Goal: Information Seeking & Learning: Compare options

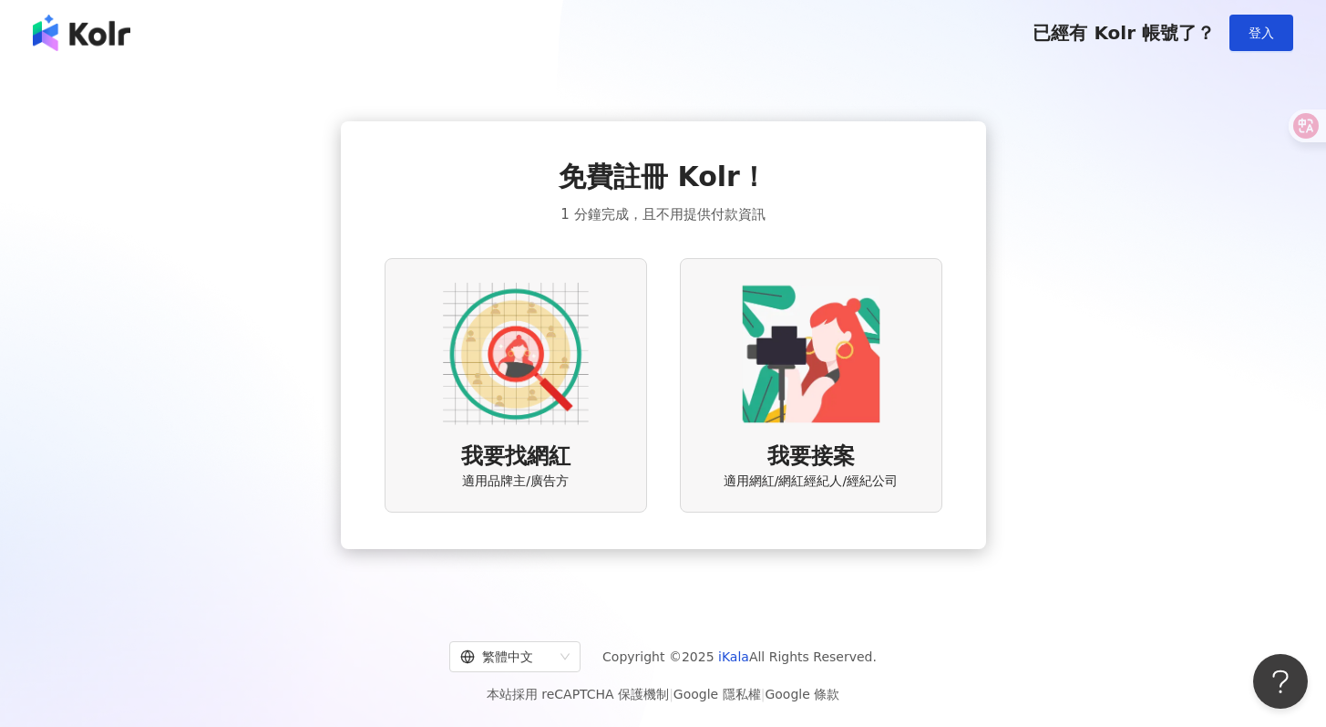
click at [600, 349] on div "我要找網紅 適用品牌主/廣告方" at bounding box center [516, 385] width 263 height 254
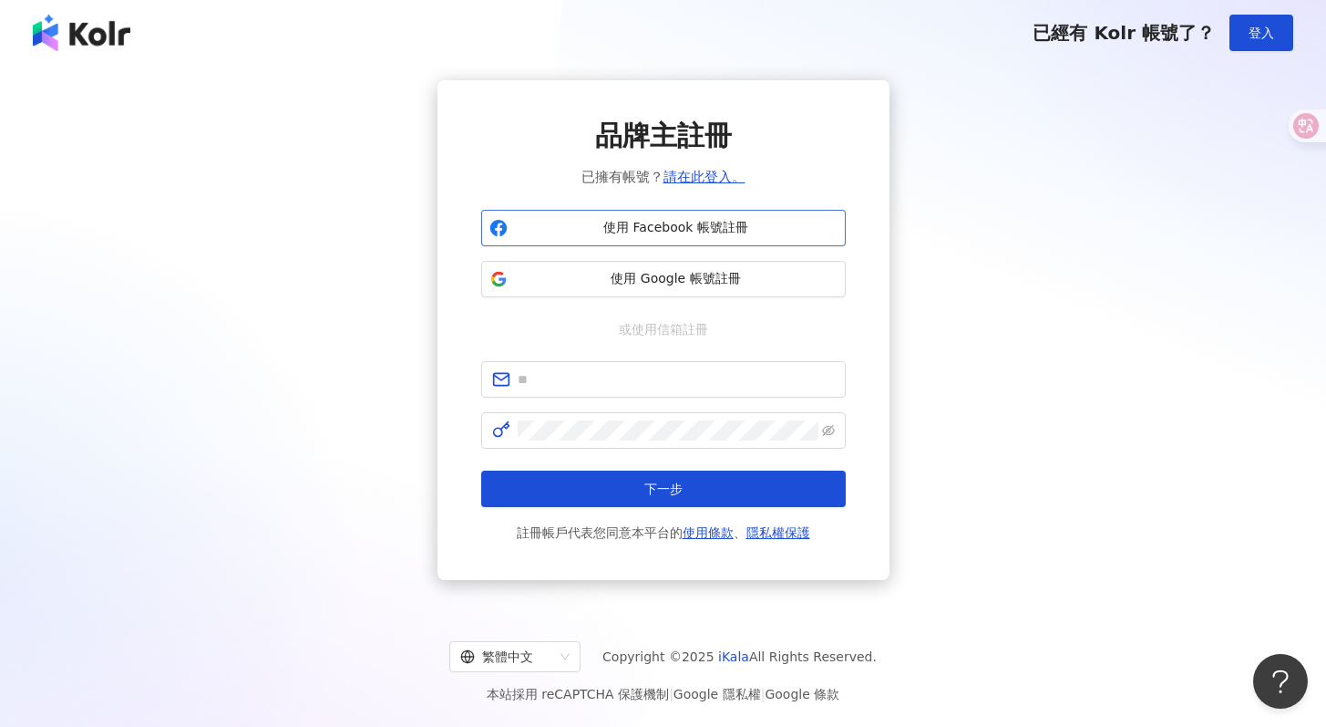
click at [704, 235] on span "使用 Facebook 帳號註冊" at bounding box center [676, 228] width 323 height 18
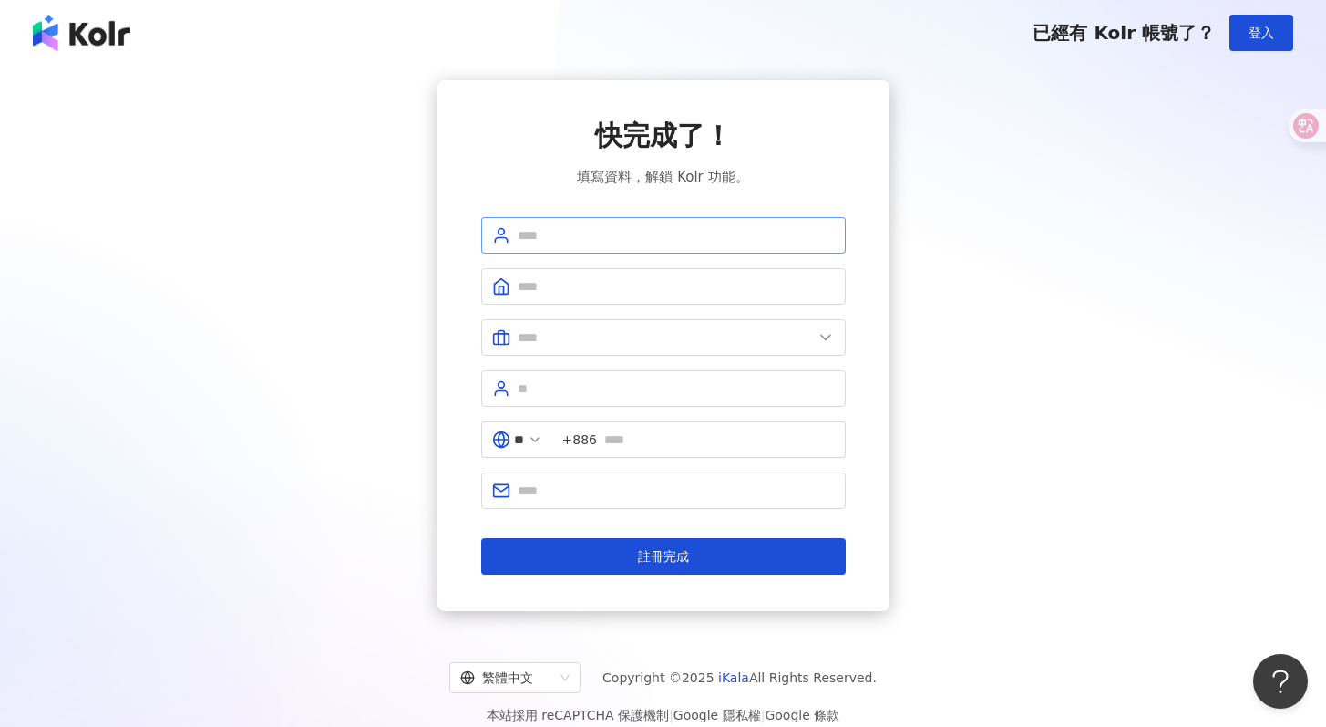
click at [706, 221] on span at bounding box center [663, 235] width 365 height 36
click at [706, 229] on input "text" at bounding box center [676, 235] width 317 height 20
type input "*"
type input "***"
click at [666, 258] on form "*** ** +886 註冊完成" at bounding box center [663, 395] width 365 height 357
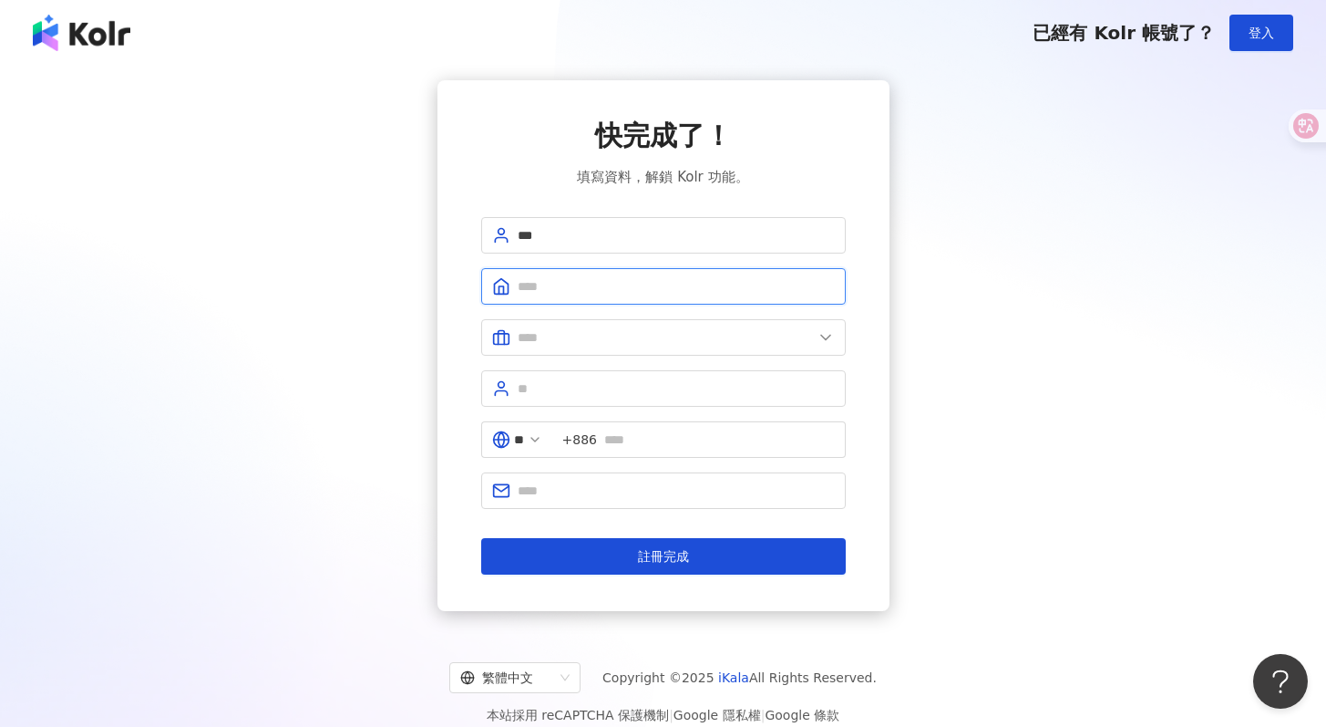
click at [675, 282] on input "text" at bounding box center [676, 286] width 317 height 20
click at [662, 335] on input "text" at bounding box center [665, 337] width 295 height 20
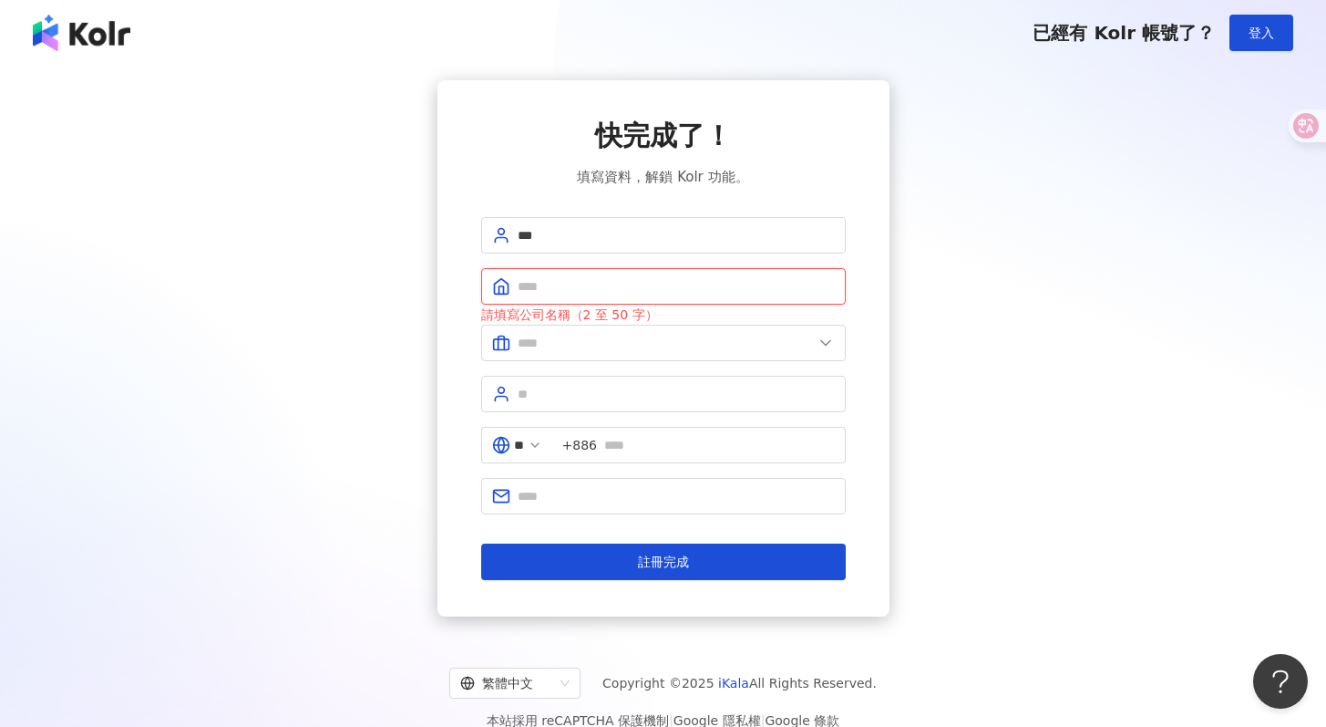
click at [613, 283] on input "text" at bounding box center [676, 286] width 317 height 20
click at [685, 397] on input "text" at bounding box center [676, 394] width 317 height 20
click at [634, 444] on input "text" at bounding box center [719, 445] width 231 height 20
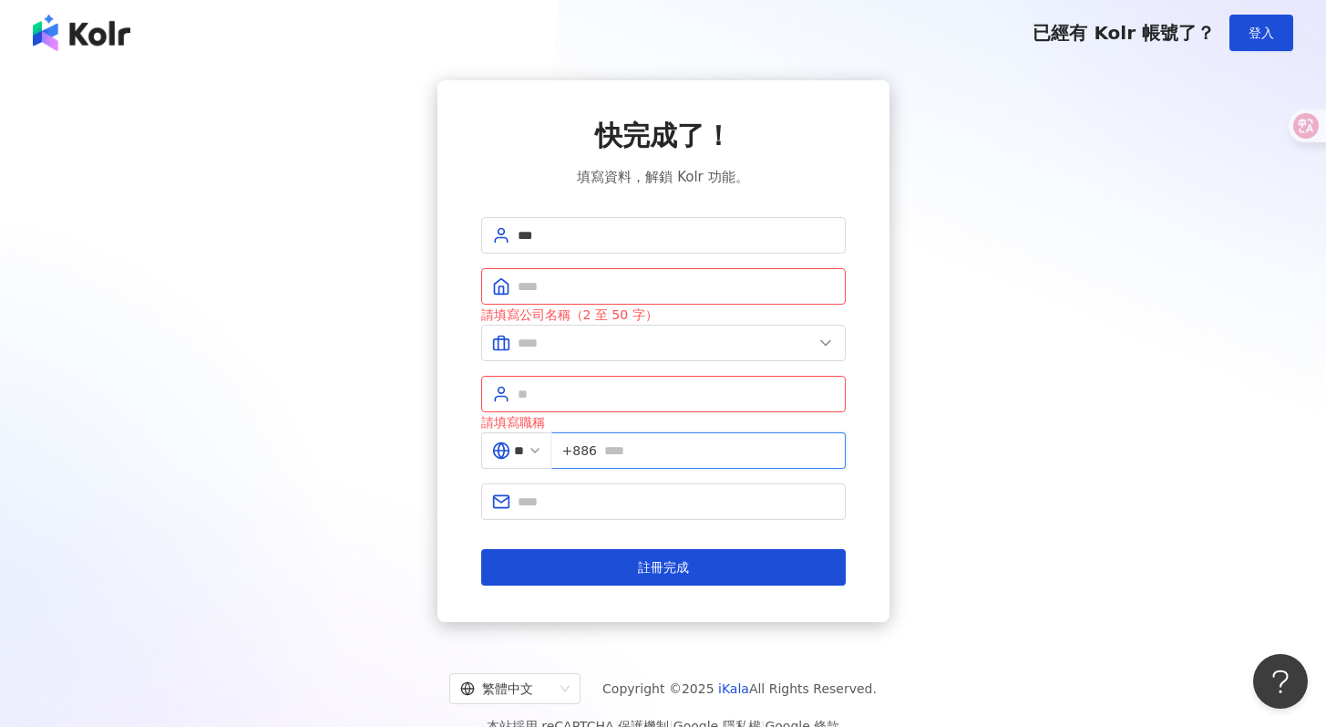
type input "**********"
click at [670, 514] on span at bounding box center [663, 501] width 365 height 36
click at [739, 455] on input "**********" at bounding box center [719, 450] width 231 height 20
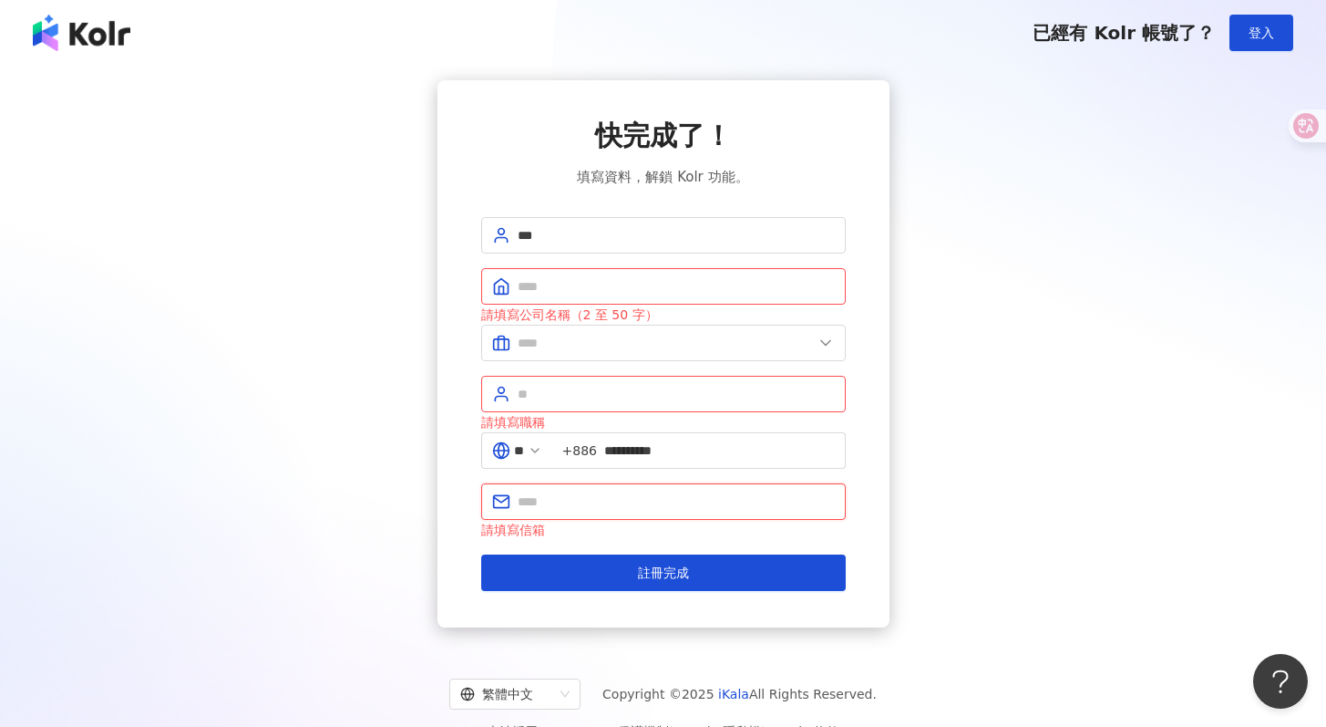
click at [776, 500] on input "text" at bounding box center [676, 501] width 317 height 20
type input "**********"
type input "***"
drag, startPoint x: 613, startPoint y: 504, endPoint x: 490, endPoint y: 500, distance: 123.1
click at [490, 500] on span "**********" at bounding box center [663, 501] width 365 height 36
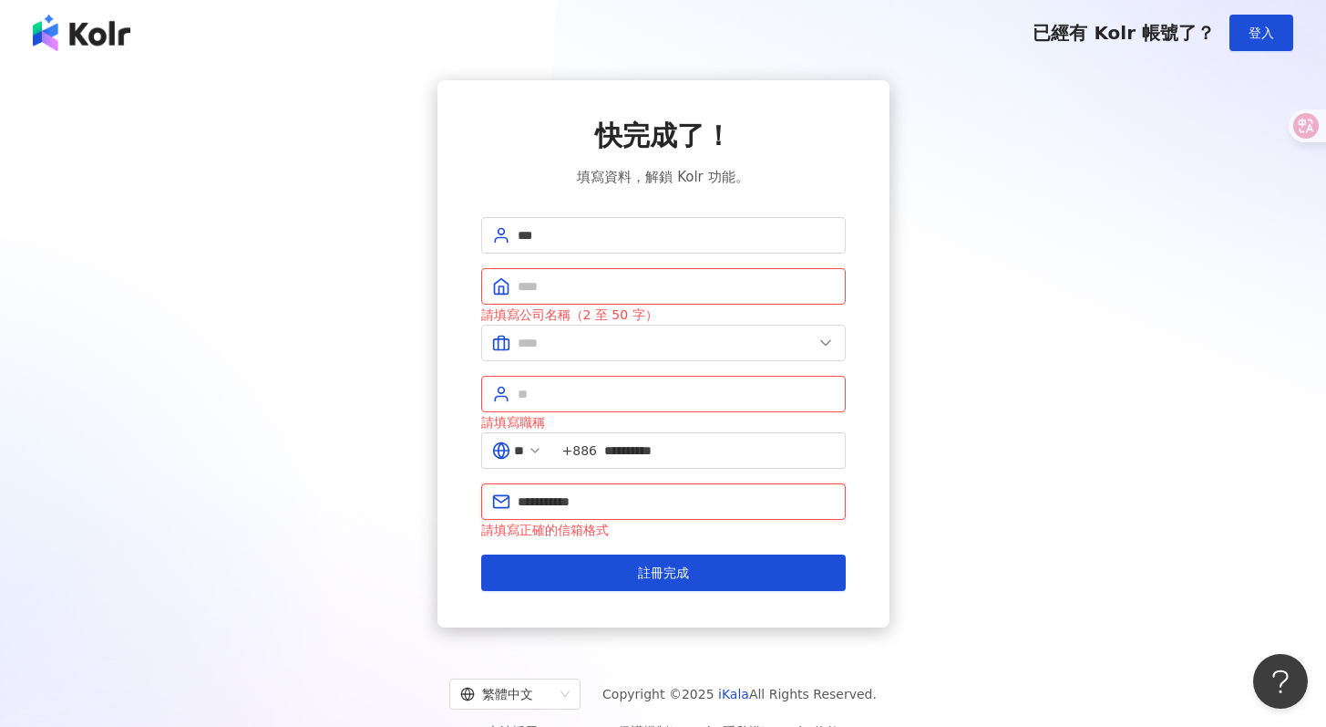
type input "**********"
click at [603, 307] on div "請填寫公司名稱（2 至 50 字）" at bounding box center [663, 314] width 365 height 20
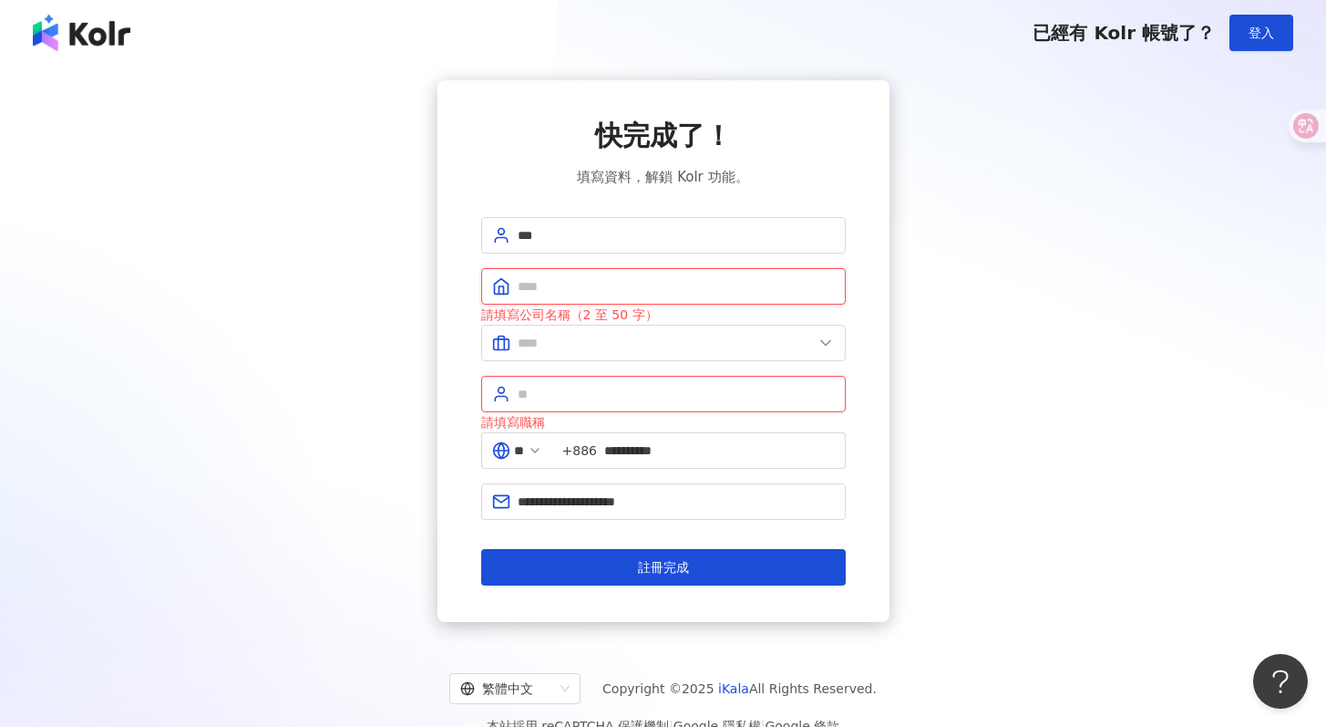
click at [603, 287] on input "text" at bounding box center [676, 286] width 317 height 20
click at [550, 341] on input "text" at bounding box center [665, 343] width 295 height 20
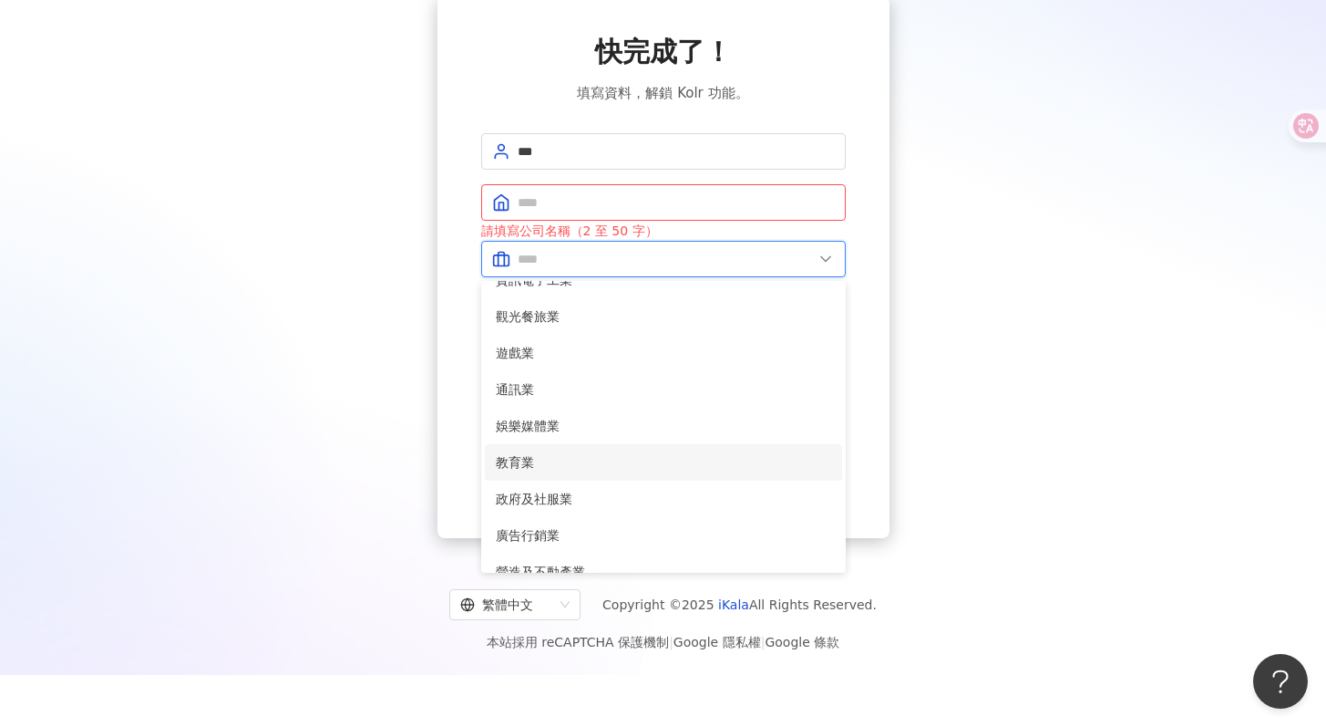
scroll to position [238, 0]
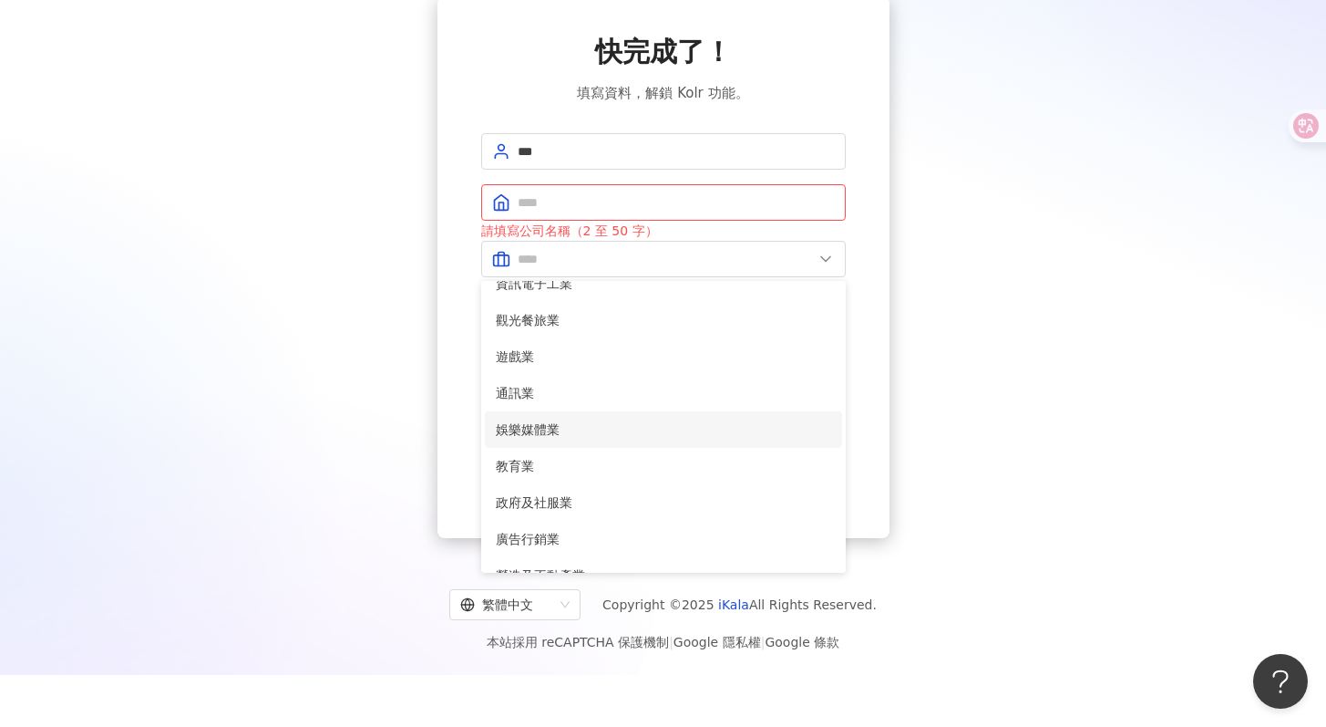
click at [568, 435] on span "娛樂媒體業" at bounding box center [663, 429] width 335 height 20
type input "*****"
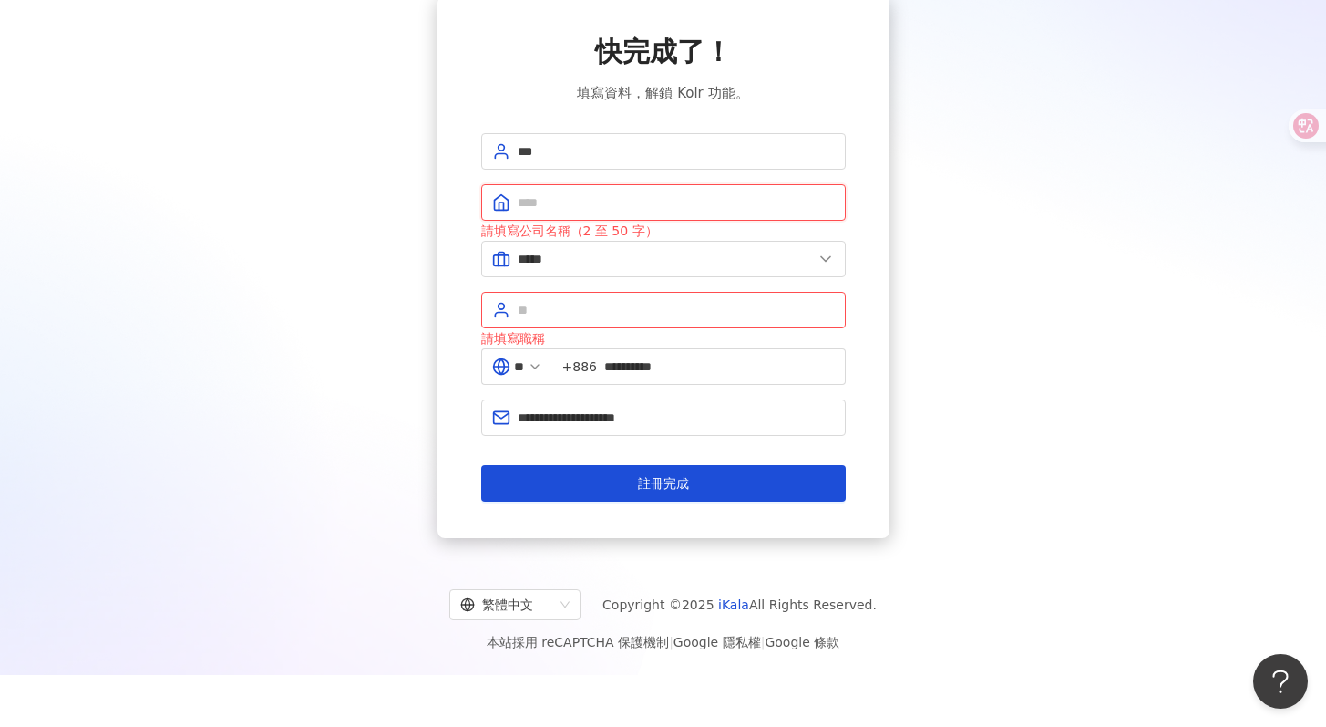
click at [637, 199] on input "text" at bounding box center [676, 202] width 317 height 20
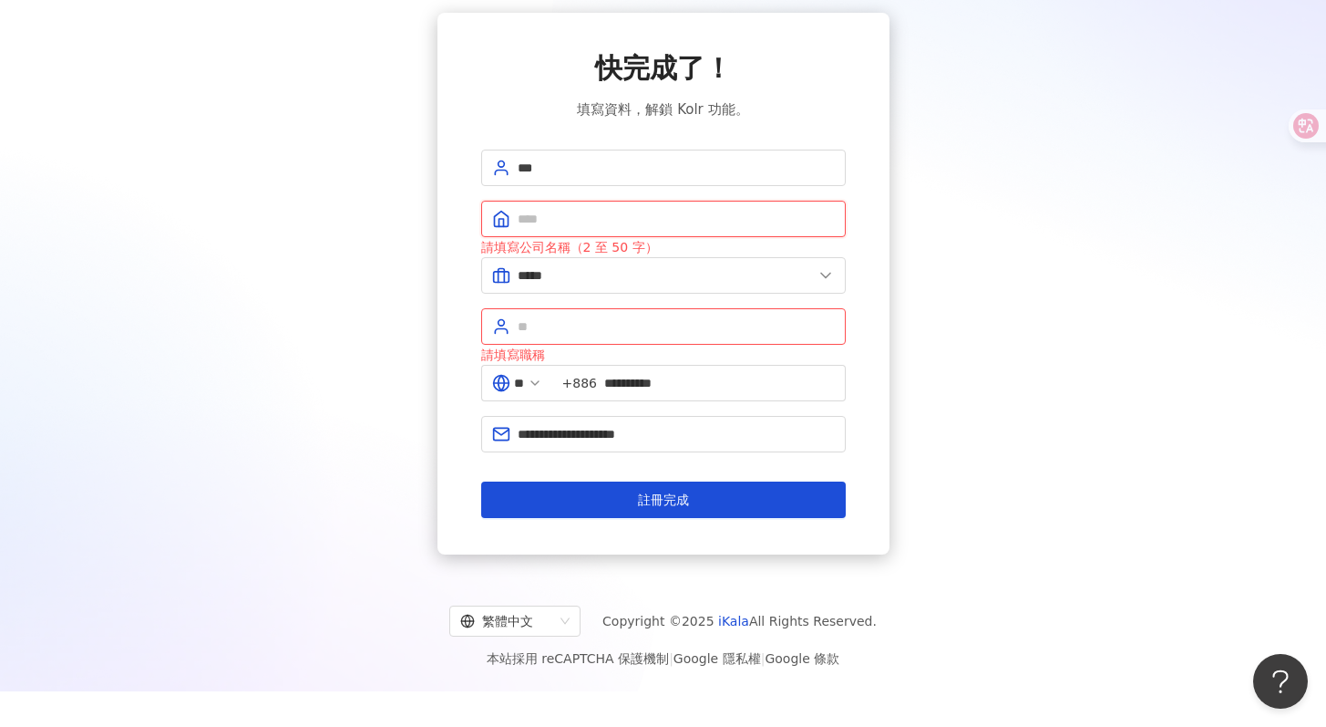
scroll to position [54, 0]
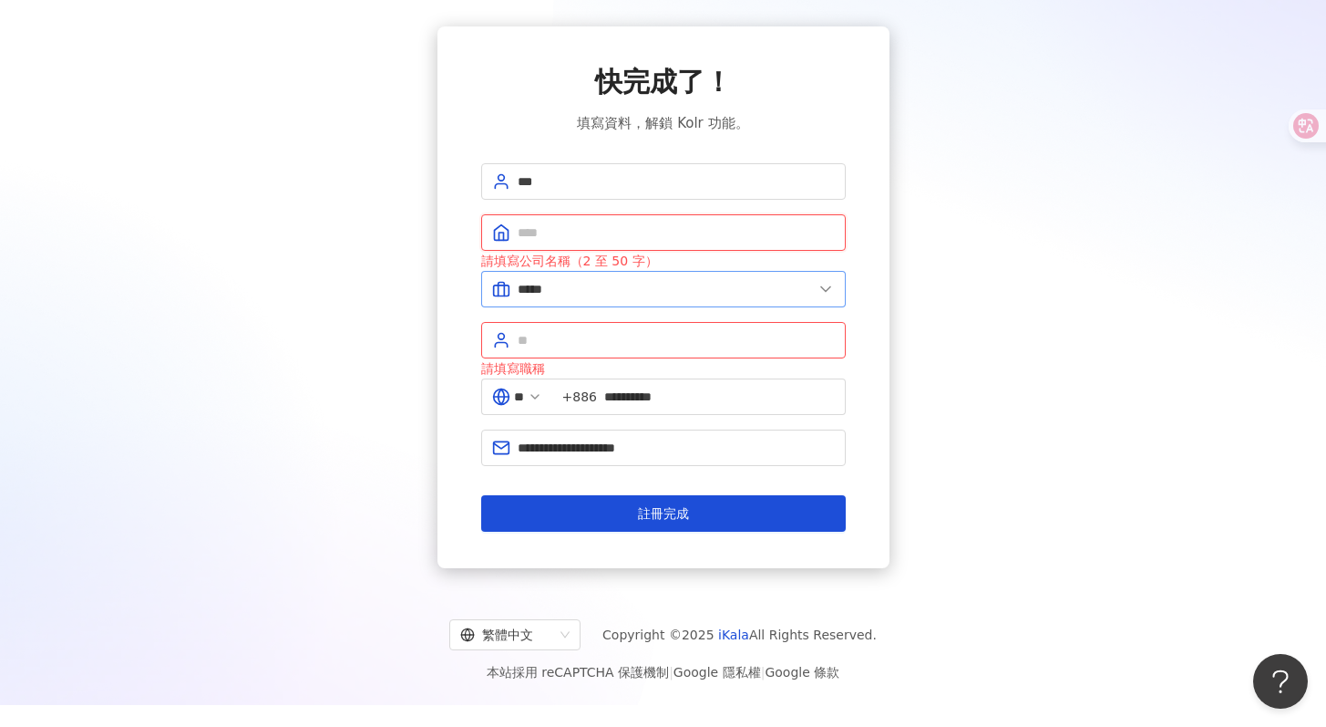
type input "*"
type input "**"
click at [1051, 389] on div "**********" at bounding box center [663, 296] width 1283 height 541
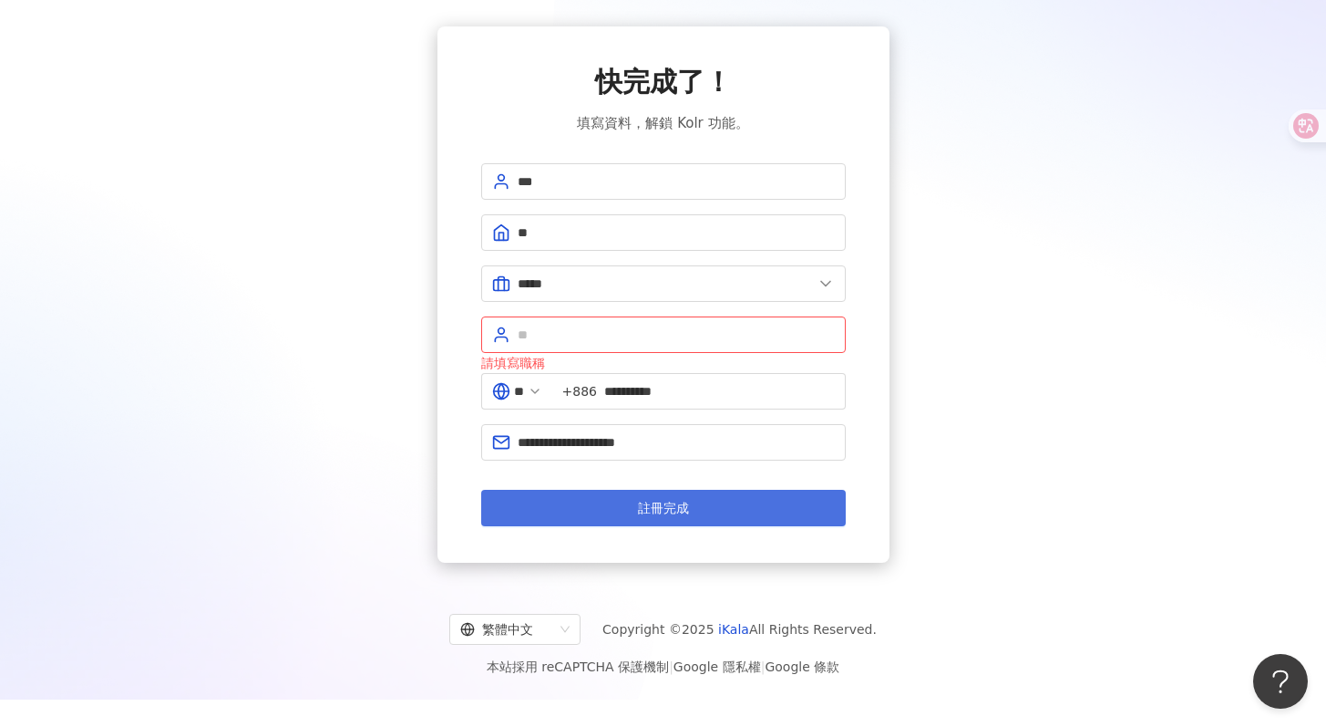
click at [698, 514] on button "註冊完成" at bounding box center [663, 508] width 365 height 36
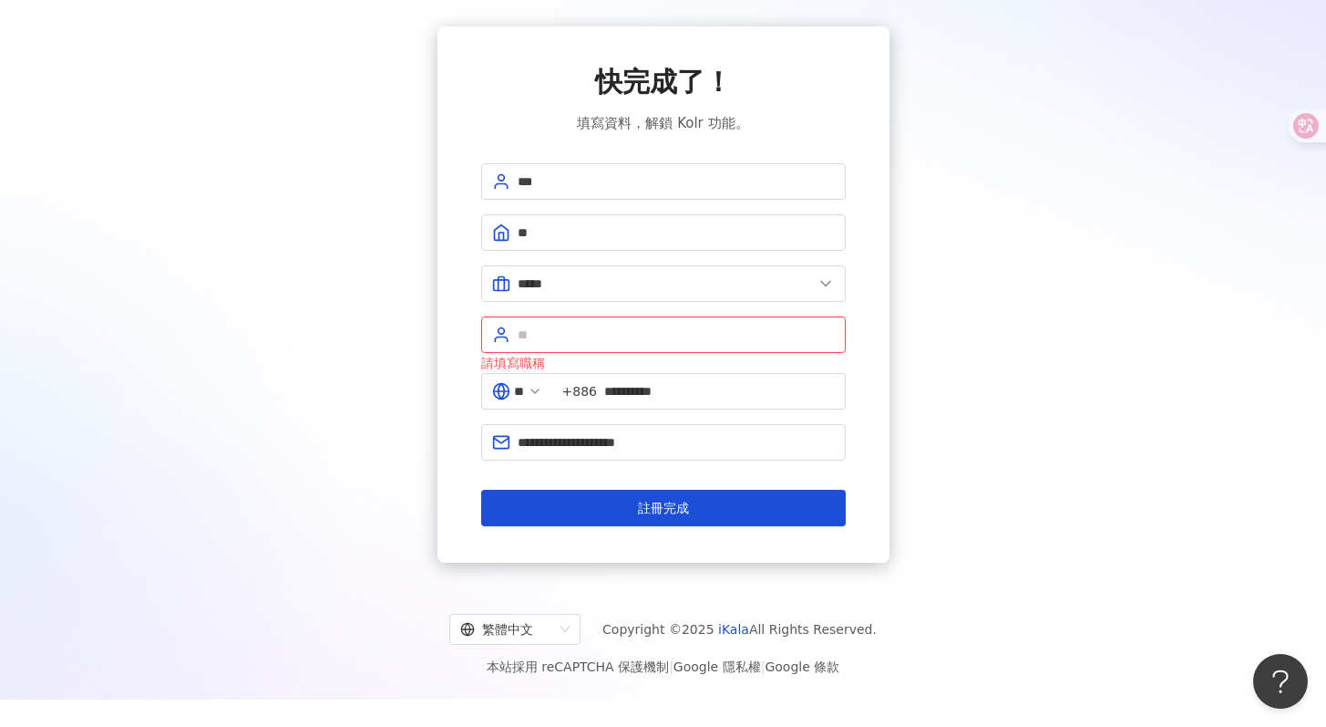
click at [602, 339] on input "text" at bounding box center [676, 335] width 317 height 20
type input "*"
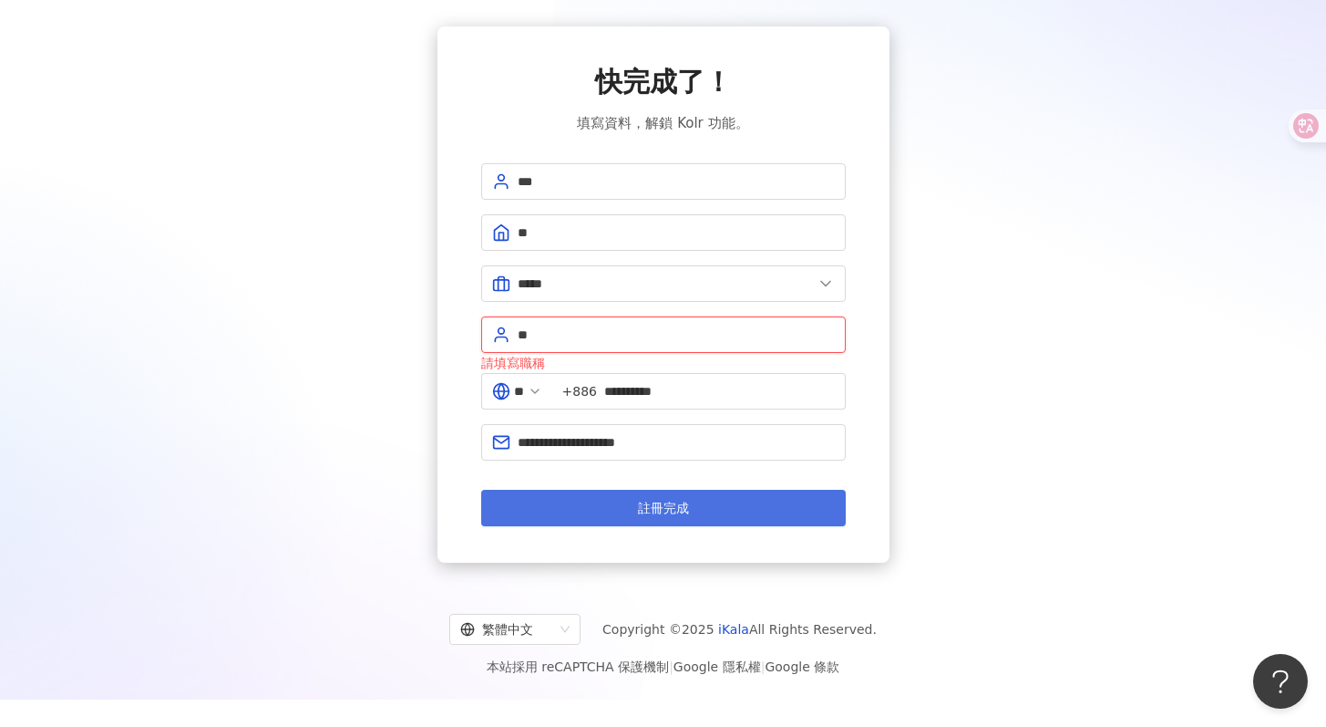
type input "**"
click at [674, 515] on button "註冊完成" at bounding box center [663, 508] width 365 height 36
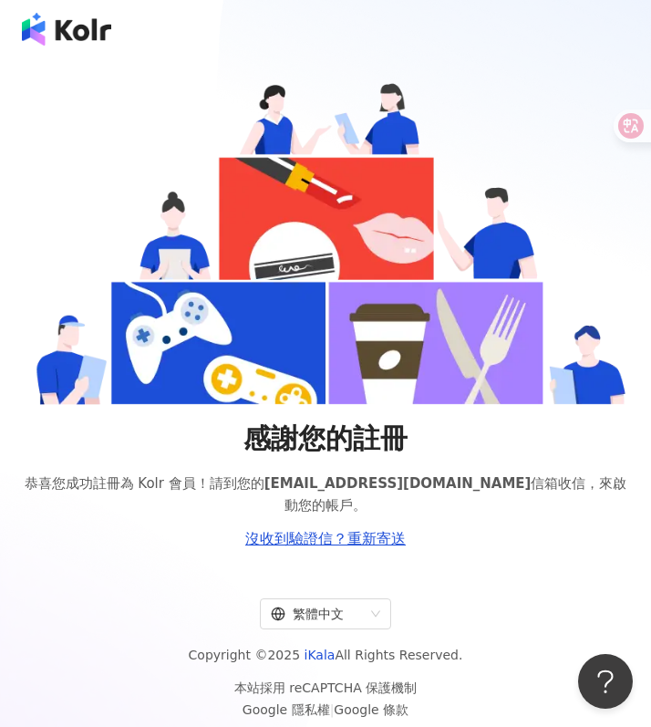
click at [619, 14] on div at bounding box center [325, 29] width 651 height 58
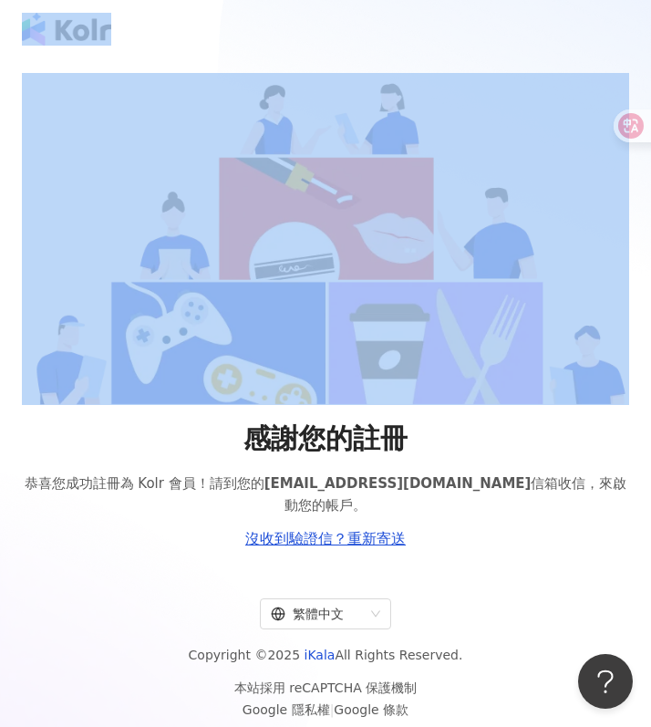
click at [619, 15] on div at bounding box center [325, 29] width 651 height 58
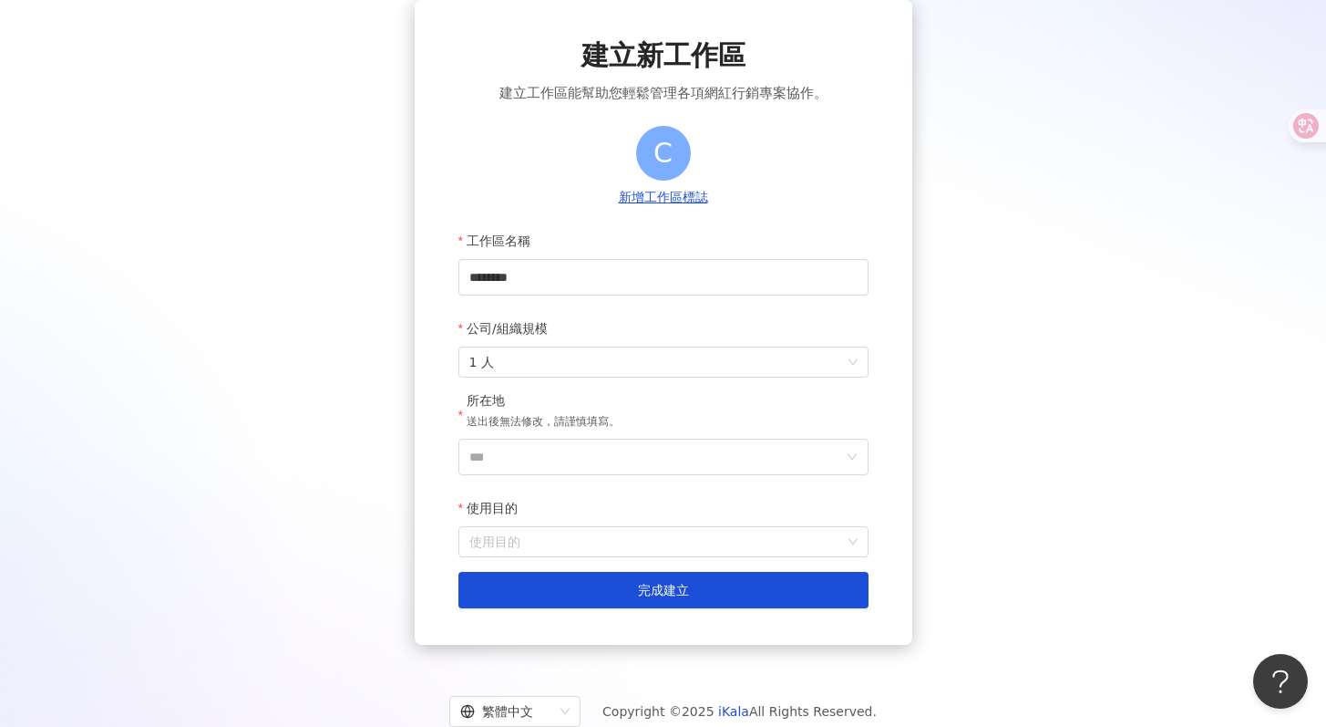
scroll to position [81, 0]
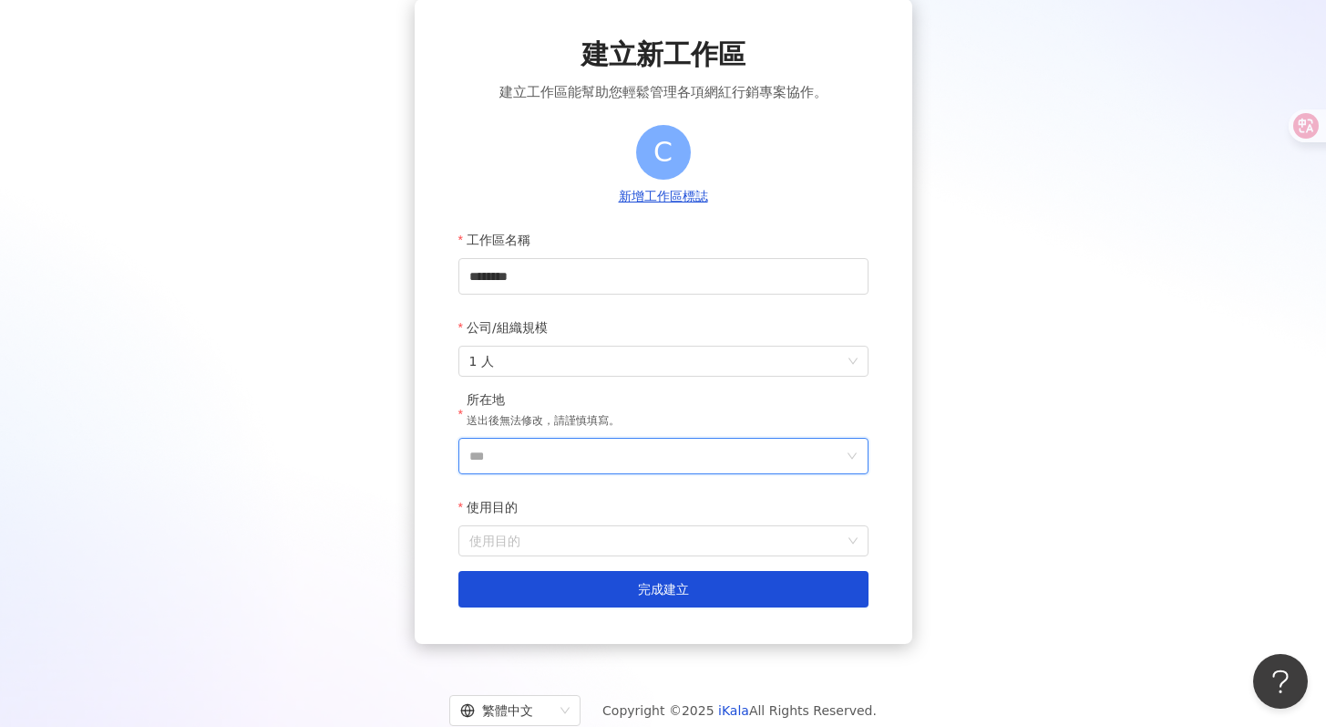
click at [722, 459] on input "***" at bounding box center [656, 455] width 374 height 35
click at [794, 200] on div "台灣" at bounding box center [768, 198] width 175 height 33
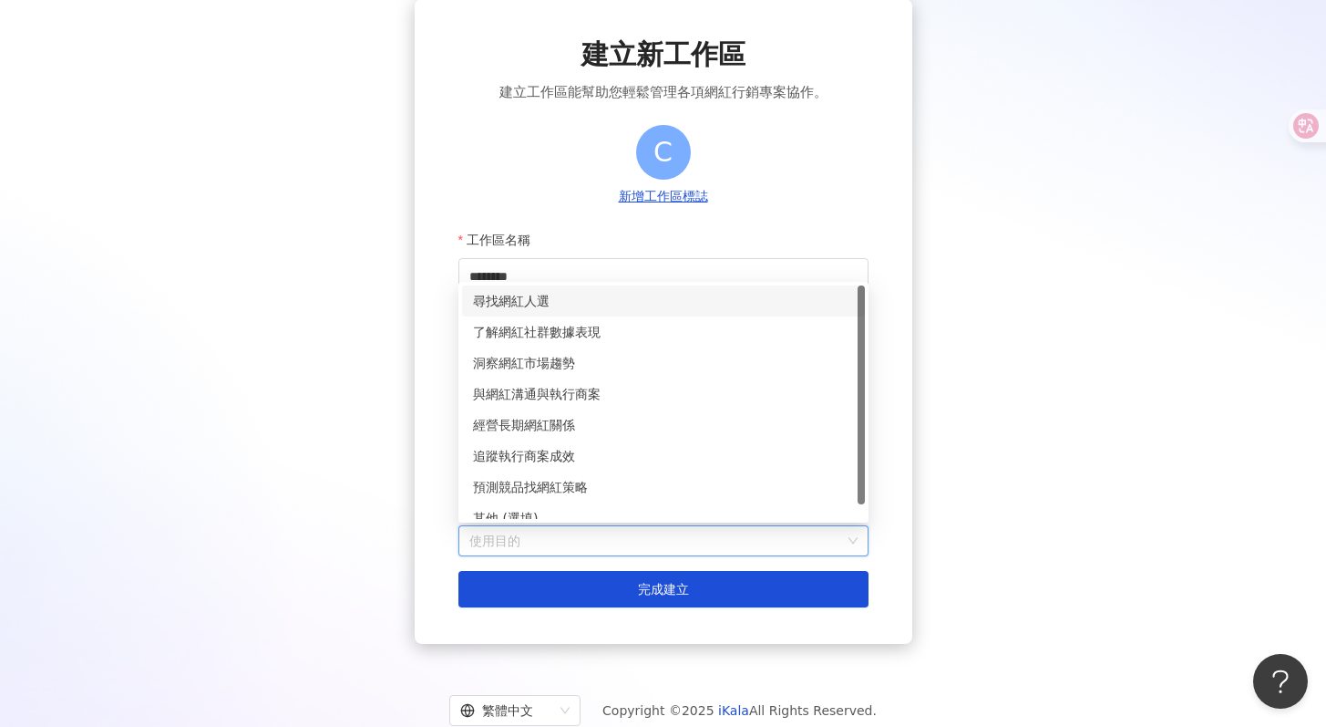
click at [646, 544] on input "使用目的" at bounding box center [663, 540] width 388 height 29
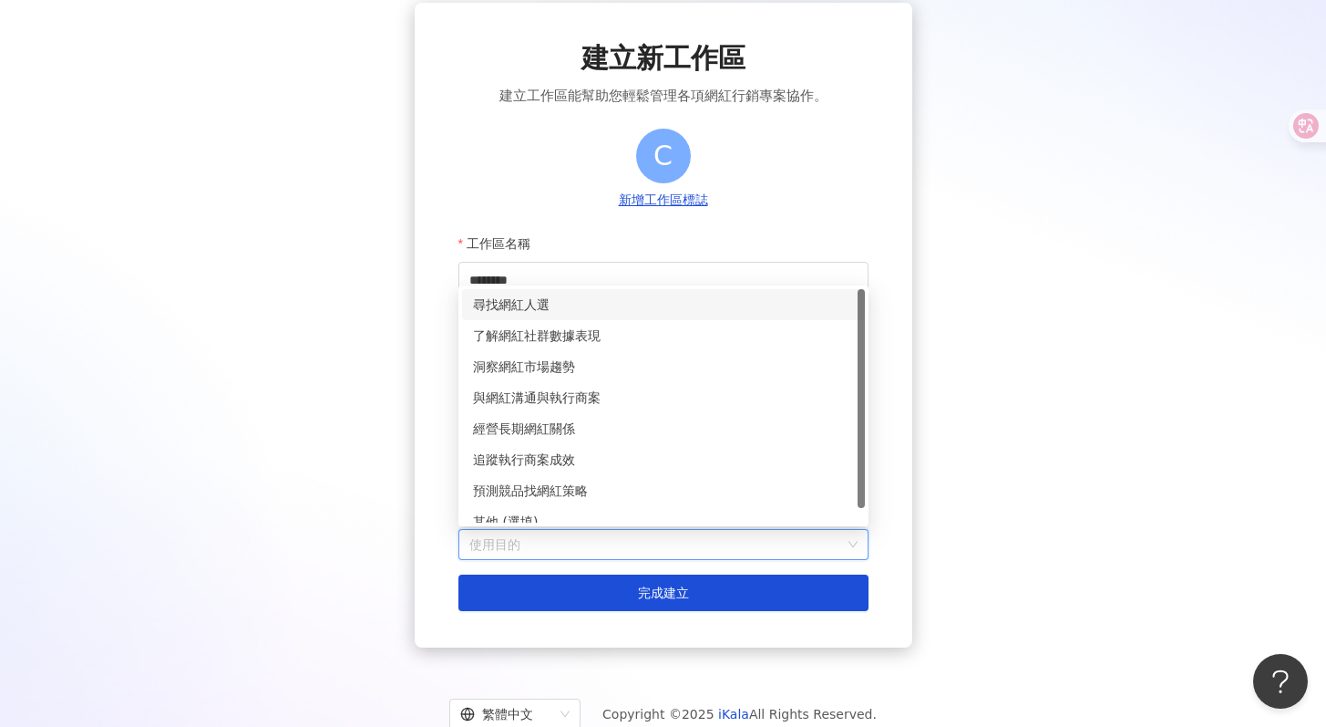
scroll to position [73, 0]
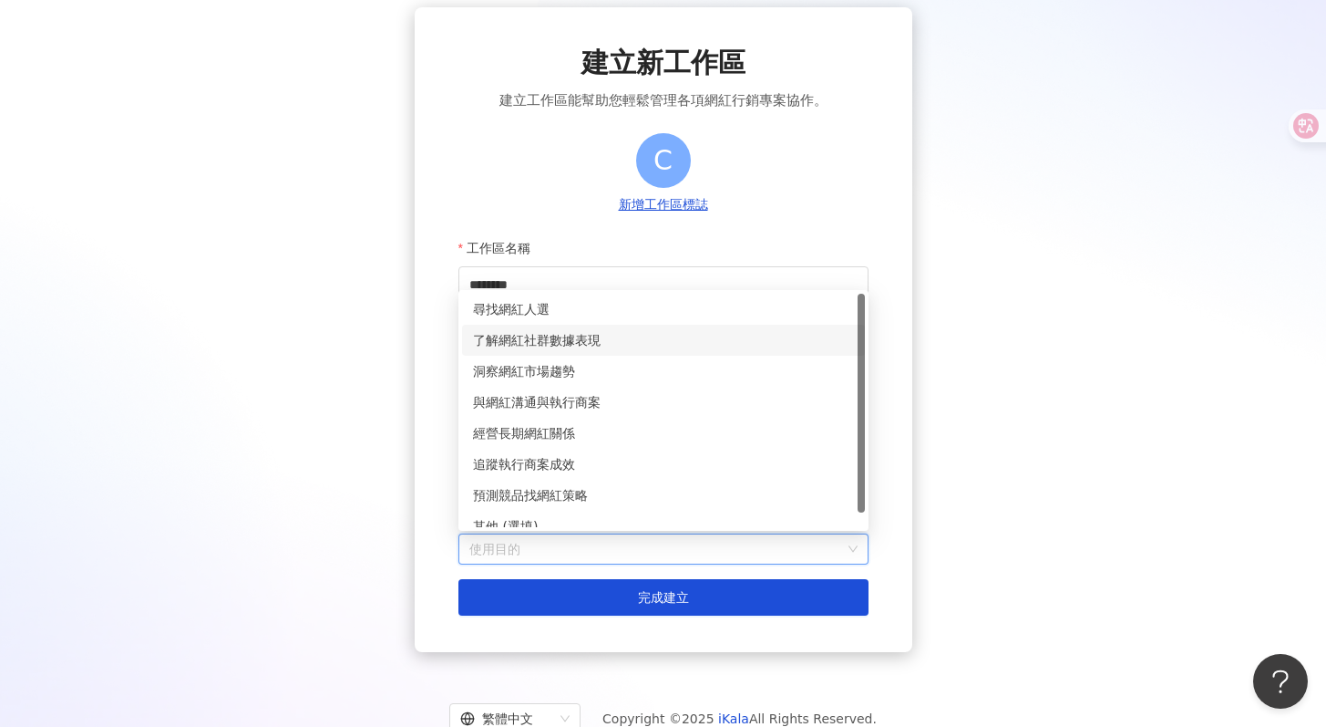
click at [625, 345] on div "了解網紅社群數據表現" at bounding box center [663, 340] width 381 height 20
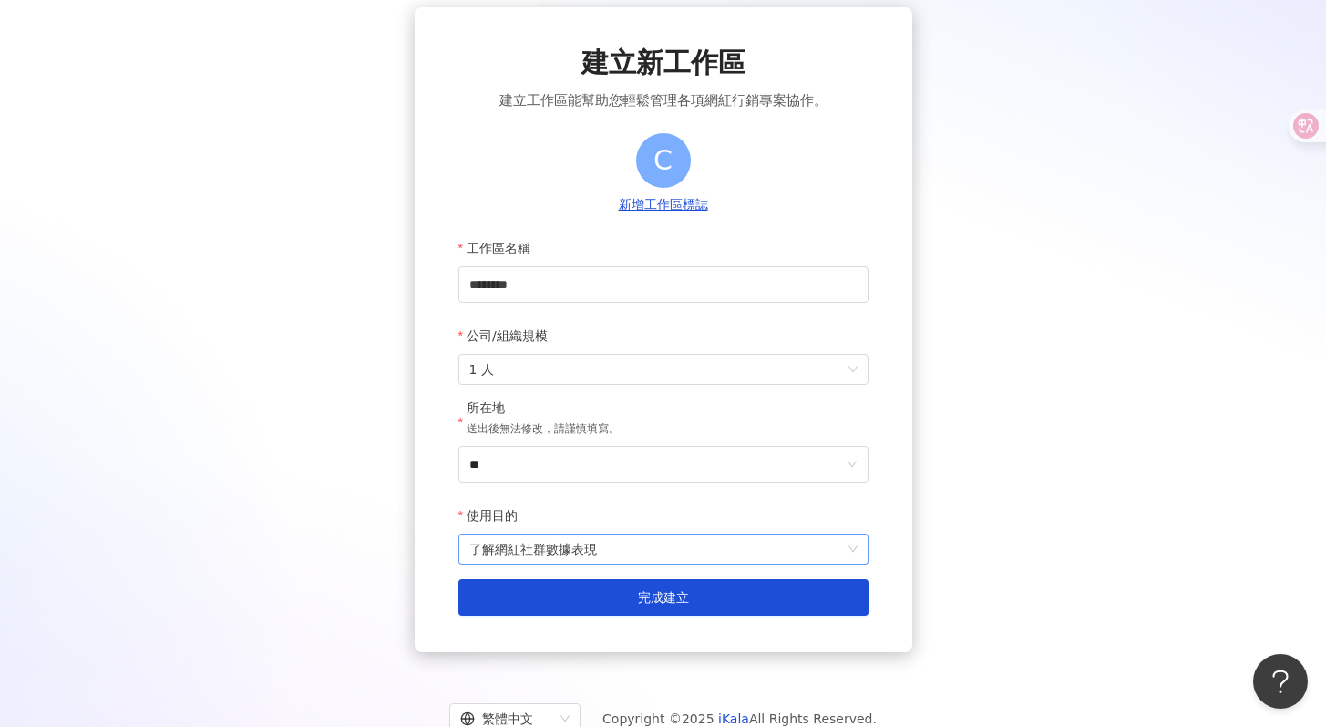
scroll to position [136, 0]
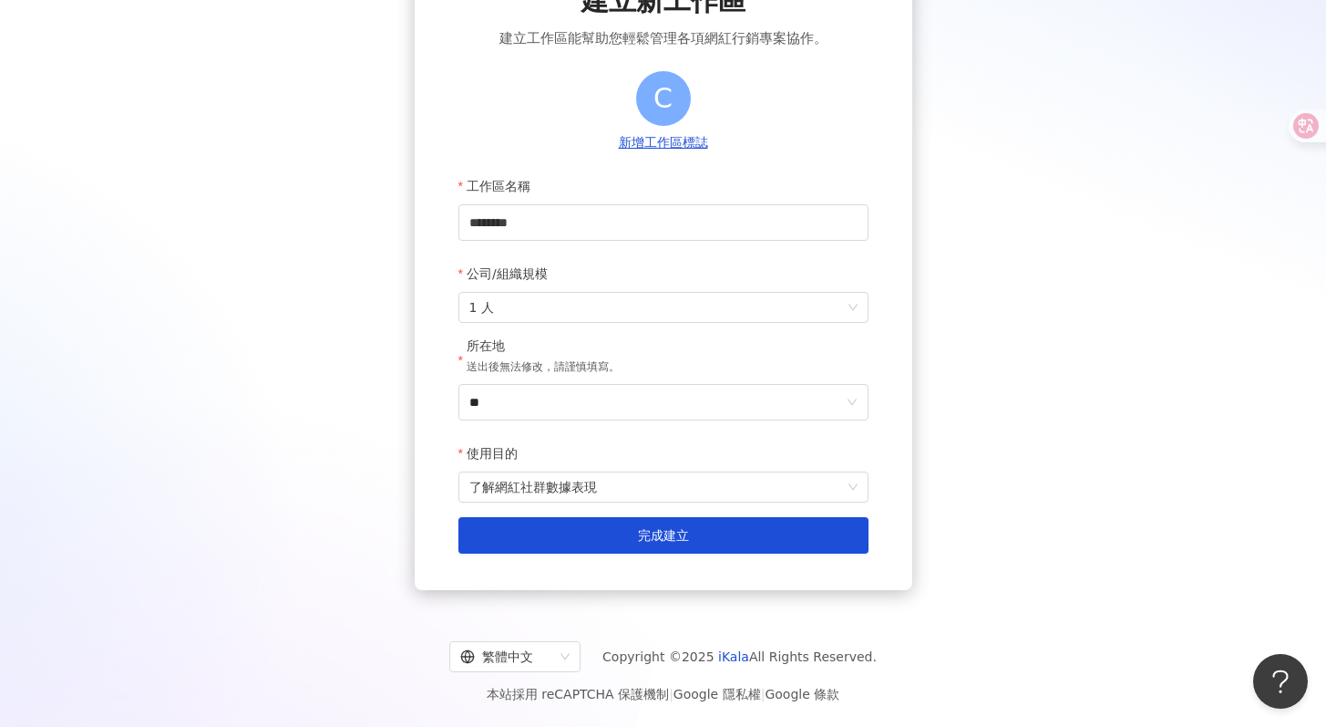
click at [646, 469] on div "使用目的" at bounding box center [664, 453] width 410 height 36
click at [650, 479] on span "了解網紅社群數據表現" at bounding box center [663, 486] width 388 height 29
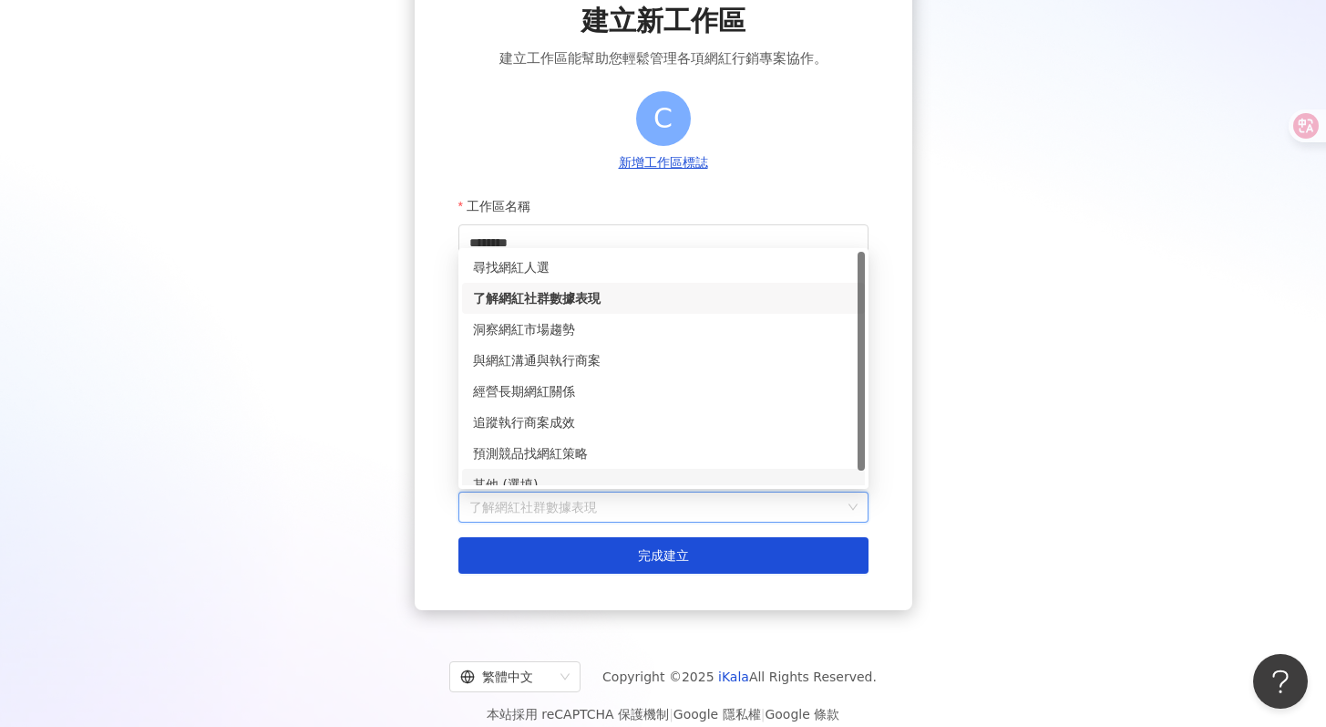
scroll to position [0, 0]
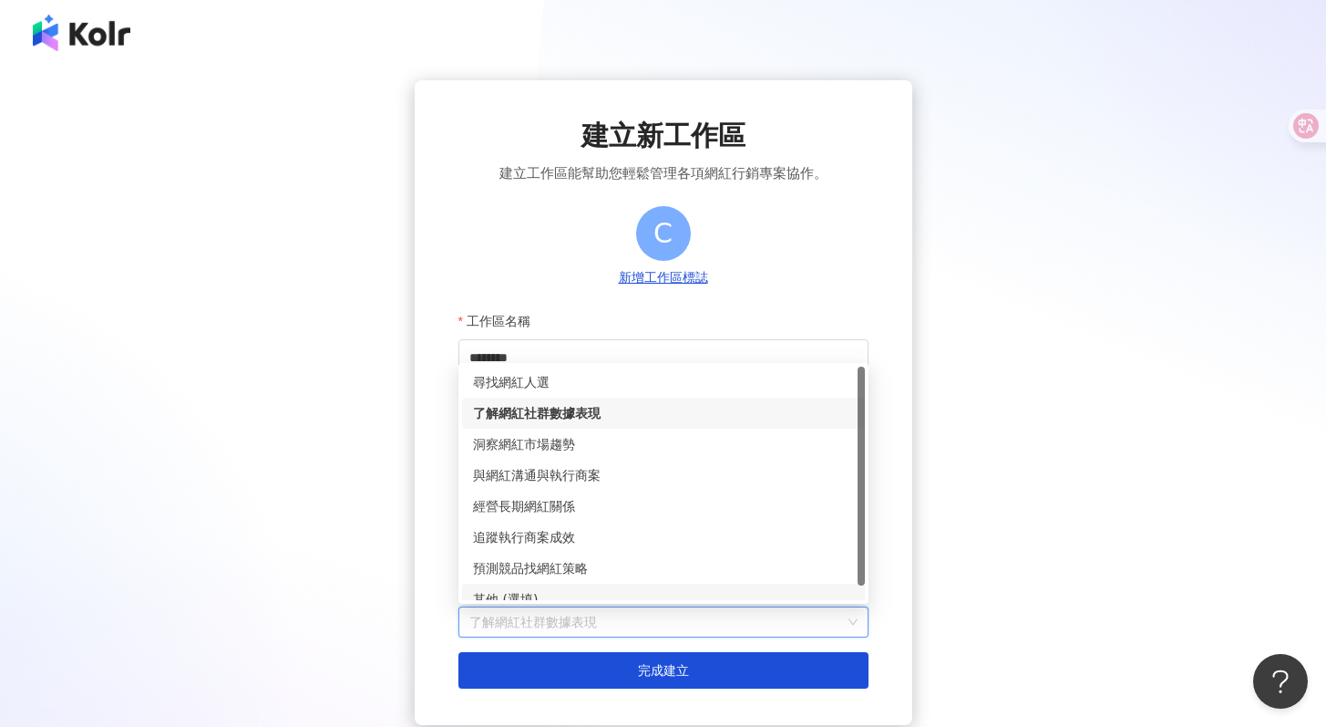
click at [984, 479] on div "建立新工作區 建立工作區能幫助您輕鬆管理各項網紅行銷專案協作。 C 新增工作區標誌 工作區名稱 ******** 公司/組織規模 1 人 所在地 送出後無法修…" at bounding box center [663, 402] width 1283 height 644
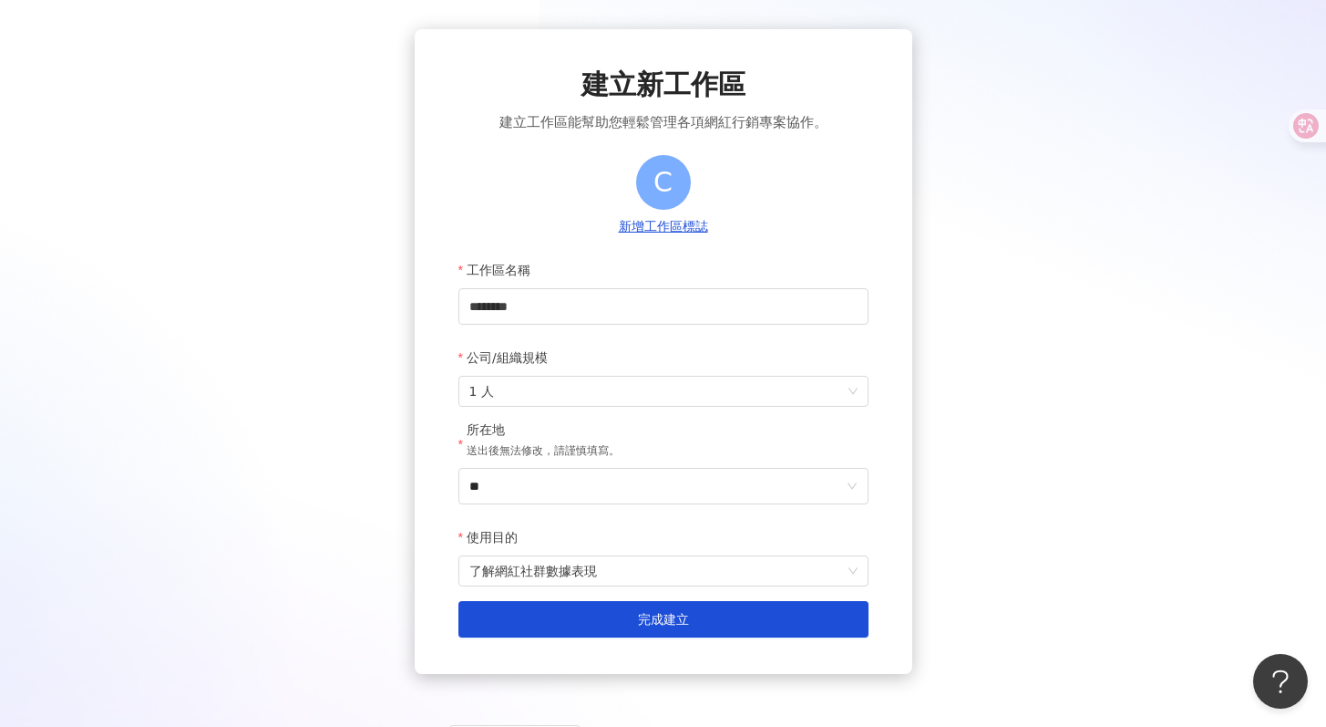
scroll to position [136, 0]
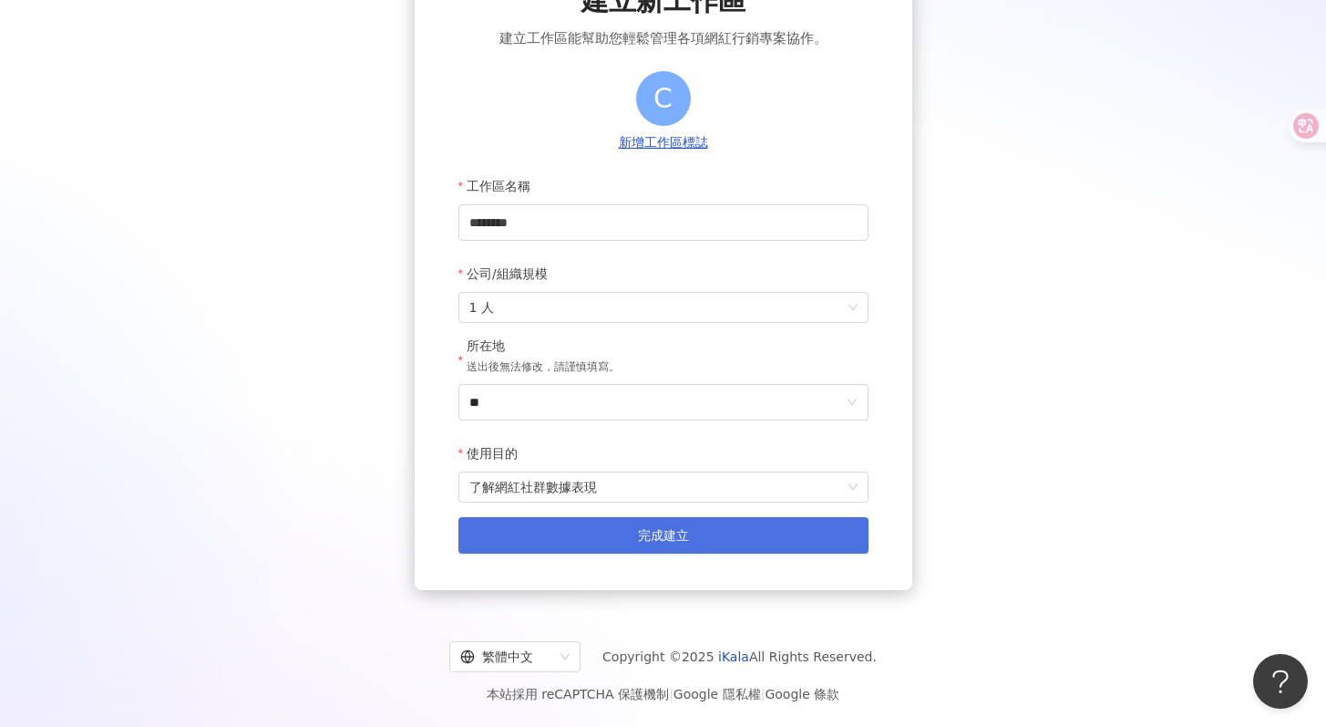
click at [806, 531] on button "完成建立" at bounding box center [664, 535] width 410 height 36
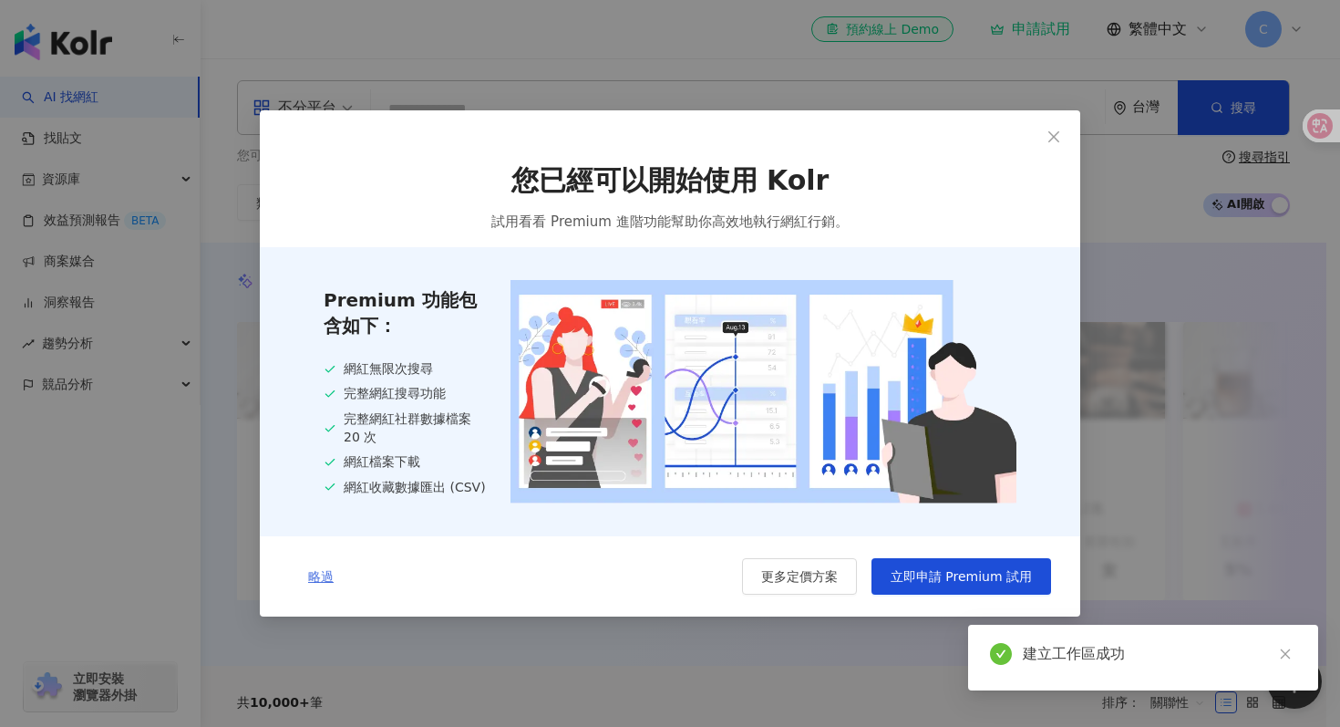
click at [317, 588] on button "略過" at bounding box center [321, 576] width 64 height 36
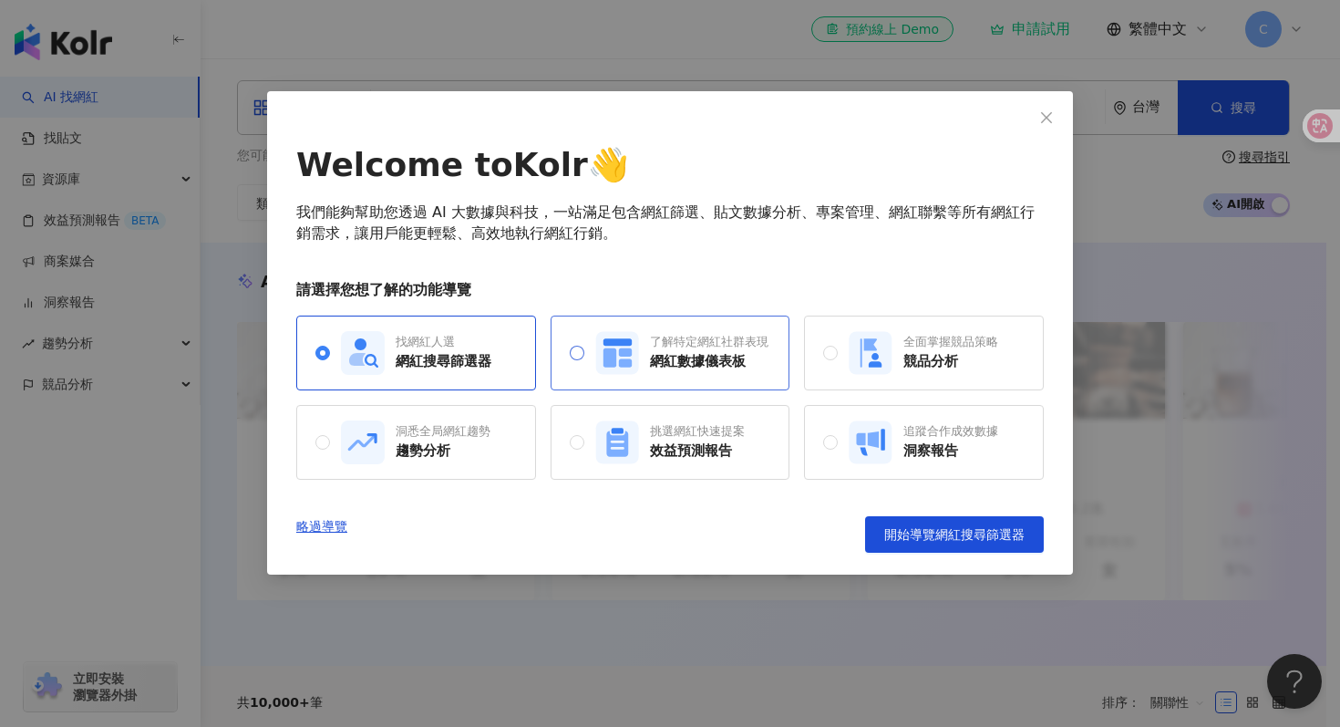
click at [656, 366] on div "網紅數據儀表板" at bounding box center [709, 361] width 119 height 19
click at [399, 360] on div "網紅搜尋篩選器" at bounding box center [444, 361] width 96 height 19
click at [489, 427] on div "洞悉全局網紅趨勢" at bounding box center [443, 431] width 95 height 16
click at [766, 384] on div "了解特定網紅社群表現 網紅數據儀表板" at bounding box center [671, 352] width 240 height 75
click at [850, 375] on div "全面掌握競品策略 競品分析" at bounding box center [924, 352] width 240 height 75
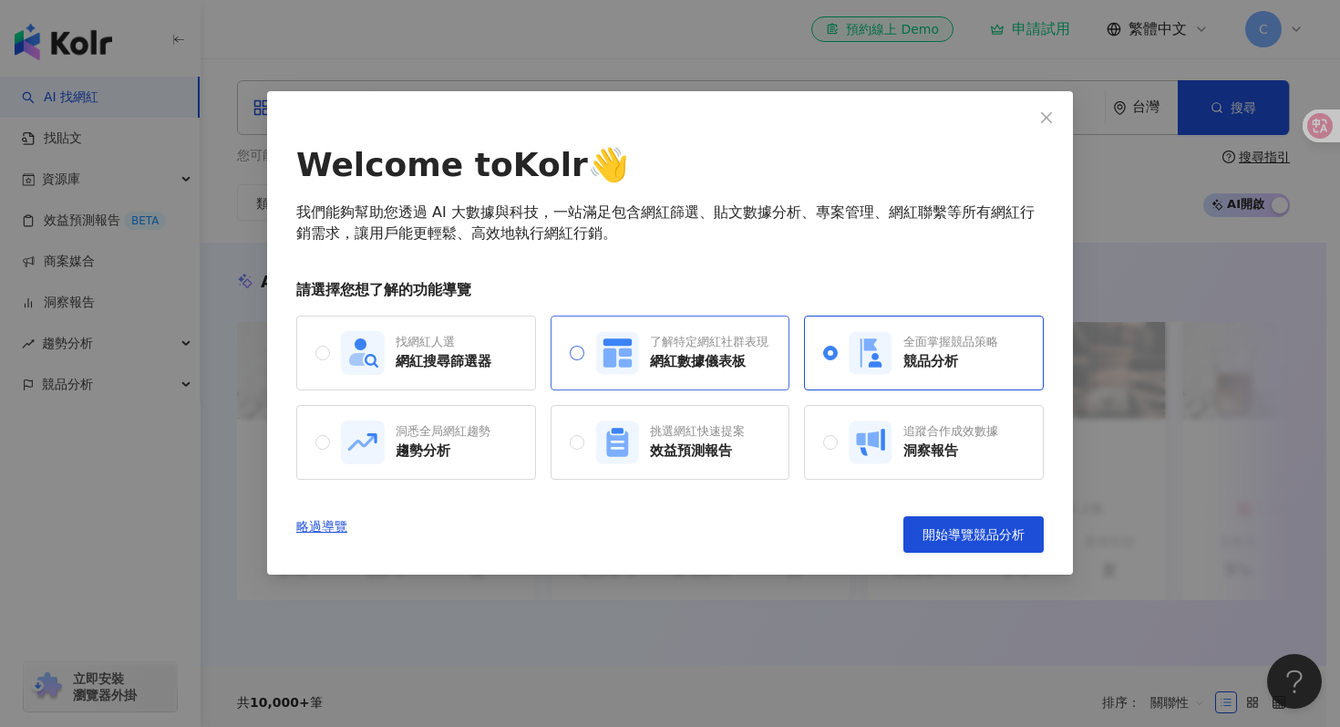
click at [694, 365] on div "網紅數據儀表板" at bounding box center [709, 361] width 119 height 19
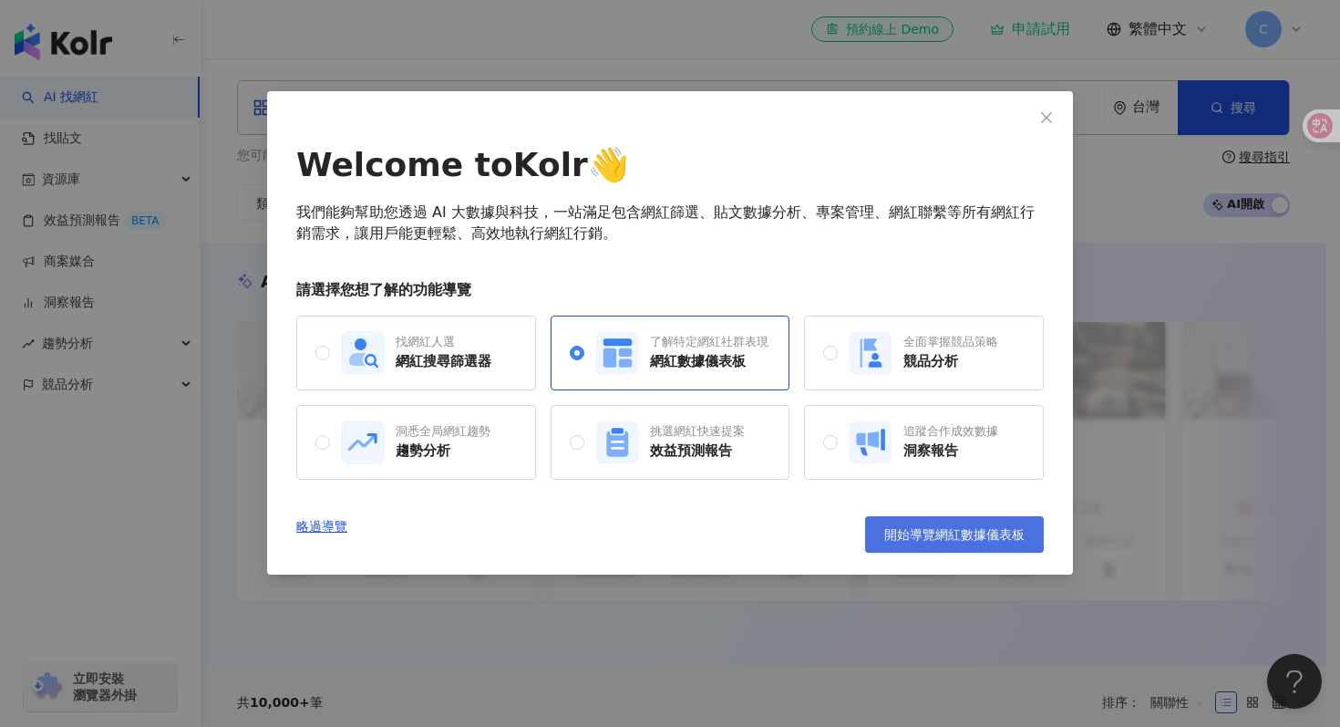
click at [905, 521] on button "開始導覽網紅數據儀表板" at bounding box center [954, 534] width 179 height 36
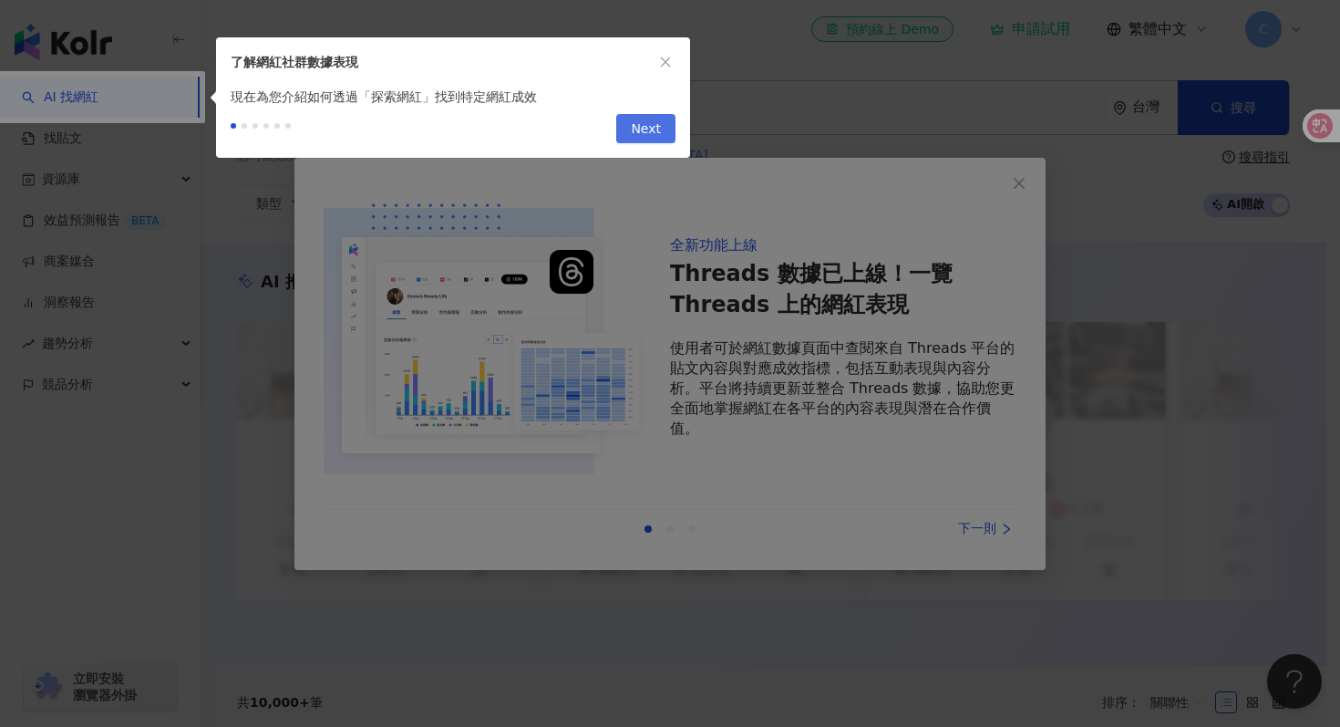
click at [631, 131] on button "Next" at bounding box center [645, 128] width 59 height 29
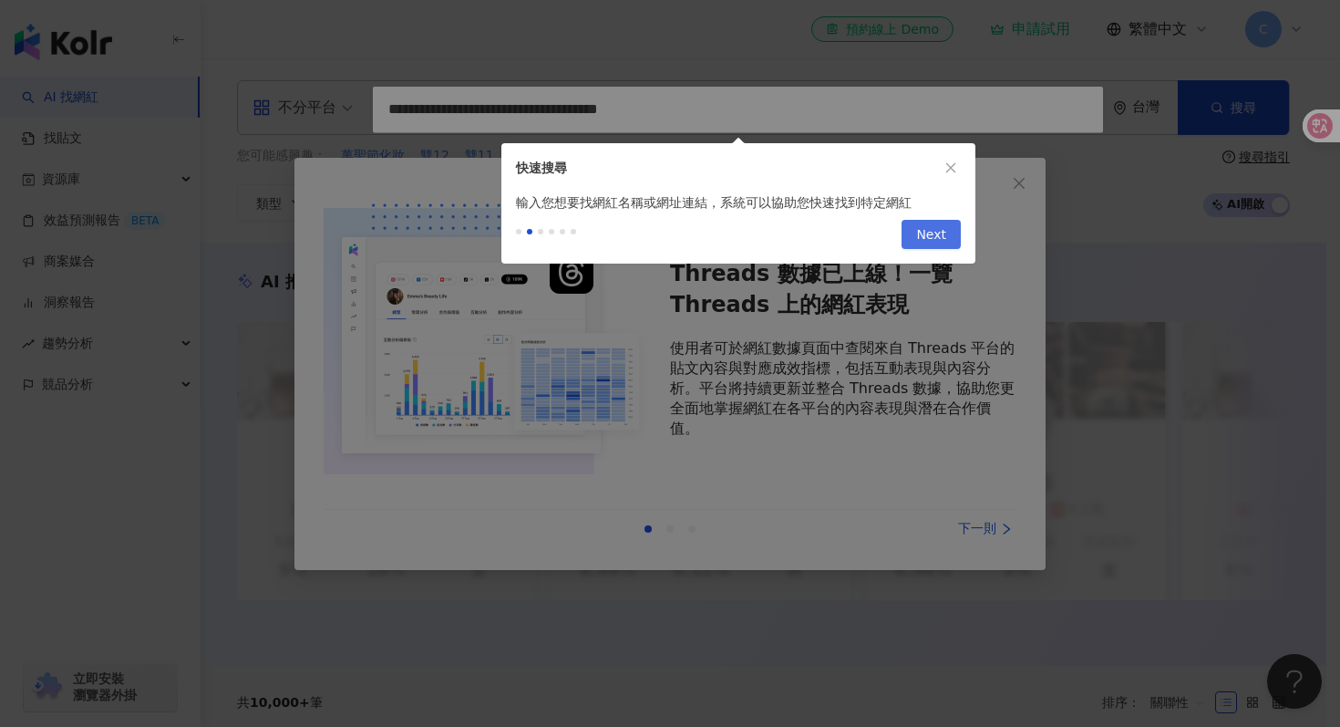
type input "**********"
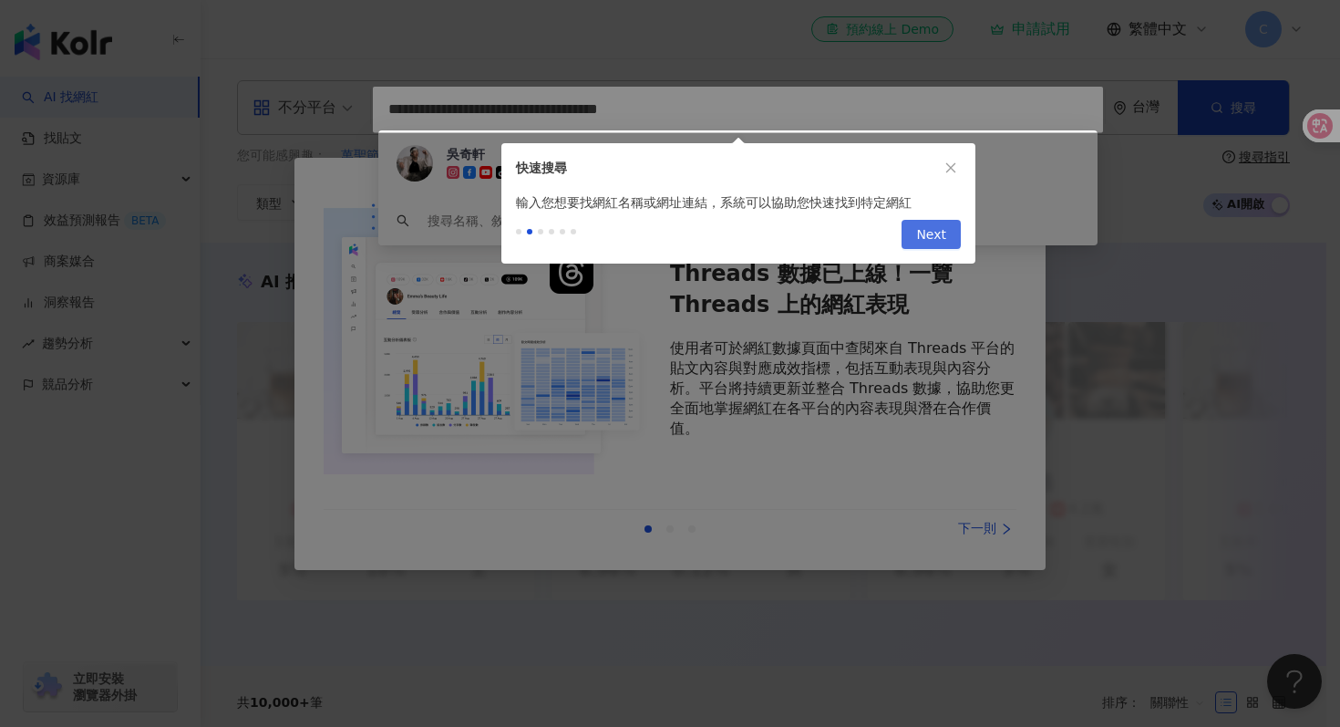
click at [917, 245] on button "Next" at bounding box center [931, 234] width 59 height 29
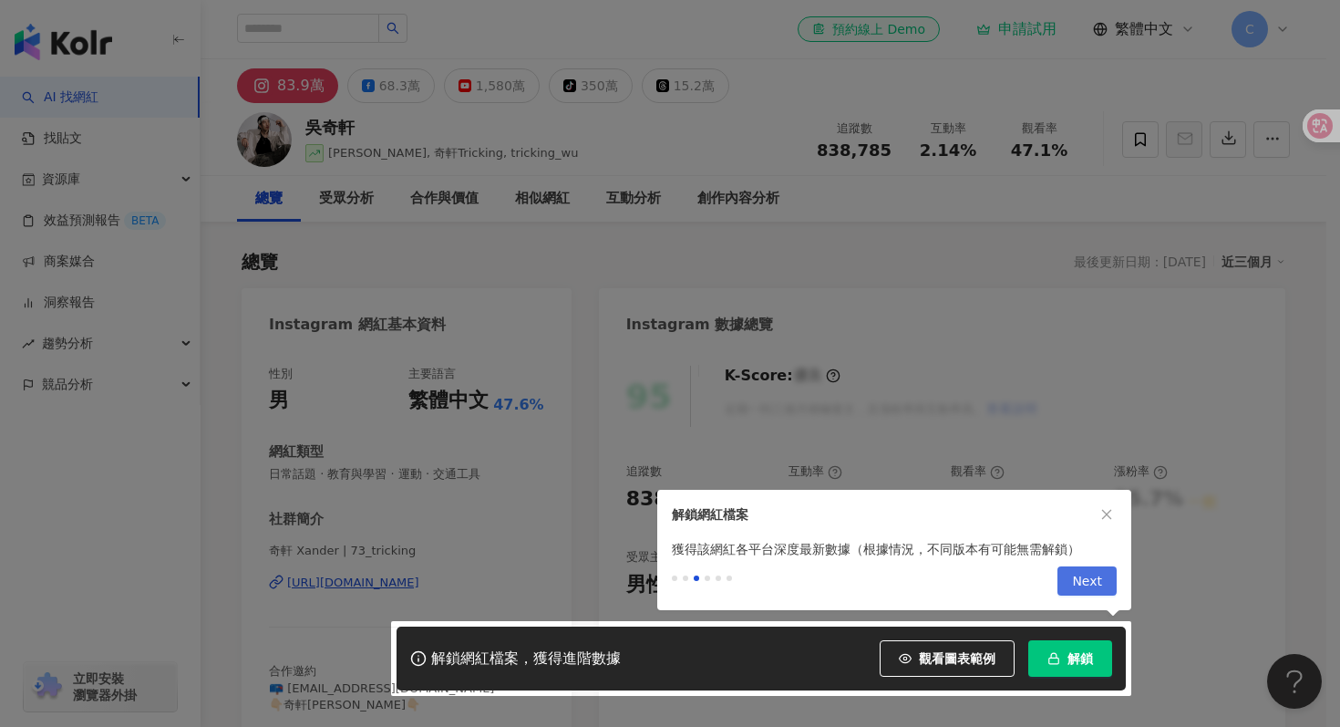
click at [1075, 572] on span "Next" at bounding box center [1087, 581] width 30 height 29
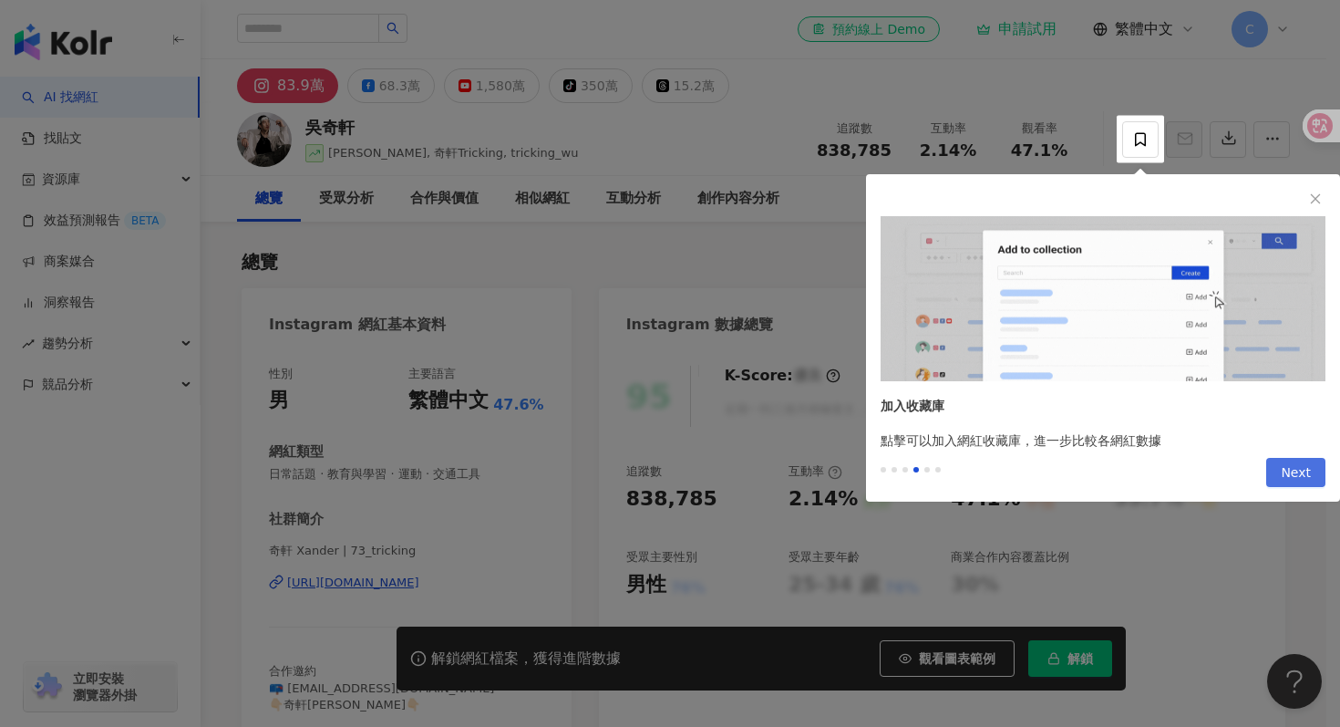
click at [1307, 470] on span "Next" at bounding box center [1296, 473] width 30 height 29
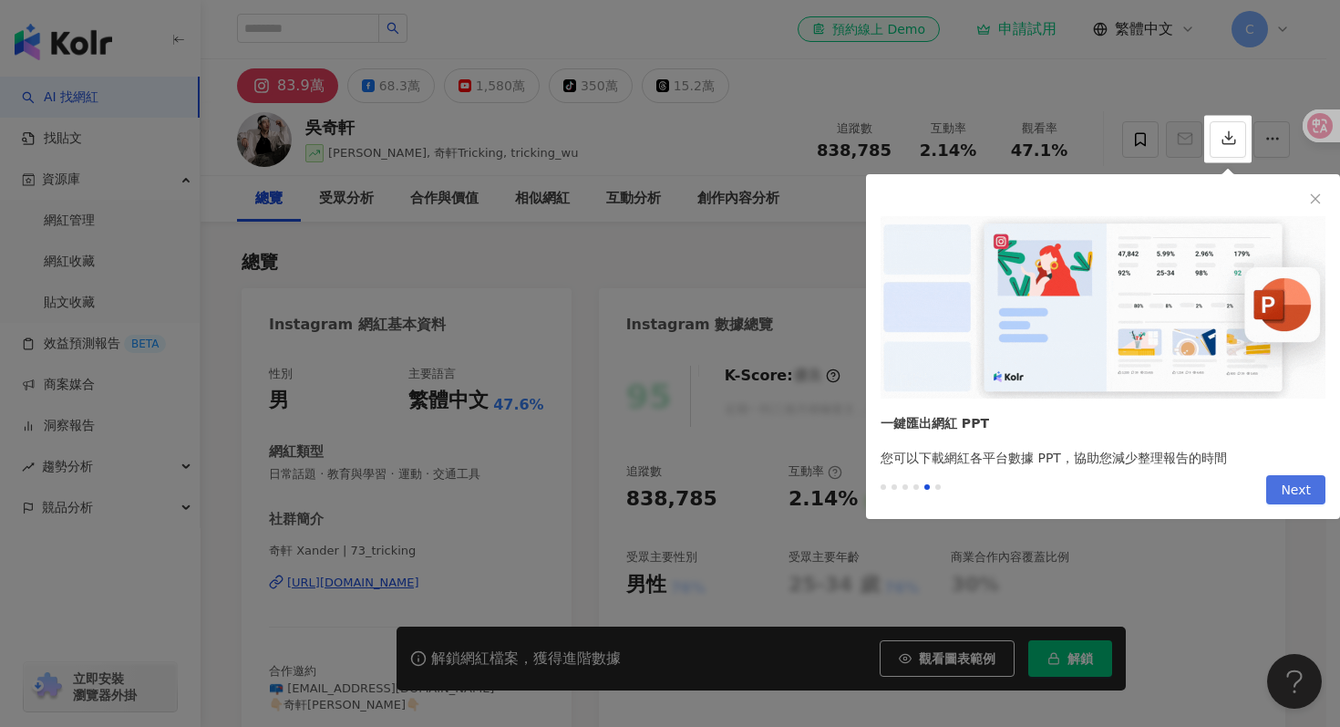
click at [1297, 482] on span "Next" at bounding box center [1296, 490] width 30 height 29
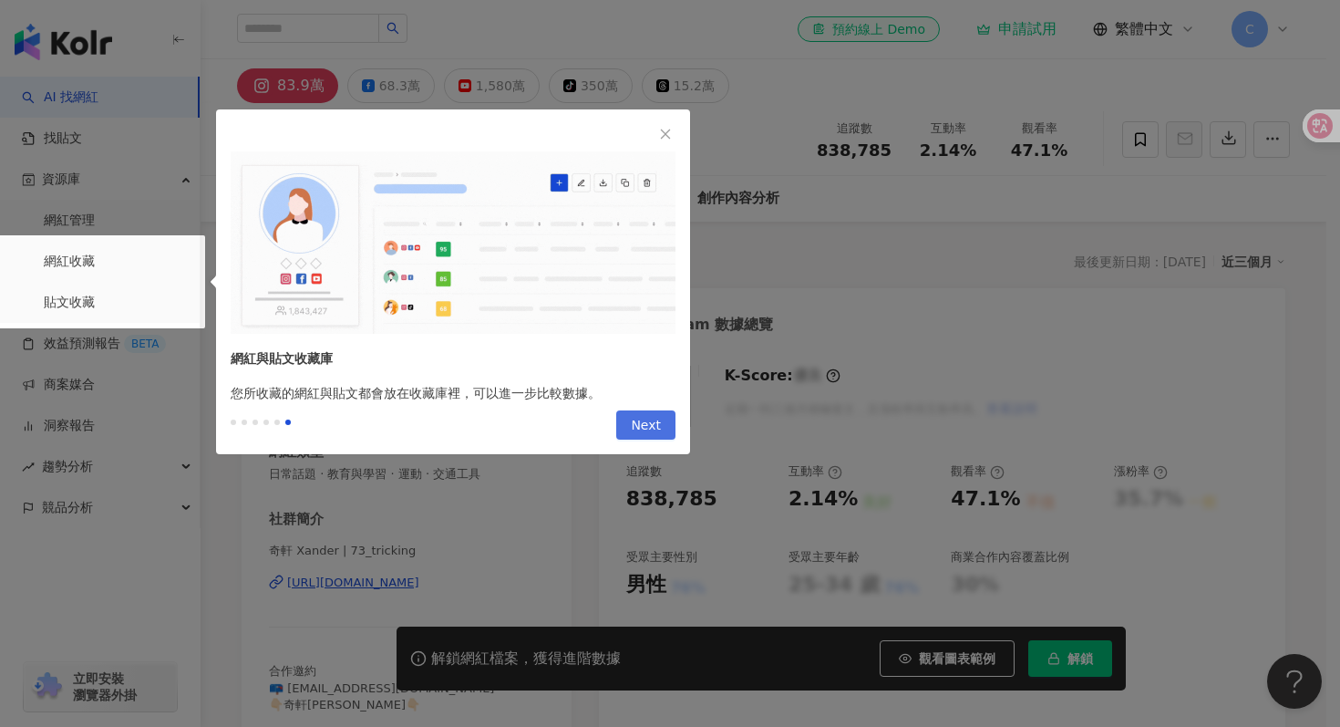
click at [657, 418] on span "Next" at bounding box center [646, 425] width 30 height 29
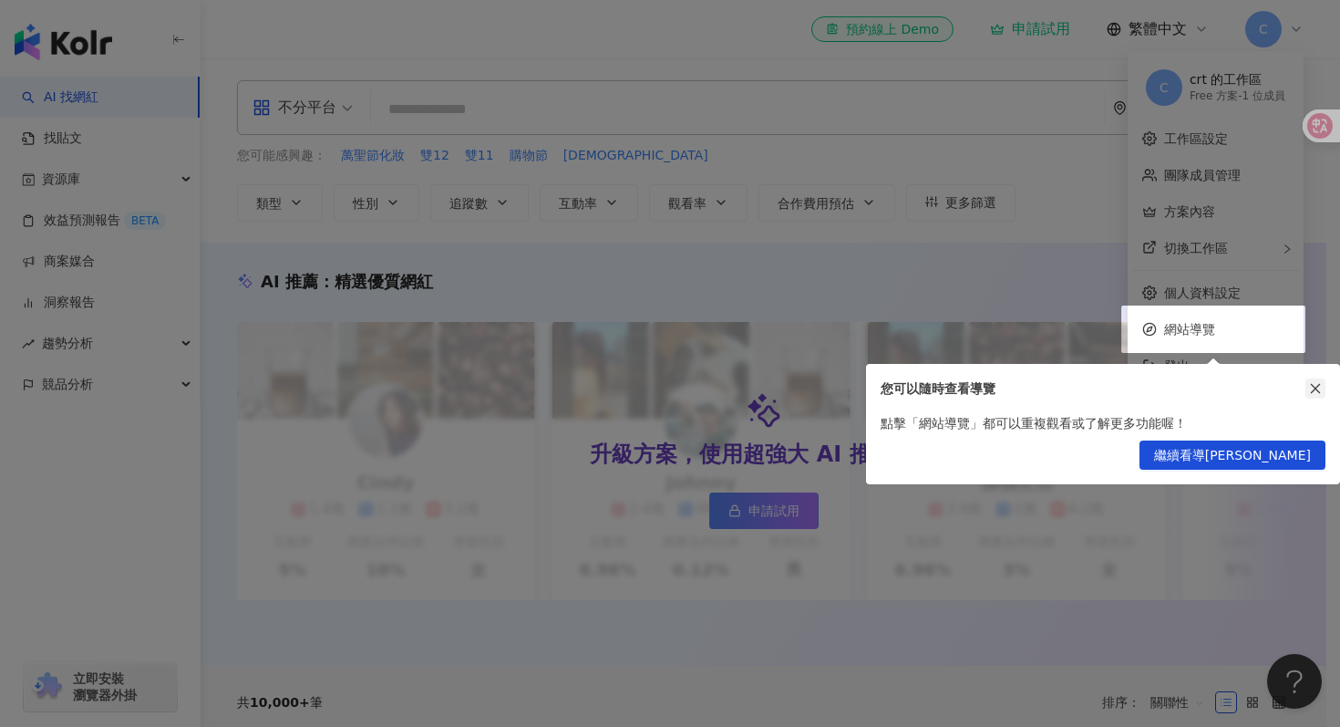
click at [1318, 396] on button "button" at bounding box center [1315, 388] width 20 height 20
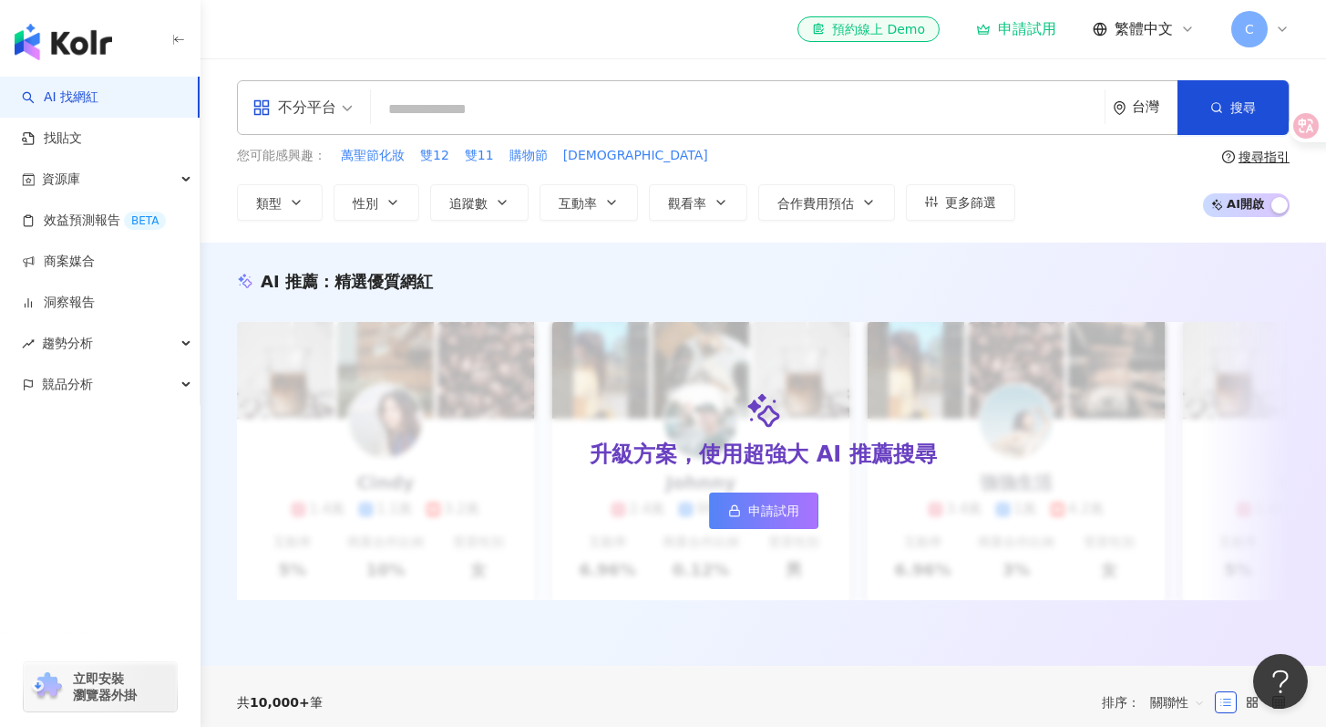
click at [1125, 34] on span "繁體中文" at bounding box center [1144, 29] width 58 height 20
click at [1129, 32] on span "繁體中文" at bounding box center [1144, 29] width 58 height 20
click at [808, 107] on input "search" at bounding box center [737, 109] width 719 height 35
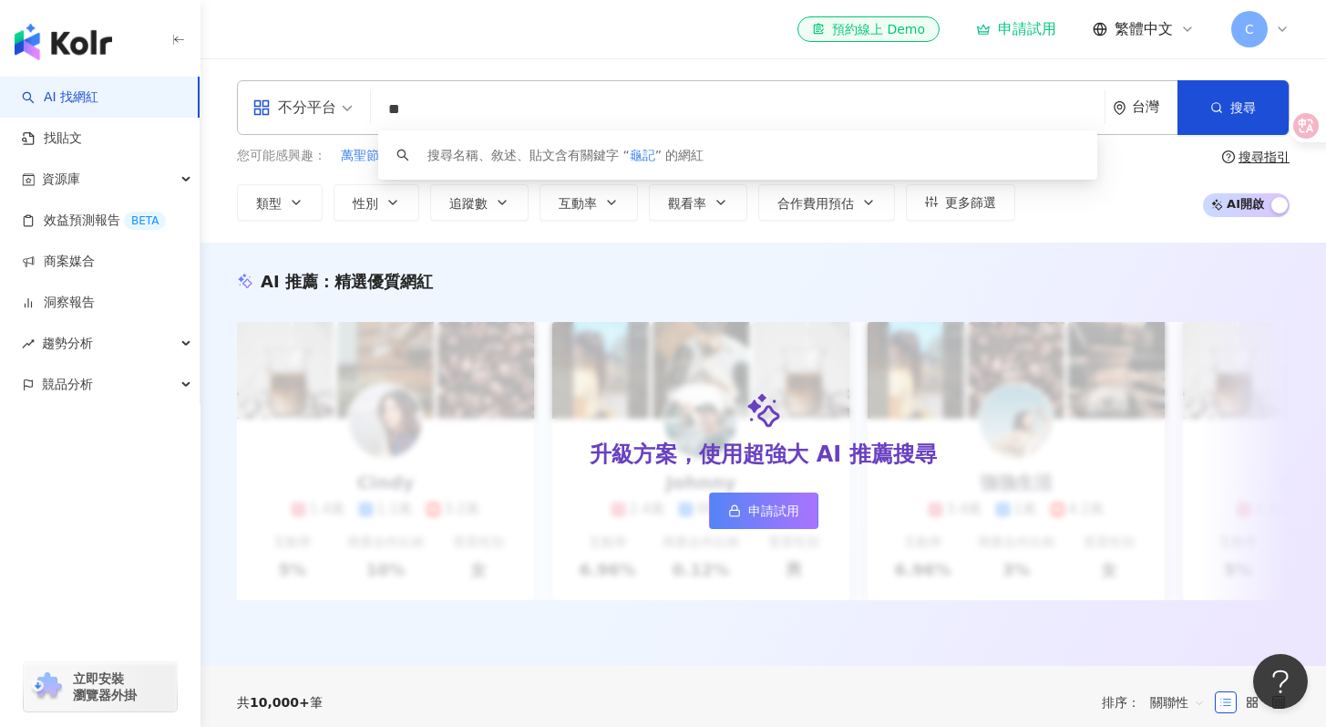
click at [632, 113] on input "**" at bounding box center [737, 109] width 719 height 35
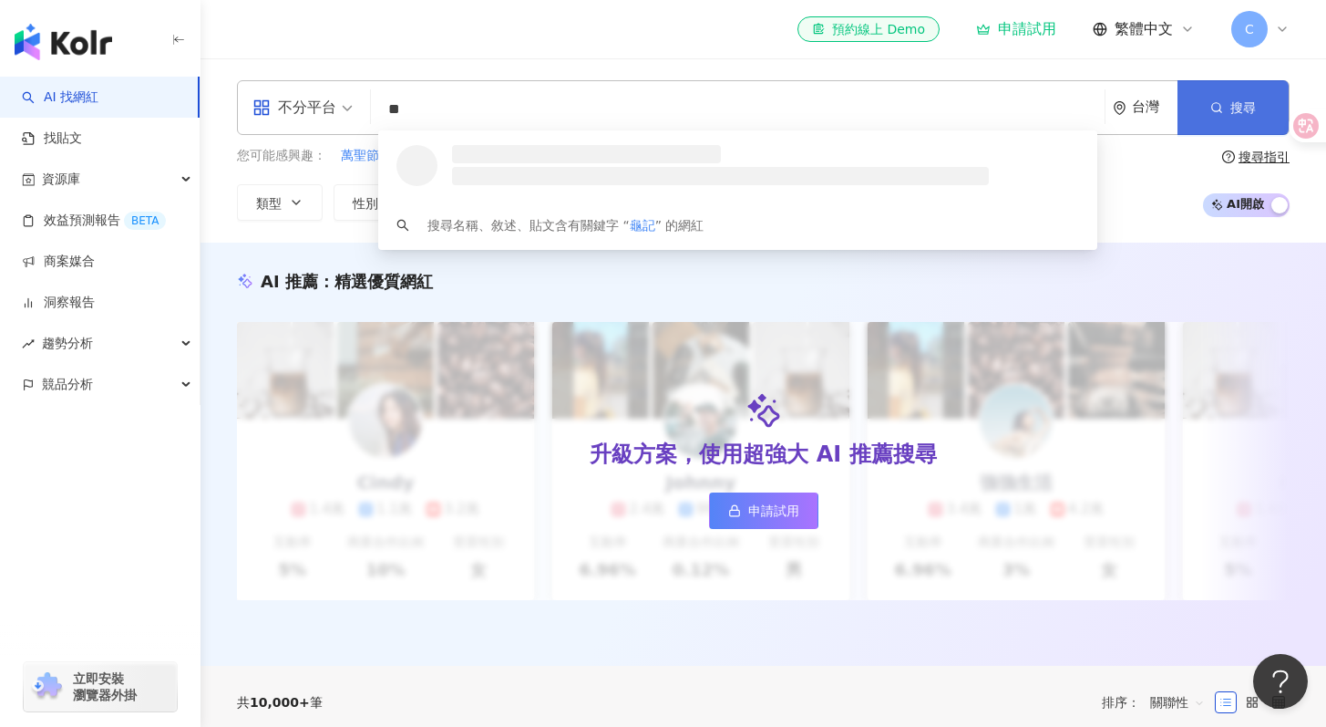
type input "**"
click at [1227, 98] on button "搜尋" at bounding box center [1233, 107] width 111 height 55
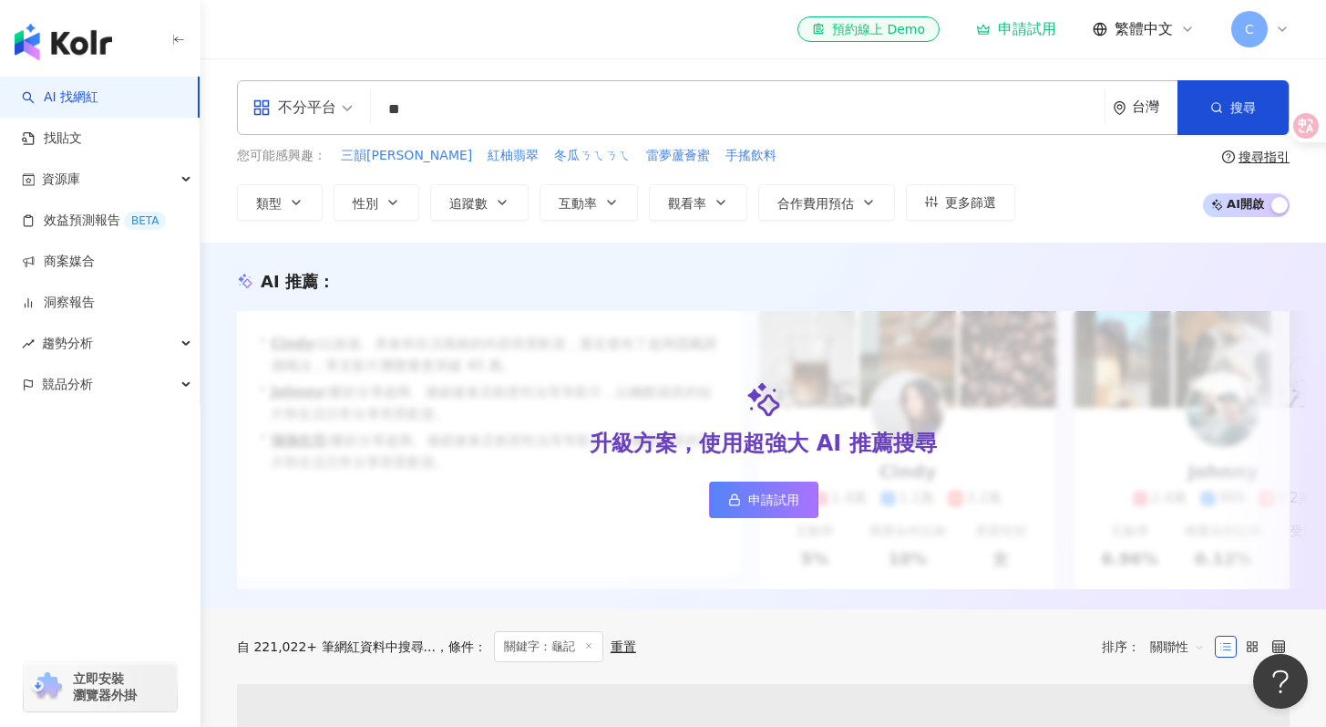
click at [932, 114] on input "**" at bounding box center [737, 109] width 719 height 35
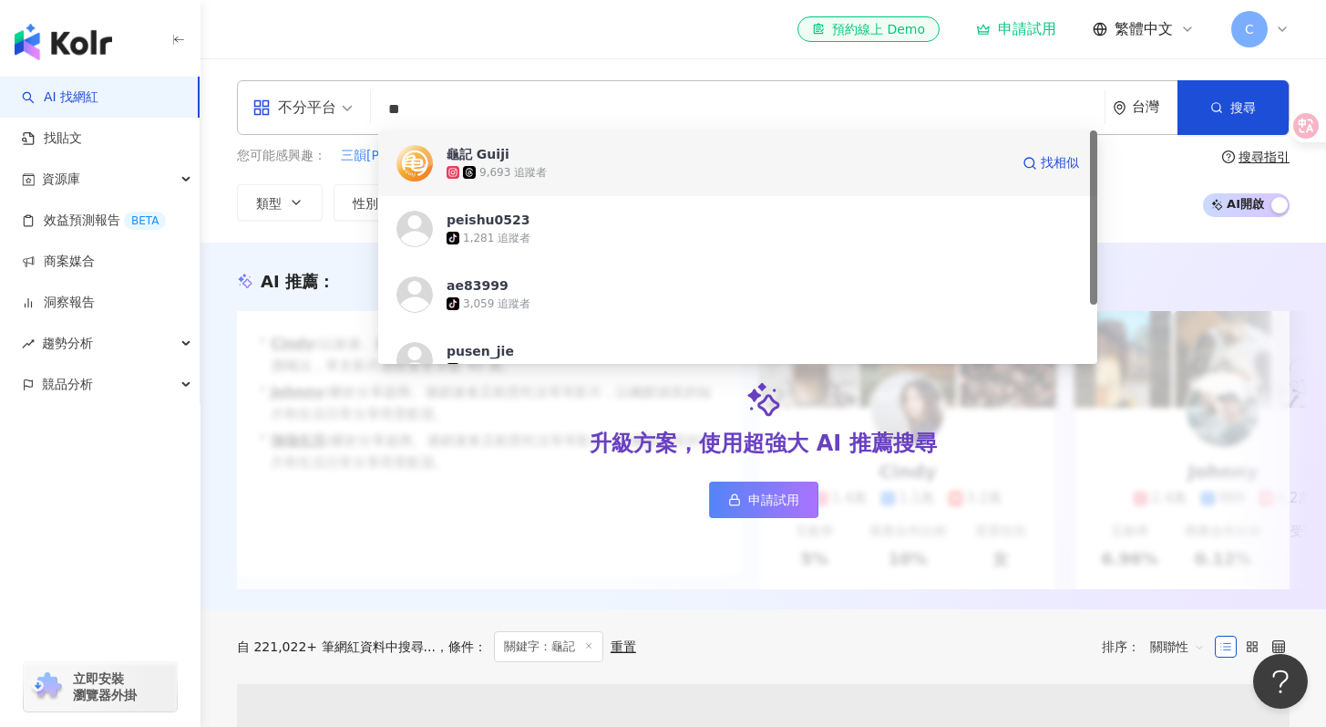
click at [657, 148] on span "龜記 Guiji" at bounding box center [728, 154] width 562 height 18
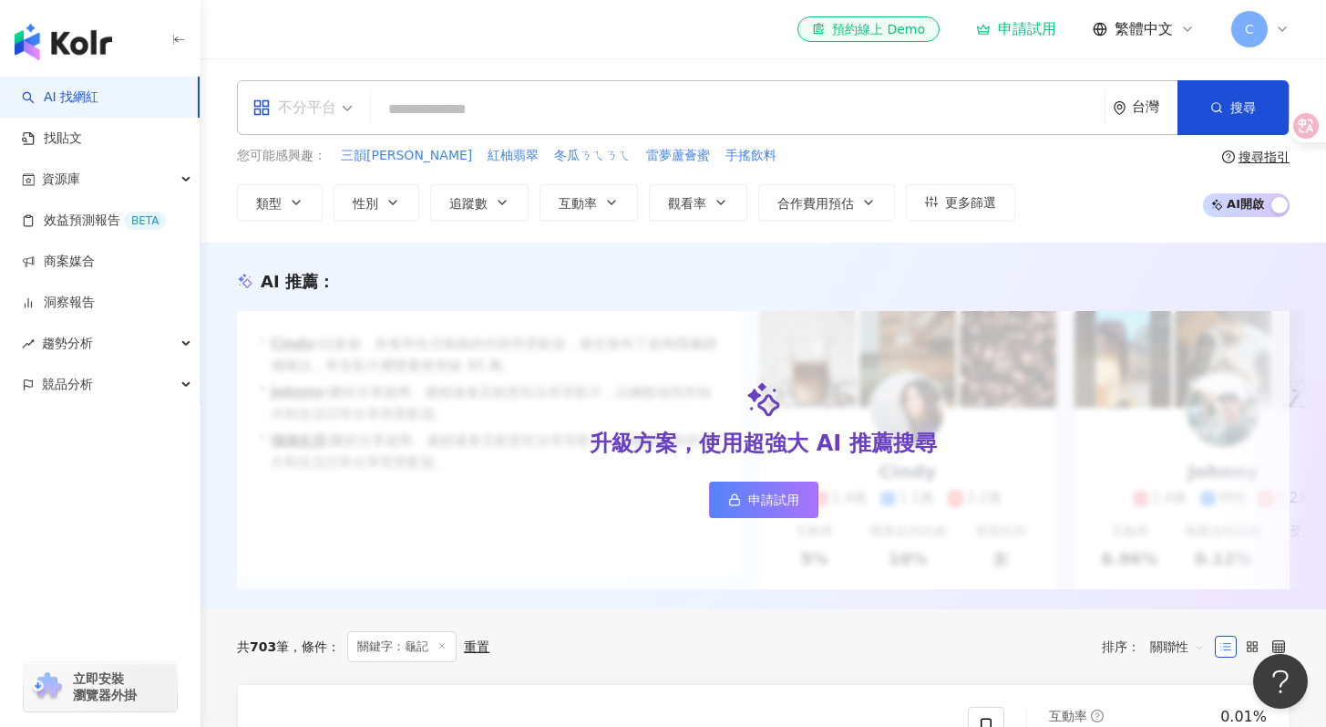
click at [335, 119] on div "不分平台" at bounding box center [295, 107] width 84 height 29
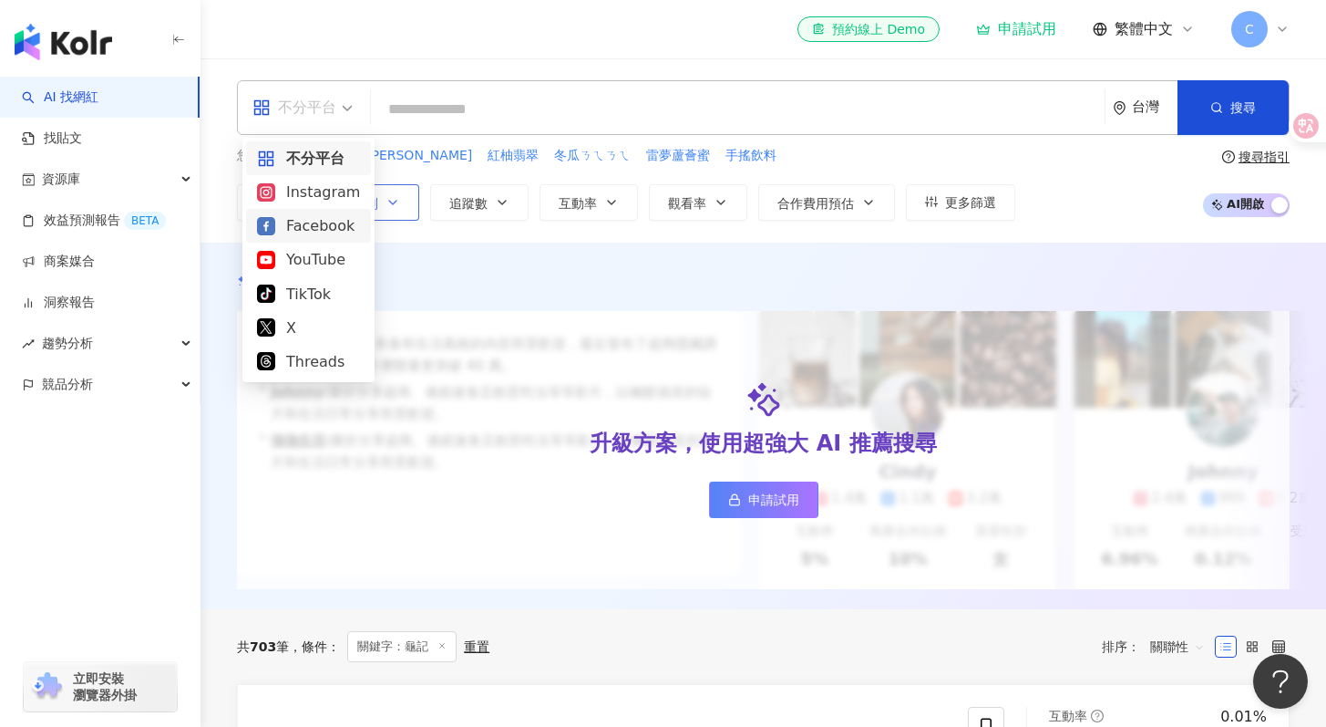
click at [338, 217] on div "Facebook" at bounding box center [308, 225] width 103 height 23
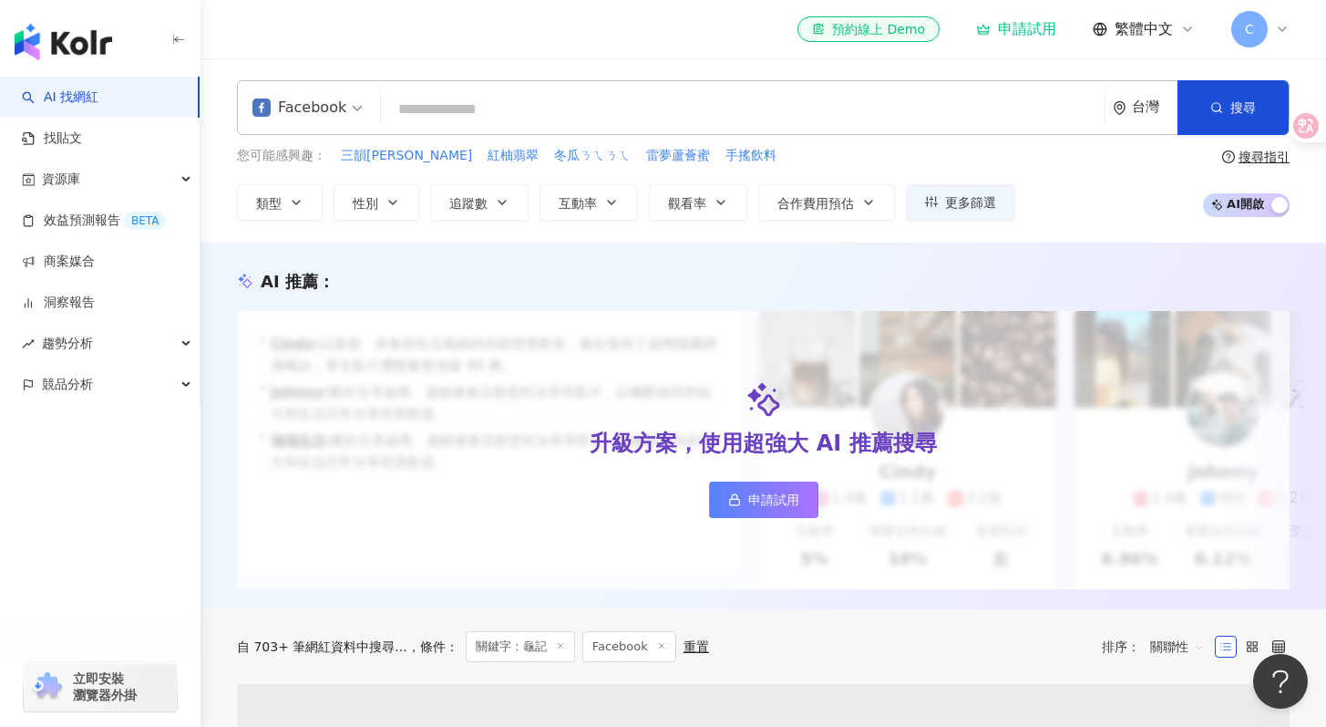
click at [465, 126] on input "search" at bounding box center [742, 109] width 709 height 35
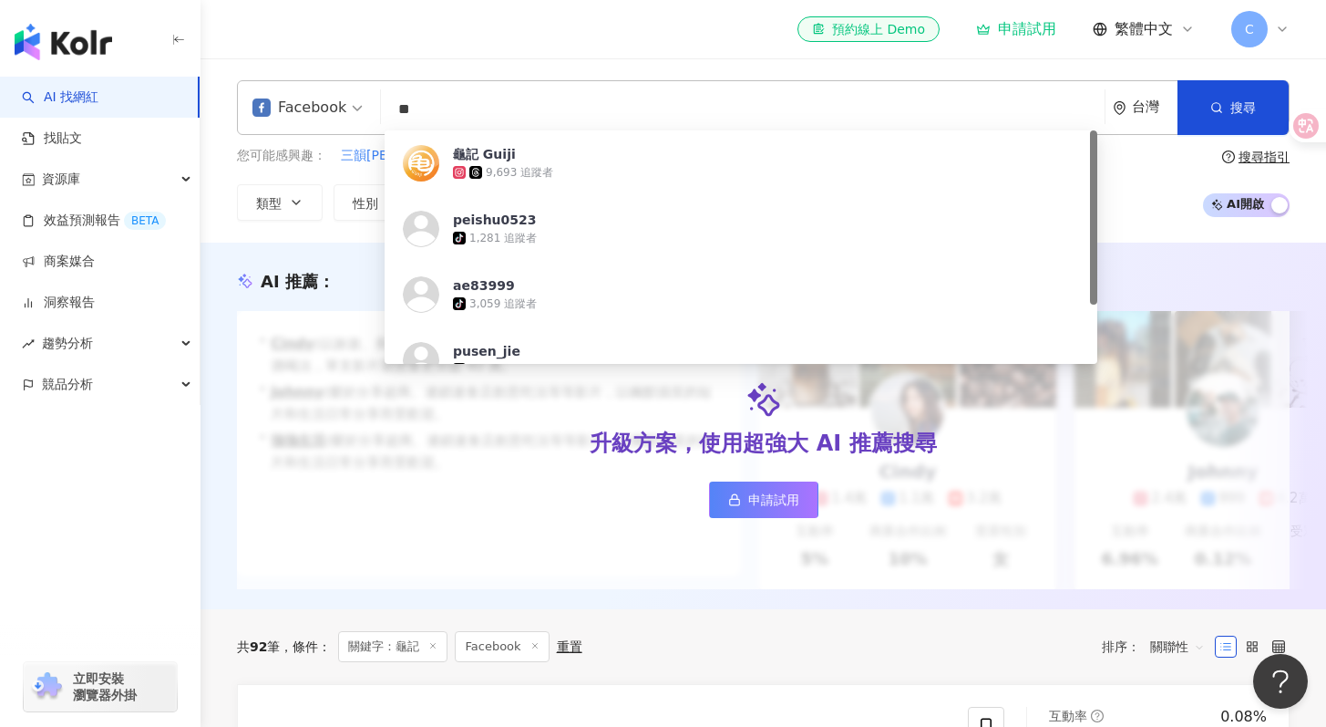
type input "*"
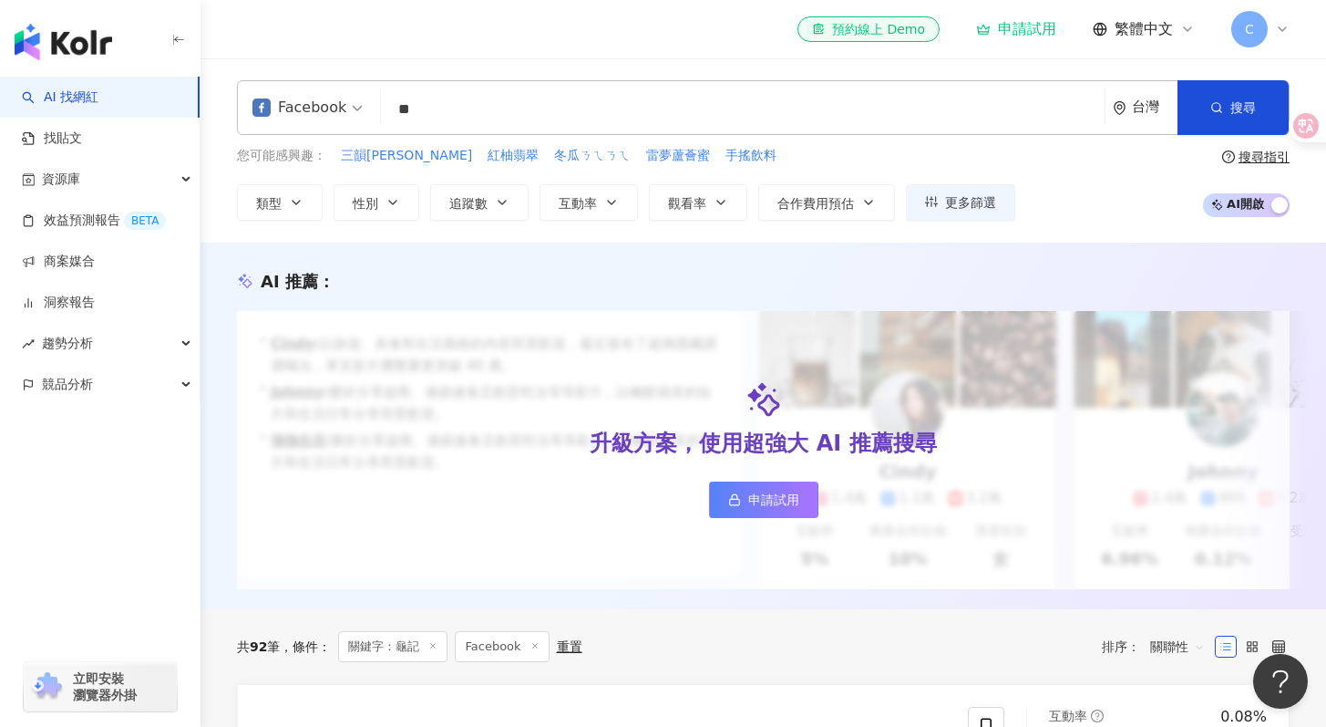
type input "*"
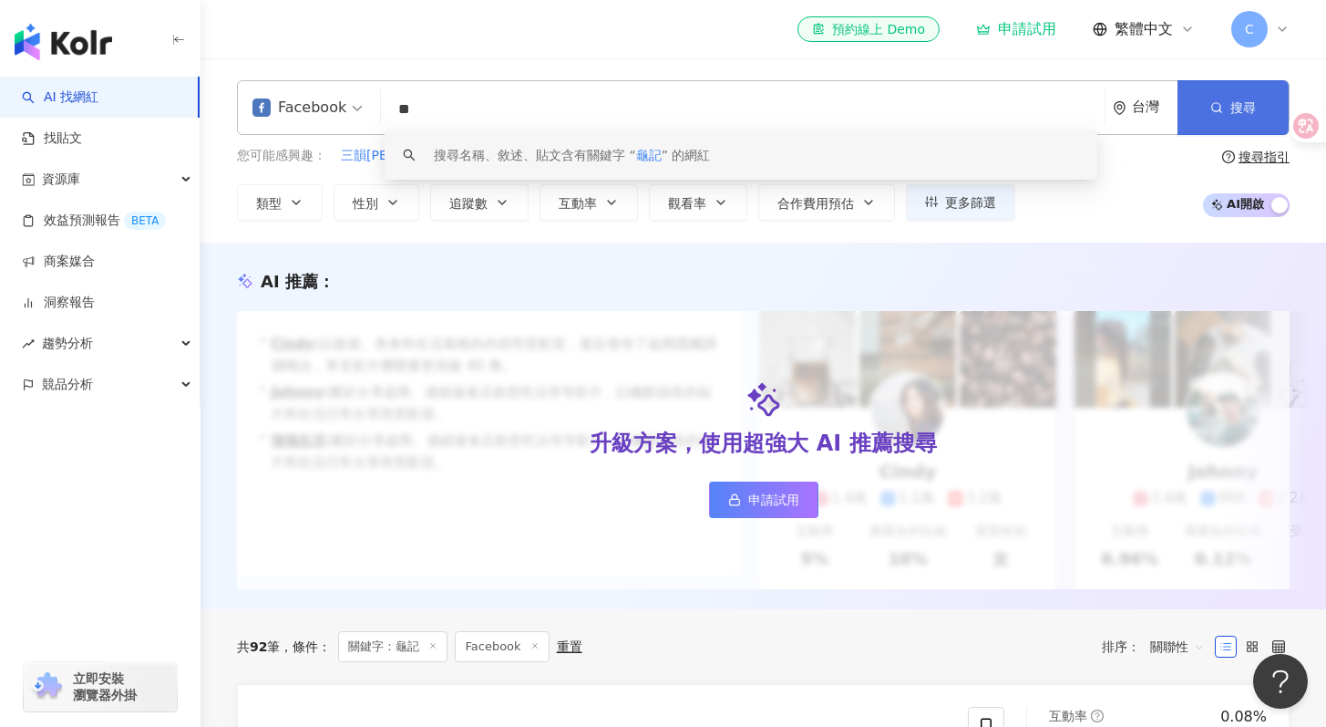
click at [1236, 119] on button "搜尋" at bounding box center [1233, 107] width 111 height 55
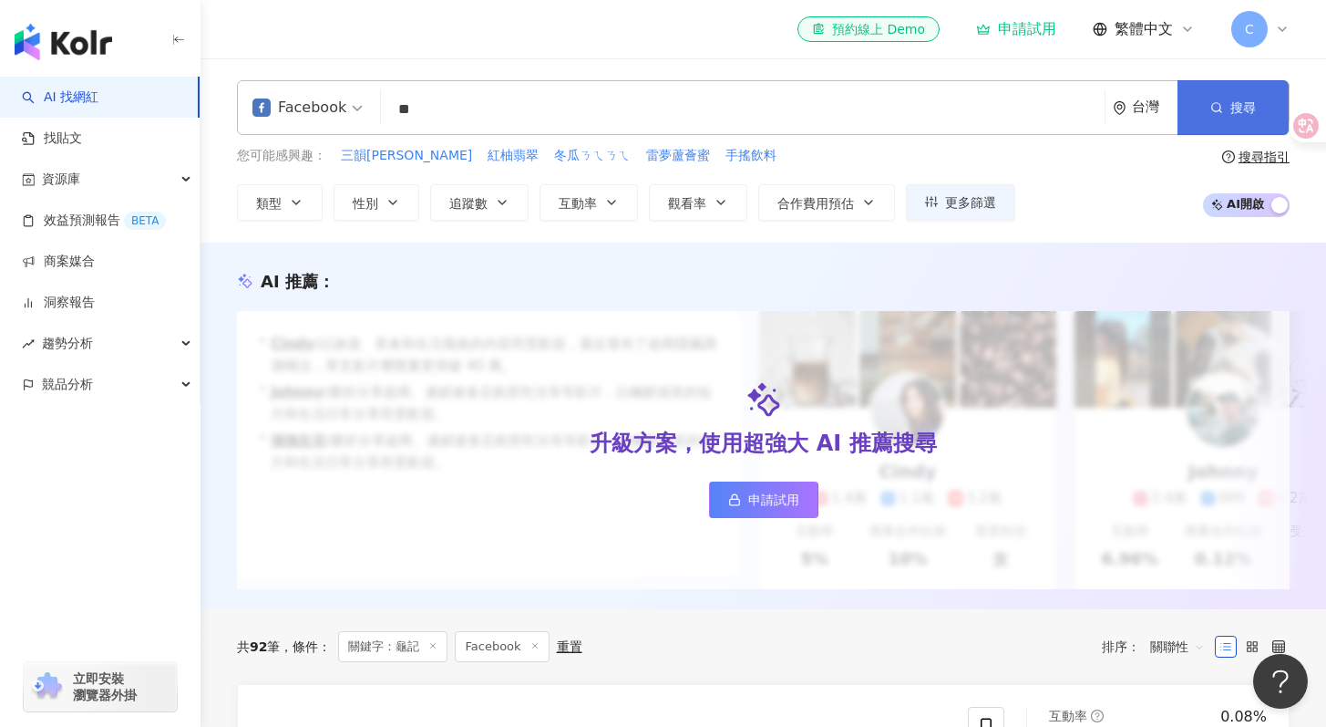
click at [1201, 101] on button "搜尋" at bounding box center [1233, 107] width 111 height 55
click at [551, 123] on input "**" at bounding box center [742, 109] width 709 height 35
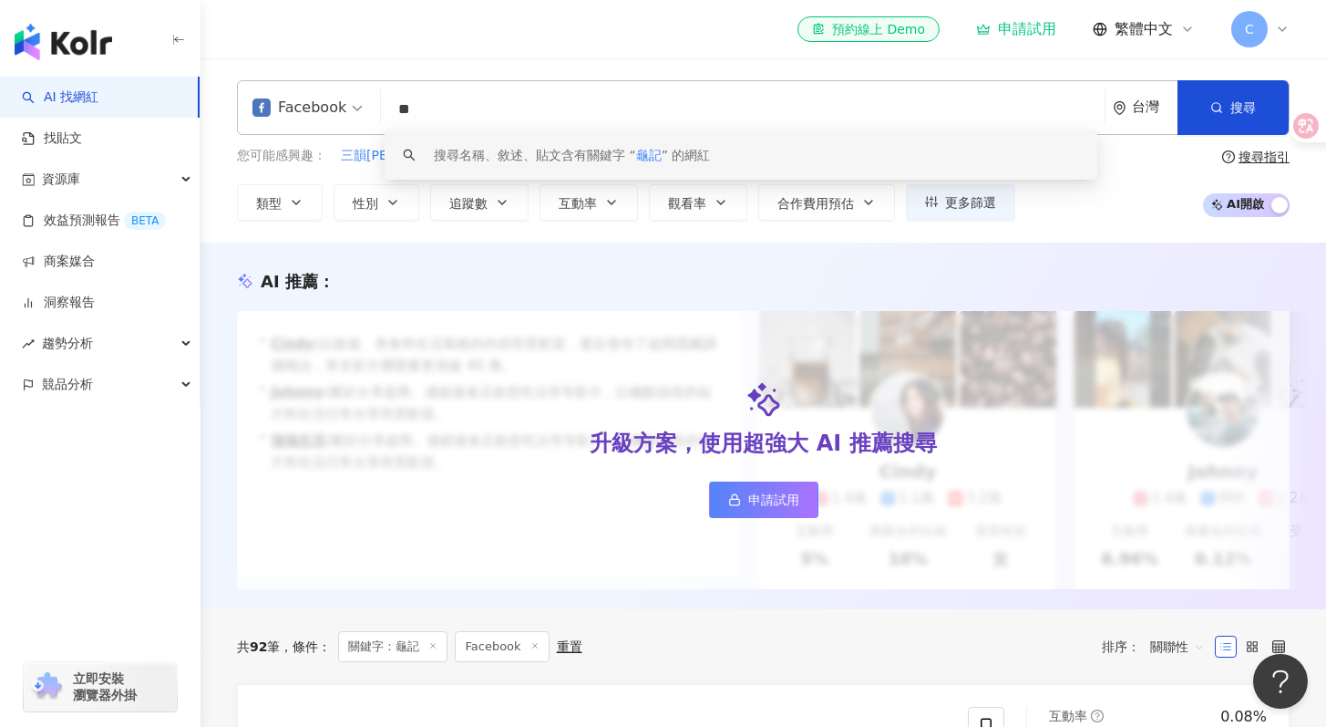
click at [347, 179] on div "您可能感興趣： 三韻紅萱 紅柚翡翠 冬瓜ㄋㄟㄋㄟ 雷夢蘆薈蜜 手搖飲料 類型 性別 追蹤數 互動率 觀看率 合作費用預估 更多篩選" at bounding box center [626, 183] width 778 height 75
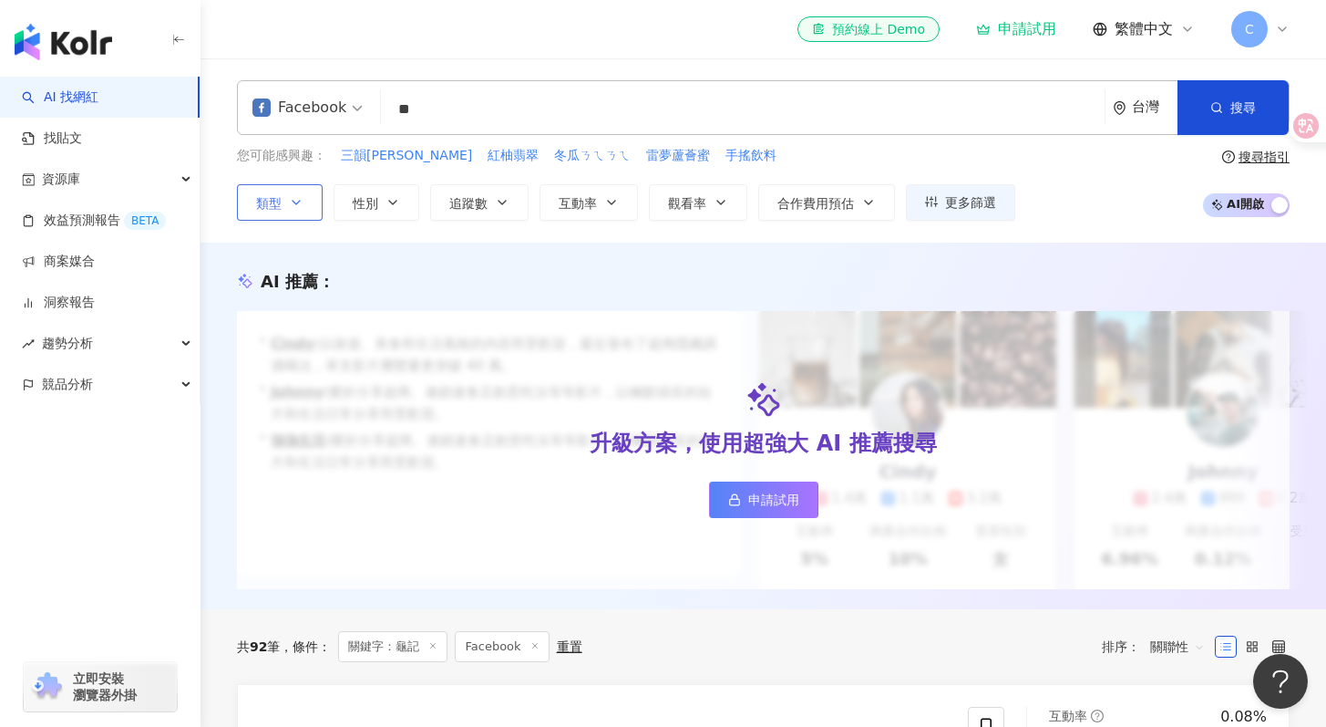
click at [302, 201] on icon "button" at bounding box center [296, 202] width 15 height 15
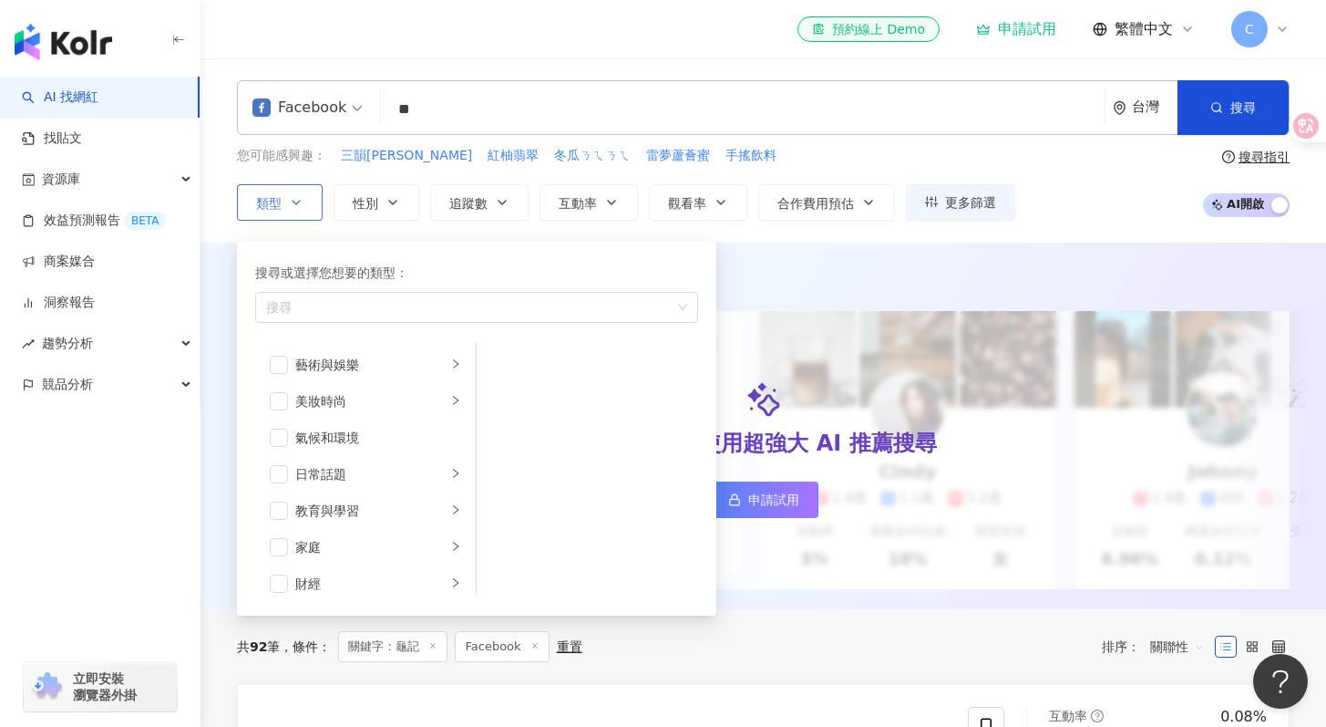
click at [302, 201] on icon "button" at bounding box center [296, 202] width 15 height 15
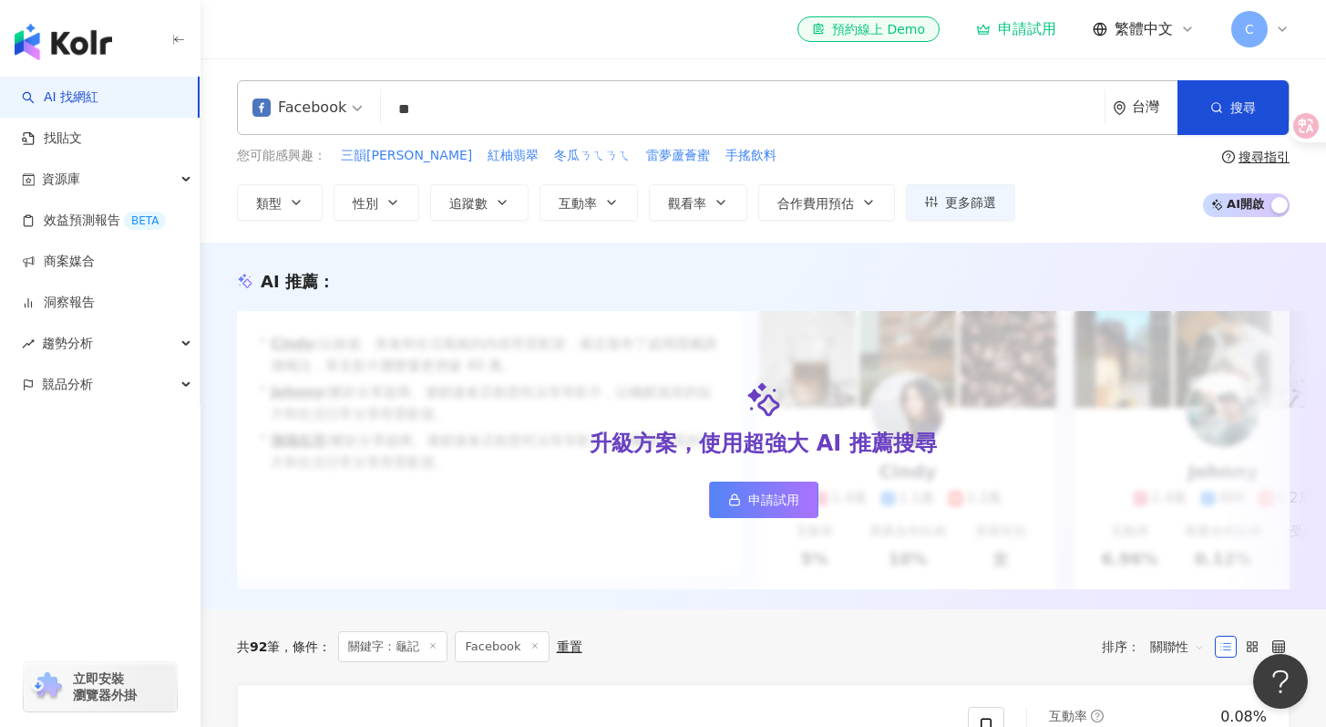
click at [462, 110] on input "**" at bounding box center [742, 109] width 709 height 35
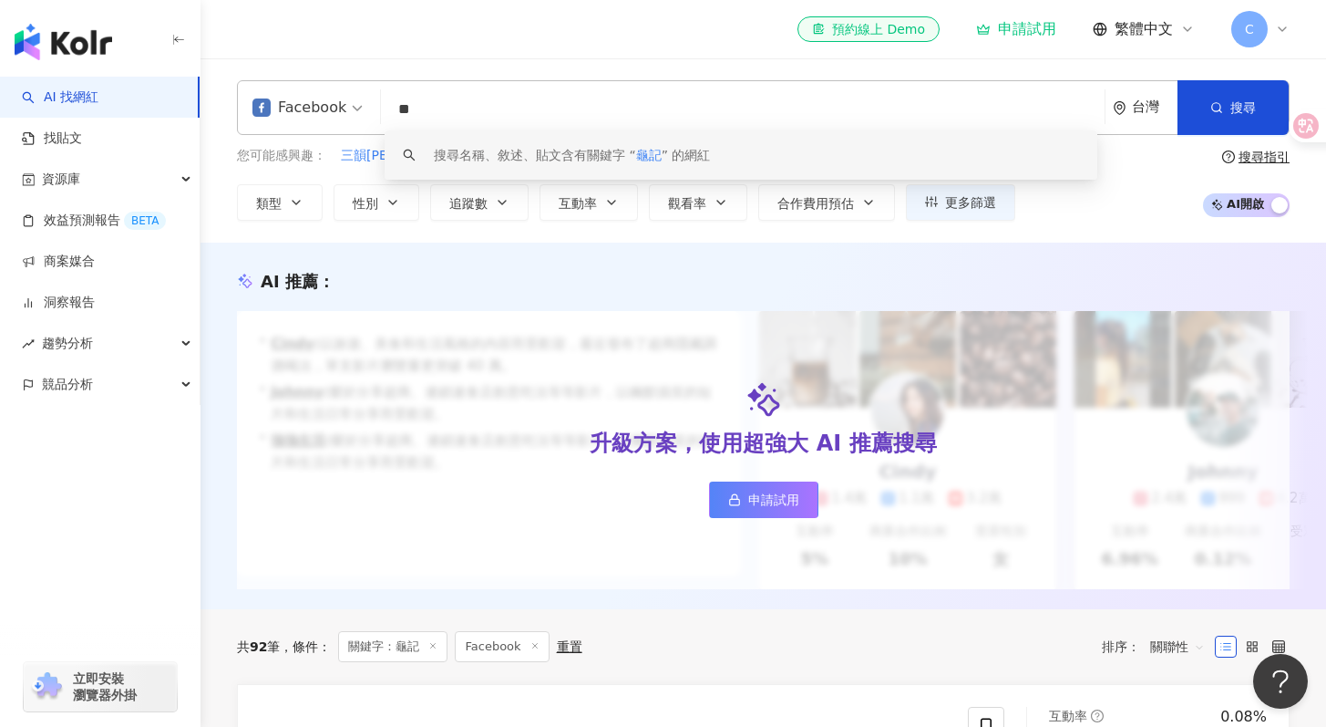
click at [524, 92] on input "**" at bounding box center [742, 109] width 709 height 35
drag, startPoint x: 462, startPoint y: 98, endPoint x: 385, endPoint y: 114, distance: 79.0
click at [388, 114] on input "**" at bounding box center [742, 109] width 709 height 35
drag, startPoint x: 432, startPoint y: 106, endPoint x: 376, endPoint y: 100, distance: 56.8
click at [376, 100] on div "Facebook ** 台灣 搜尋 keyword 搜尋名稱、敘述、貼文含有關鍵字 “ 龜記 ” 的網紅" at bounding box center [763, 107] width 1053 height 55
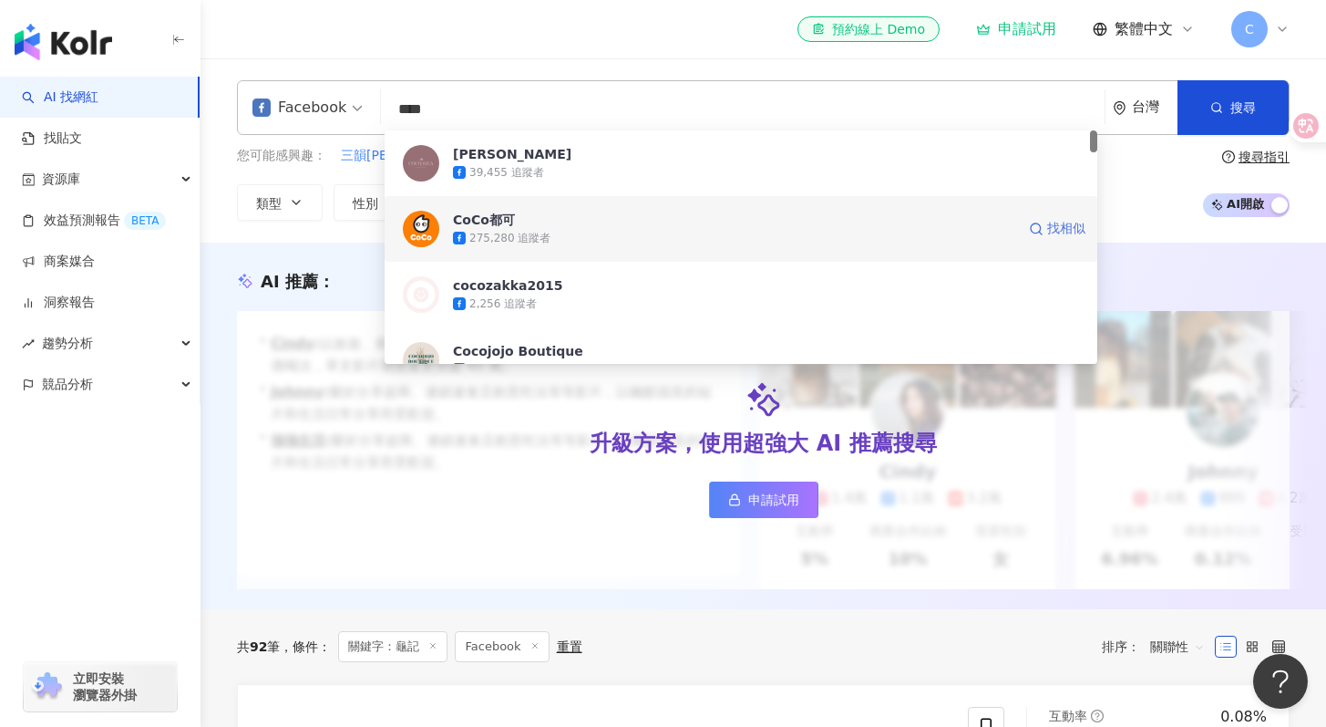
click at [1038, 231] on icon at bounding box center [1036, 229] width 15 height 15
type input "****"
click at [636, 217] on span "CoCo都可" at bounding box center [734, 220] width 562 height 18
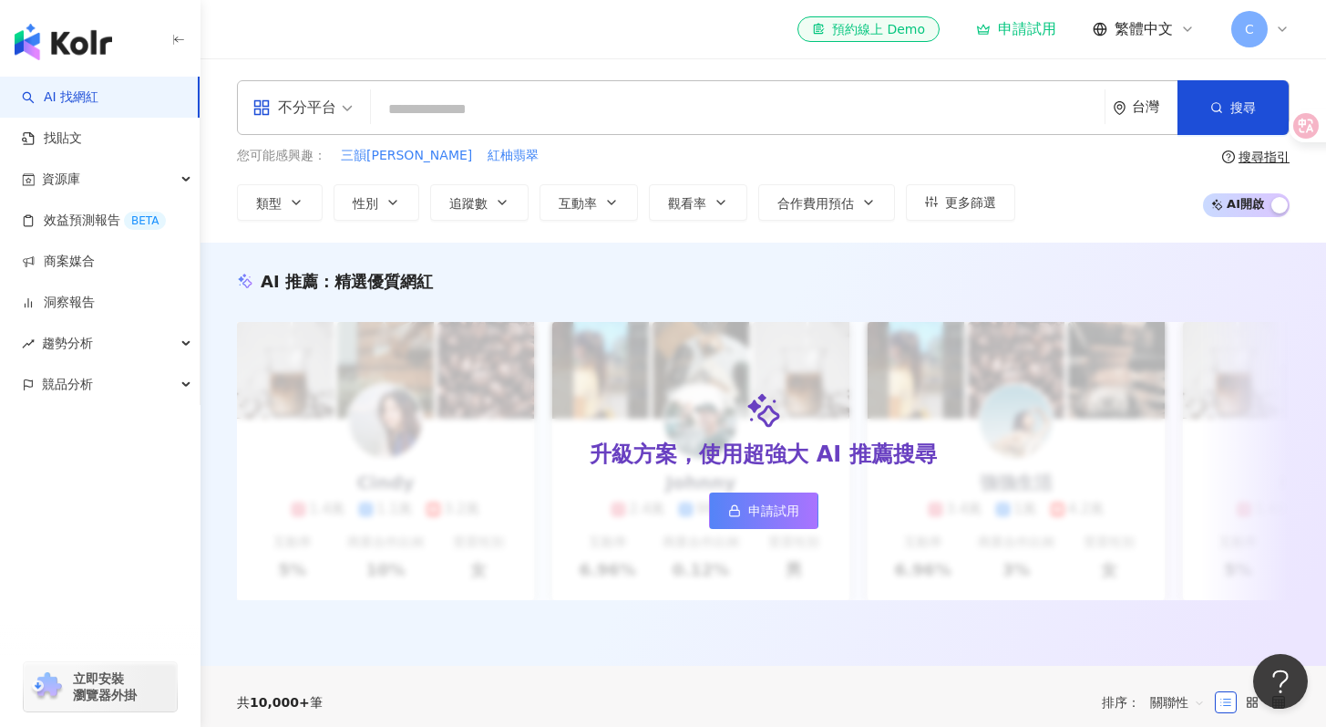
type input "*"
type input "***"
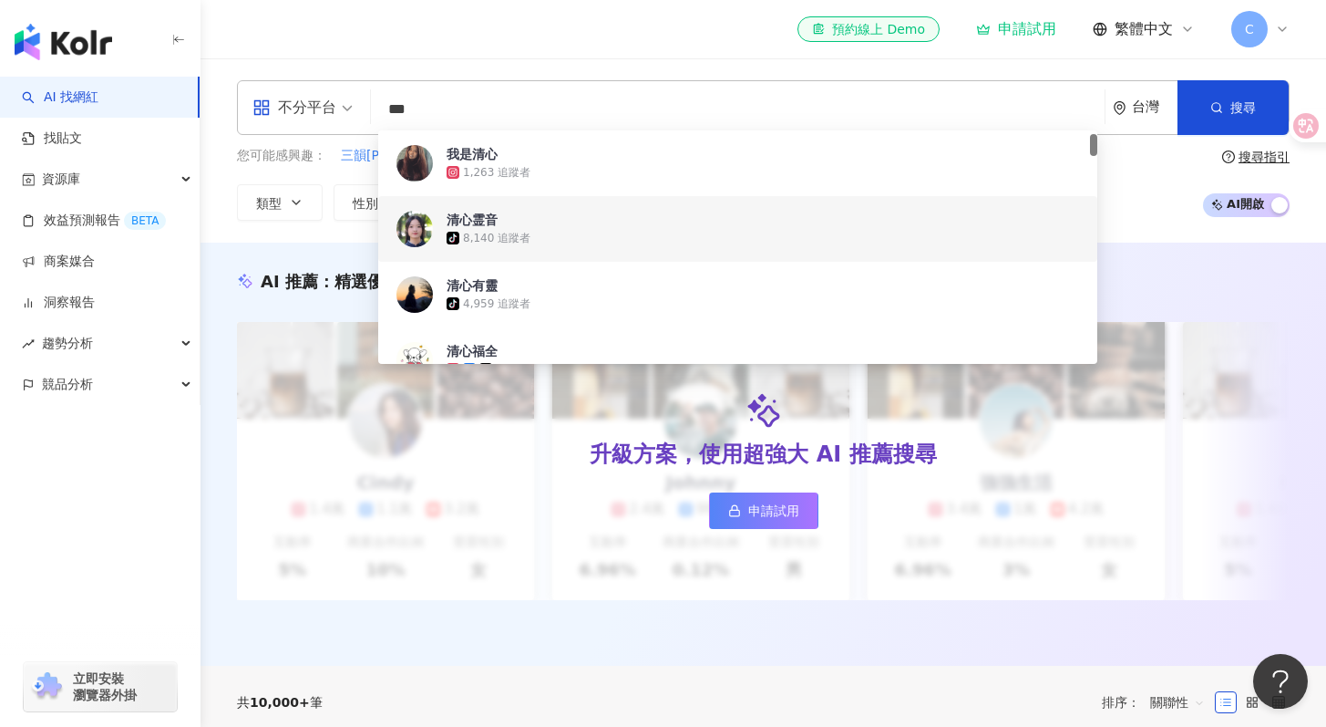
scroll to position [35, 0]
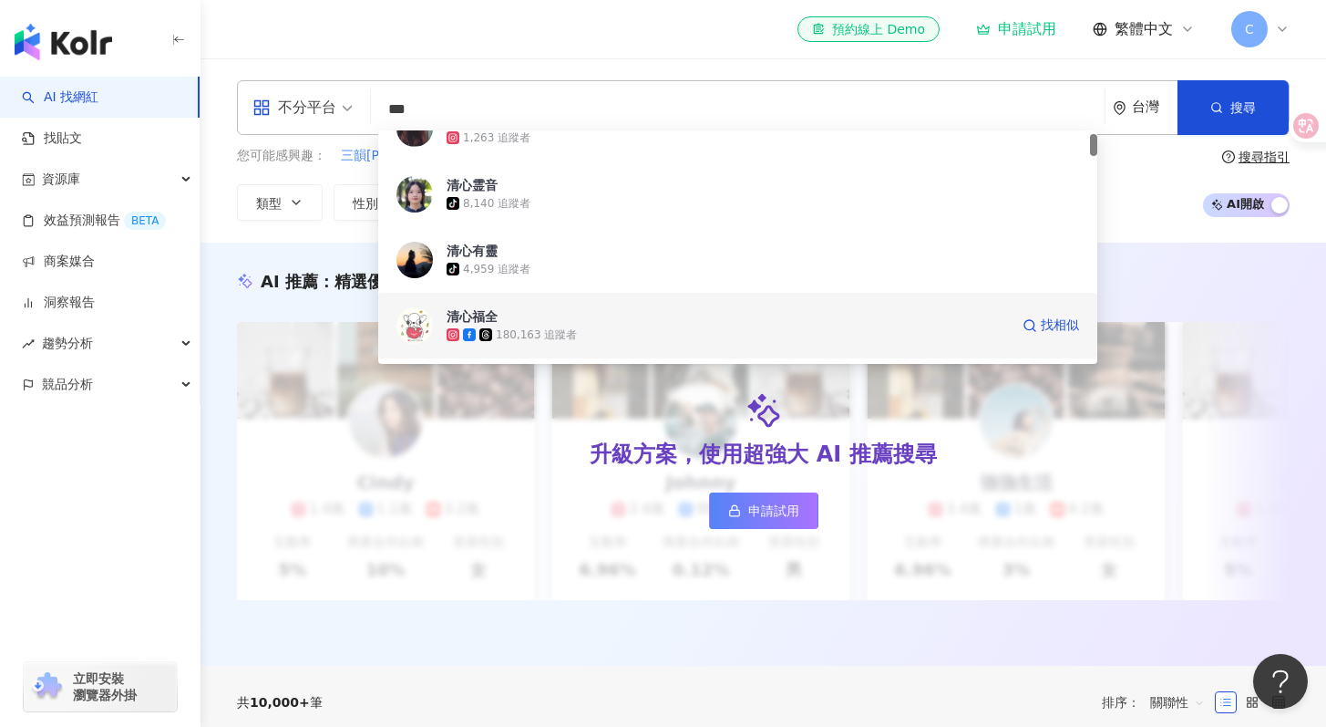
click at [606, 330] on div "180,163 追蹤者" at bounding box center [728, 334] width 562 height 18
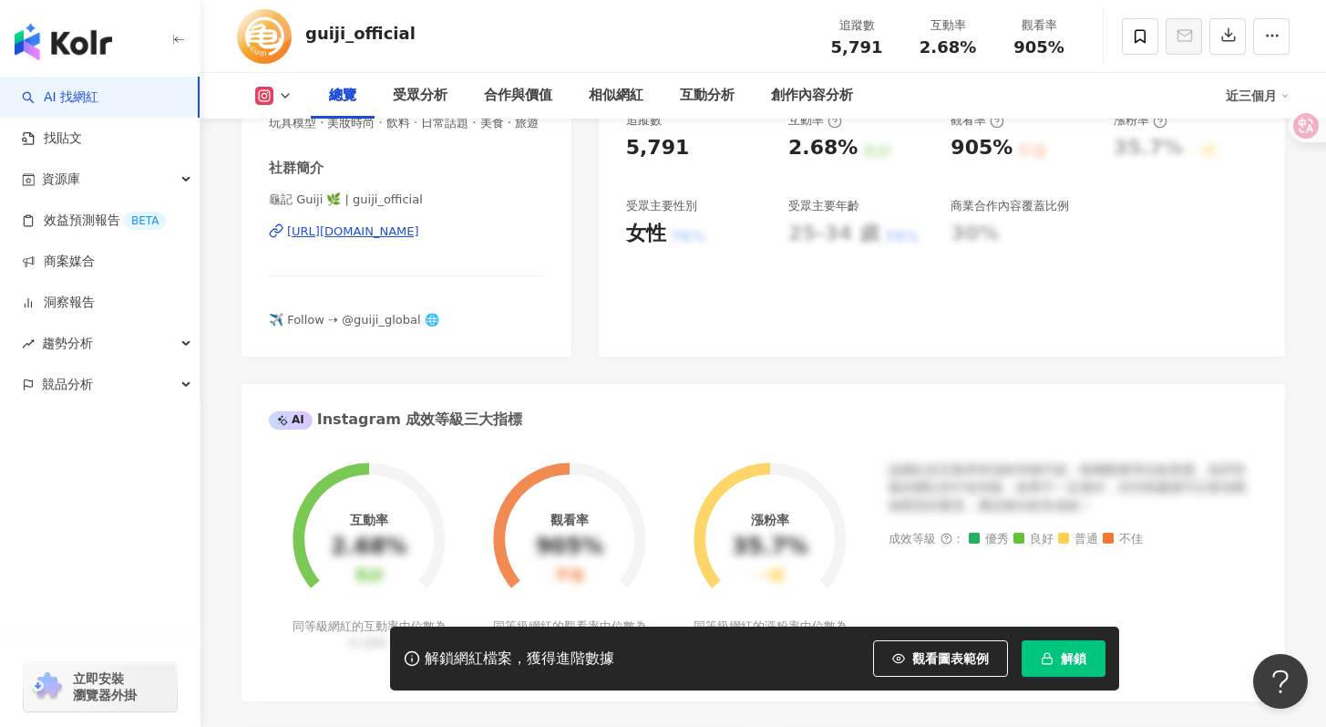
scroll to position [445, 0]
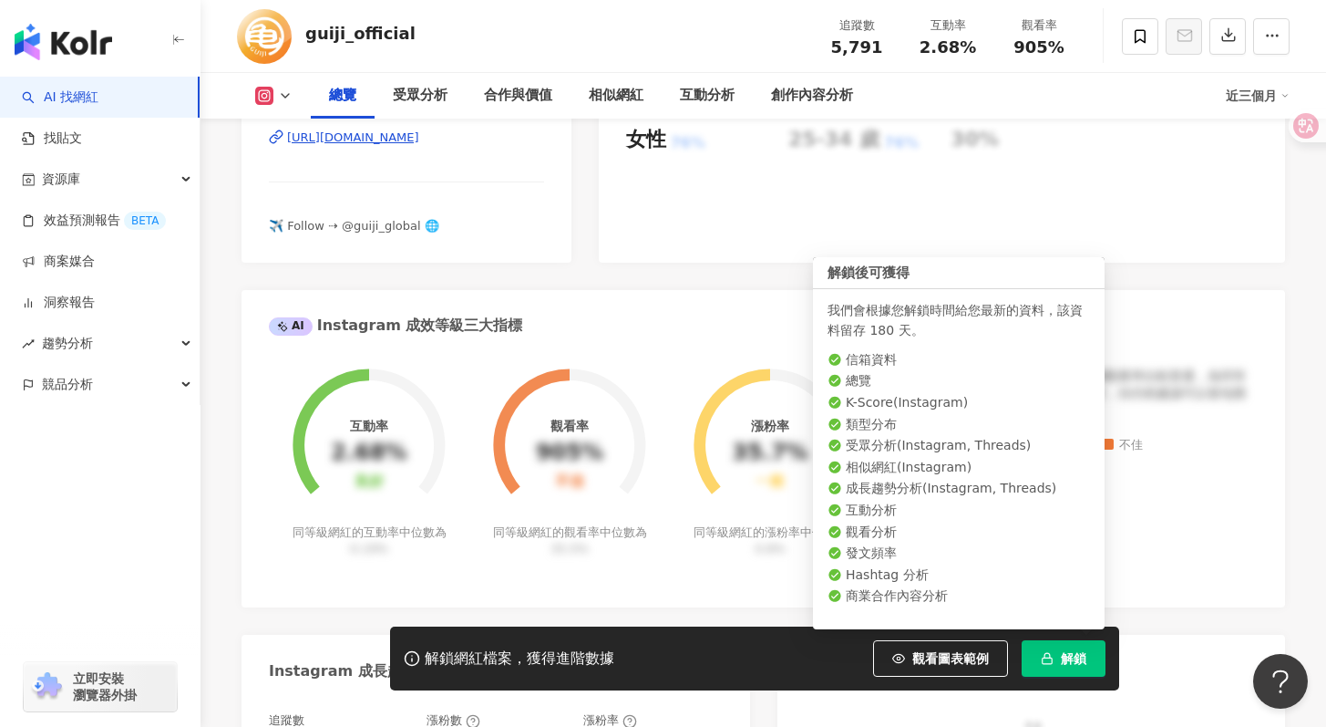
click at [1082, 661] on span "解鎖" at bounding box center [1074, 658] width 26 height 15
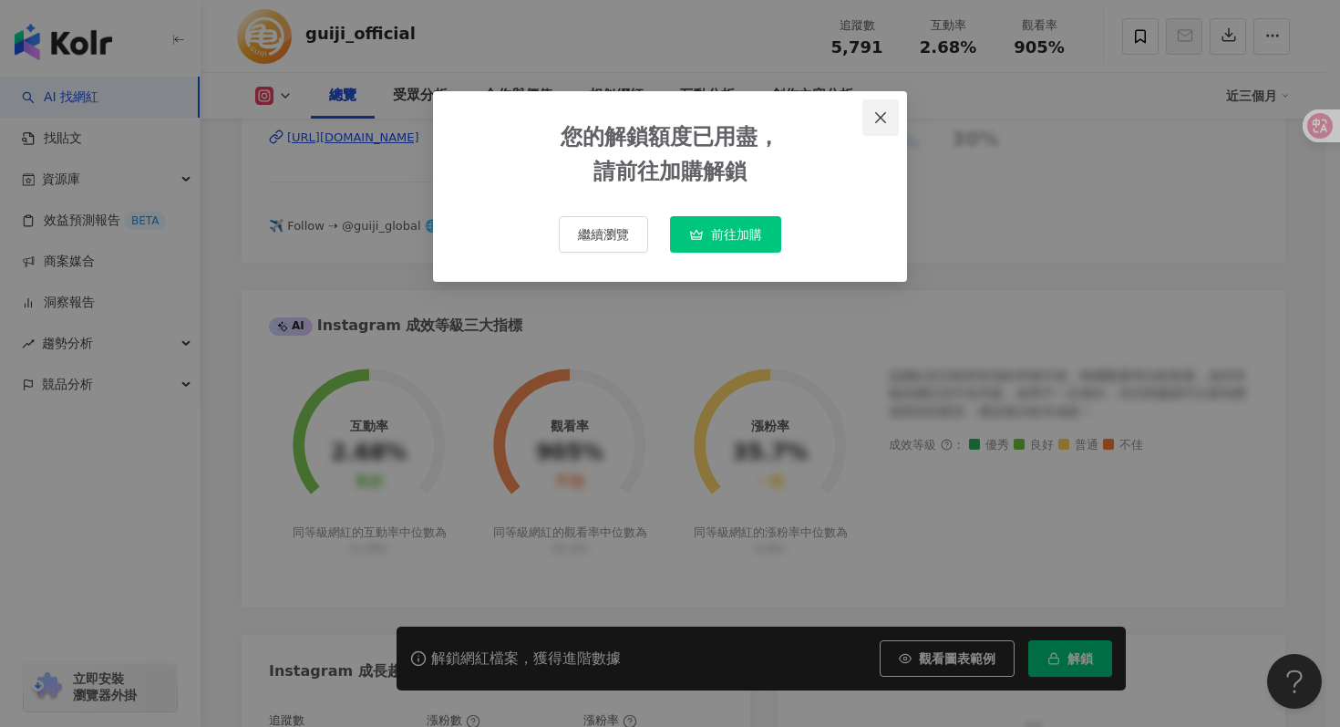
click at [877, 113] on icon "close" at bounding box center [880, 116] width 11 height 11
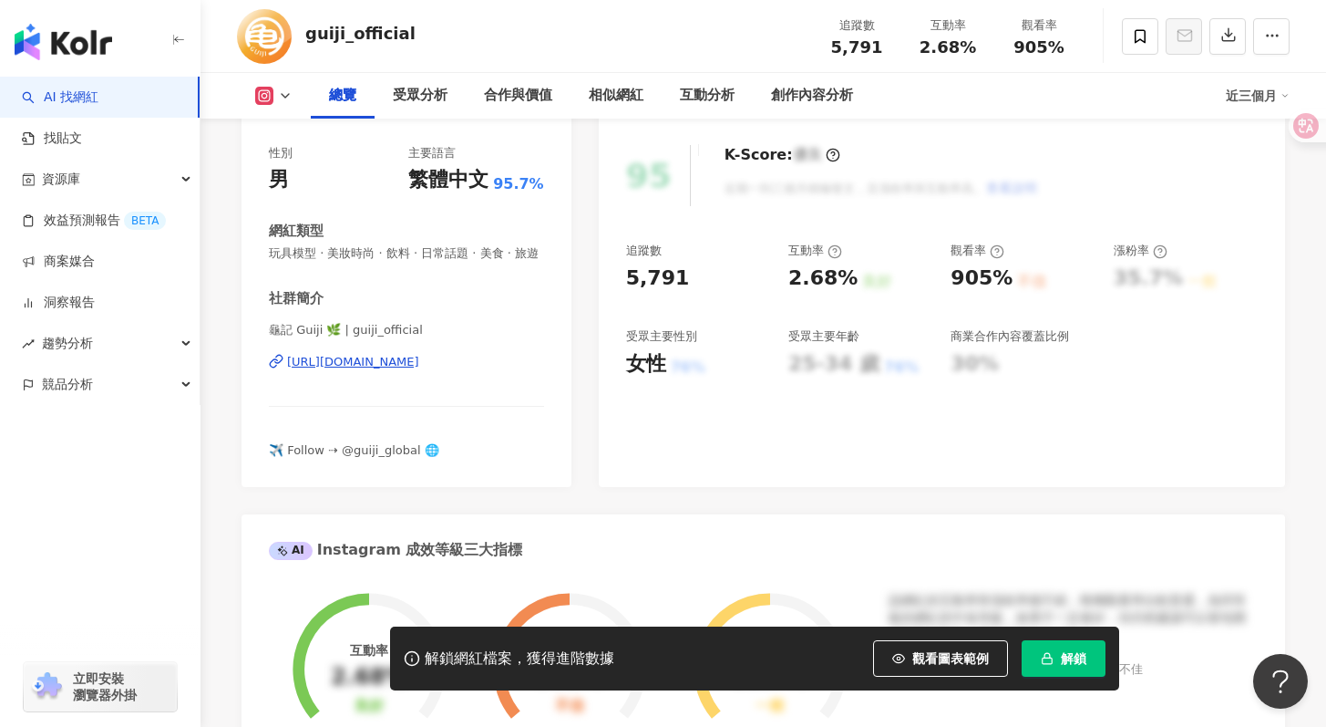
scroll to position [81, 0]
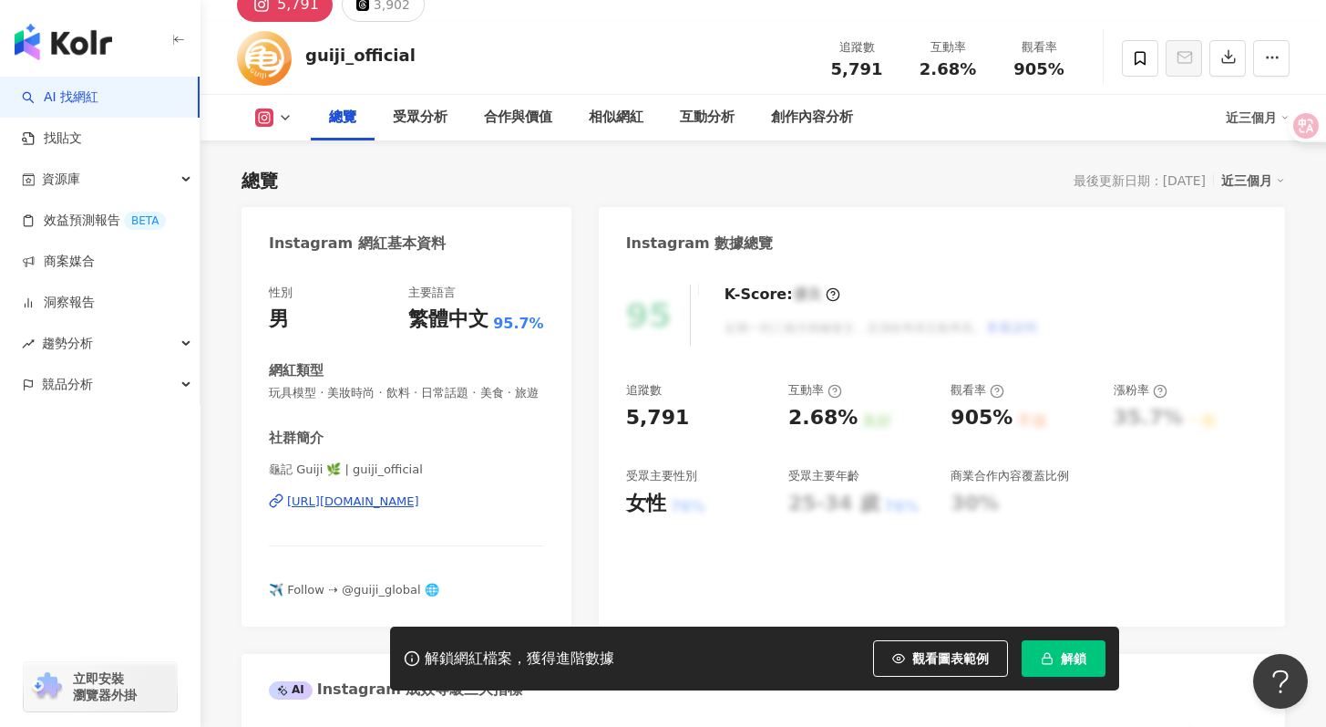
click at [1252, 189] on div "近三個月" at bounding box center [1254, 181] width 64 height 24
click at [1140, 64] on icon at bounding box center [1140, 58] width 16 height 16
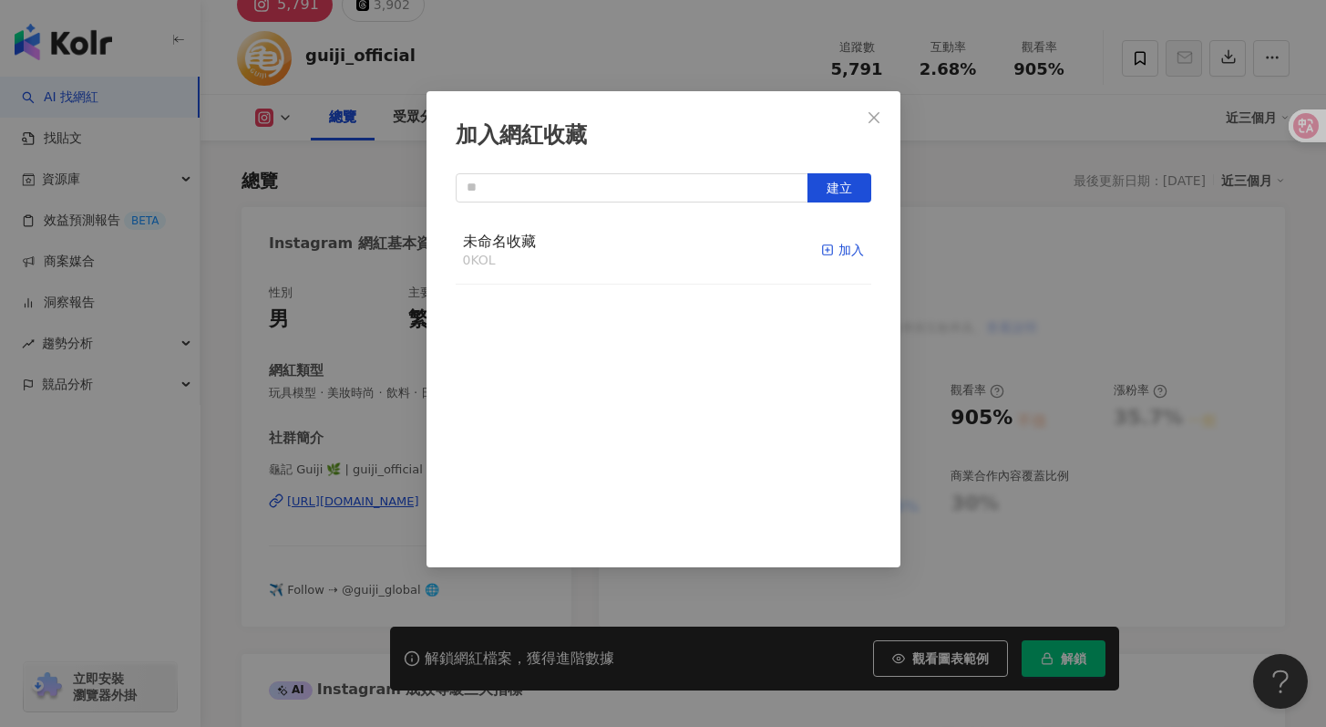
click at [825, 253] on div "加入" at bounding box center [842, 250] width 43 height 20
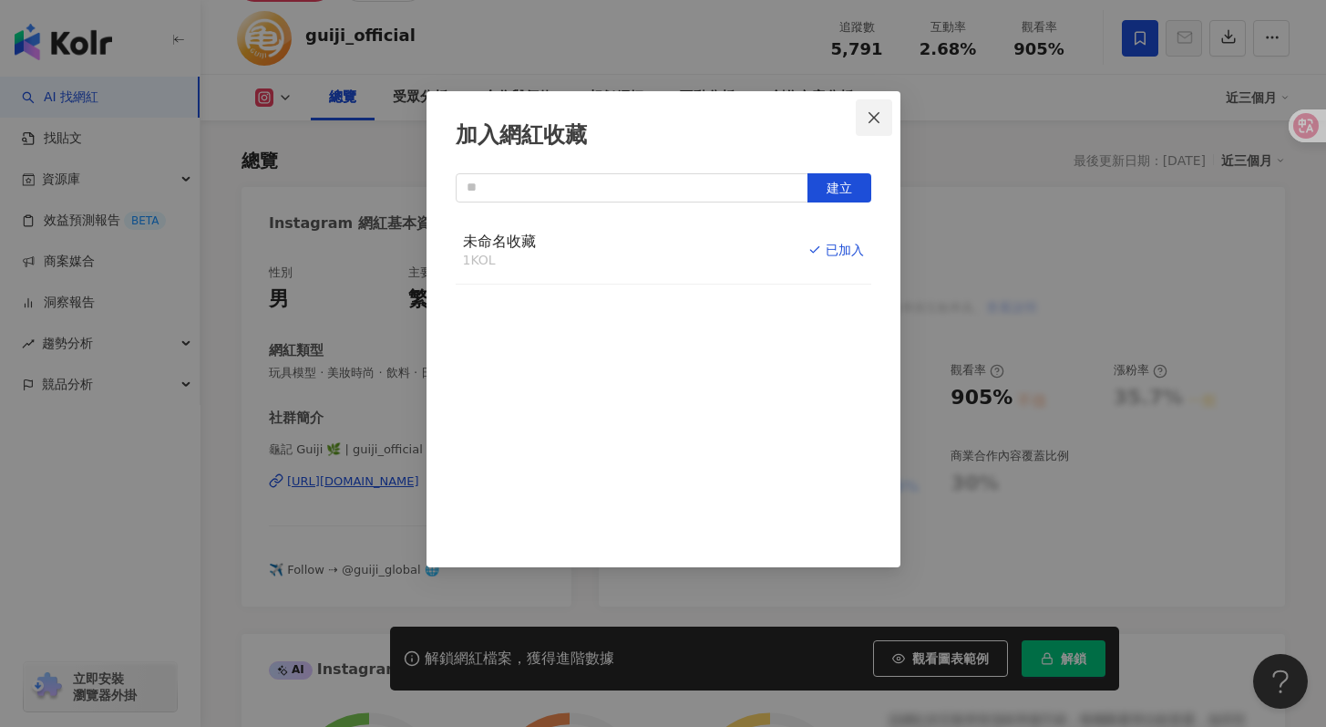
click at [880, 117] on icon "close" at bounding box center [874, 117] width 15 height 15
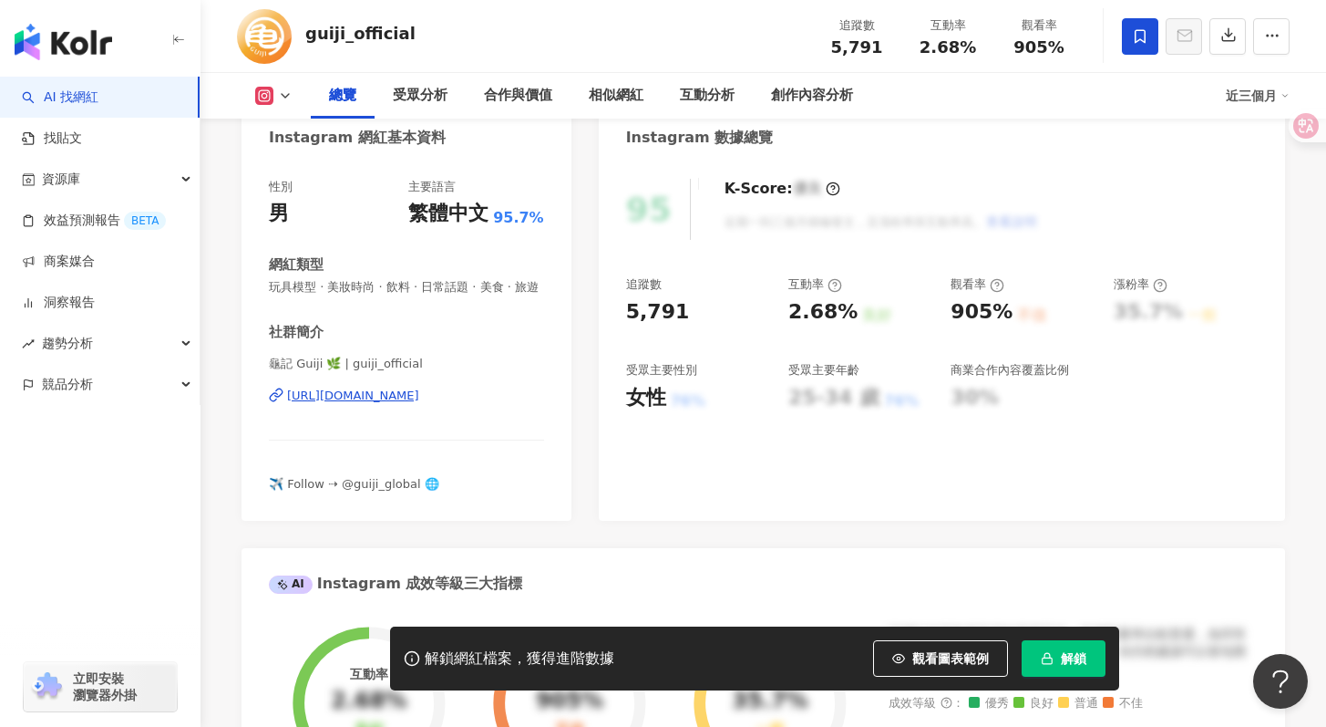
scroll to position [199, 0]
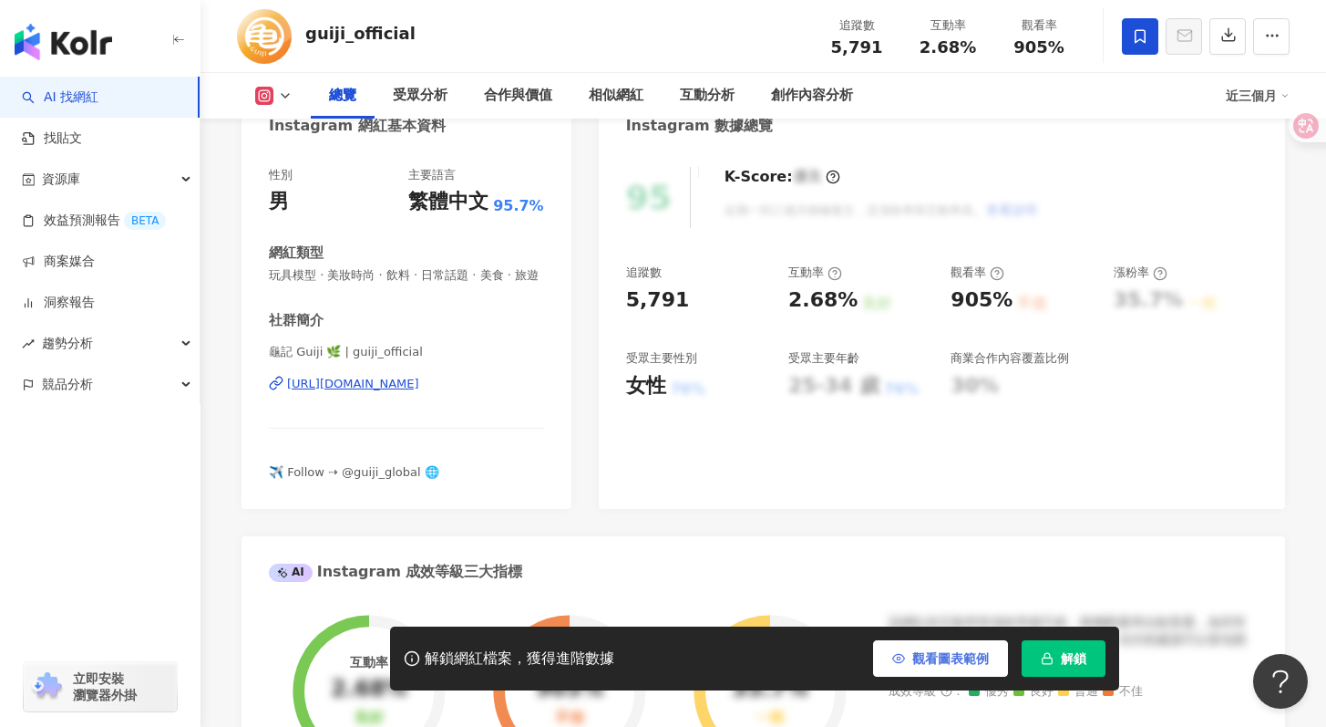
click at [960, 661] on span "觀看圖表範例" at bounding box center [950, 658] width 77 height 15
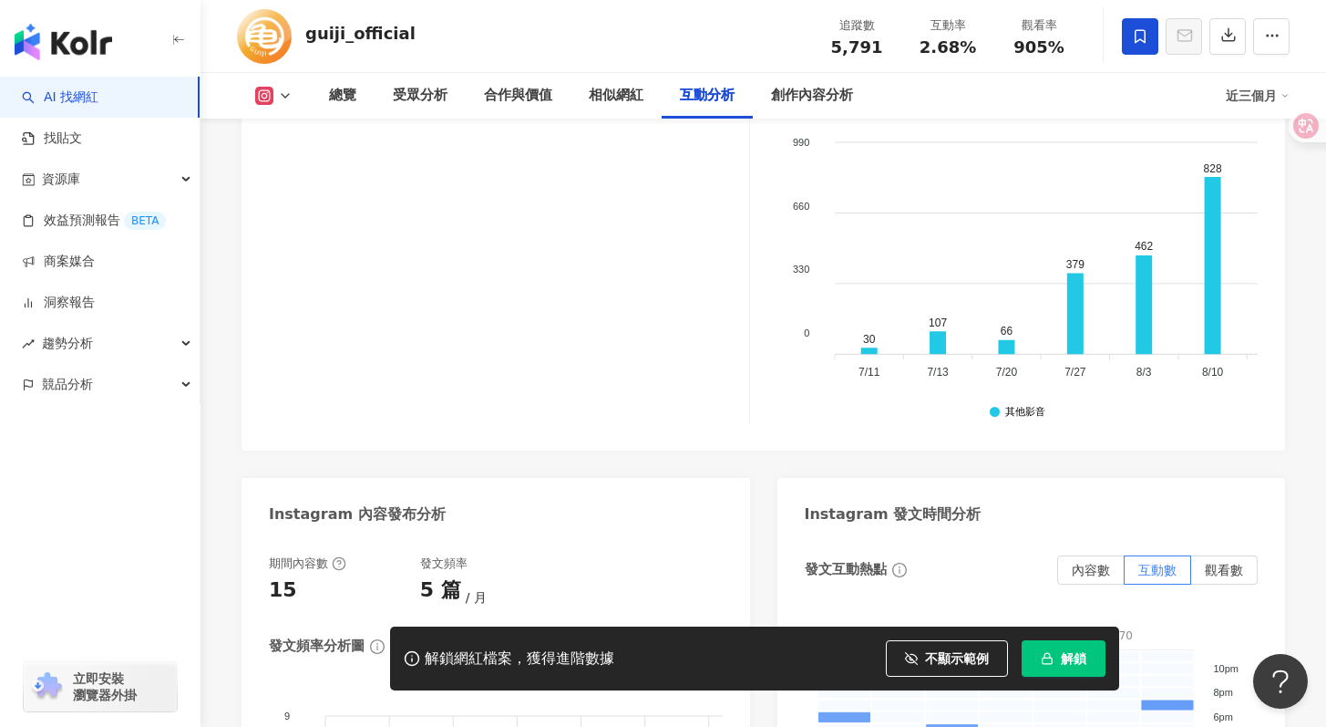
scroll to position [3853, 0]
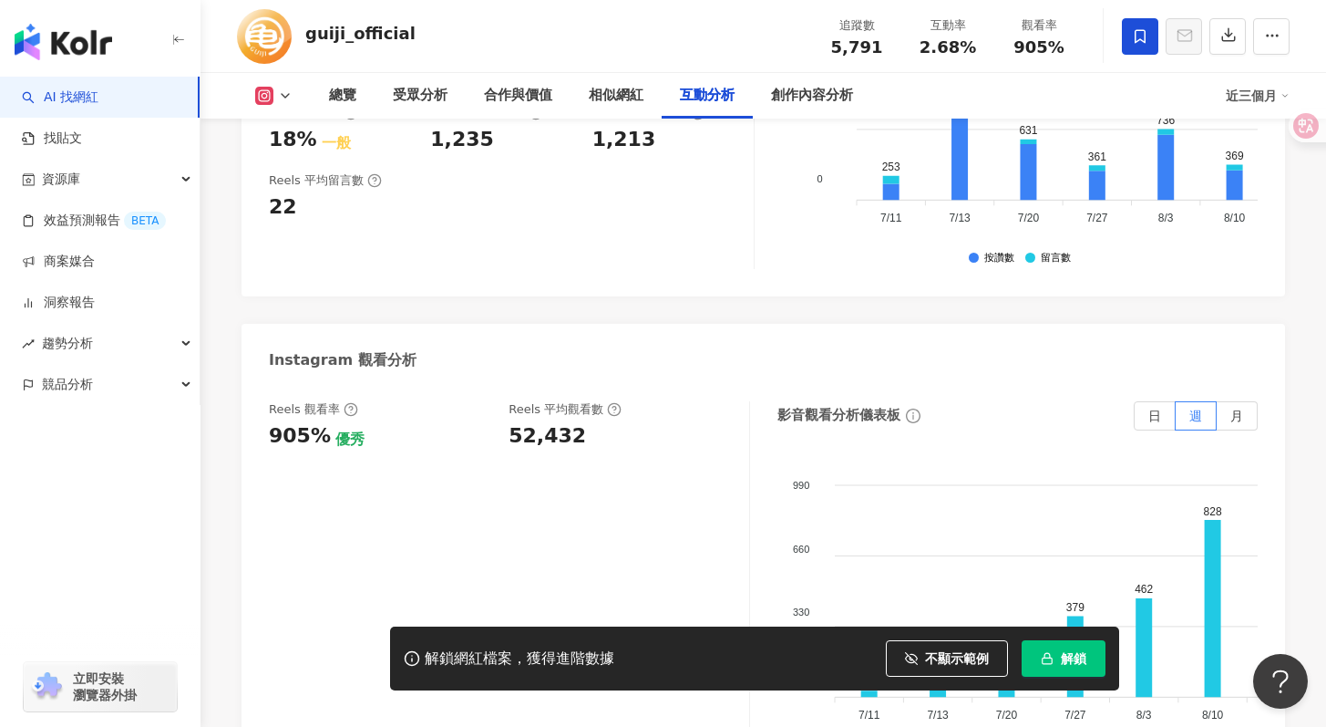
click at [276, 95] on button at bounding box center [274, 96] width 74 height 18
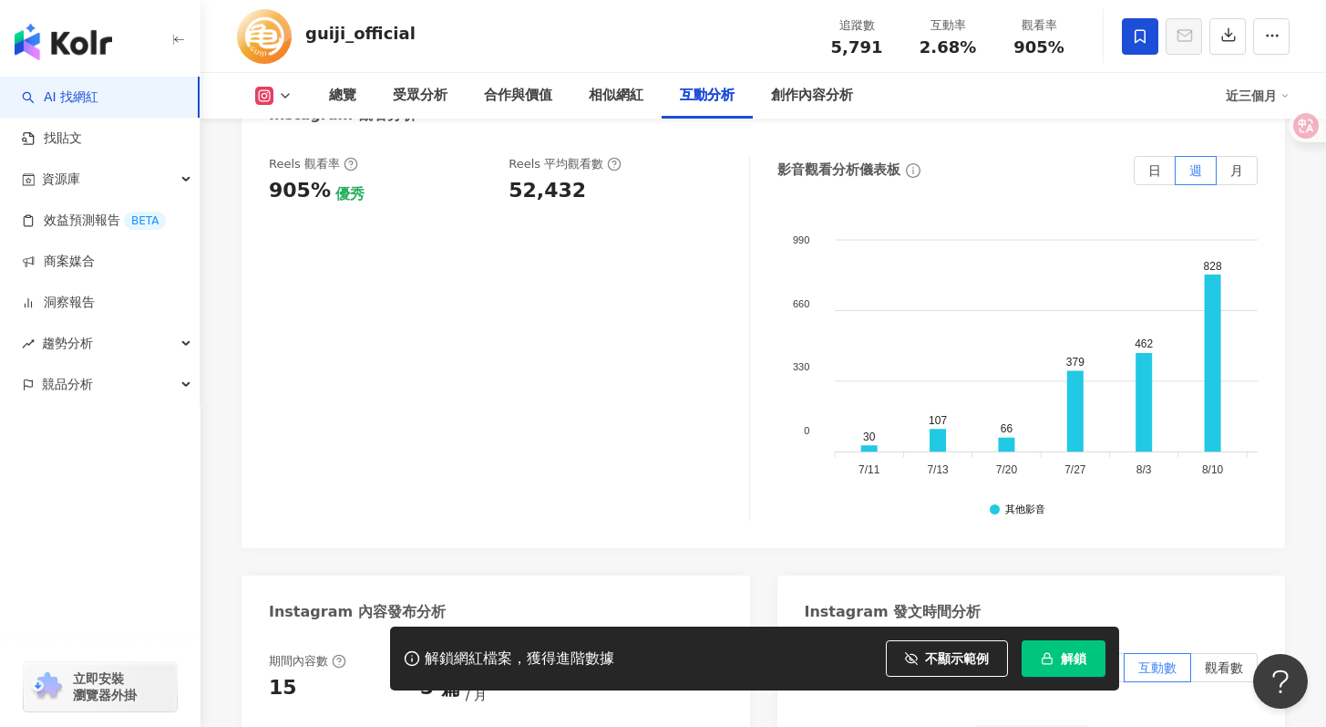
scroll to position [4079, 0]
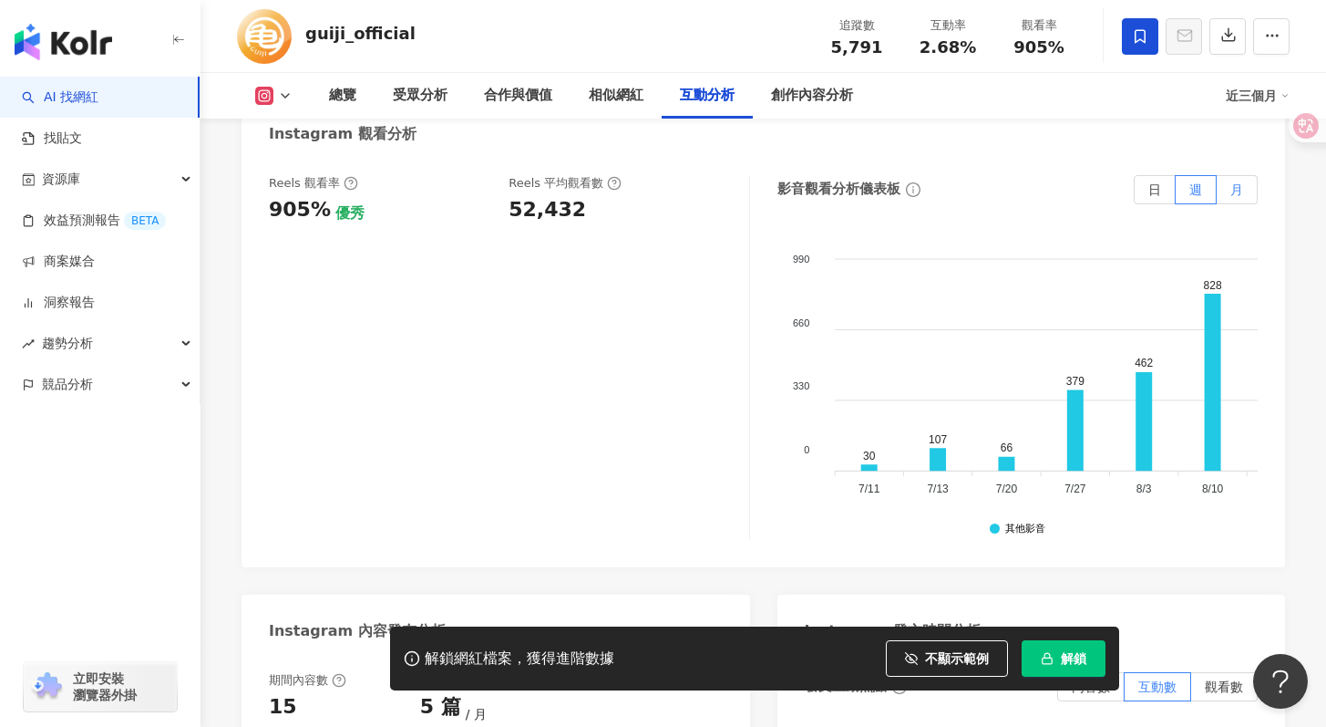
click at [1238, 182] on span "月" at bounding box center [1237, 189] width 13 height 15
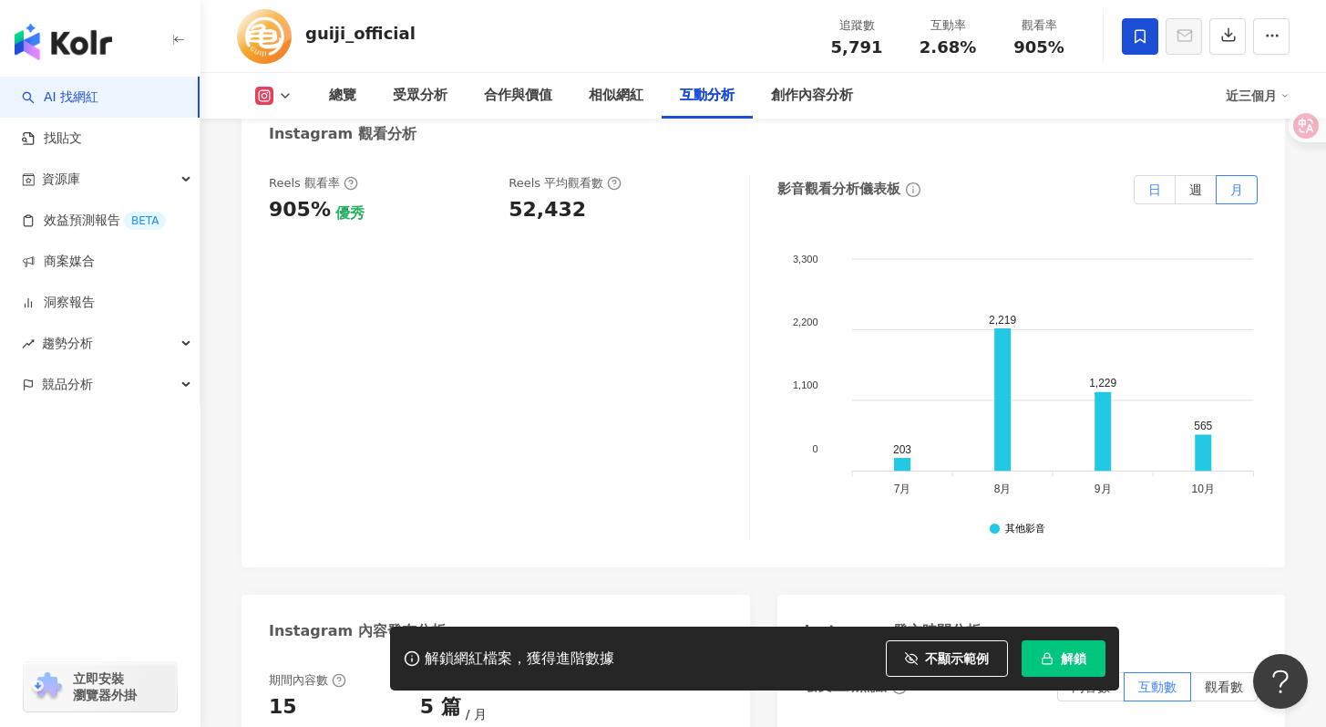
click at [1170, 175] on label "日" at bounding box center [1155, 189] width 42 height 29
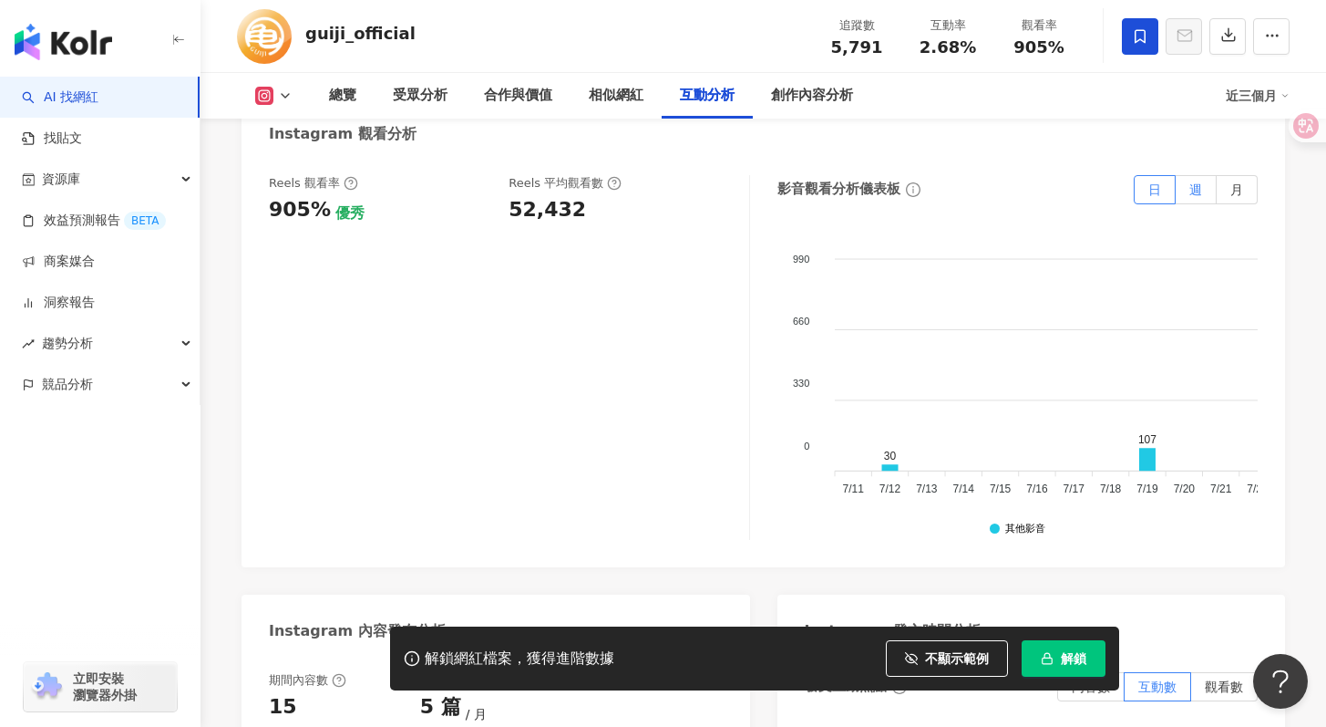
click at [1195, 182] on span "週" at bounding box center [1196, 189] width 13 height 15
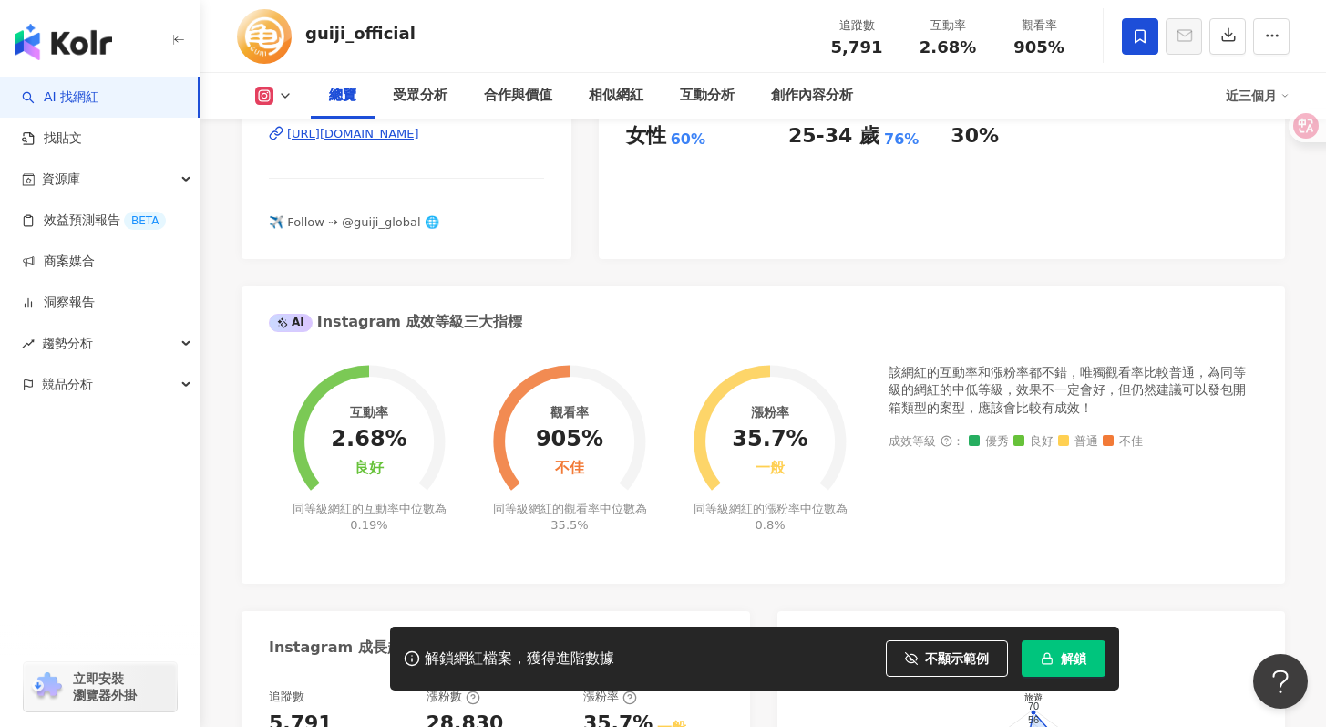
scroll to position [592, 0]
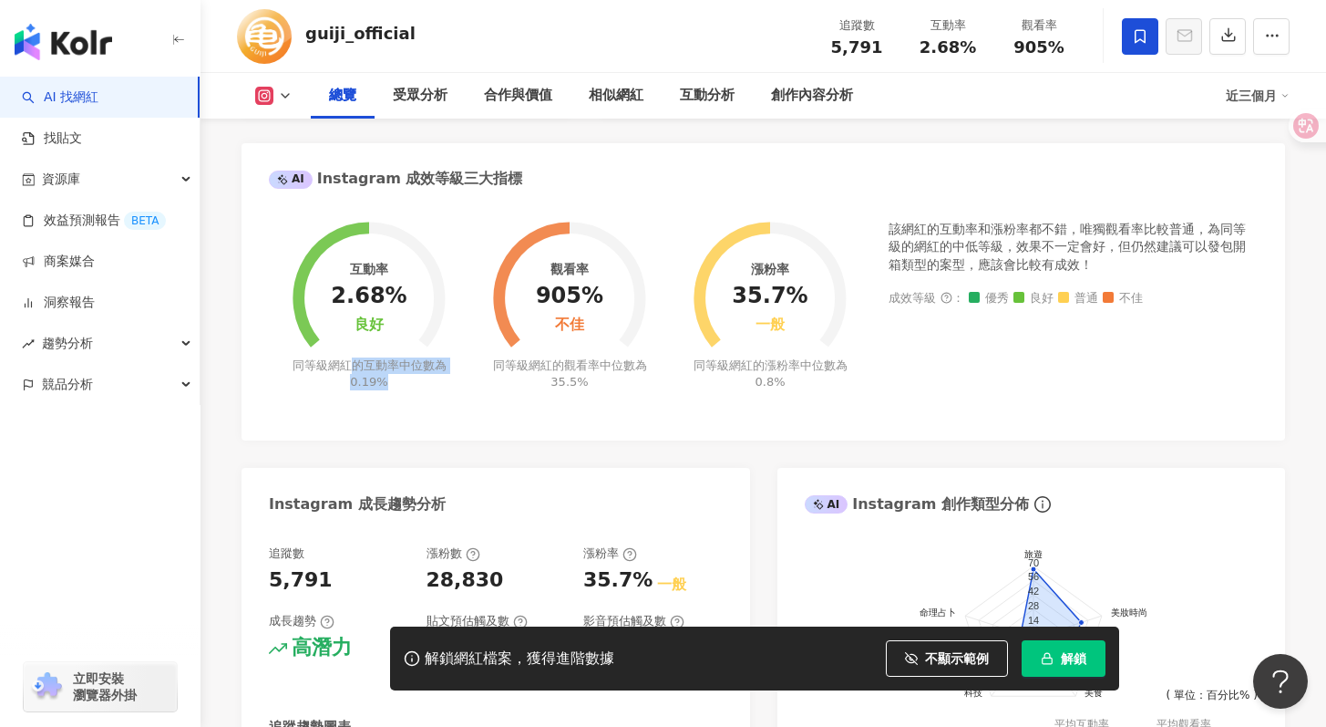
drag, startPoint x: 356, startPoint y: 367, endPoint x: 417, endPoint y: 385, distance: 64.4
click at [417, 385] on div "同等級網紅的互動率中位數為 0.19%" at bounding box center [370, 373] width 160 height 33
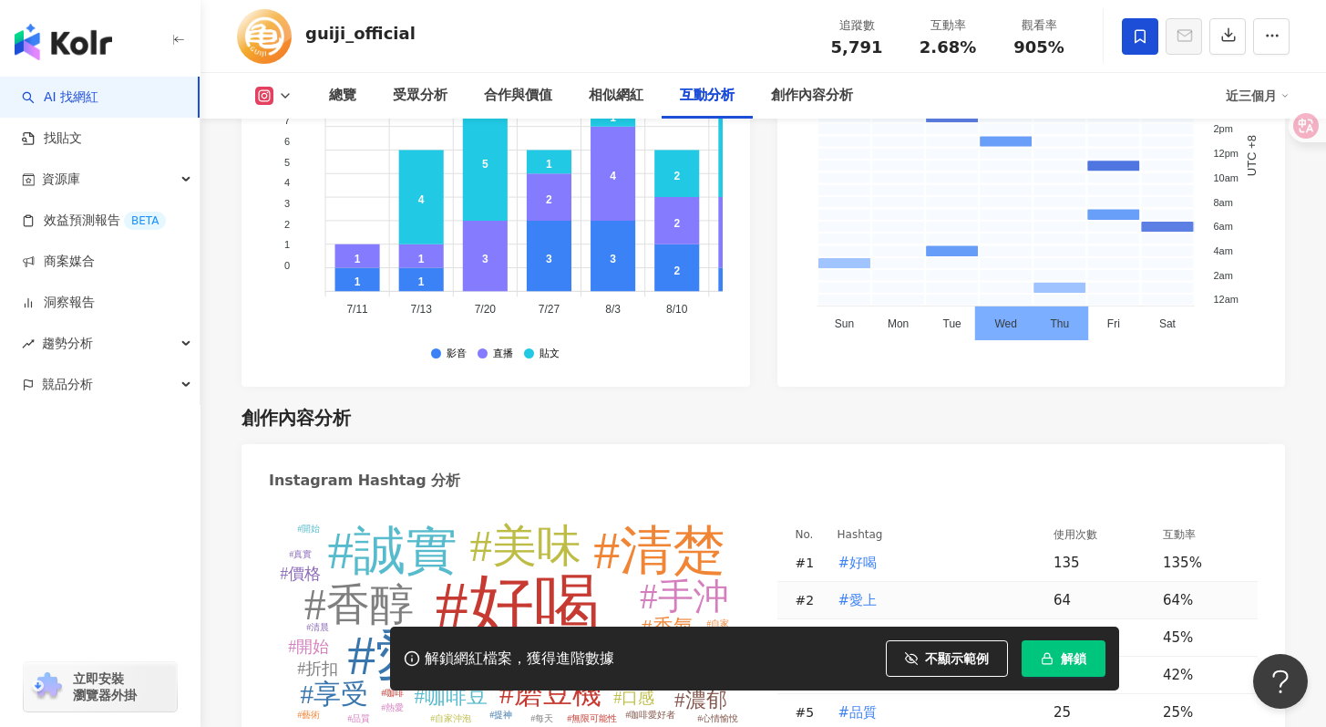
scroll to position [4488, 0]
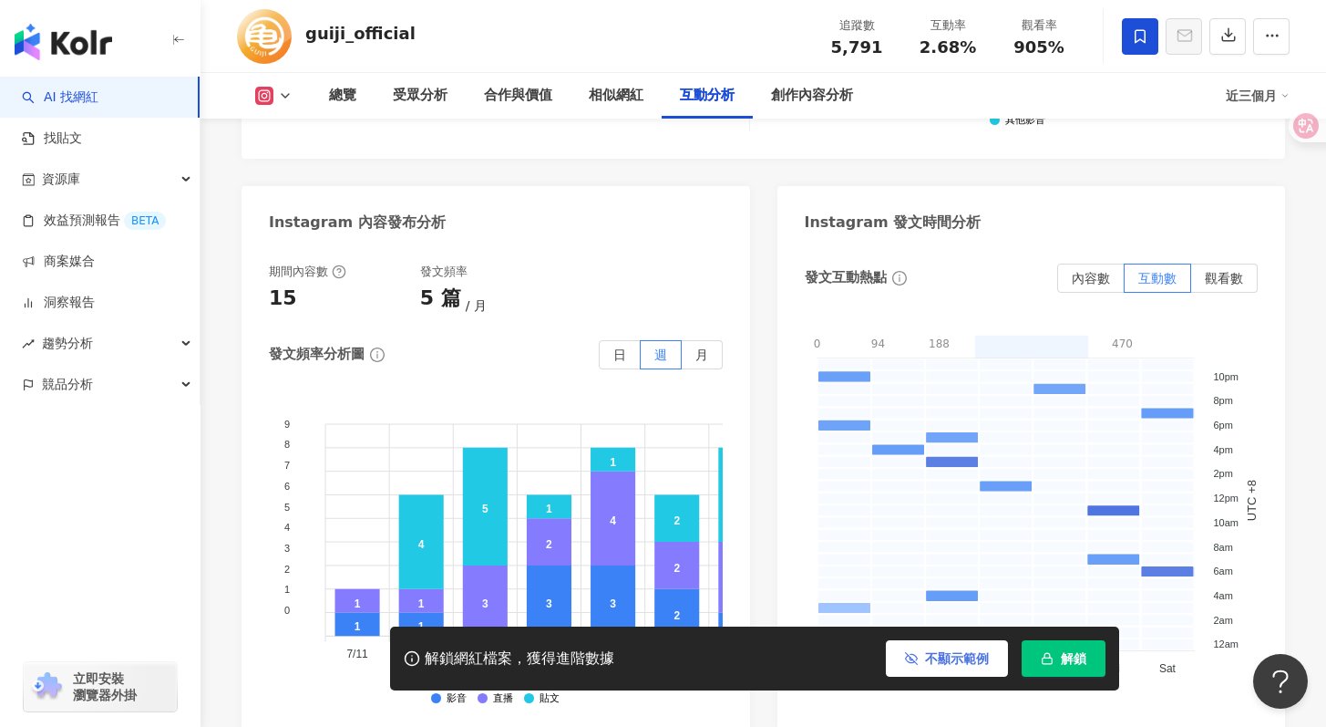
click at [938, 653] on span "不顯示範例" at bounding box center [957, 658] width 64 height 15
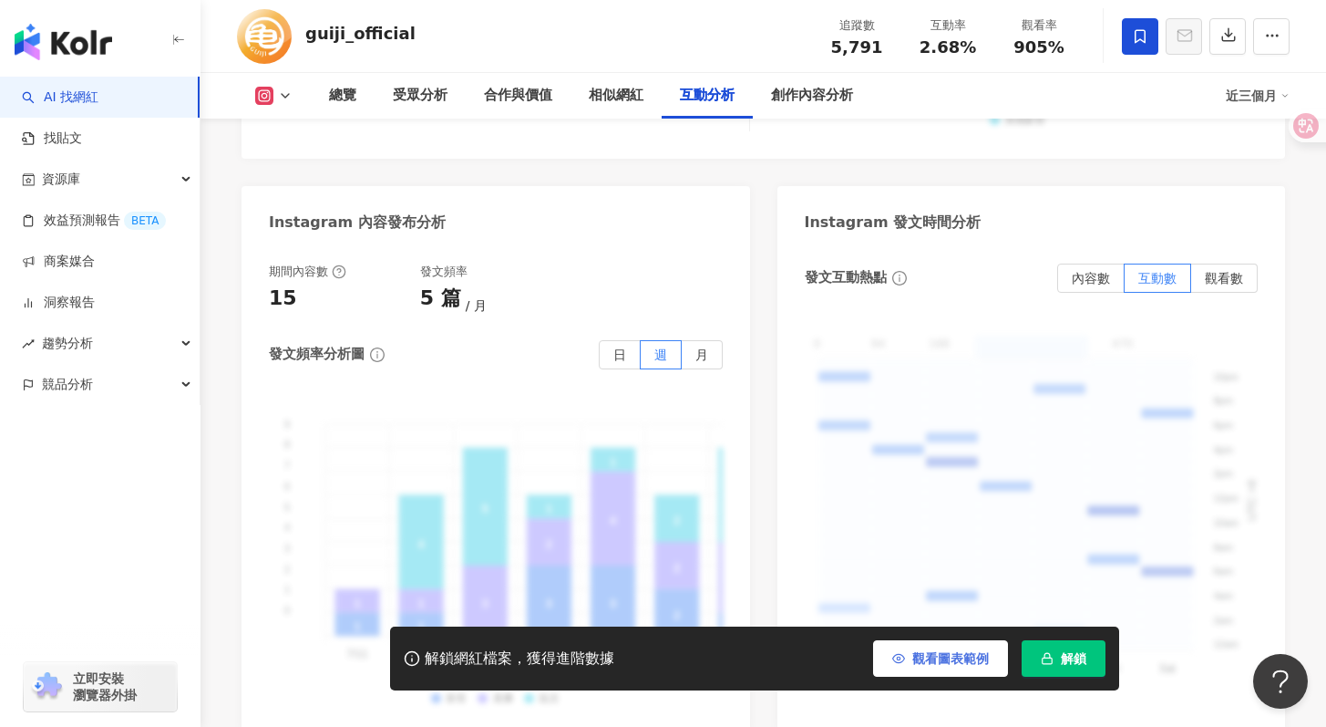
click at [938, 653] on span "觀看圖表範例" at bounding box center [950, 658] width 77 height 15
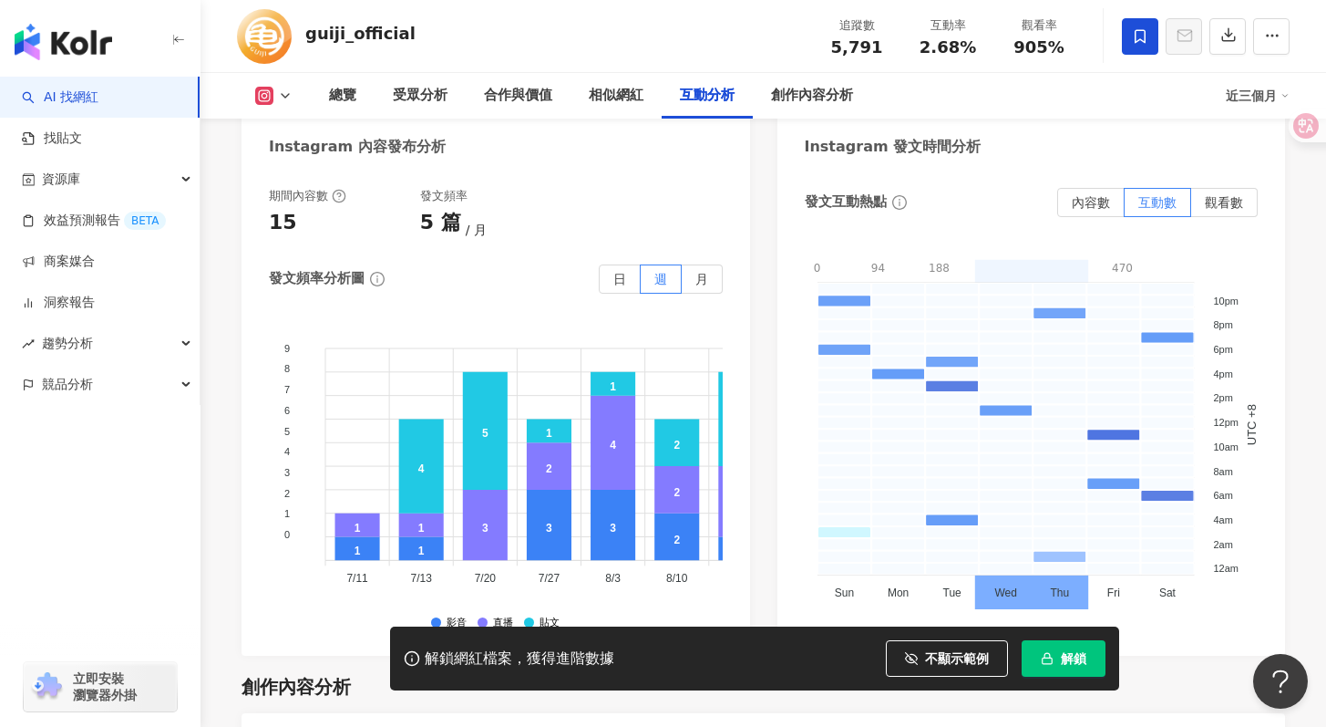
scroll to position [4543, 0]
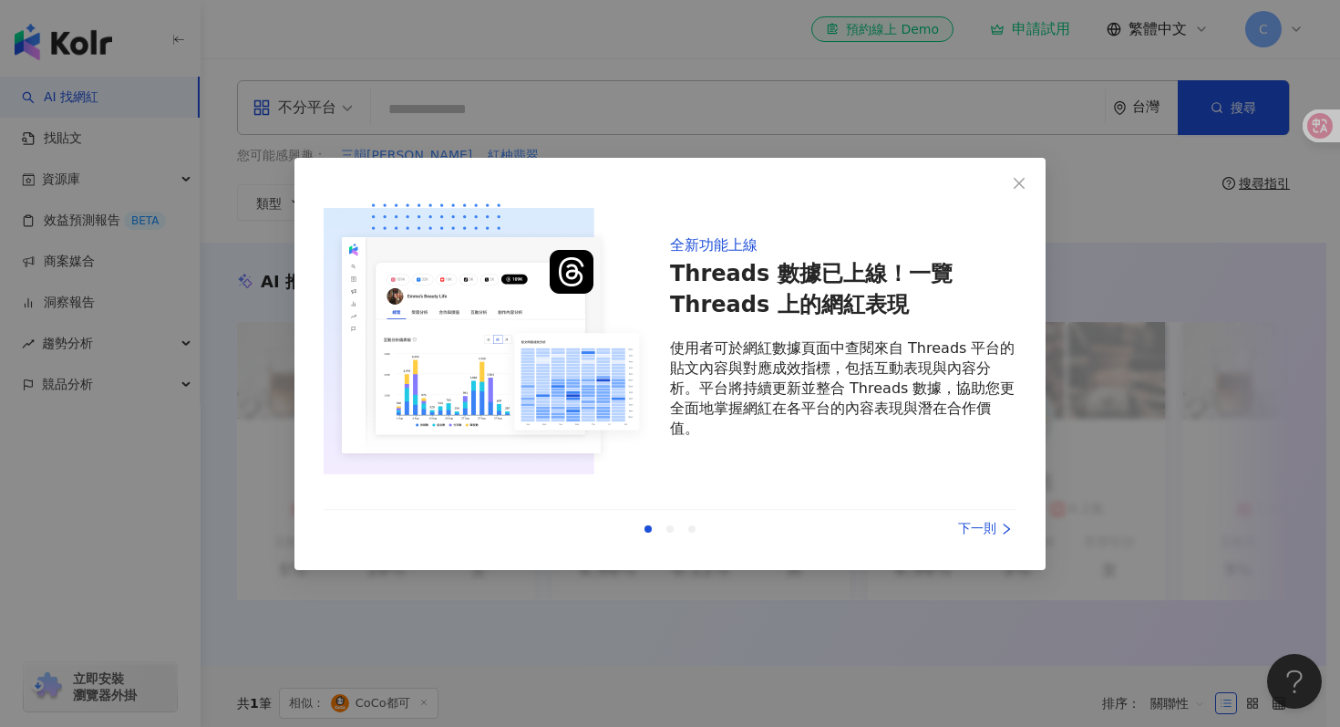
click at [995, 515] on div "上一則 下一則" at bounding box center [670, 529] width 693 height 38
click at [995, 522] on div "下一則" at bounding box center [948, 529] width 137 height 20
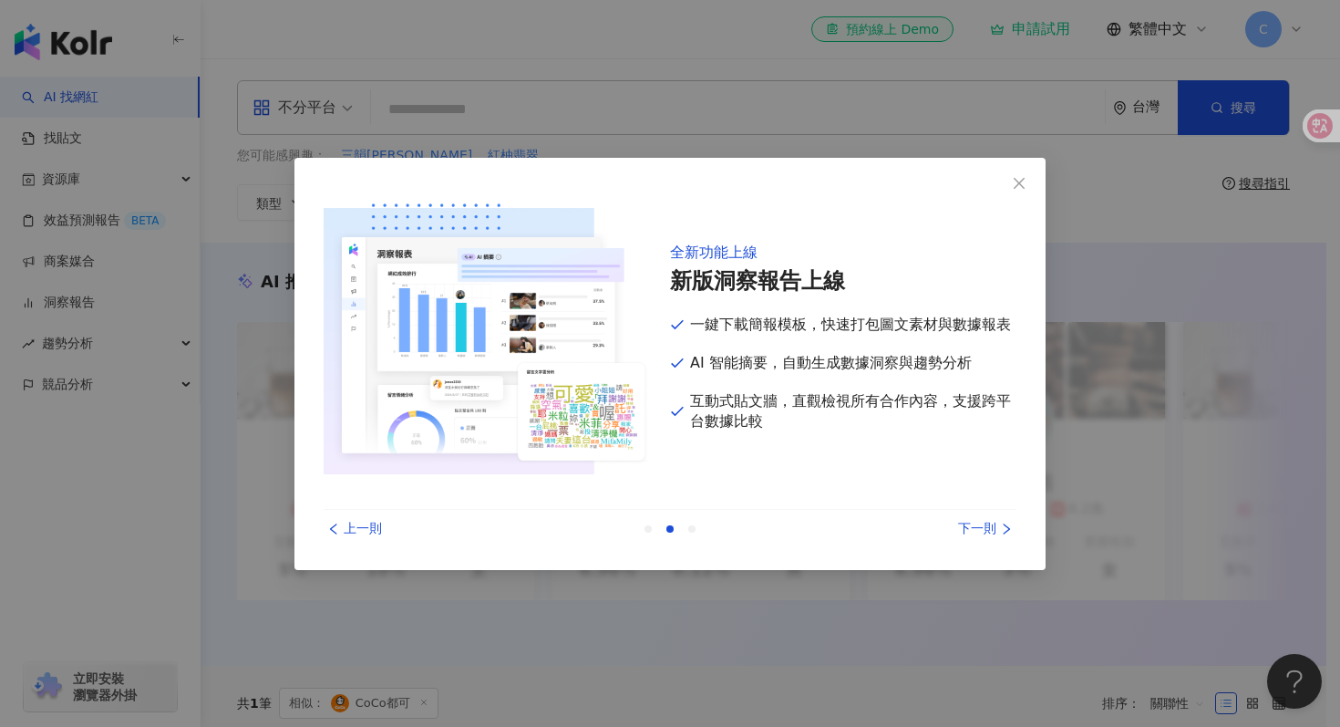
click at [994, 521] on div "下一則" at bounding box center [948, 529] width 137 height 20
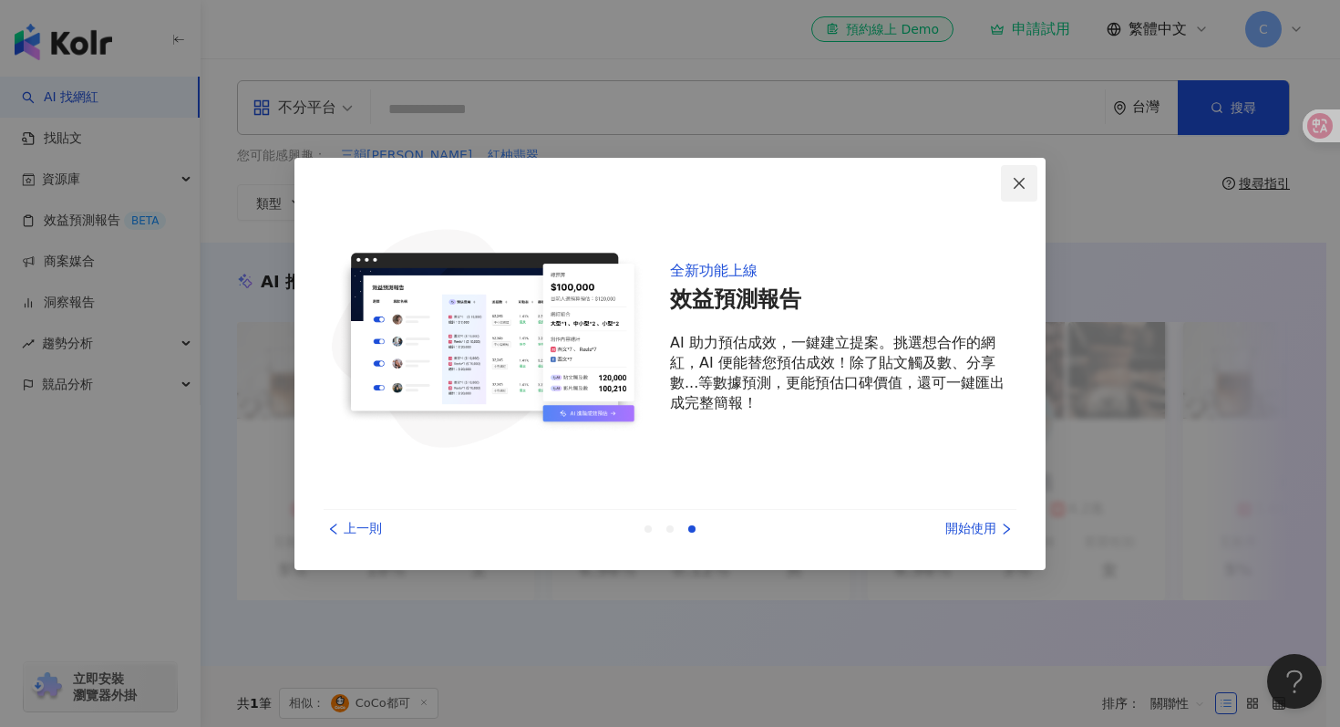
click at [1023, 180] on icon "close" at bounding box center [1019, 183] width 11 height 11
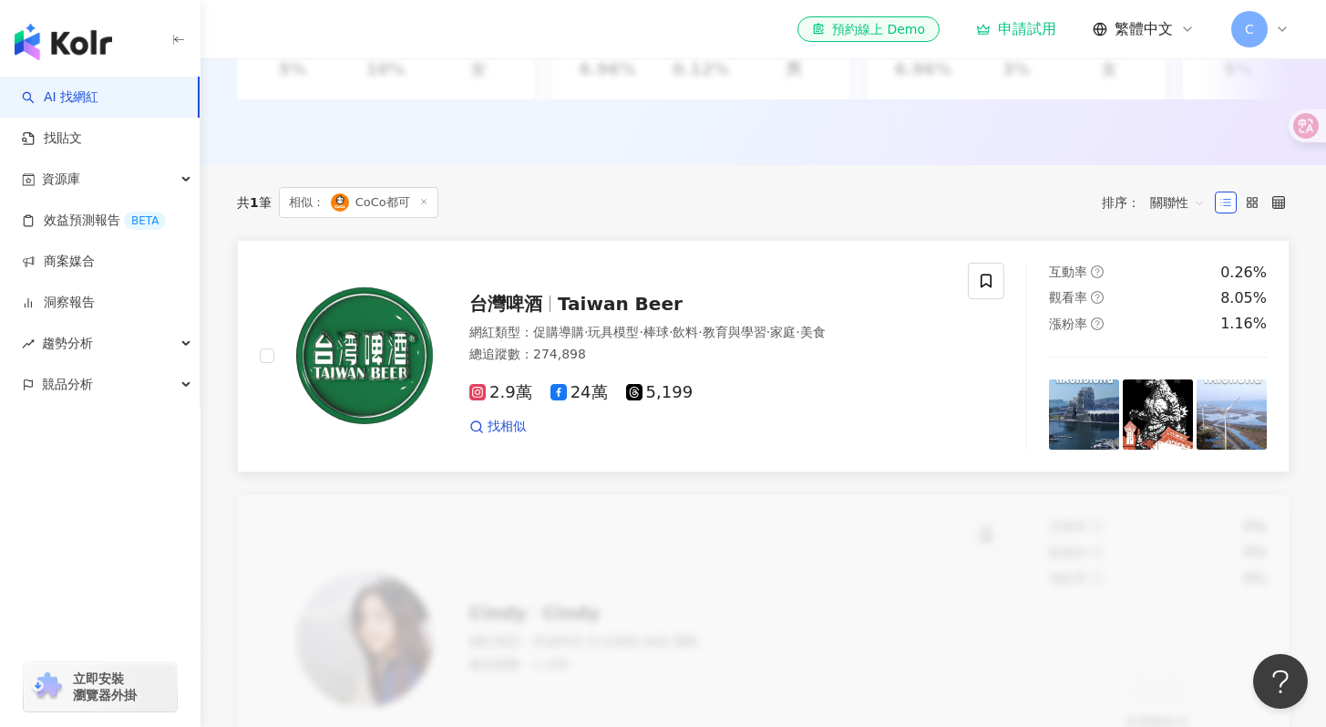
scroll to position [516, 0]
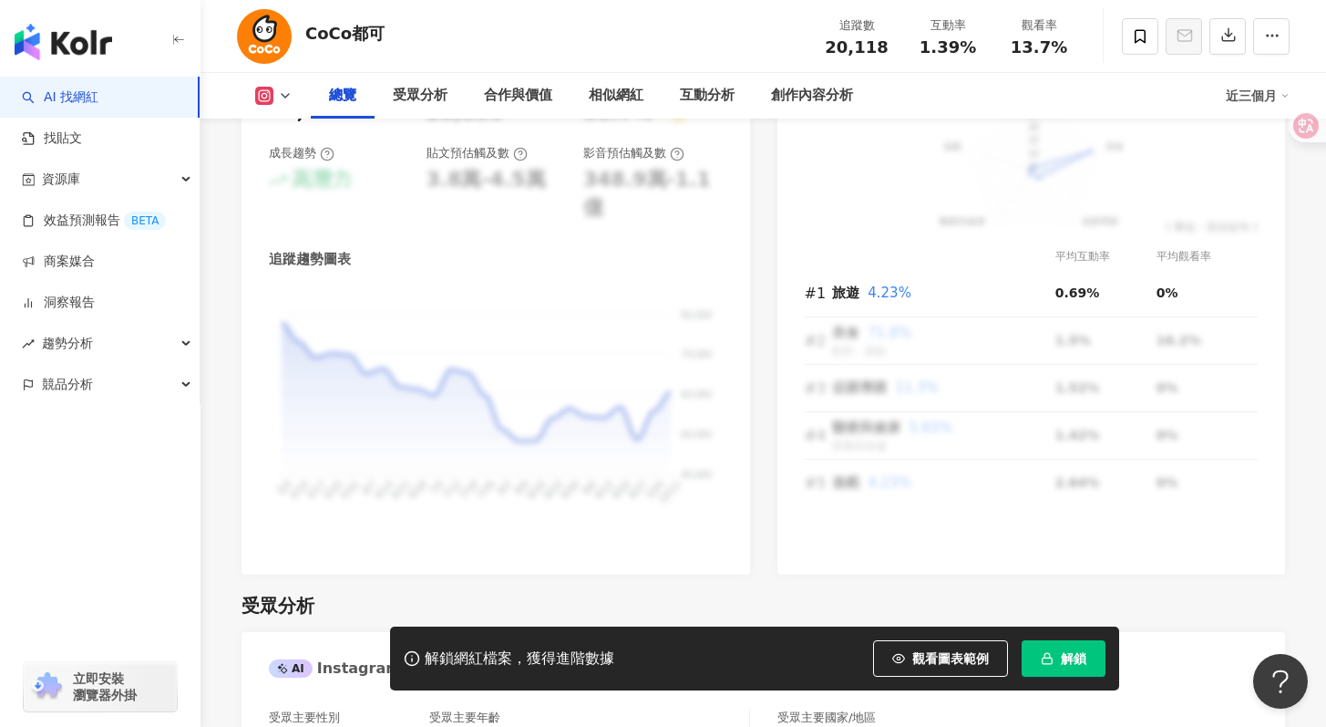
scroll to position [515, 0]
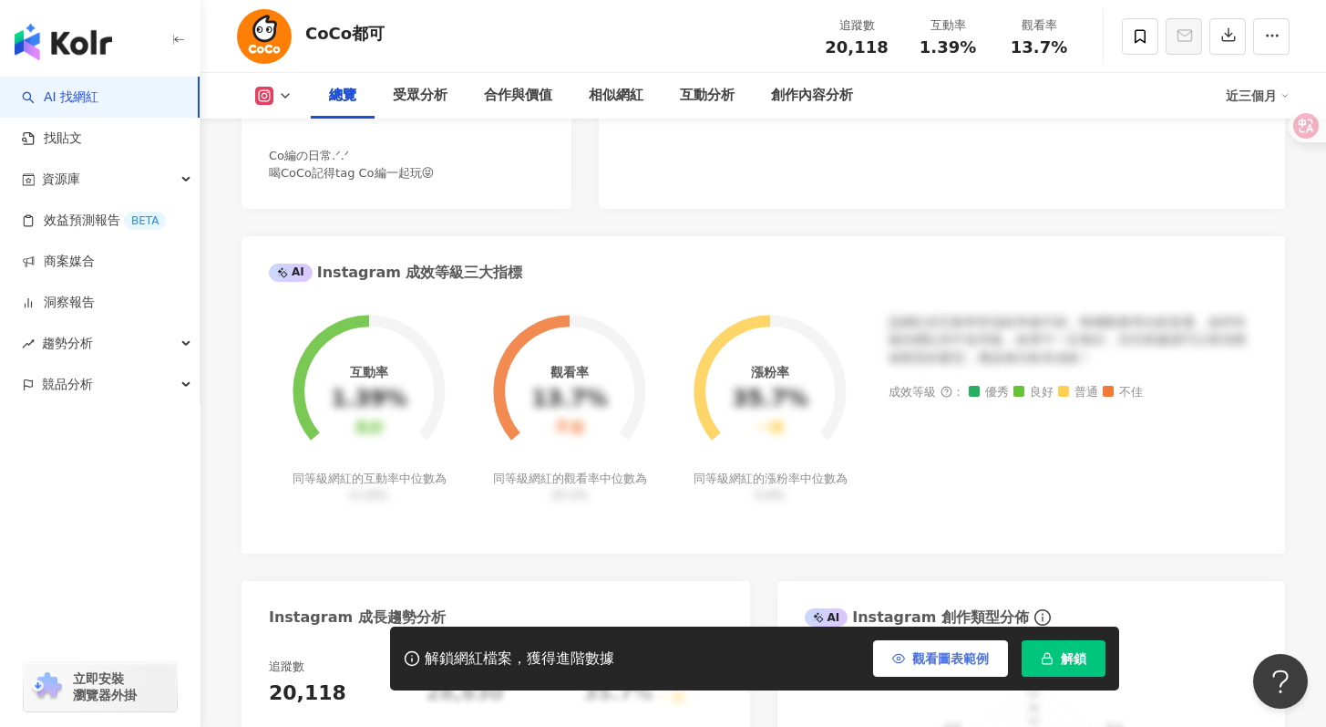
click at [961, 673] on button "觀看圖表範例" at bounding box center [940, 658] width 135 height 36
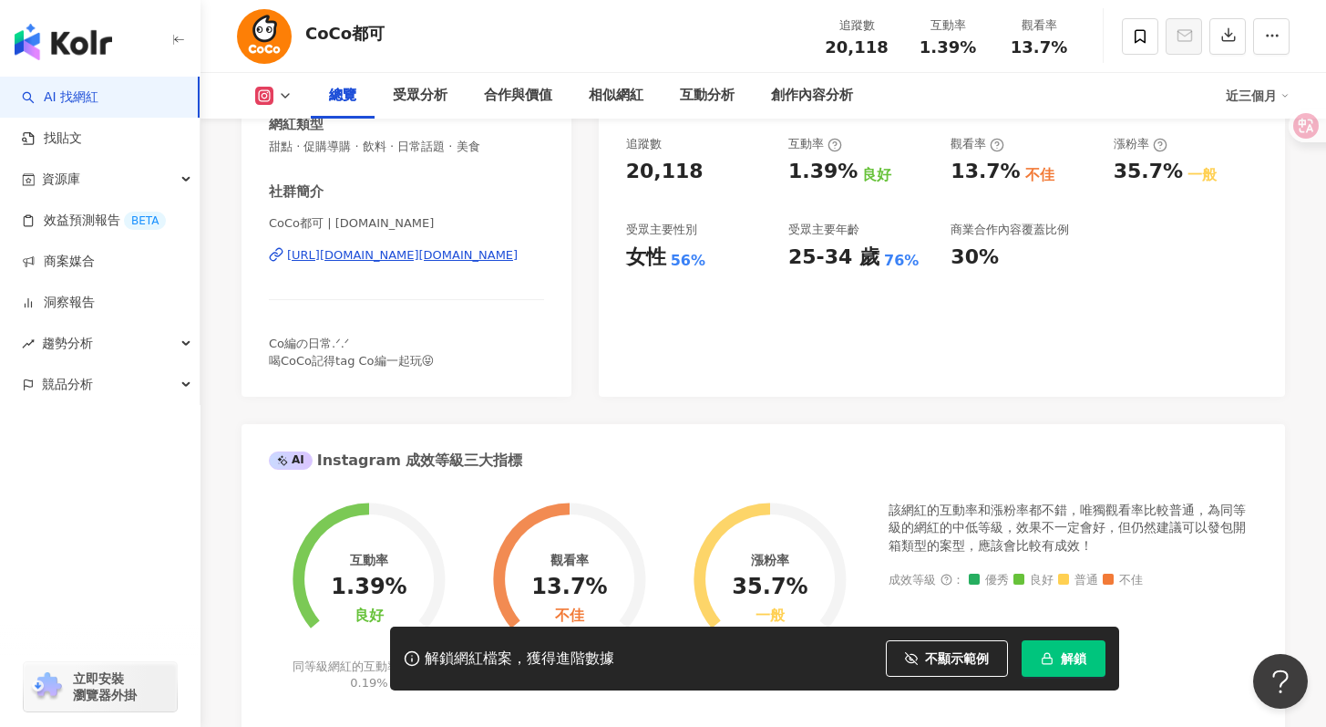
scroll to position [0, 0]
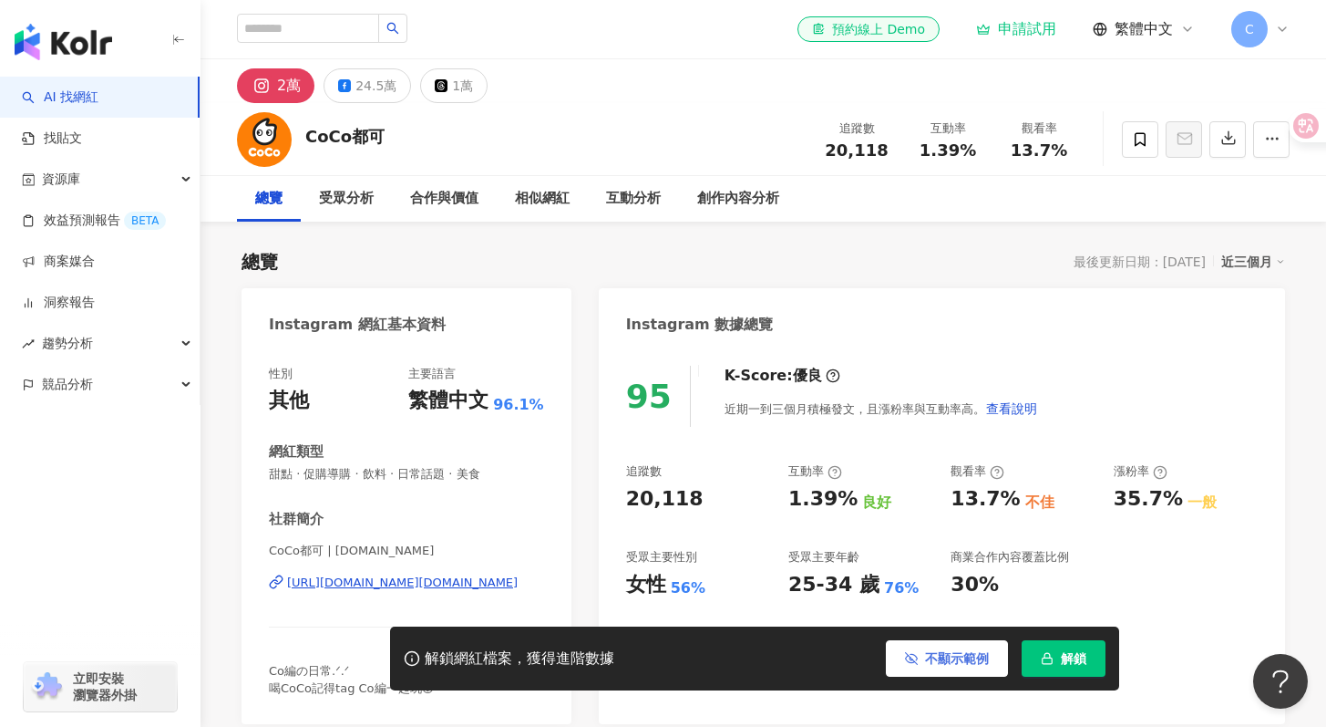
click at [949, 655] on span "不顯示範例" at bounding box center [957, 658] width 64 height 15
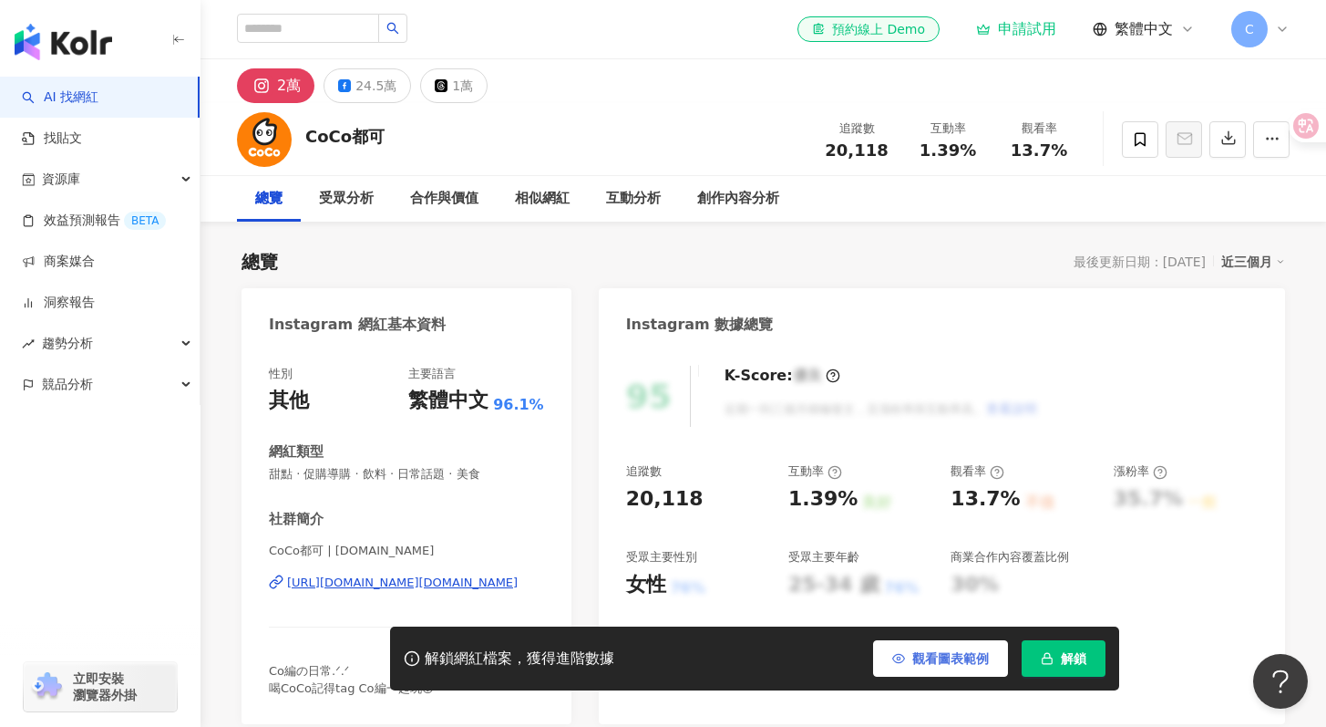
click at [949, 655] on span "觀看圖表範例" at bounding box center [950, 658] width 77 height 15
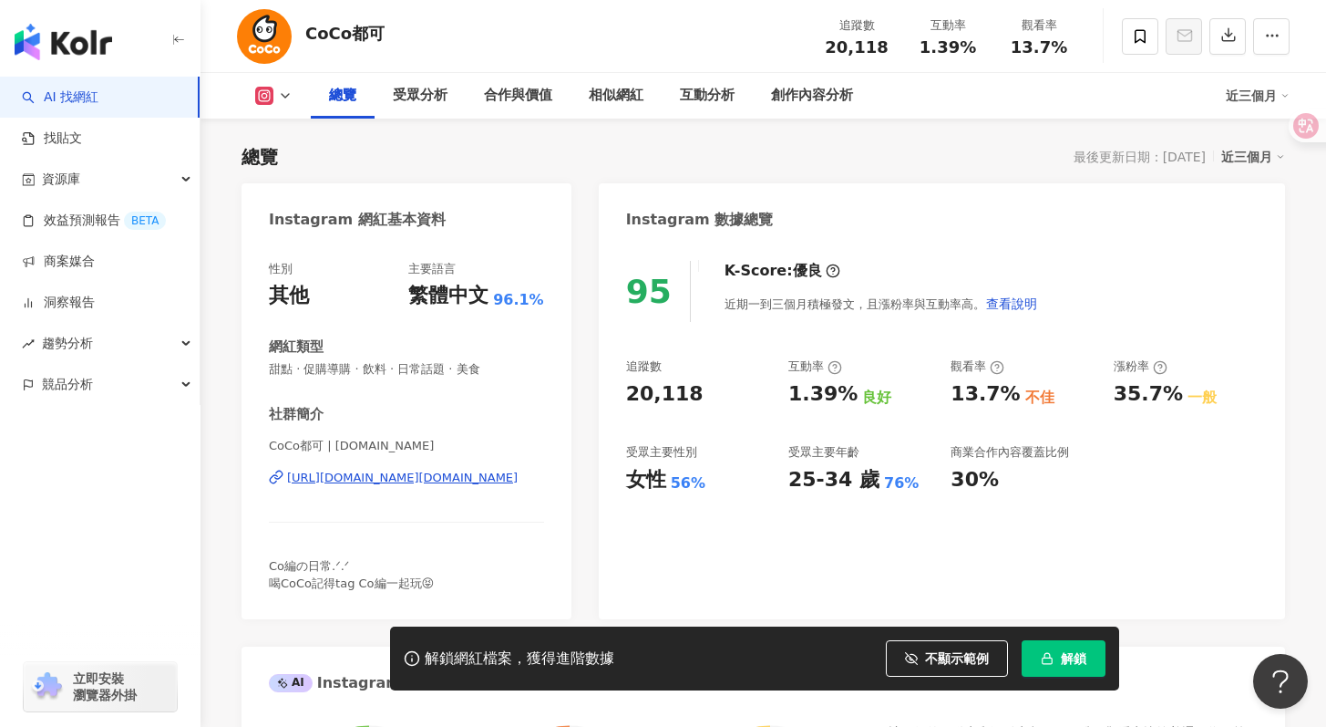
scroll to position [380, 0]
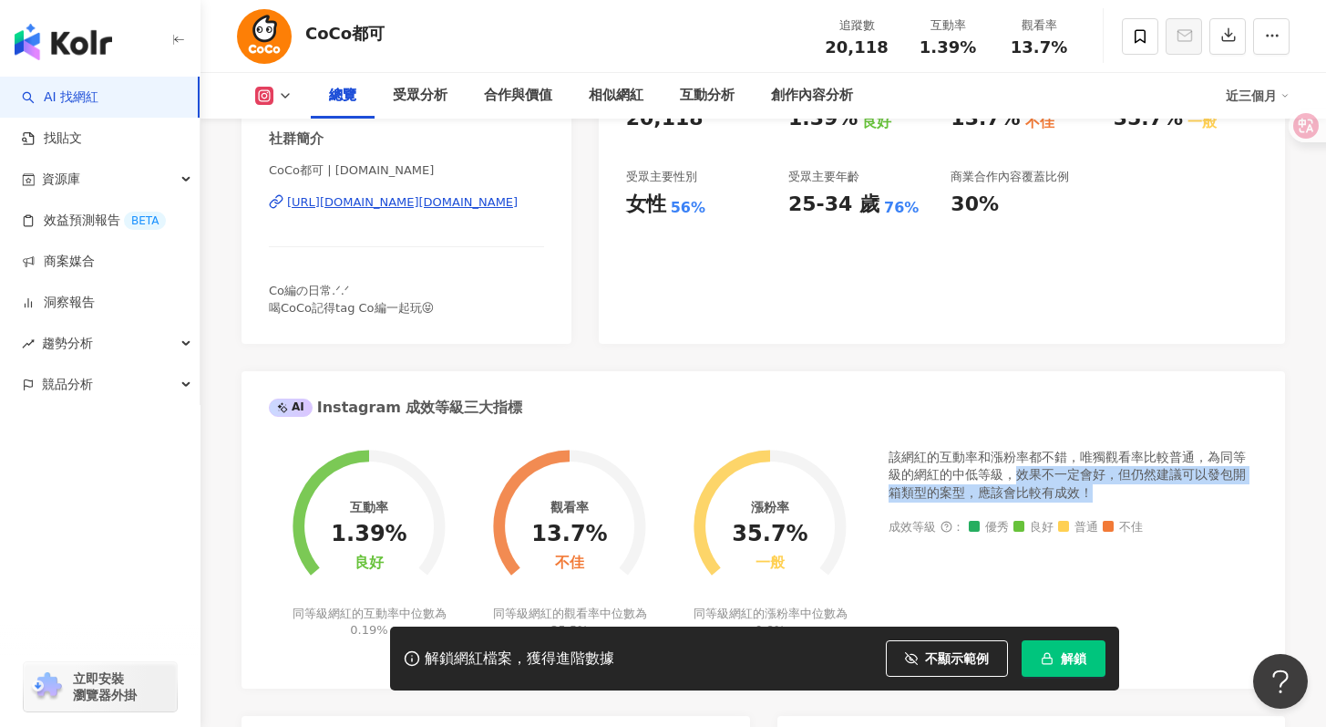
drag, startPoint x: 1016, startPoint y: 471, endPoint x: 1111, endPoint y: 499, distance: 98.7
click at [1111, 499] on div "該網紅的互動率和漲粉率都不錯，唯獨觀看率比較普通，為同等級的網紅的中低等級，效果不一定會好，但仍然建議可以發包開箱類型的案型，應該會比較有成效！" at bounding box center [1073, 475] width 369 height 54
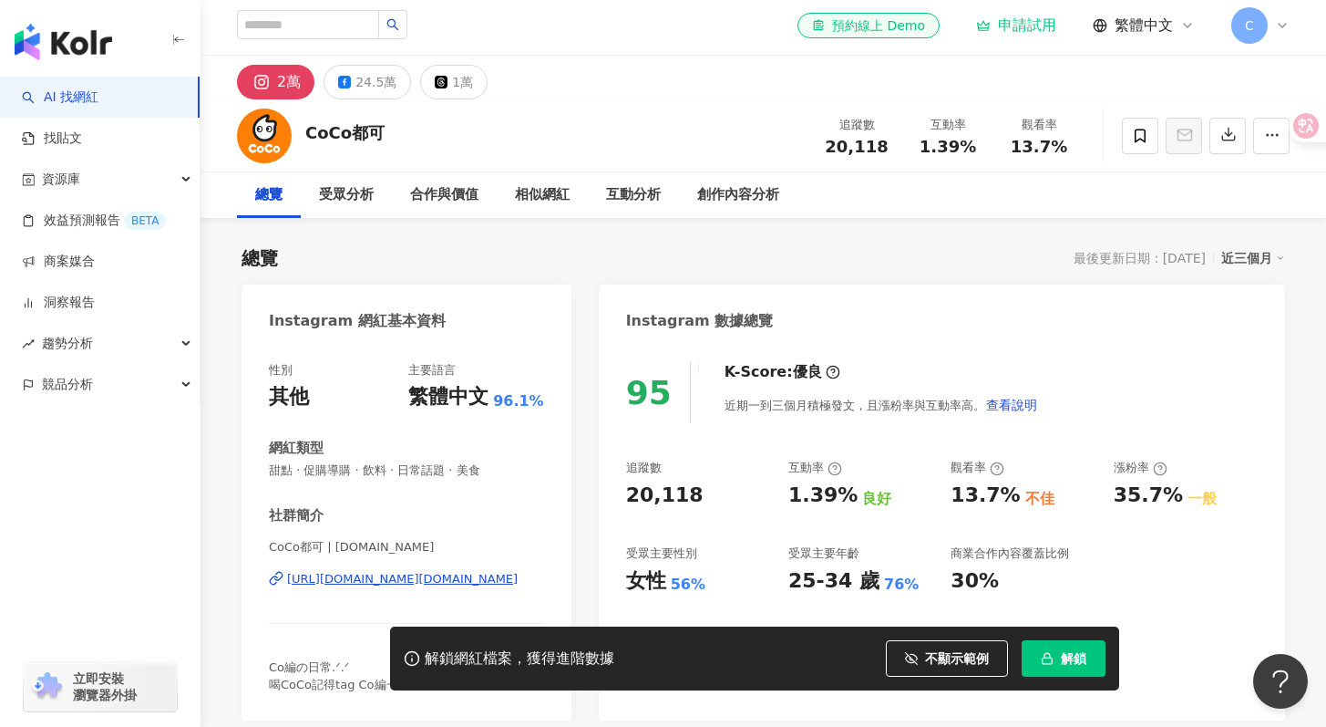
scroll to position [7, 0]
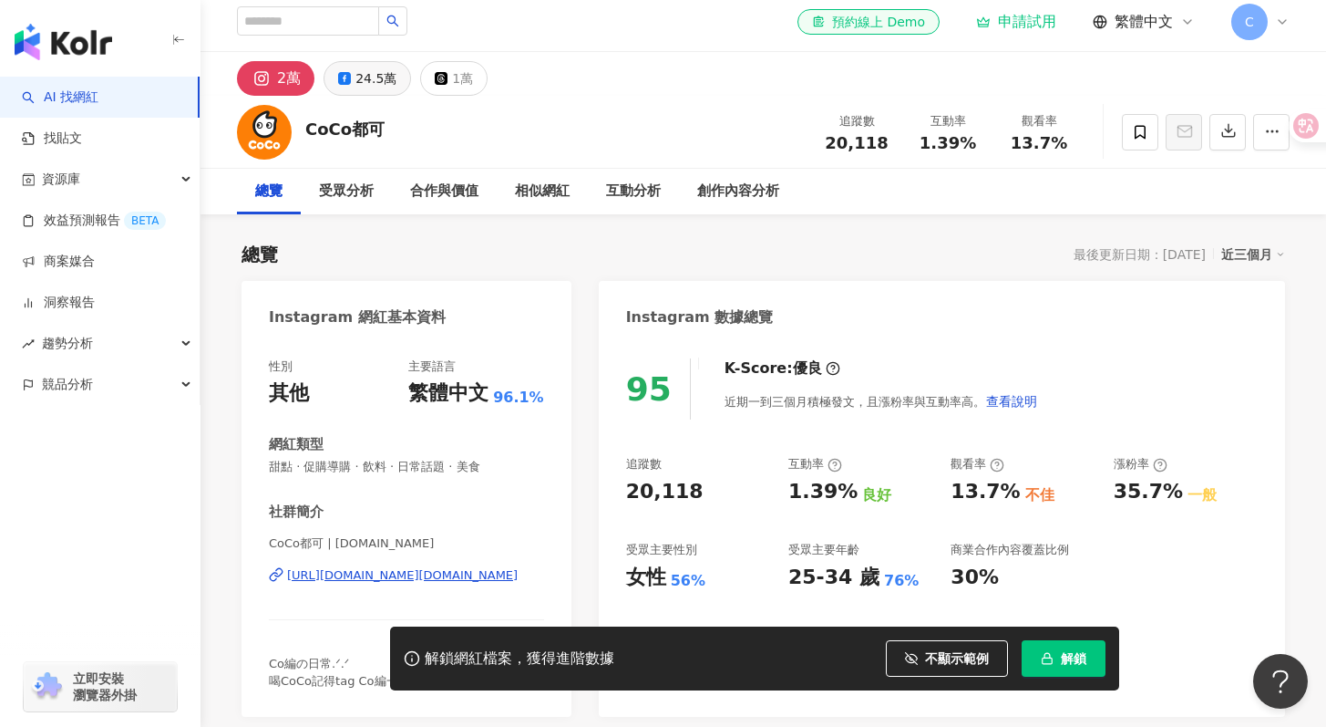
click at [340, 75] on icon at bounding box center [344, 78] width 13 height 13
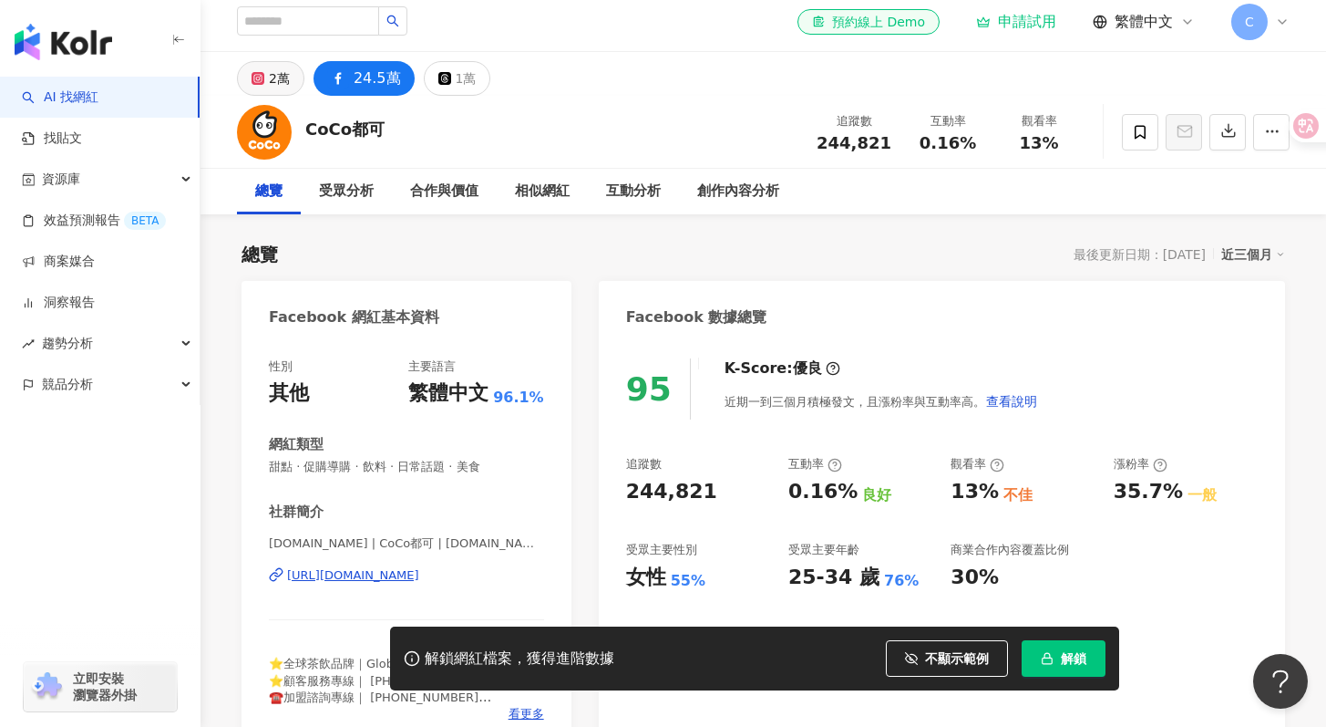
click at [283, 89] on div "2萬" at bounding box center [279, 79] width 21 height 26
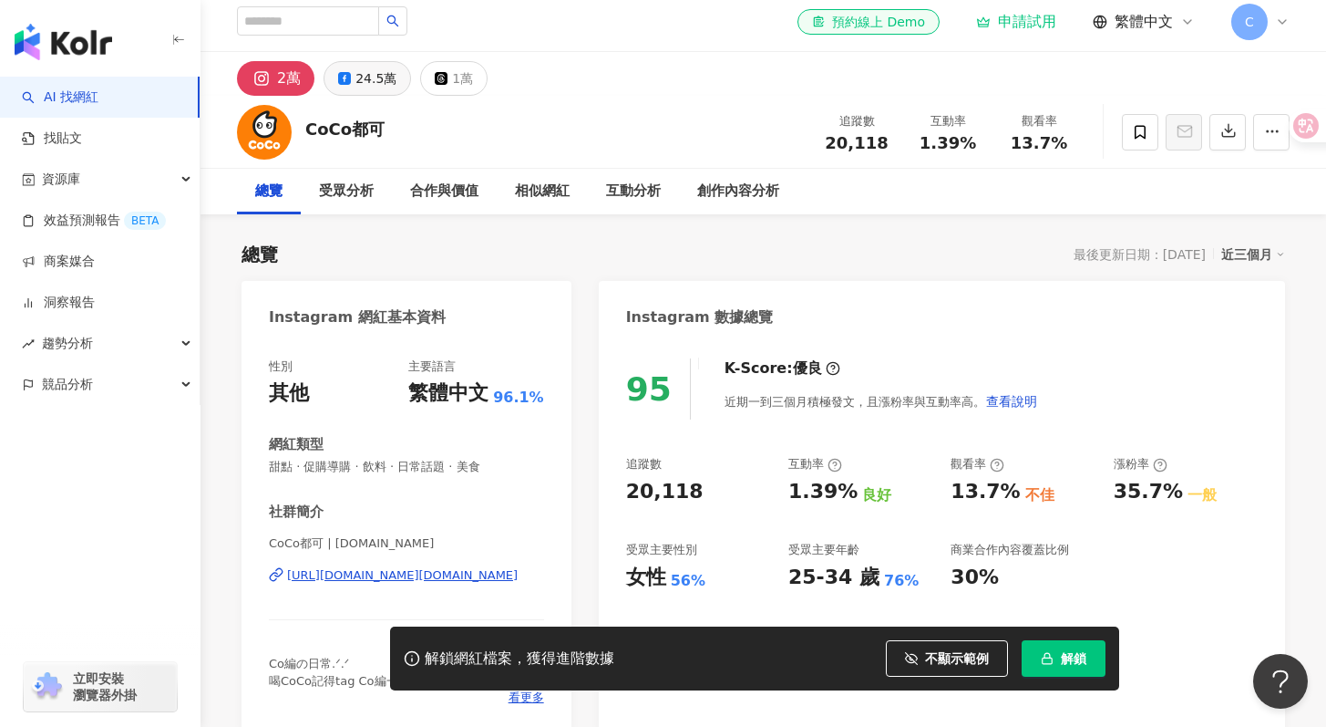
click at [344, 88] on button "24.5萬" at bounding box center [368, 78] width 88 height 35
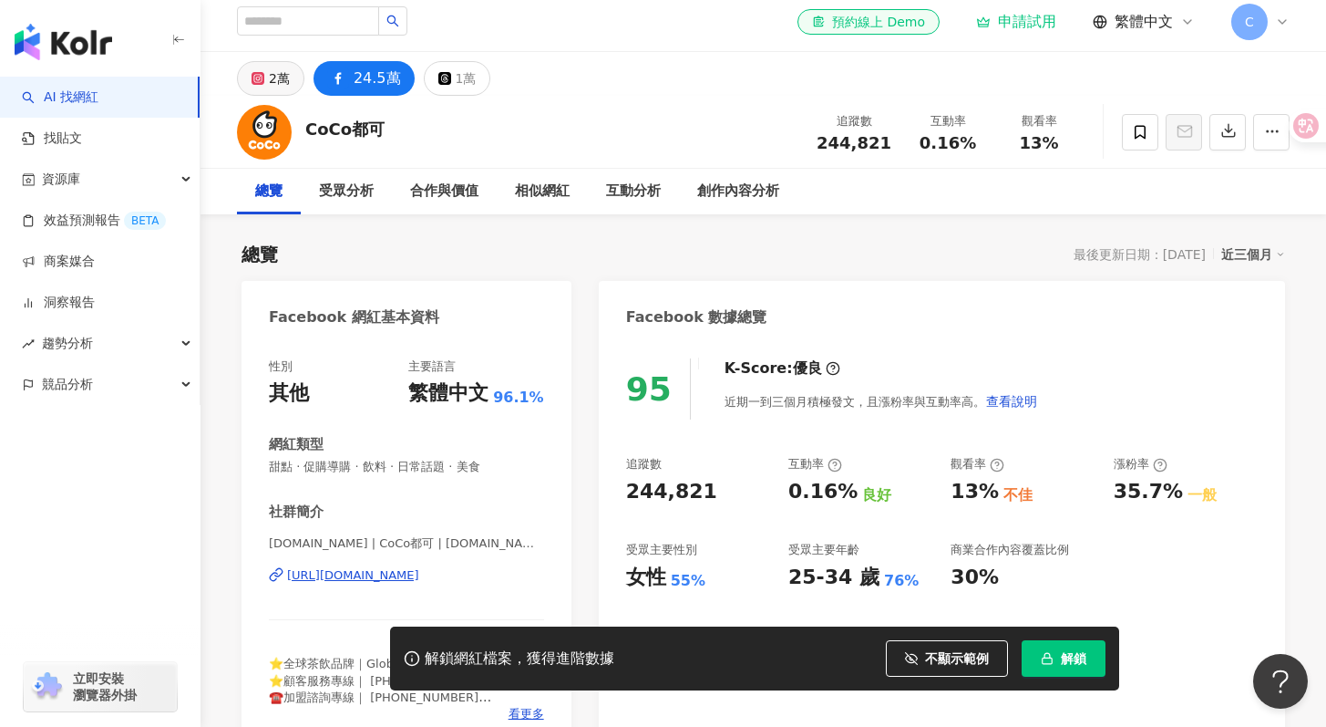
click at [284, 77] on div "2萬" at bounding box center [279, 79] width 21 height 26
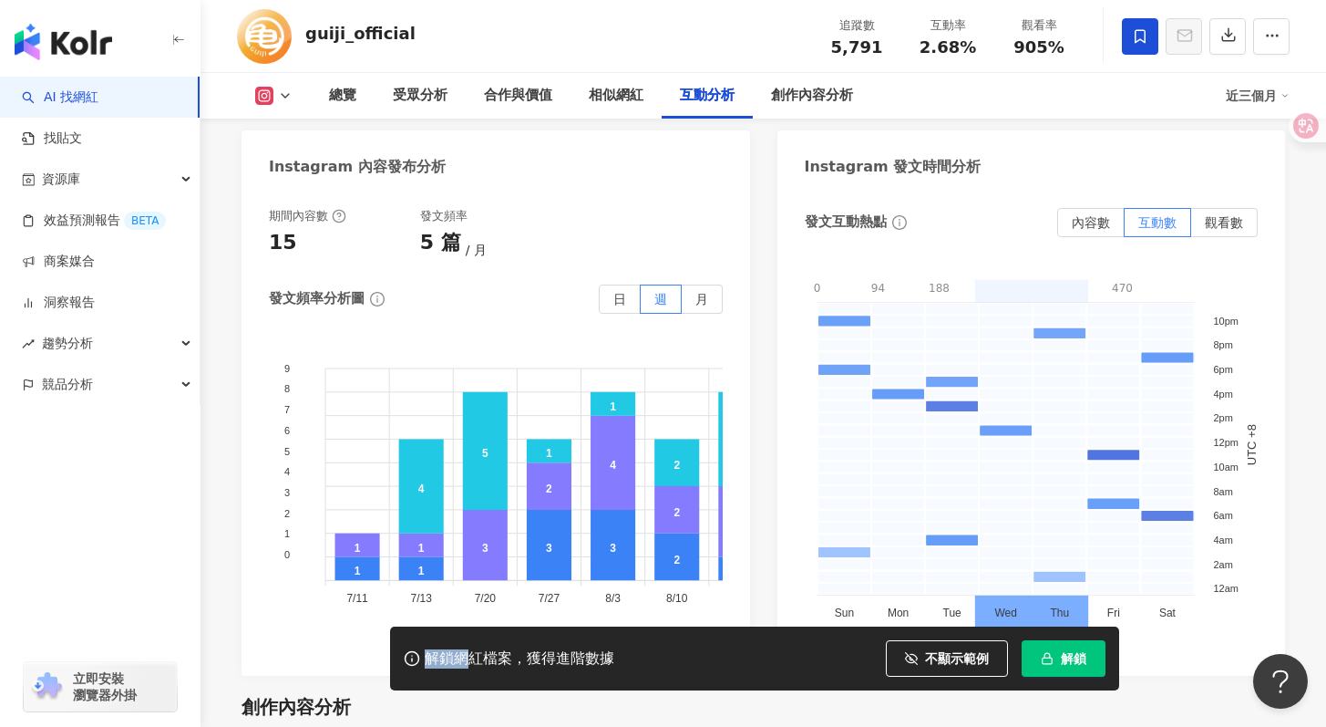
drag, startPoint x: 476, startPoint y: 668, endPoint x: 566, endPoint y: 699, distance: 95.4
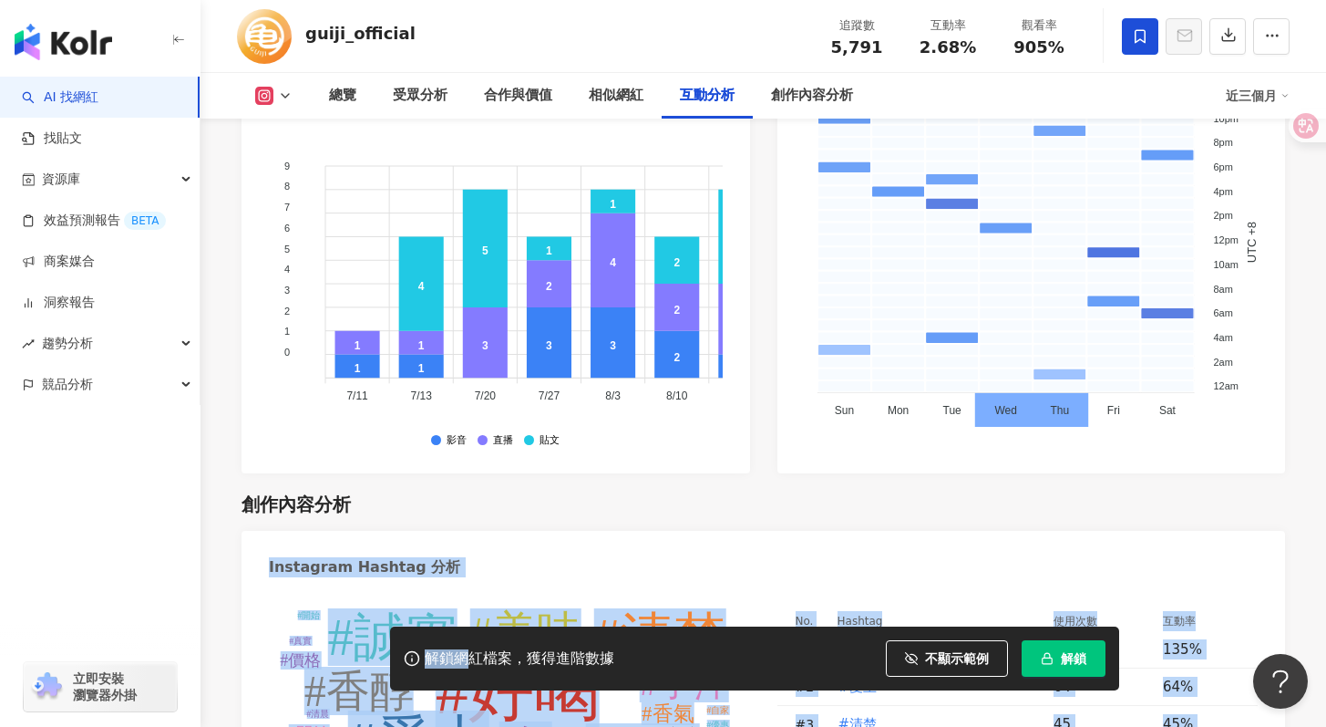
scroll to position [4515, 0]
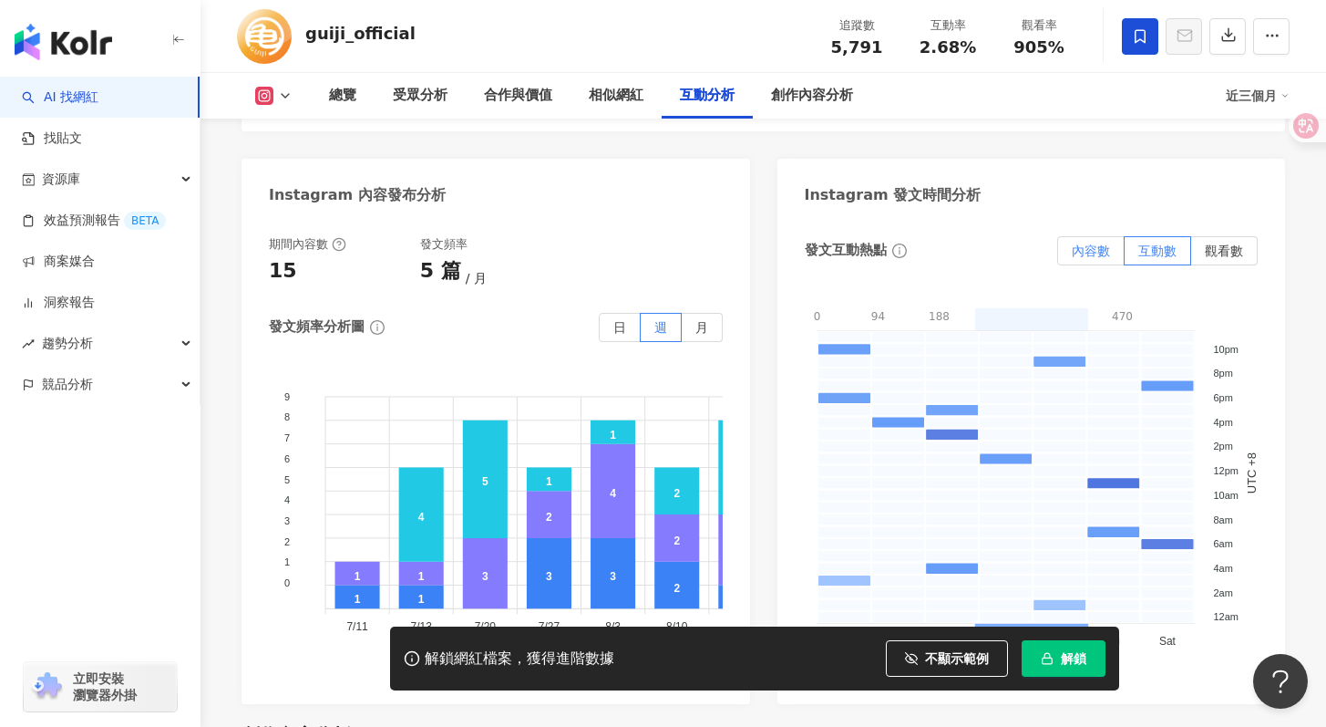
click at [1096, 243] on span "內容數" at bounding box center [1091, 250] width 38 height 15
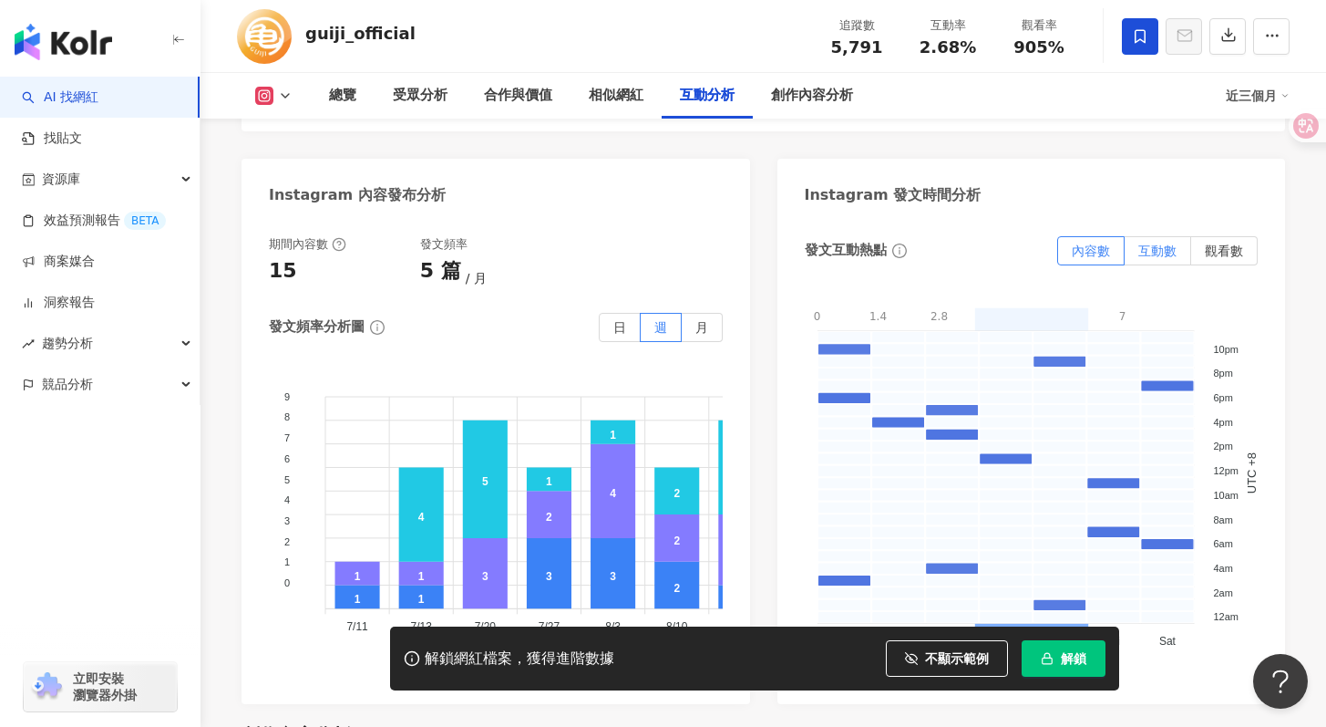
click at [1153, 243] on span "互動數" at bounding box center [1158, 250] width 38 height 15
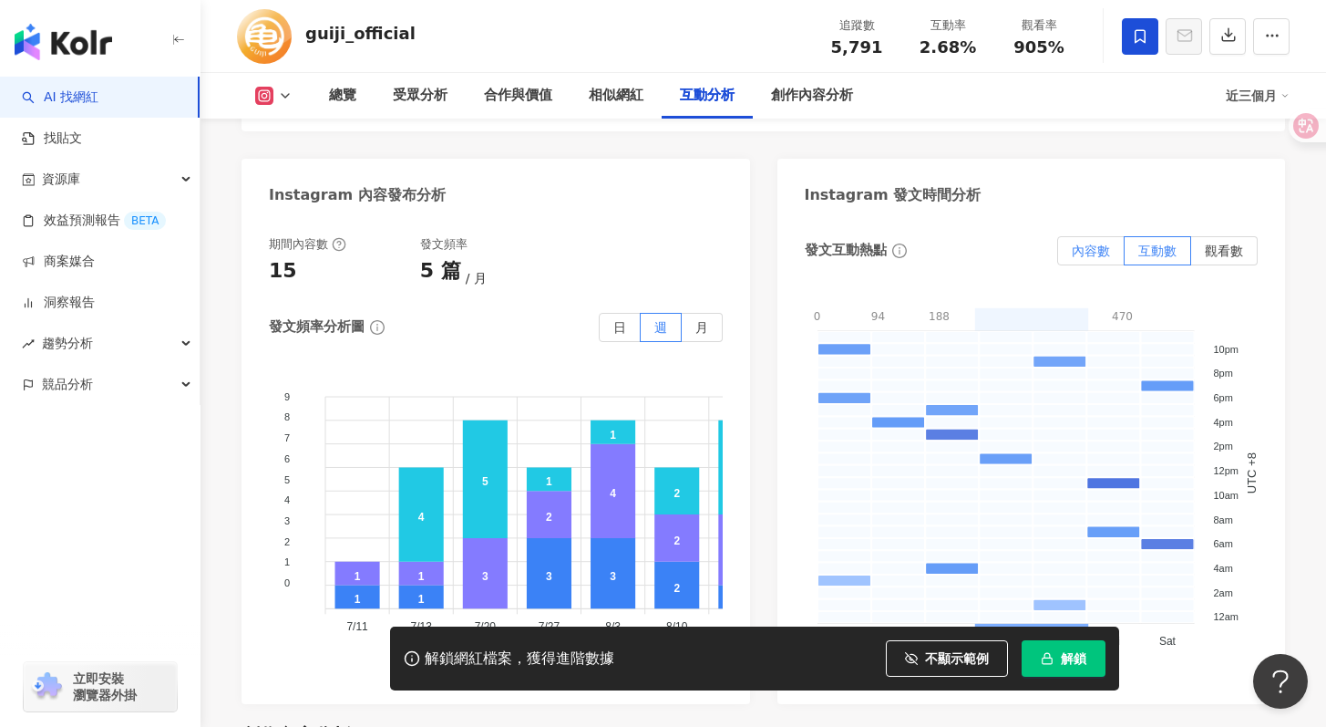
click at [1081, 243] on span "內容數" at bounding box center [1091, 250] width 38 height 15
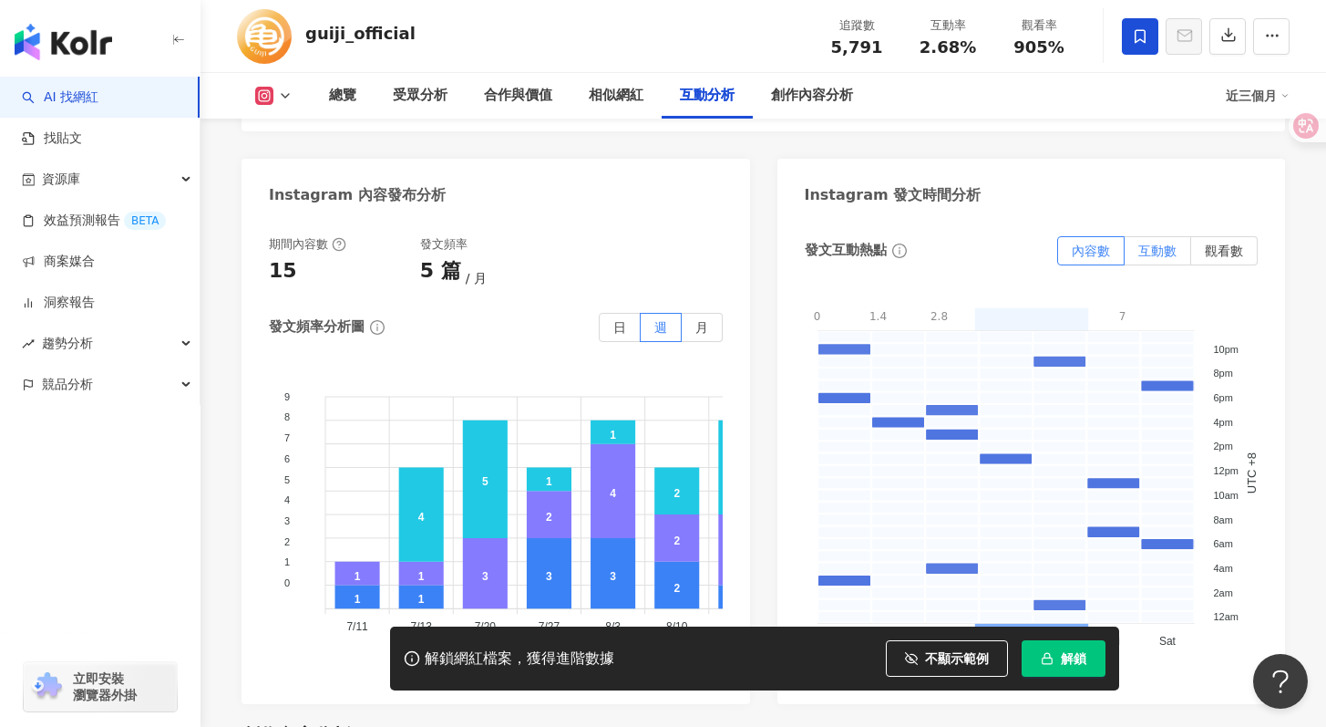
click at [1152, 243] on span "互動數" at bounding box center [1158, 250] width 38 height 15
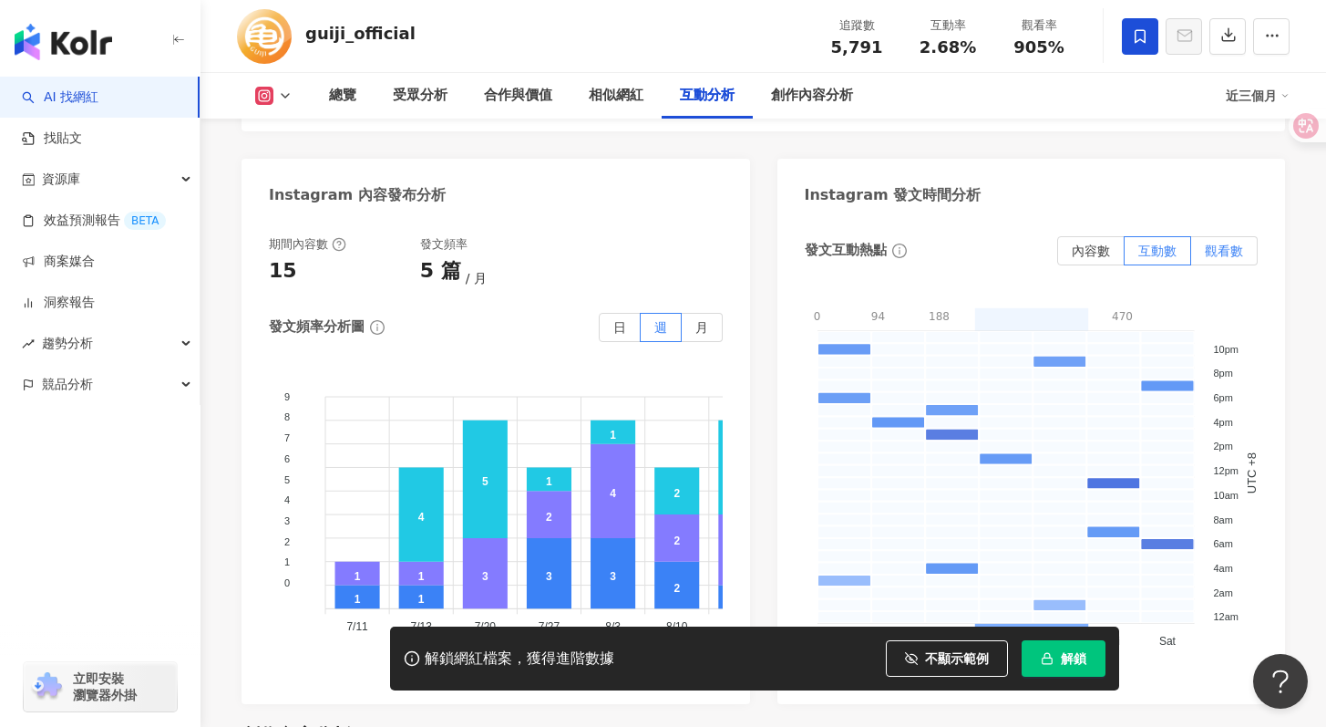
click at [1216, 243] on span "觀看數" at bounding box center [1224, 250] width 38 height 15
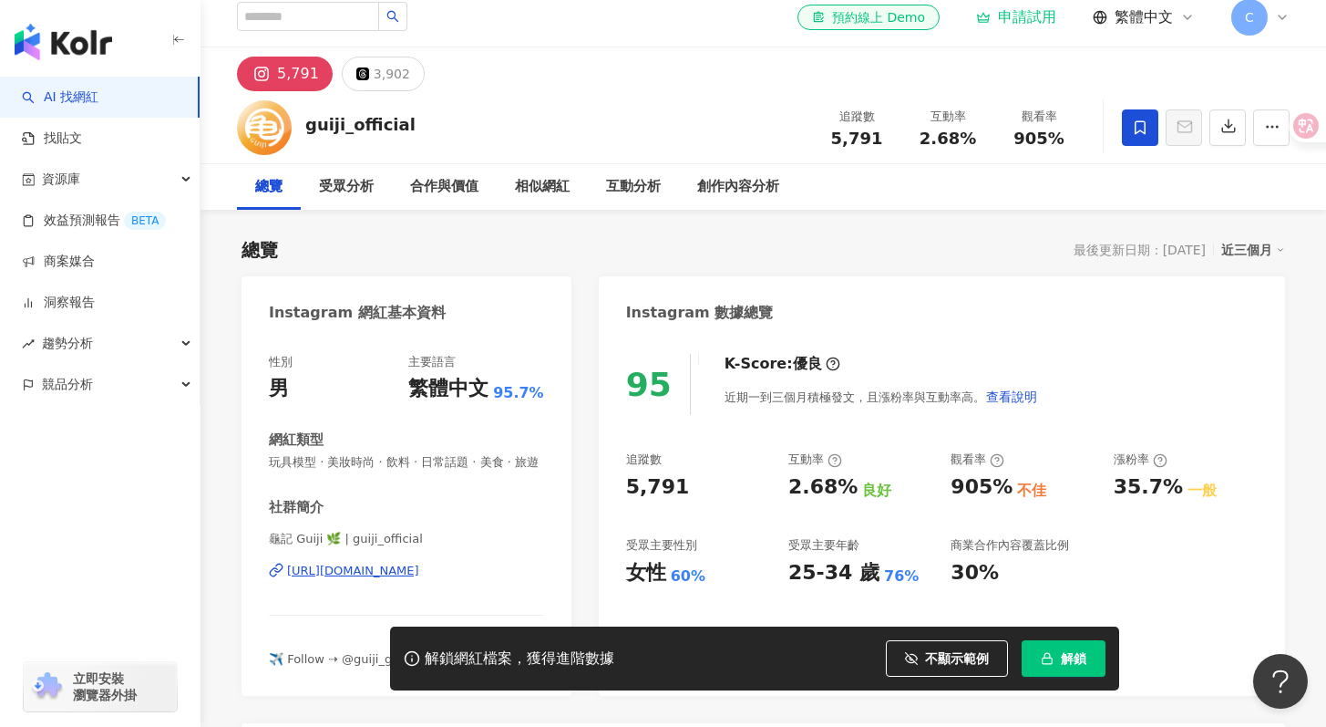
scroll to position [0, 0]
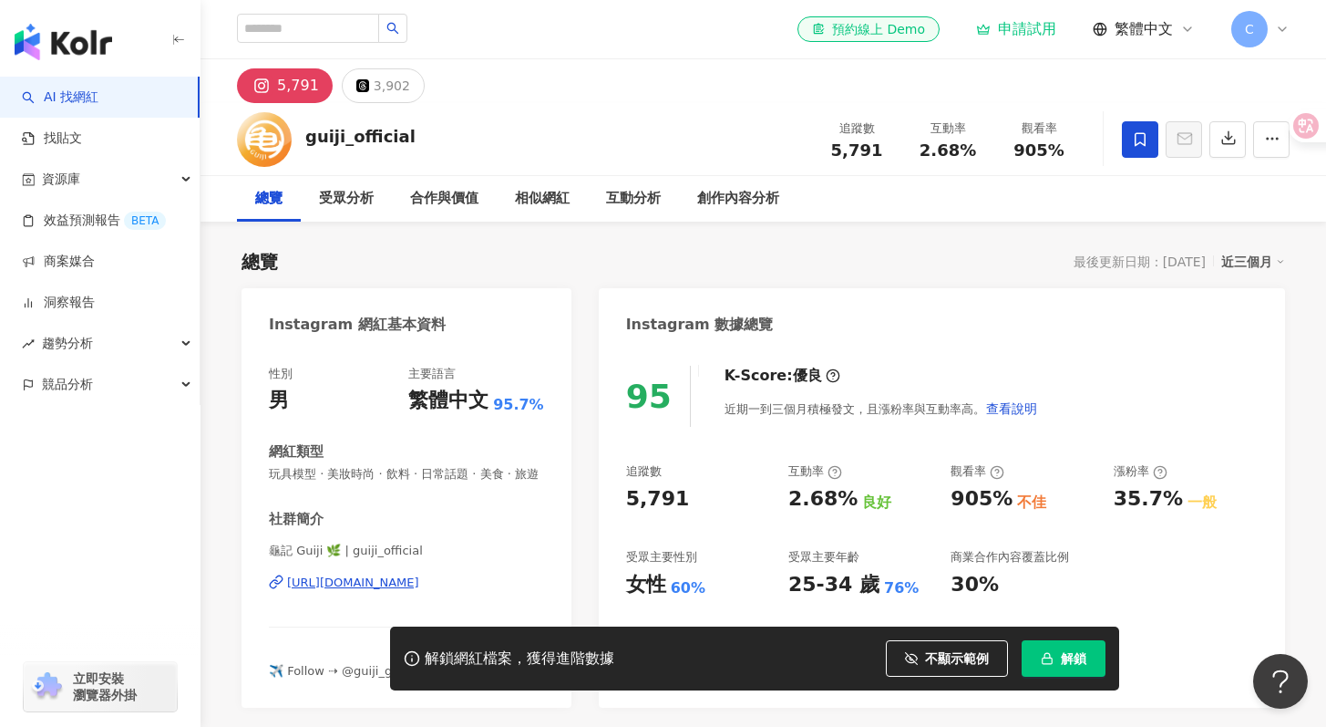
click at [1000, 477] on icon at bounding box center [997, 472] width 15 height 15
click at [1045, 489] on div "905% 不佳" at bounding box center [1023, 499] width 144 height 28
click at [1163, 263] on div "最後更新日期：[DATE]" at bounding box center [1140, 261] width 132 height 15
drag, startPoint x: 1149, startPoint y: 261, endPoint x: 1207, endPoint y: 269, distance: 58.9
click at [1207, 269] on div "最後更新日期：[DATE] 近三個月" at bounding box center [1179, 262] width 211 height 24
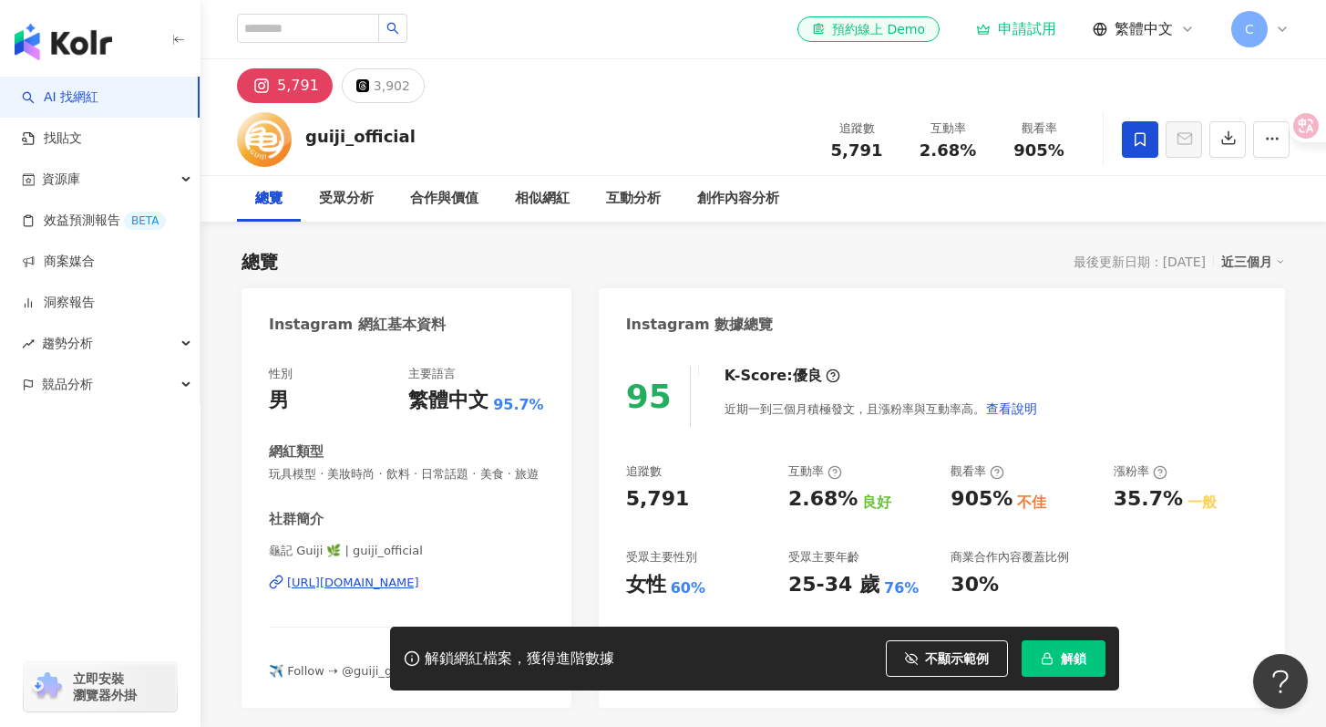
click at [1234, 263] on div "近三個月" at bounding box center [1254, 262] width 64 height 24
click at [1192, 300] on div "Instagram 數據總覽" at bounding box center [942, 317] width 686 height 59
drag, startPoint x: 1145, startPoint y: 263, endPoint x: 1211, endPoint y: 261, distance: 65.7
click at [1211, 261] on div "最後更新日期：[DATE] 近三個月" at bounding box center [1179, 262] width 211 height 24
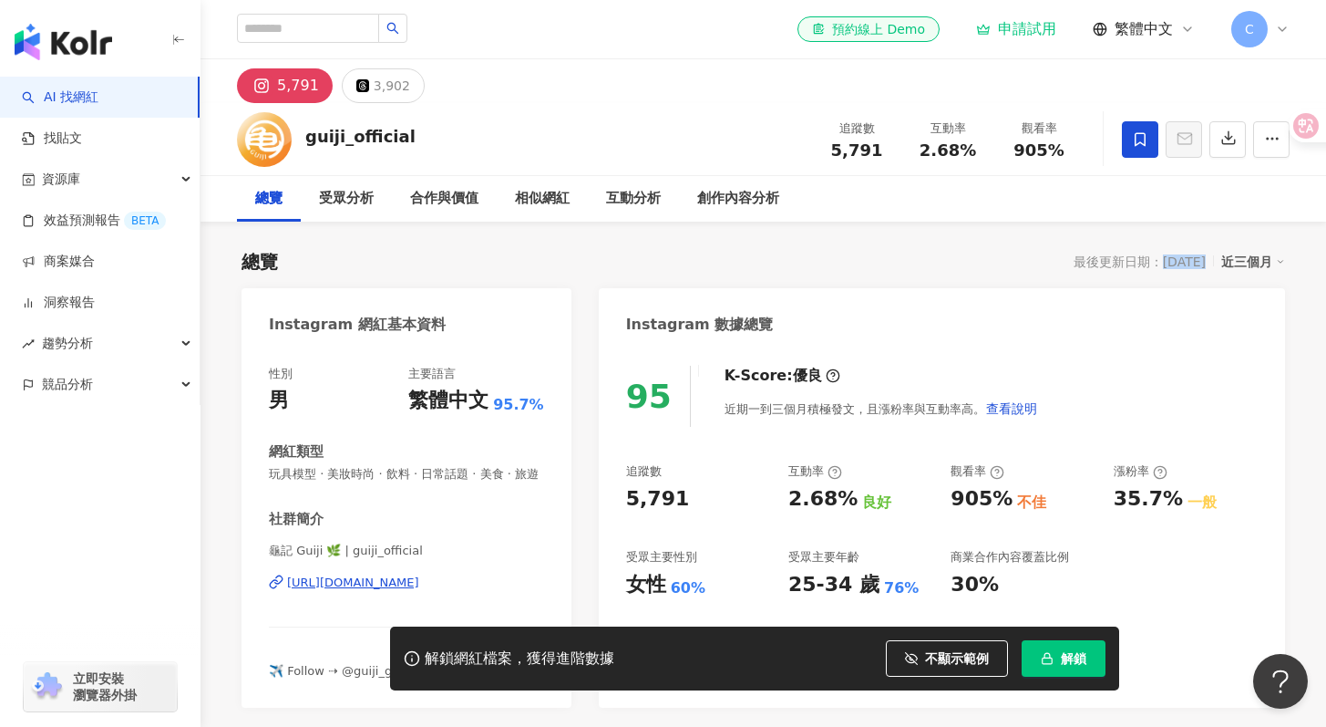
copy div "[DATE]"
click at [62, 337] on span "趨勢分析" at bounding box center [67, 343] width 51 height 41
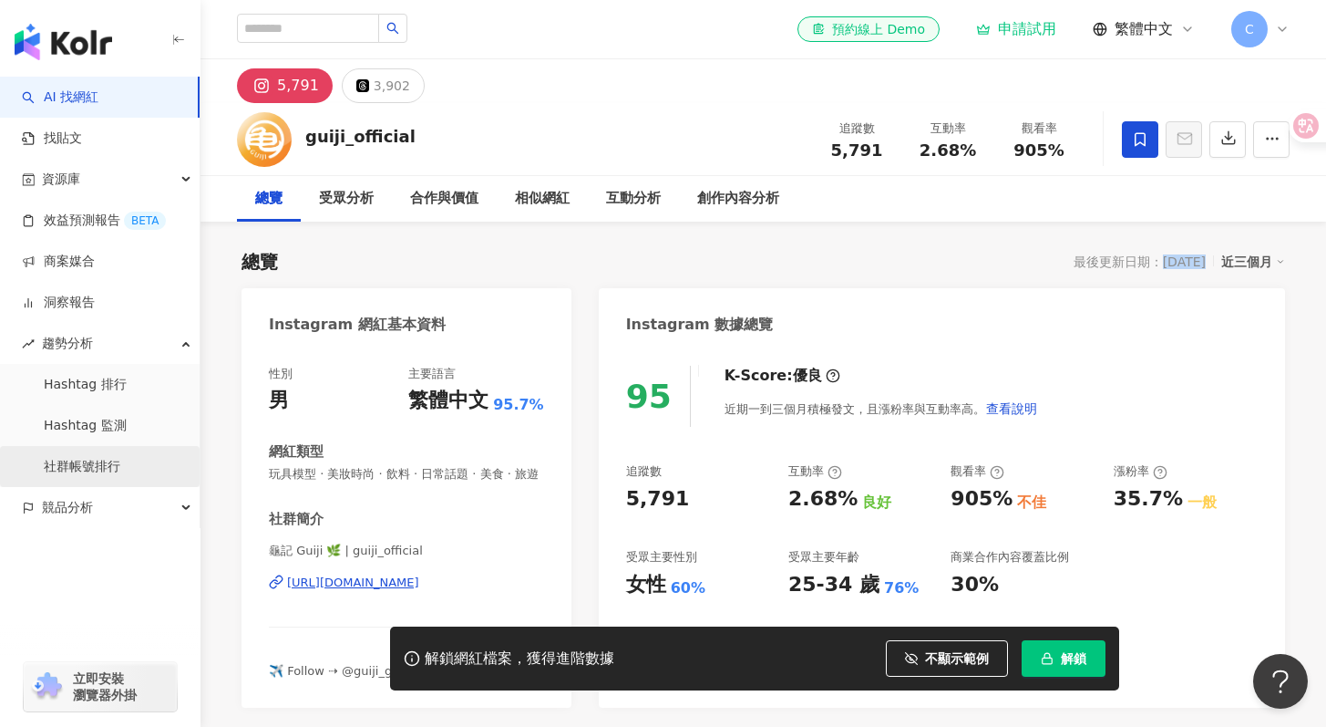
click at [120, 476] on link "社群帳號排行" at bounding box center [82, 467] width 77 height 18
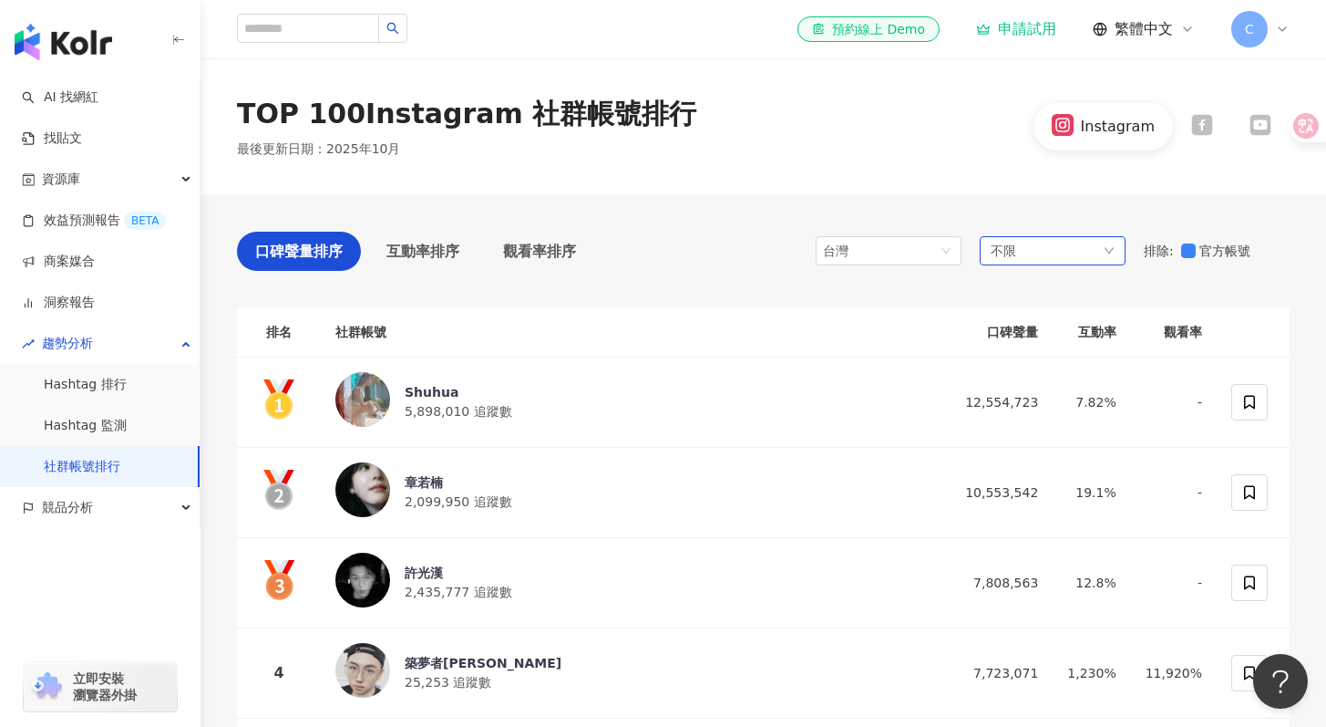
click at [1008, 238] on div "不限" at bounding box center [1053, 250] width 146 height 29
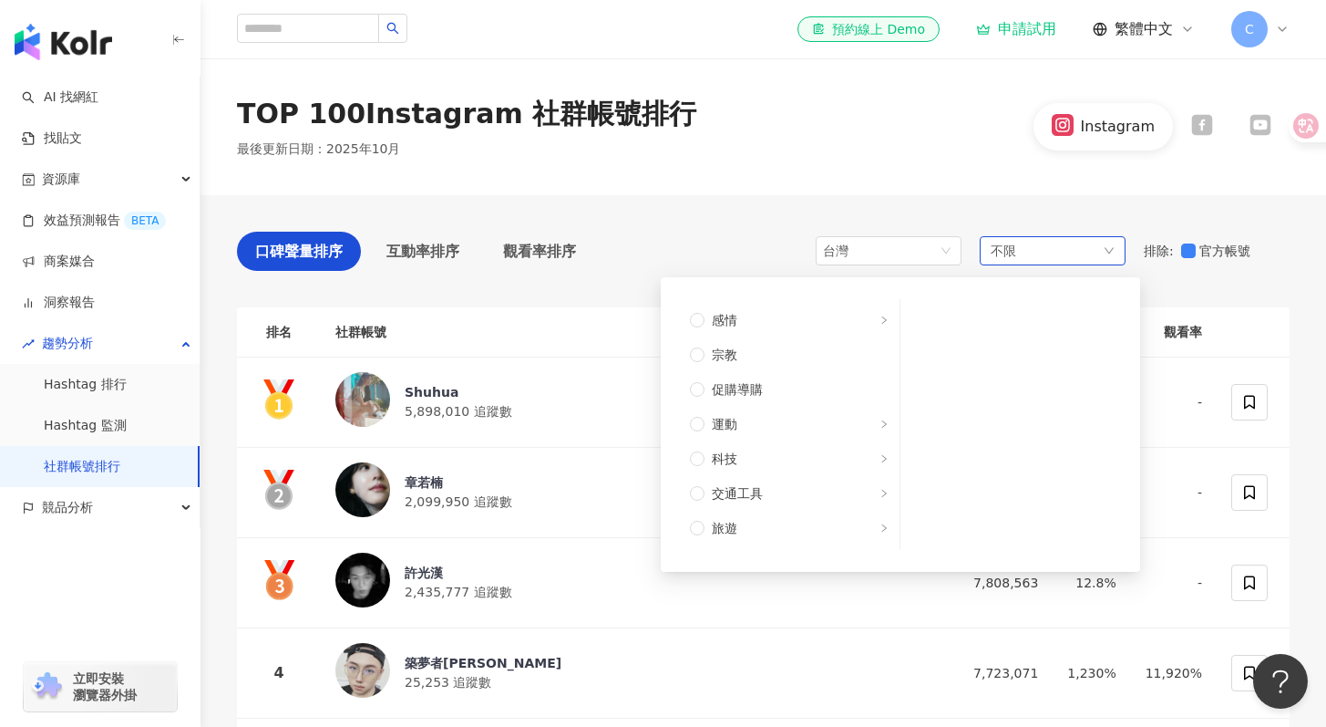
scroll to position [615, 0]
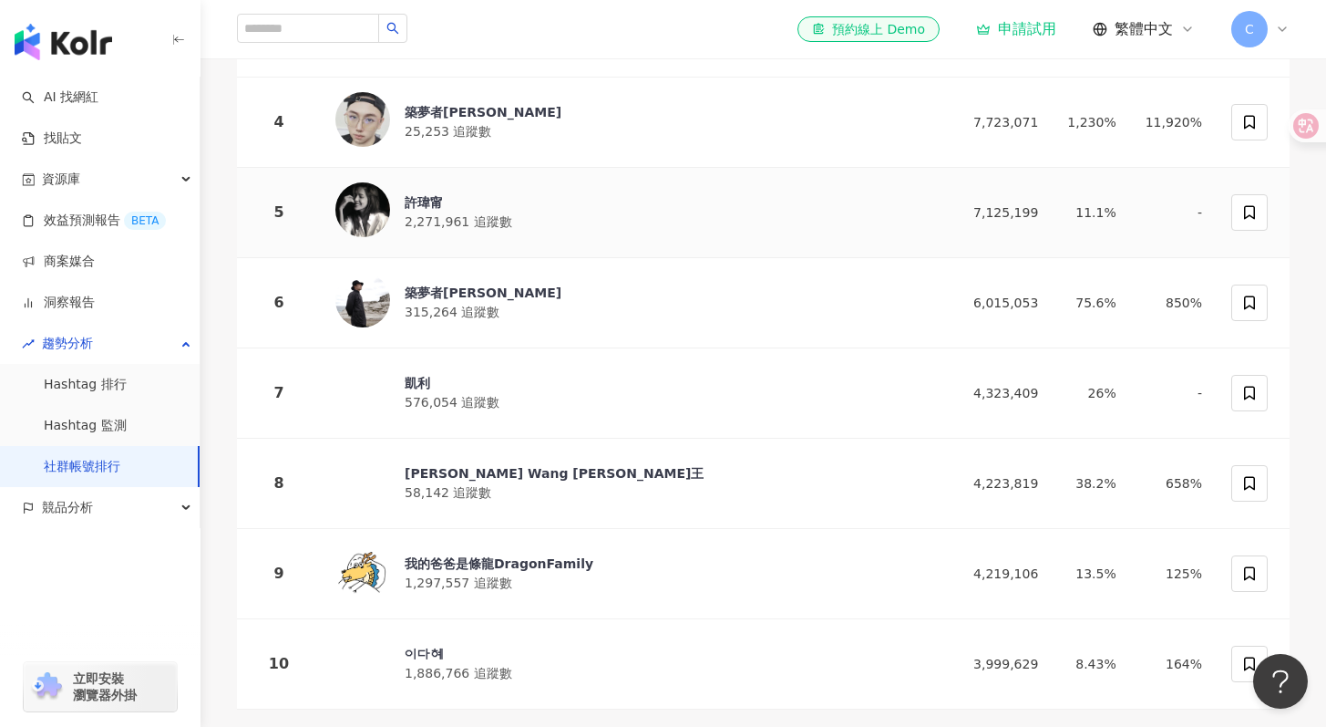
scroll to position [646, 0]
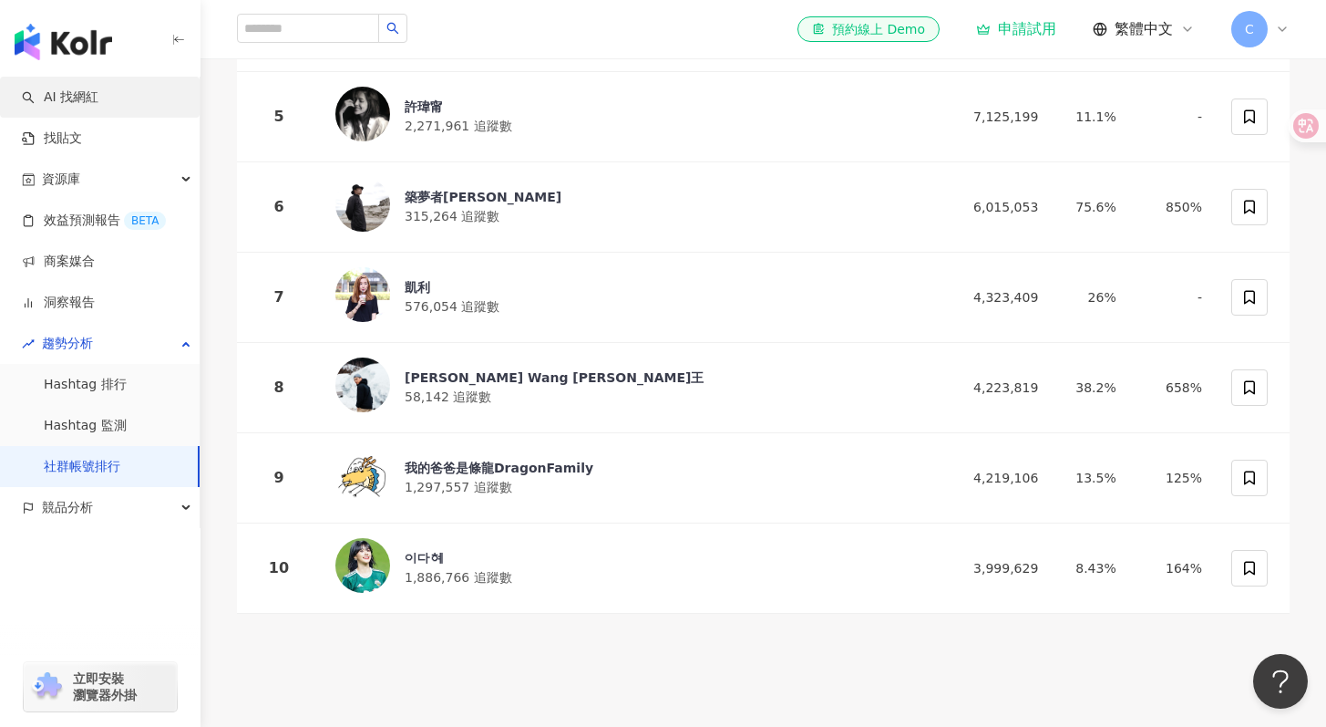
click at [93, 96] on link "AI 找網紅" at bounding box center [60, 97] width 77 height 18
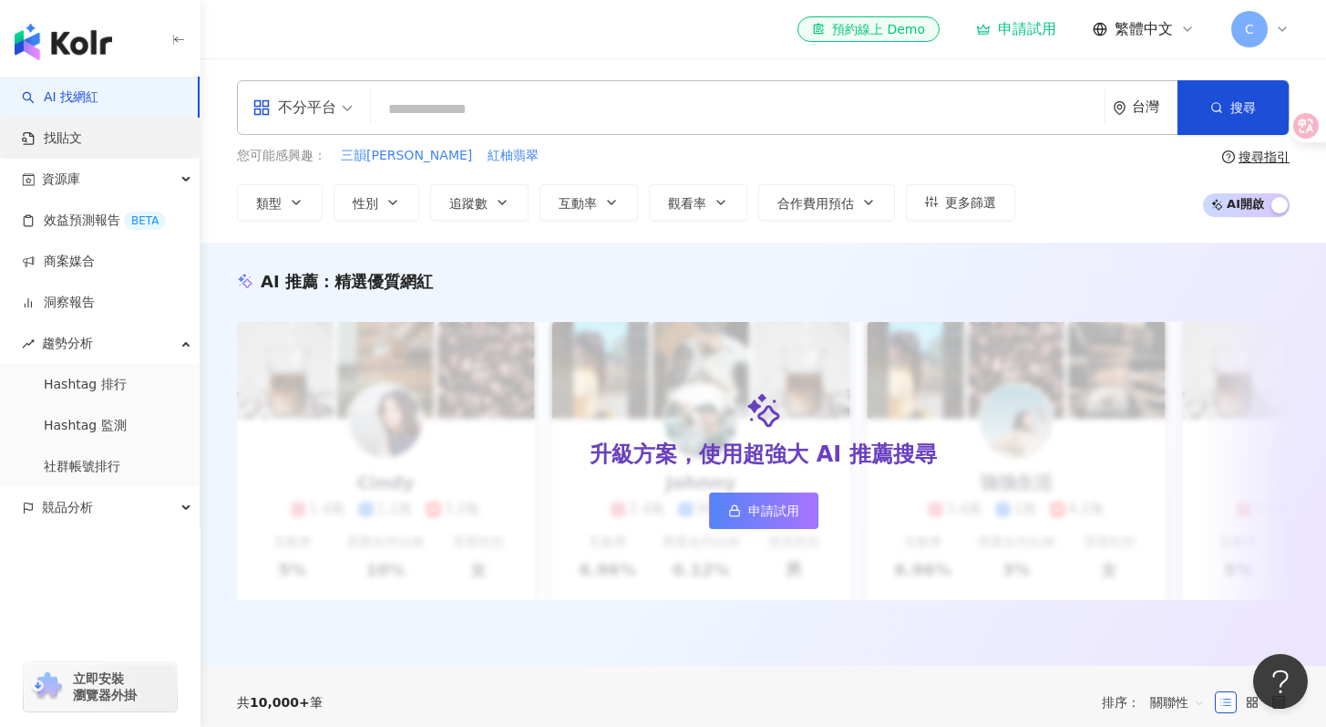
click at [82, 140] on link "找貼文" at bounding box center [52, 138] width 60 height 18
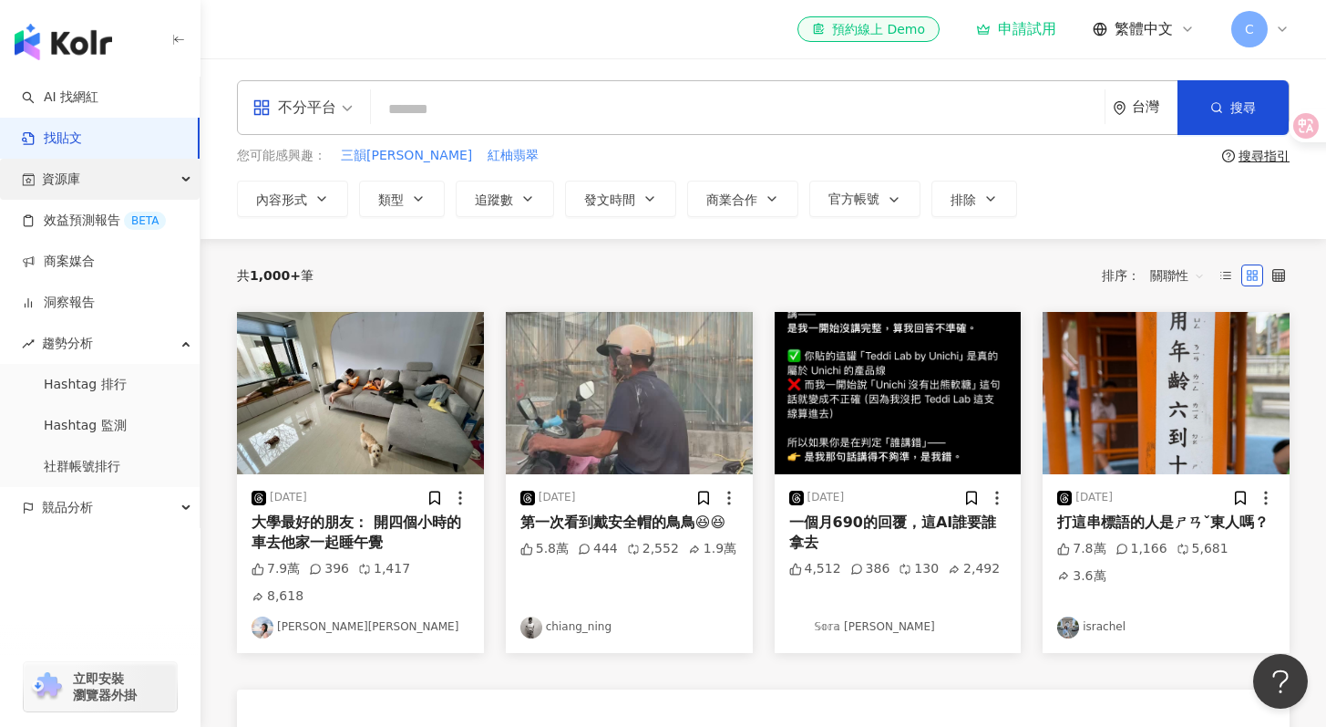
click at [119, 182] on div "資源庫" at bounding box center [100, 179] width 200 height 41
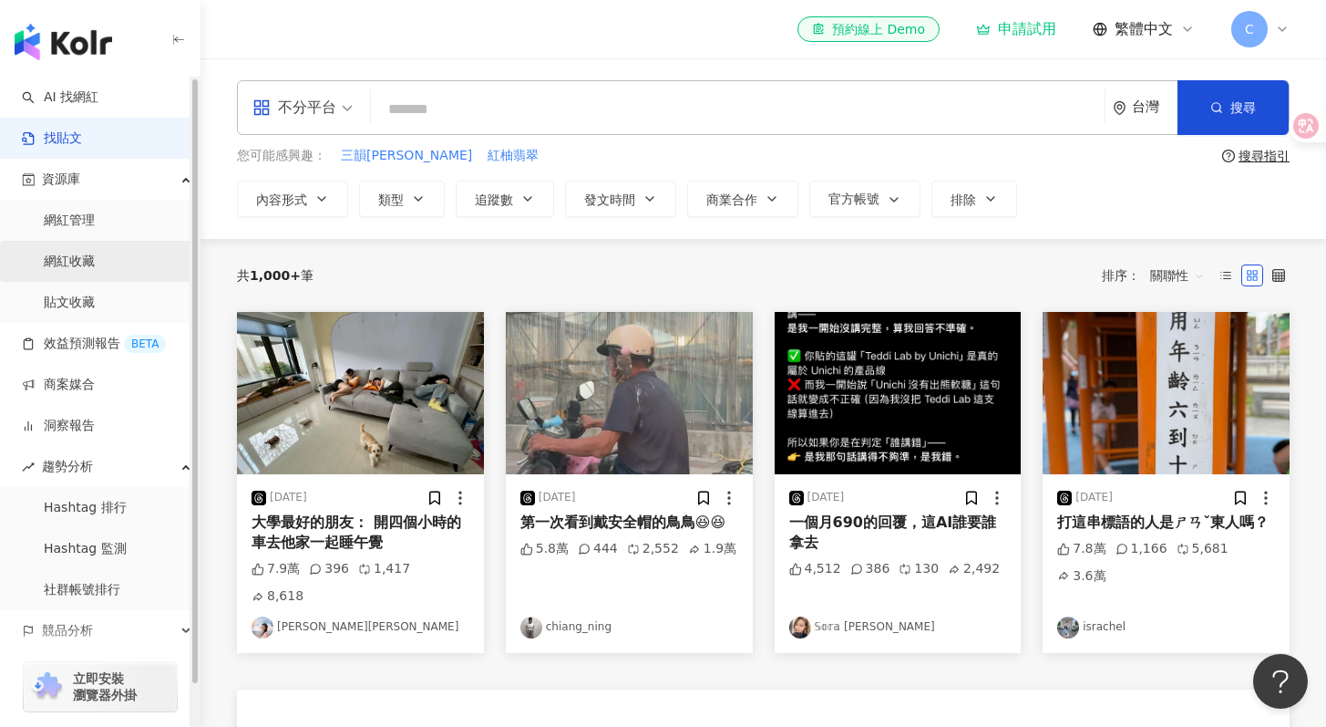
click at [95, 256] on link "網紅收藏" at bounding box center [69, 262] width 51 height 18
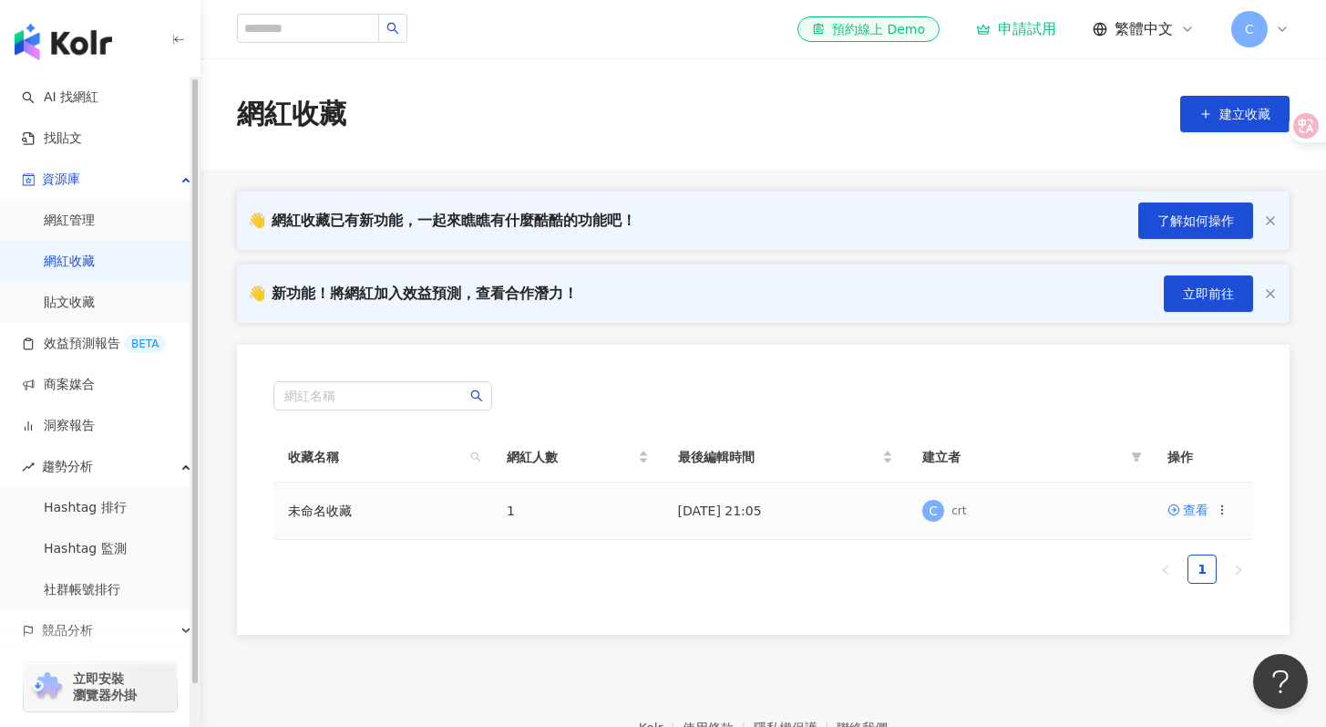
click at [508, 495] on td "1" at bounding box center [577, 510] width 171 height 57
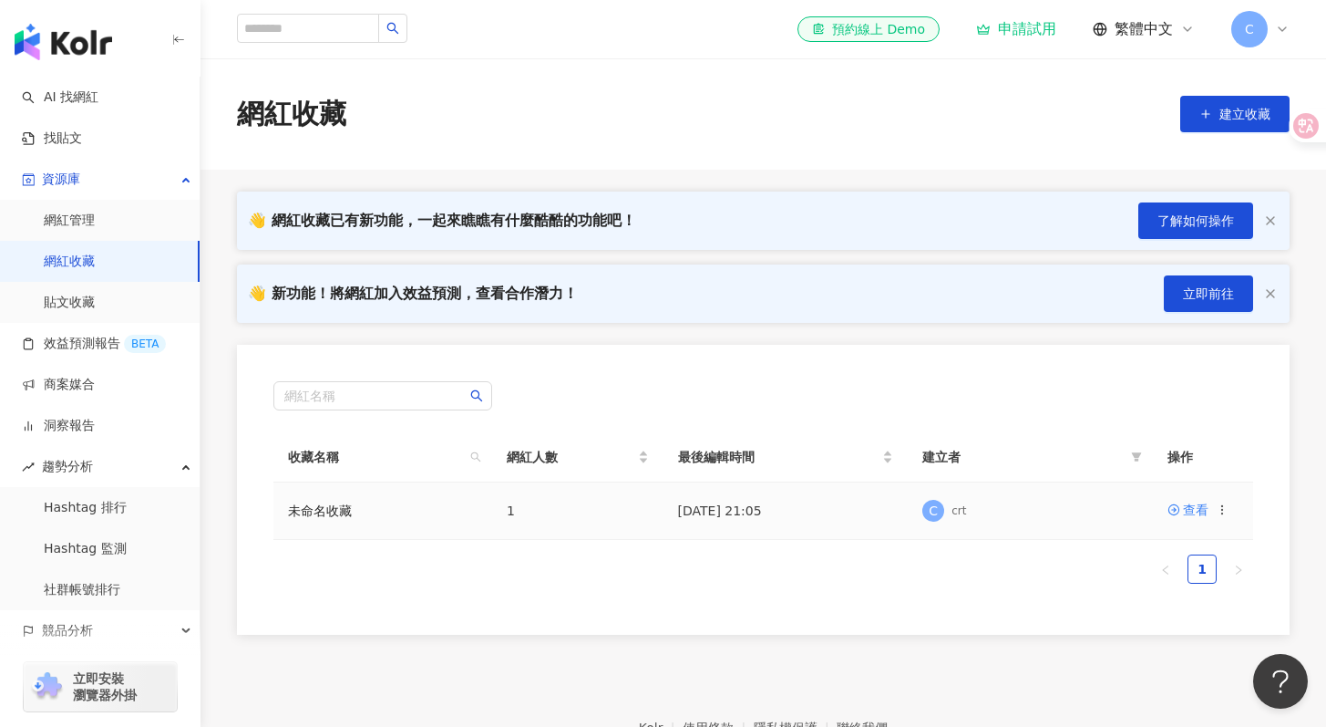
click at [531, 519] on td "1" at bounding box center [577, 510] width 171 height 57
click at [964, 514] on div "crt" at bounding box center [959, 510] width 15 height 15
click at [766, 503] on td "2025/10/11 21:05" at bounding box center [786, 510] width 245 height 57
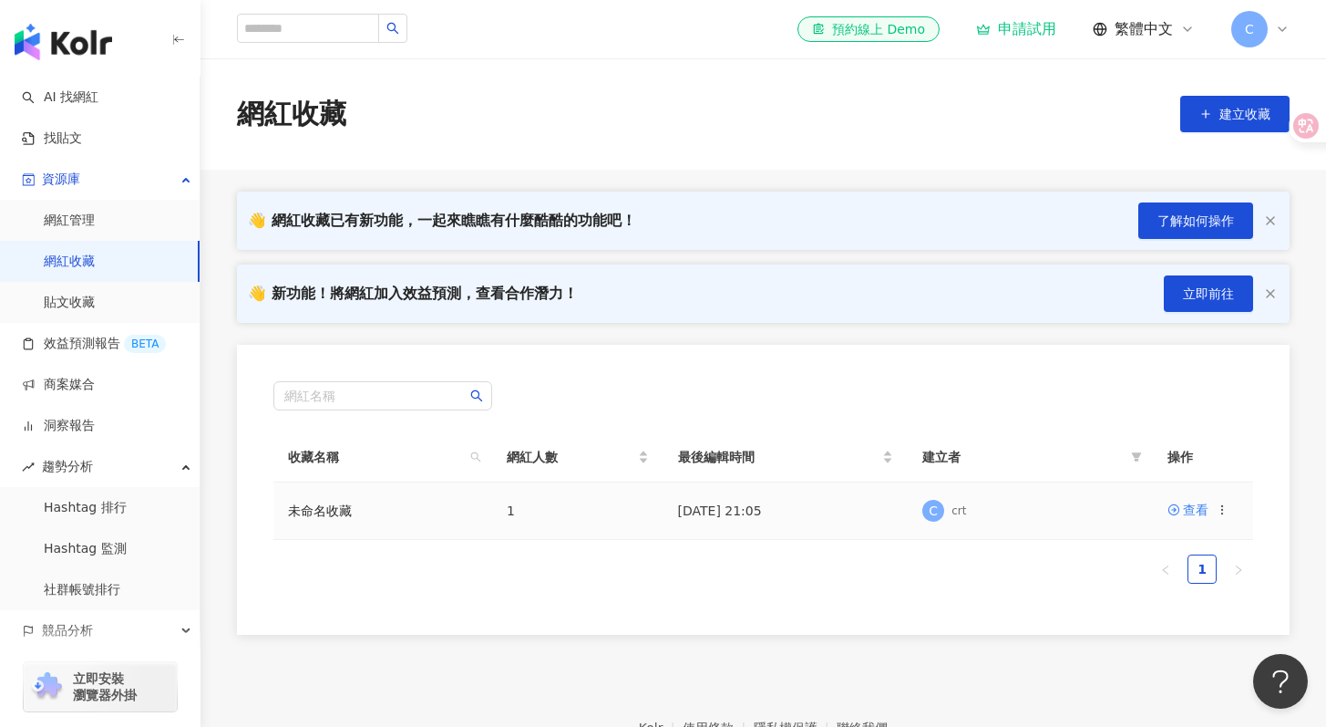
click at [816, 521] on td "2025/10/11 21:05" at bounding box center [786, 510] width 245 height 57
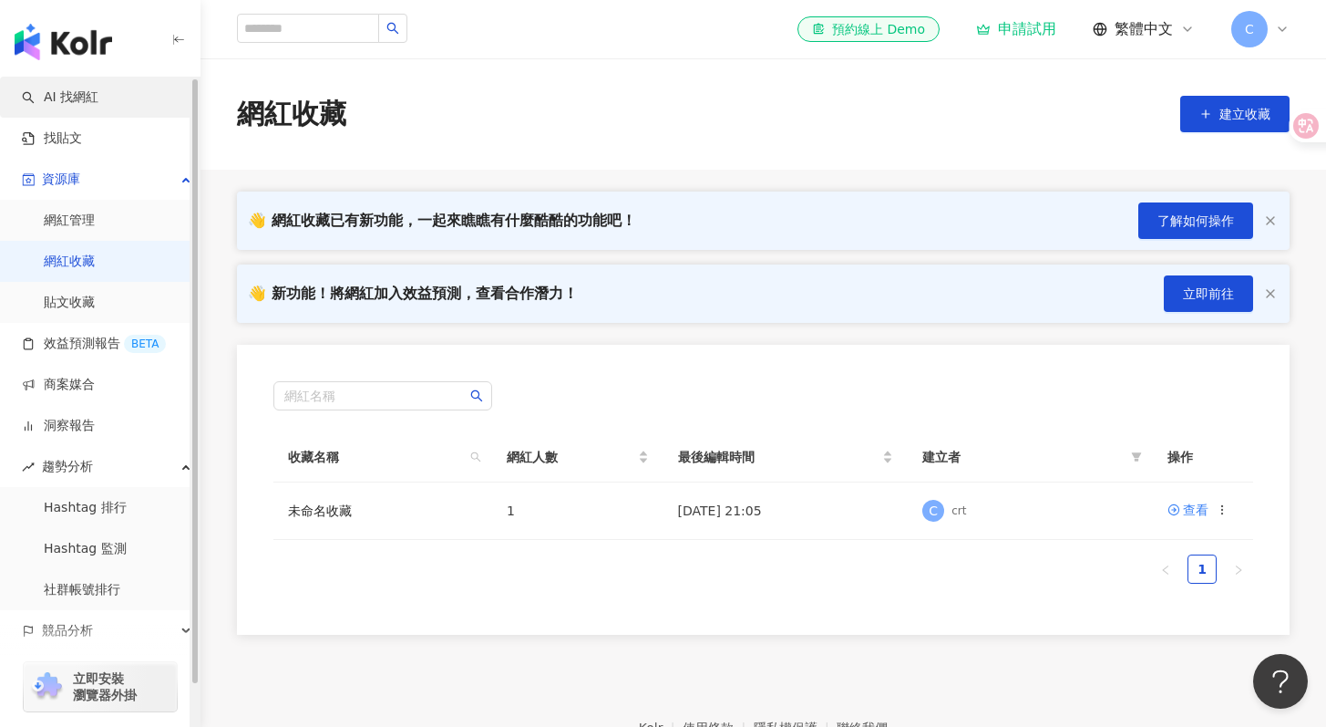
click at [50, 94] on link "AI 找網紅" at bounding box center [60, 97] width 77 height 18
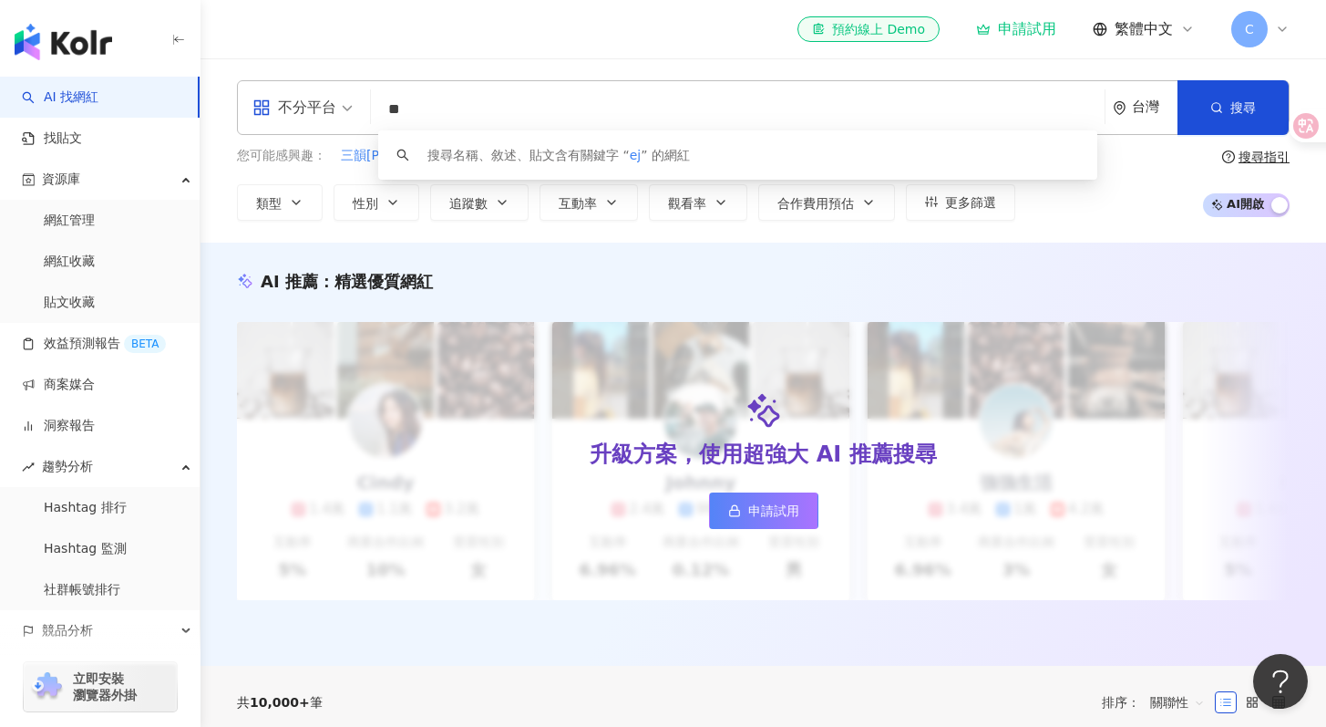
type input "*"
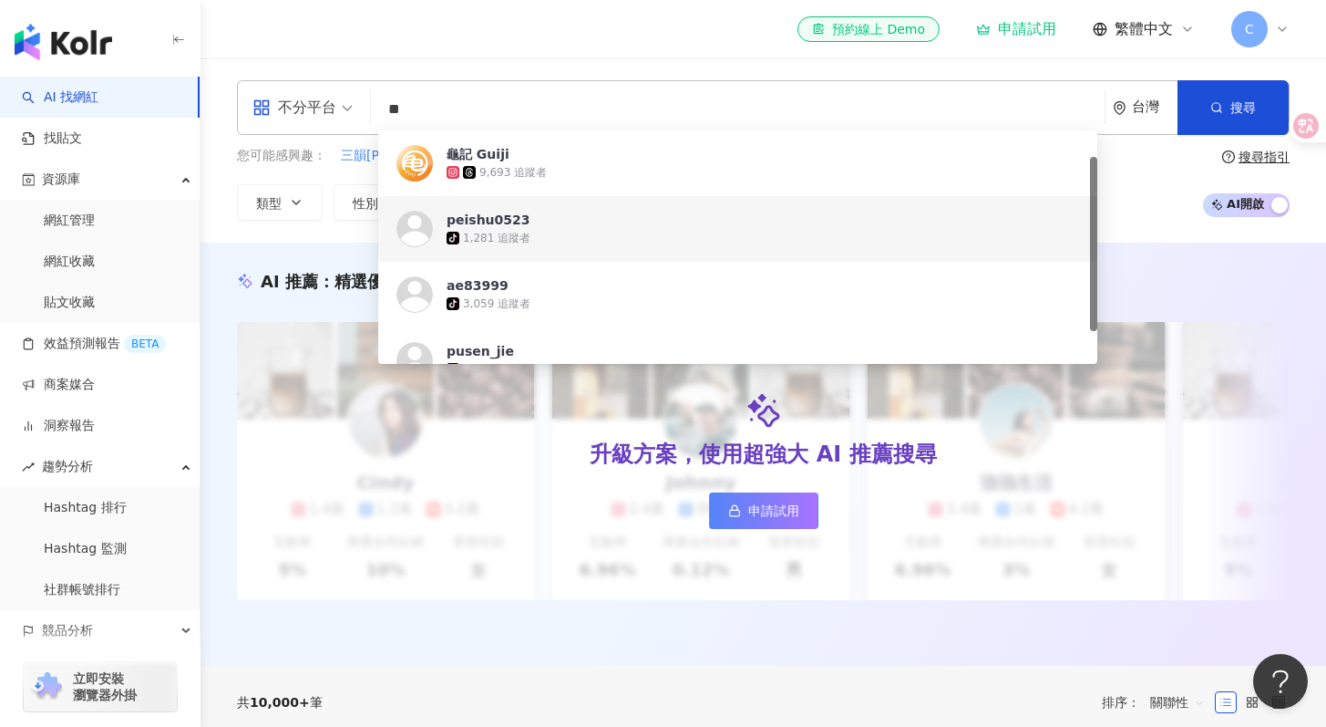
scroll to position [78, 0]
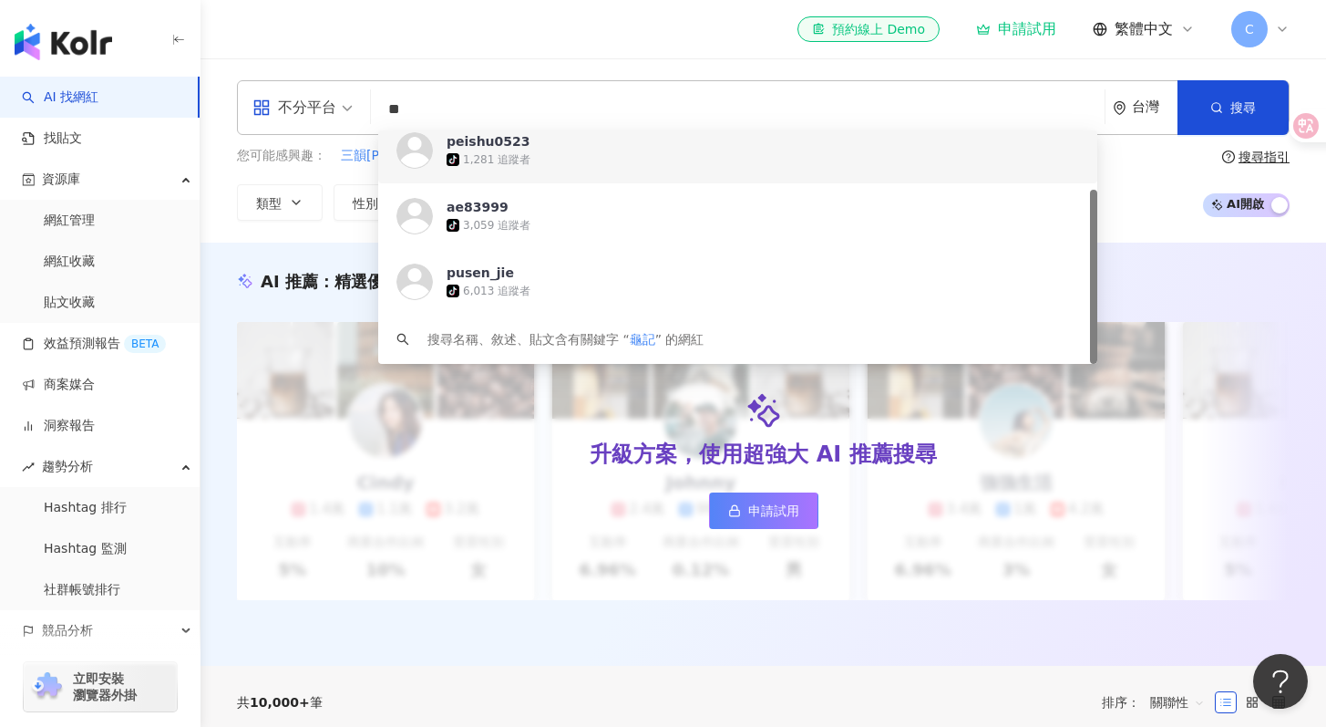
click at [1136, 107] on div "台灣" at bounding box center [1155, 106] width 46 height 15
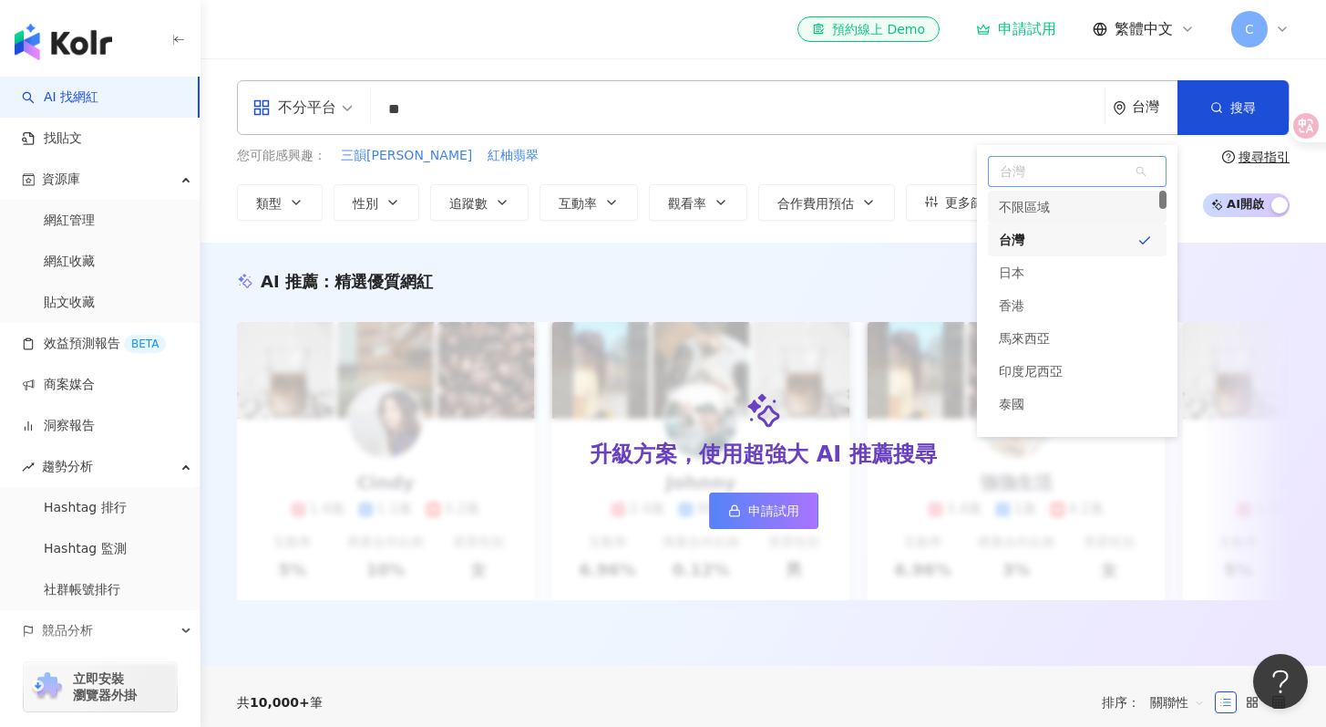
click at [1077, 214] on div "不限區域" at bounding box center [1077, 207] width 179 height 33
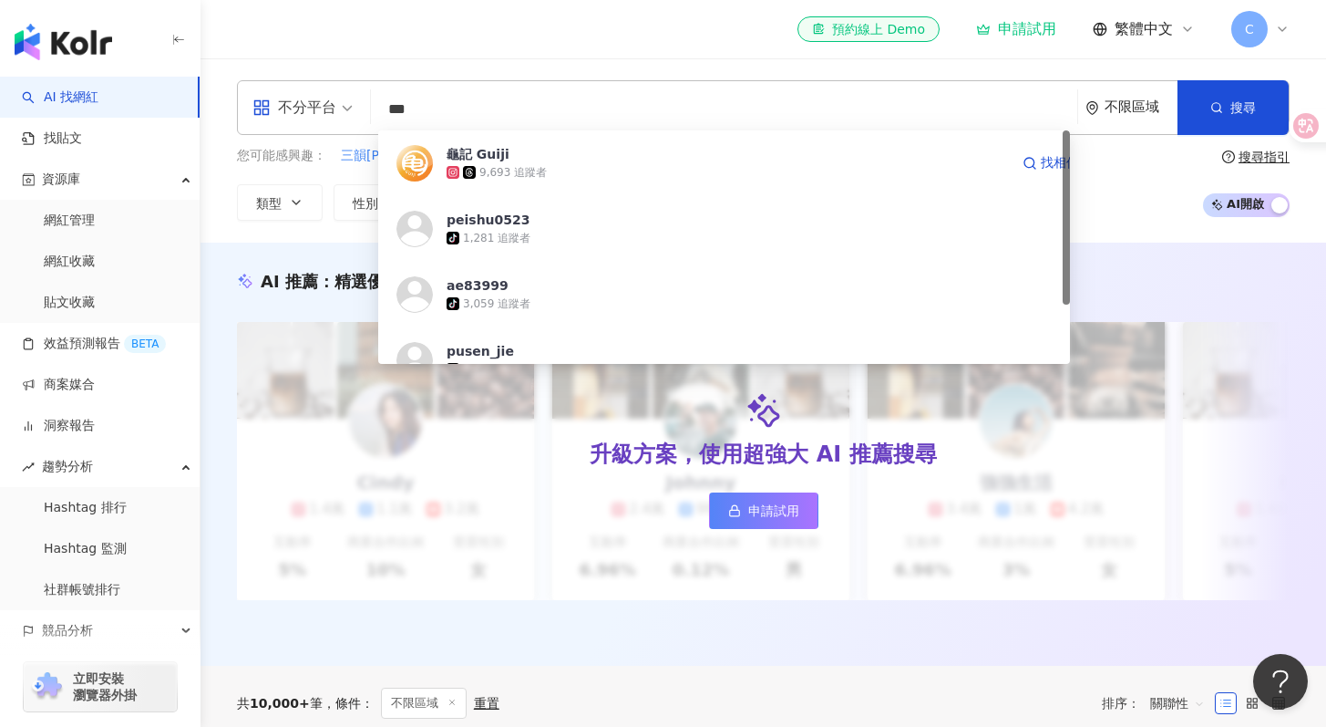
type input "**"
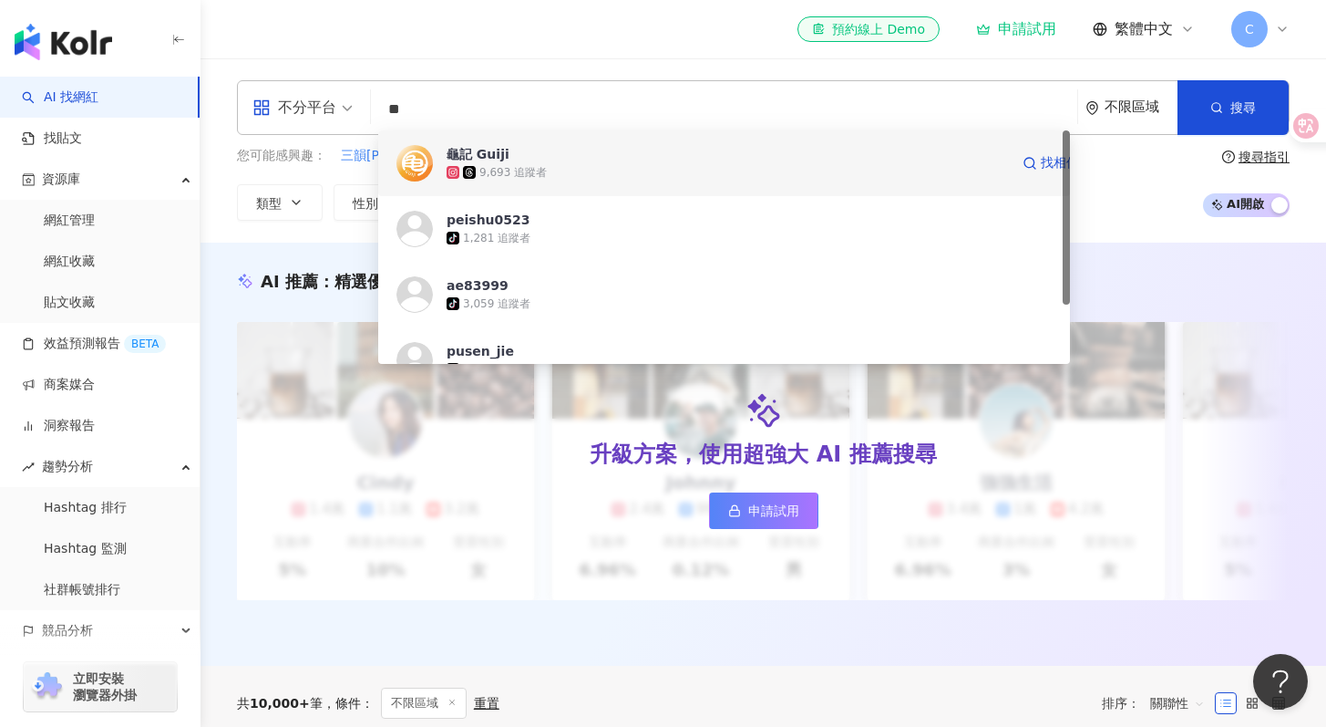
click at [554, 156] on span "龜記 Guiji" at bounding box center [728, 154] width 562 height 18
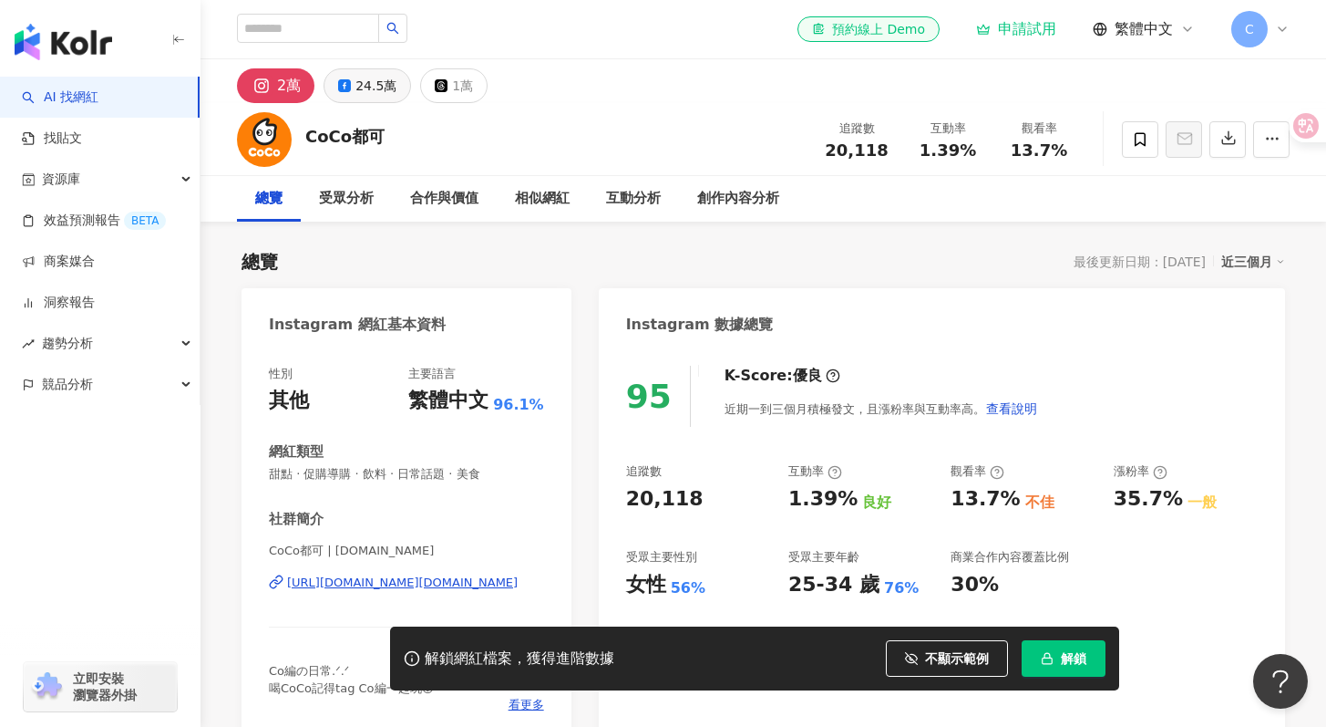
click at [351, 89] on button "24.5萬" at bounding box center [368, 85] width 88 height 35
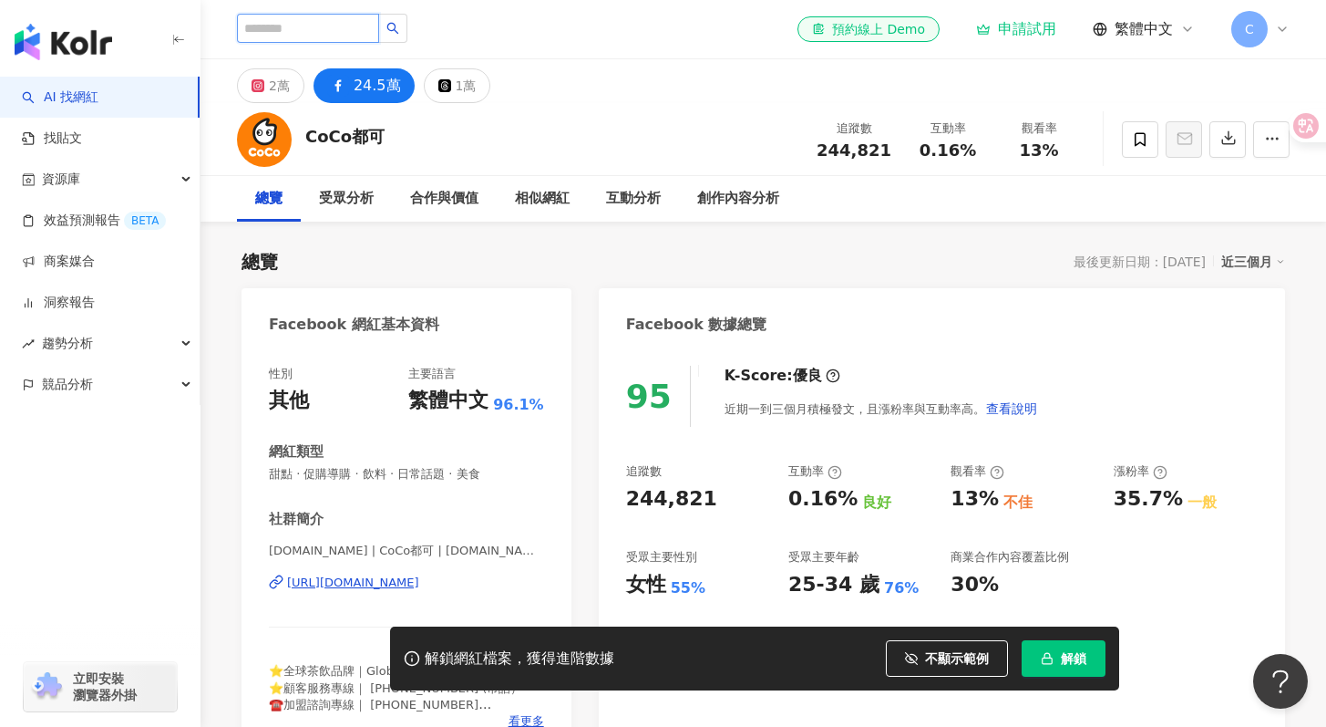
click at [259, 25] on input "search" at bounding box center [308, 28] width 142 height 29
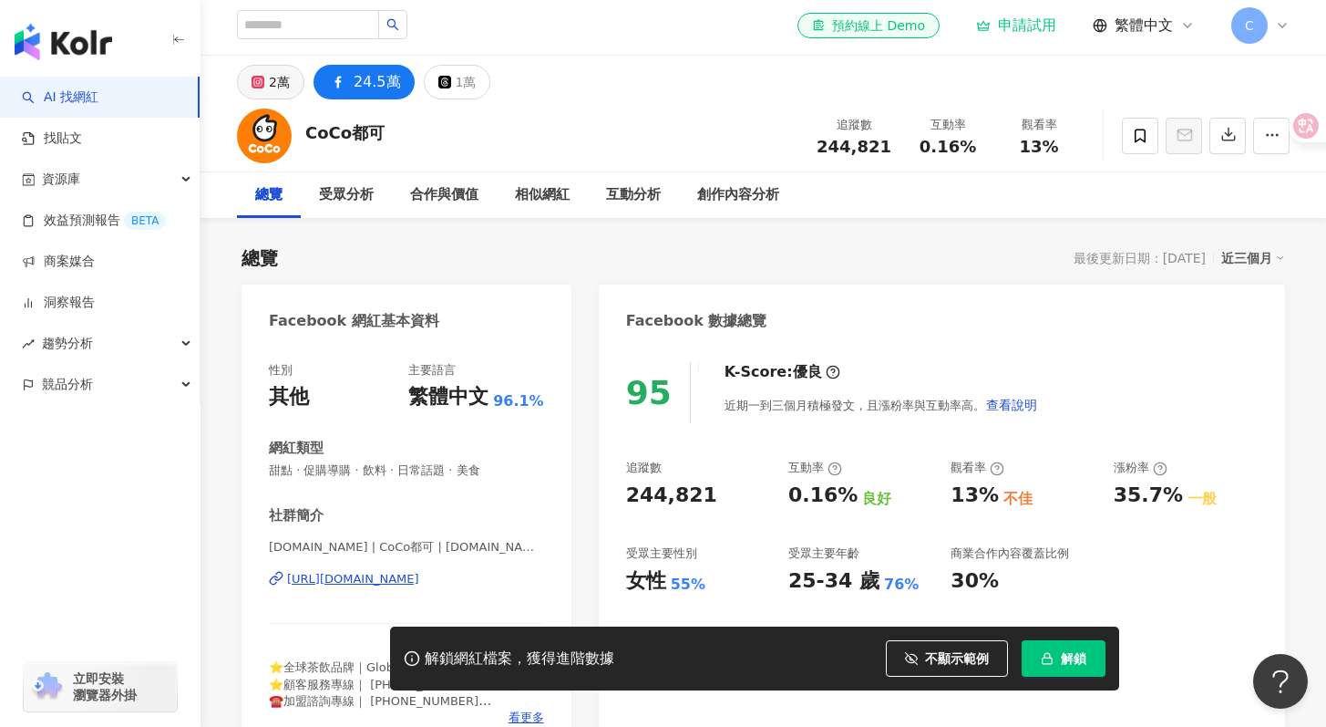
click at [283, 71] on div "2萬" at bounding box center [279, 82] width 21 height 26
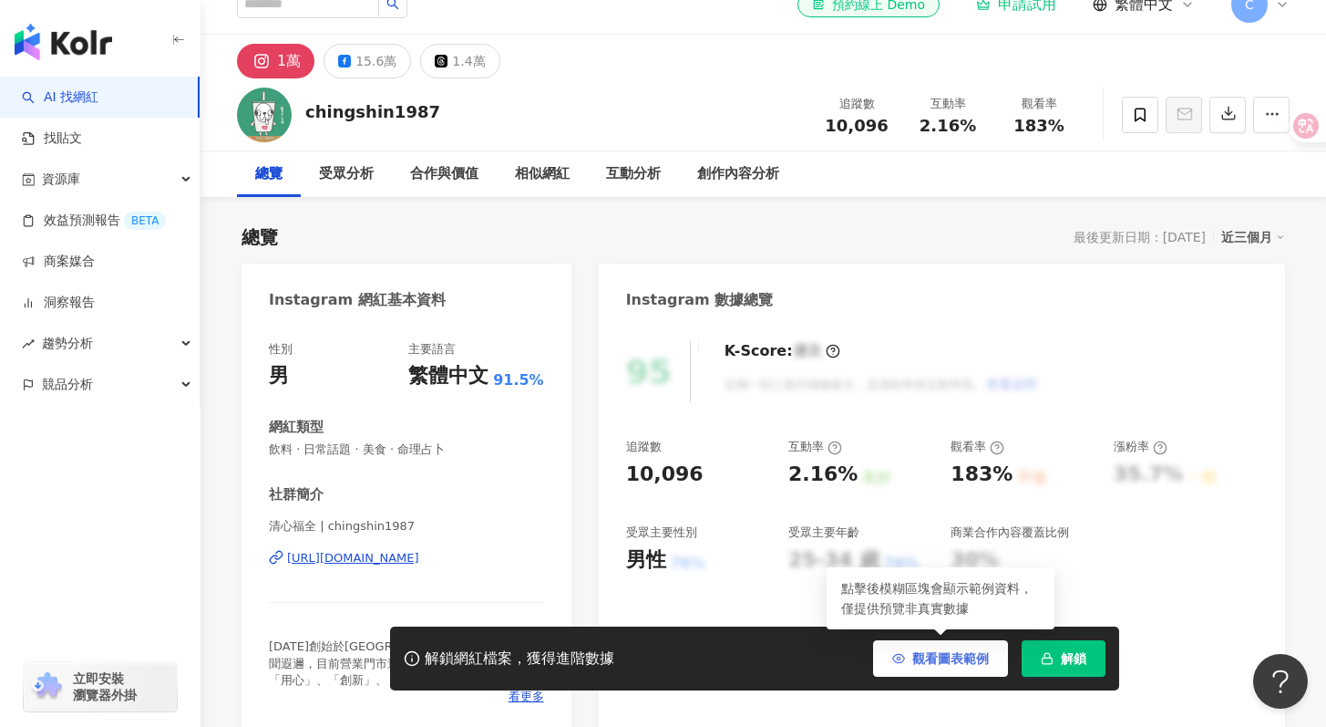
click at [928, 662] on span "觀看圖表範例" at bounding box center [950, 658] width 77 height 15
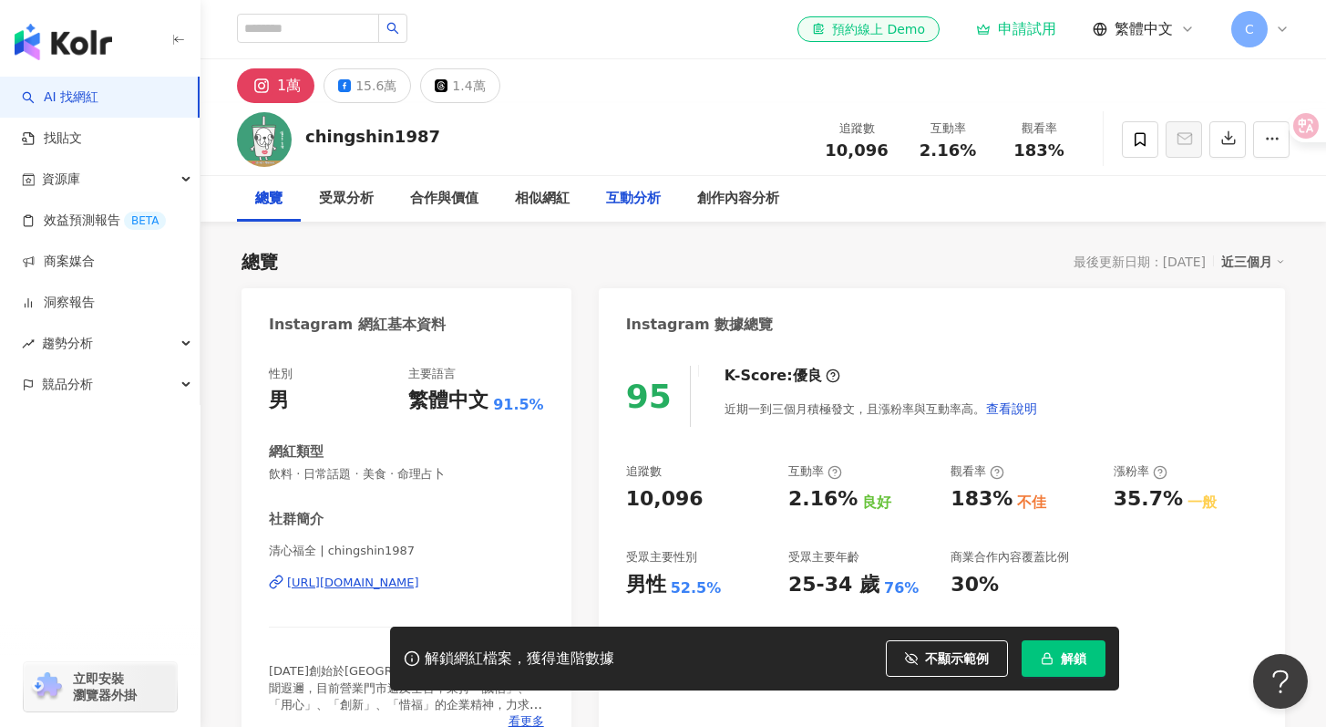
click at [662, 201] on div "互動分析" at bounding box center [633, 199] width 91 height 46
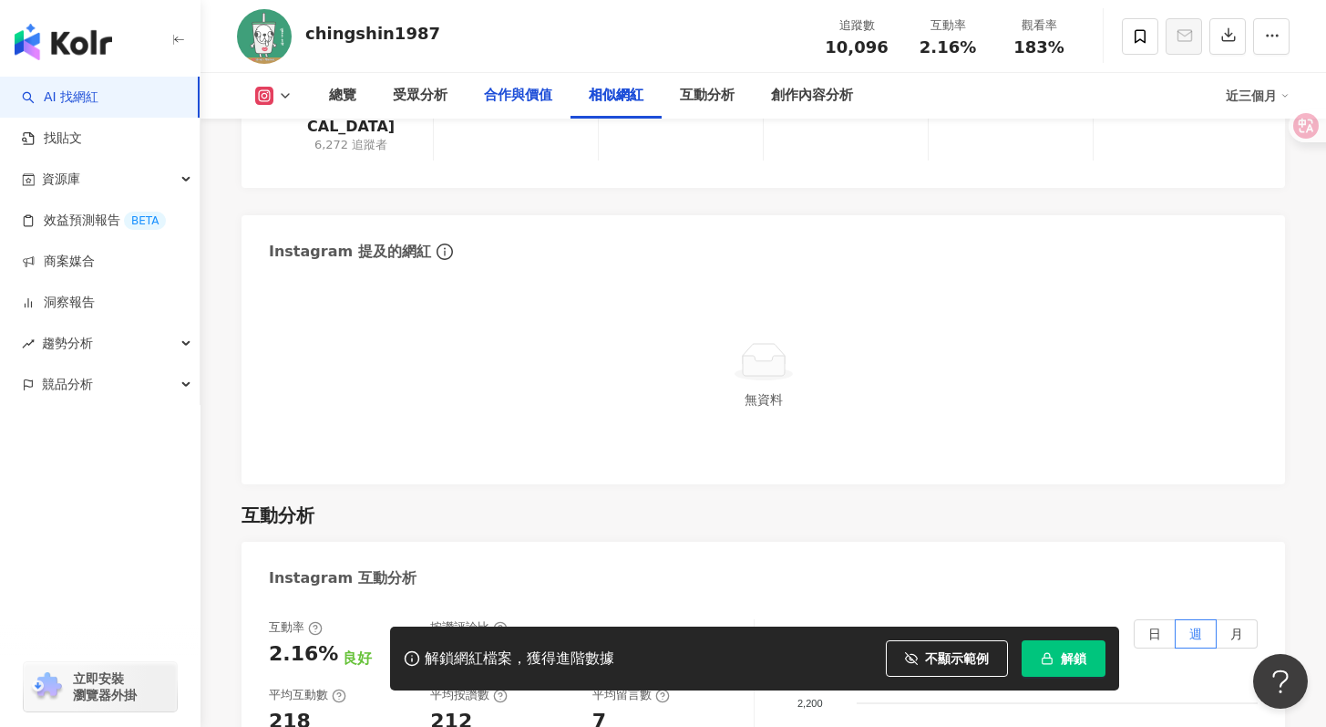
scroll to position [3168, 0]
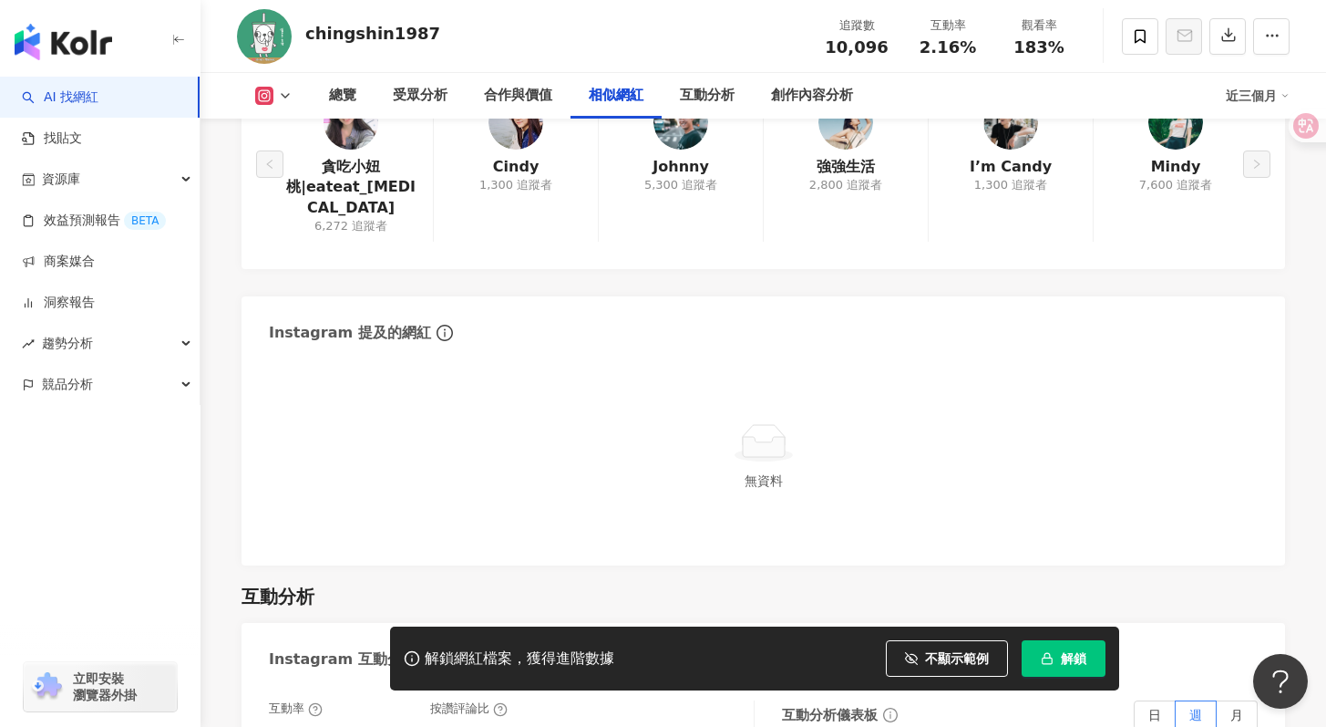
click at [529, 70] on div "chingshin1987 追蹤數 10,096 互動率 2.16% 觀看率 183%" at bounding box center [764, 36] width 1126 height 72
click at [529, 80] on div "合作與價值" at bounding box center [518, 96] width 105 height 46
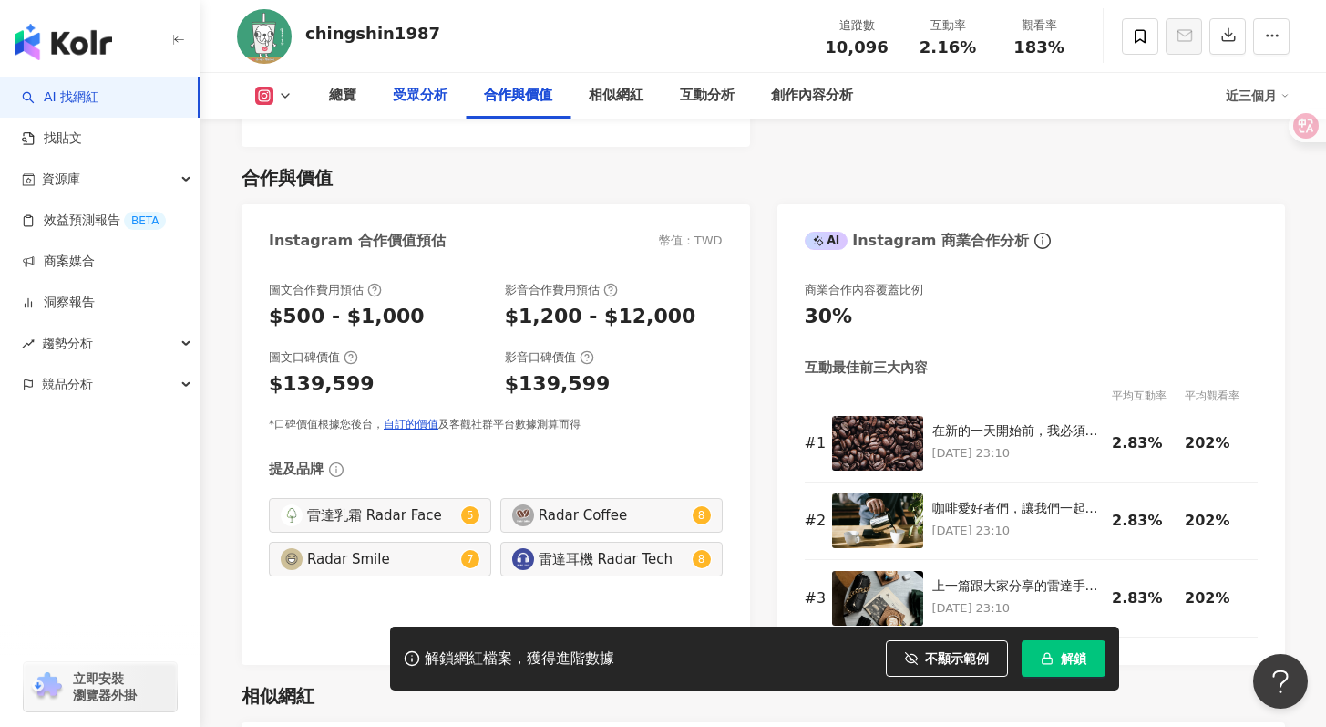
click at [454, 97] on div "受眾分析" at bounding box center [420, 96] width 91 height 46
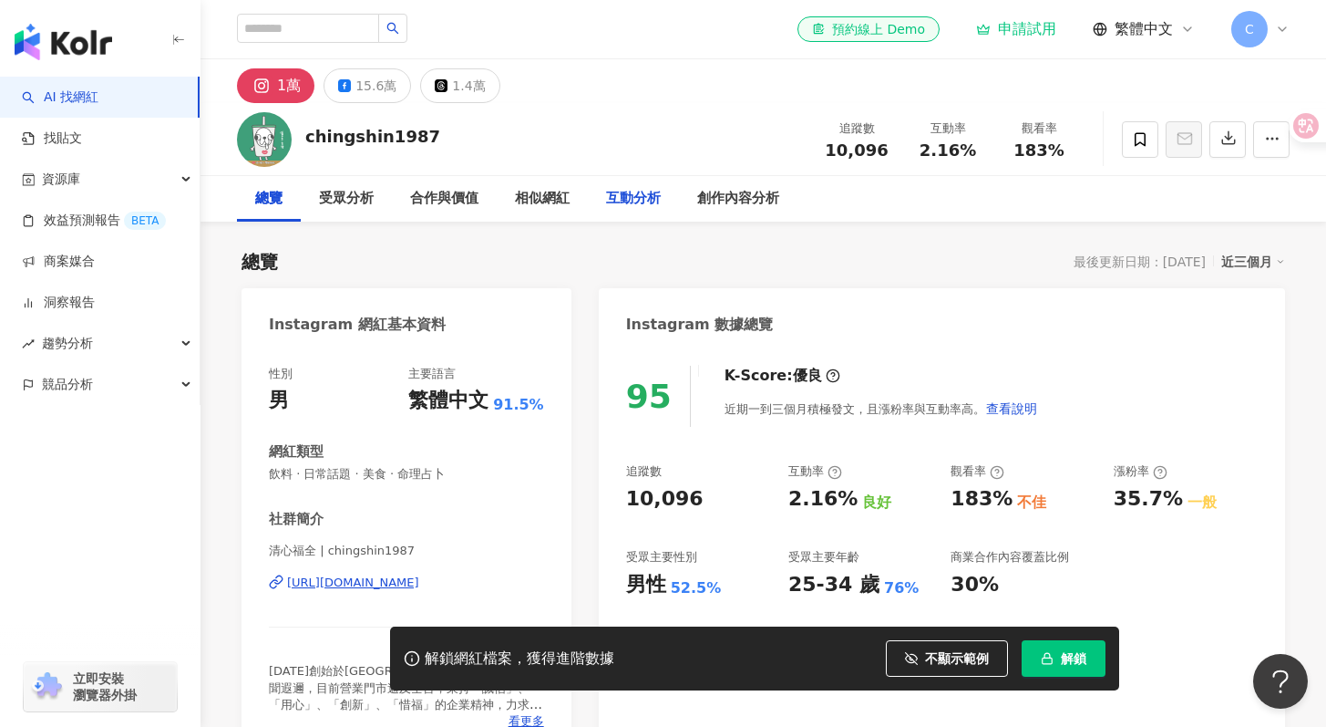
click at [642, 202] on div "互動分析" at bounding box center [633, 199] width 55 height 22
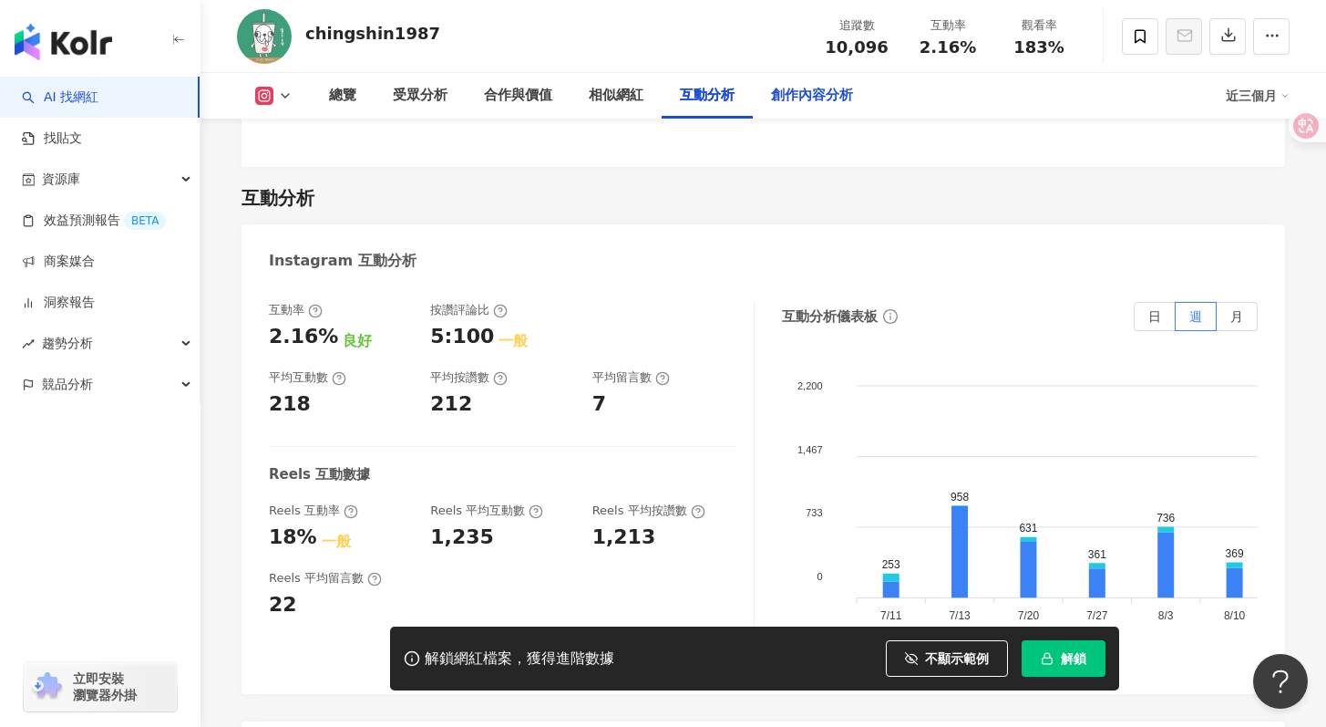
click at [814, 97] on div "創作內容分析" at bounding box center [812, 96] width 82 height 22
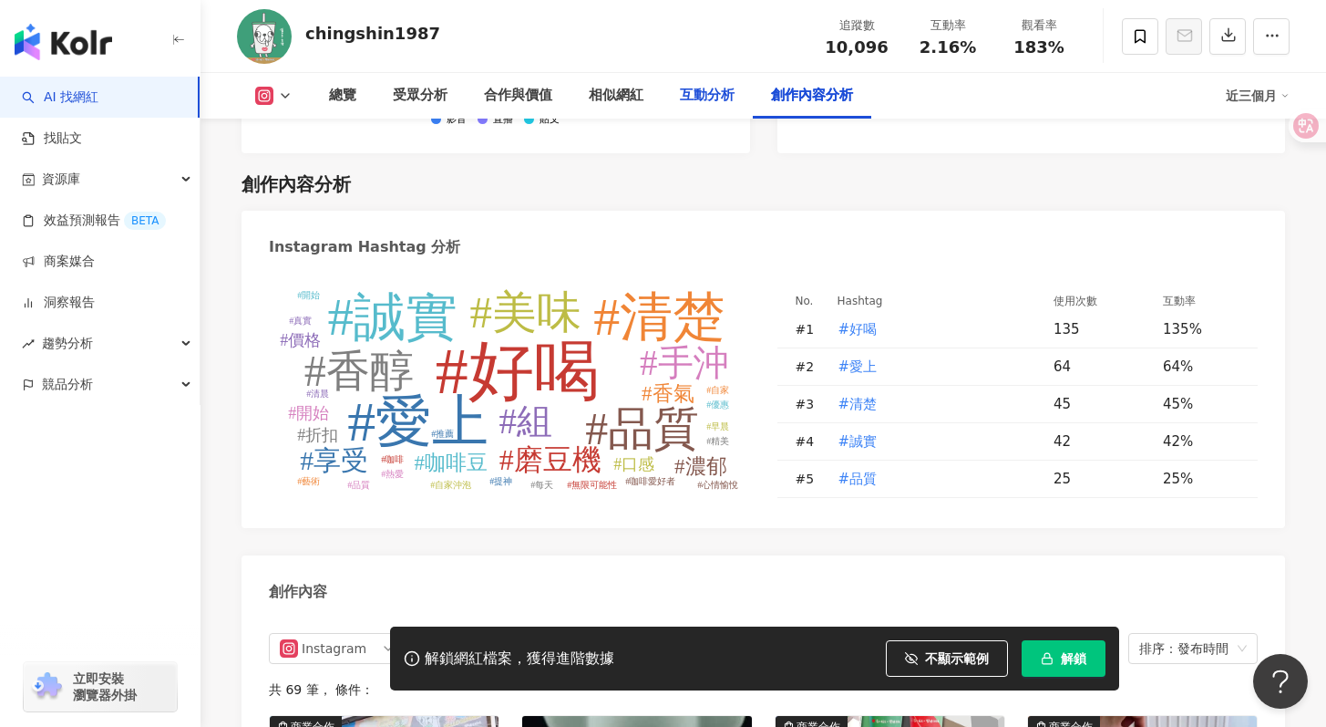
click at [727, 101] on div "互動分析" at bounding box center [707, 96] width 55 height 22
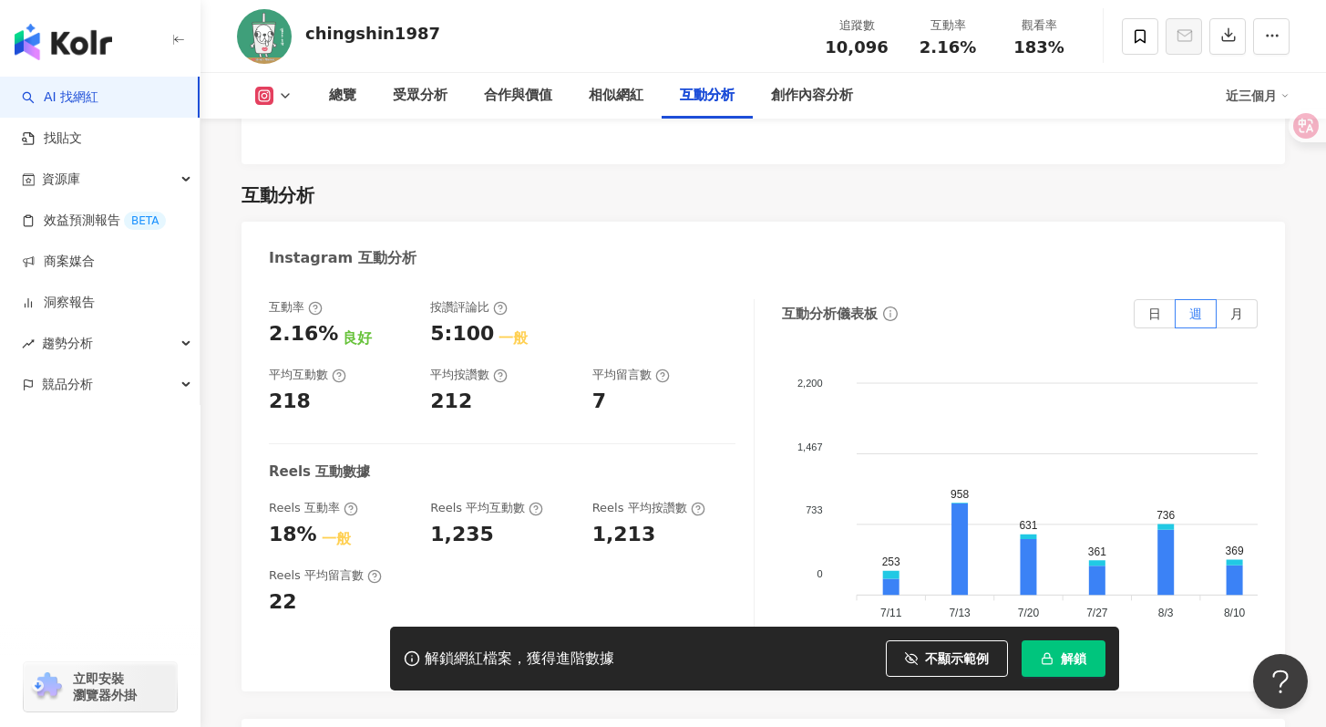
scroll to position [3575, 0]
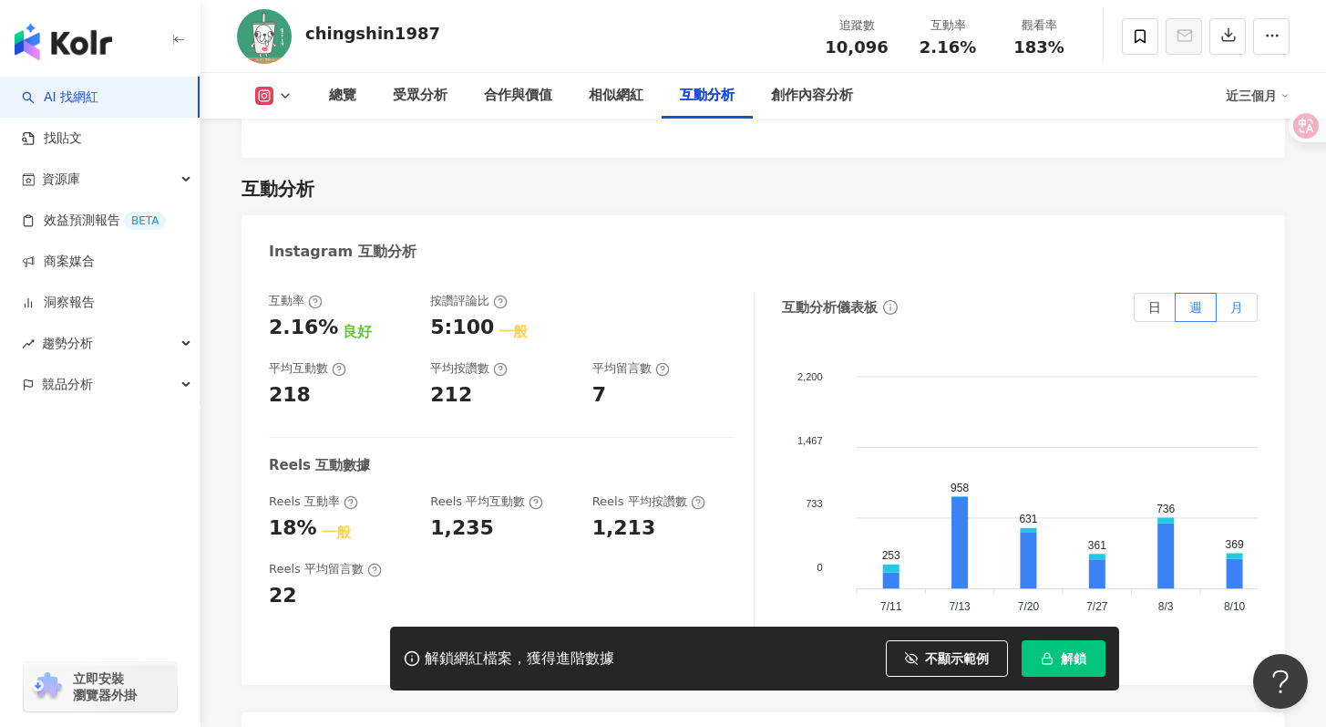
click at [1232, 300] on span "月" at bounding box center [1237, 307] width 13 height 15
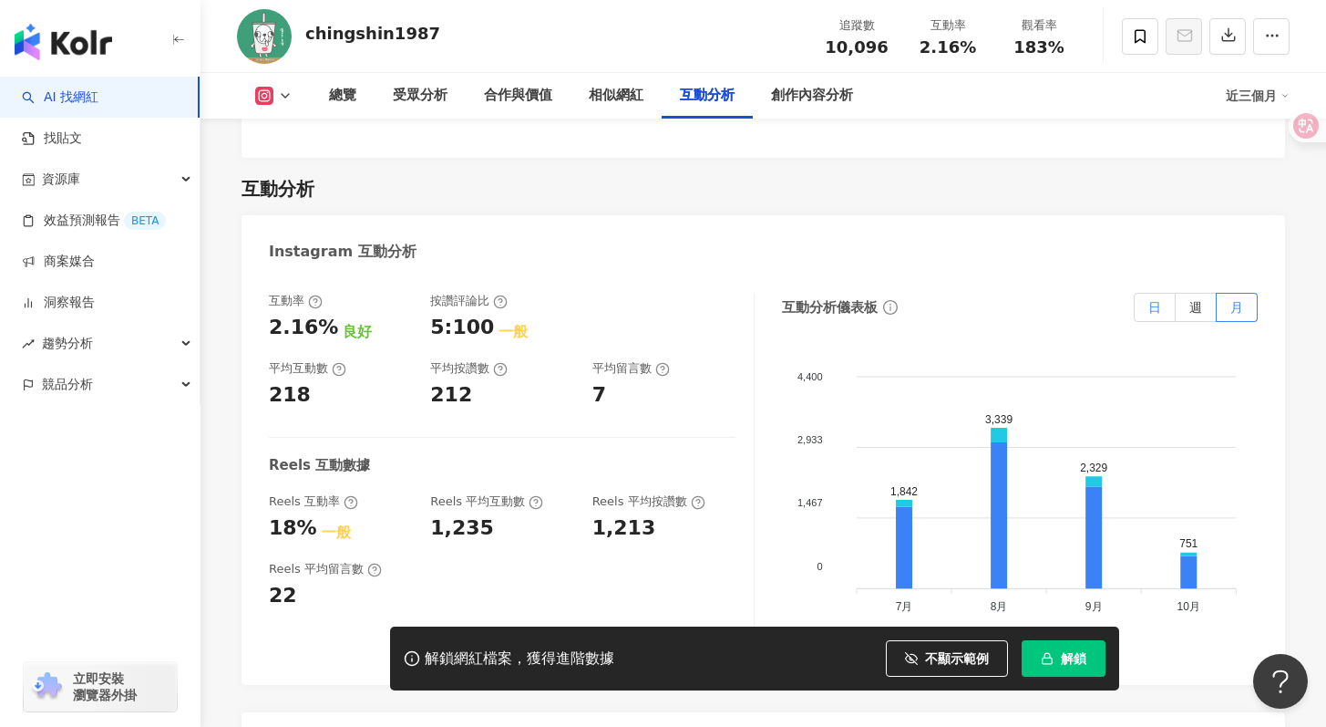
click at [1161, 293] on label "日" at bounding box center [1155, 307] width 42 height 29
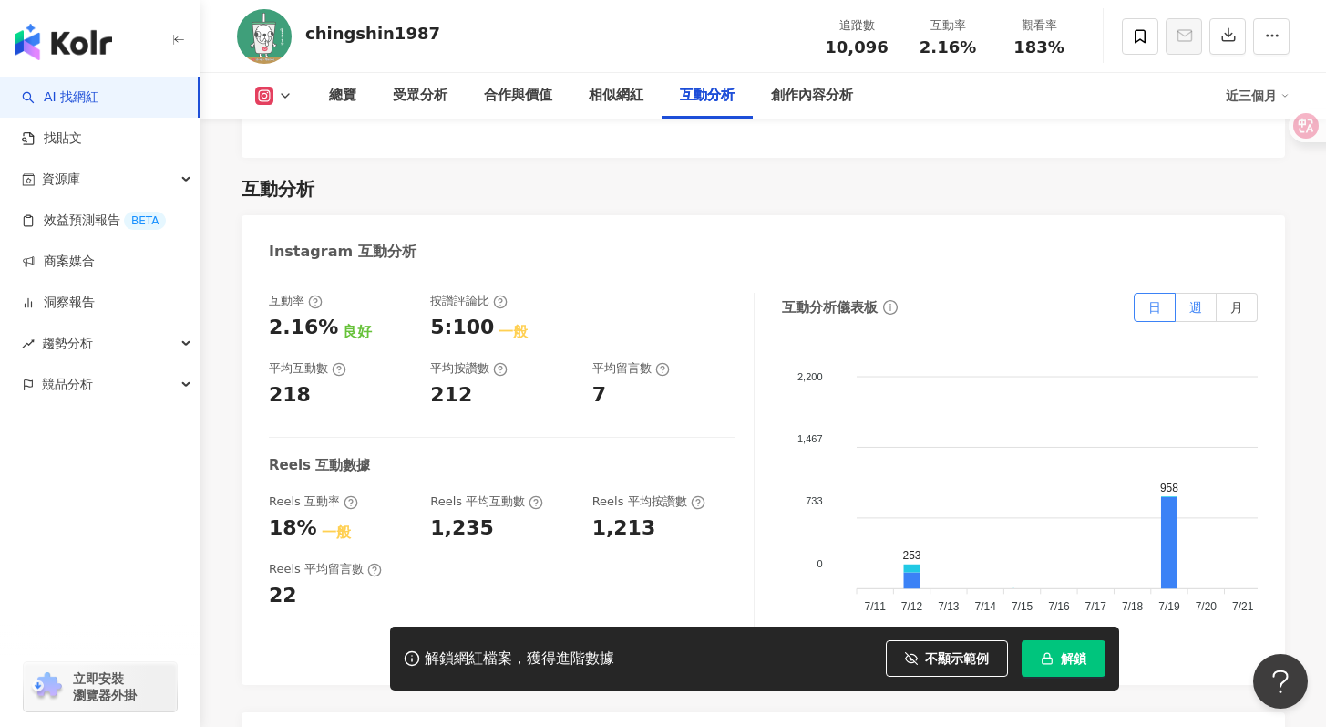
click at [1188, 293] on label "週" at bounding box center [1196, 307] width 41 height 29
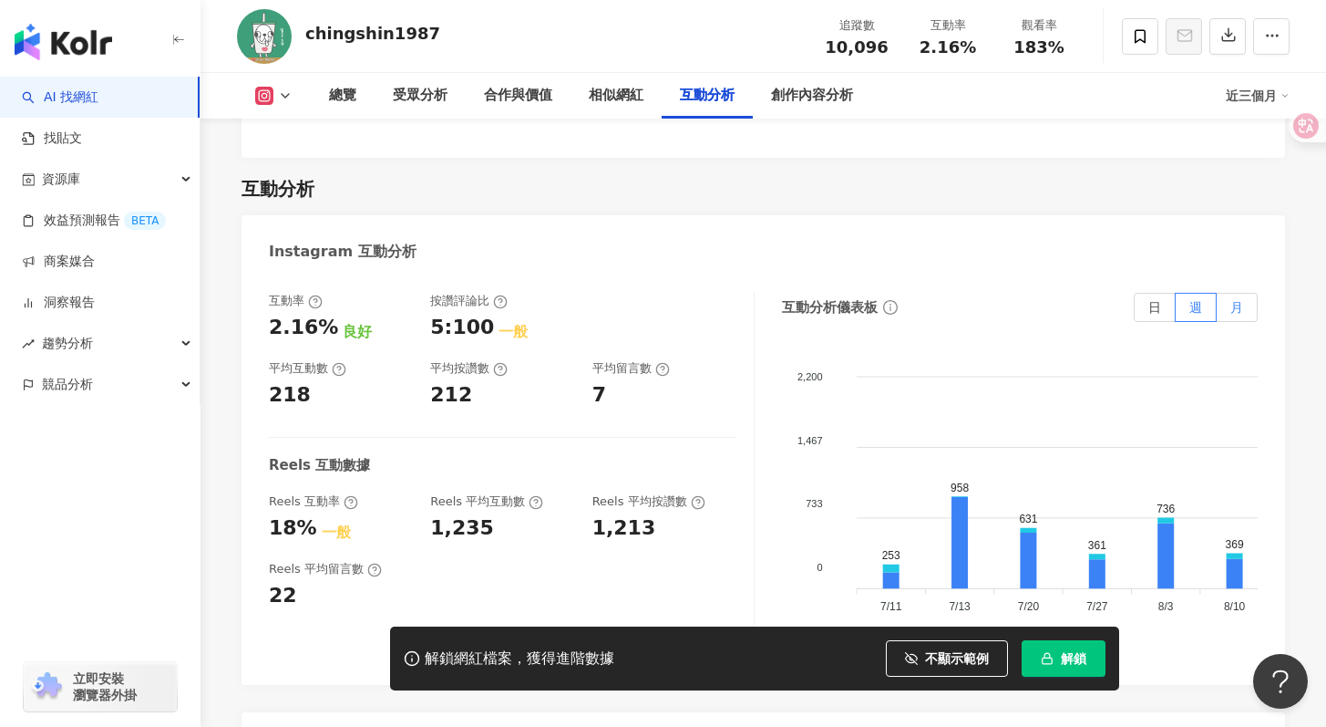
click at [1222, 293] on label "月" at bounding box center [1237, 307] width 41 height 29
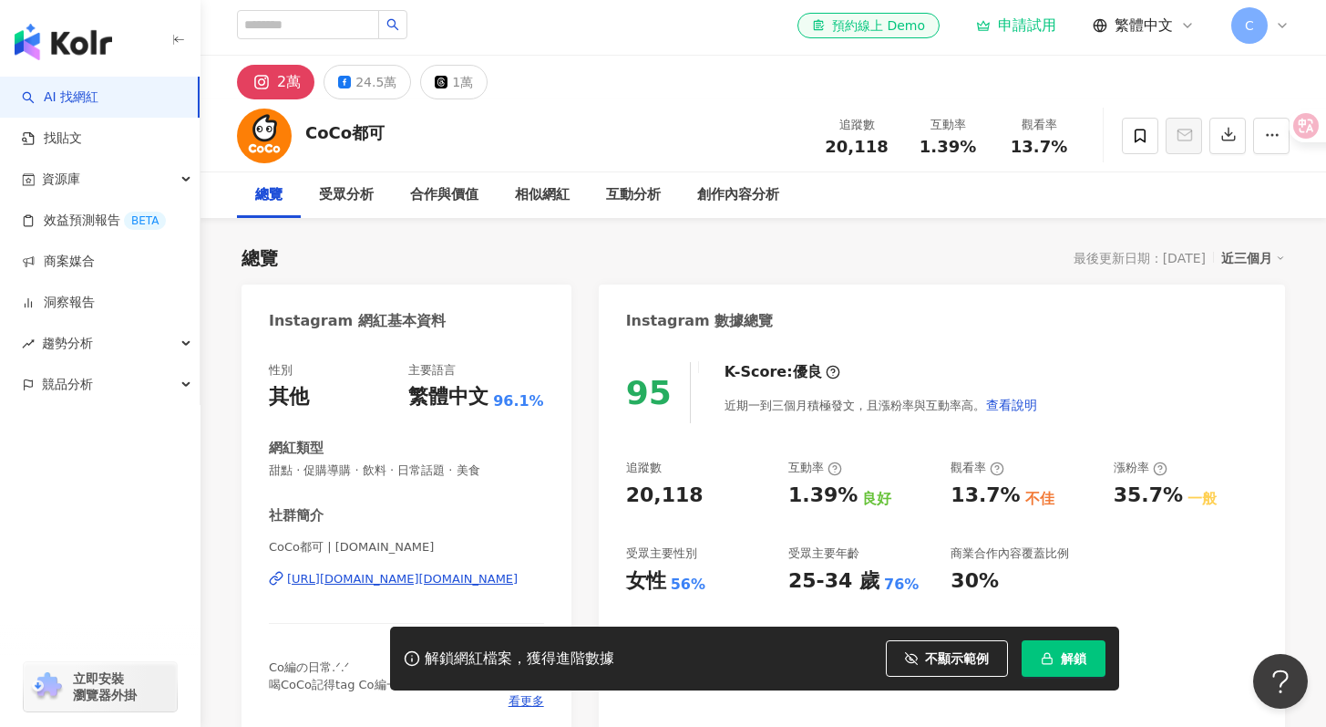
scroll to position [4, 0]
click at [604, 194] on div "互動分析" at bounding box center [633, 195] width 91 height 46
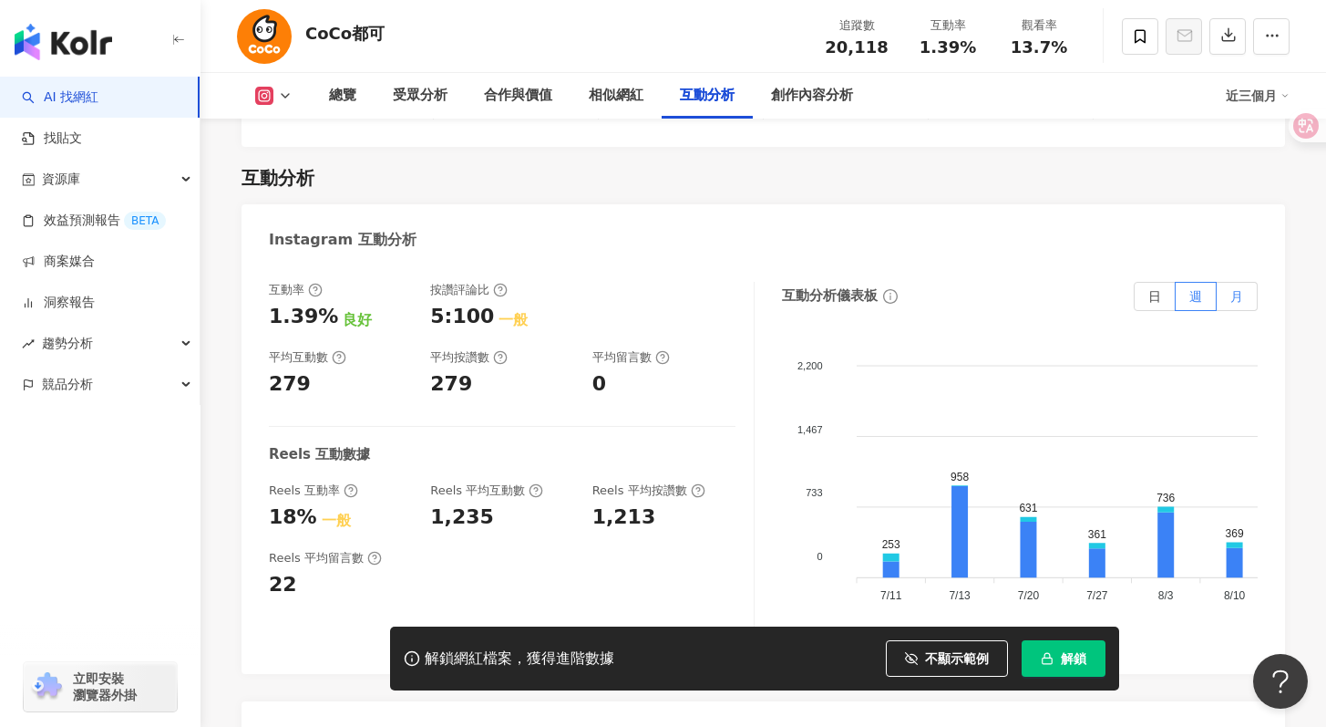
click at [1239, 282] on label "月" at bounding box center [1237, 296] width 41 height 29
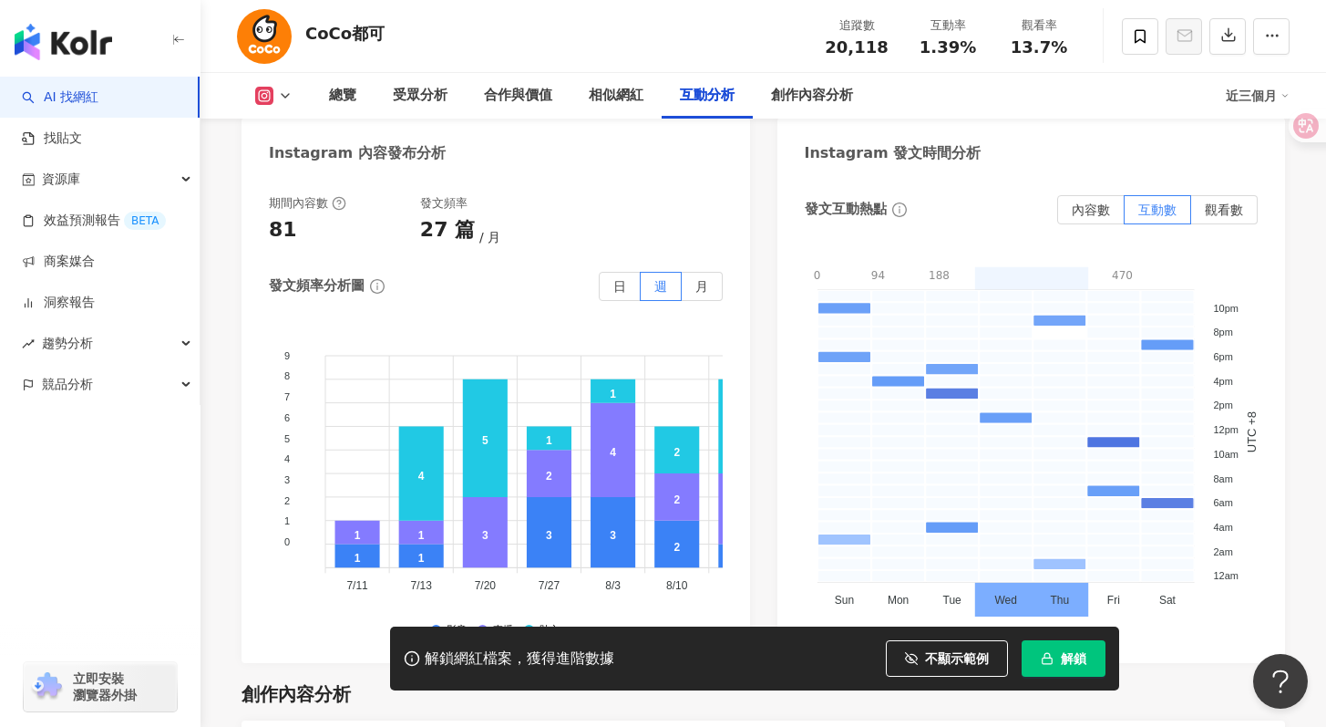
scroll to position [4619, 0]
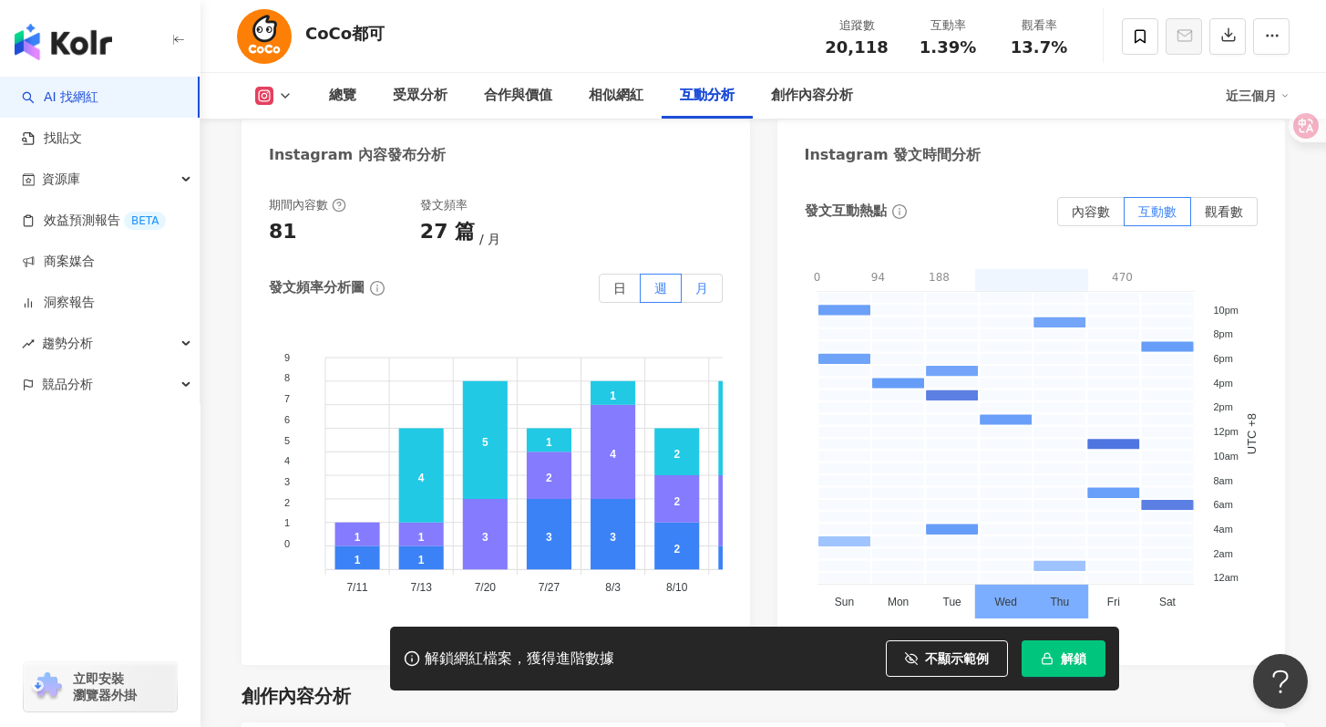
click at [696, 281] on span "月" at bounding box center [702, 288] width 13 height 15
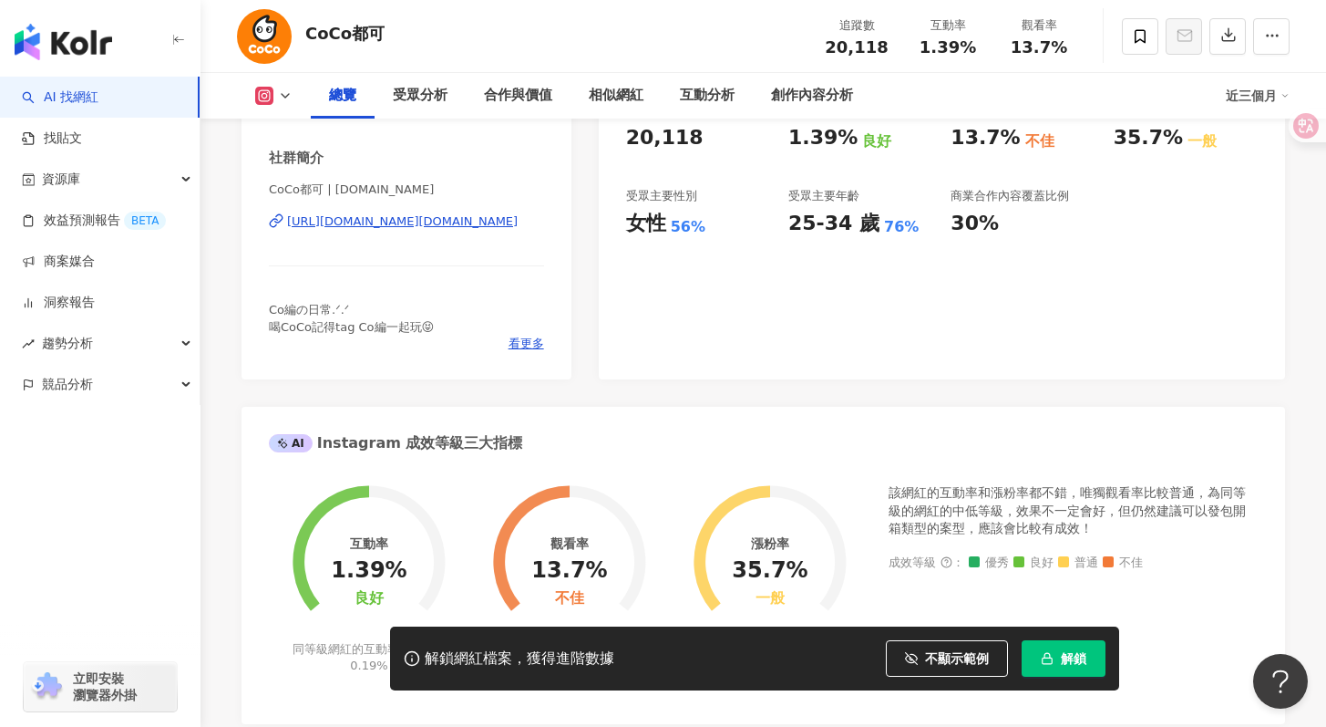
scroll to position [0, 0]
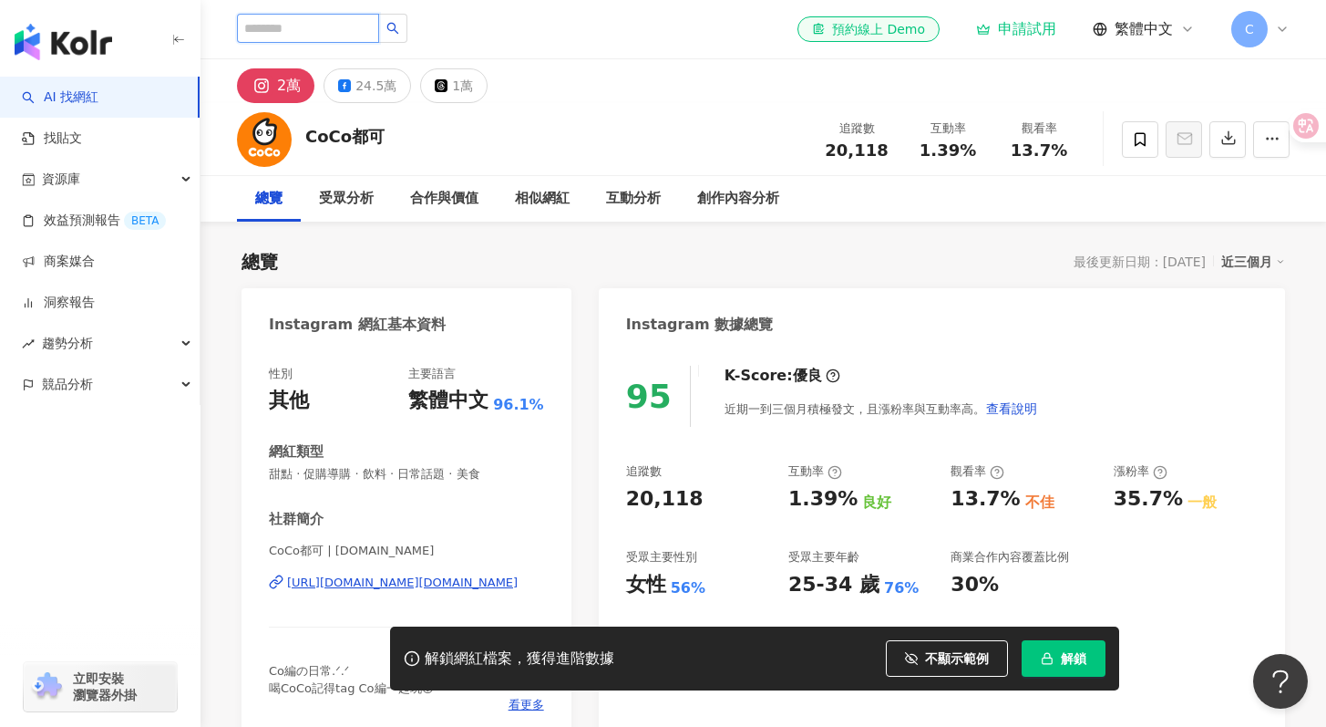
click at [342, 30] on input "search" at bounding box center [308, 28] width 142 height 29
type input "*"
type input "***"
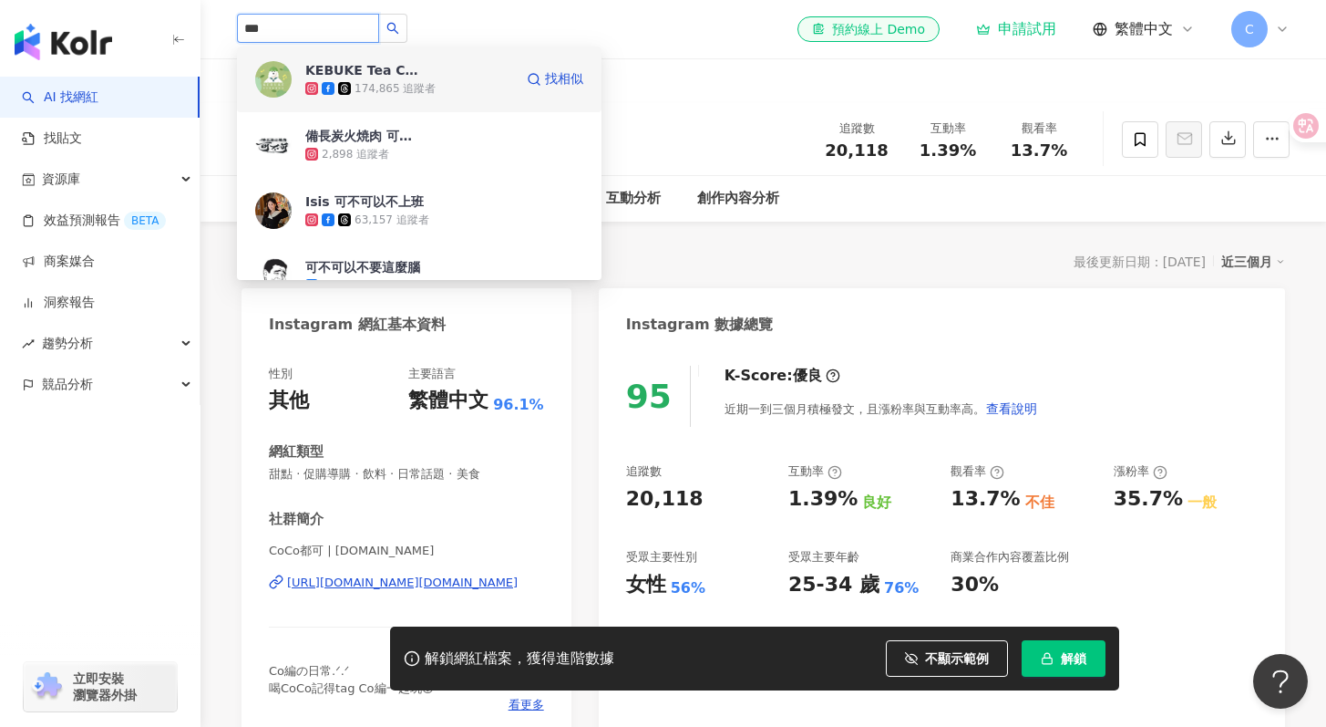
click at [422, 87] on div "174,865 追蹤者" at bounding box center [395, 88] width 81 height 15
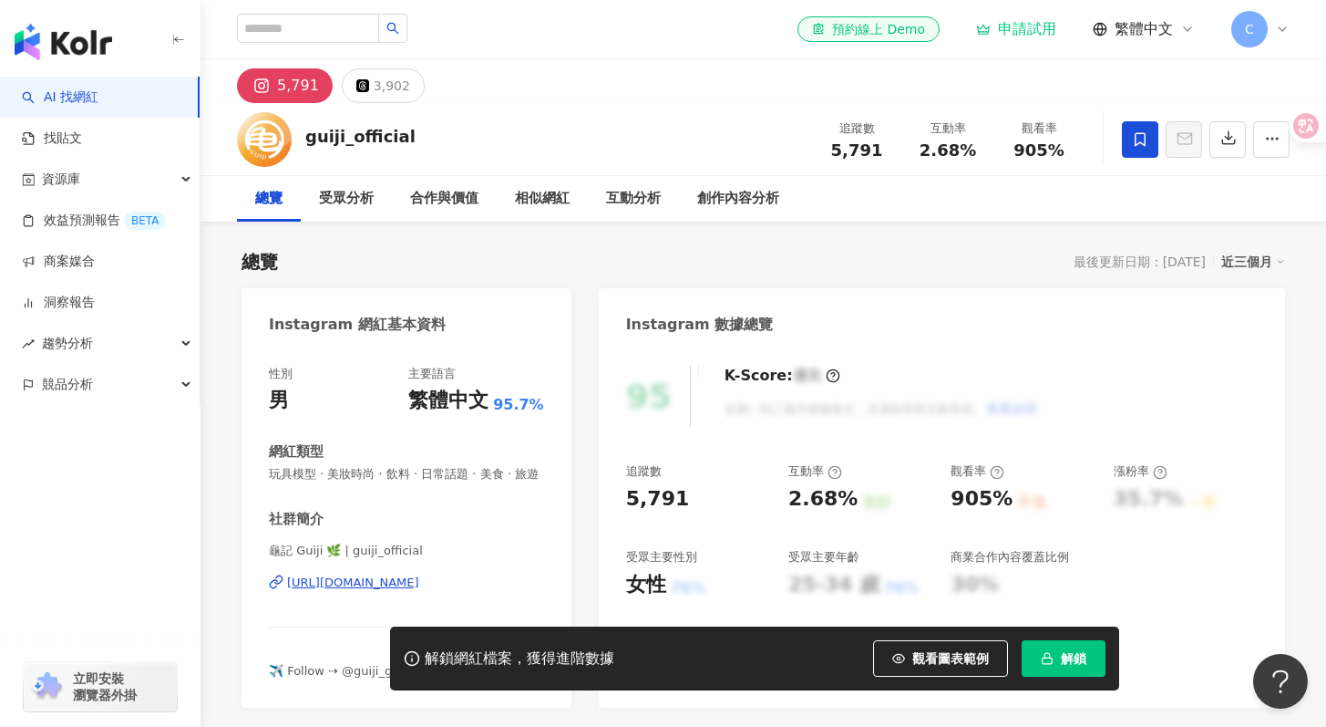
scroll to position [30, 0]
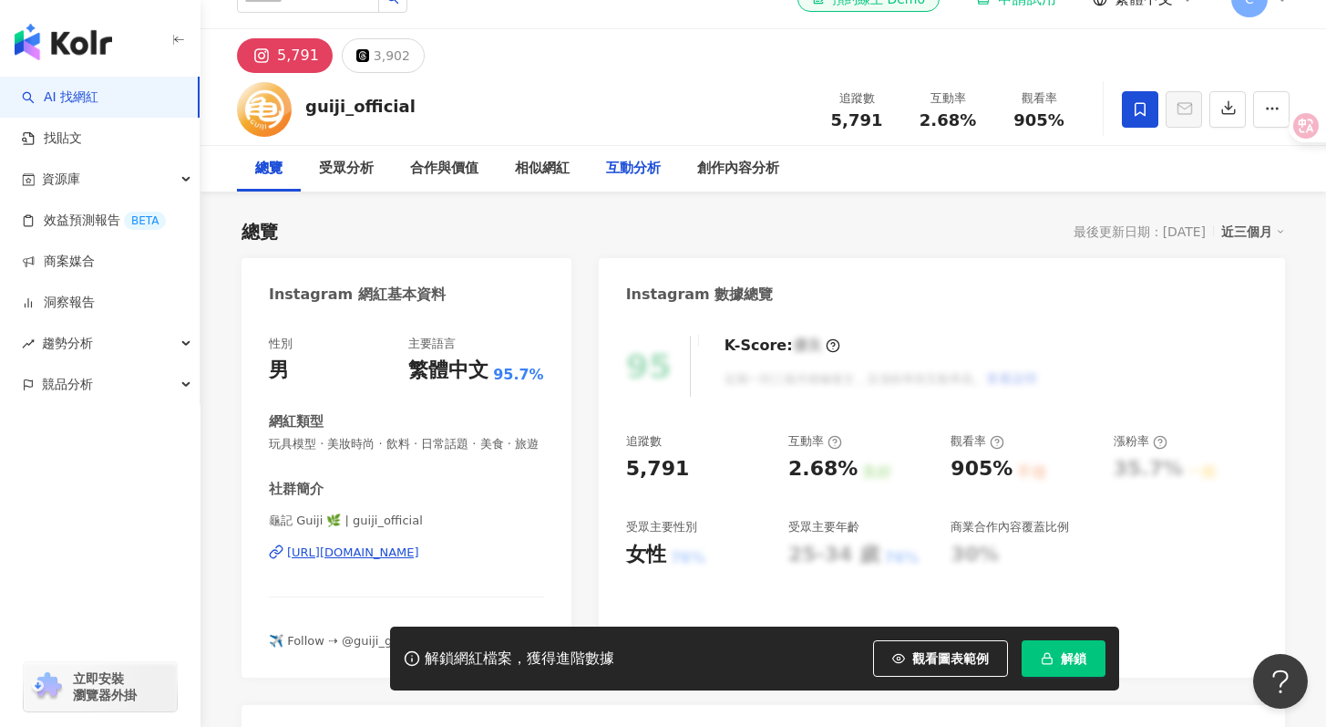
click at [627, 169] on div "互動分析" at bounding box center [633, 169] width 55 height 22
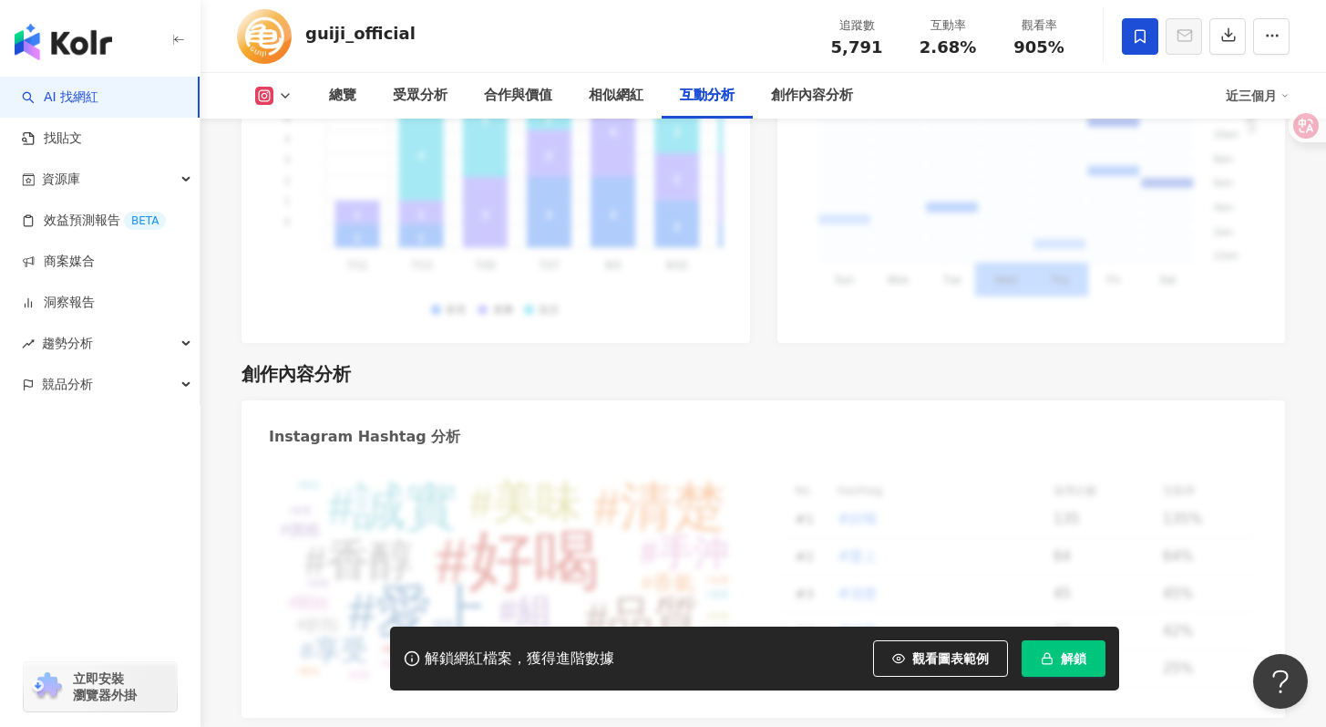
scroll to position [5292, 0]
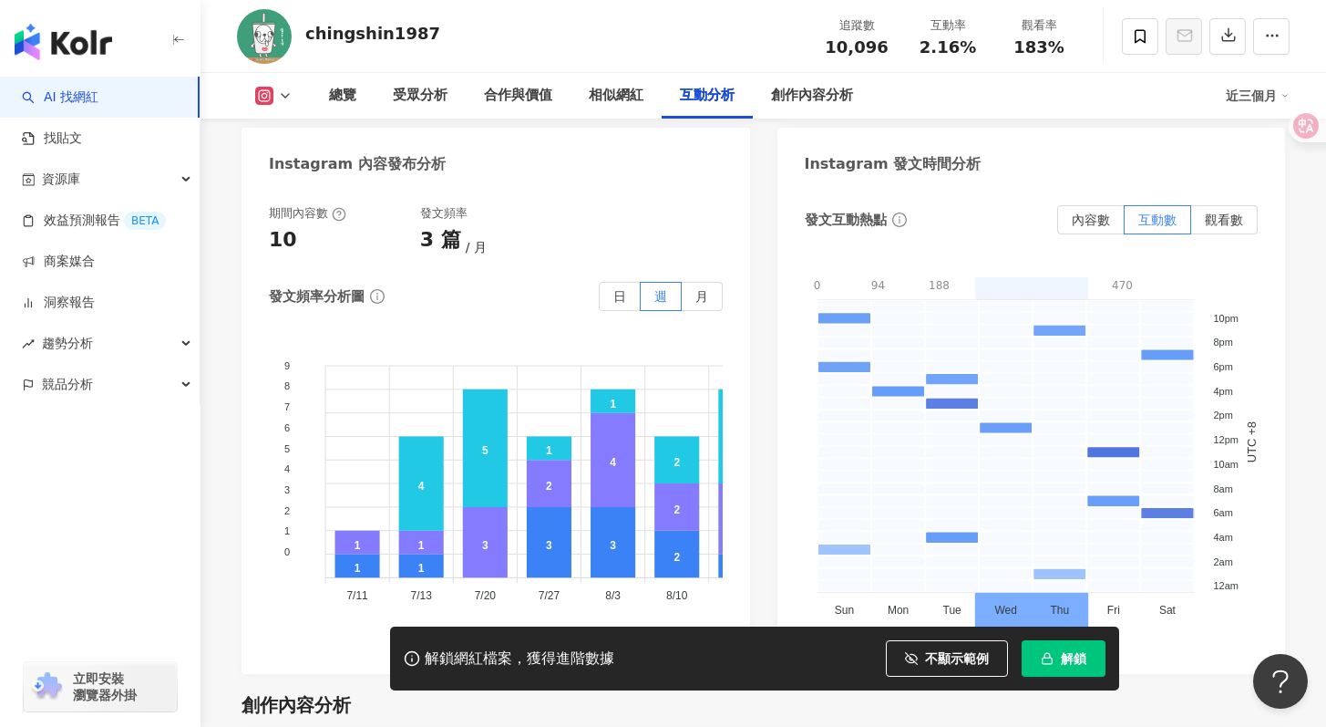
scroll to position [4624, 0]
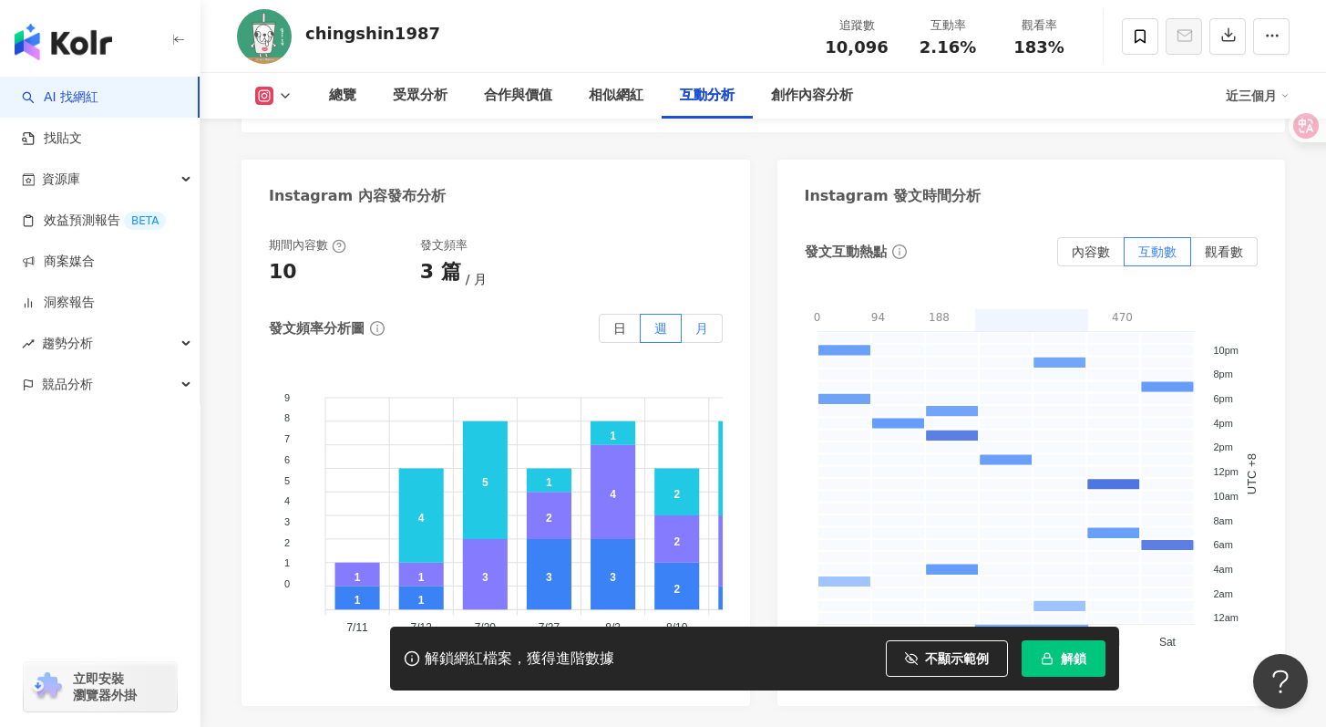
click at [708, 314] on label "月" at bounding box center [702, 328] width 41 height 29
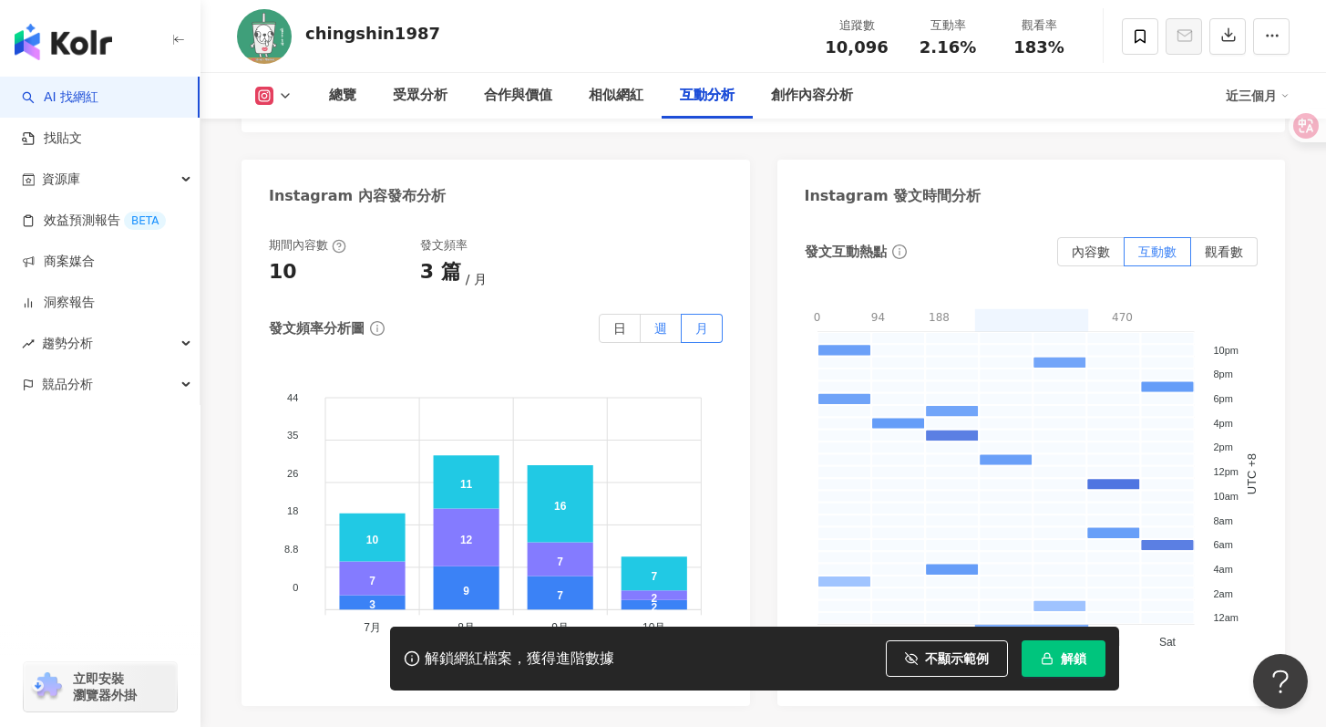
click at [669, 314] on label "週" at bounding box center [661, 328] width 41 height 29
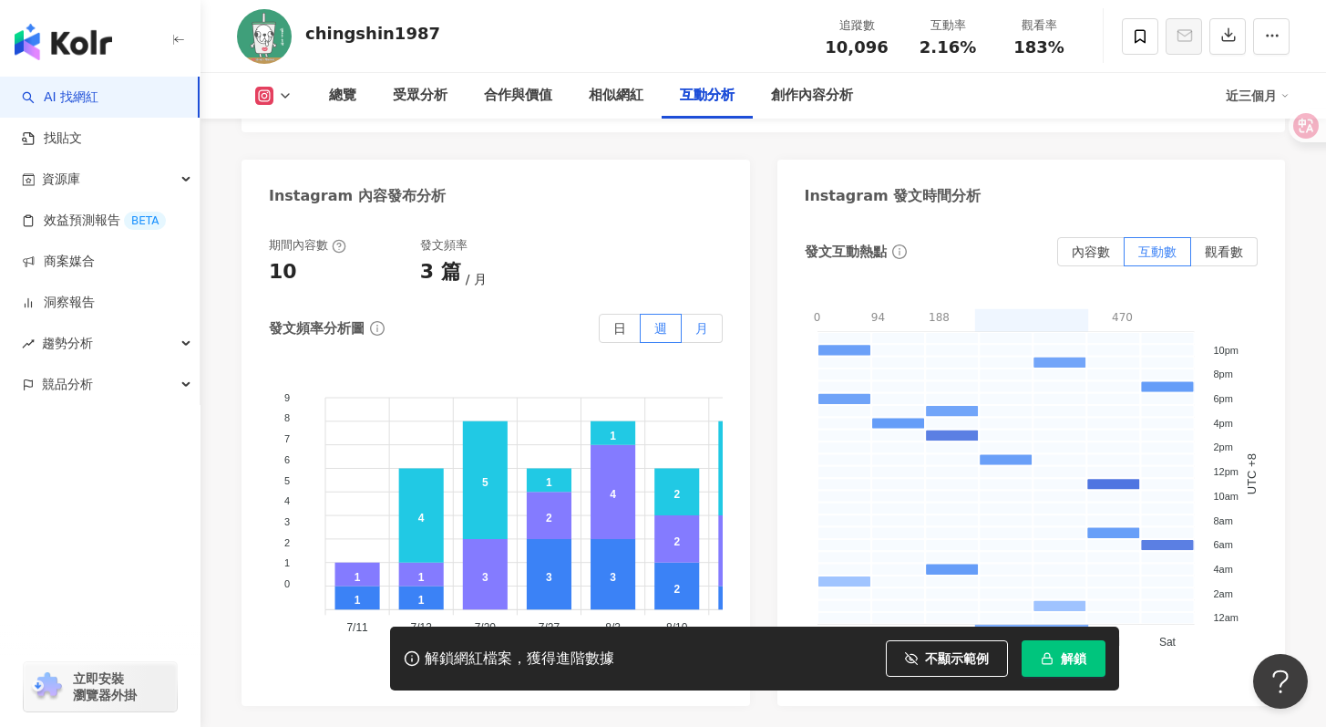
click at [705, 321] on span "月" at bounding box center [702, 328] width 13 height 15
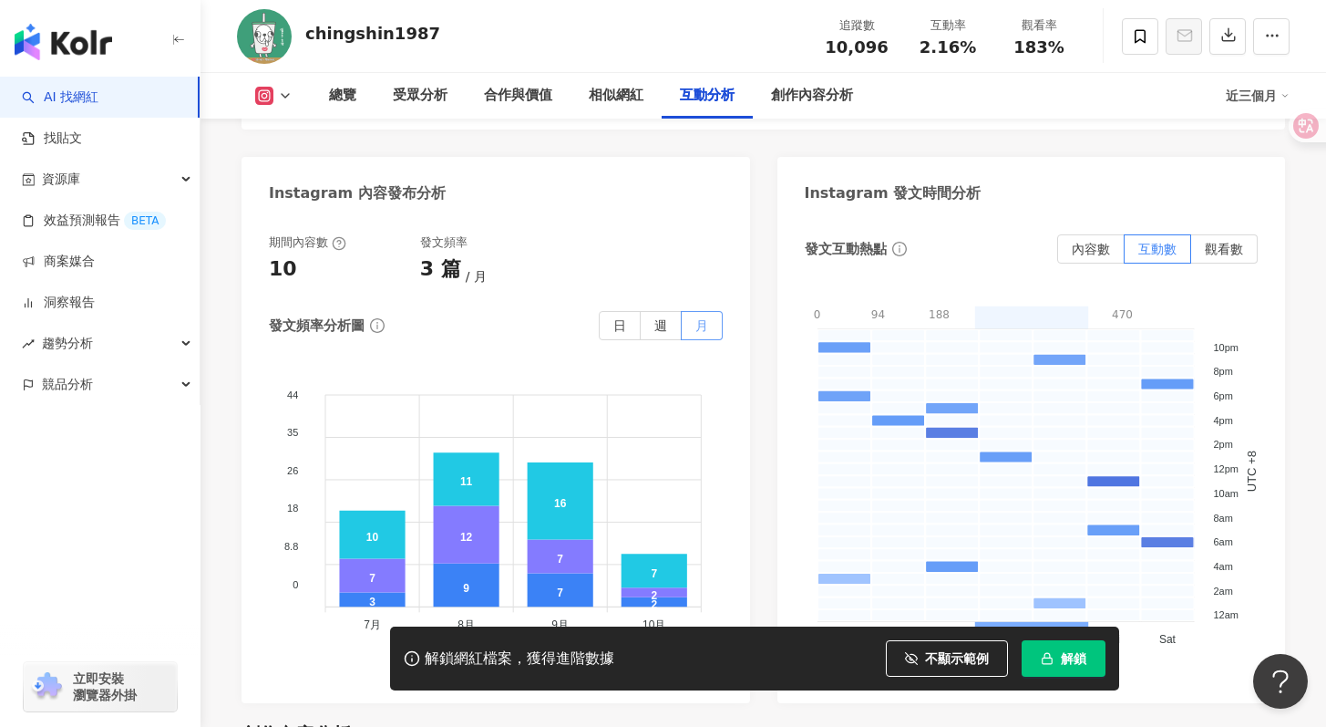
scroll to position [4628, 0]
click at [626, 310] on label "日" at bounding box center [620, 324] width 42 height 29
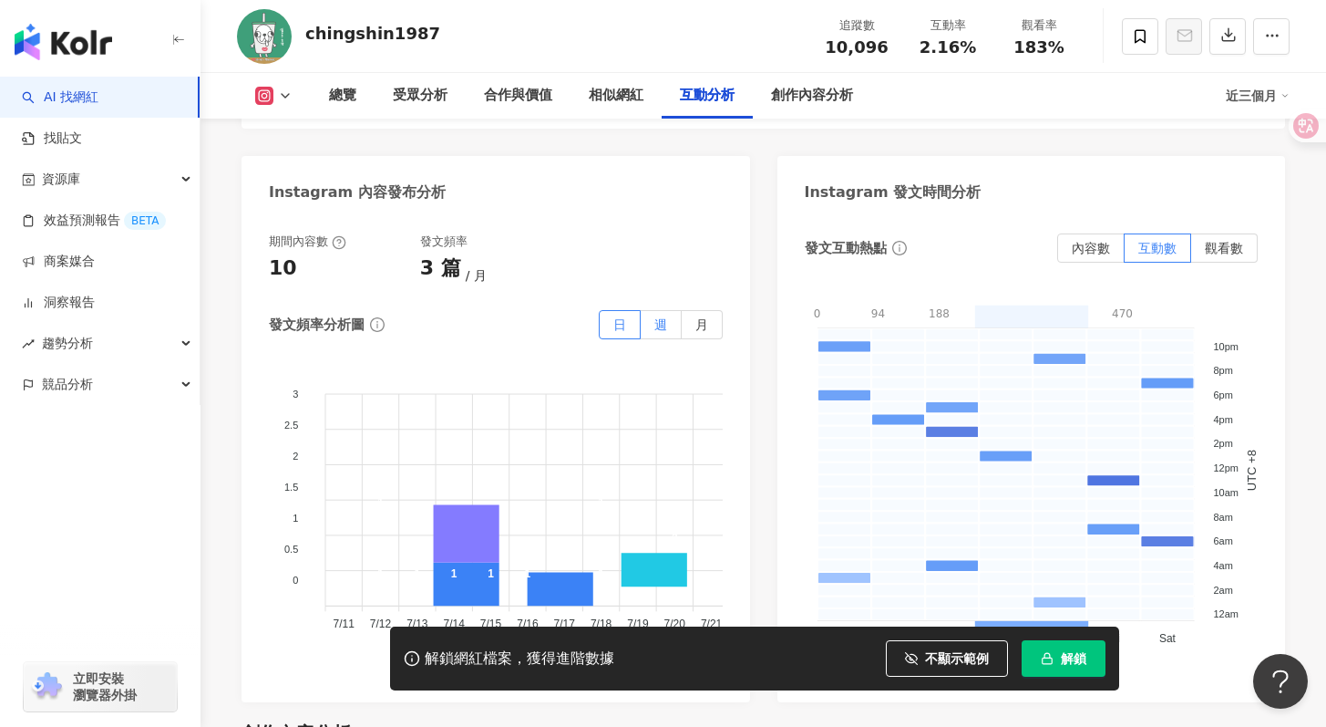
click at [656, 317] on span "週" at bounding box center [661, 324] width 13 height 15
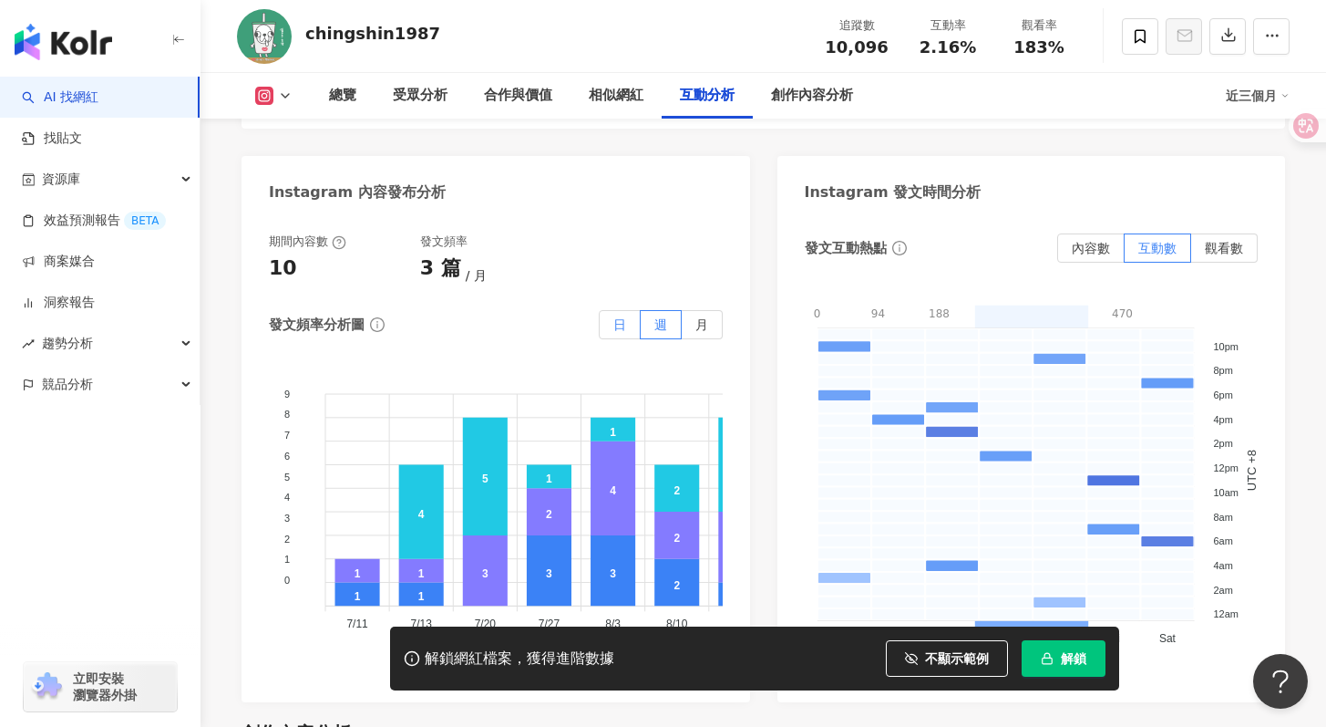
click at [628, 310] on label "日" at bounding box center [620, 324] width 42 height 29
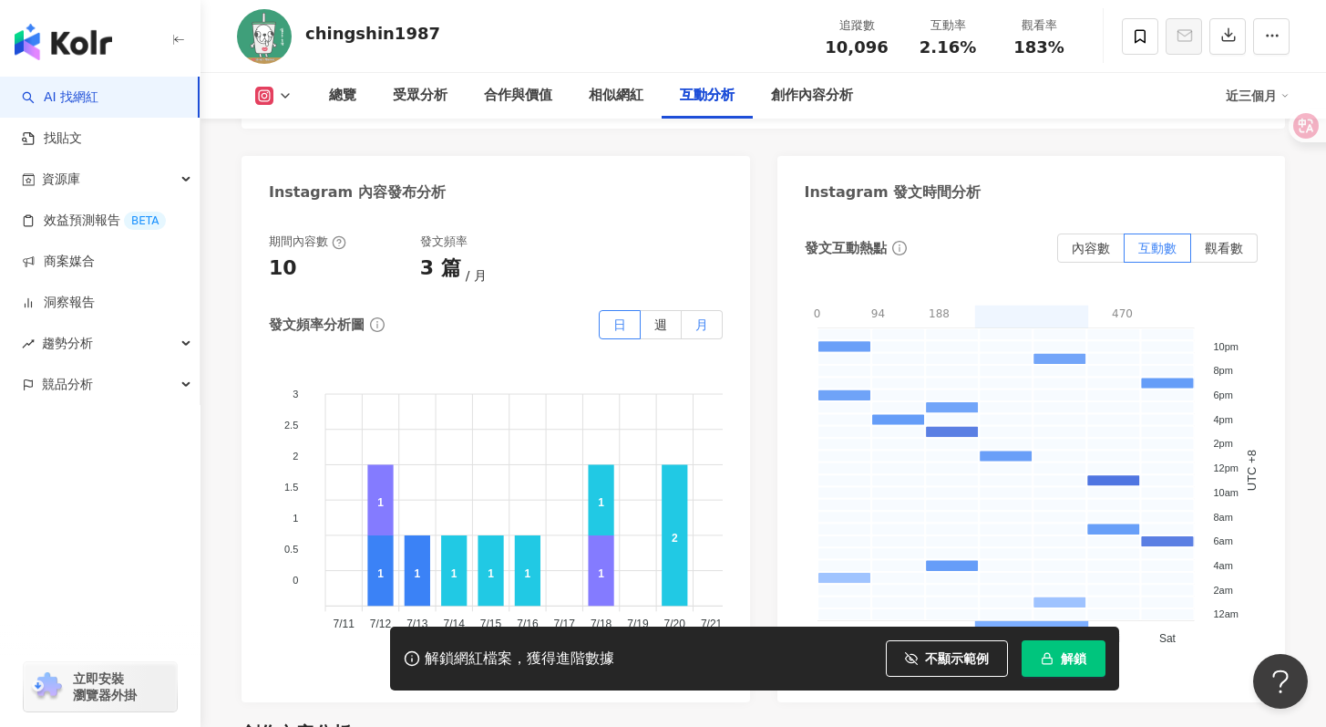
click at [690, 310] on label "月" at bounding box center [702, 324] width 41 height 29
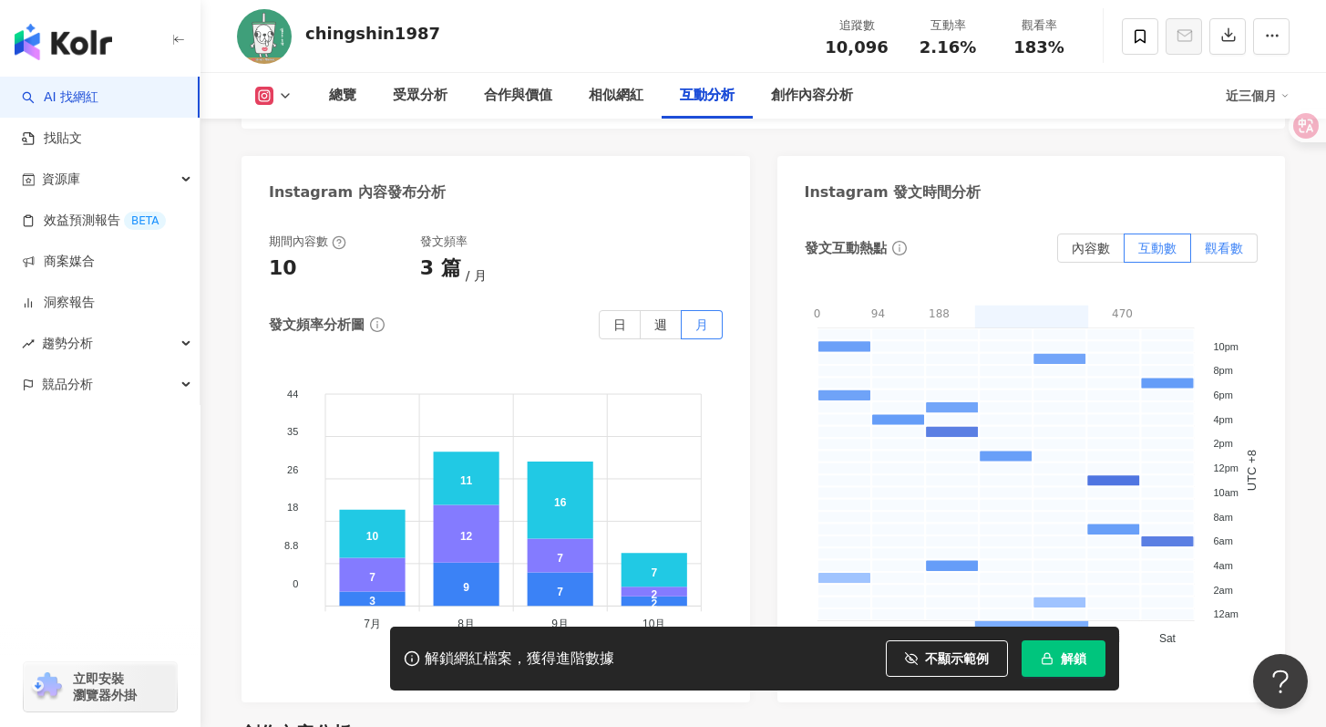
click at [1250, 233] on label "觀看數" at bounding box center [1224, 247] width 67 height 29
click at [1171, 241] on span "互動數" at bounding box center [1158, 248] width 38 height 15
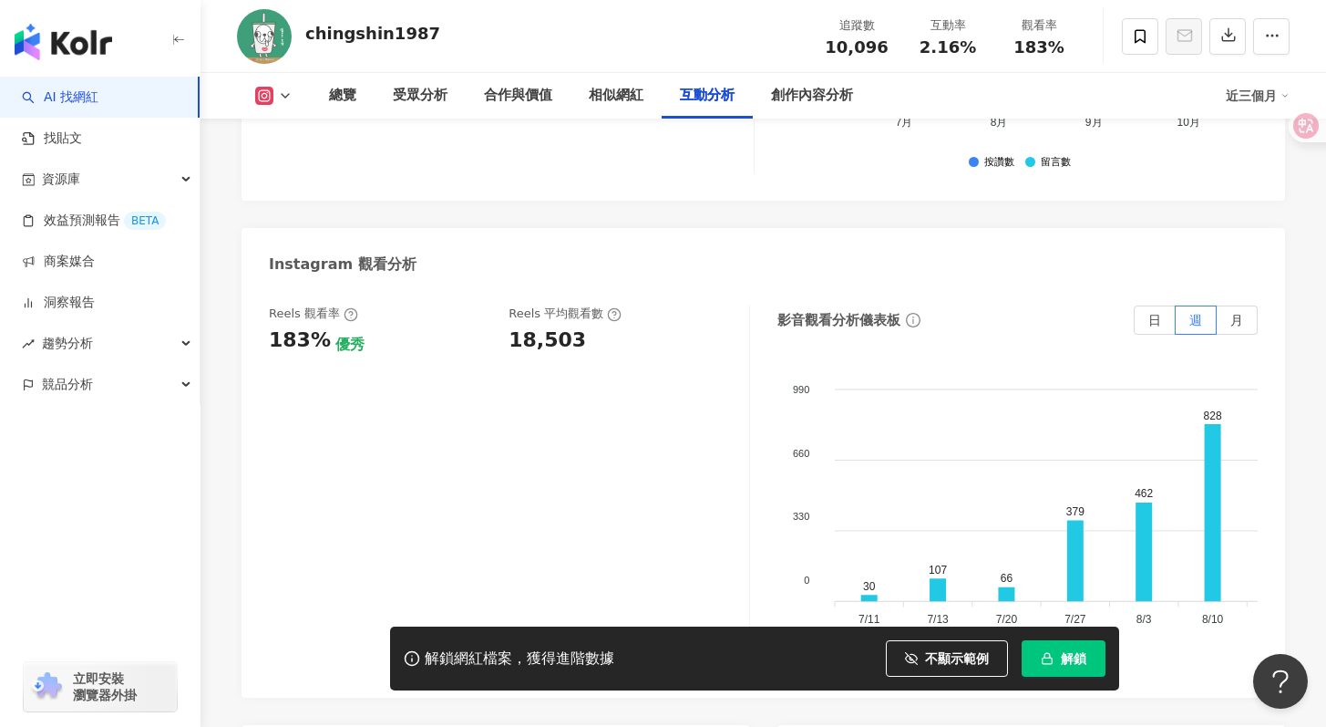
scroll to position [3440, 0]
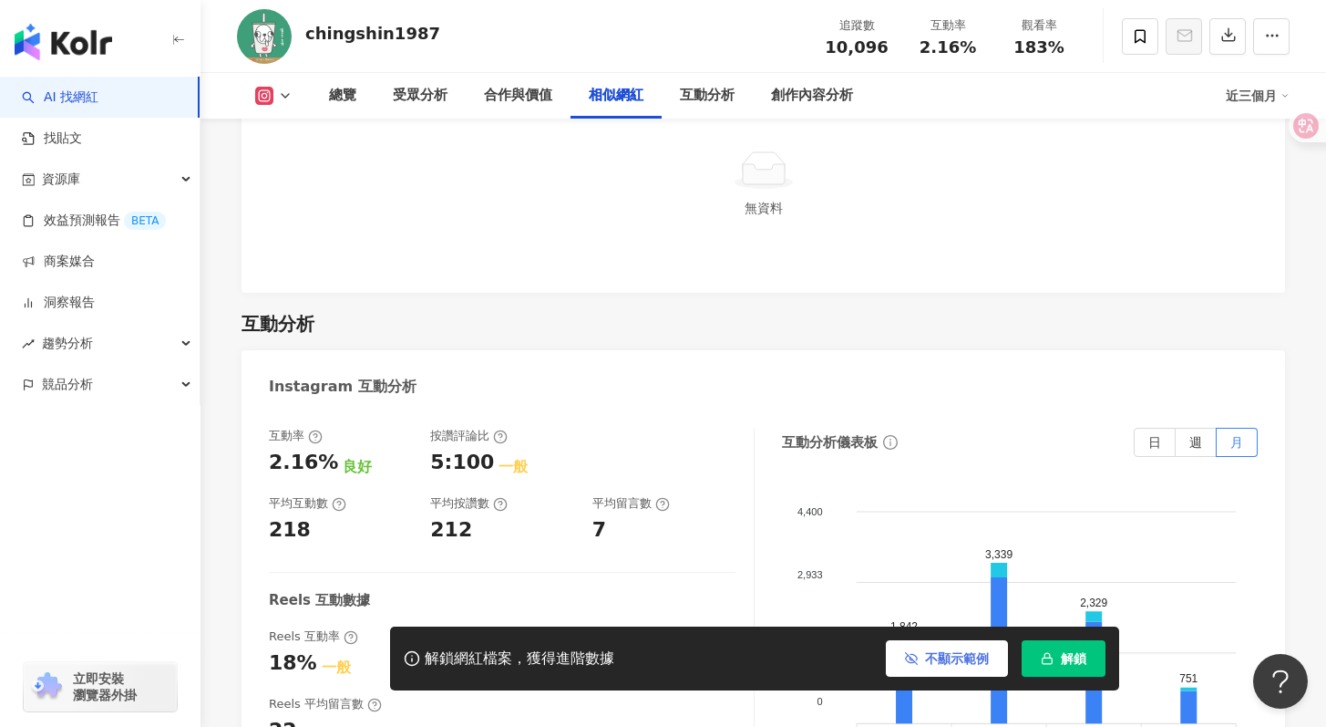
click at [940, 665] on span "不顯示範例" at bounding box center [957, 658] width 64 height 15
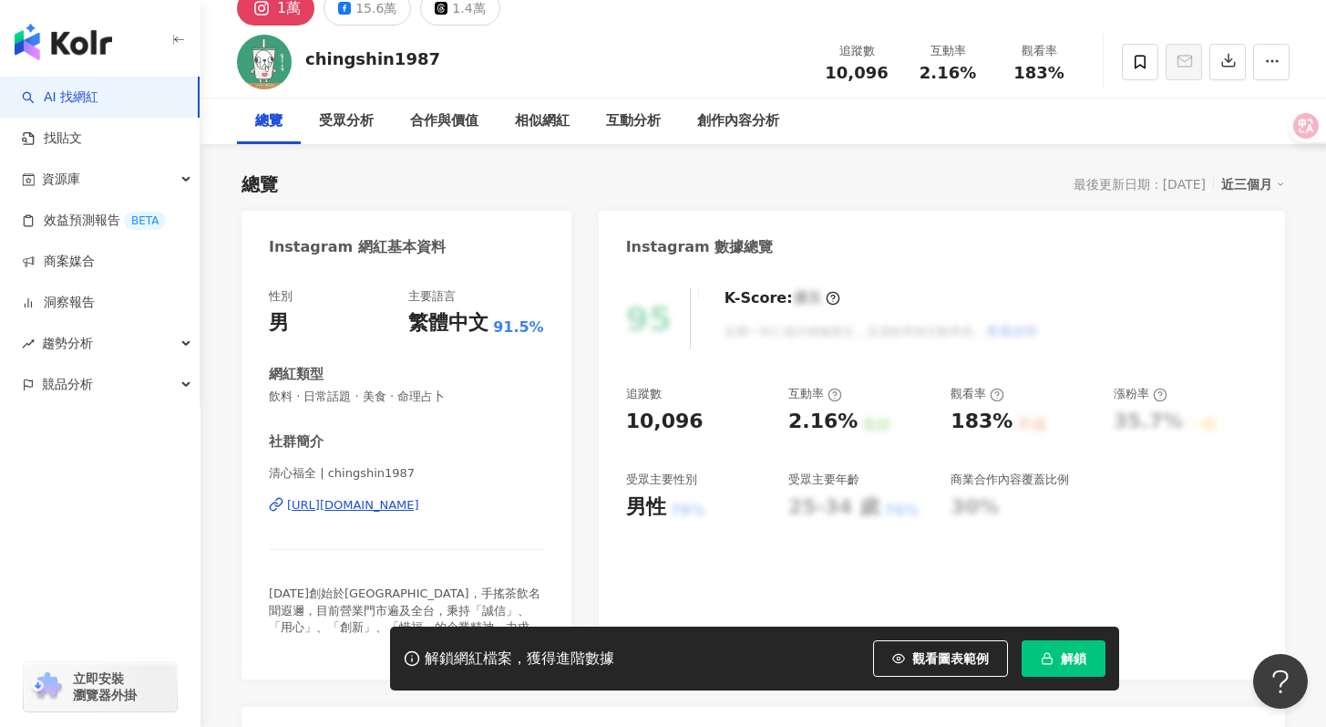
scroll to position [173, 0]
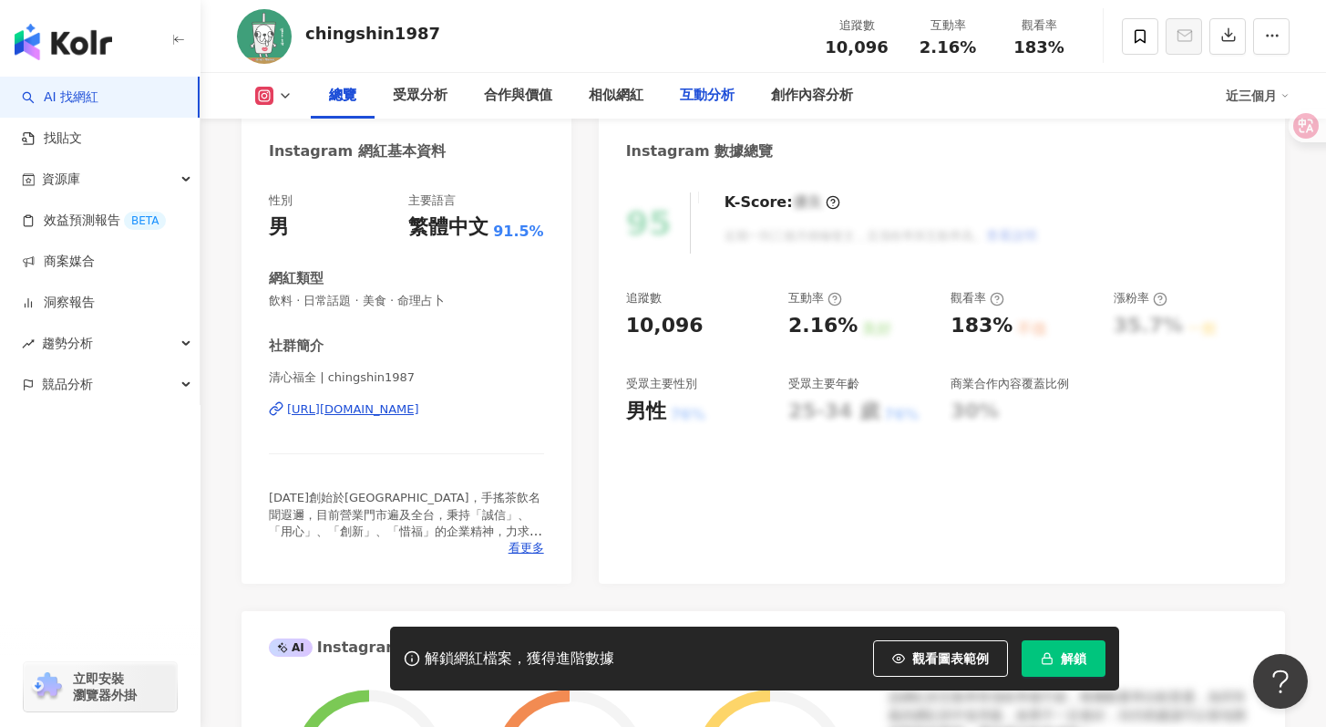
click at [696, 96] on div "互動分析" at bounding box center [707, 96] width 55 height 22
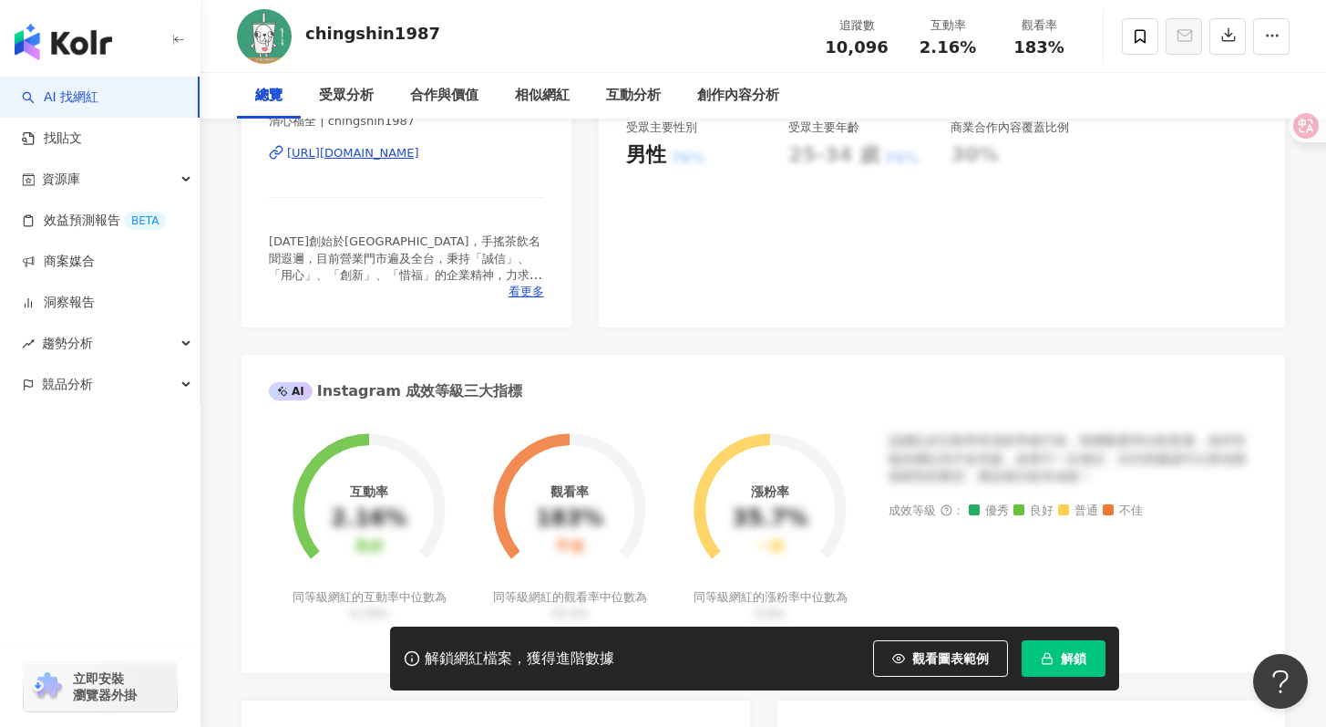
scroll to position [0, 0]
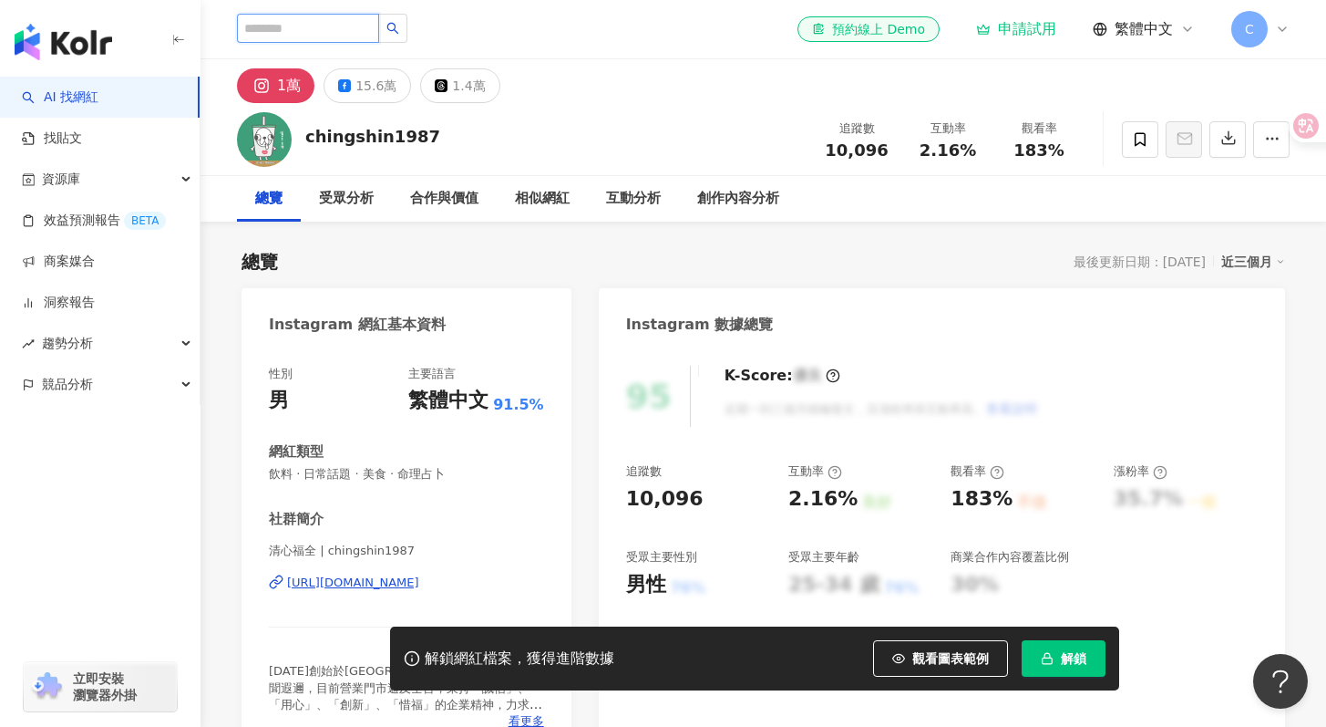
click at [320, 36] on input "search" at bounding box center [308, 28] width 142 height 29
type input "***"
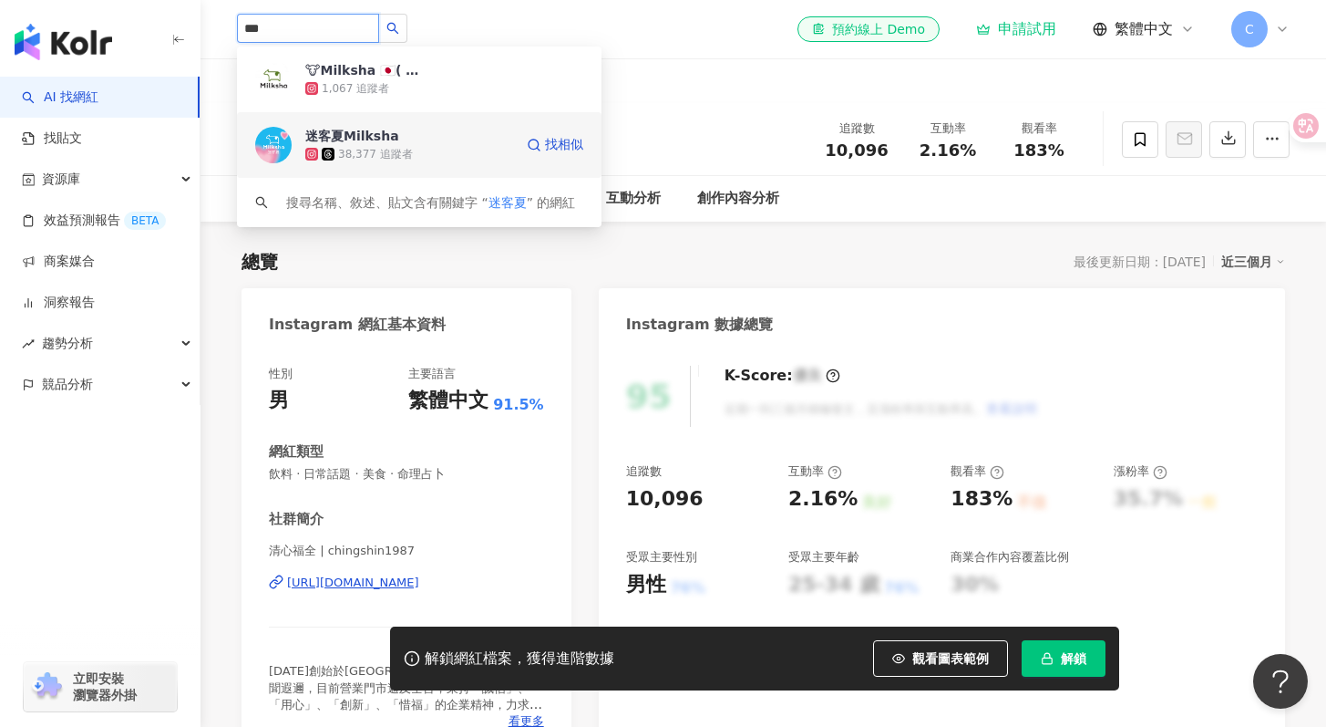
click at [457, 133] on div "迷客夏Milksha 38,377 追蹤者" at bounding box center [409, 145] width 208 height 36
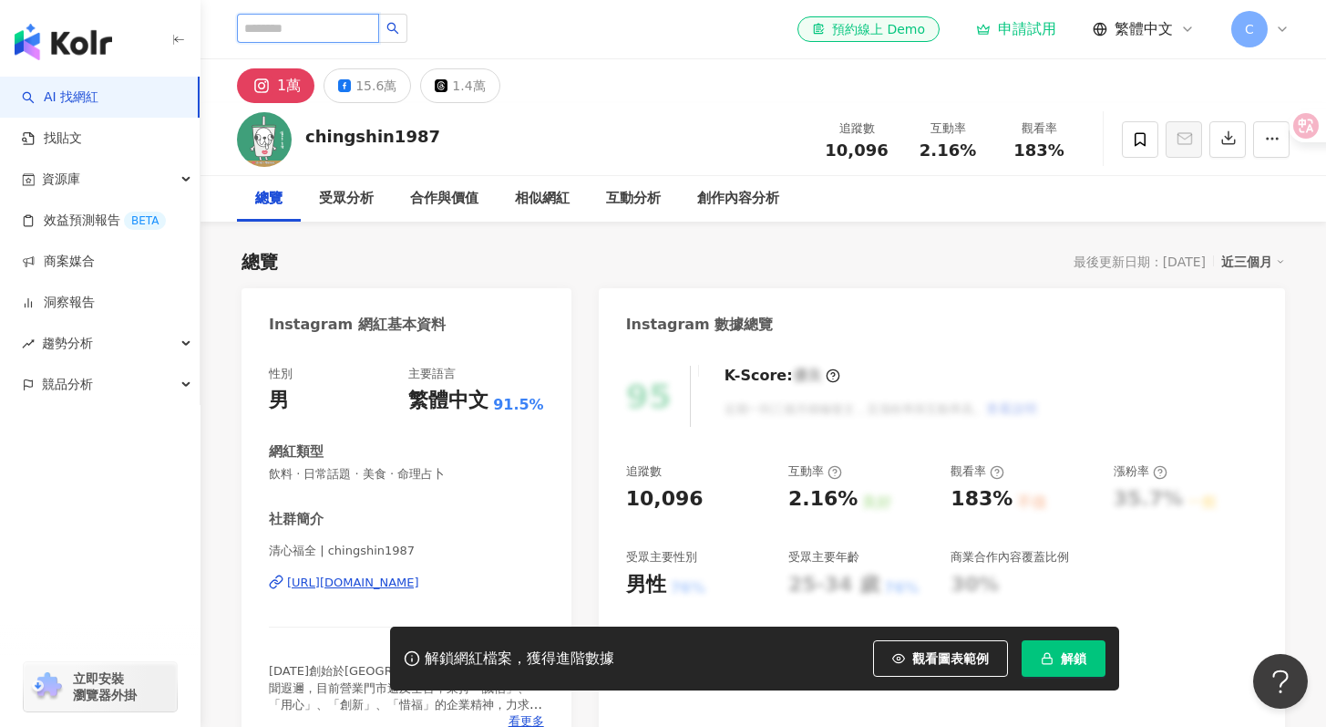
click at [350, 31] on input "search" at bounding box center [308, 28] width 142 height 29
type input "**"
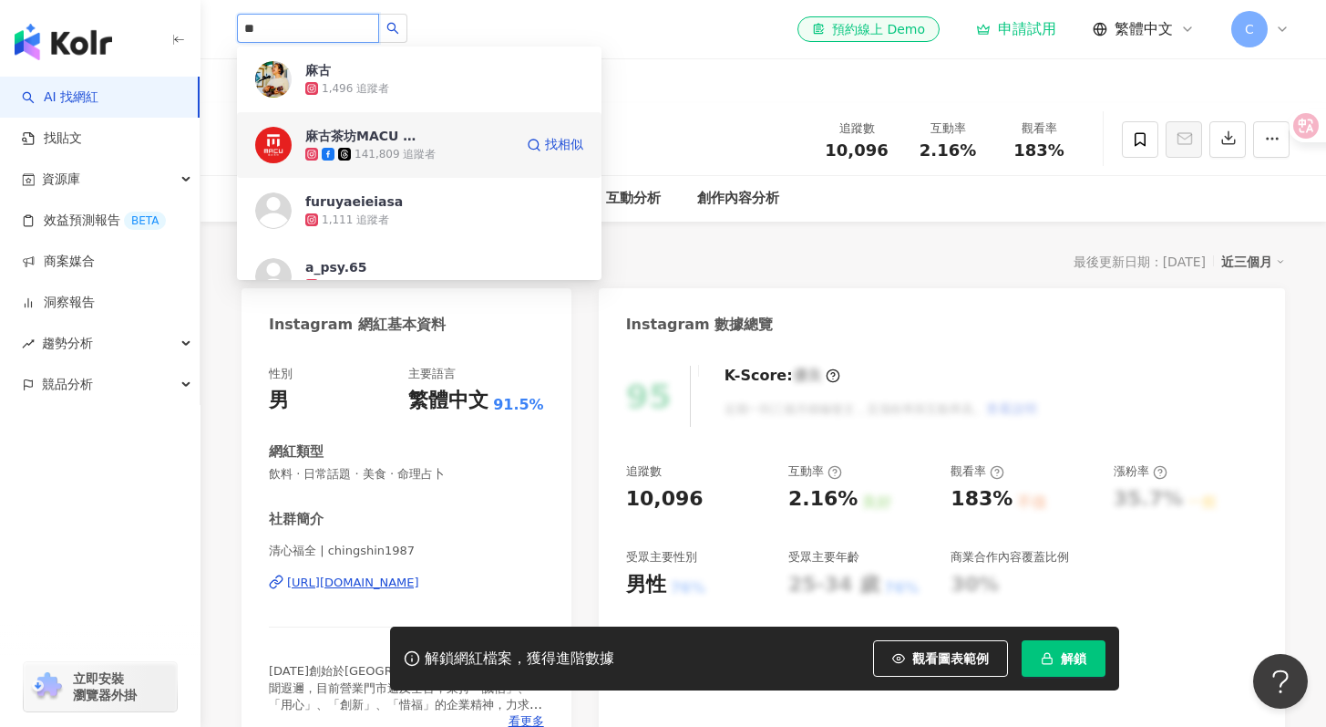
click at [398, 155] on div "141,809 追蹤者" at bounding box center [395, 154] width 81 height 15
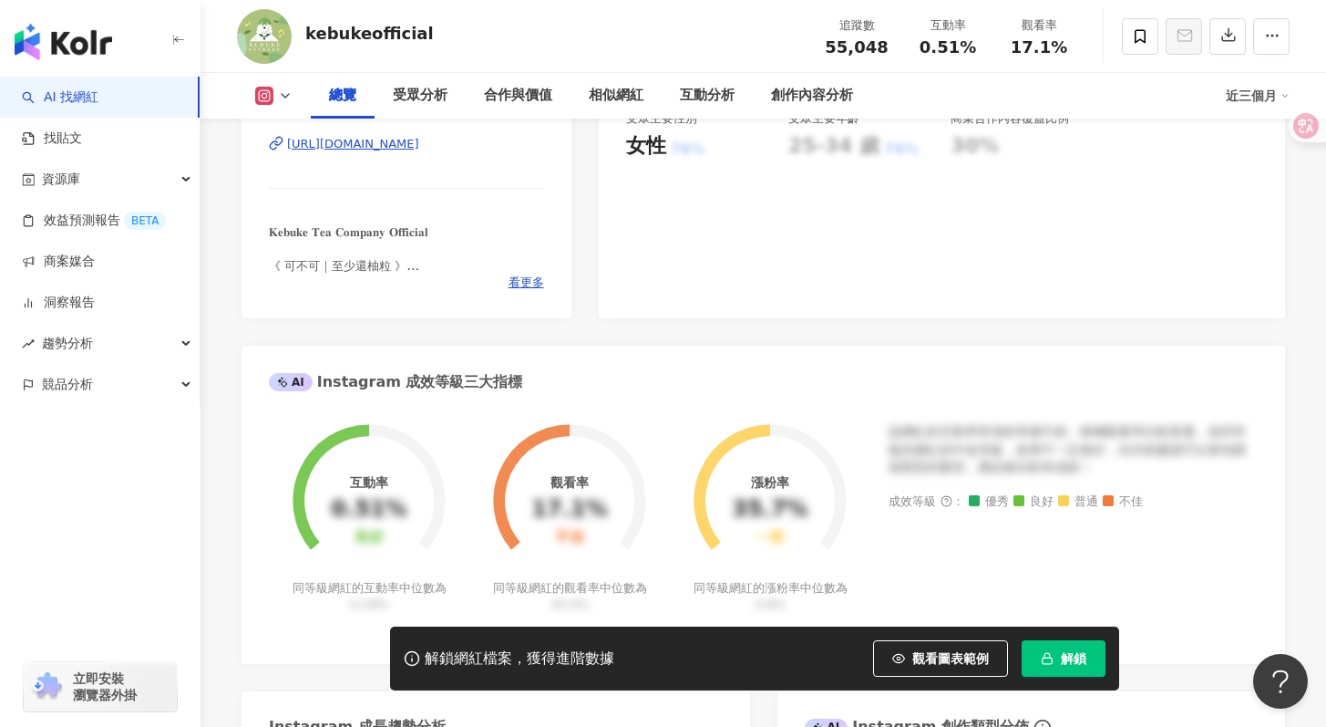
scroll to position [626, 0]
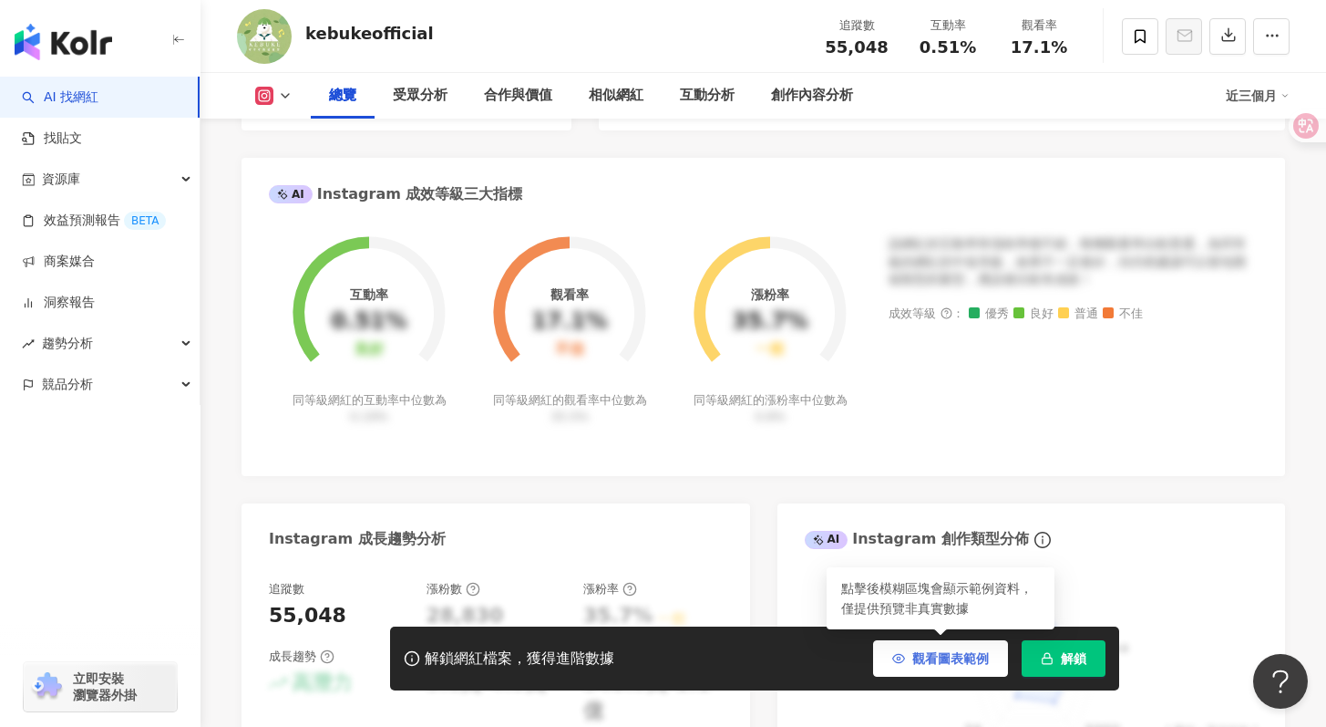
click at [916, 651] on span "觀看圖表範例" at bounding box center [950, 658] width 77 height 15
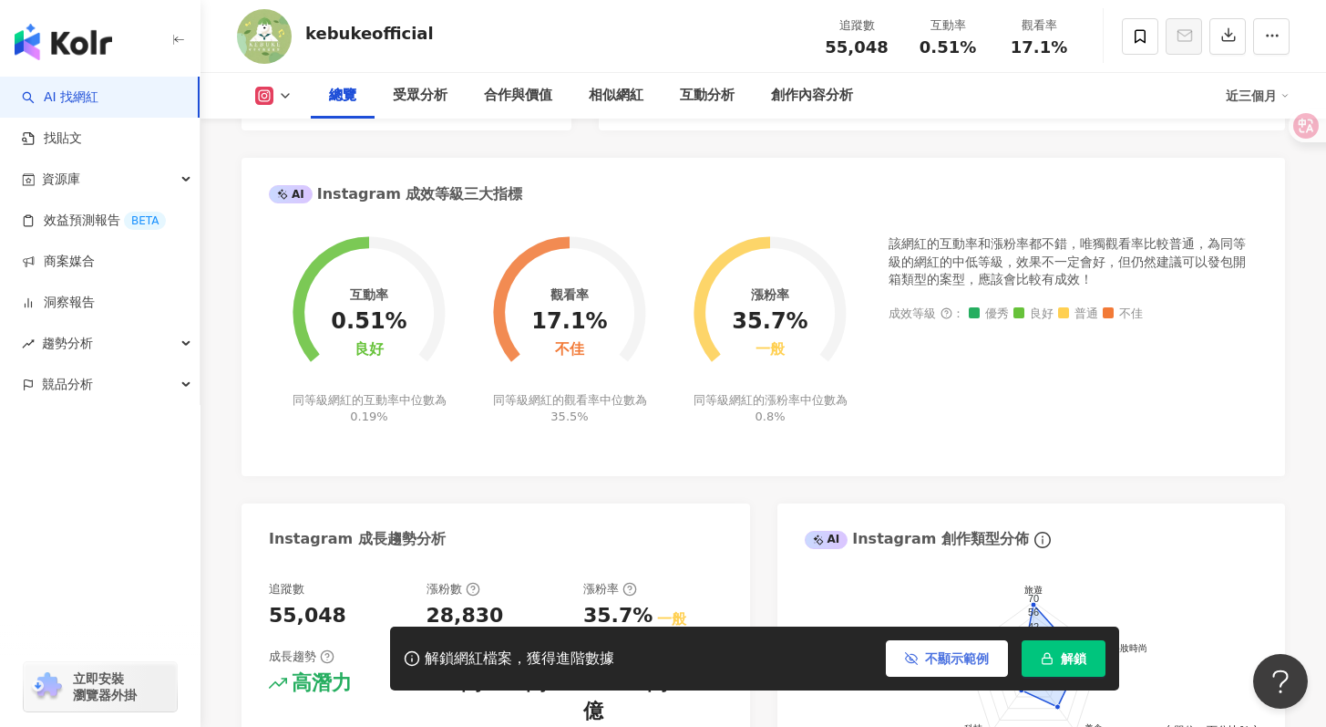
click at [918, 658] on button "不顯示範例" at bounding box center [947, 658] width 122 height 36
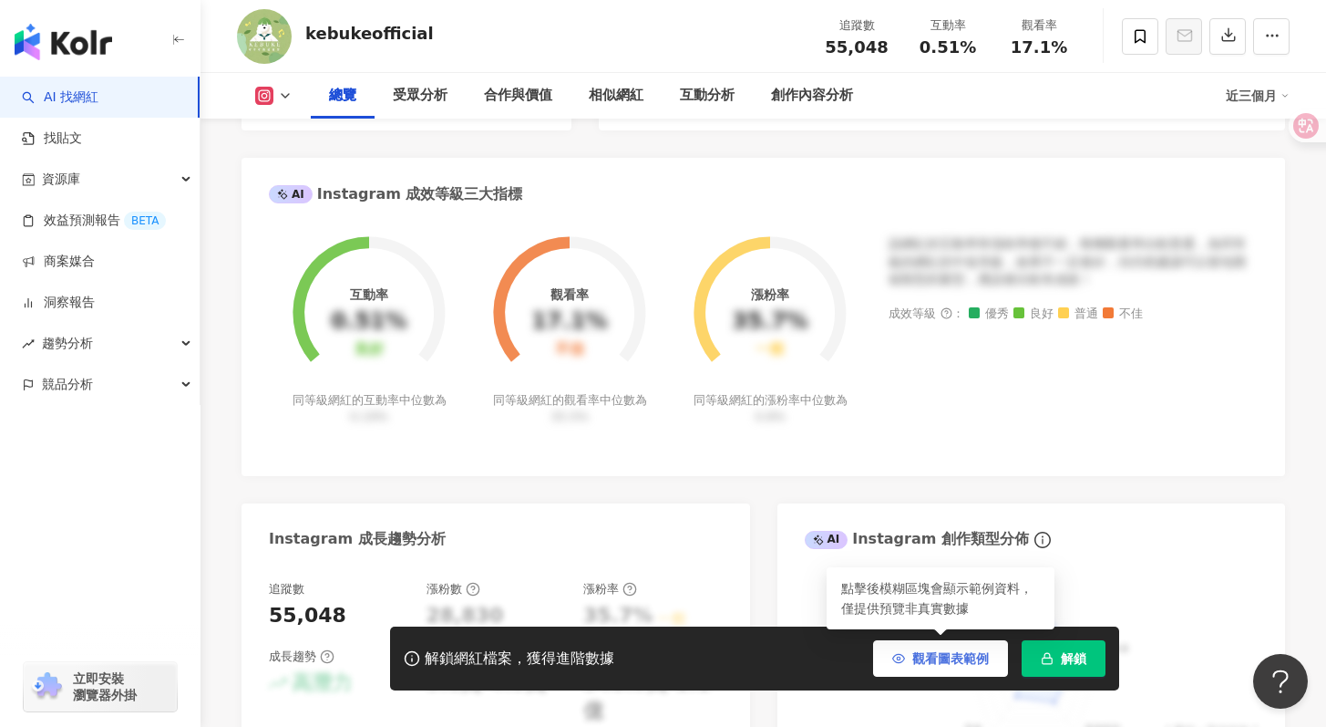
click at [911, 654] on button "觀看圖表範例" at bounding box center [940, 658] width 135 height 36
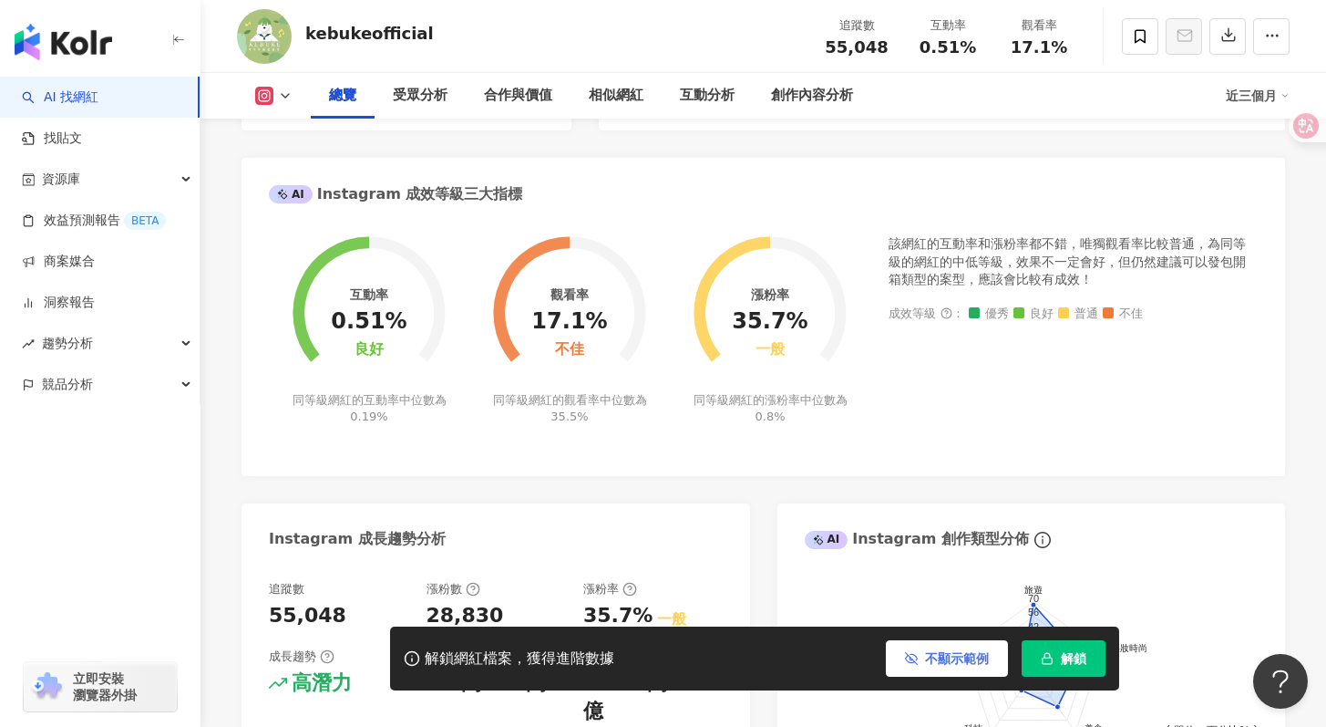
click at [911, 654] on icon "button" at bounding box center [911, 658] width 12 height 8
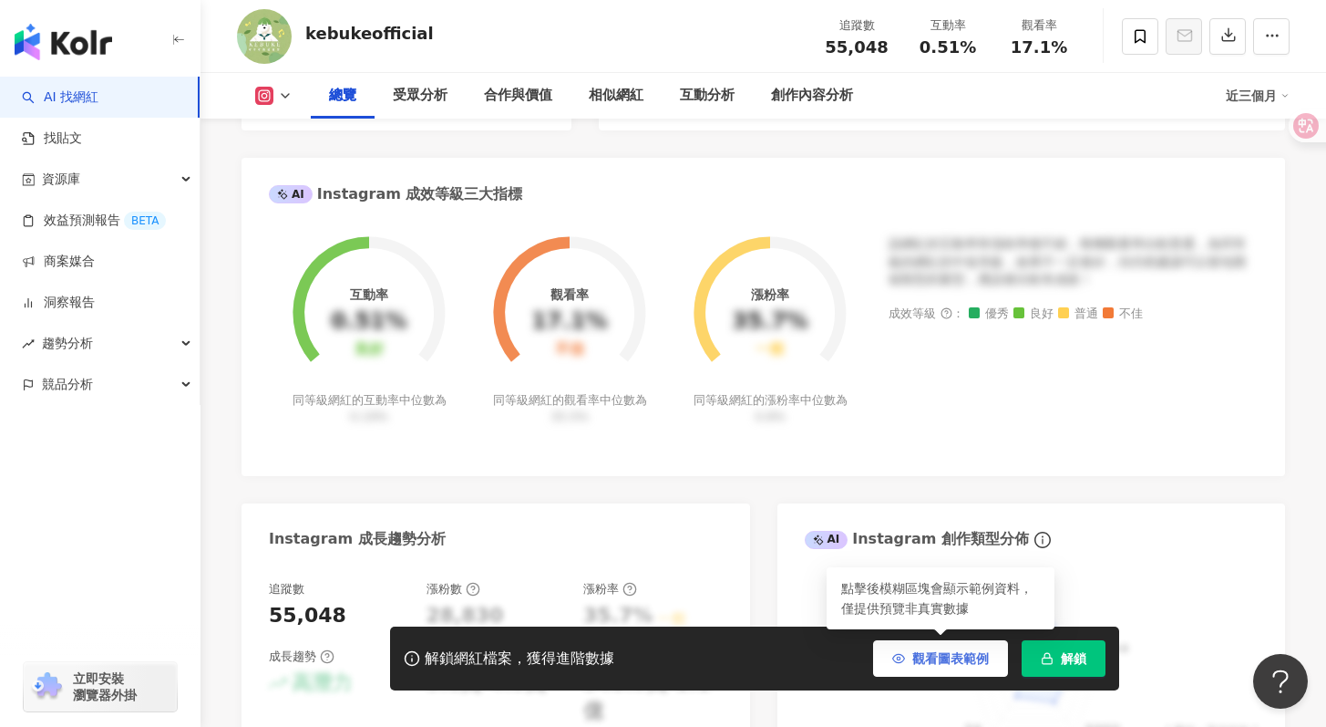
click at [911, 654] on button "觀看圖表範例" at bounding box center [940, 658] width 135 height 36
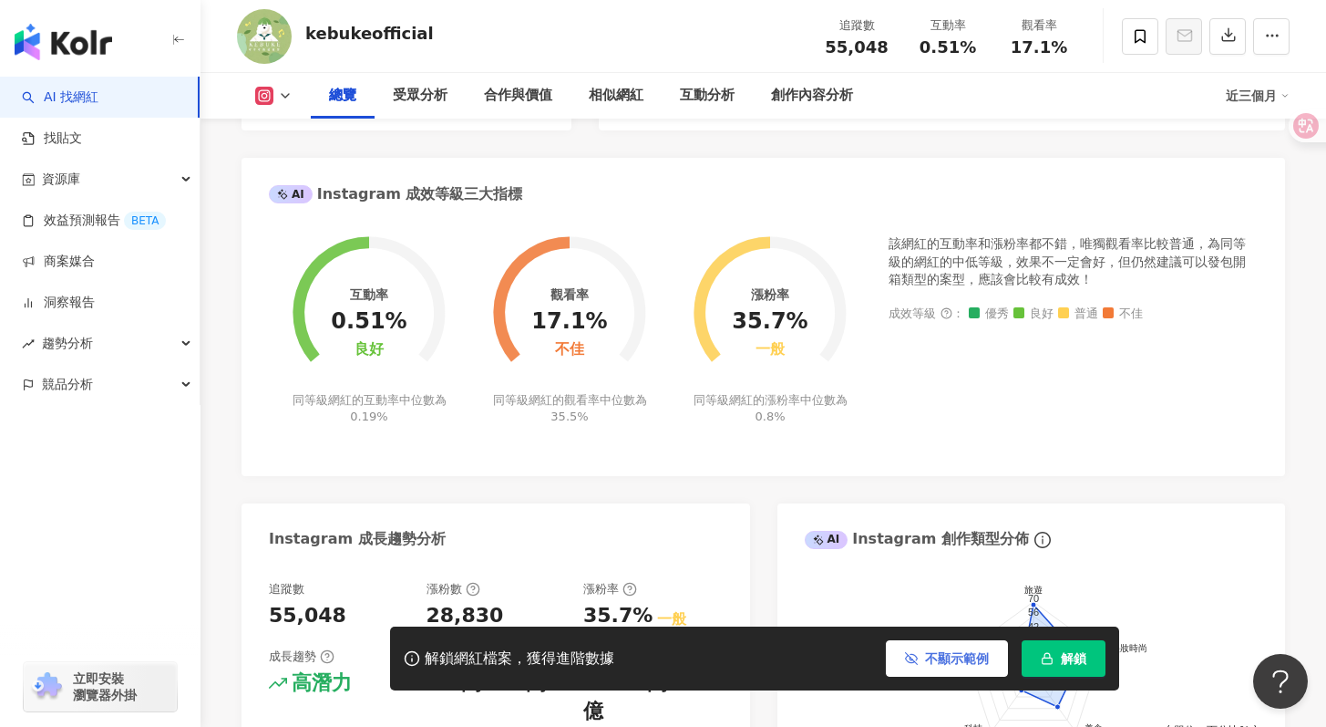
click at [911, 654] on icon "button" at bounding box center [911, 658] width 12 height 8
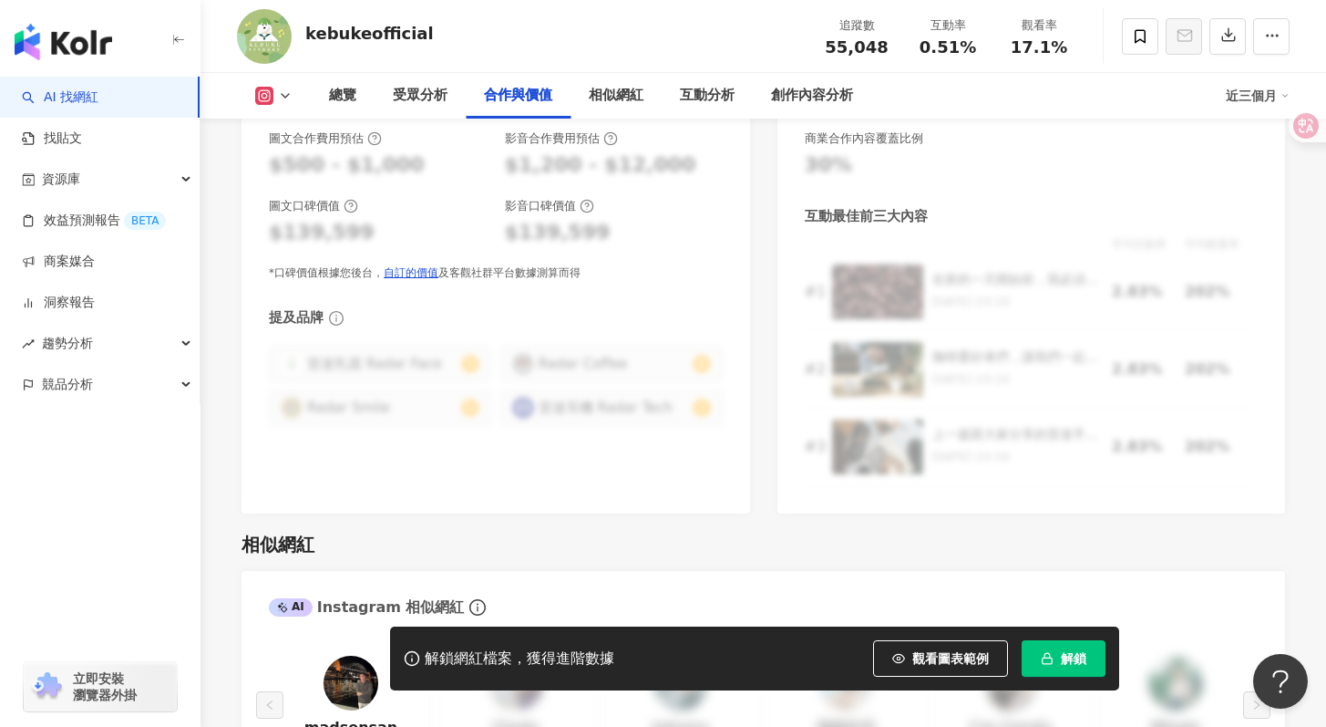
scroll to position [2762, 0]
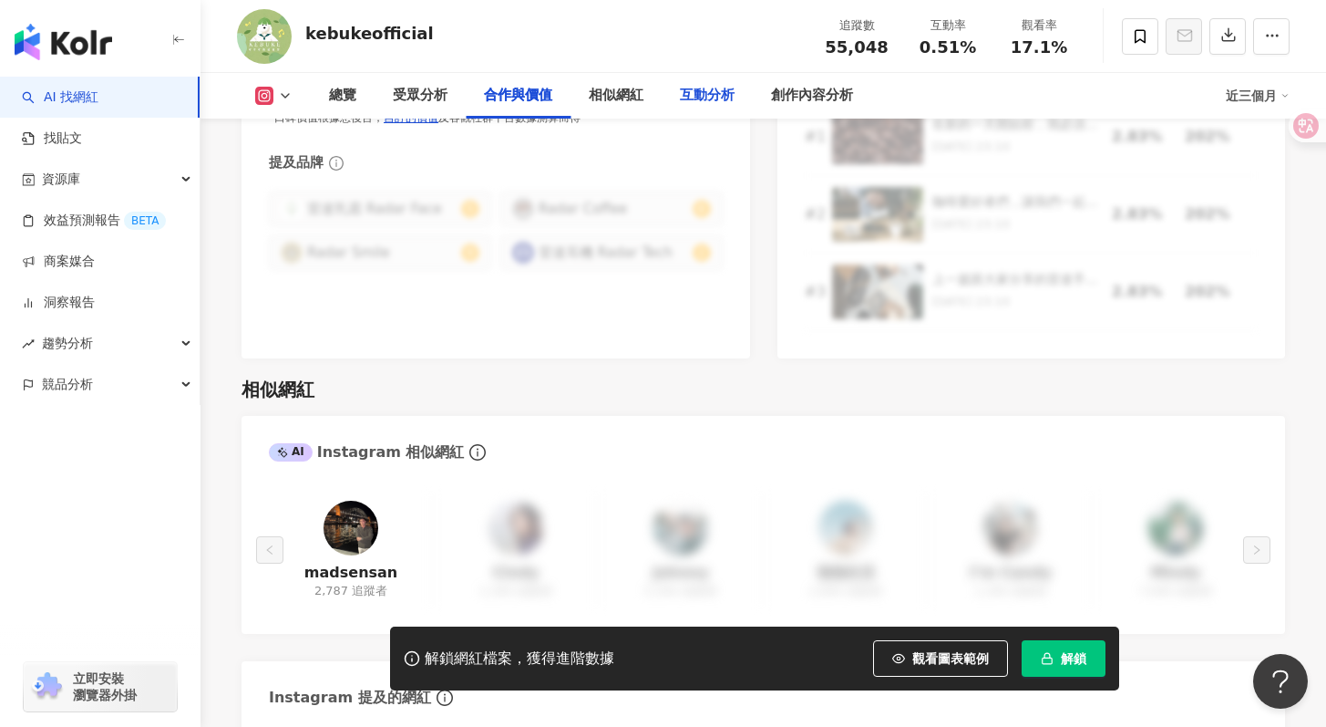
click at [696, 100] on div "互動分析" at bounding box center [707, 96] width 55 height 22
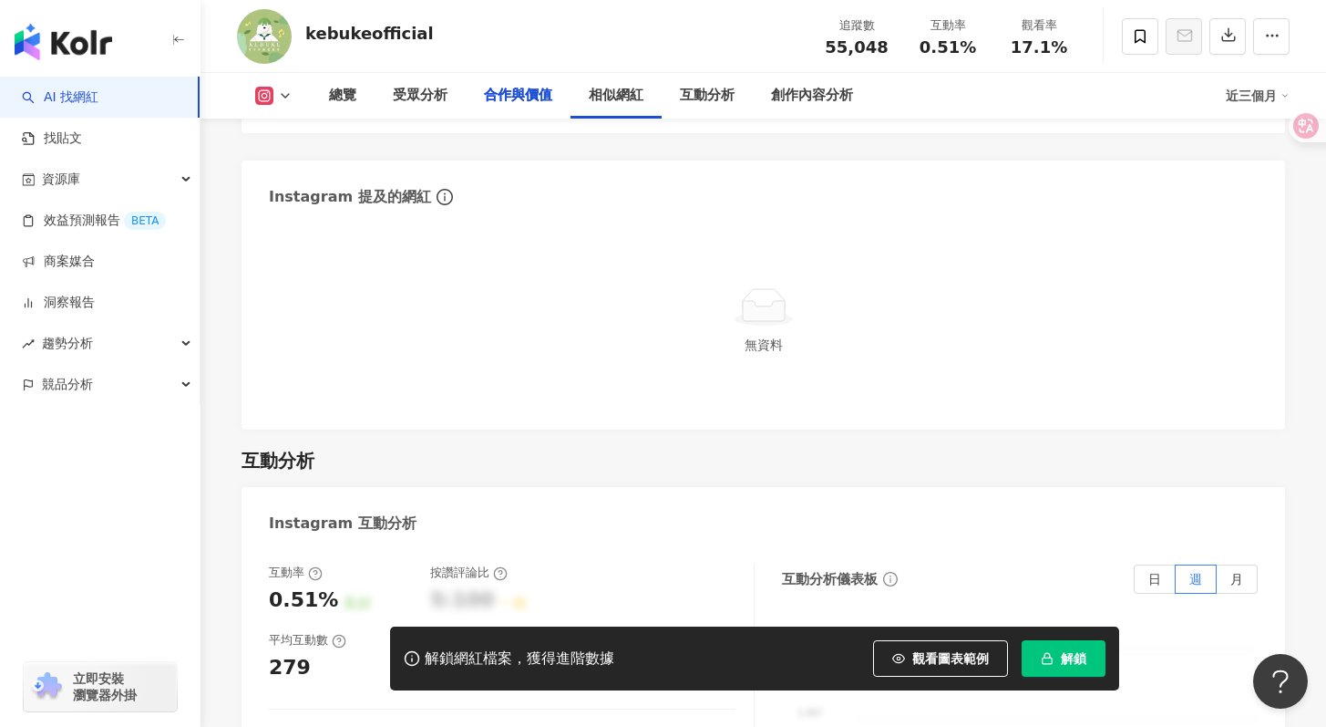
scroll to position [2817, 0]
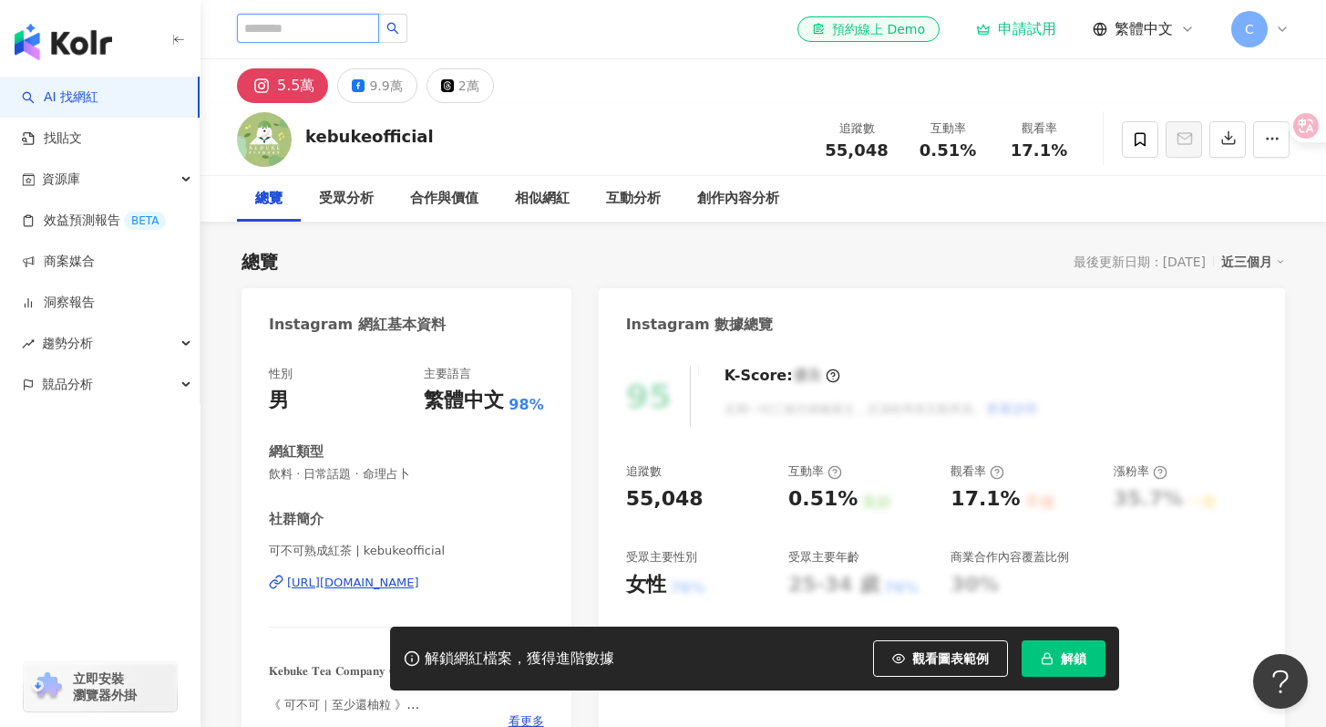
click at [271, 22] on input "search" at bounding box center [308, 28] width 142 height 29
type input "*"
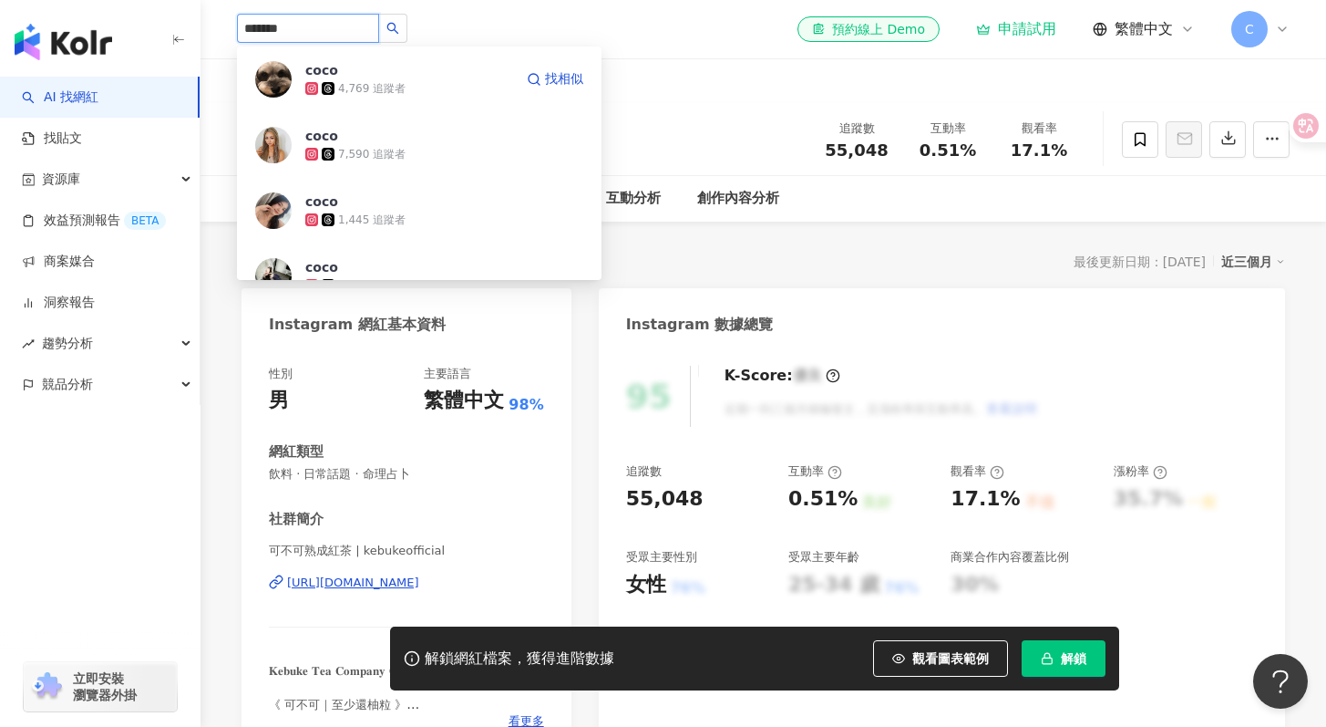
type input "******"
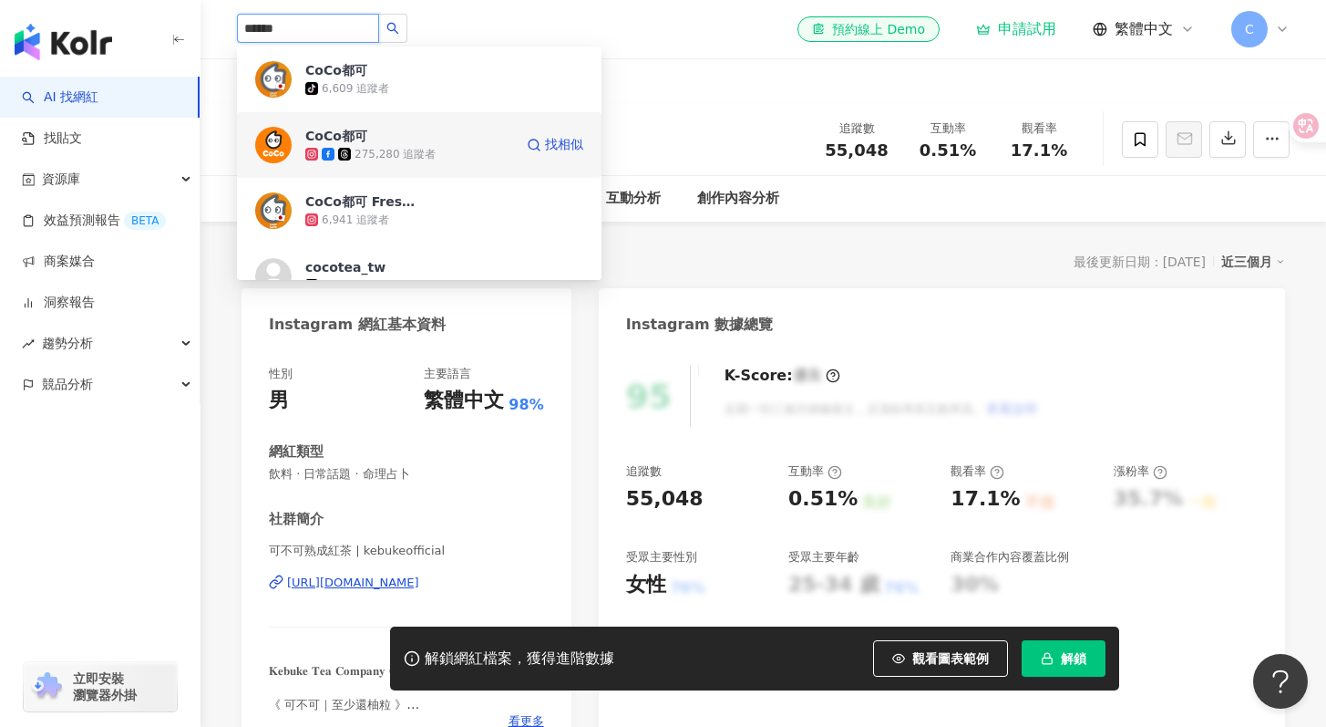
click at [452, 149] on div "275,280 追蹤者" at bounding box center [409, 154] width 208 height 18
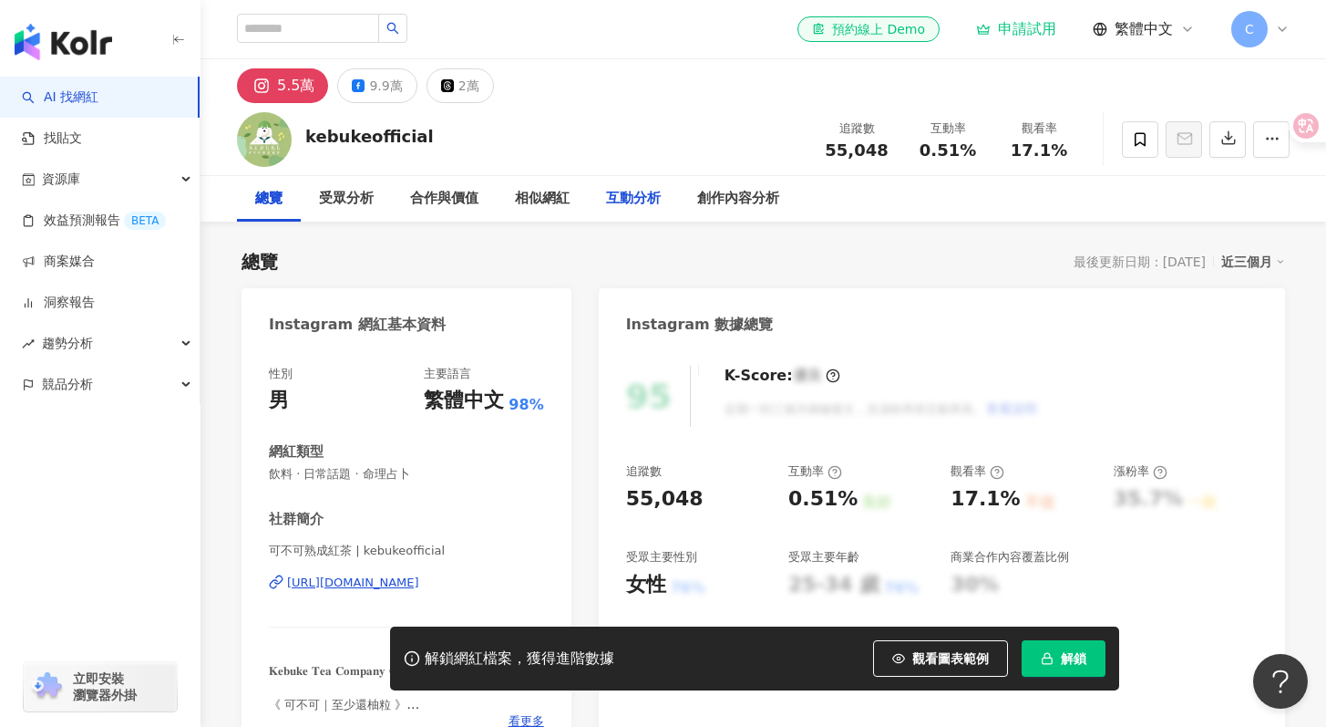
click at [614, 204] on div "互動分析" at bounding box center [633, 199] width 55 height 22
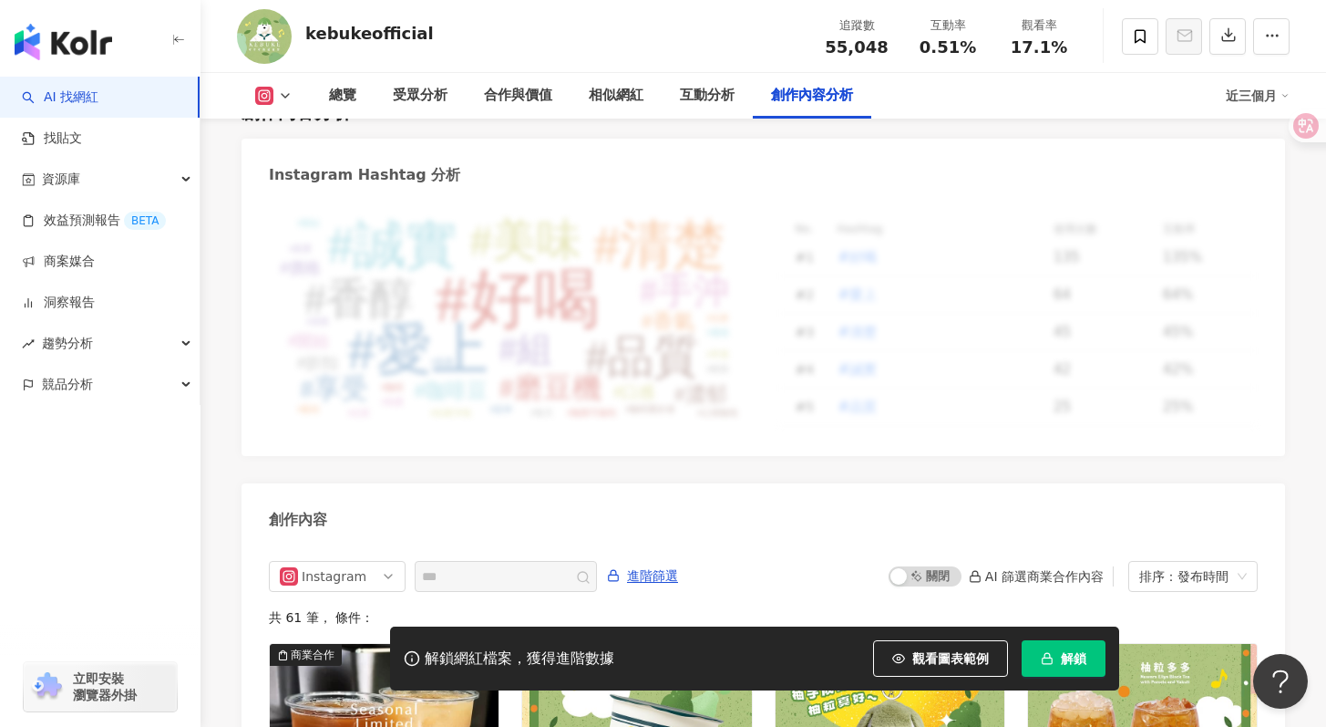
scroll to position [5350, 0]
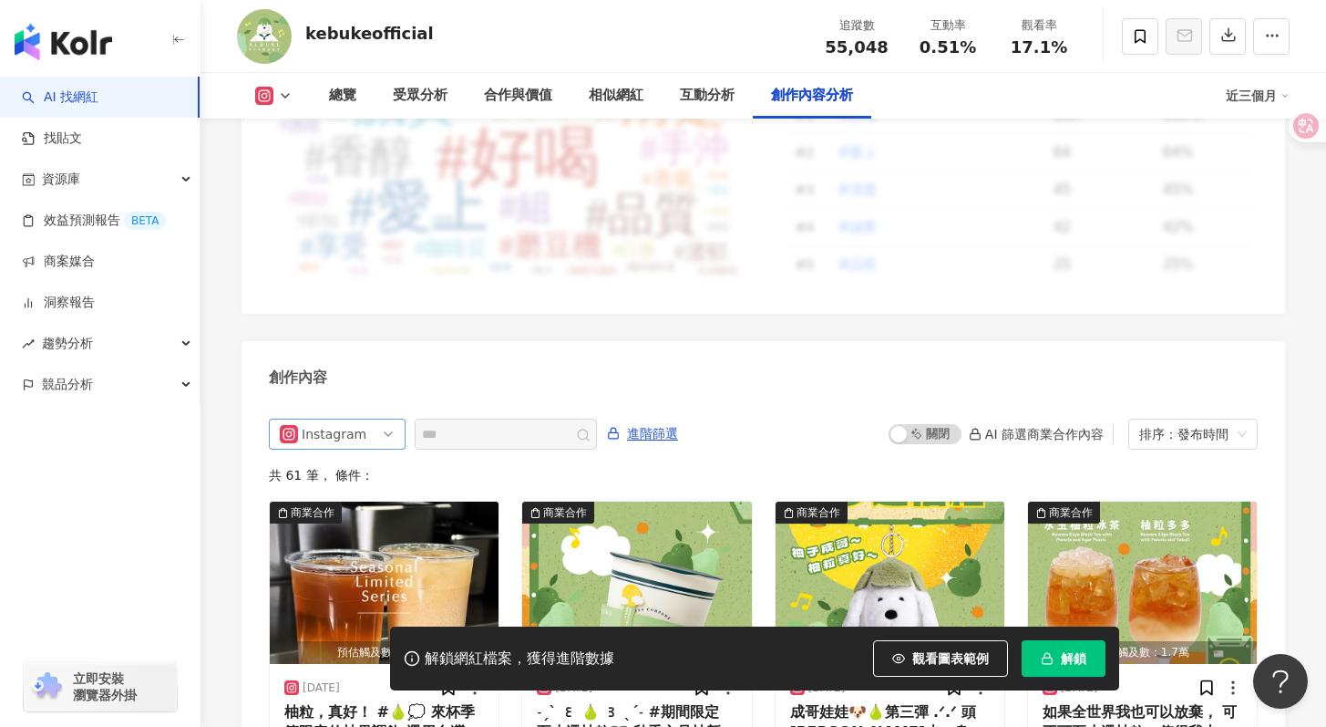
click at [356, 419] on div "Instagram" at bounding box center [331, 433] width 59 height 29
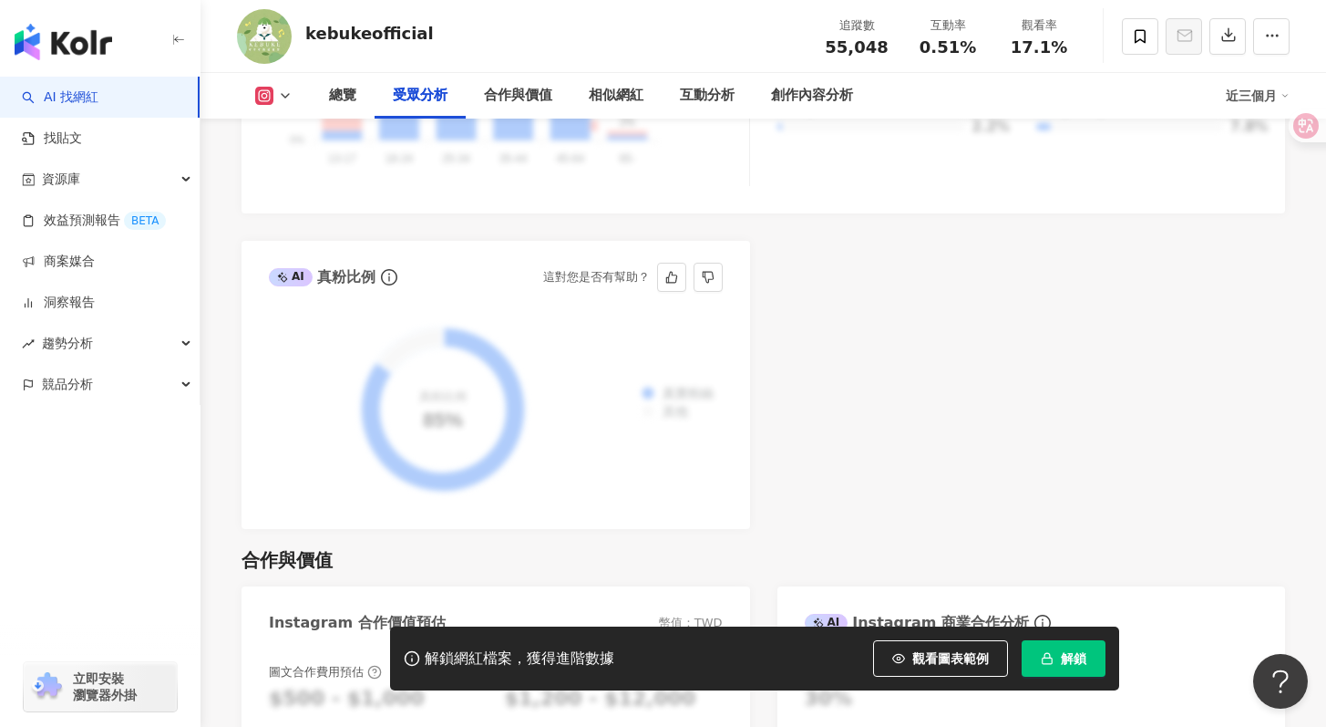
scroll to position [1261, 0]
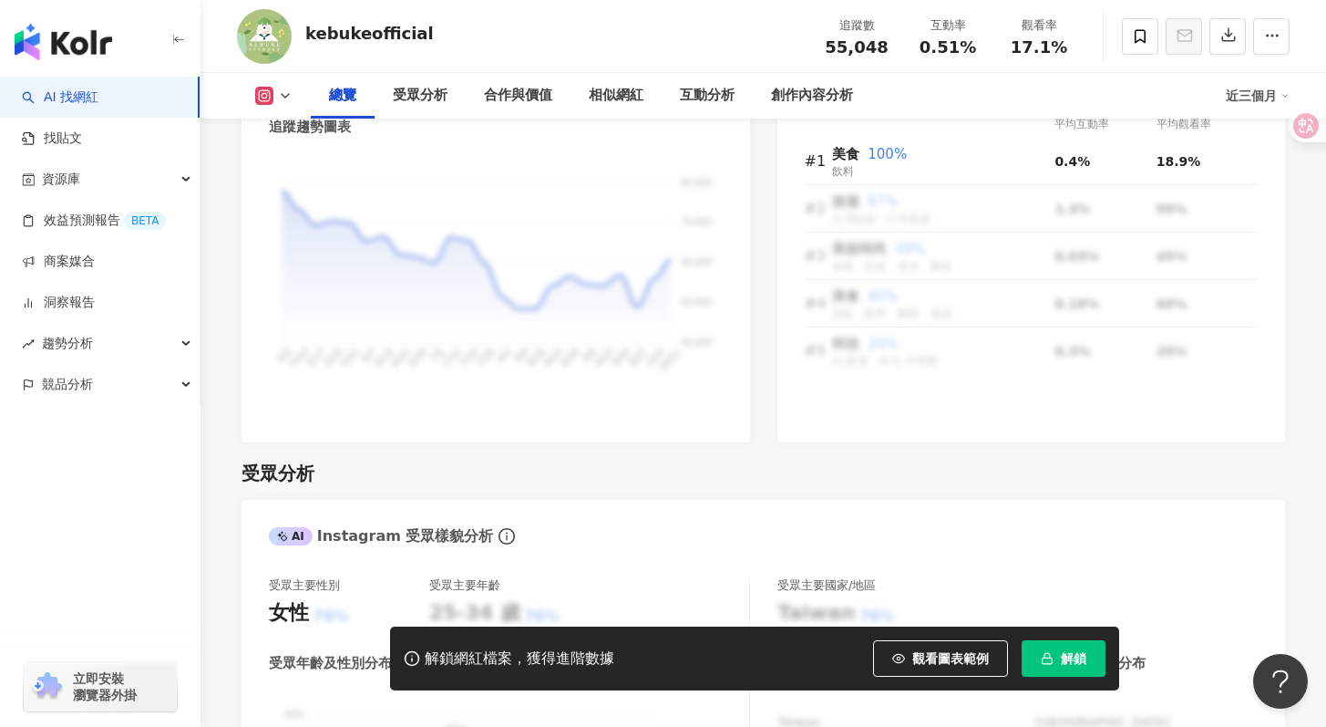
click at [286, 93] on icon at bounding box center [285, 95] width 15 height 15
click at [721, 460] on div "受眾分析" at bounding box center [764, 473] width 1044 height 26
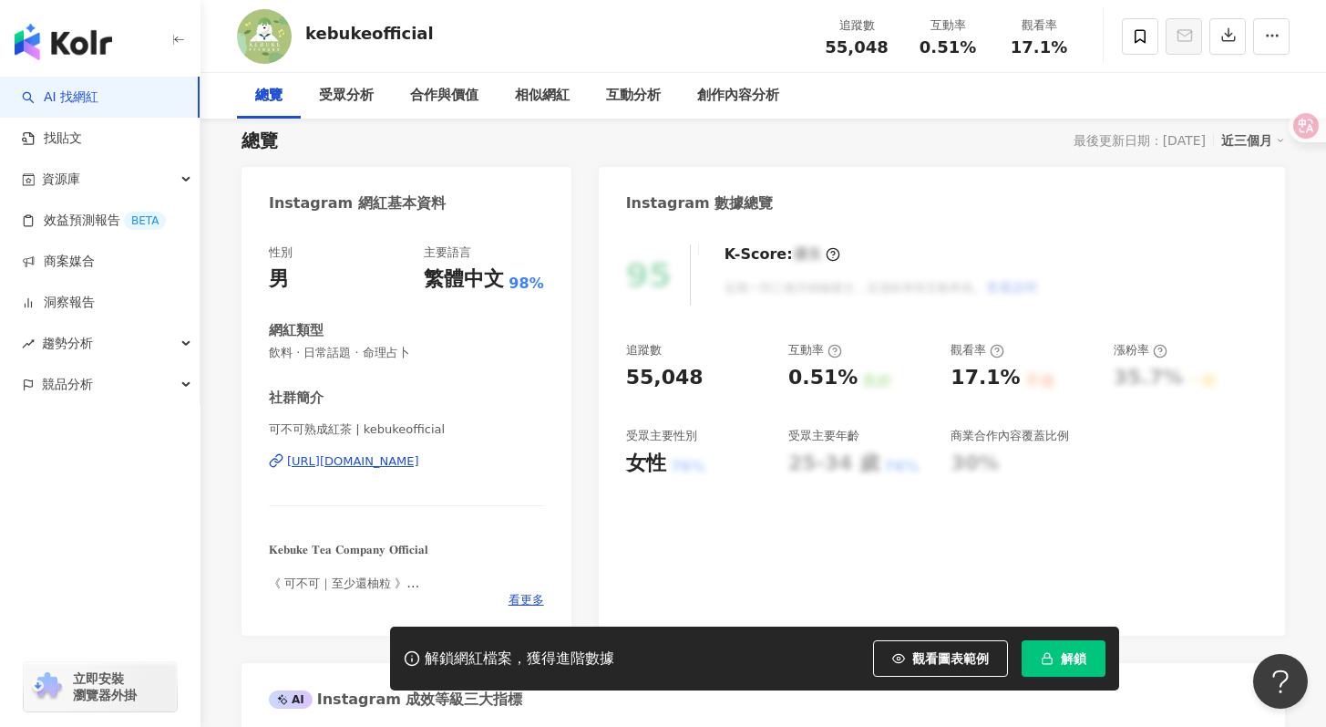
scroll to position [9, 0]
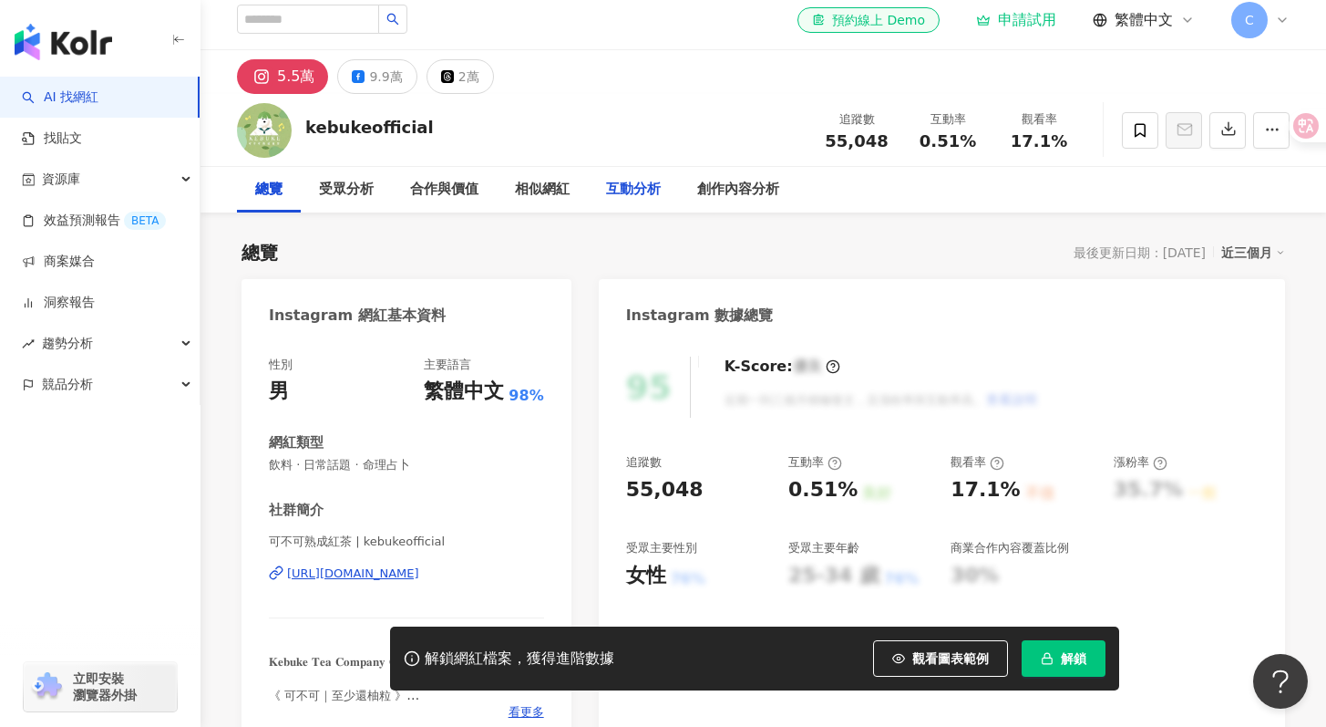
click at [664, 190] on div "互動分析" at bounding box center [633, 190] width 91 height 46
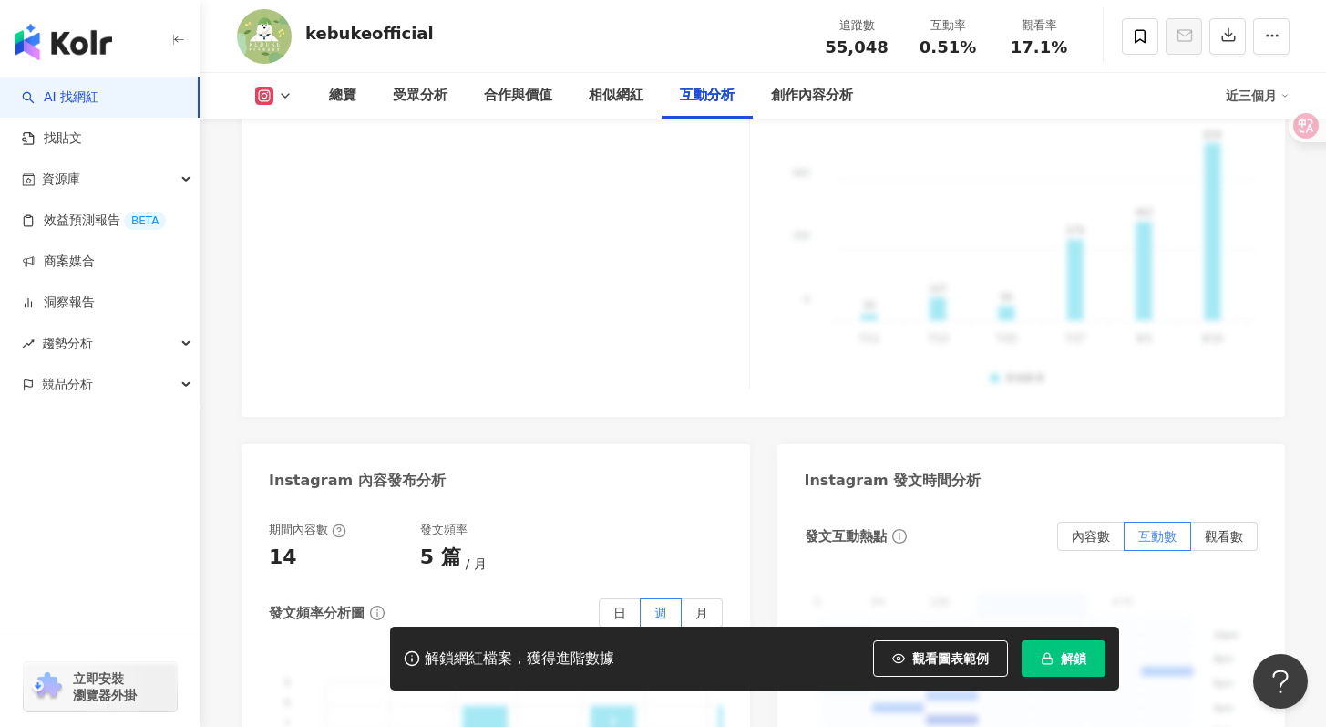
scroll to position [4467, 0]
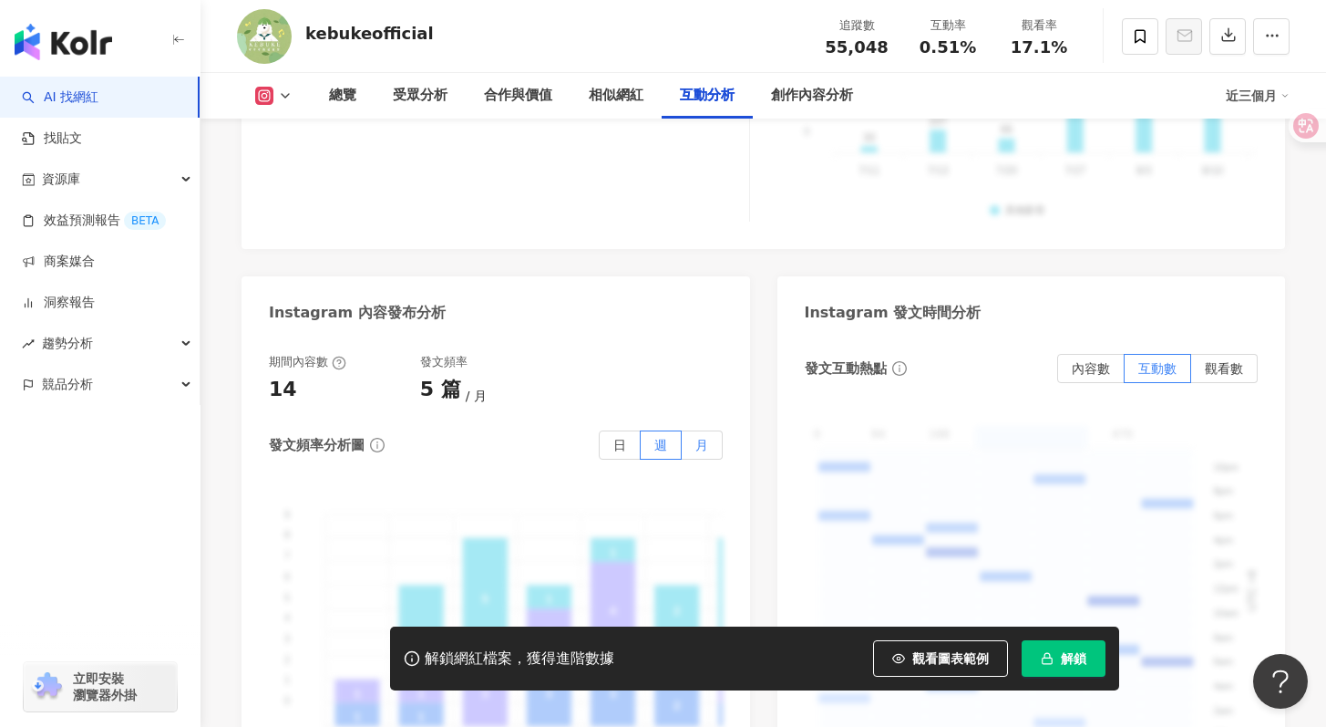
click at [704, 438] on span "月" at bounding box center [702, 445] width 13 height 15
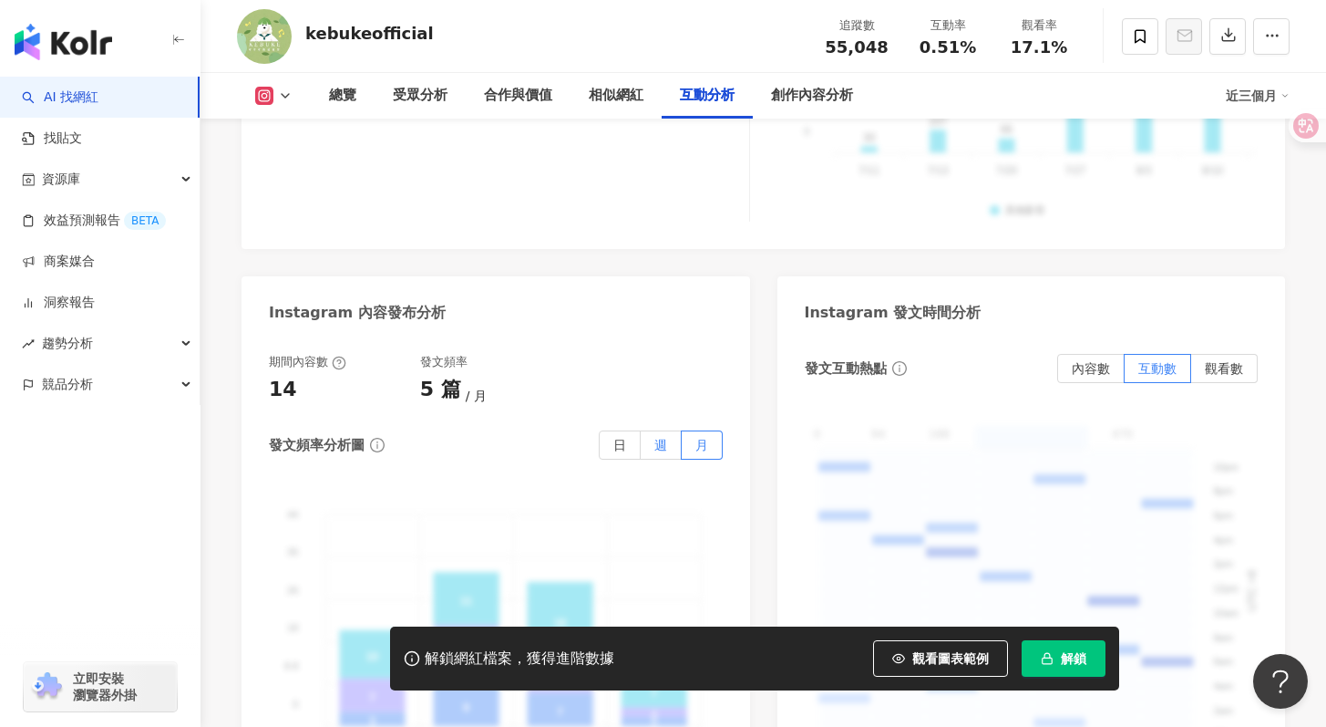
click at [676, 430] on label "週" at bounding box center [661, 444] width 41 height 29
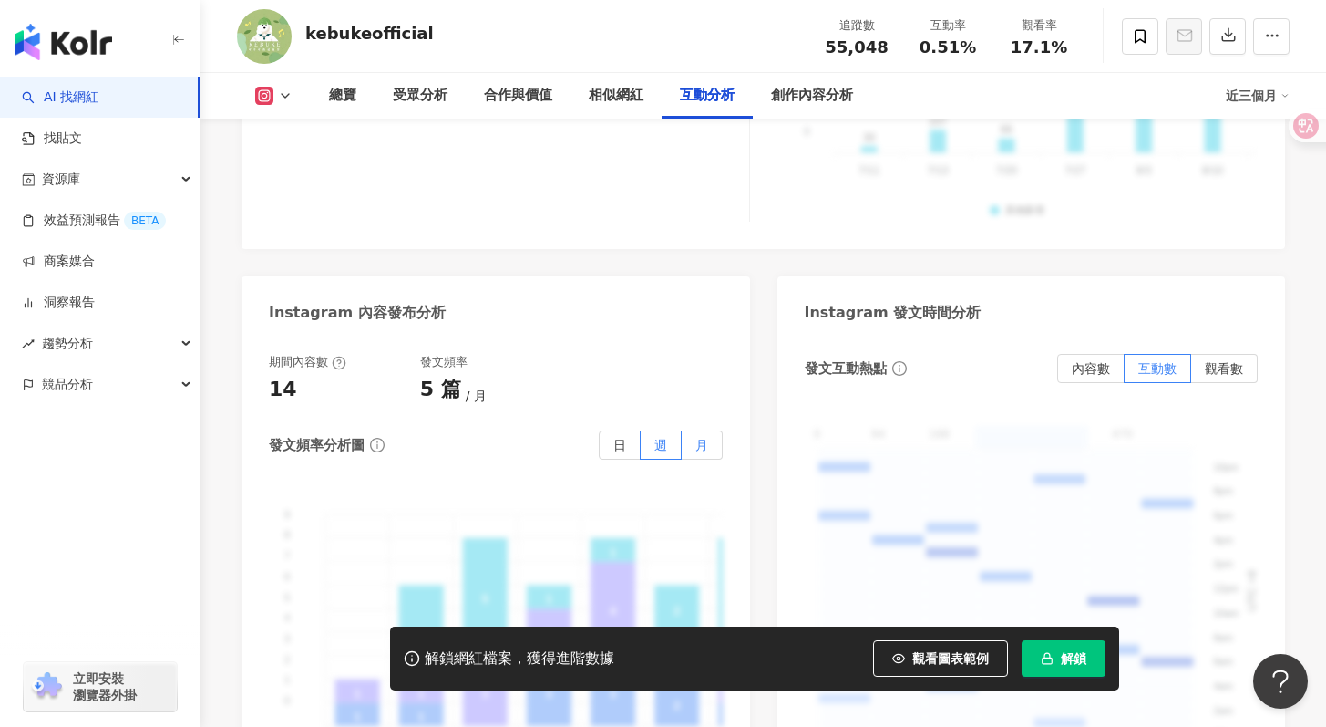
click at [700, 438] on span "月" at bounding box center [702, 445] width 13 height 15
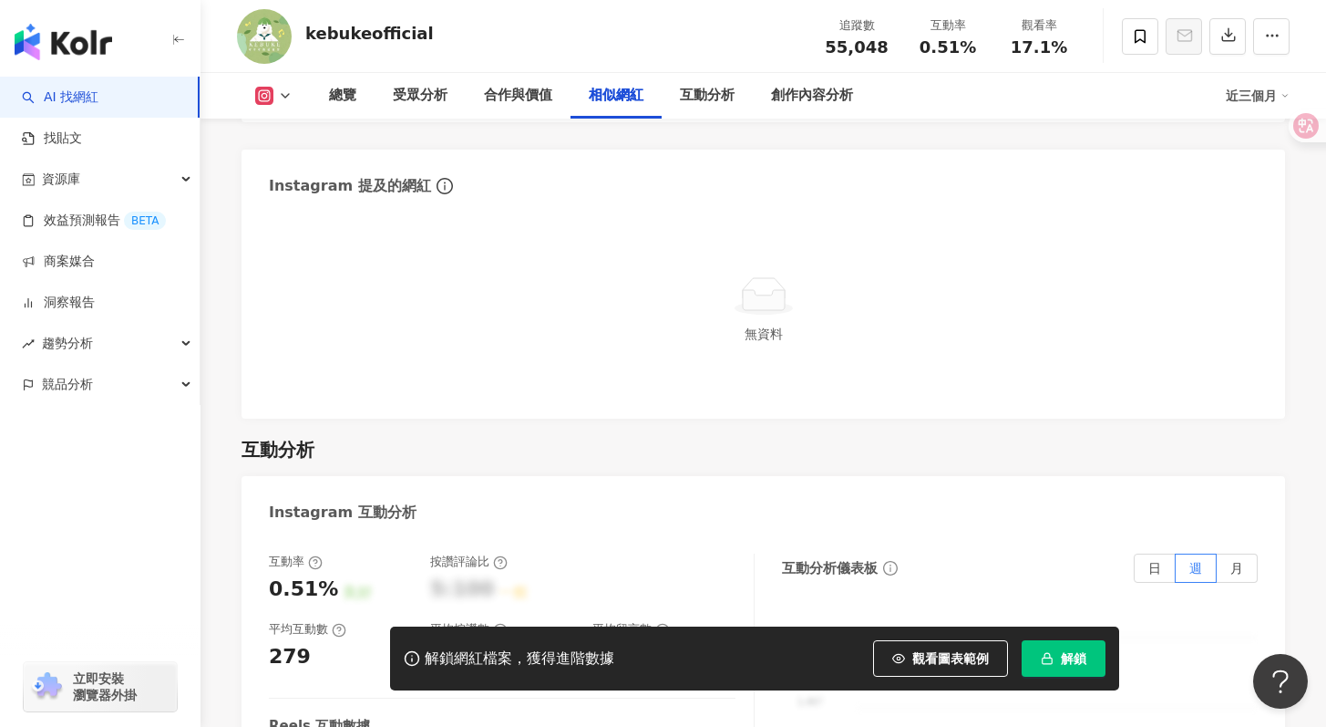
scroll to position [2837, 0]
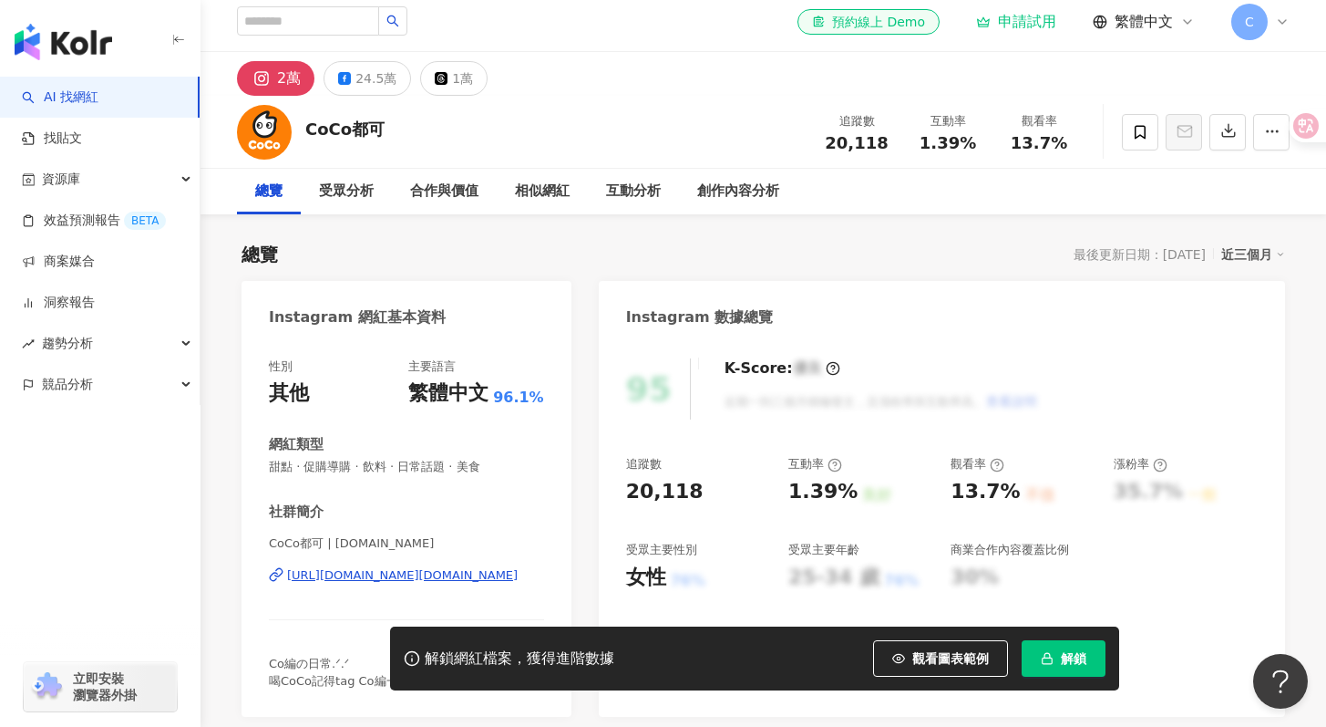
scroll to position [6, 0]
click at [595, 180] on div "互動分析" at bounding box center [633, 193] width 91 height 46
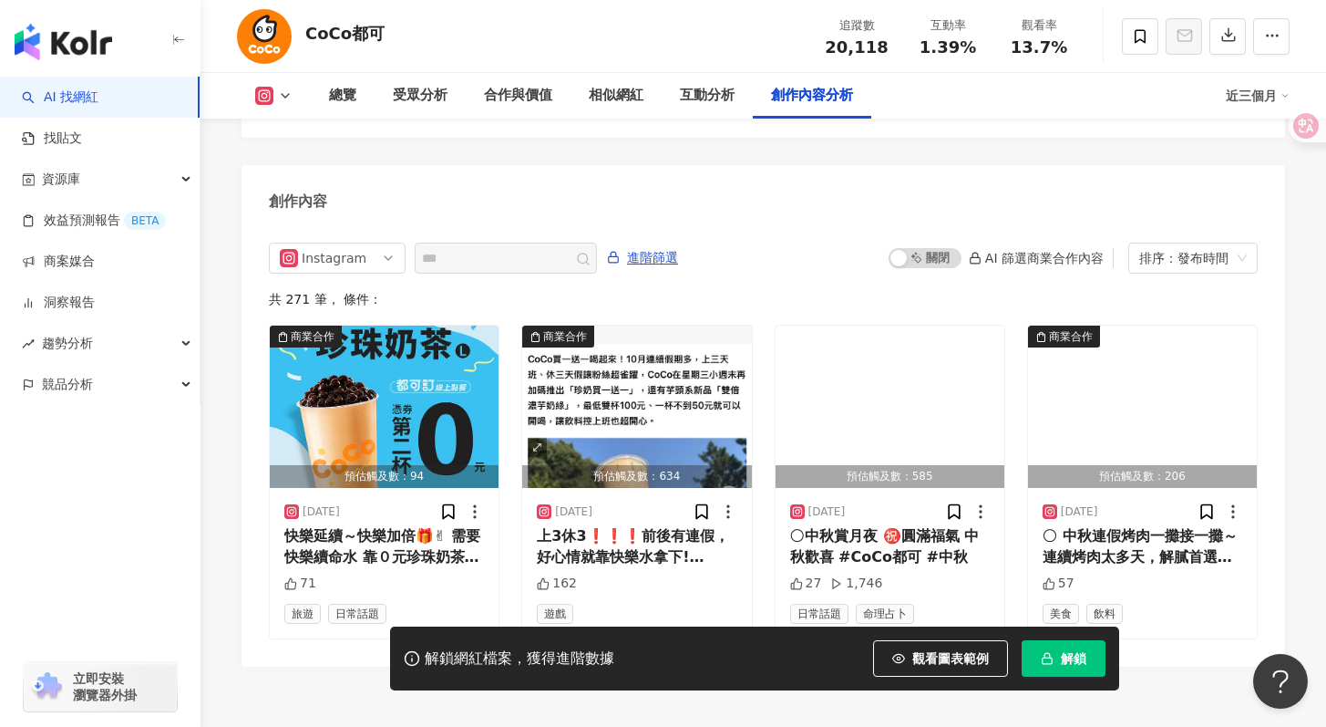
scroll to position [5286, 0]
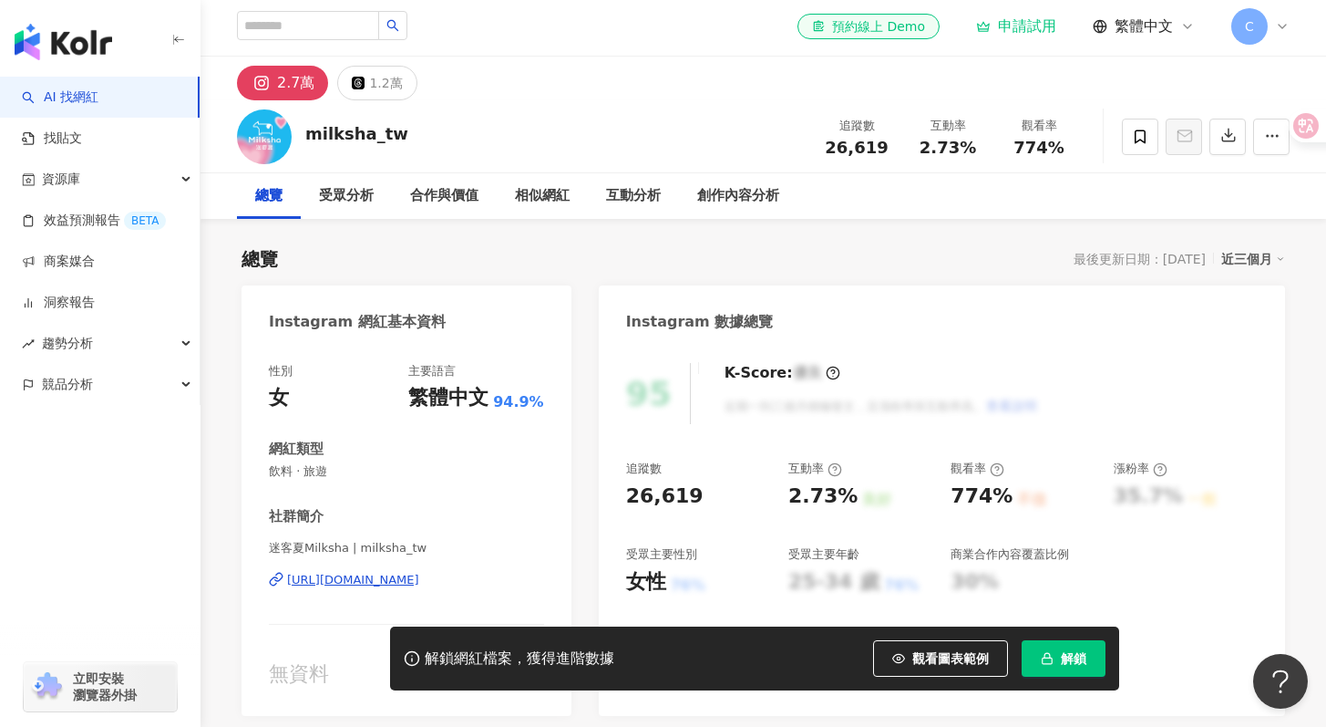
scroll to position [4, 0]
click at [631, 196] on div "互動分析" at bounding box center [633, 195] width 55 height 22
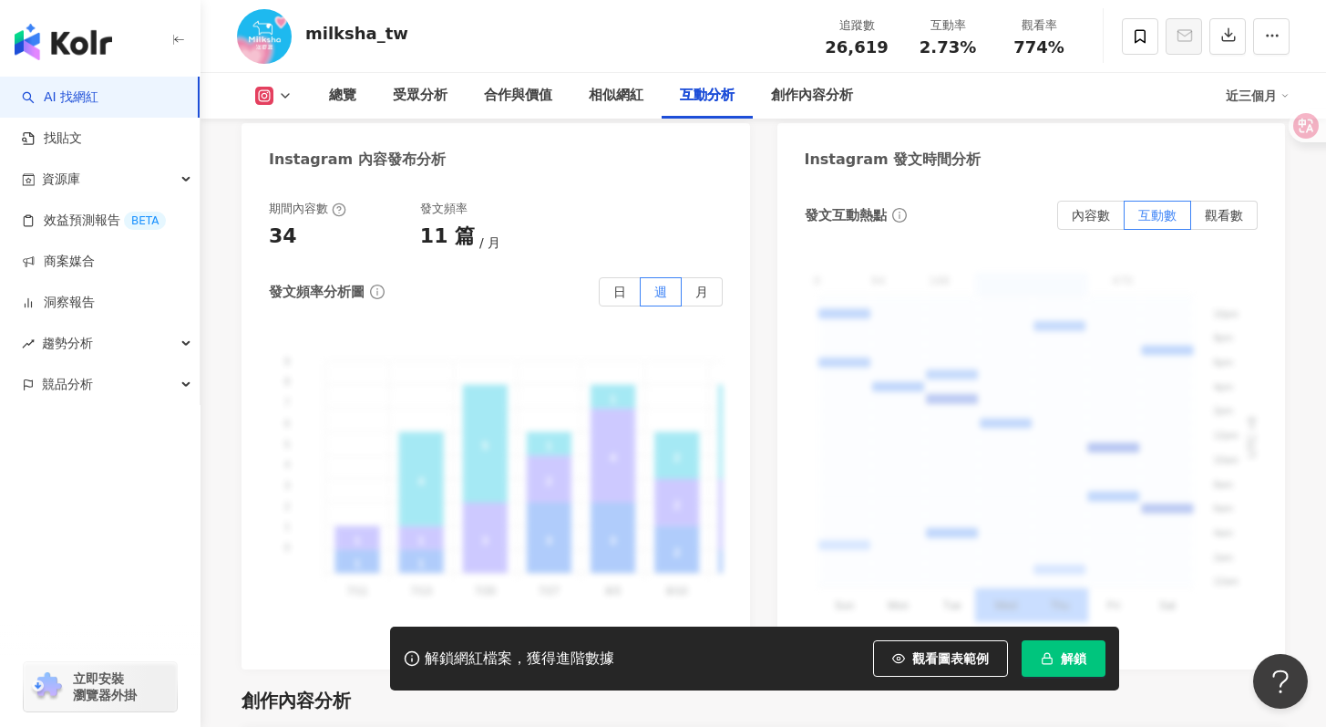
scroll to position [4546, 0]
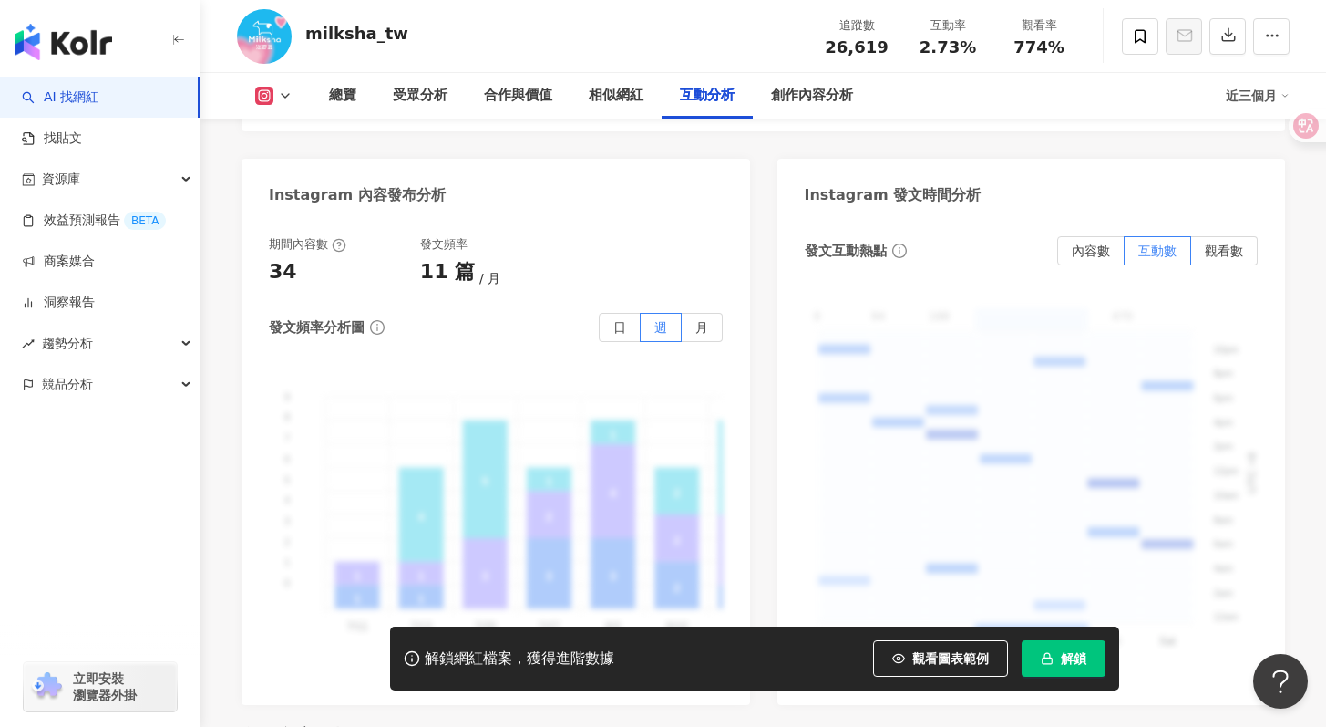
click at [322, 236] on div "期間內容數" at bounding box center [307, 244] width 77 height 16
click at [335, 238] on icon at bounding box center [339, 245] width 15 height 15
click at [372, 266] on div "期間內容數 34 發文頻率 11 篇 月 發文頻率分析圖 日 週 月 9 9 8 8 7 7 6 6 5 5 4 4 3 3 2 2 1 1 0 0 1 1 …" at bounding box center [496, 456] width 454 height 441
click at [706, 320] on span "月" at bounding box center [702, 327] width 13 height 15
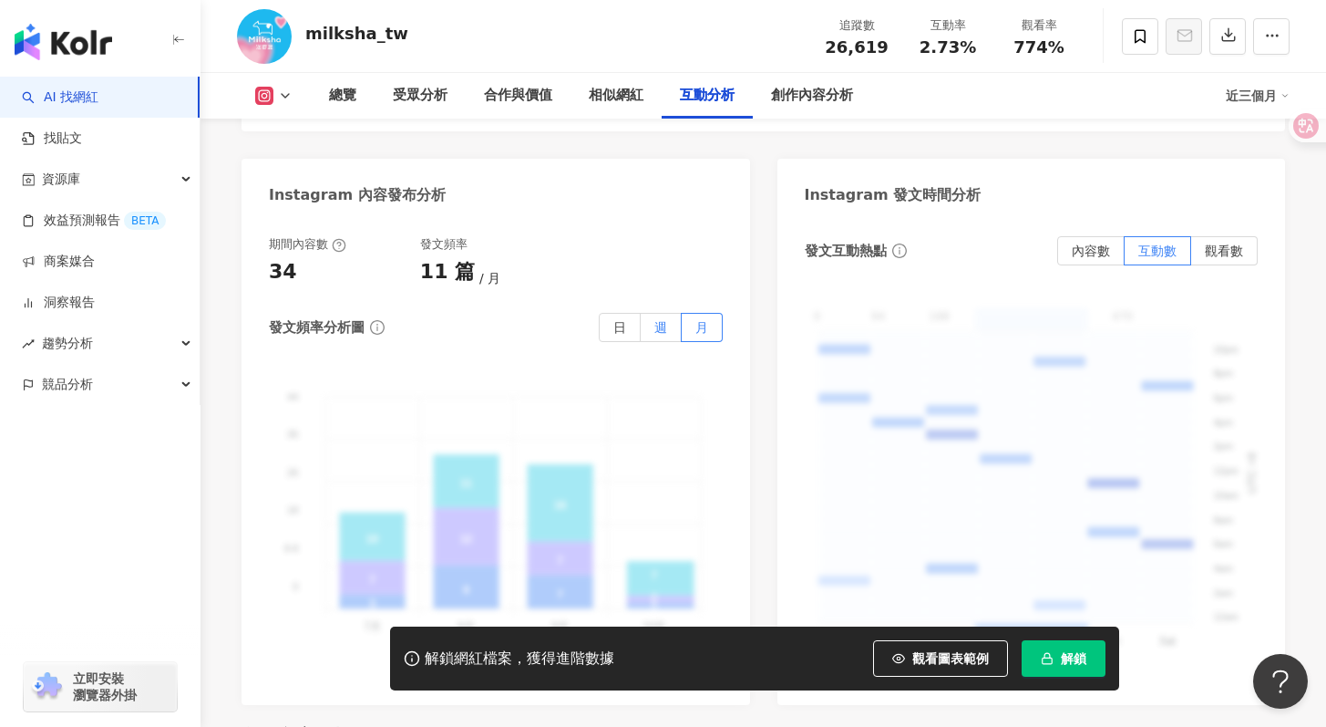
click at [677, 313] on label "週" at bounding box center [661, 327] width 41 height 29
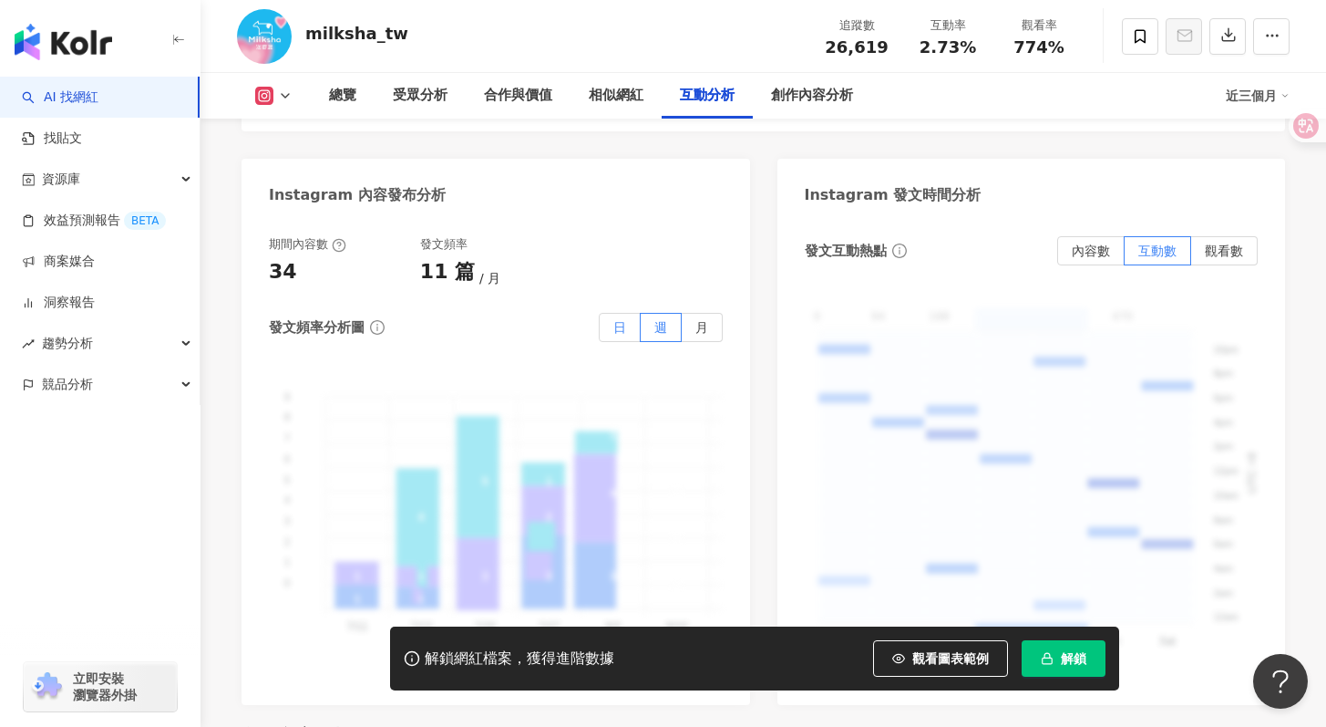
click at [628, 313] on label "日" at bounding box center [620, 327] width 42 height 29
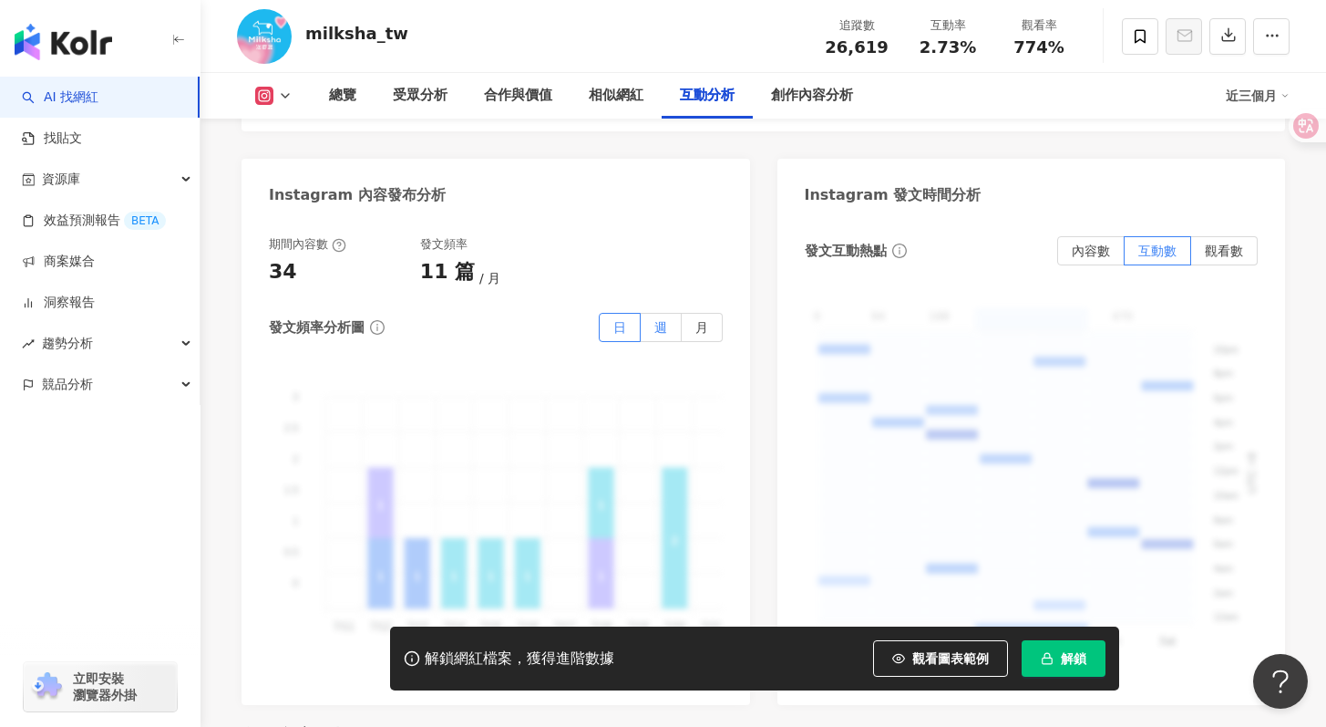
click at [657, 320] on span "週" at bounding box center [661, 327] width 13 height 15
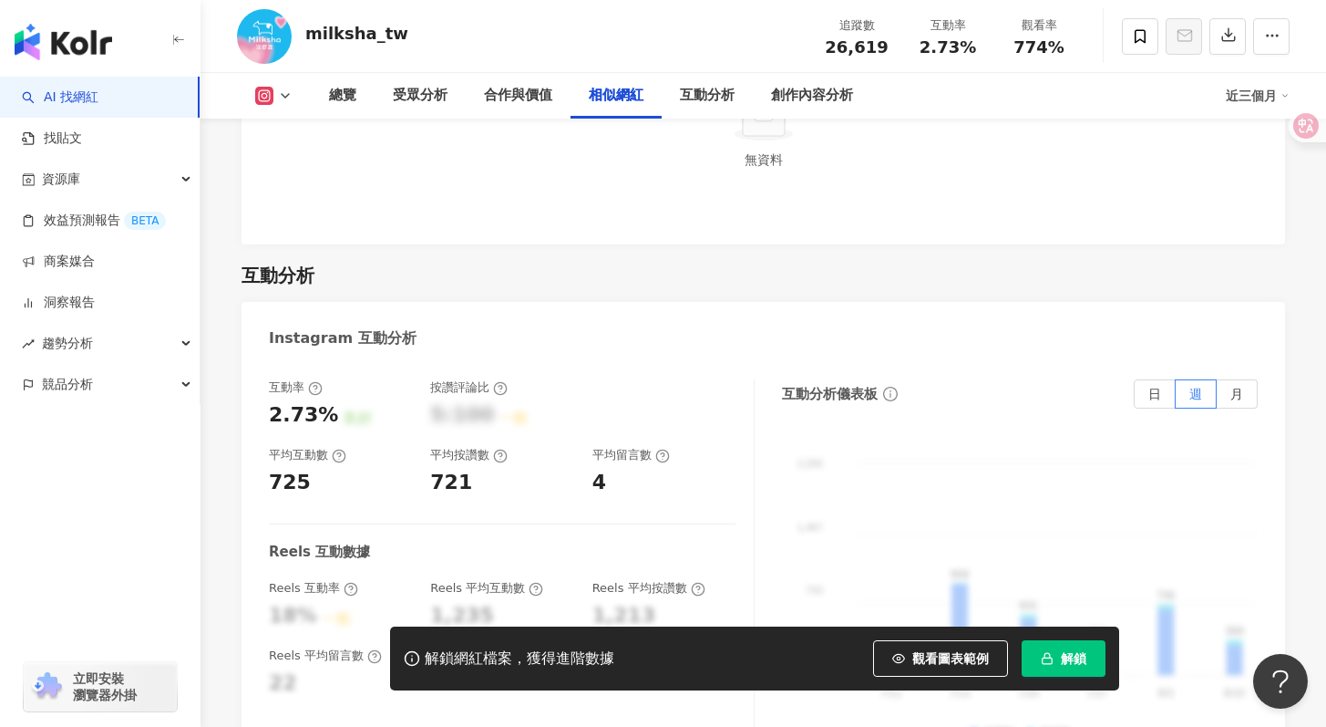
scroll to position [3190, 0]
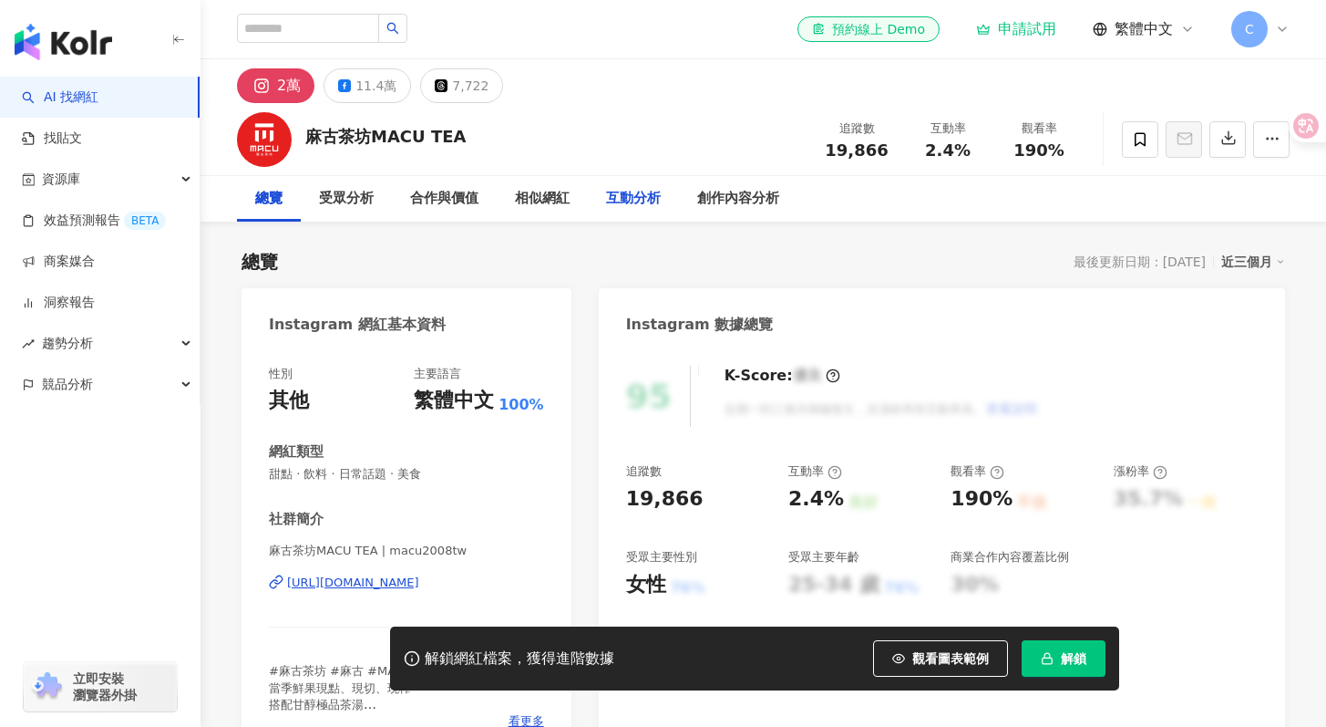
click at [619, 193] on div "互動分析" at bounding box center [633, 199] width 55 height 22
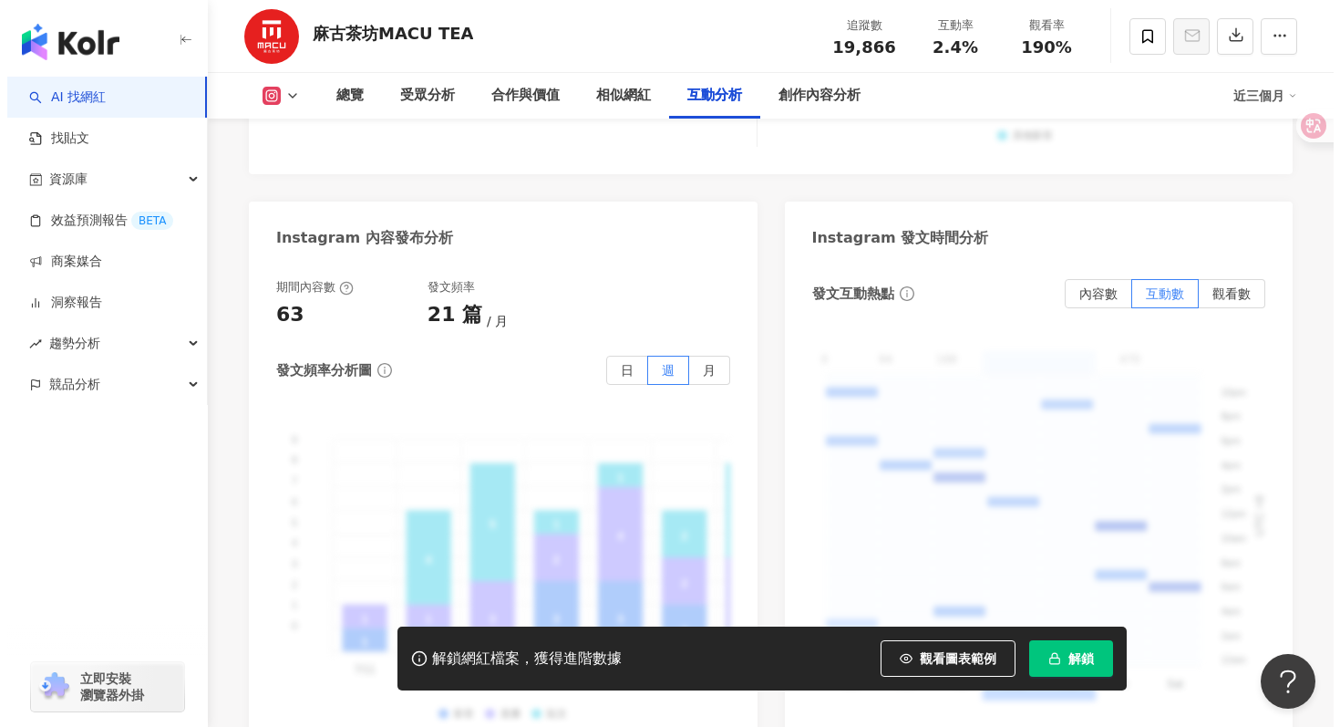
scroll to position [4558, 0]
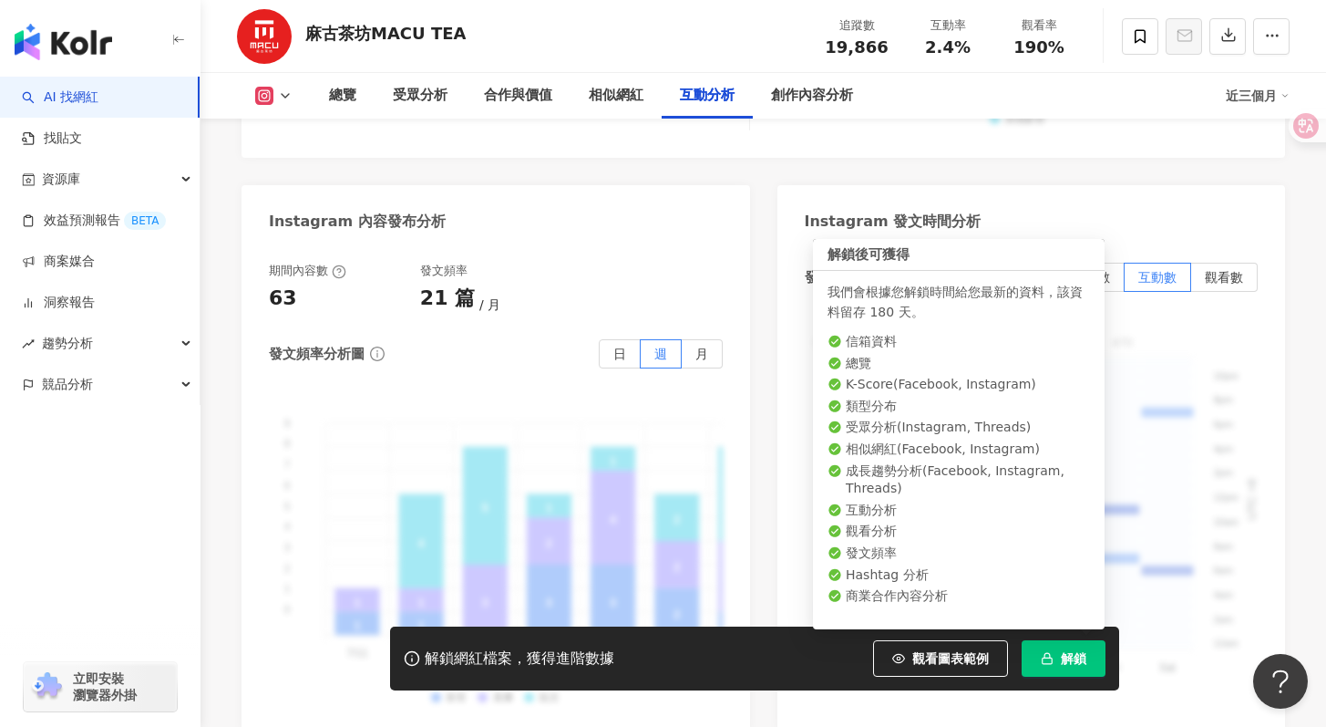
click at [1042, 645] on button "解鎖" at bounding box center [1064, 658] width 84 height 36
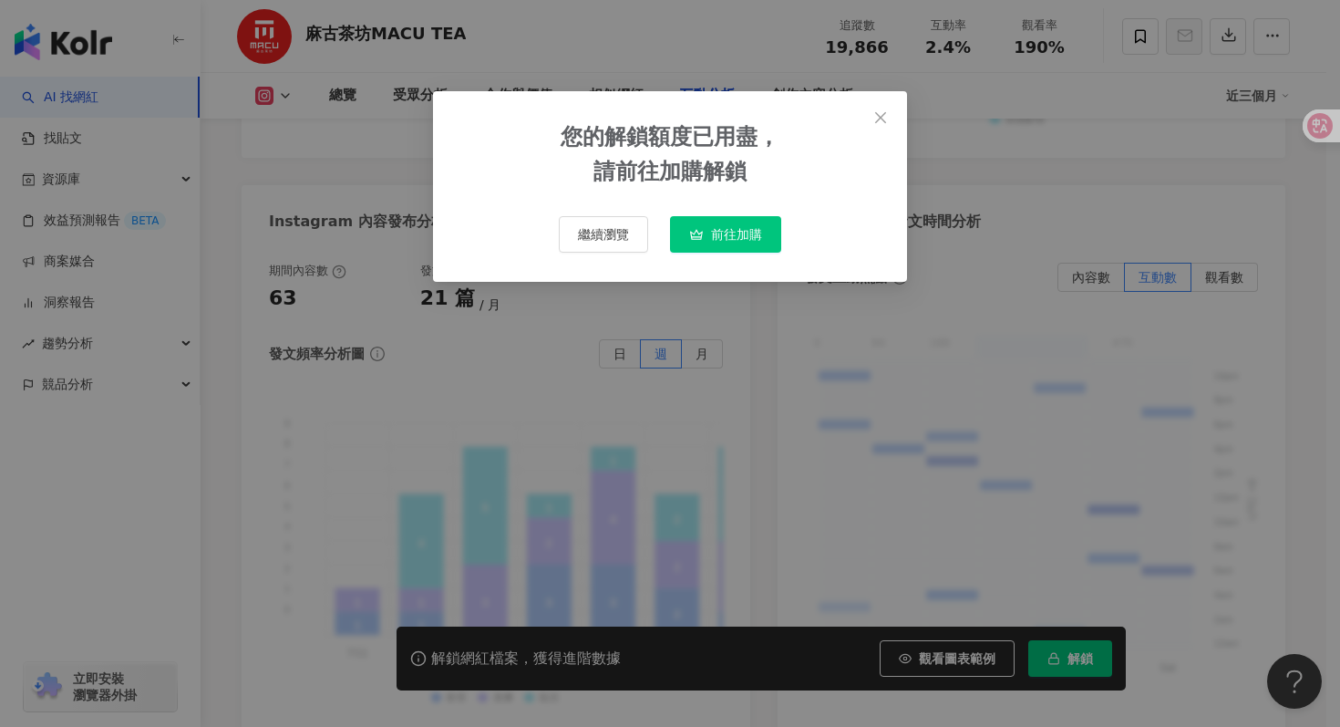
click at [719, 237] on span "前往加購" at bounding box center [736, 234] width 51 height 15
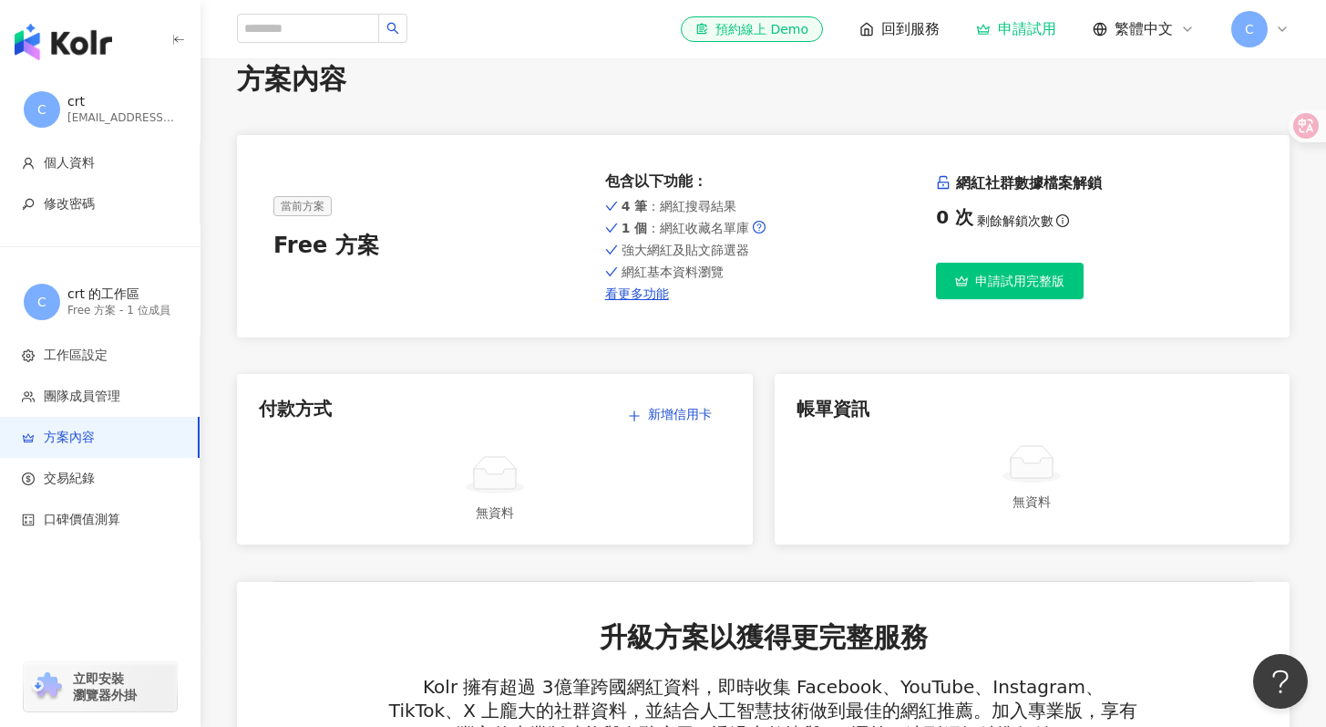
scroll to position [195, 0]
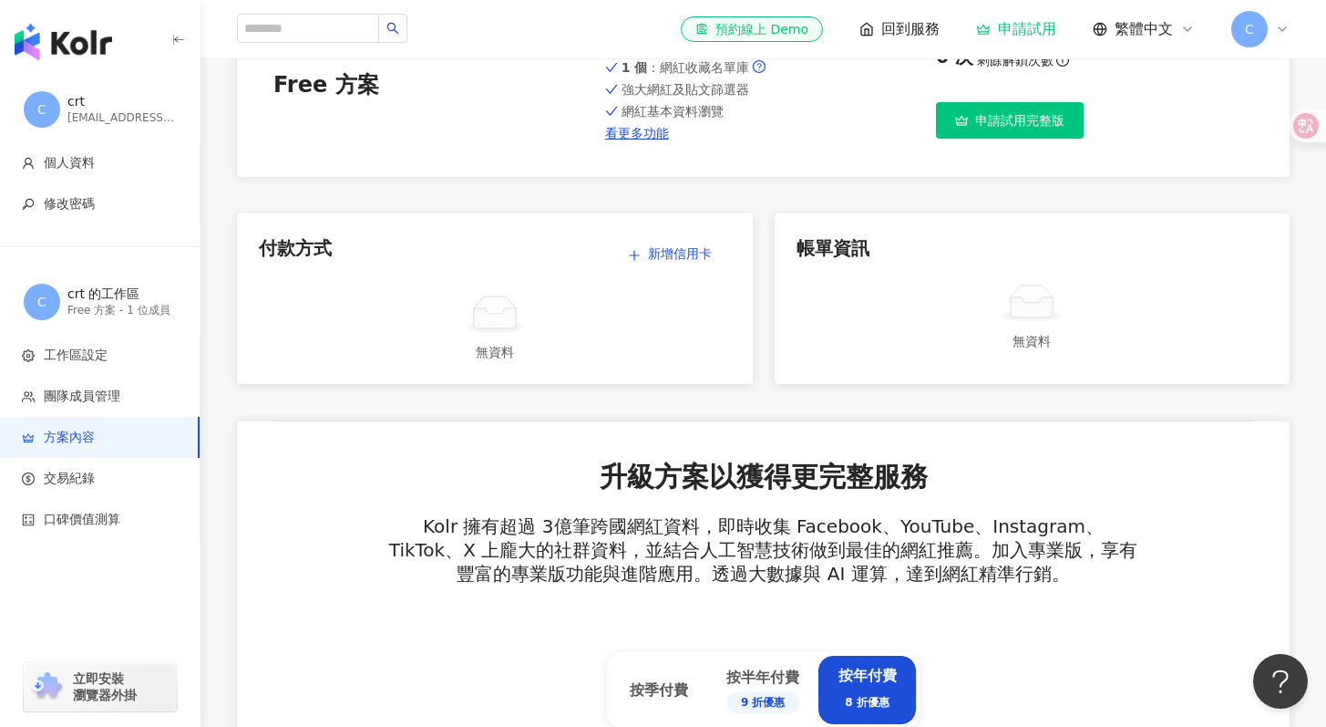
scroll to position [1545, 0]
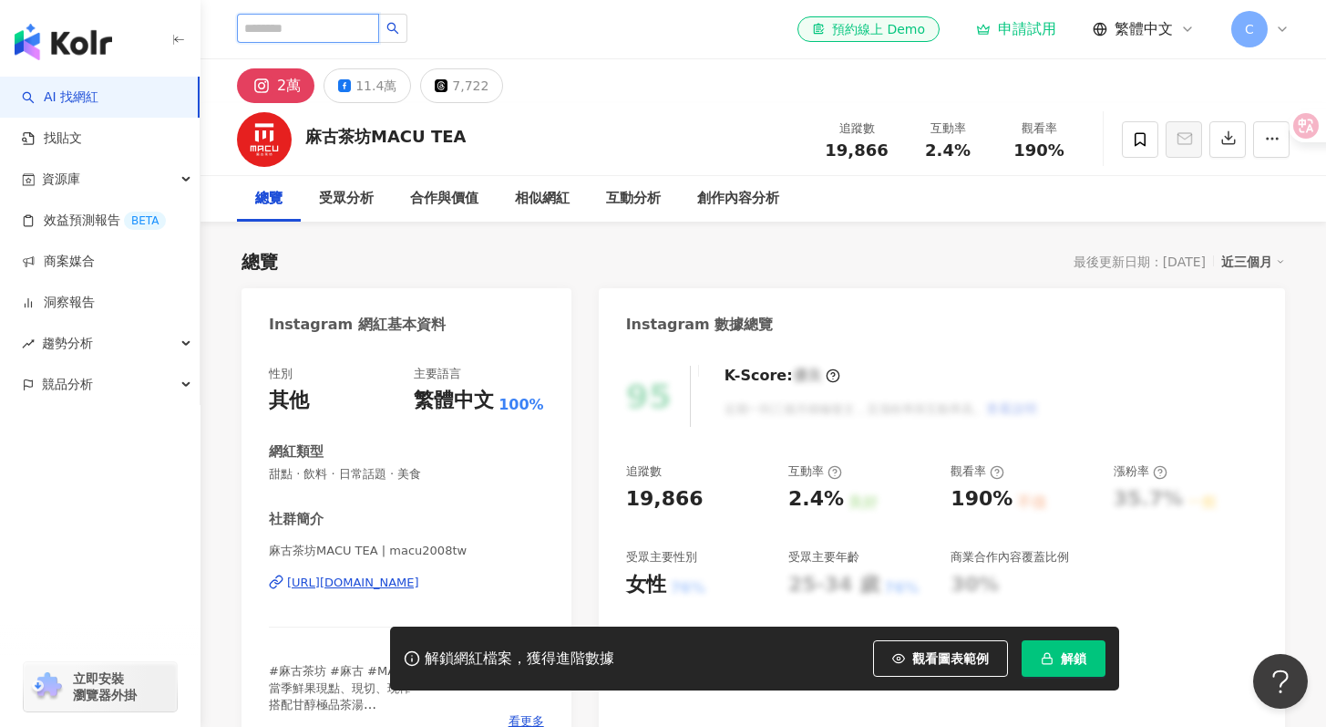
click at [334, 20] on input "search" at bounding box center [308, 28] width 142 height 29
type input "*"
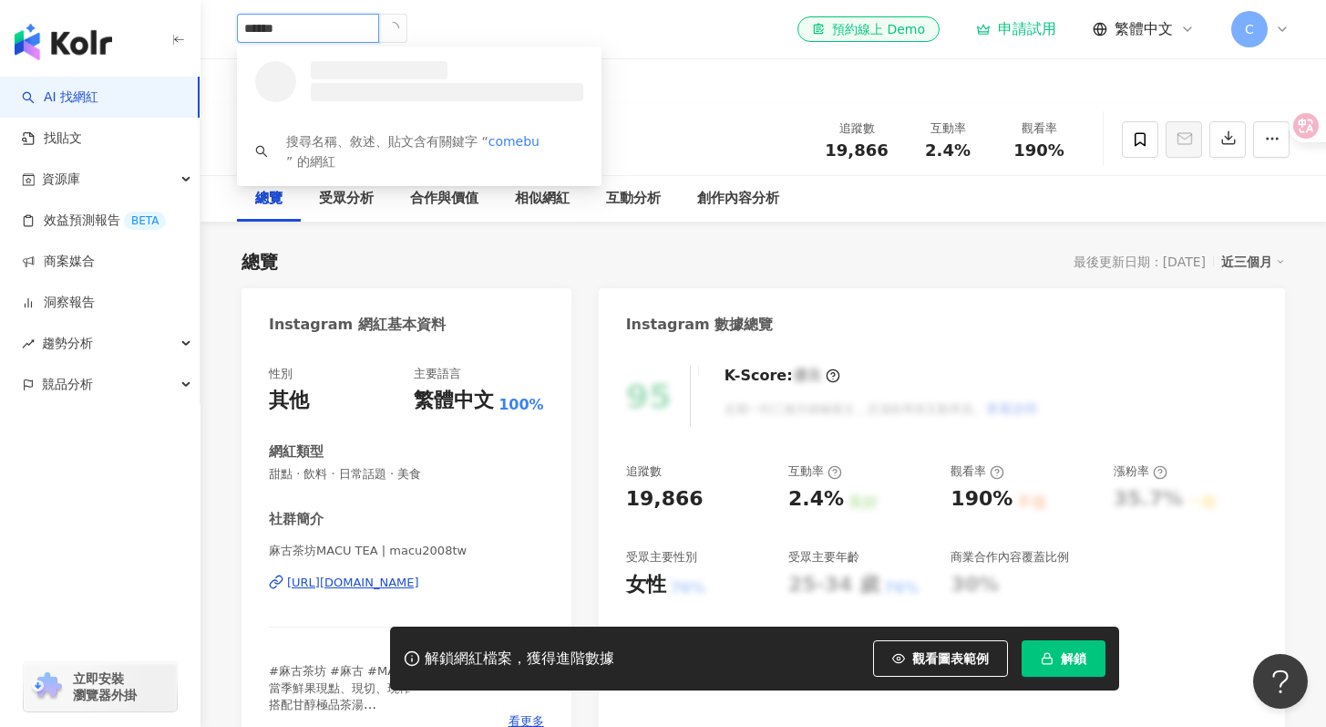
type input "*******"
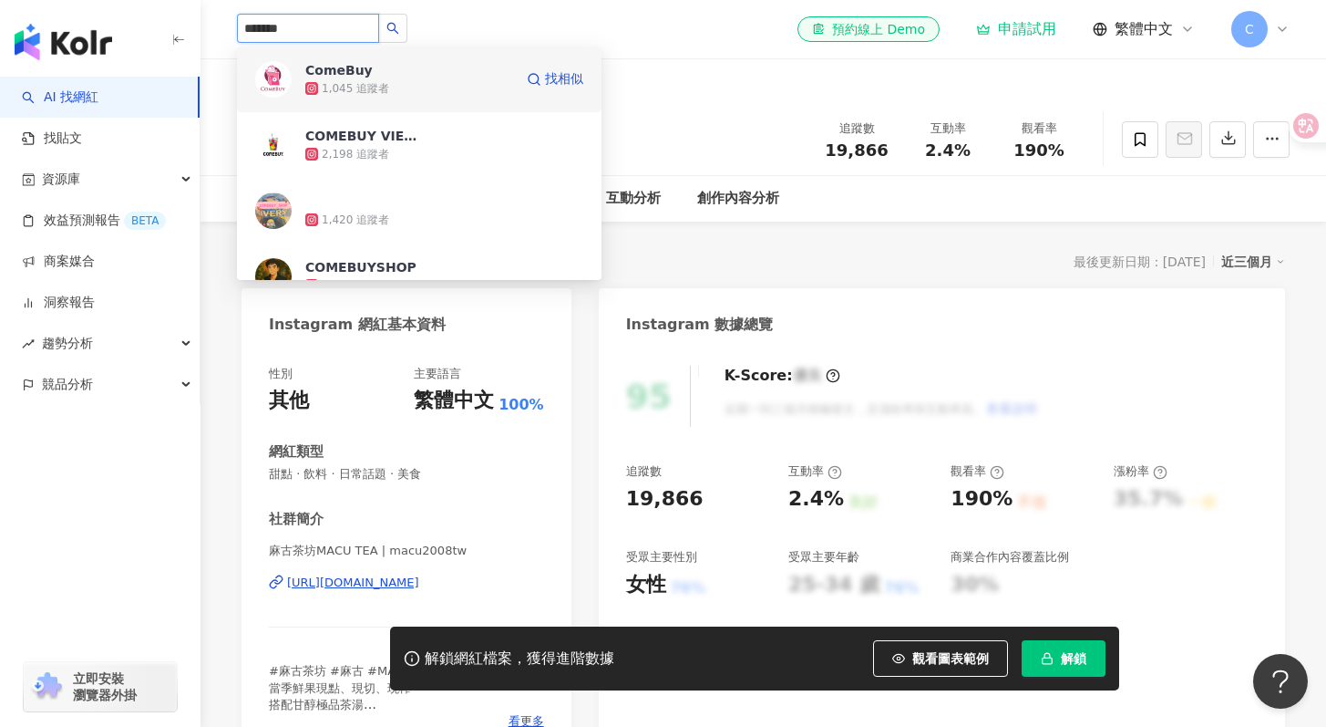
click at [416, 85] on div "1,045 追蹤者" at bounding box center [409, 88] width 208 height 18
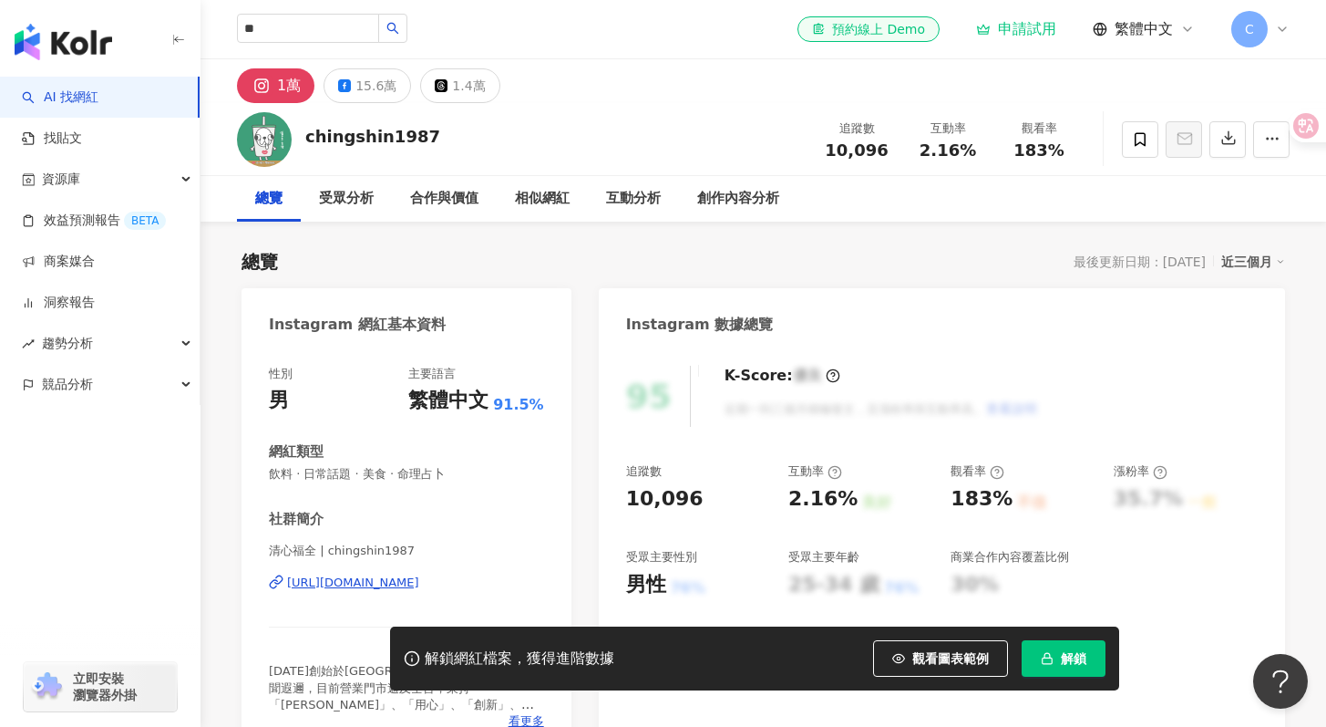
type input "***"
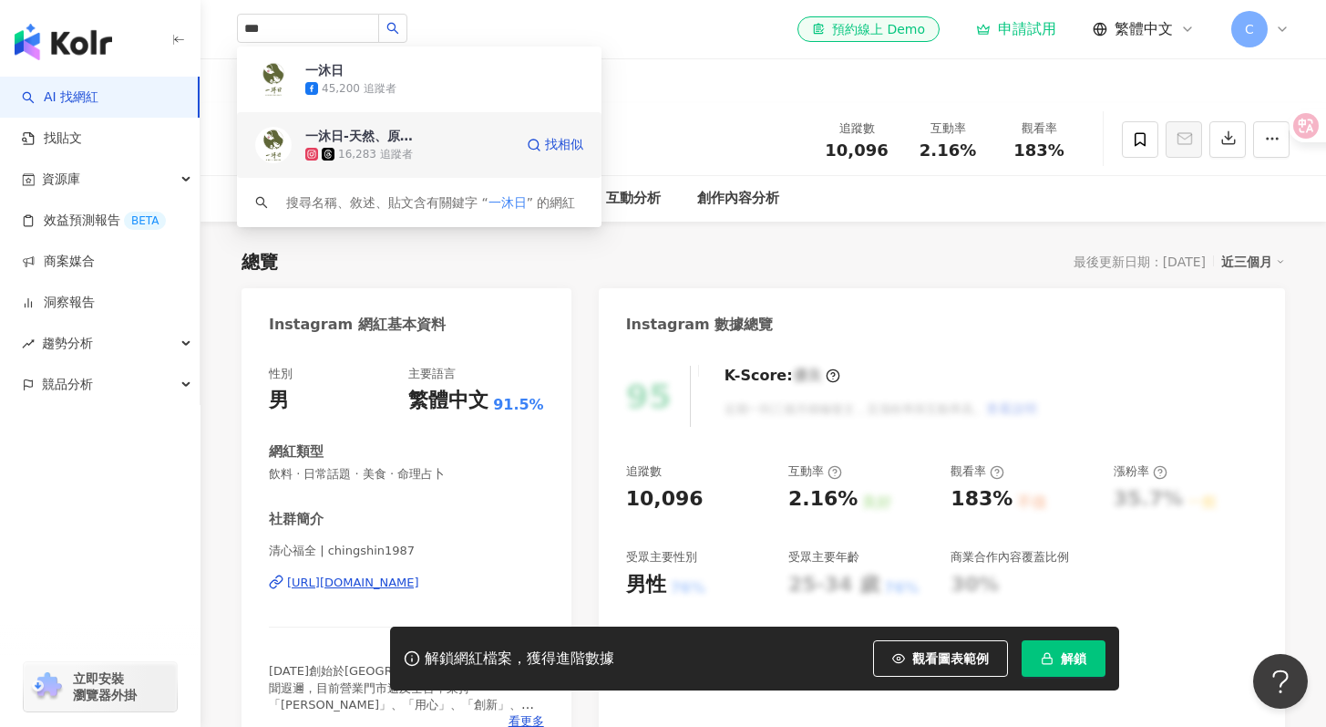
click at [449, 132] on div "一沐日-天然、原味、手感茶 16,283 追蹤者" at bounding box center [409, 145] width 208 height 36
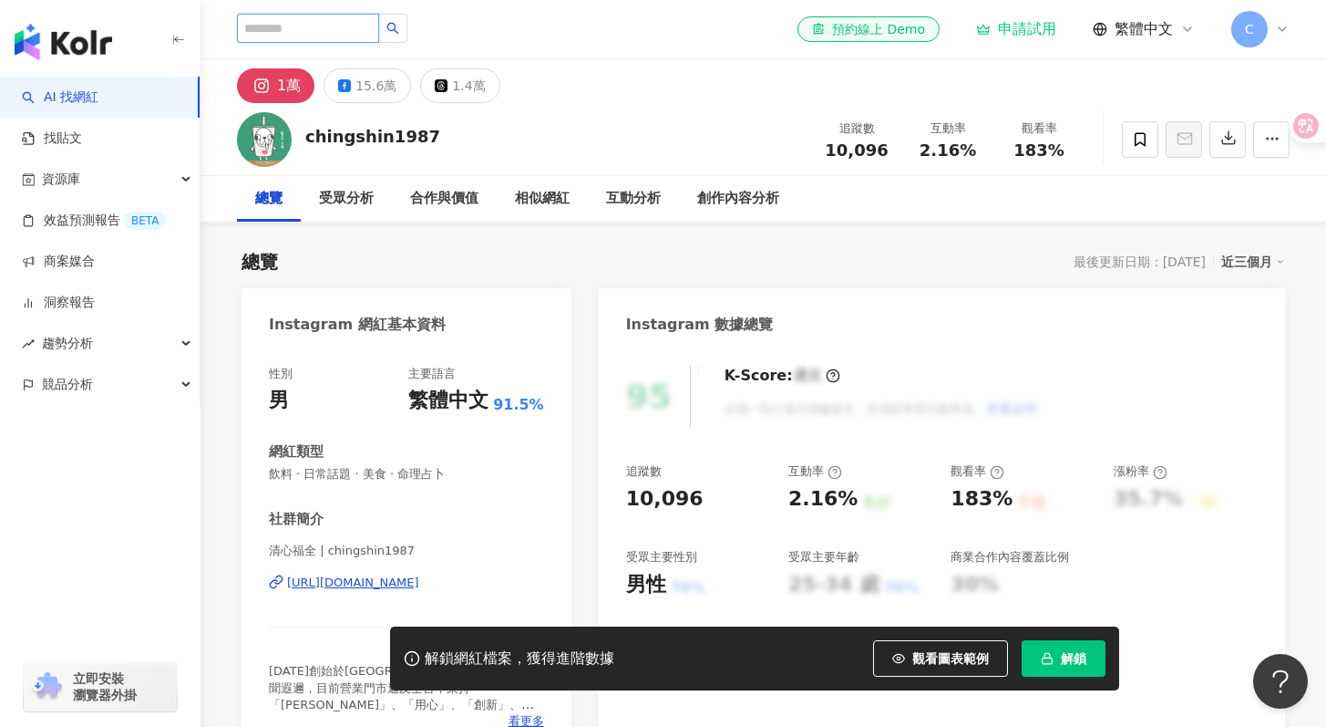
click at [287, 17] on input "search" at bounding box center [308, 28] width 142 height 29
type input "*"
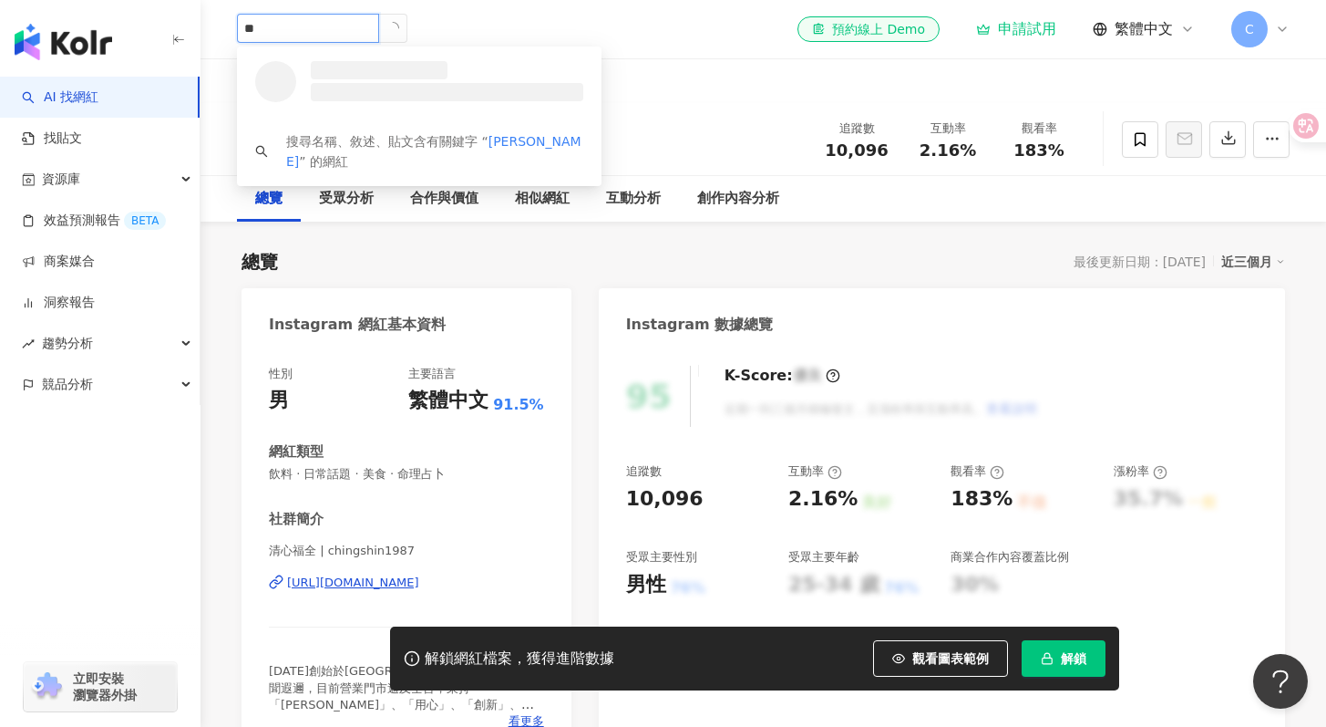
type input "**"
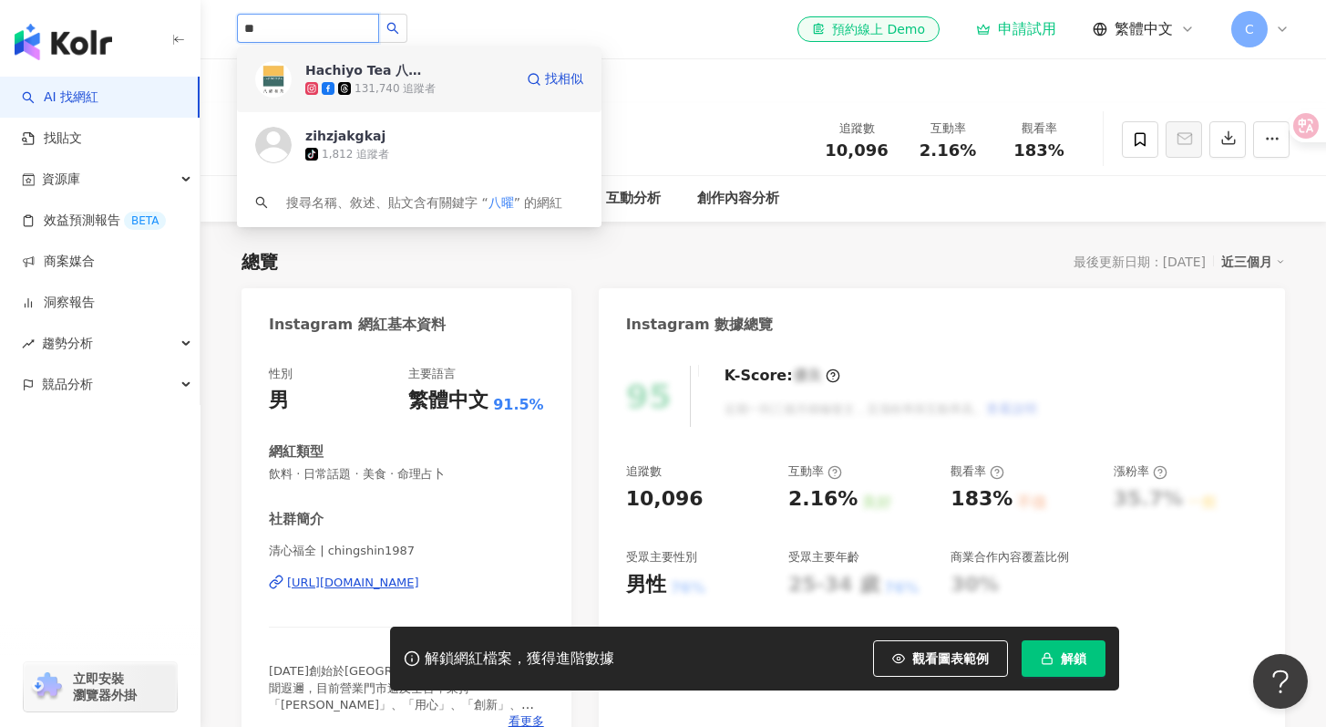
click at [437, 72] on div "Hachiyo Tea 八曜和茶 131,740 追蹤者" at bounding box center [409, 79] width 208 height 36
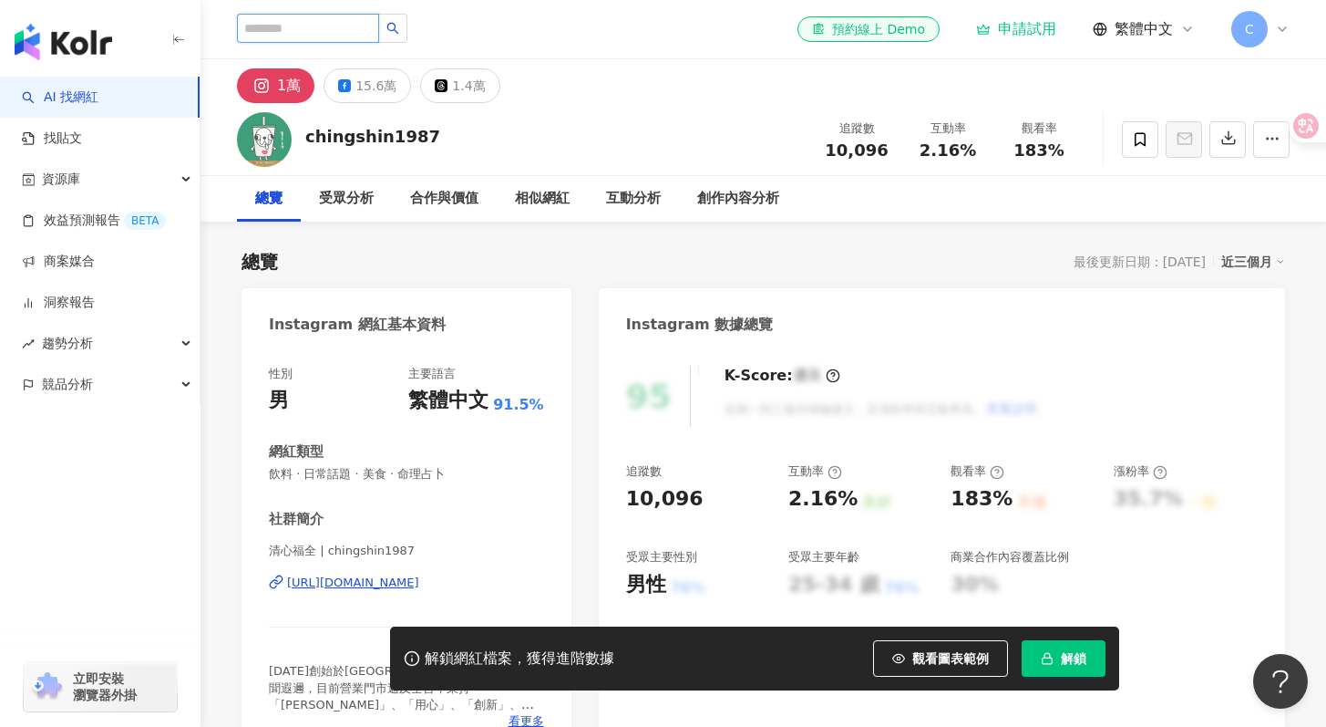
click at [356, 37] on input "search" at bounding box center [308, 28] width 142 height 29
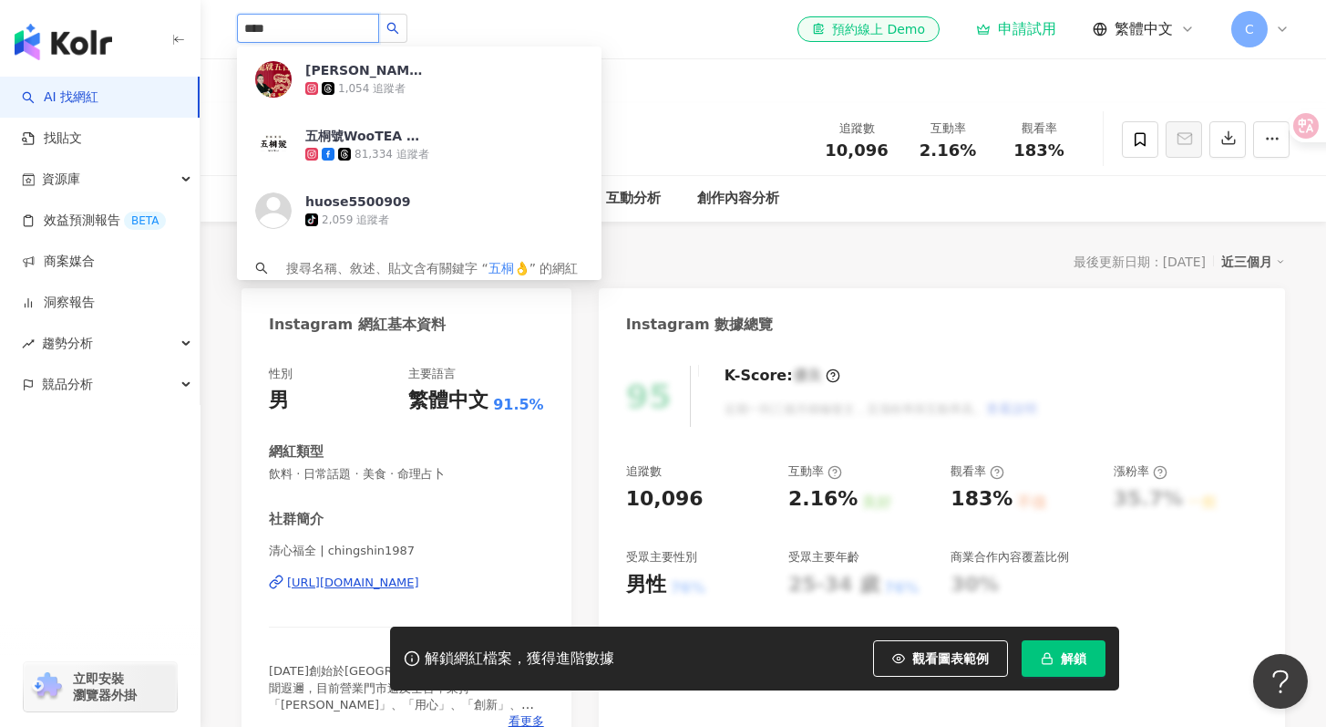
type input "***"
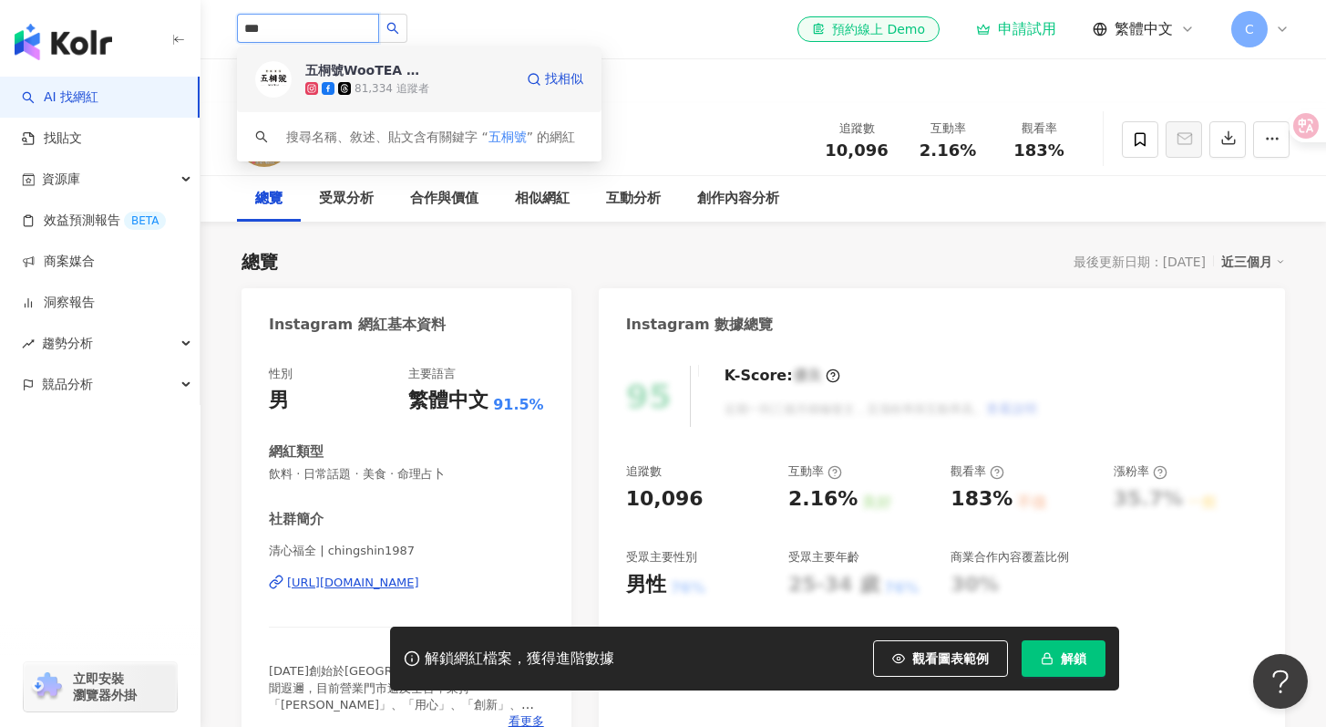
click at [440, 74] on div "五桐號WooTEA - Official 81,334 追蹤者" at bounding box center [409, 79] width 208 height 36
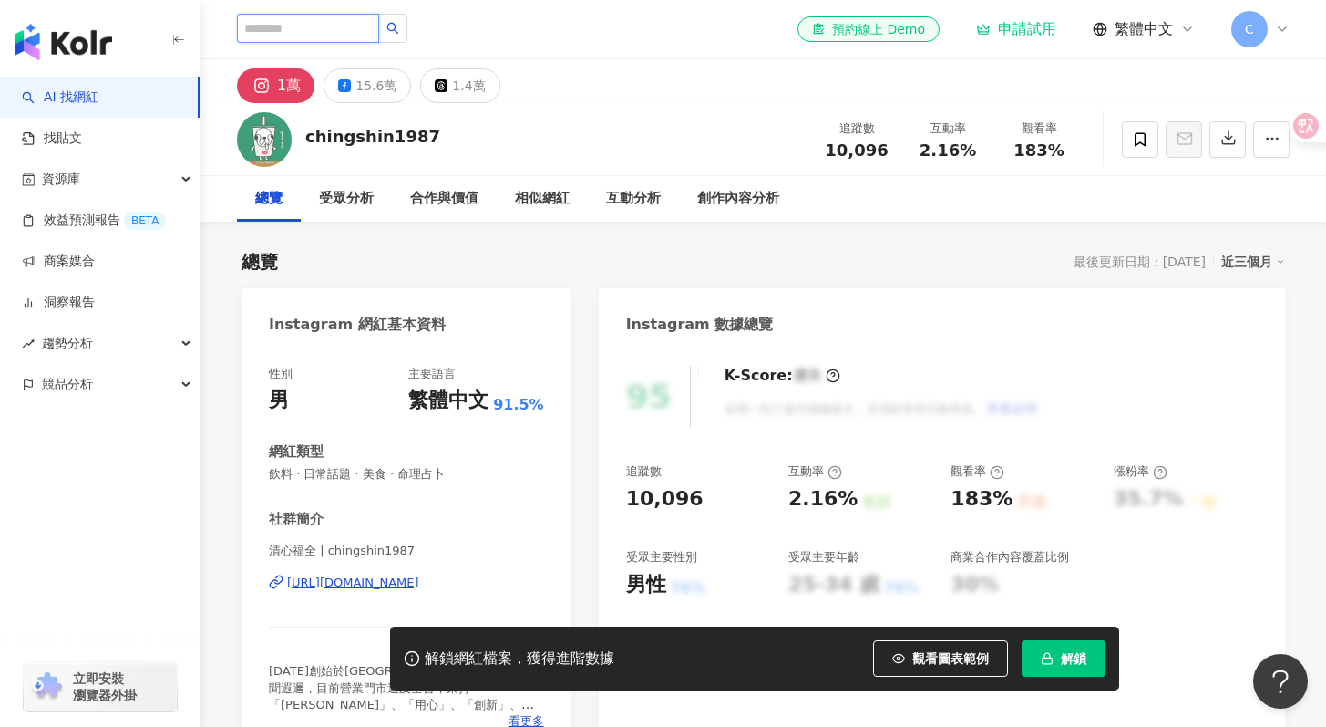
click at [363, 35] on input "search" at bounding box center [308, 28] width 142 height 29
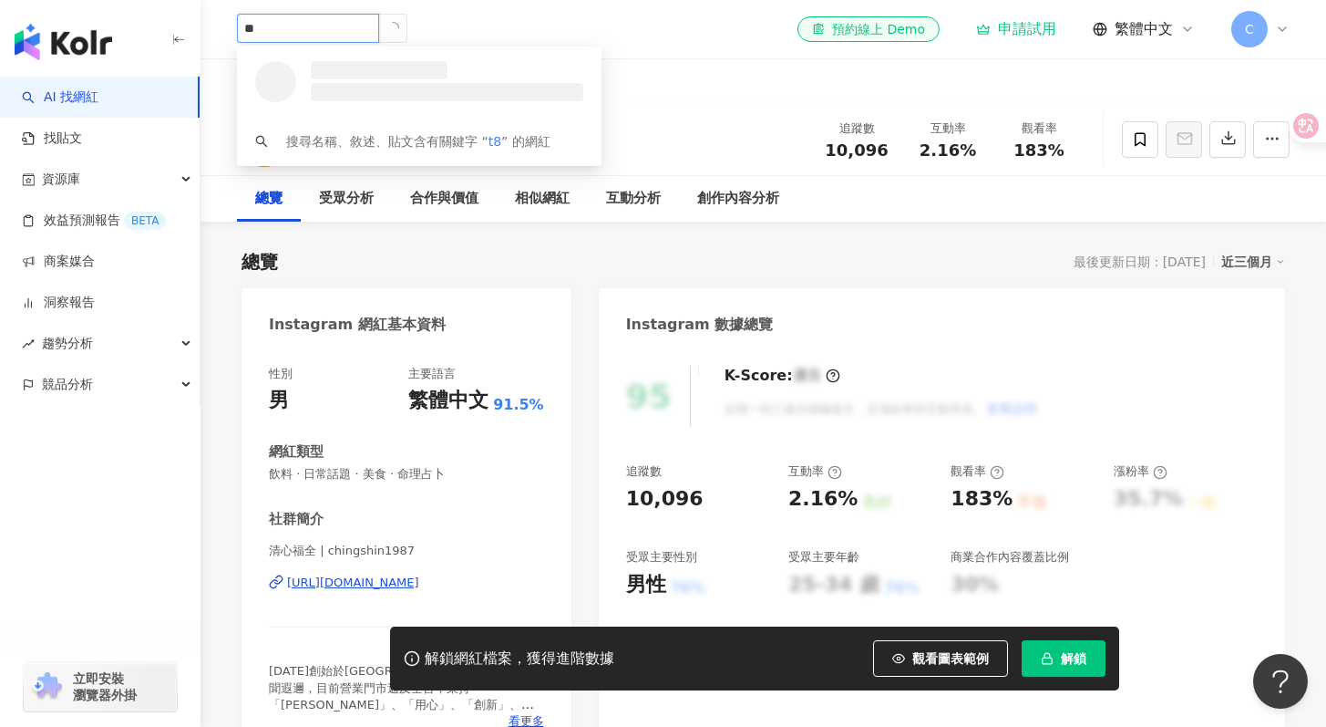
type input "*"
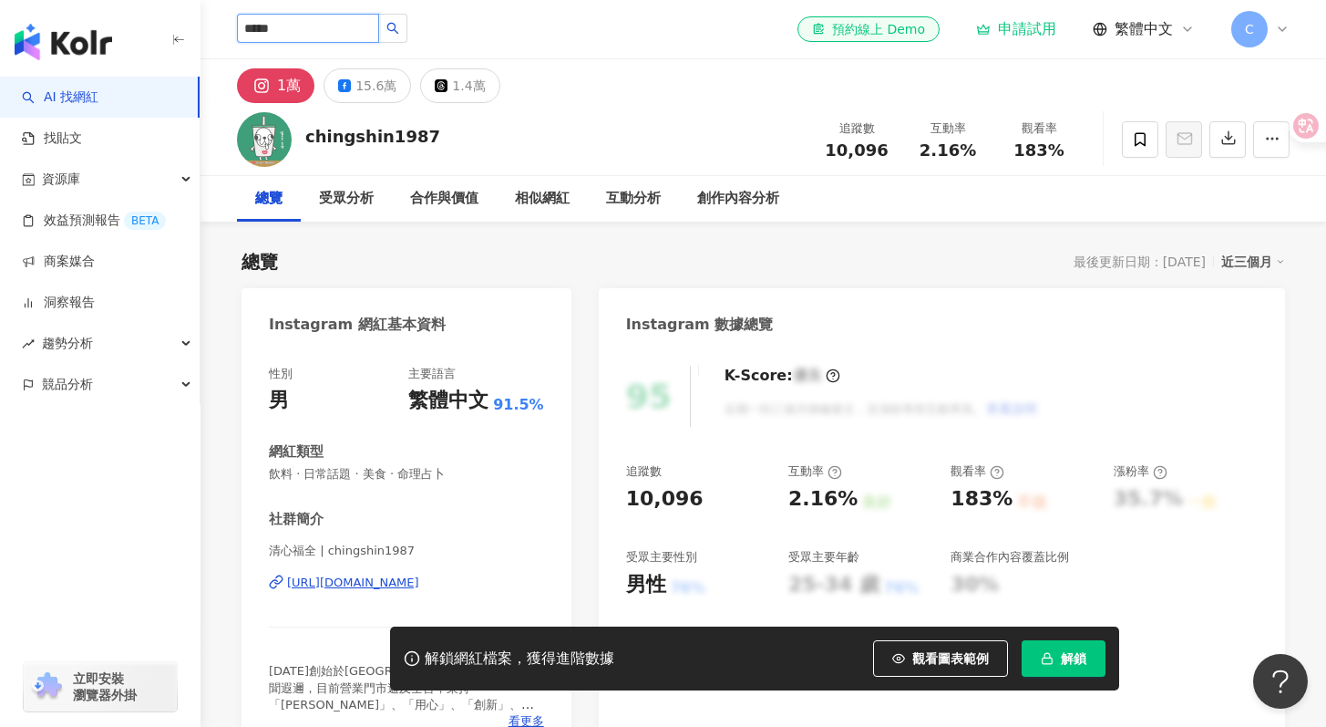
type input "***"
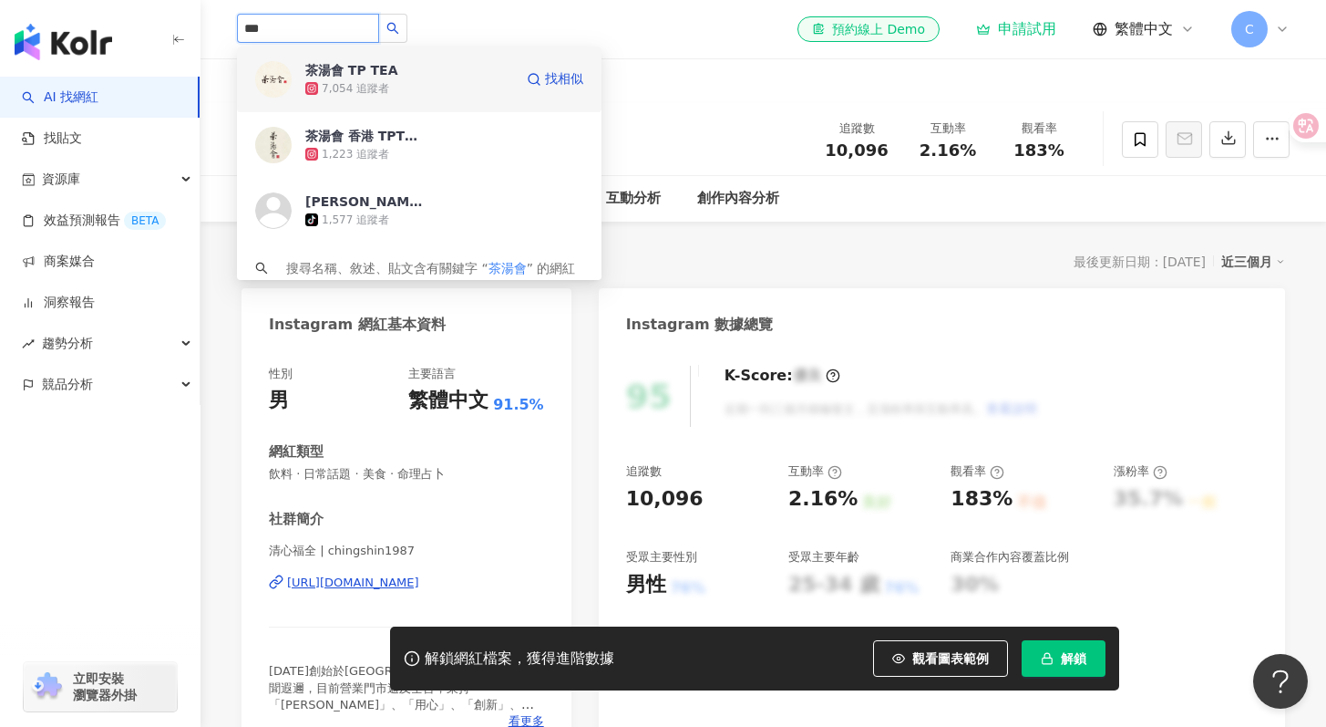
click at [400, 81] on div "7,054 追蹤者" at bounding box center [409, 88] width 208 height 18
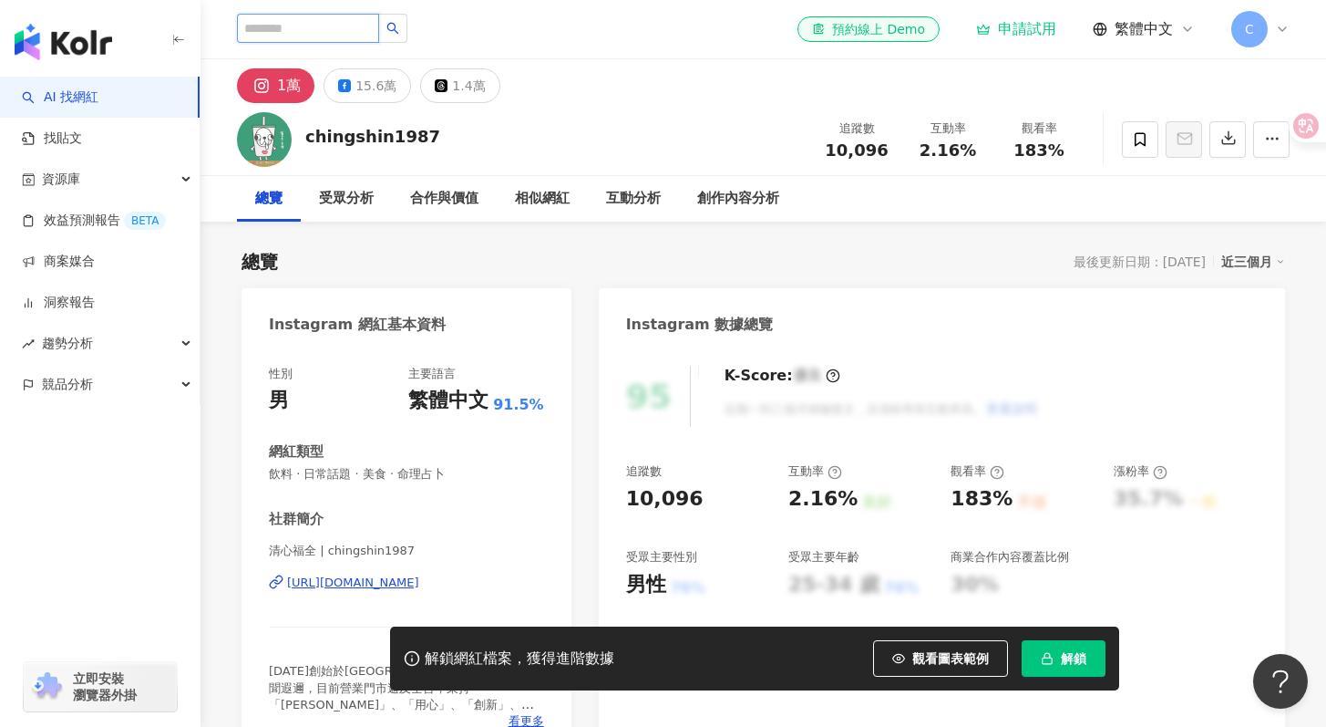
click at [345, 27] on input "search" at bounding box center [308, 28] width 142 height 29
type input "*"
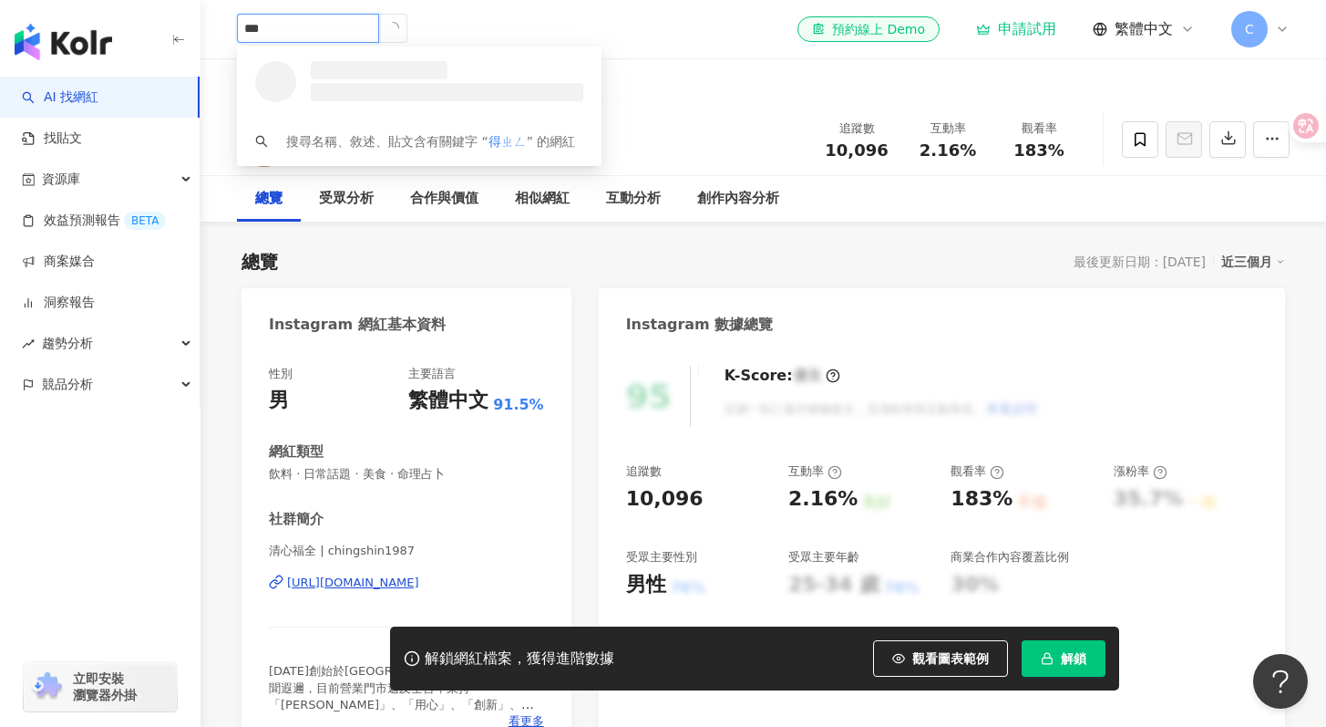
type input "**"
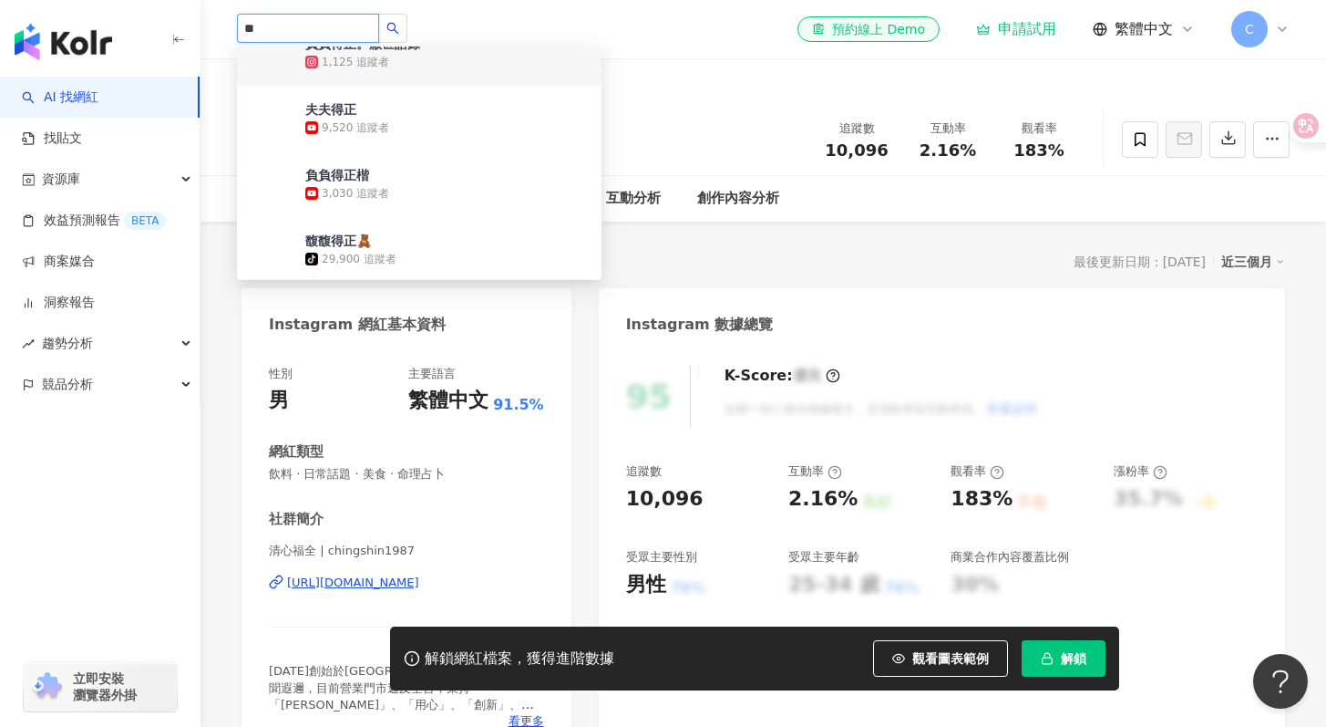
scroll to position [160, 0]
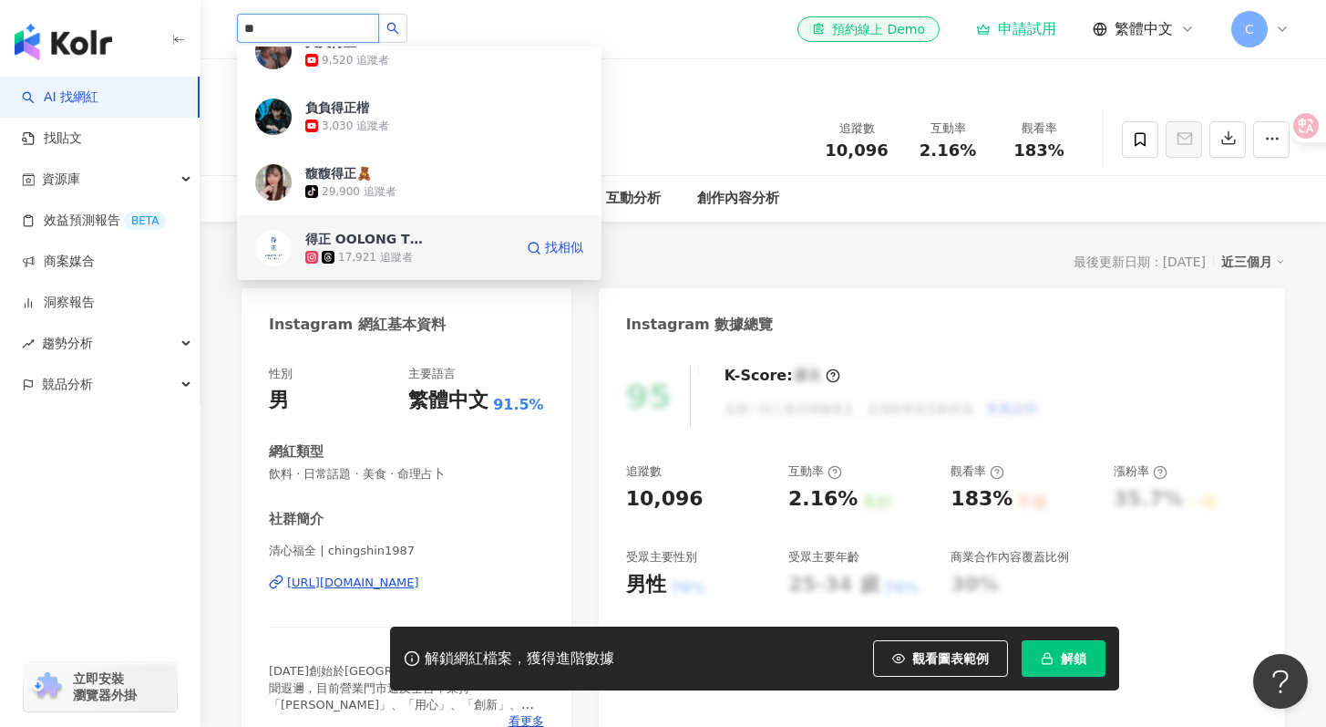
click at [459, 244] on div "得正 OOLONG TEA PROJECT 17,921 追蹤者" at bounding box center [409, 248] width 208 height 36
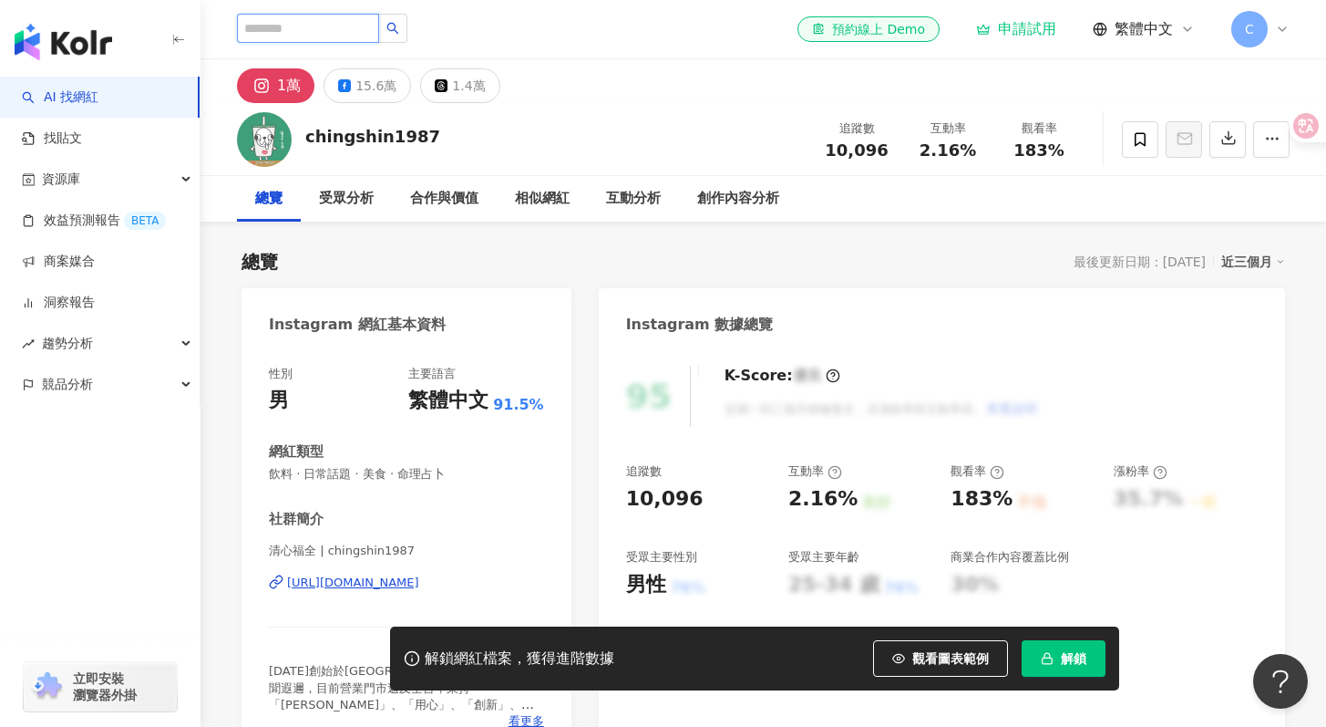
click at [352, 26] on input "search" at bounding box center [308, 28] width 142 height 29
click at [311, 25] on input "search" at bounding box center [308, 28] width 142 height 29
type input "**"
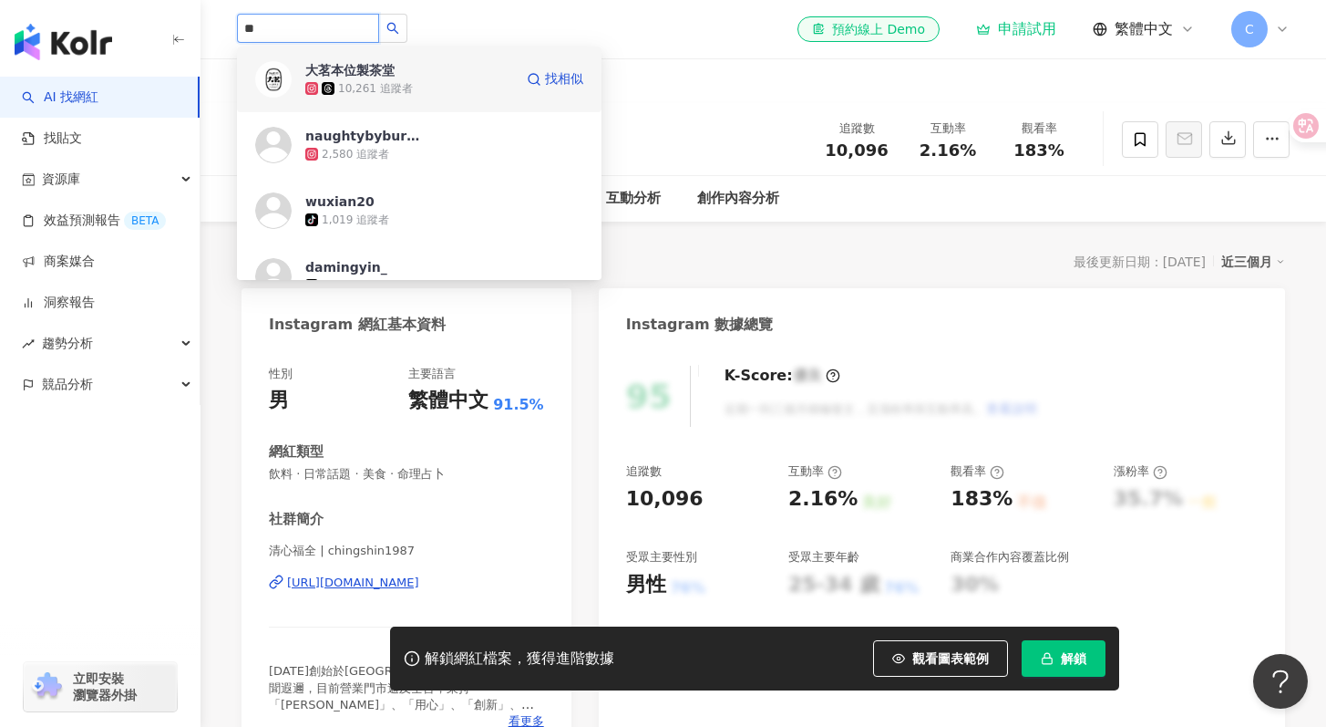
click at [440, 97] on div "10,261 追蹤者" at bounding box center [409, 88] width 208 height 18
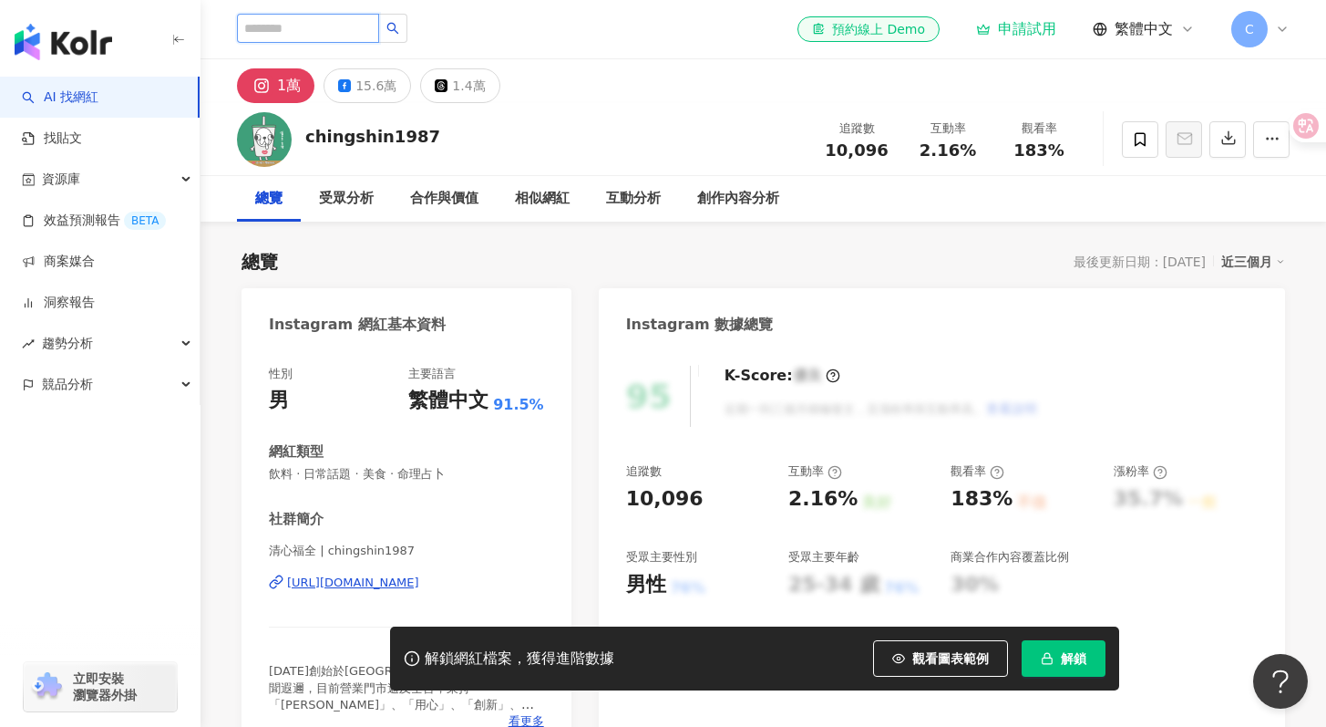
click at [294, 36] on input "search" at bounding box center [308, 28] width 142 height 29
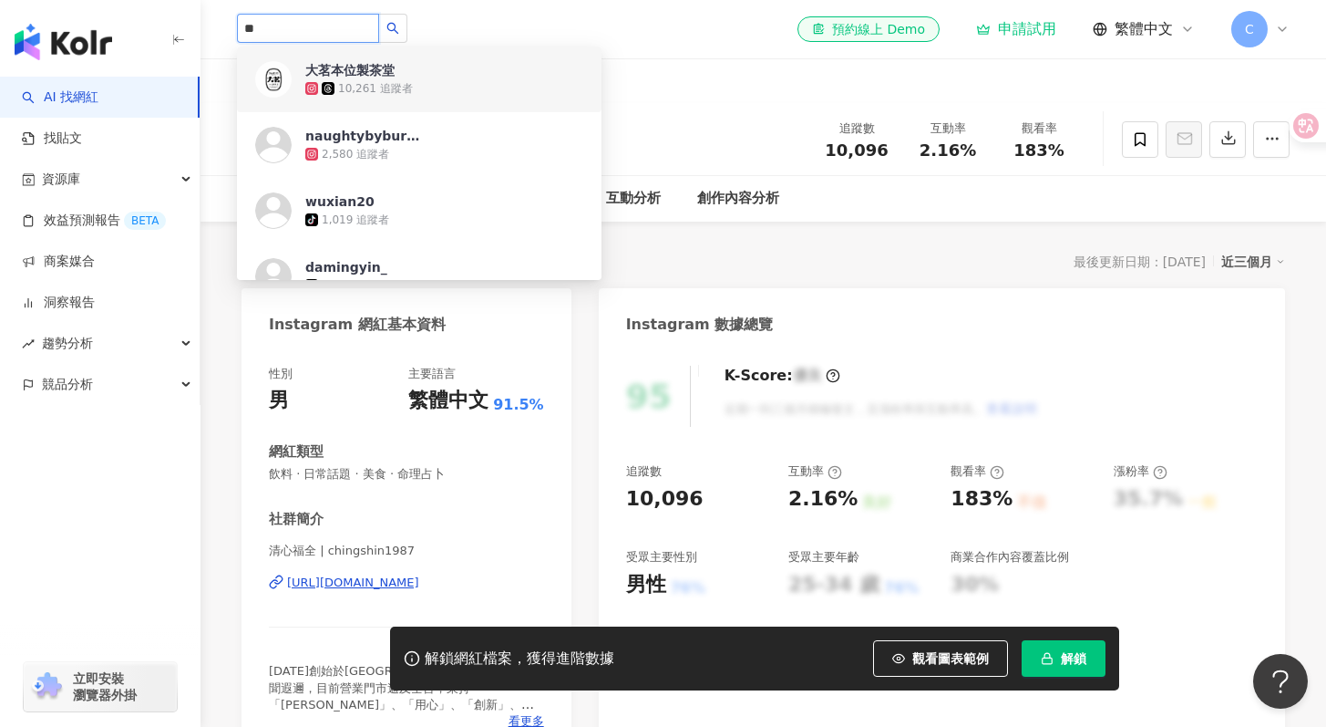
type input "**"
click at [399, 81] on div "10,261 追蹤者" at bounding box center [375, 88] width 75 height 15
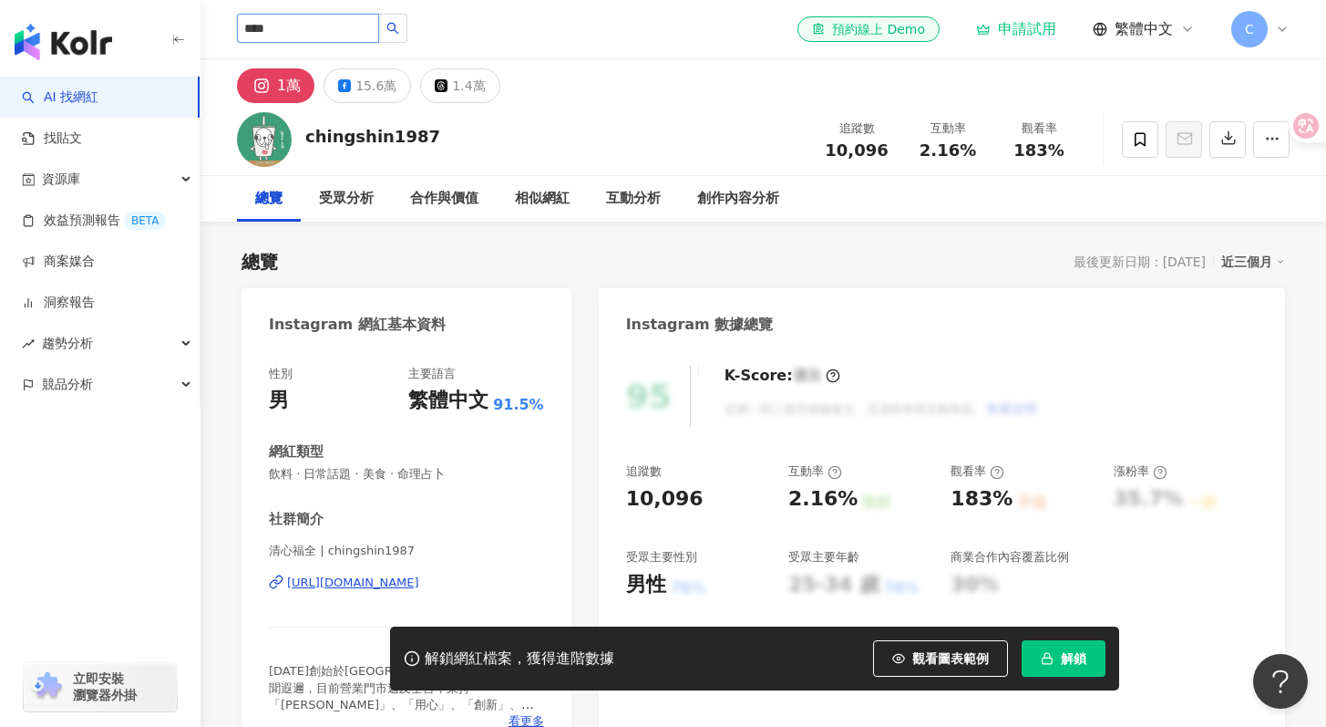
type input "***"
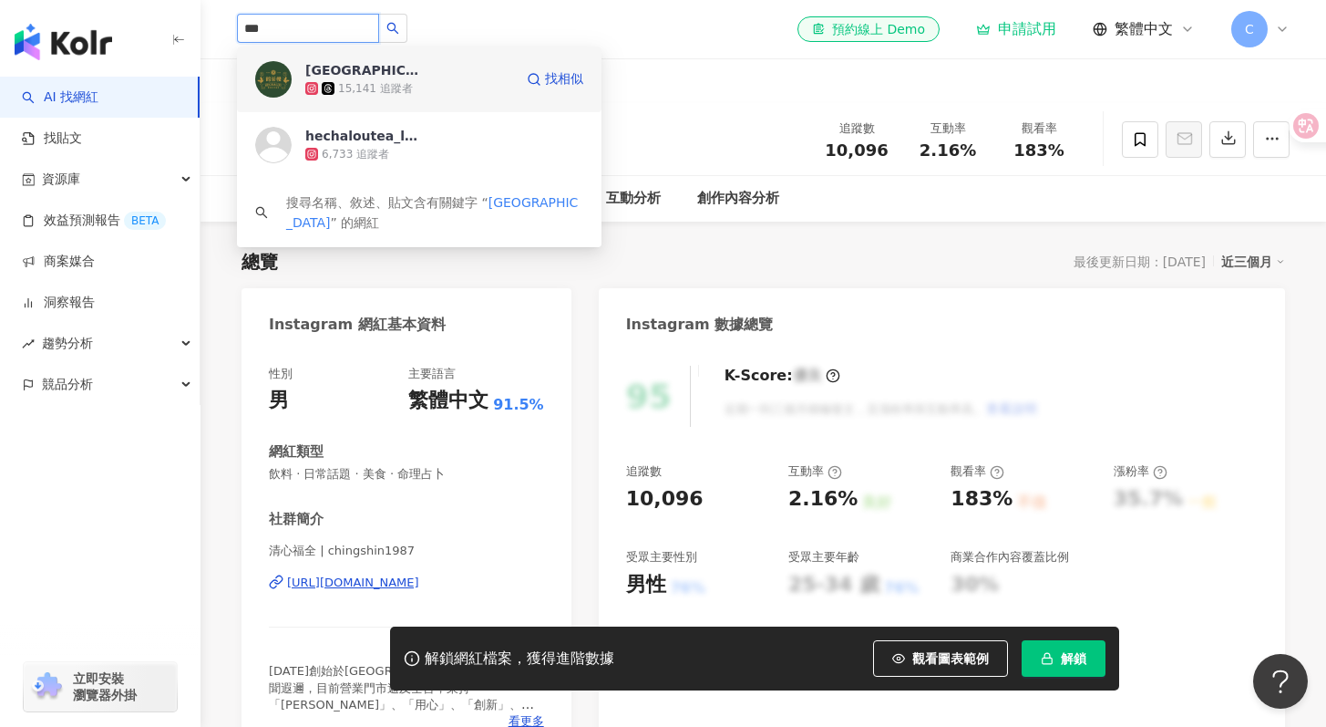
click at [448, 79] on div "15,141 追蹤者" at bounding box center [409, 88] width 208 height 18
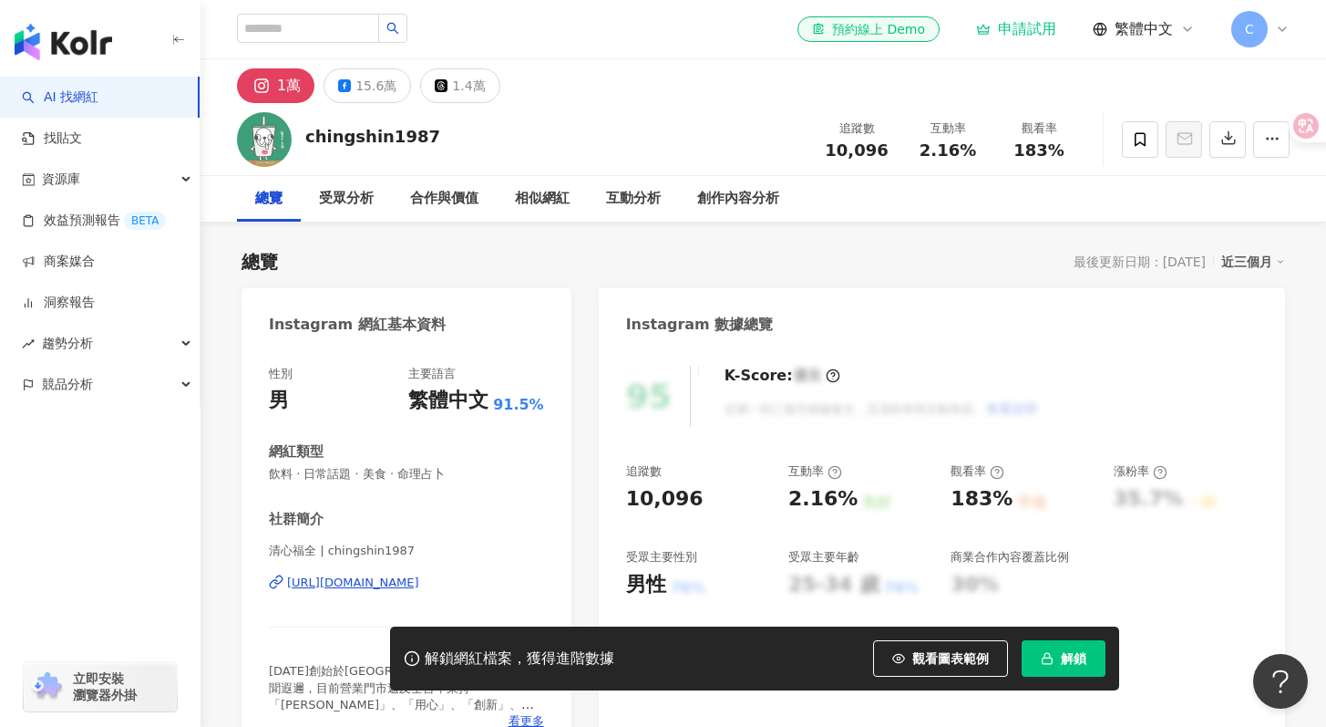
click at [326, 13] on div "鶴茶樓 鶴頂紅茶商店 15,141 追蹤者 hechaloutea_longbeach 6,733 追蹤者 搜尋名稱、敘述、貼文含有關鍵字 “ 鶴茶樓 ” 的…" at bounding box center [763, 29] width 1053 height 58
click at [328, 27] on input "search" at bounding box center [308, 28] width 142 height 29
type input "*"
click at [290, 15] on input "*" at bounding box center [308, 28] width 142 height 29
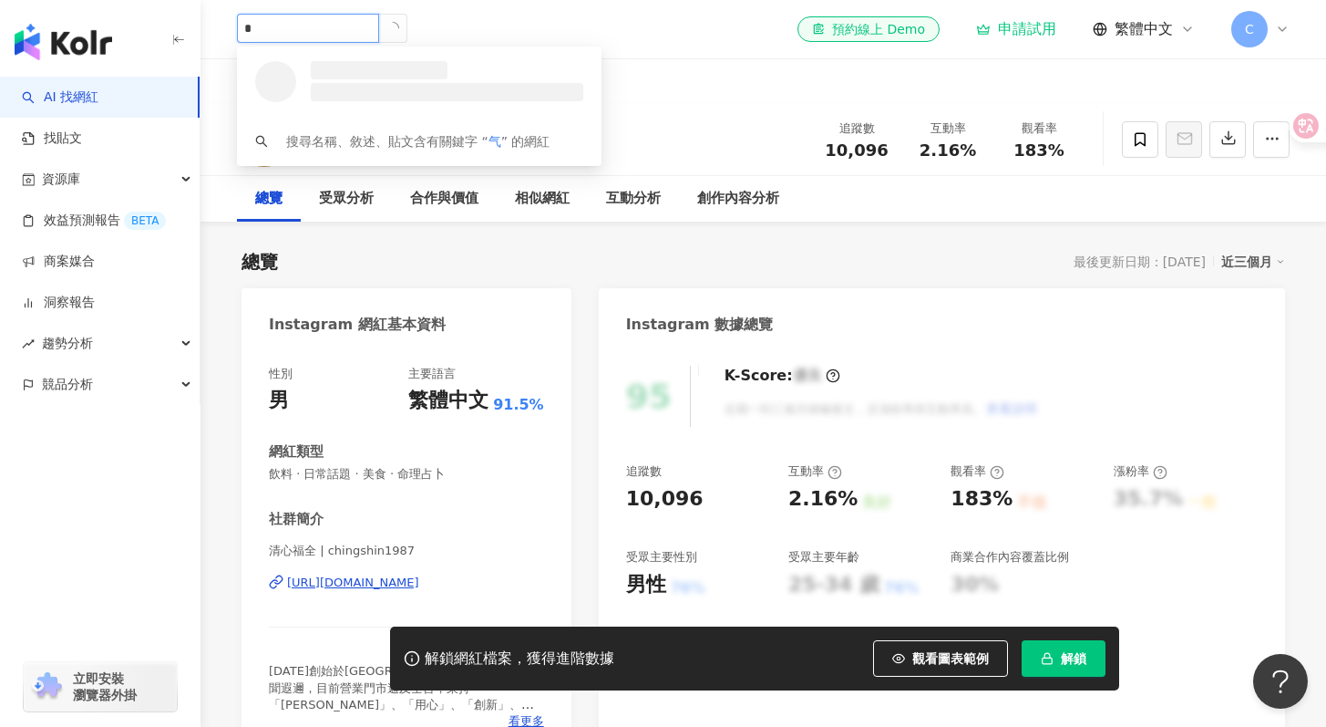
drag, startPoint x: 287, startPoint y: 29, endPoint x: 242, endPoint y: 27, distance: 45.6
click at [242, 27] on input "*" at bounding box center [308, 28] width 142 height 29
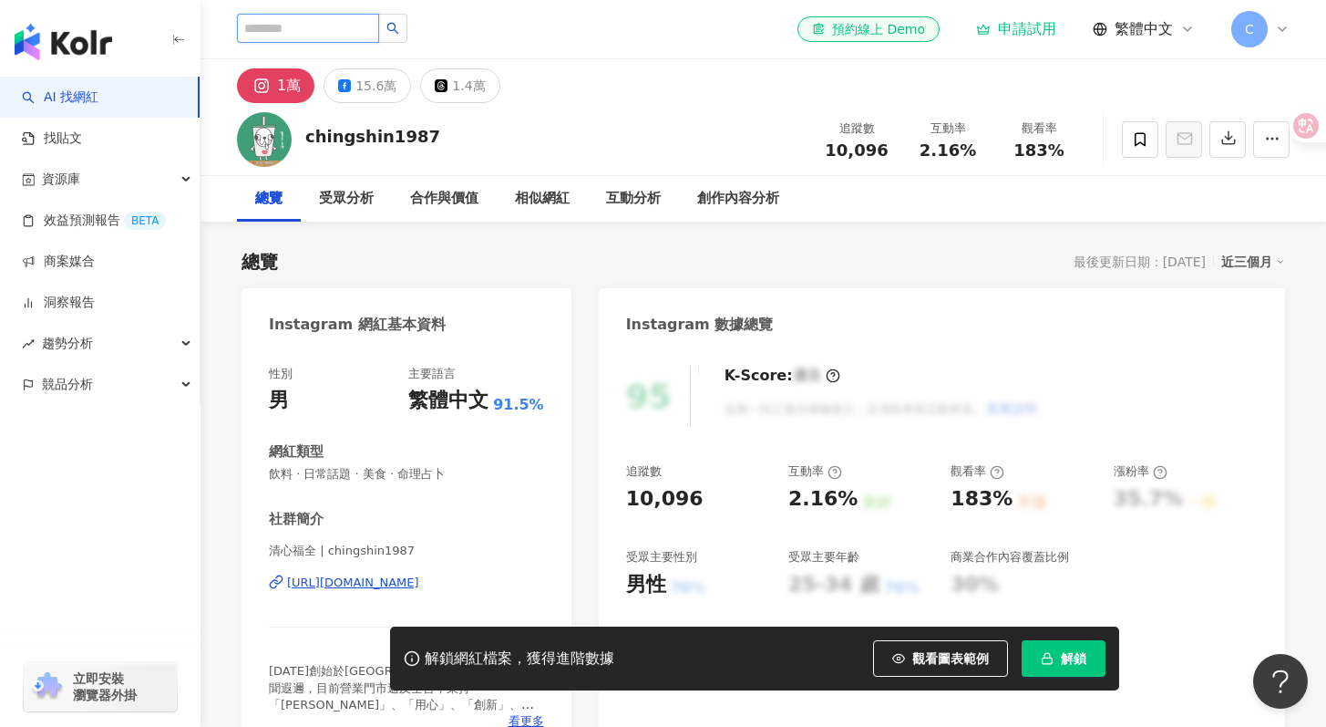
click at [326, 28] on input "search" at bounding box center [308, 28] width 142 height 29
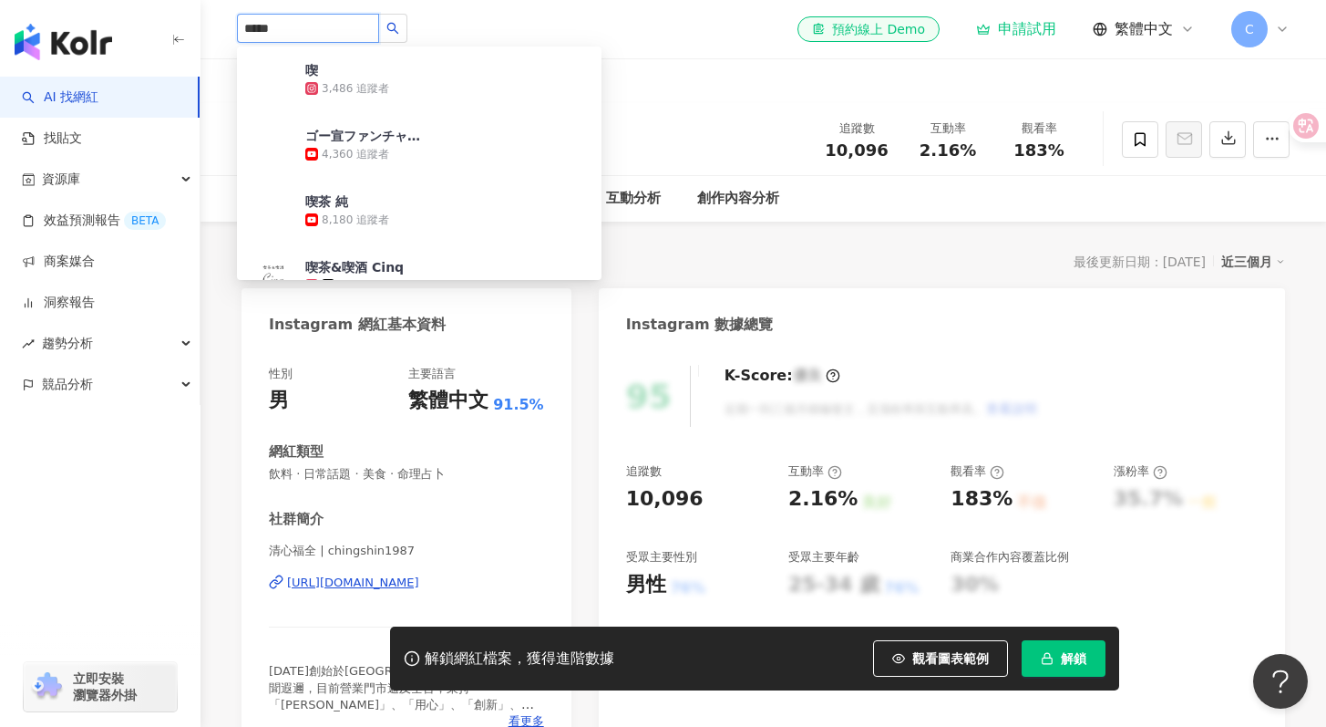
type input "****"
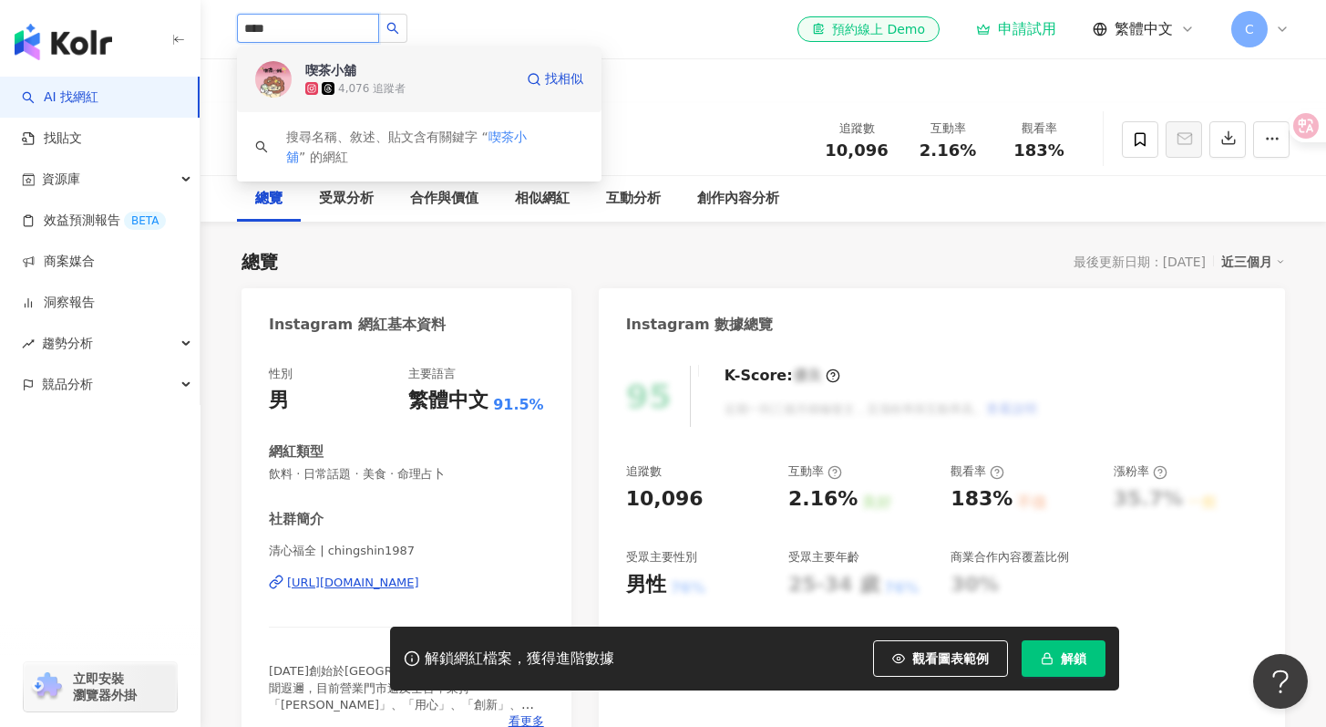
click at [423, 77] on span "喫茶小舖" at bounding box center [364, 70] width 119 height 18
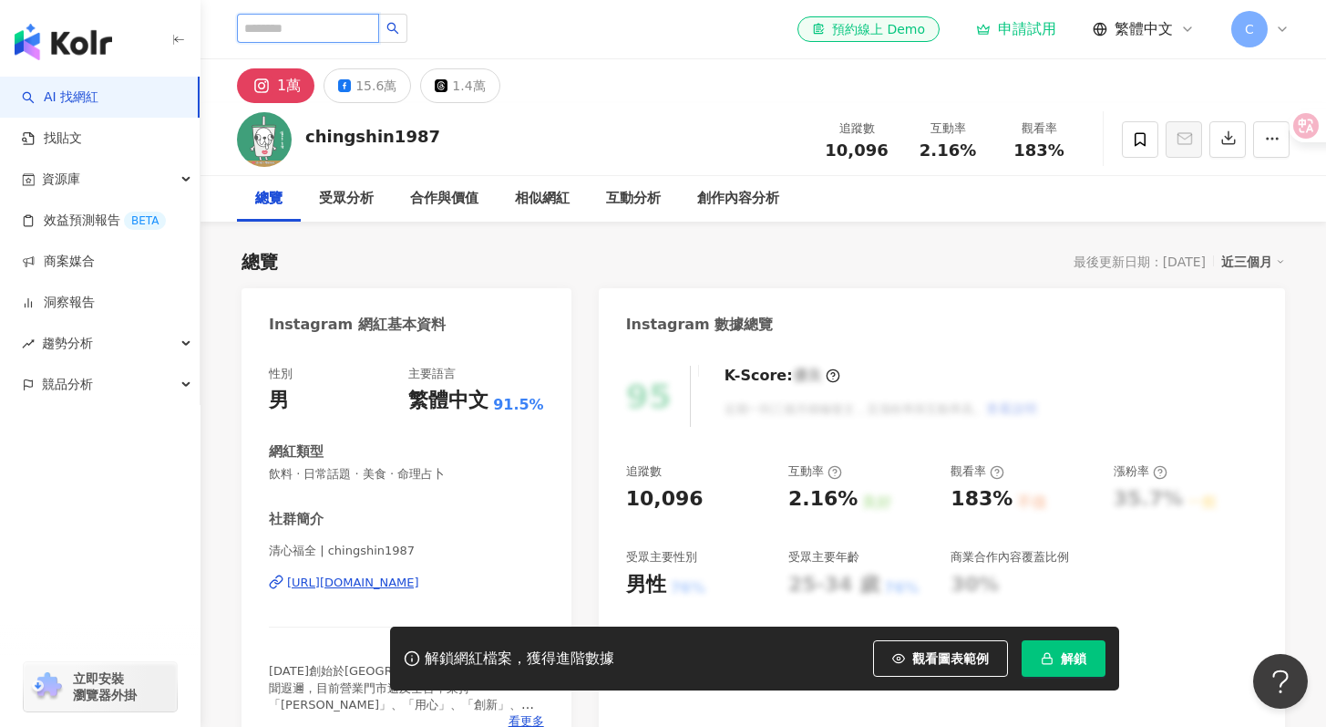
click at [351, 29] on input "search" at bounding box center [308, 28] width 142 height 29
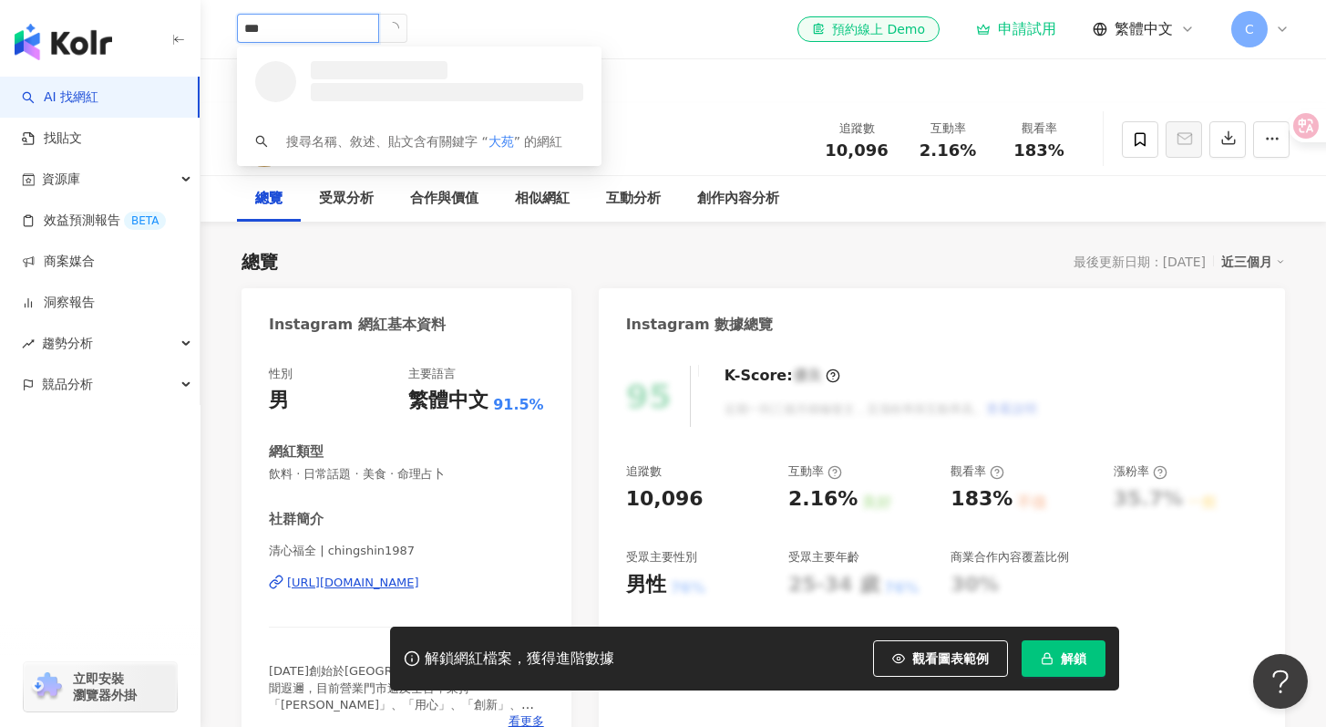
type input "***"
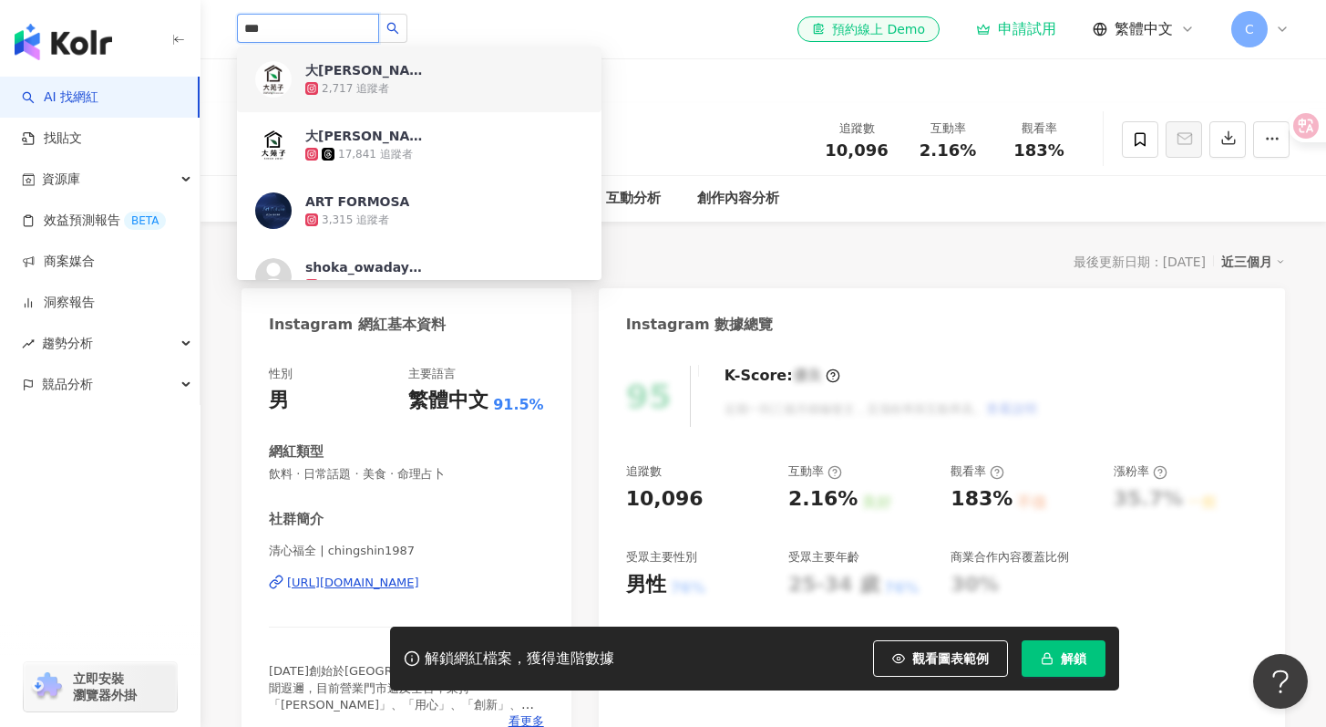
click at [448, 96] on div "2,717 追蹤者" at bounding box center [444, 88] width 278 height 18
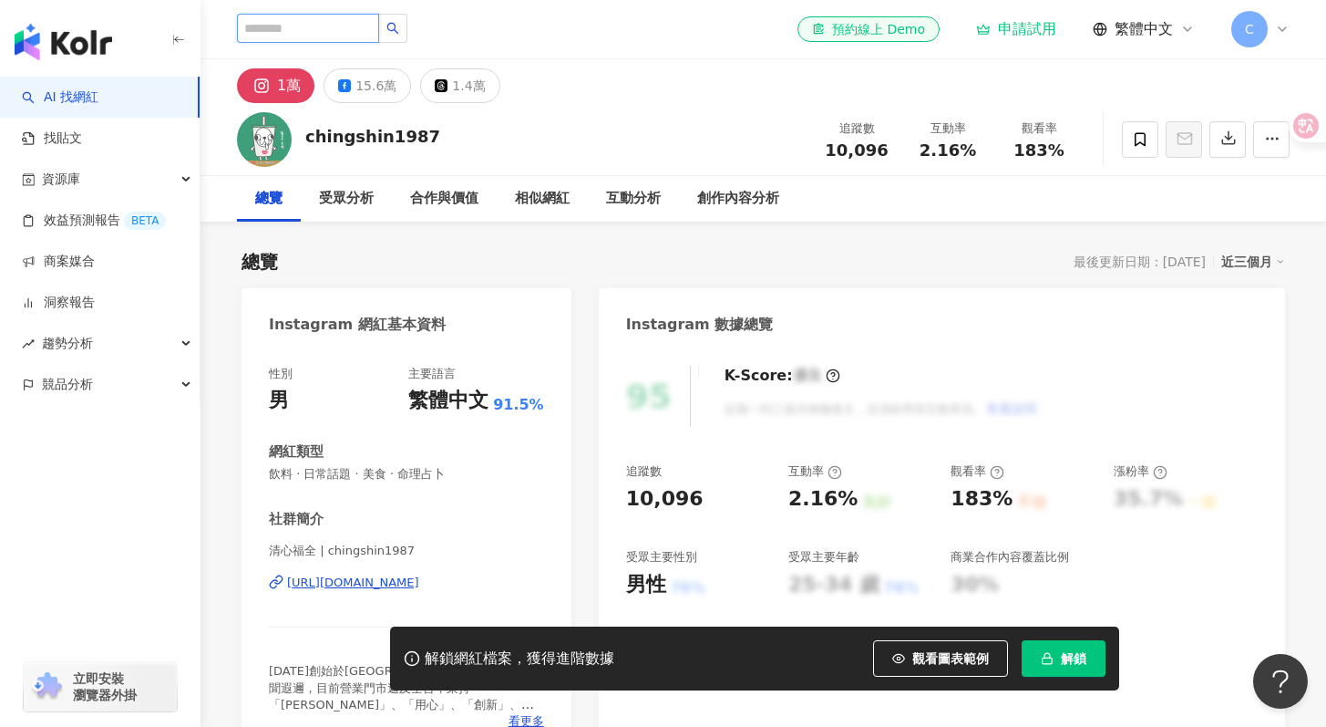
click at [299, 26] on input "search" at bounding box center [308, 28] width 142 height 29
type input "*"
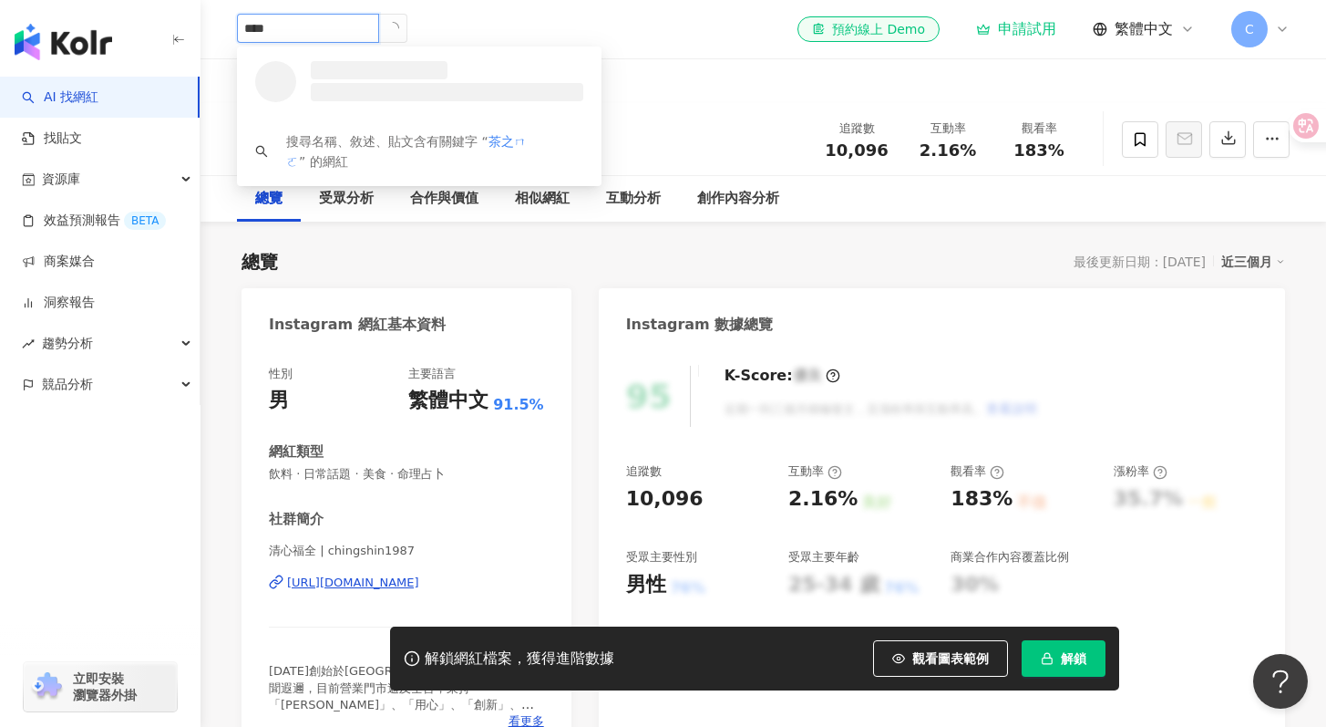
type input "***"
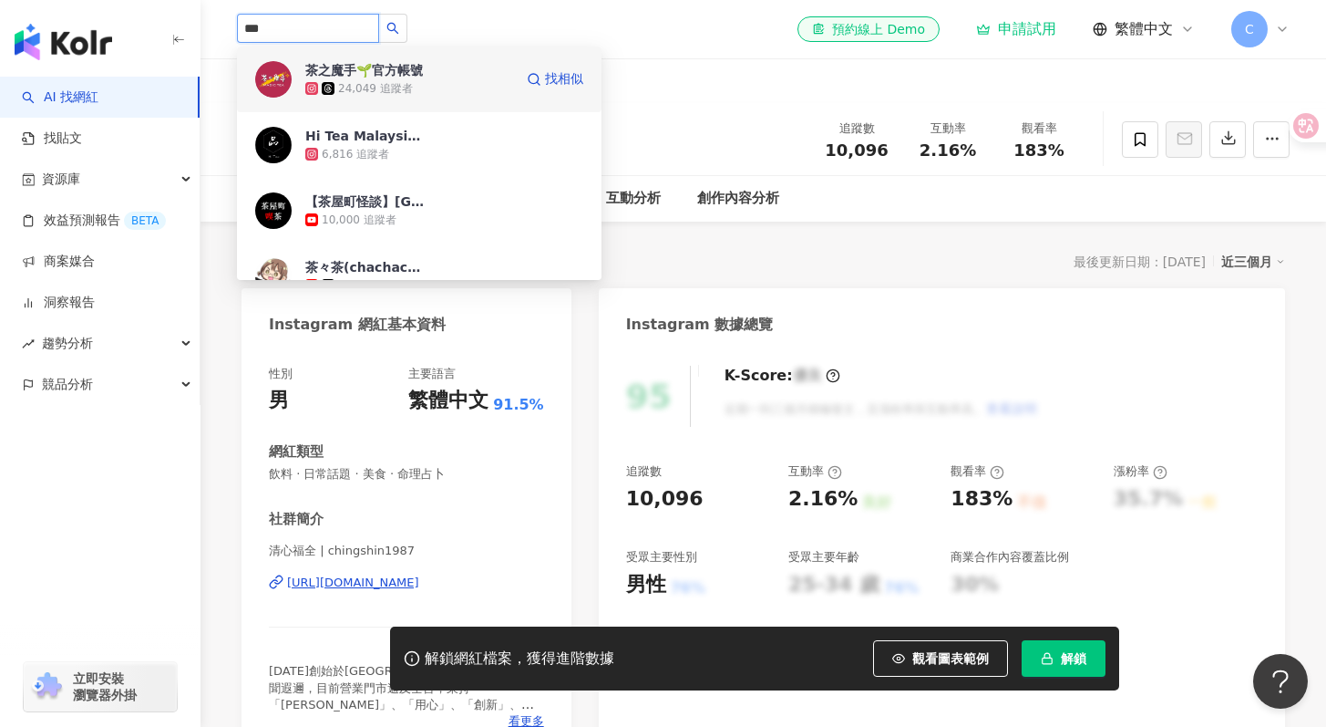
click at [434, 103] on div "茶之魔手🌱官方帳號 24,049 追蹤者 找相似" at bounding box center [419, 79] width 365 height 66
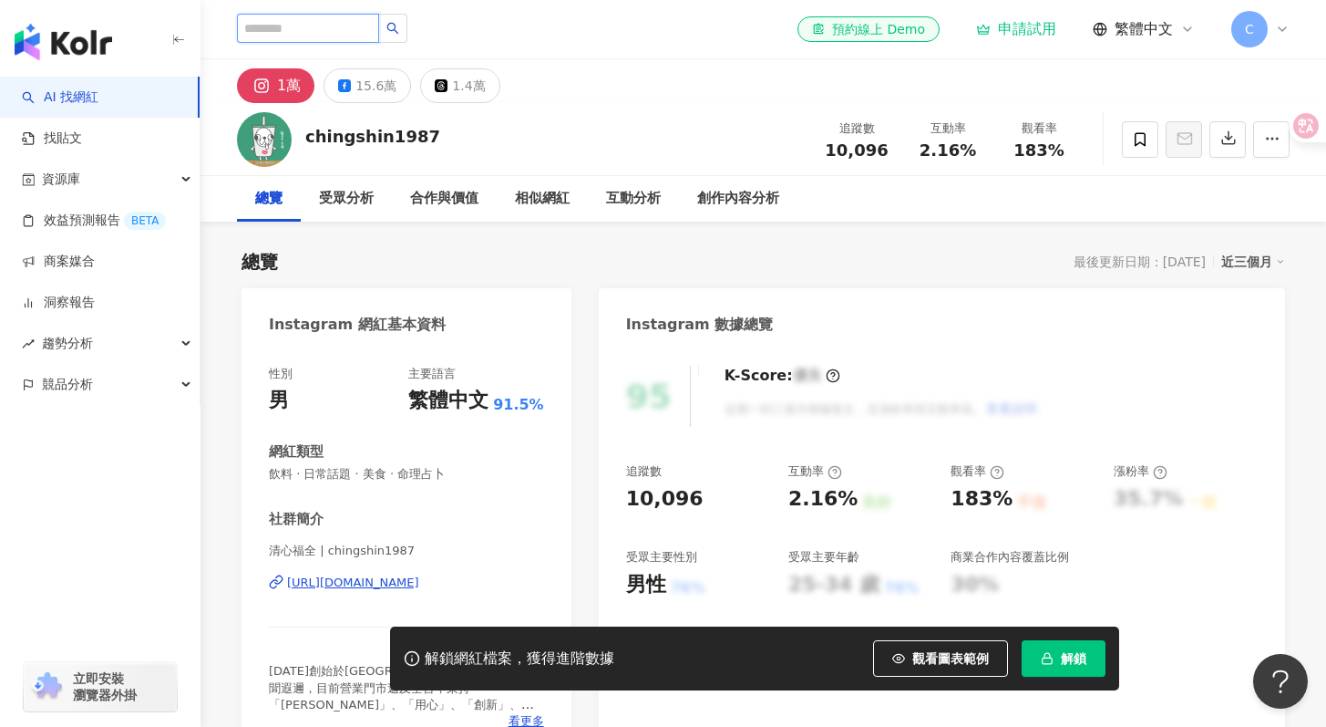
click at [323, 36] on input "search" at bounding box center [308, 28] width 142 height 29
type input "**"
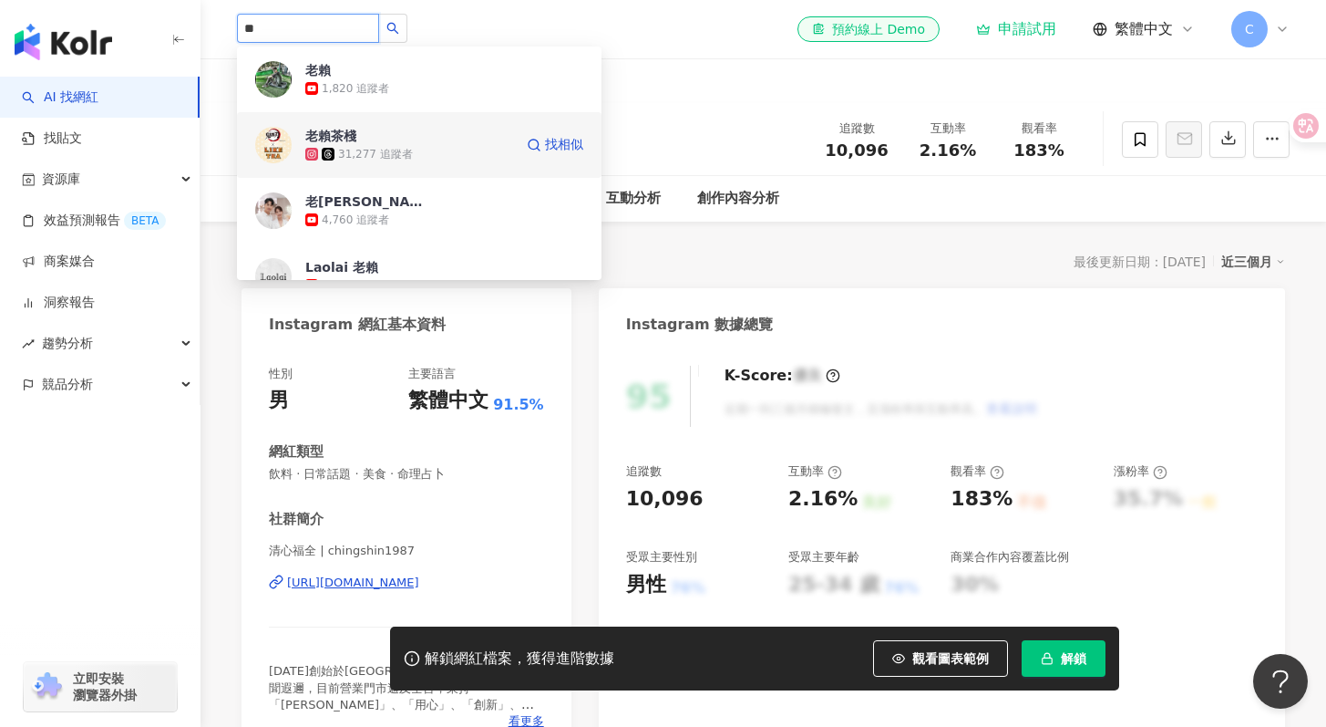
click at [428, 142] on div "老賴茶棧 31,277 追蹤者" at bounding box center [409, 145] width 208 height 36
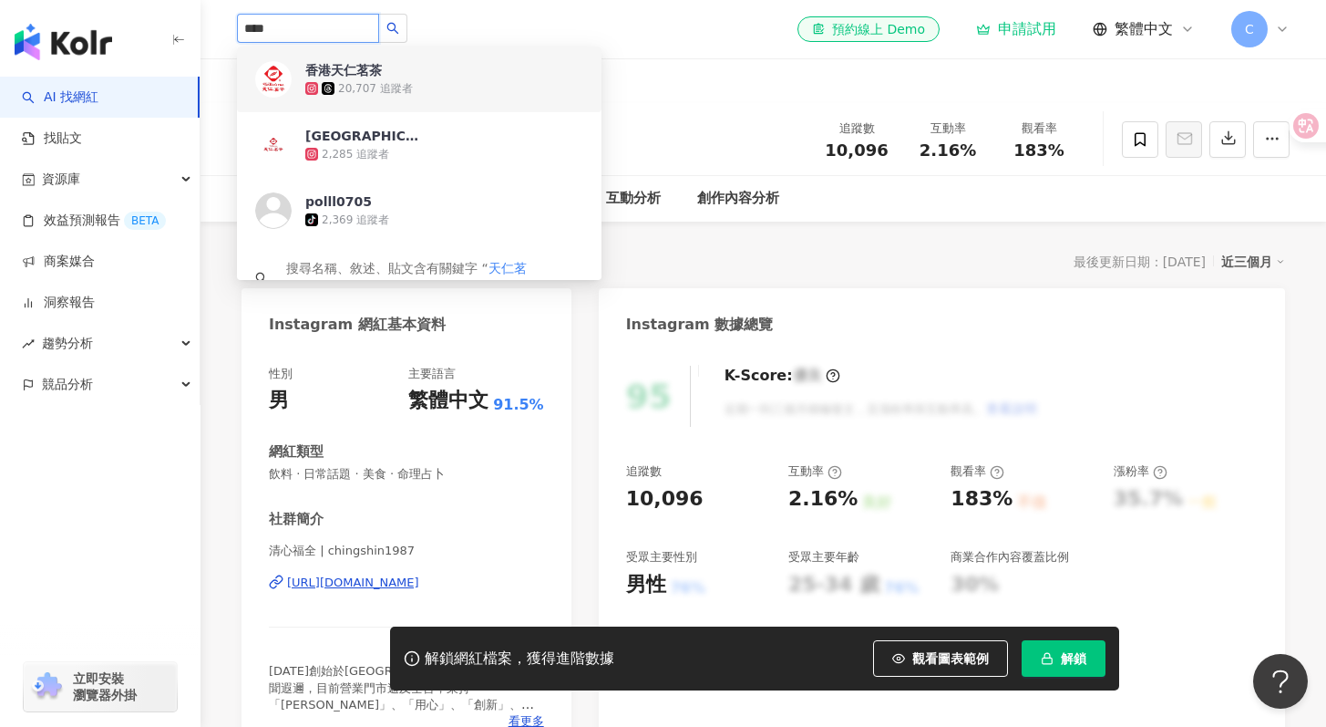
drag, startPoint x: 304, startPoint y: 34, endPoint x: 228, endPoint y: 27, distance: 76.8
click at [228, 27] on div "**** 香港天仁茗茶 20,707 追蹤者 天仁茗茶 浜松町店 2,285 追蹤者 polll0705 tiktok-icon 2,369 追蹤者 搜尋名稱…" at bounding box center [764, 29] width 1126 height 58
type input "****"
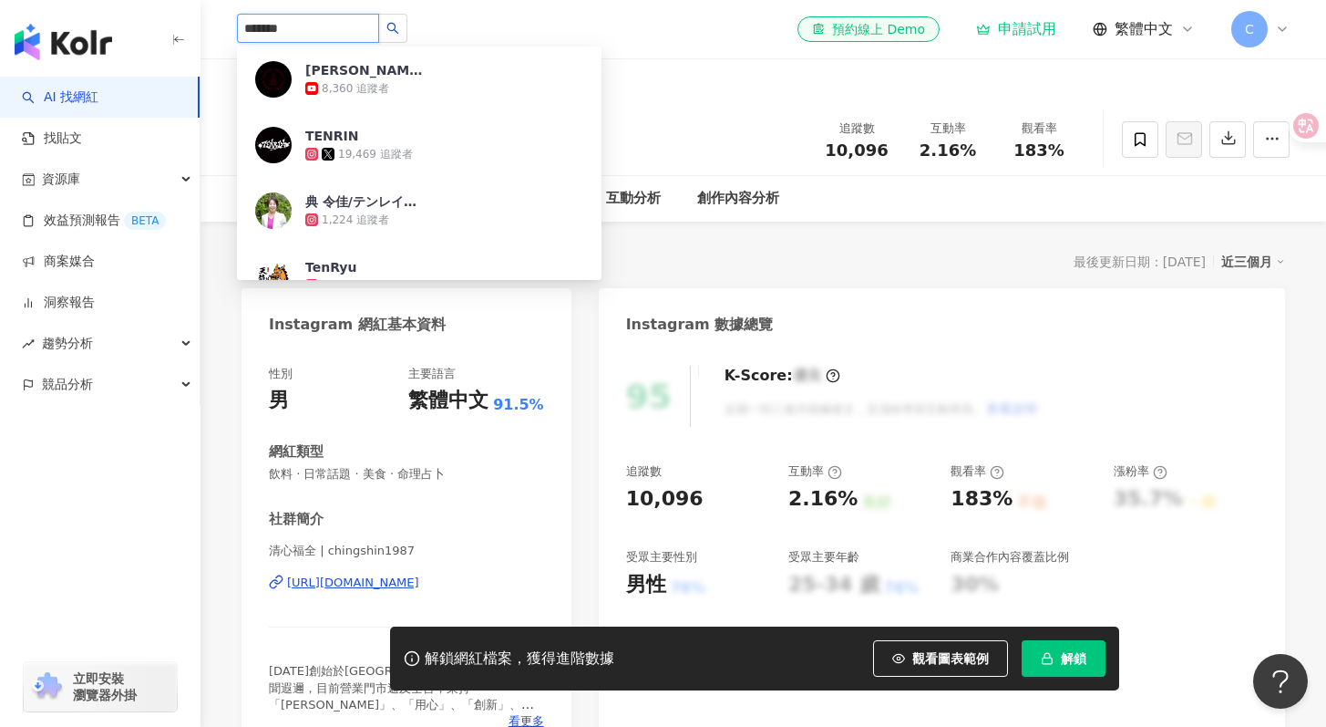
type input "********"
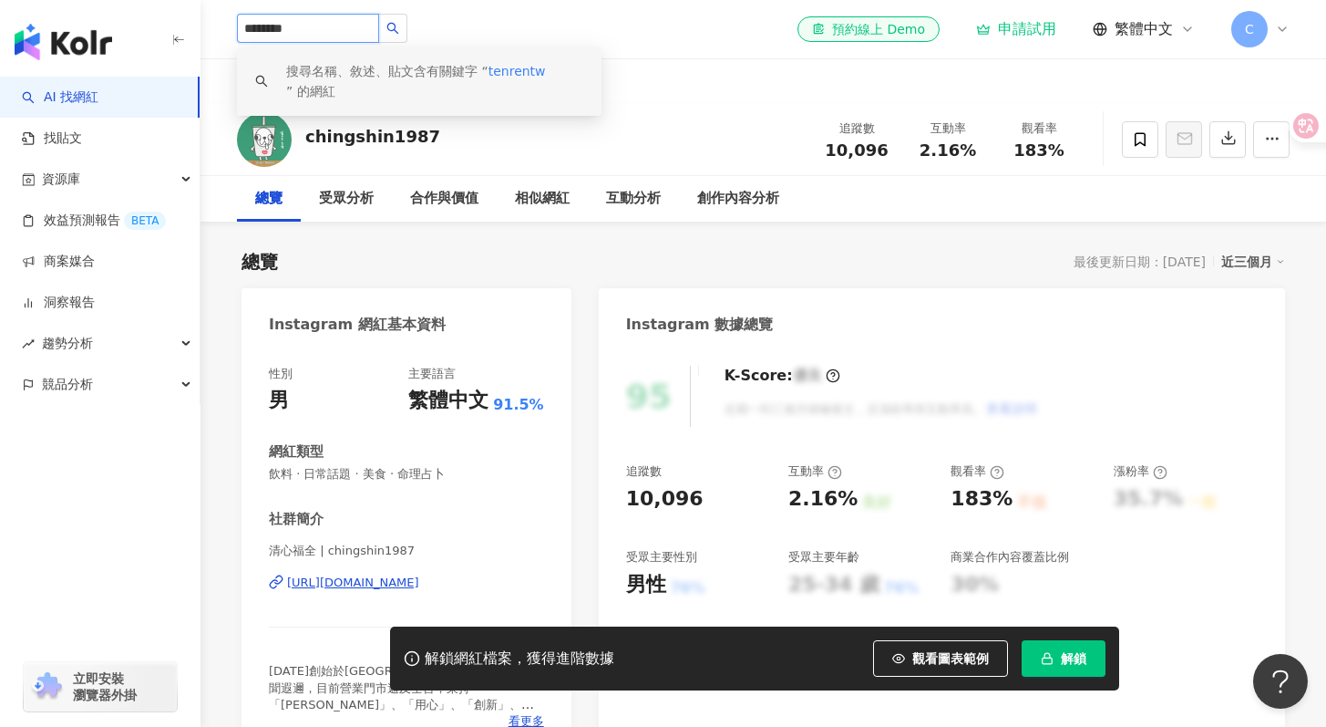
click at [463, 75] on div "搜尋名稱、敘述、貼文含有關鍵字 “ tenrentw ” 的網紅" at bounding box center [434, 81] width 297 height 40
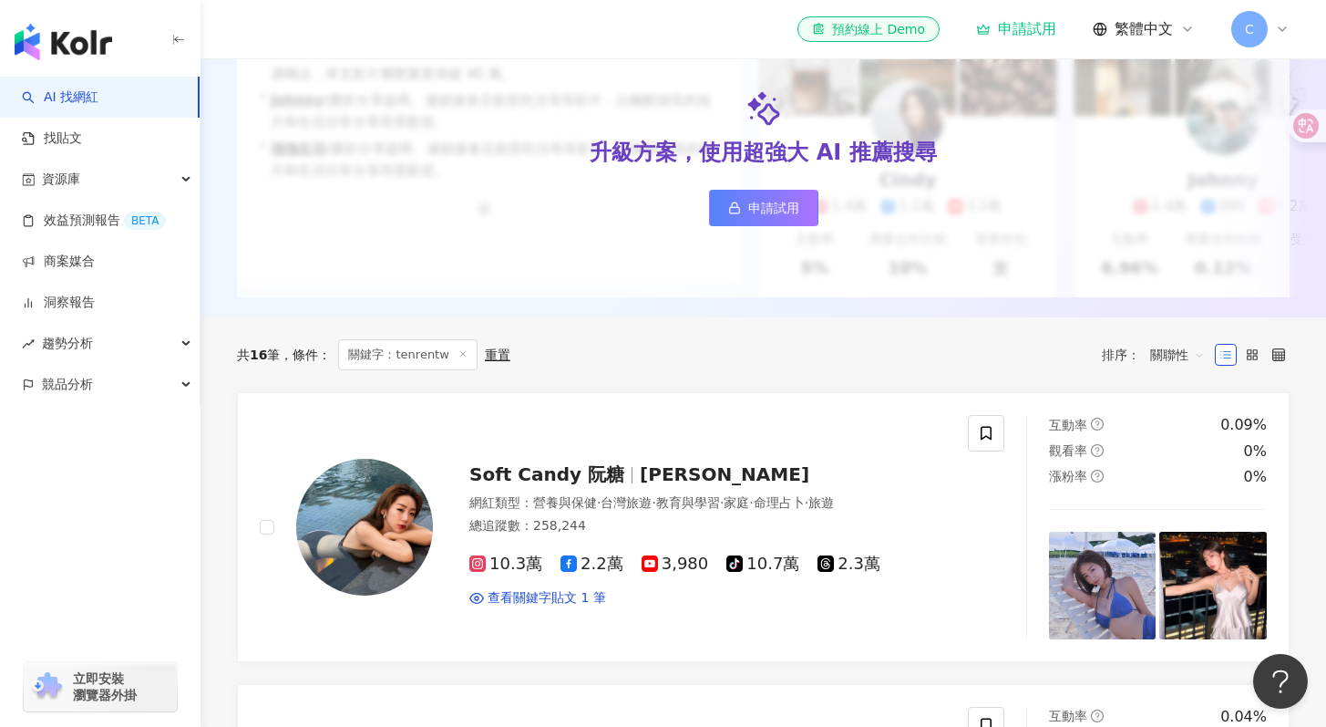
scroll to position [912, 0]
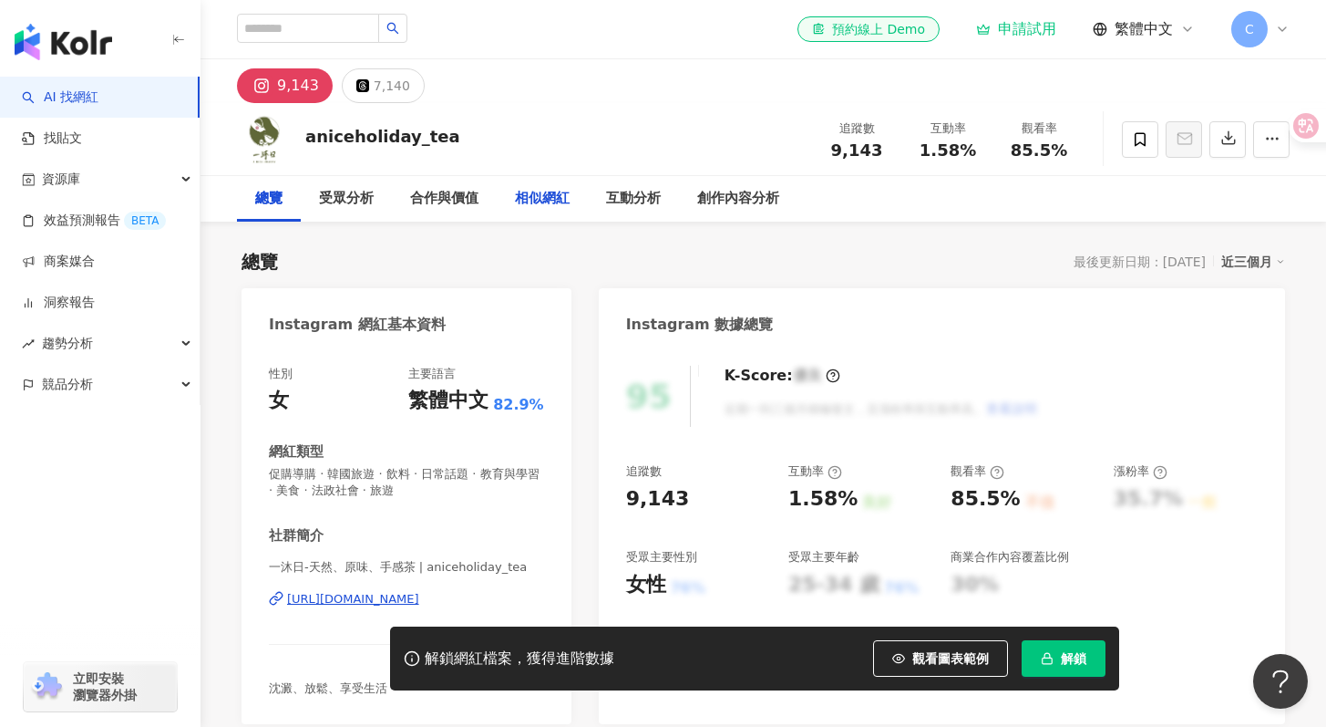
click at [560, 203] on div "相似網紅" at bounding box center [542, 199] width 55 height 22
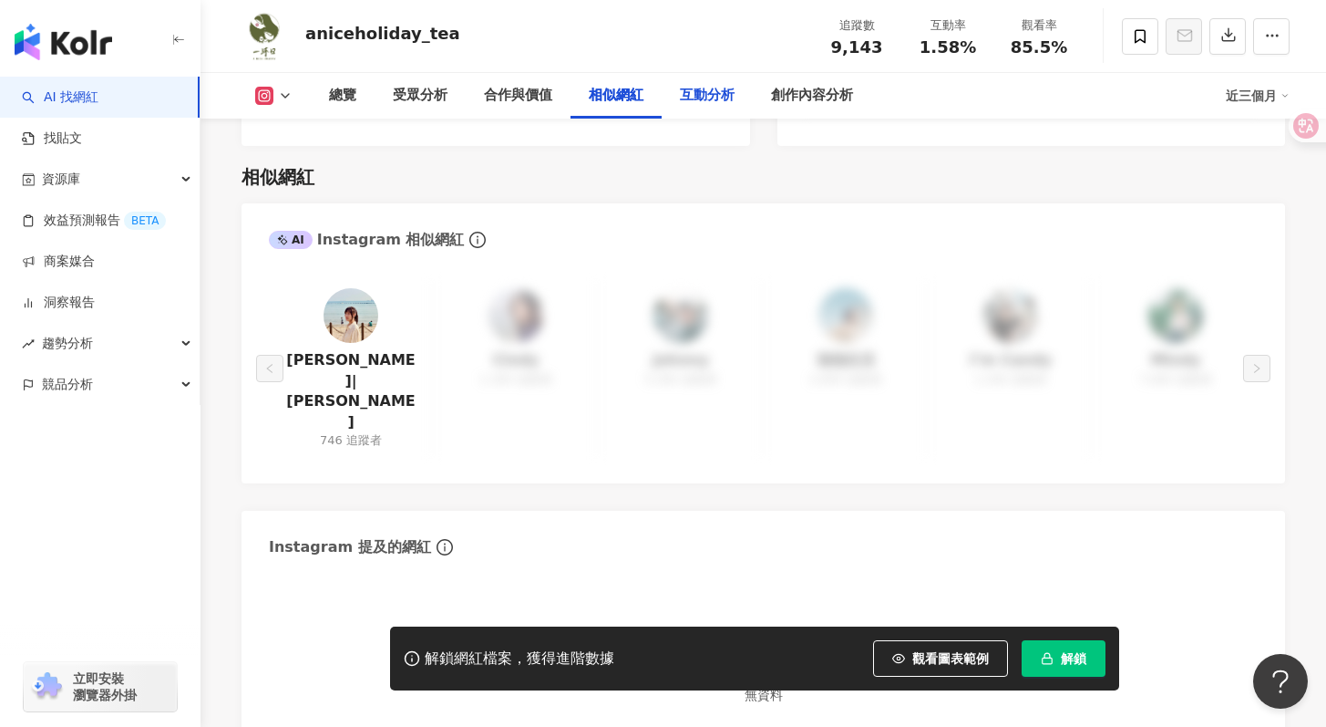
click at [688, 97] on div "互動分析" at bounding box center [707, 96] width 55 height 22
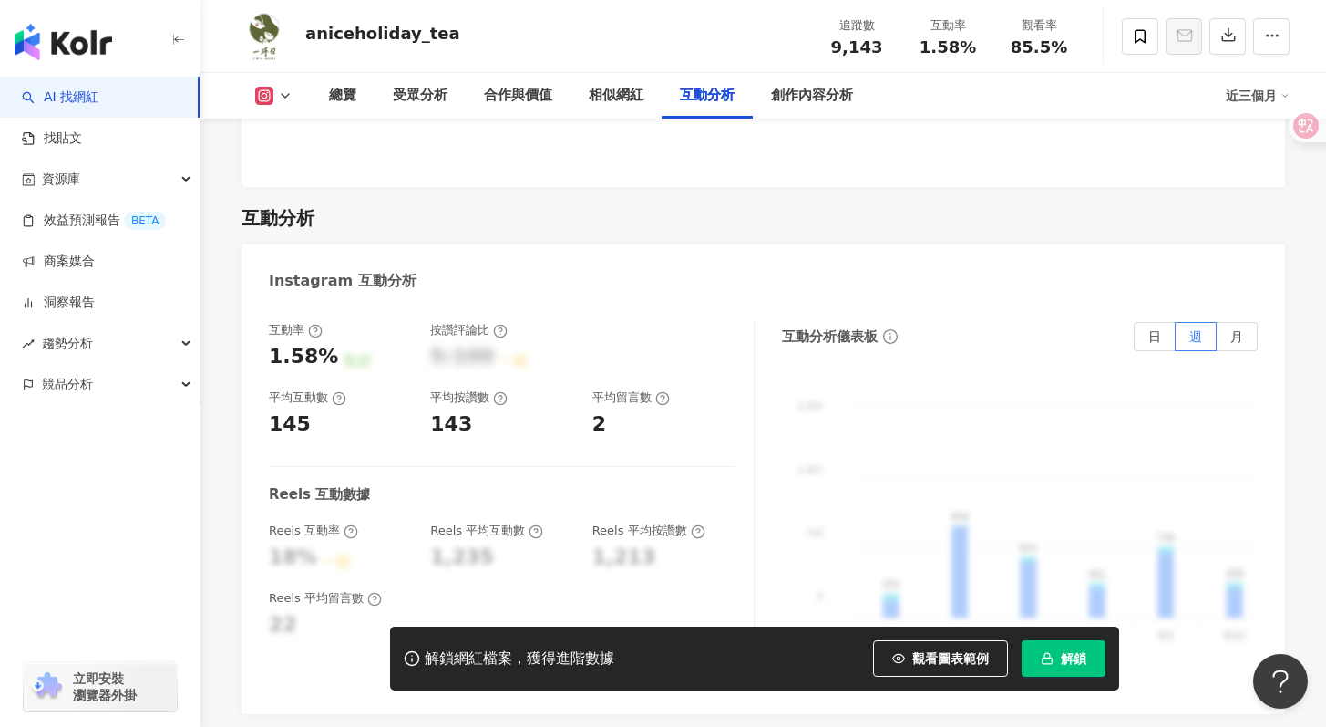
click at [283, 91] on icon at bounding box center [285, 95] width 15 height 15
click at [448, 205] on div "互動分析" at bounding box center [764, 218] width 1044 height 26
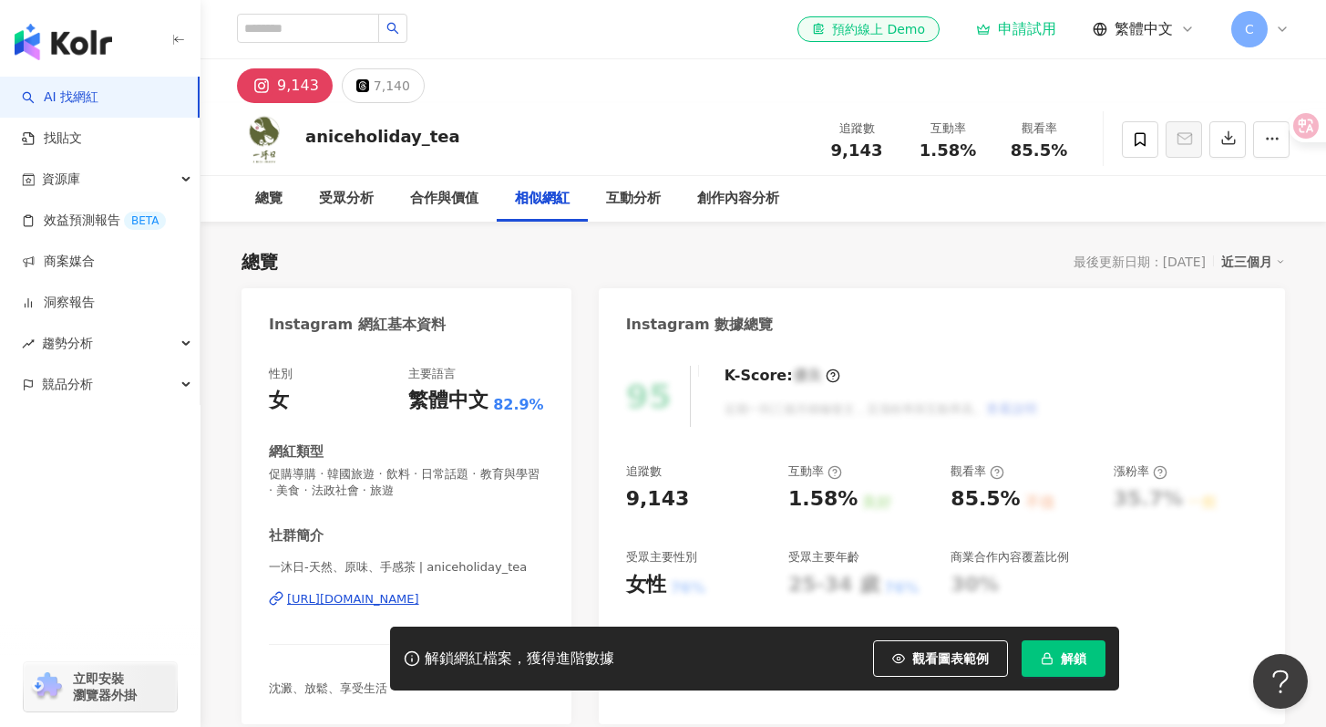
click at [288, 46] on div "el-icon-cs 預約線上 Demo 申請試用 繁體中文 C" at bounding box center [763, 29] width 1053 height 58
click at [291, 40] on input "search" at bounding box center [308, 28] width 142 height 29
type input "***"
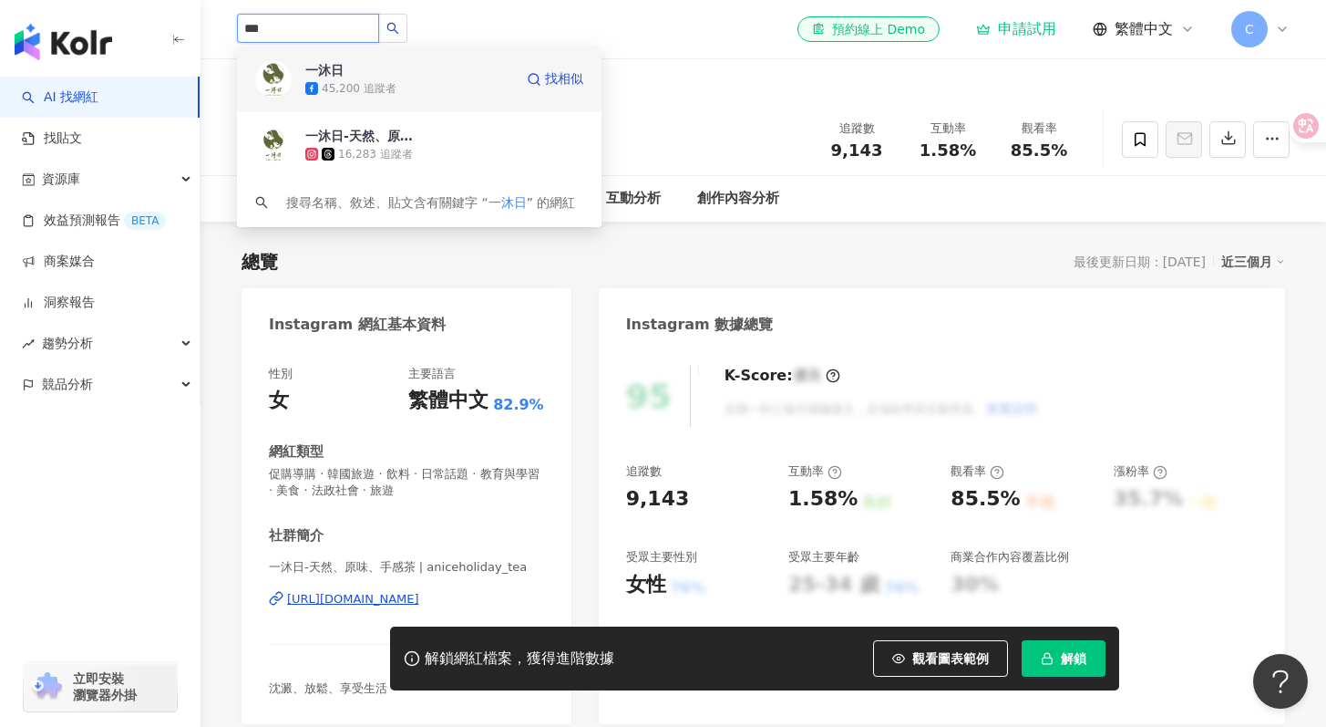
click at [436, 89] on div "45,200 追蹤者" at bounding box center [409, 88] width 208 height 18
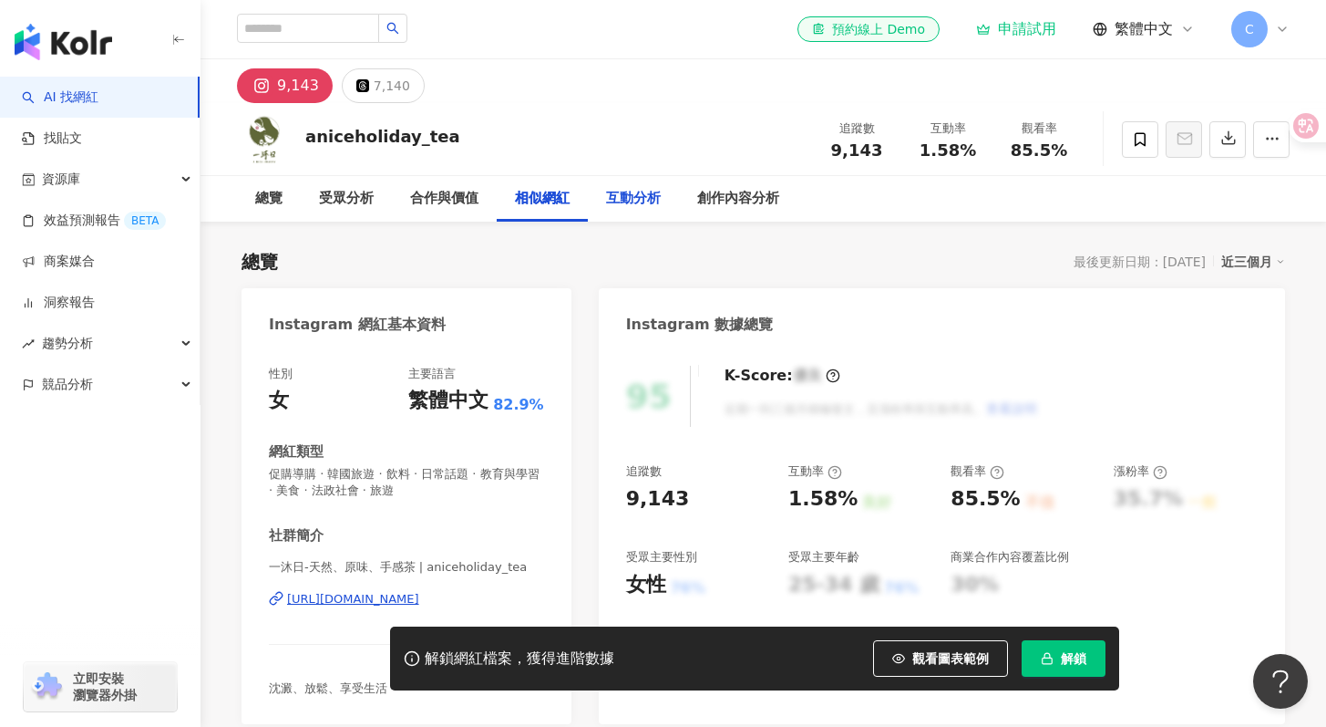
click at [656, 202] on div "互動分析" at bounding box center [633, 199] width 55 height 22
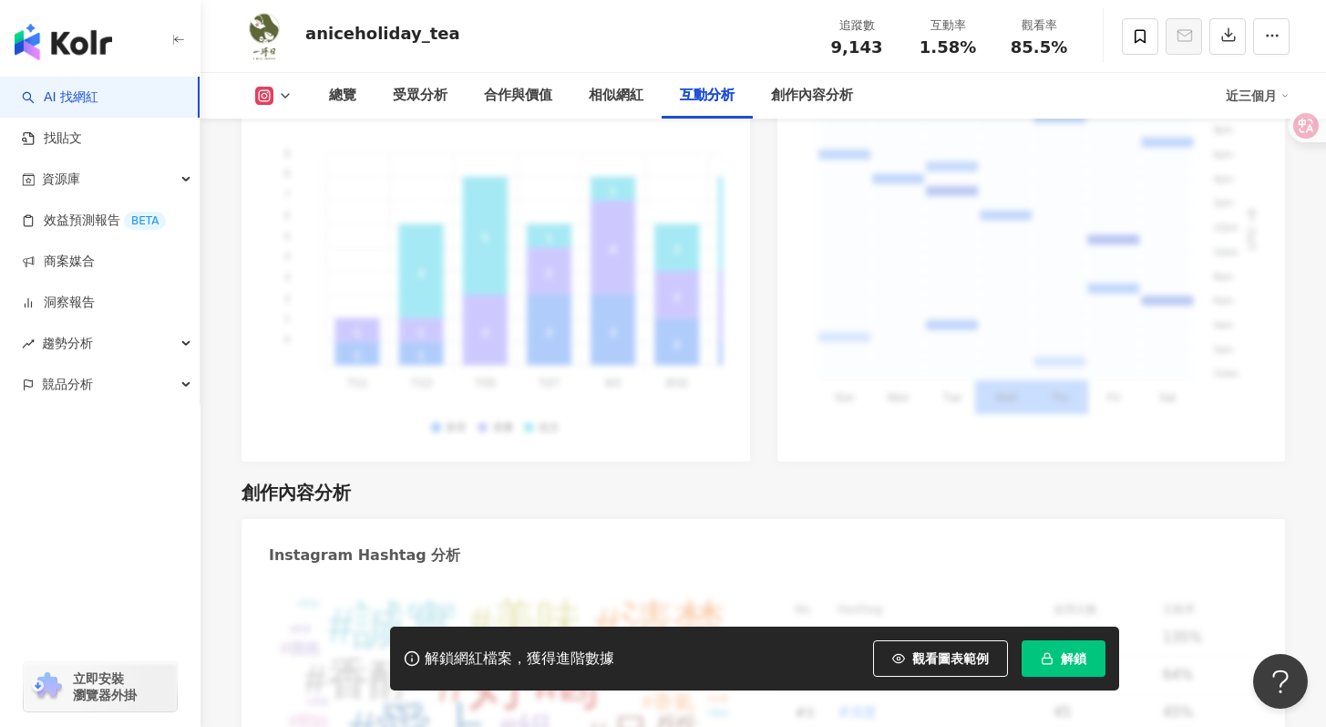
scroll to position [4726, 0]
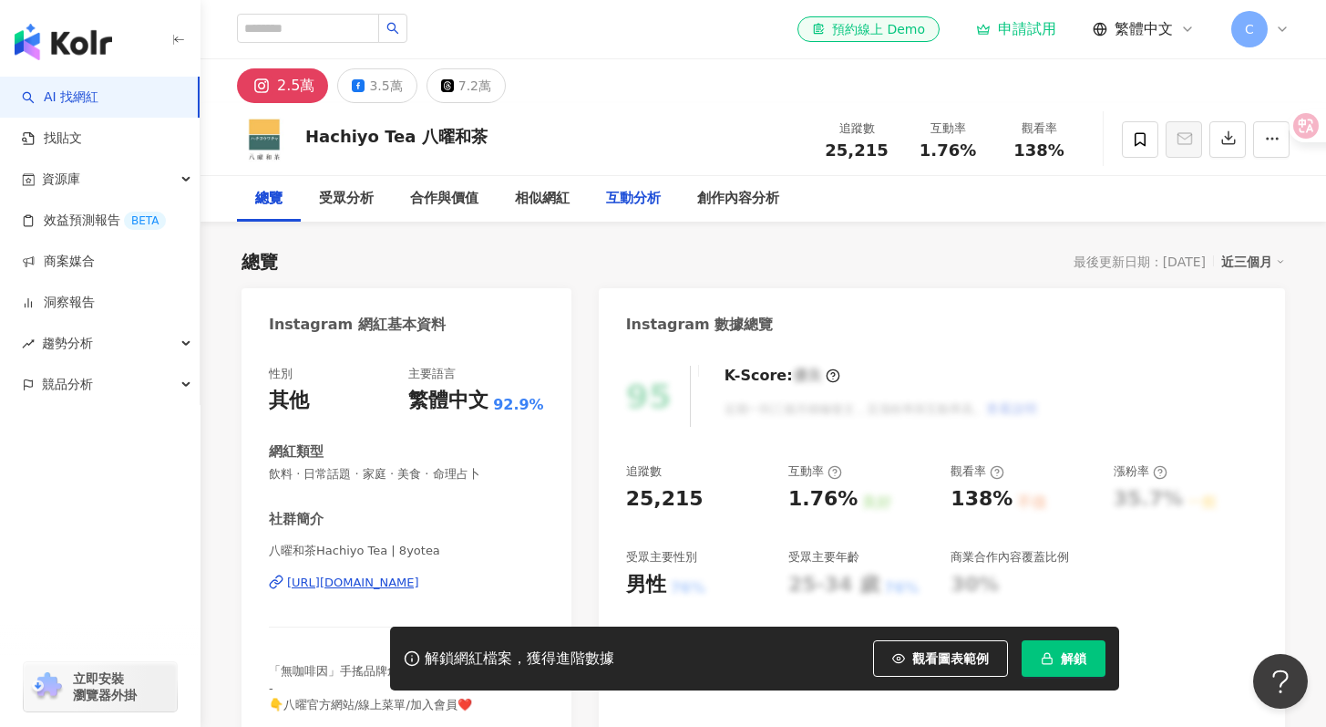
click at [627, 200] on div "互動分析" at bounding box center [633, 199] width 55 height 22
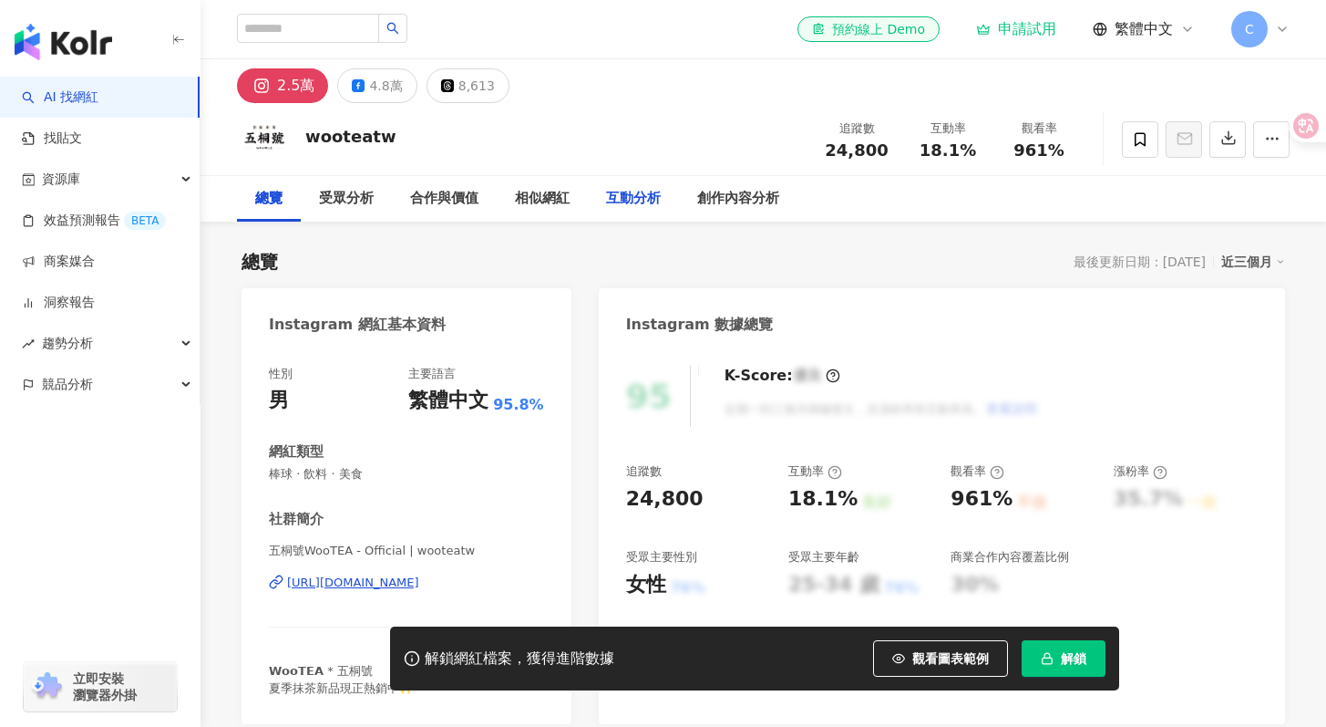
click at [657, 198] on div "互動分析" at bounding box center [633, 199] width 55 height 22
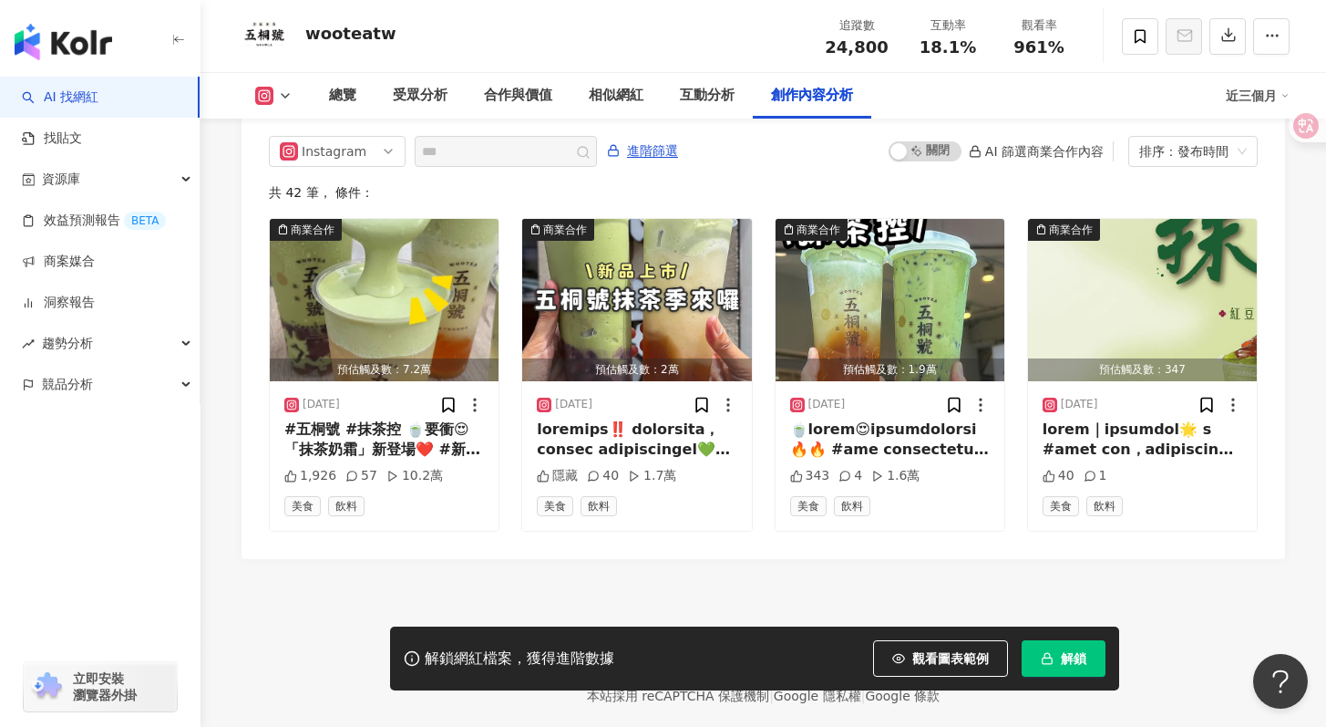
scroll to position [4169, 0]
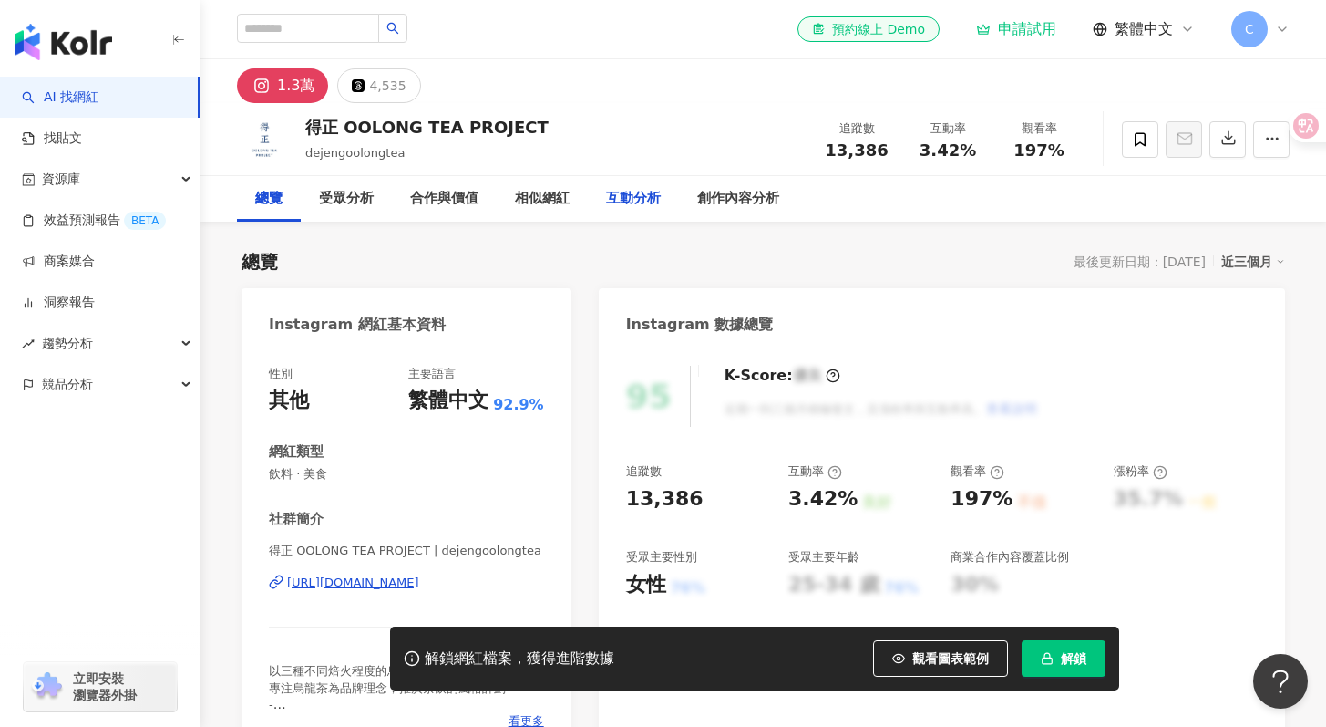
click at [621, 209] on div "互動分析" at bounding box center [633, 199] width 55 height 22
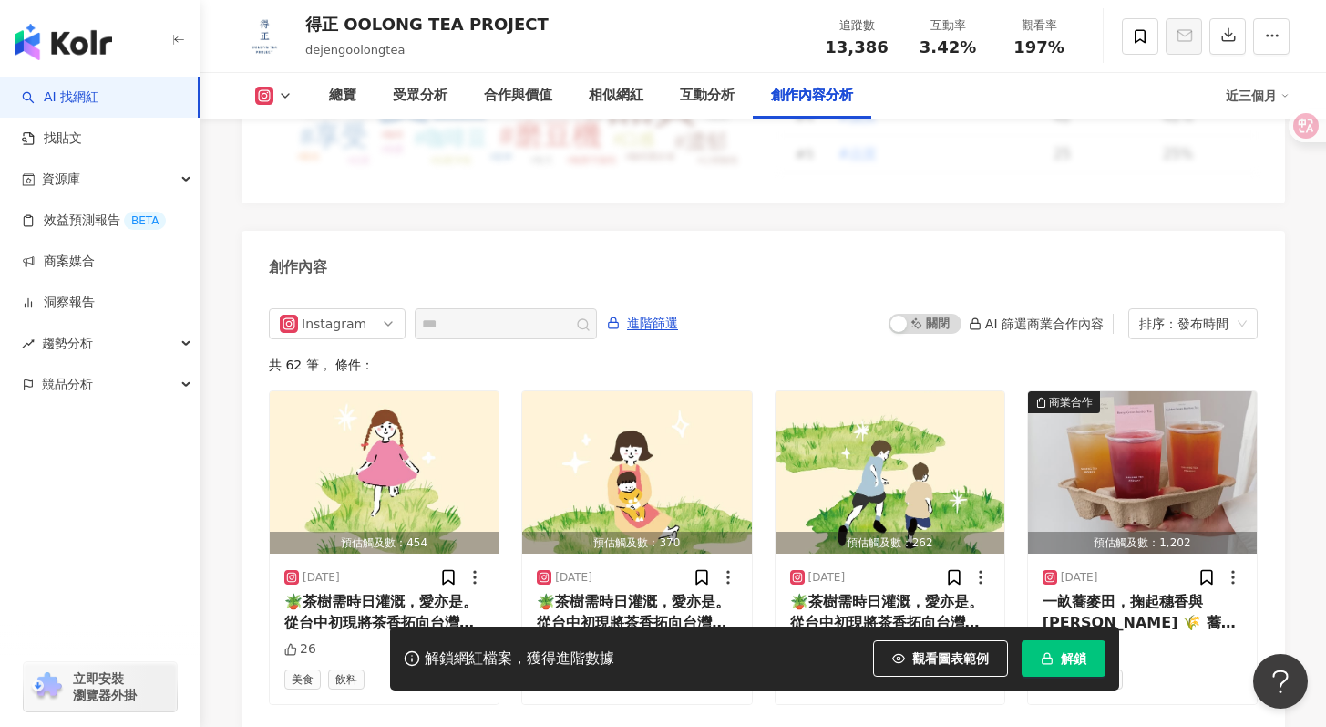
scroll to position [5704, 0]
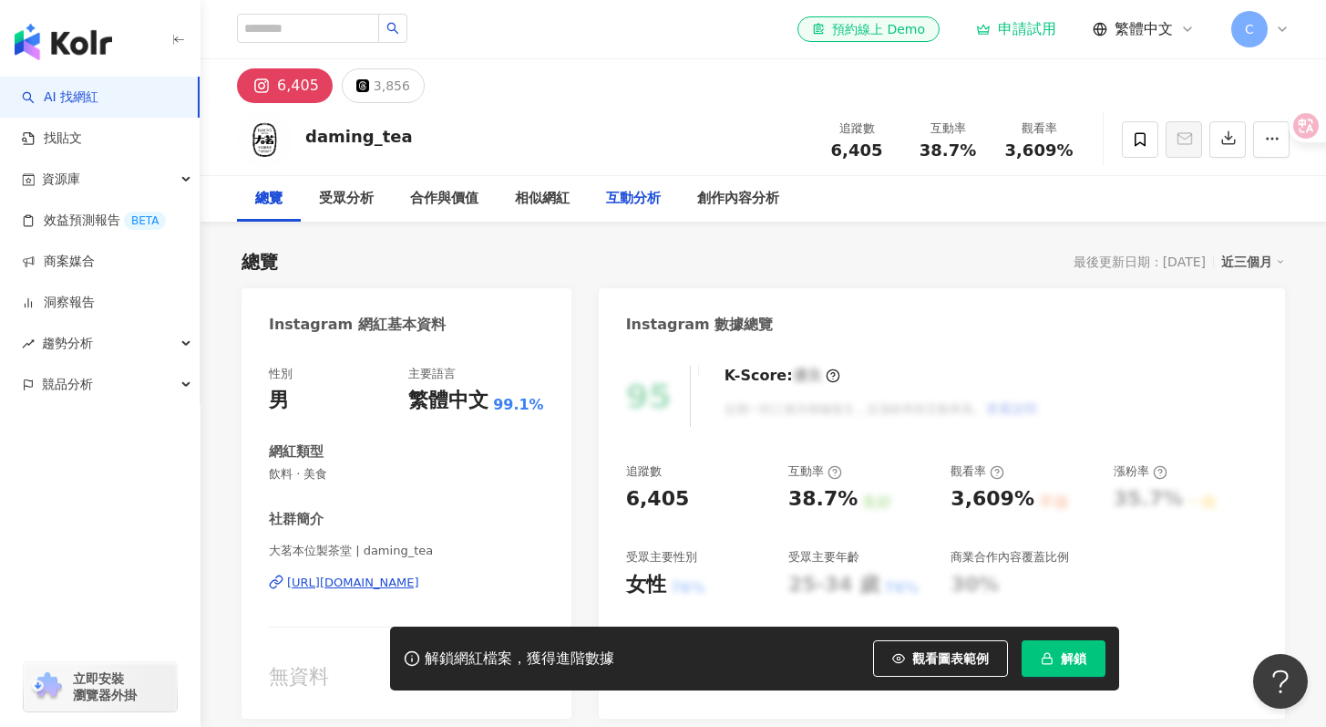
click at [618, 210] on div "互動分析" at bounding box center [633, 199] width 91 height 46
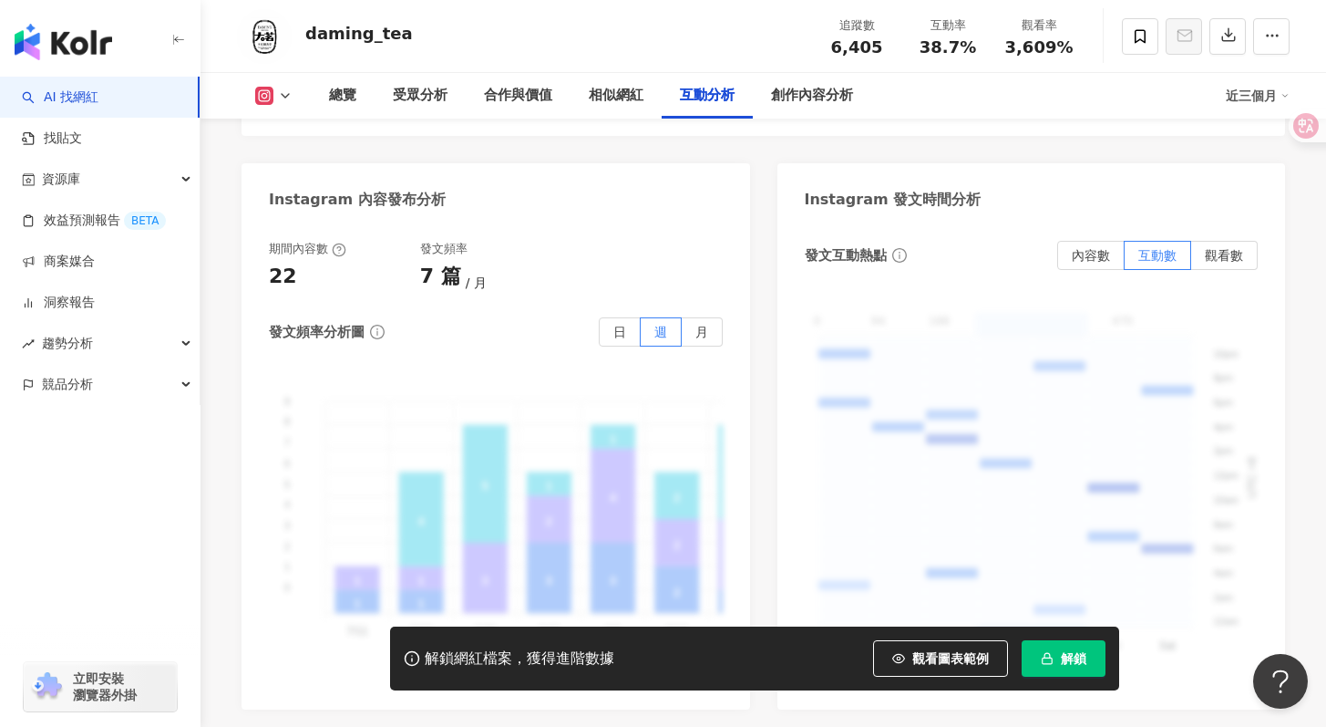
scroll to position [4542, 0]
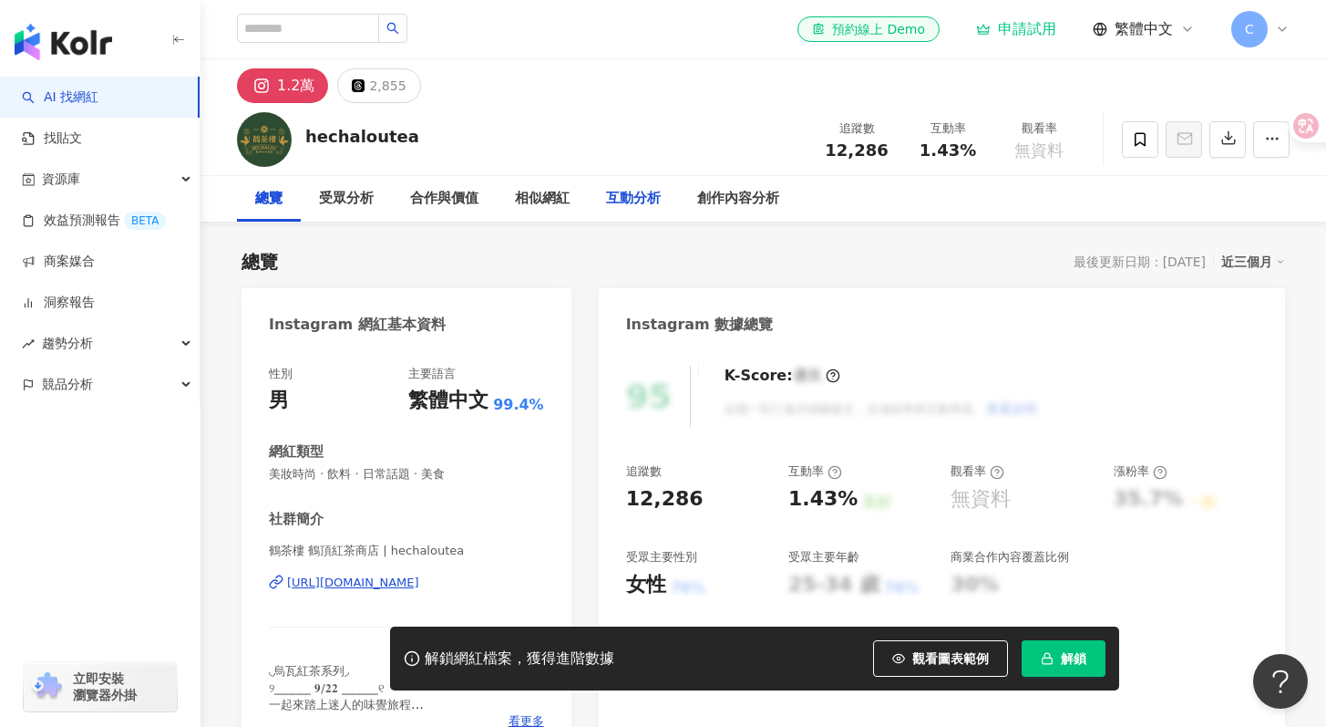
click at [644, 200] on div "互動分析" at bounding box center [633, 199] width 55 height 22
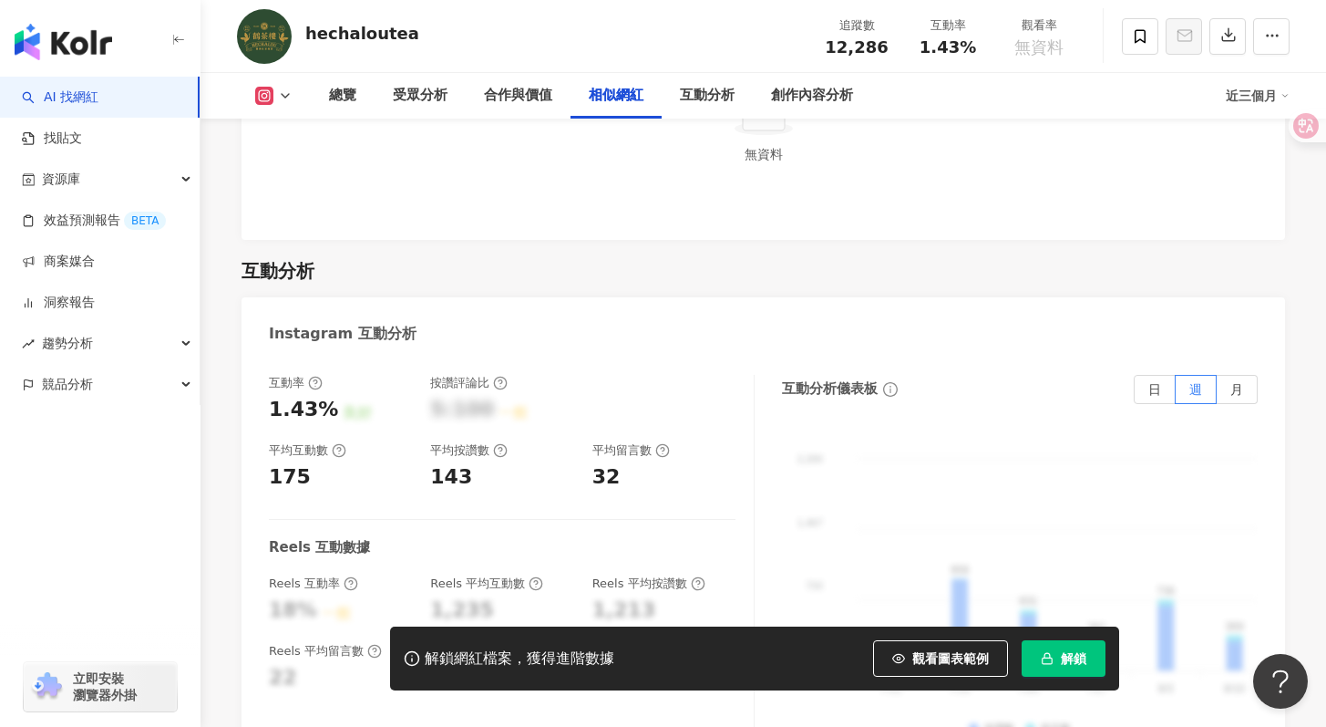
scroll to position [3501, 0]
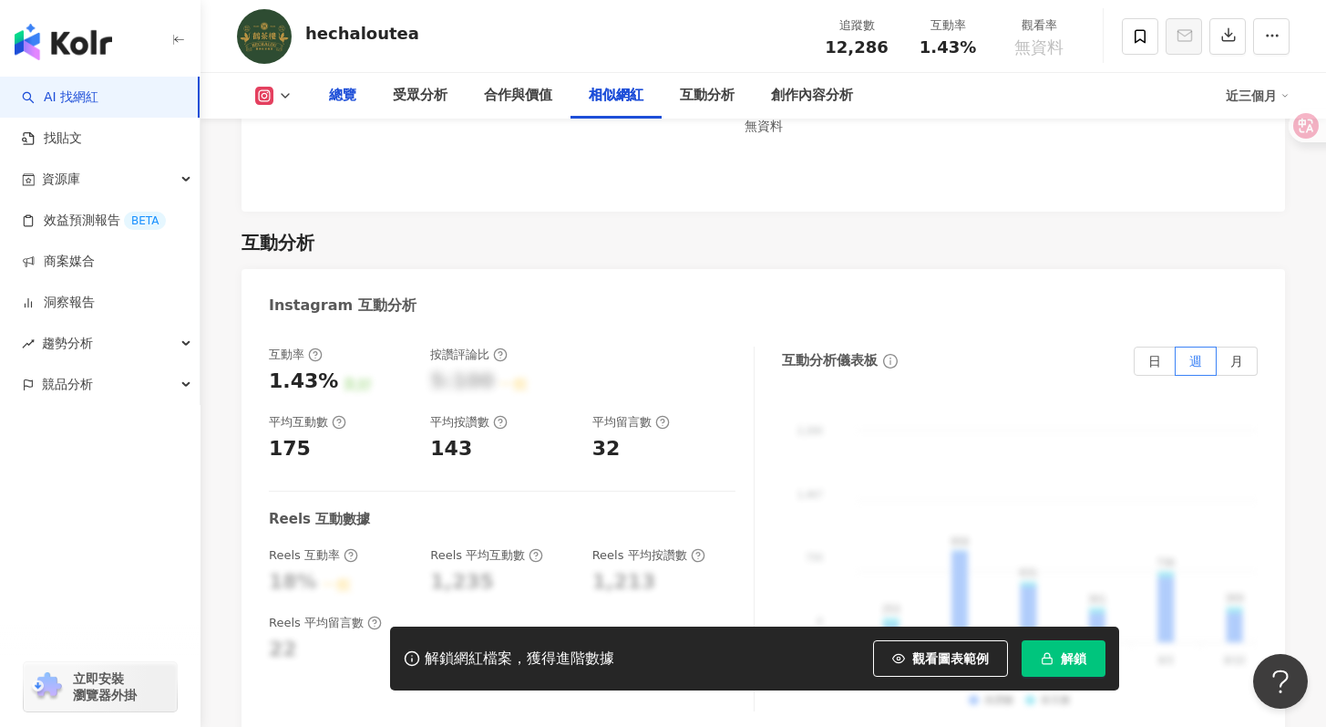
click at [340, 94] on div "總覽" at bounding box center [342, 96] width 27 height 22
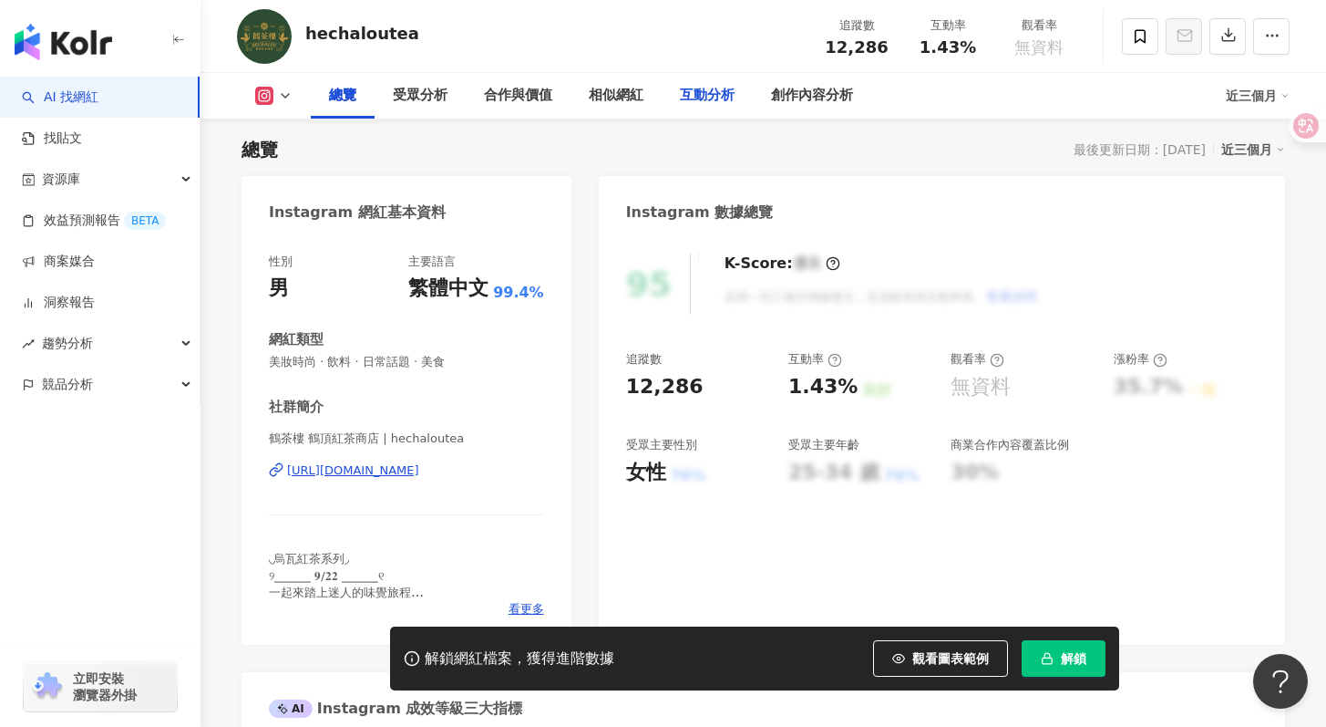
click at [694, 104] on div "互動分析" at bounding box center [707, 96] width 55 height 22
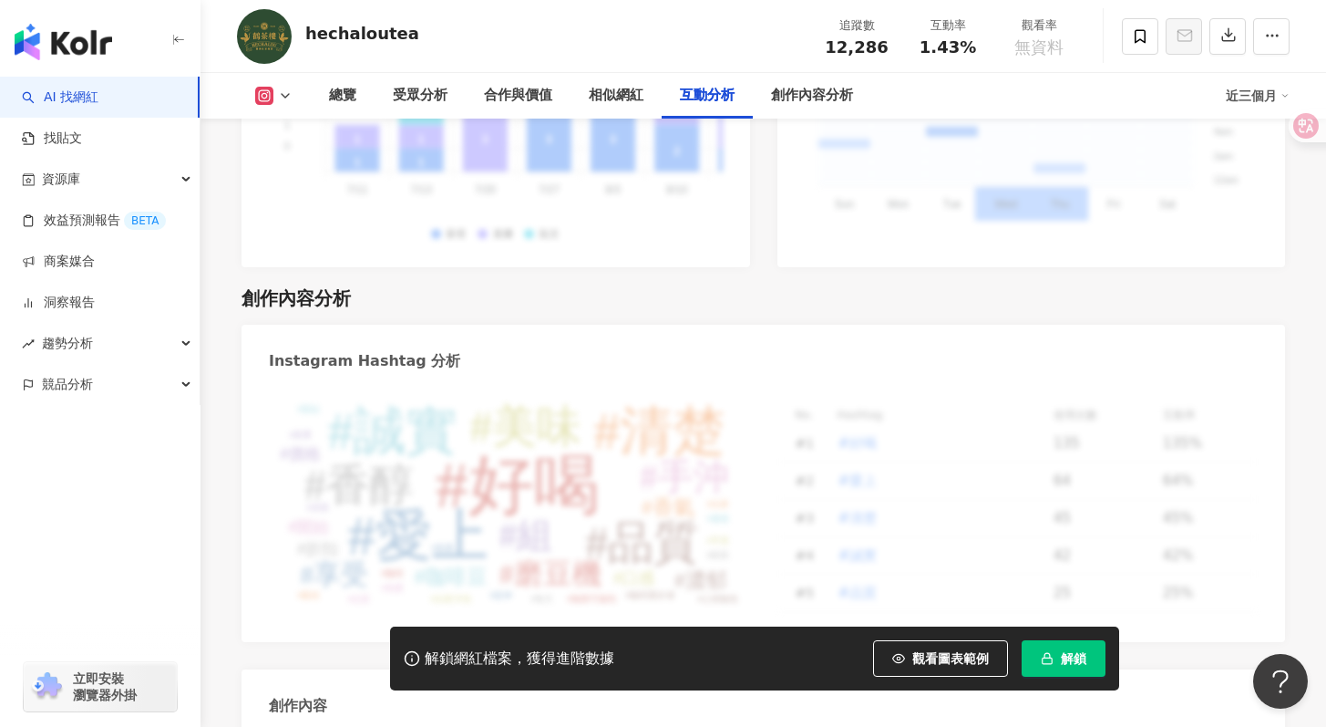
scroll to position [5098, 0]
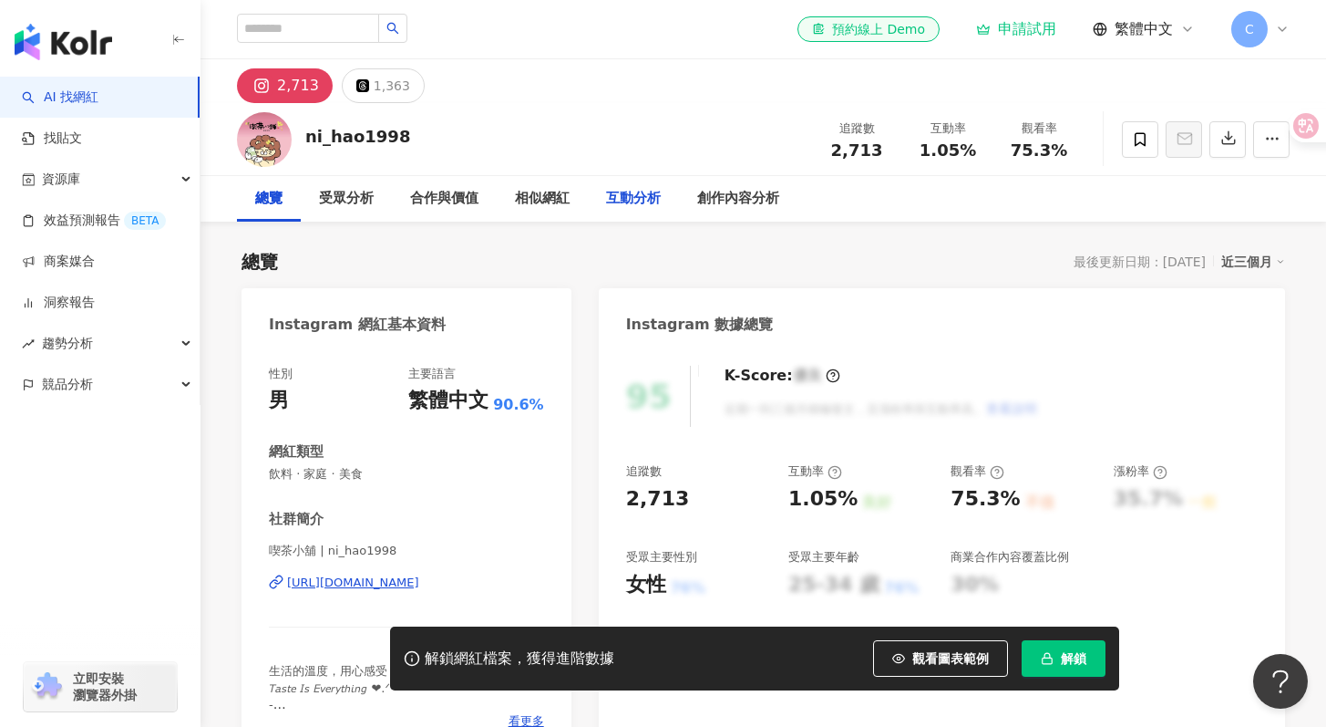
click at [639, 204] on div "互動分析" at bounding box center [633, 199] width 55 height 22
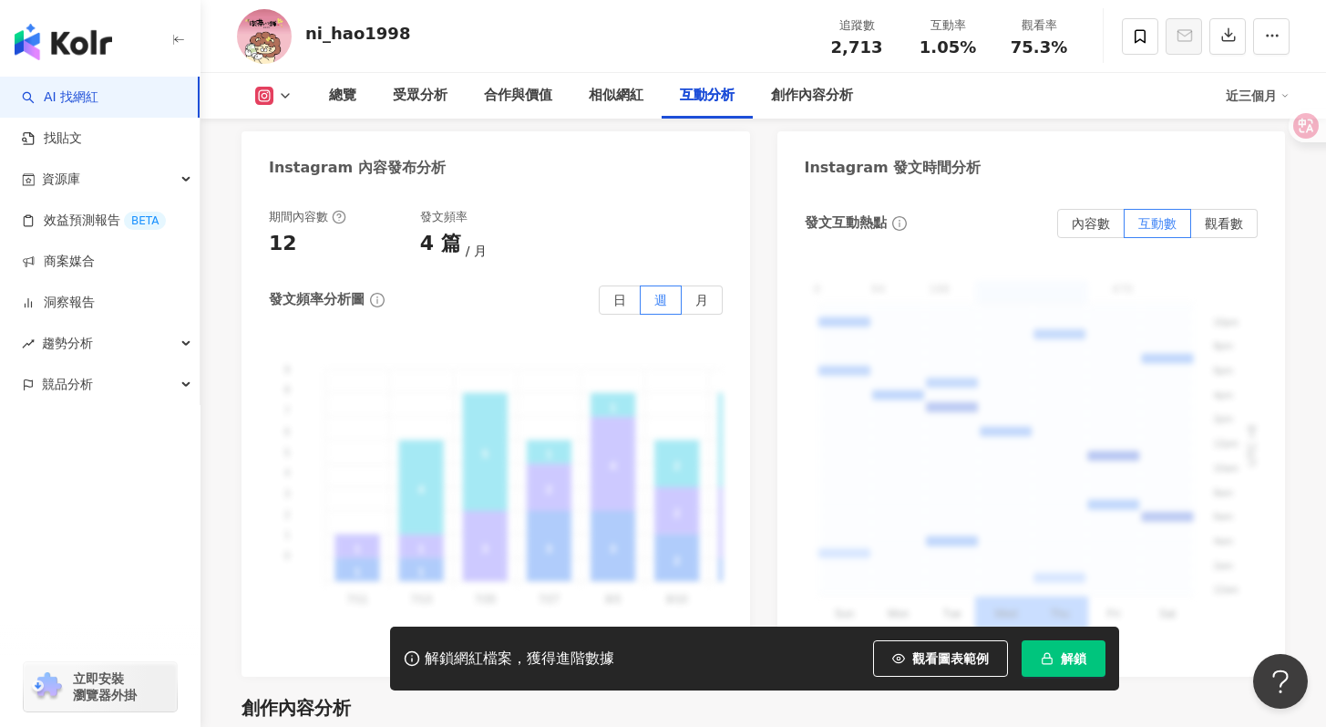
scroll to position [4633, 0]
click at [799, 112] on div "創作內容分析" at bounding box center [812, 96] width 119 height 46
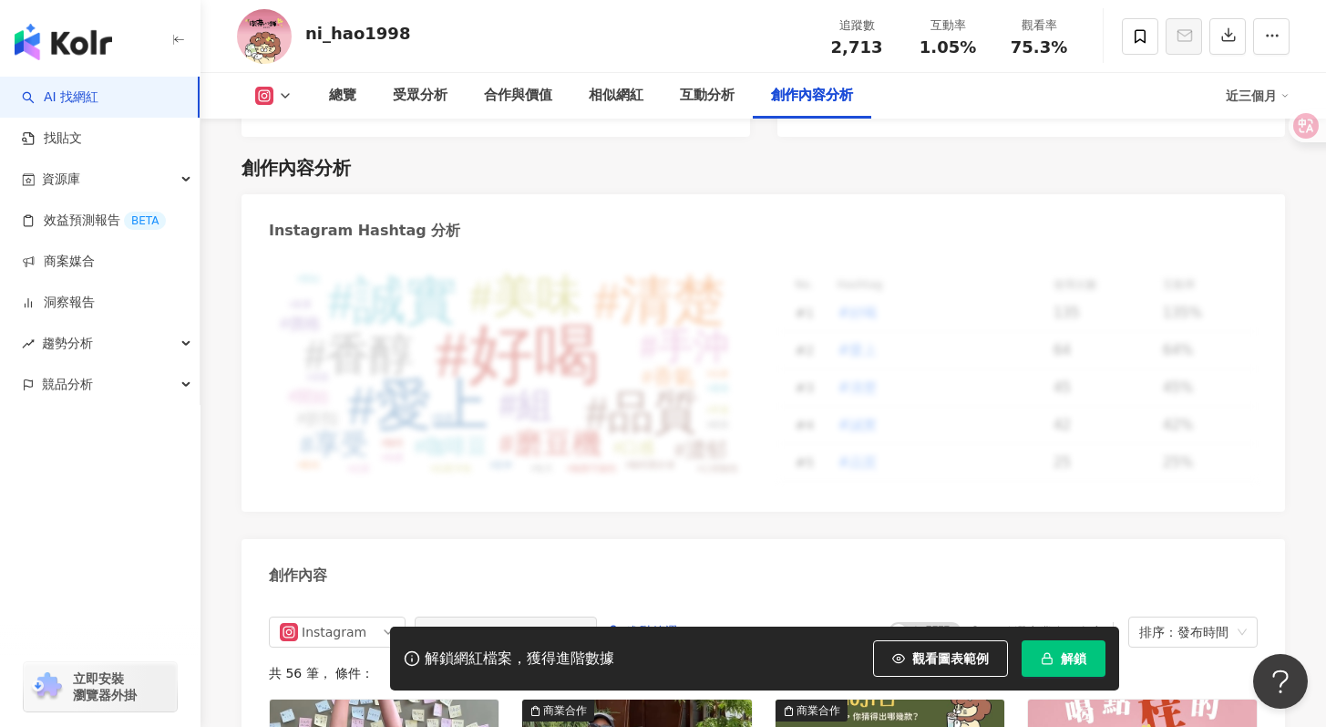
scroll to position [5192, 0]
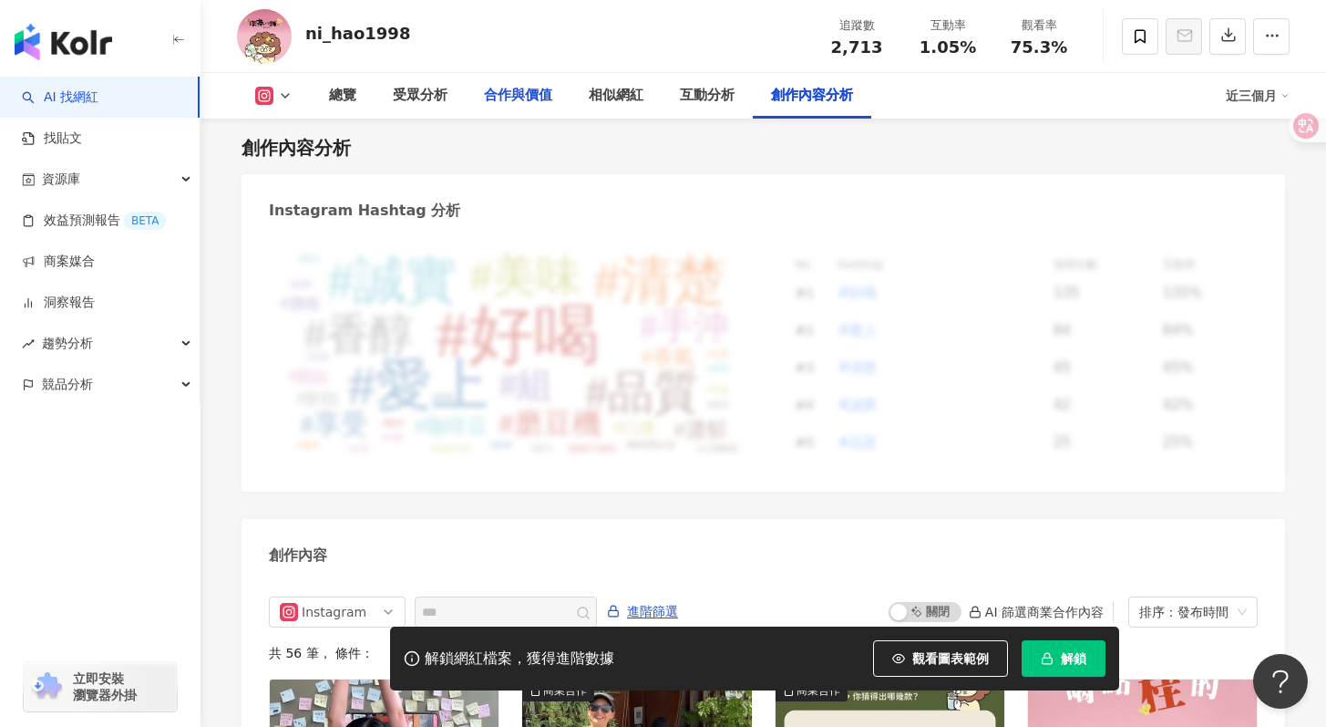
click at [526, 94] on div "合作與價值" at bounding box center [518, 96] width 68 height 22
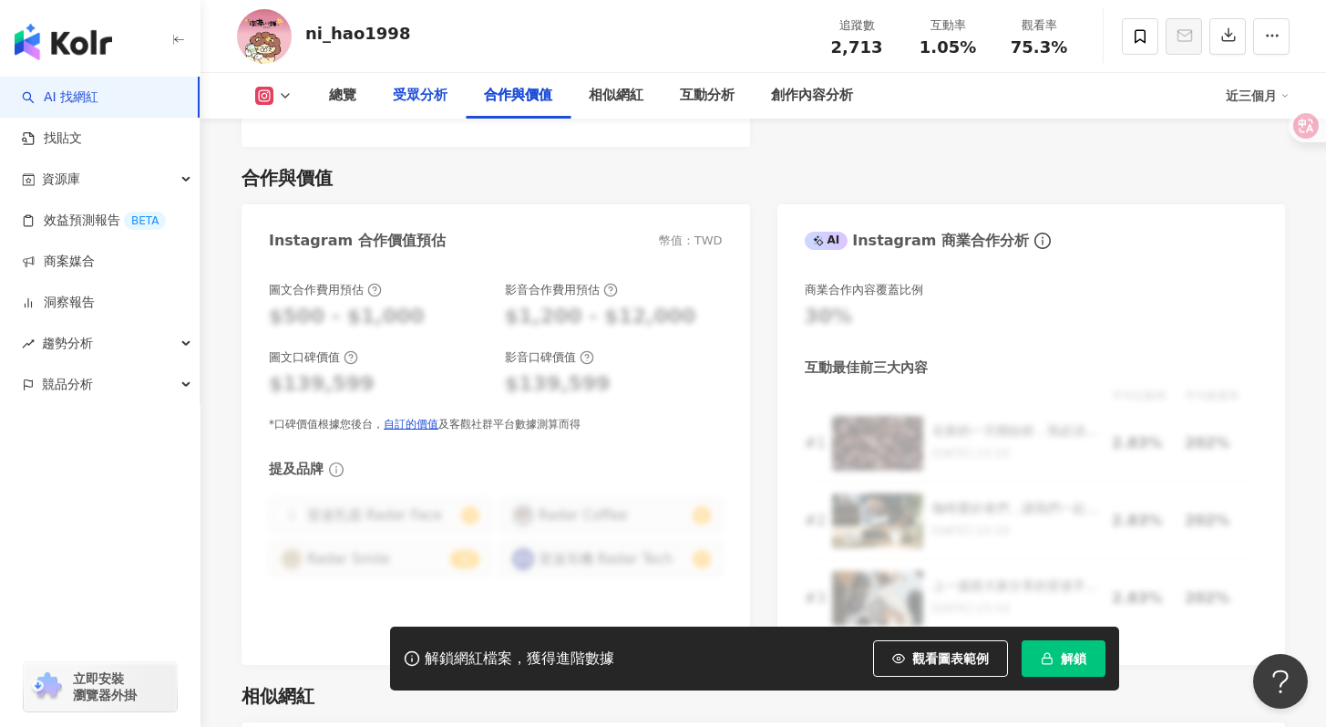
click at [426, 107] on div "受眾分析" at bounding box center [420, 96] width 91 height 46
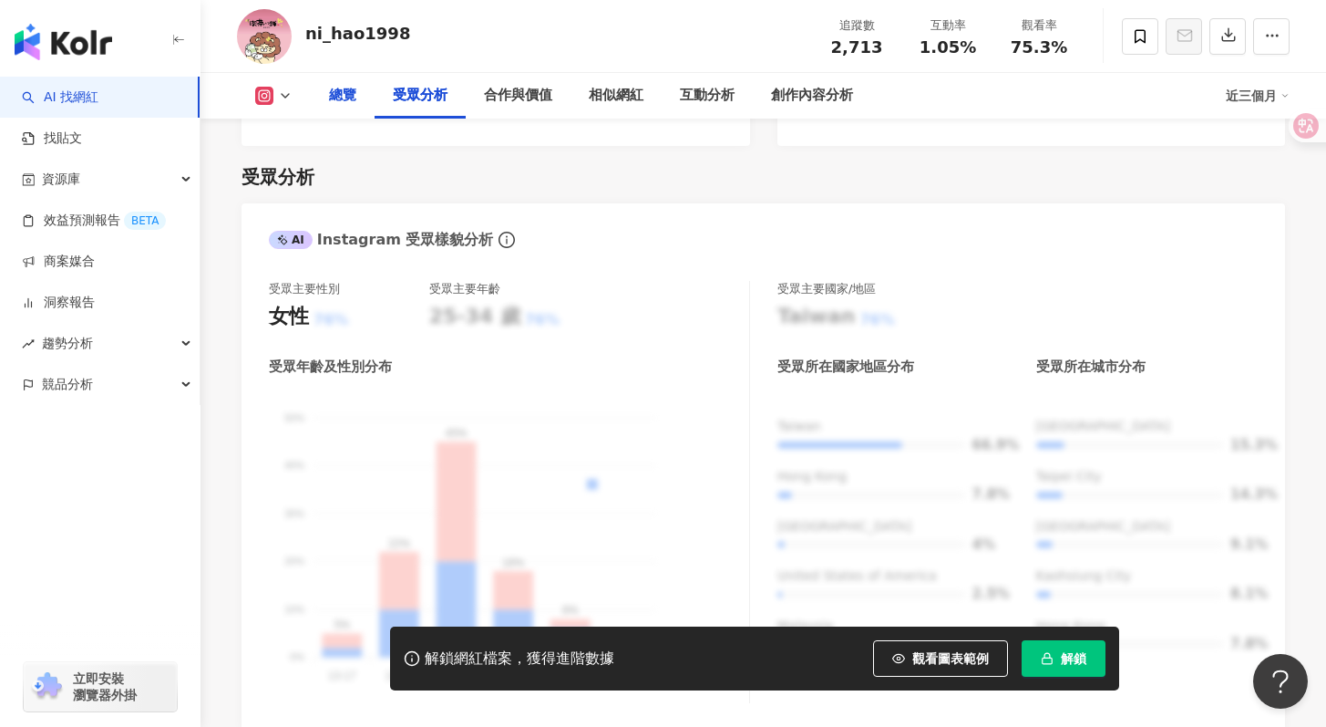
click at [364, 98] on div "總覽" at bounding box center [343, 96] width 64 height 46
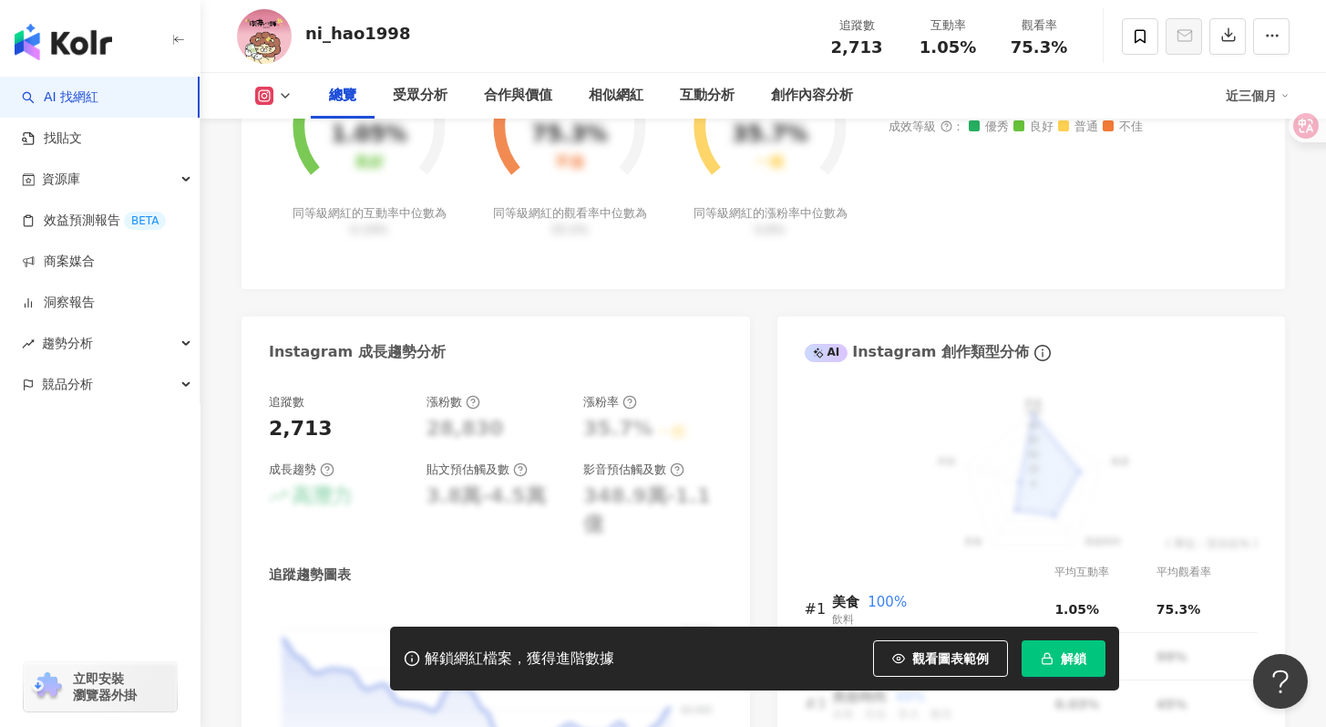
scroll to position [813, 0]
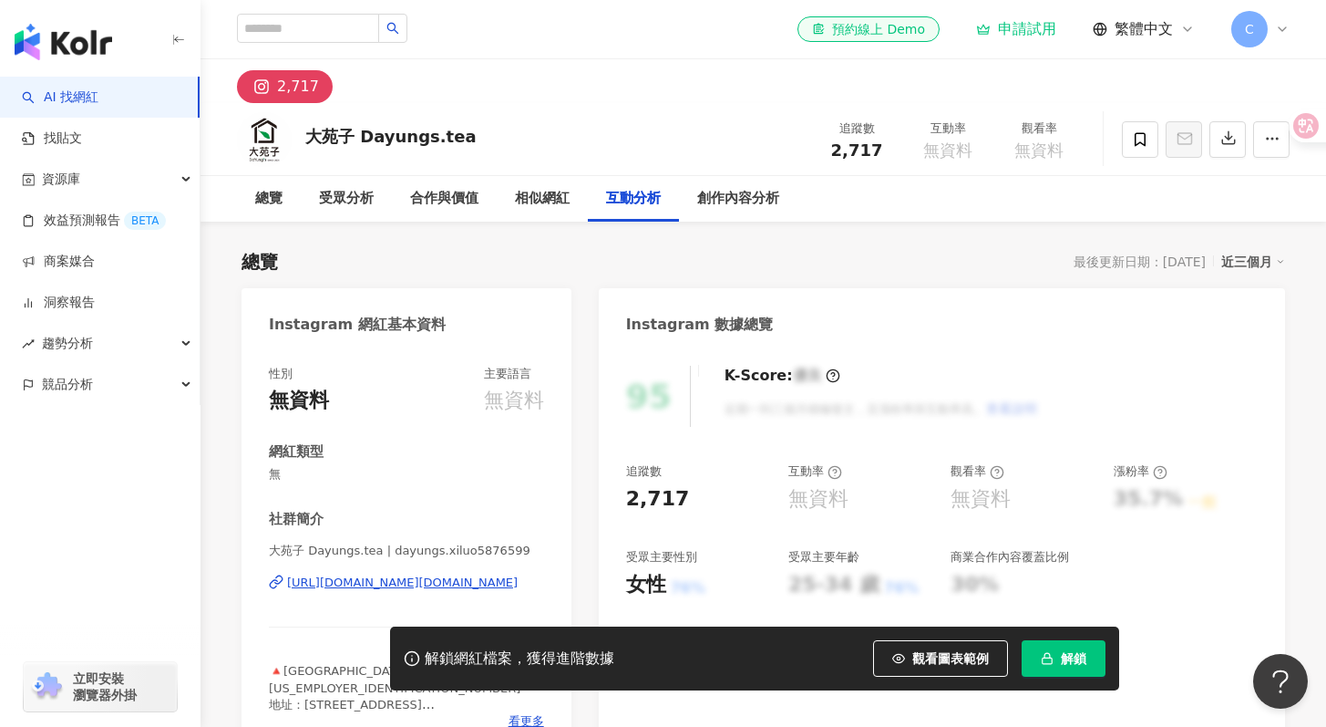
scroll to position [3596, 0]
click at [304, 35] on input "search" at bounding box center [308, 28] width 142 height 29
type input "***"
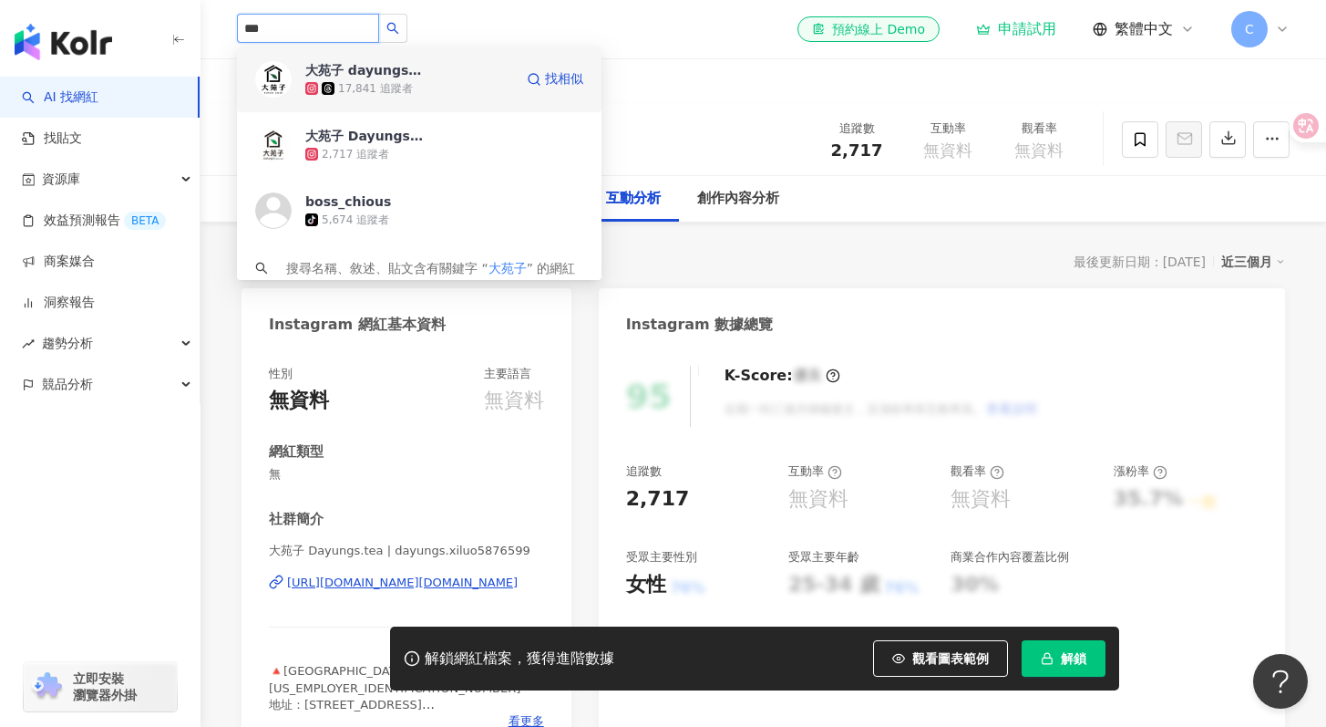
click at [447, 81] on div "17,841 追蹤者" at bounding box center [409, 88] width 208 height 18
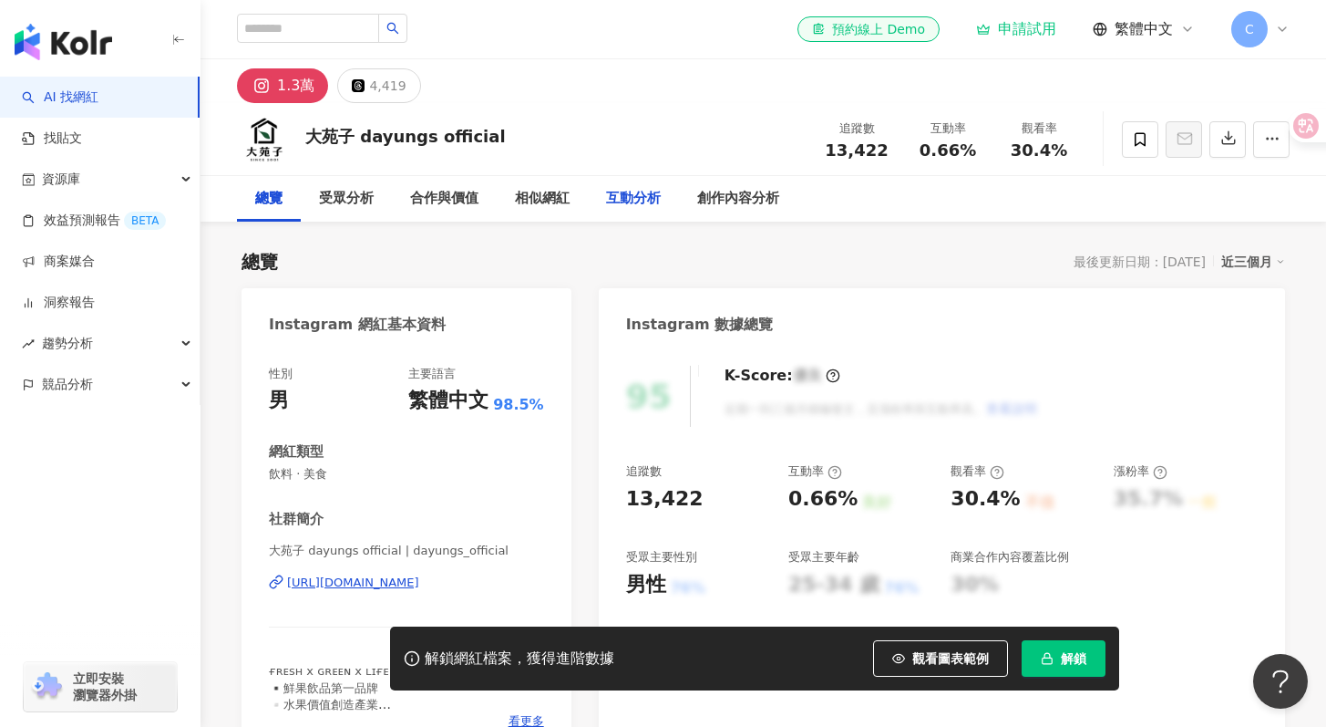
click at [624, 202] on div "互動分析" at bounding box center [633, 199] width 55 height 22
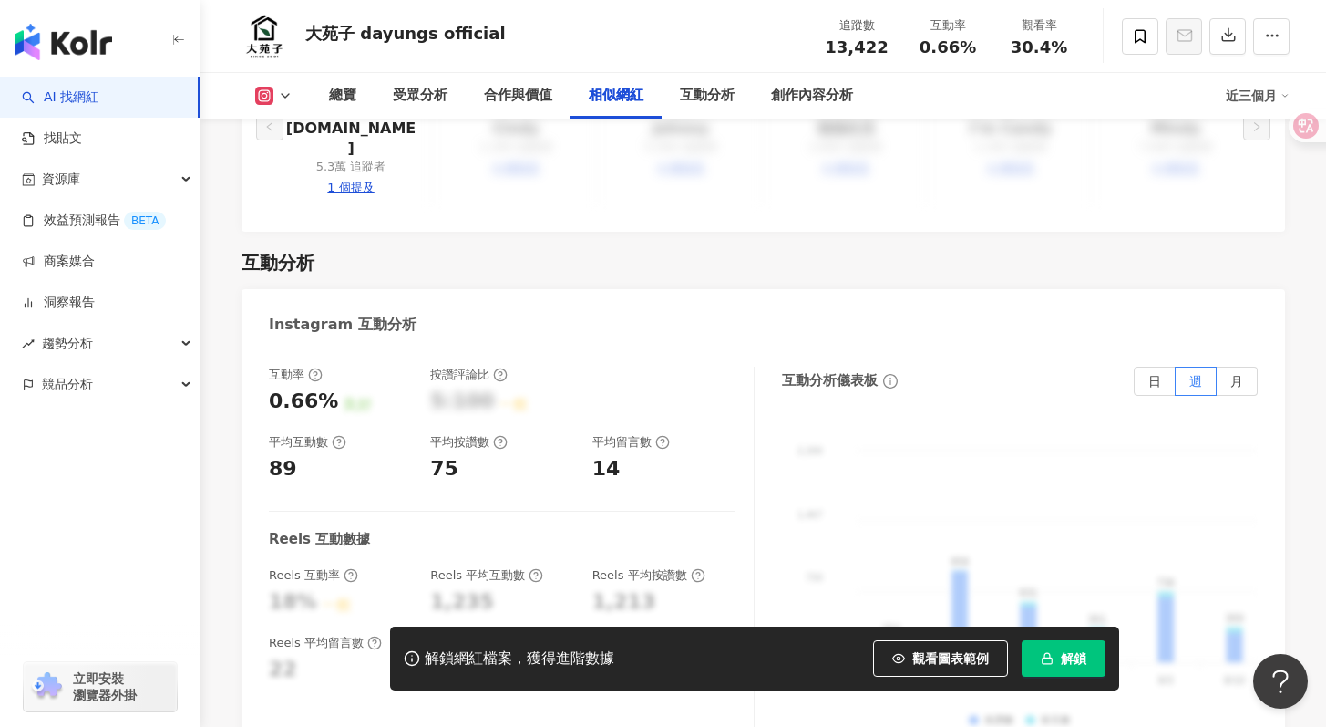
scroll to position [3137, 0]
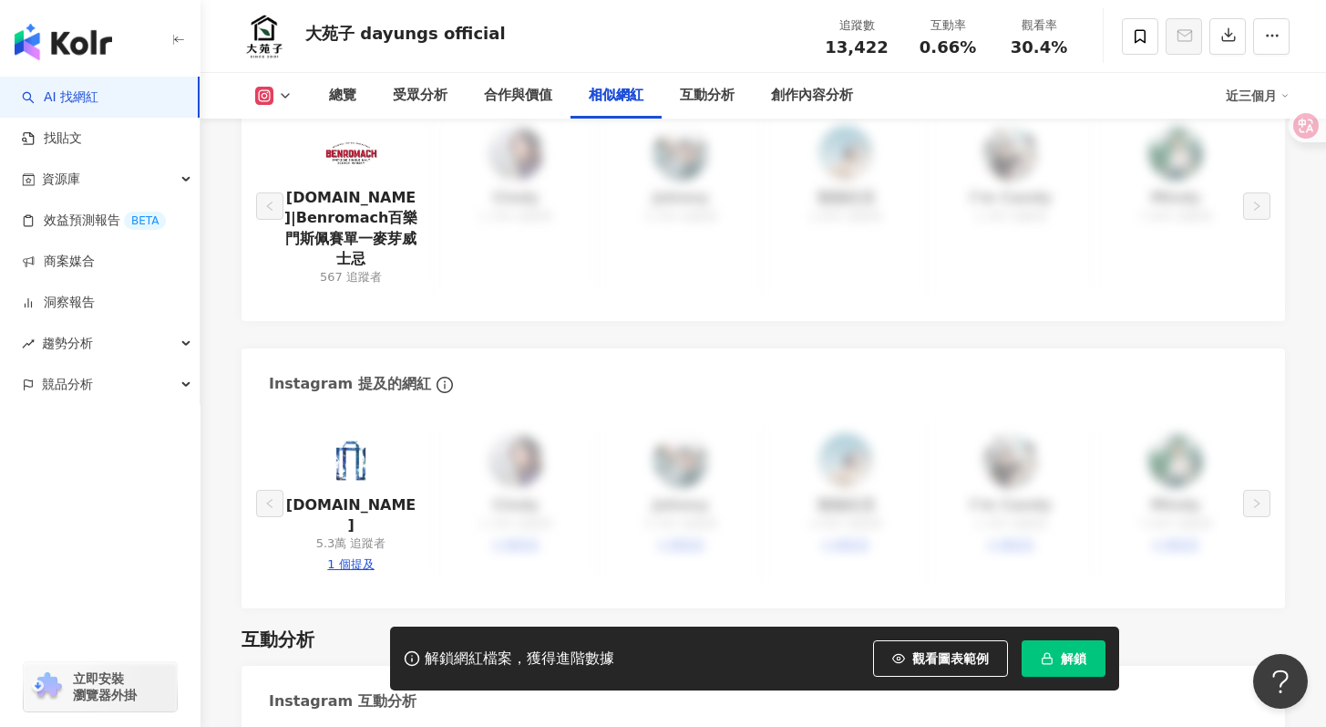
click at [283, 95] on icon at bounding box center [285, 95] width 15 height 15
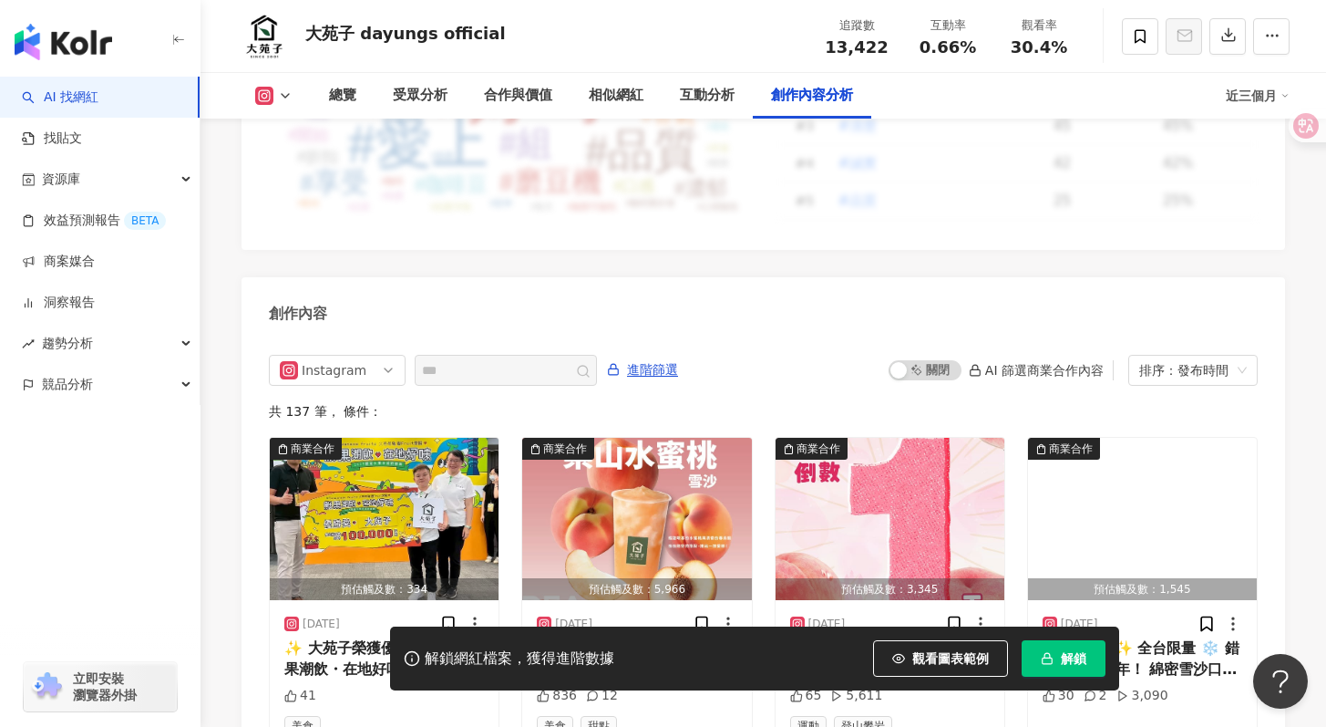
scroll to position [4613, 0]
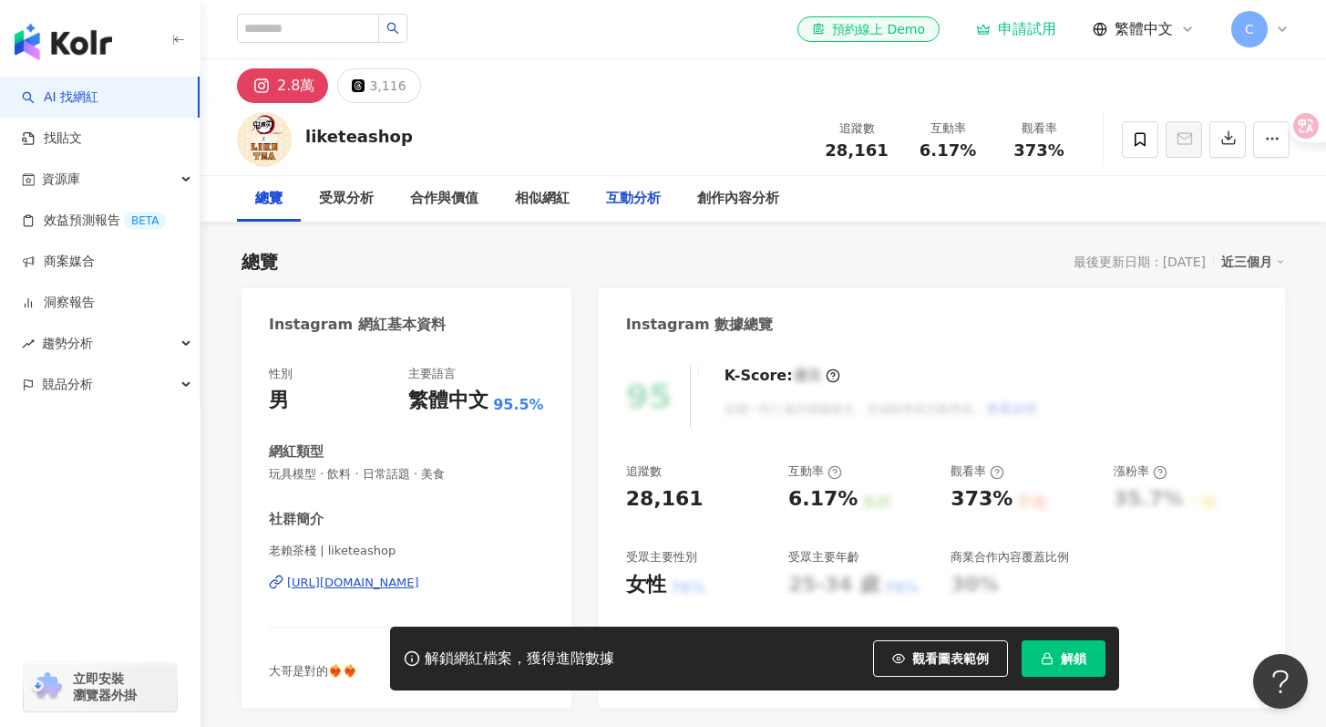
click at [647, 205] on div "互動分析" at bounding box center [633, 199] width 55 height 22
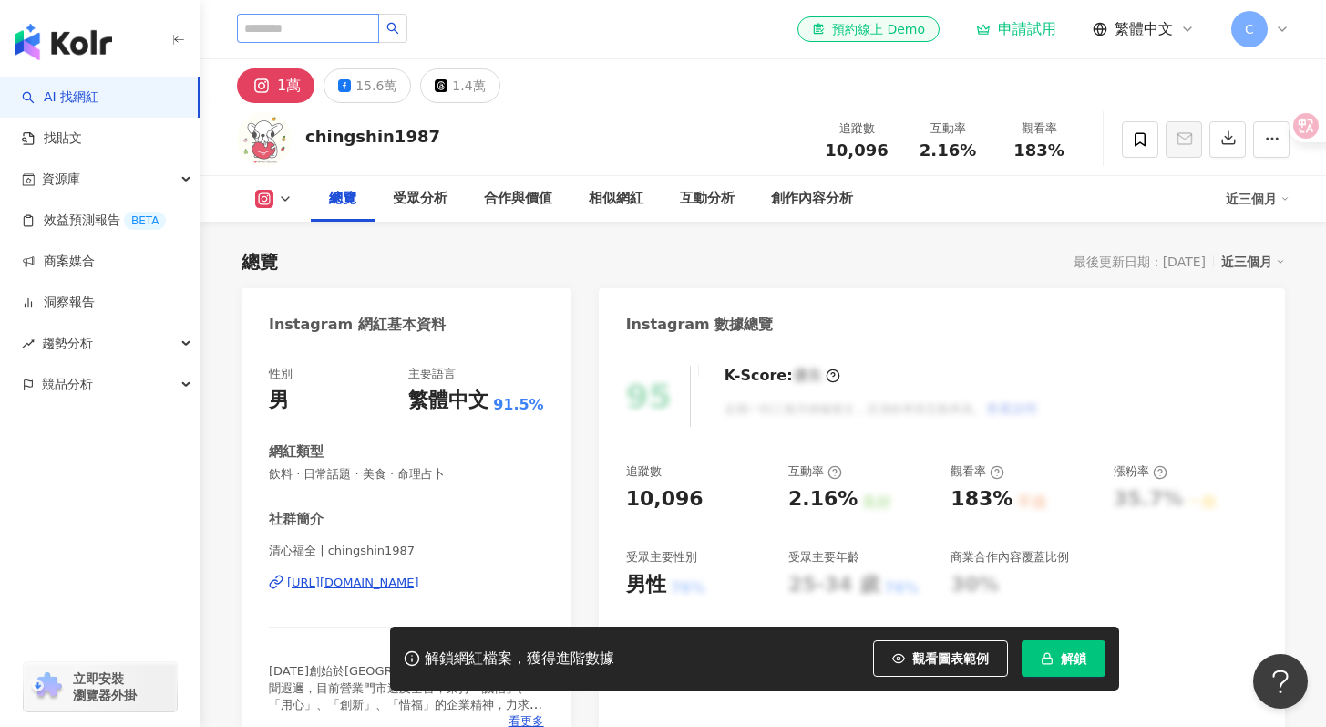
click at [344, 36] on input "search" at bounding box center [308, 28] width 142 height 29
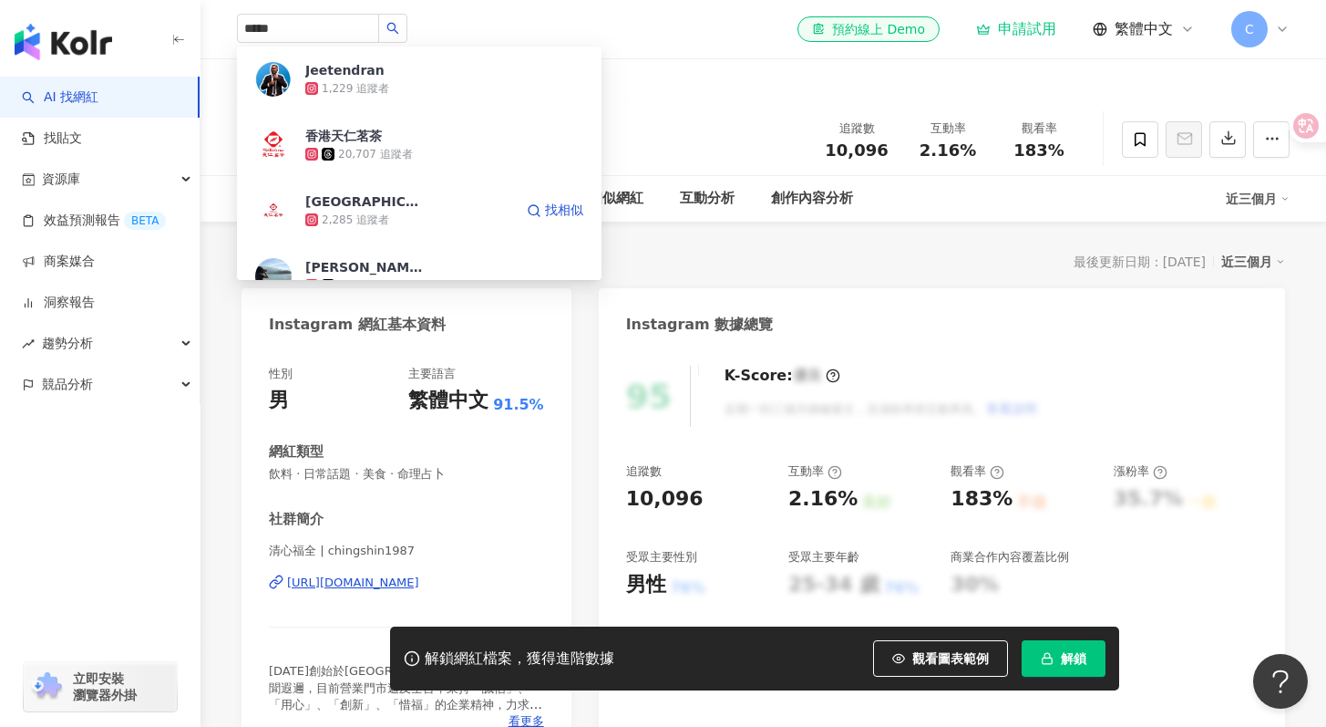
type input "***"
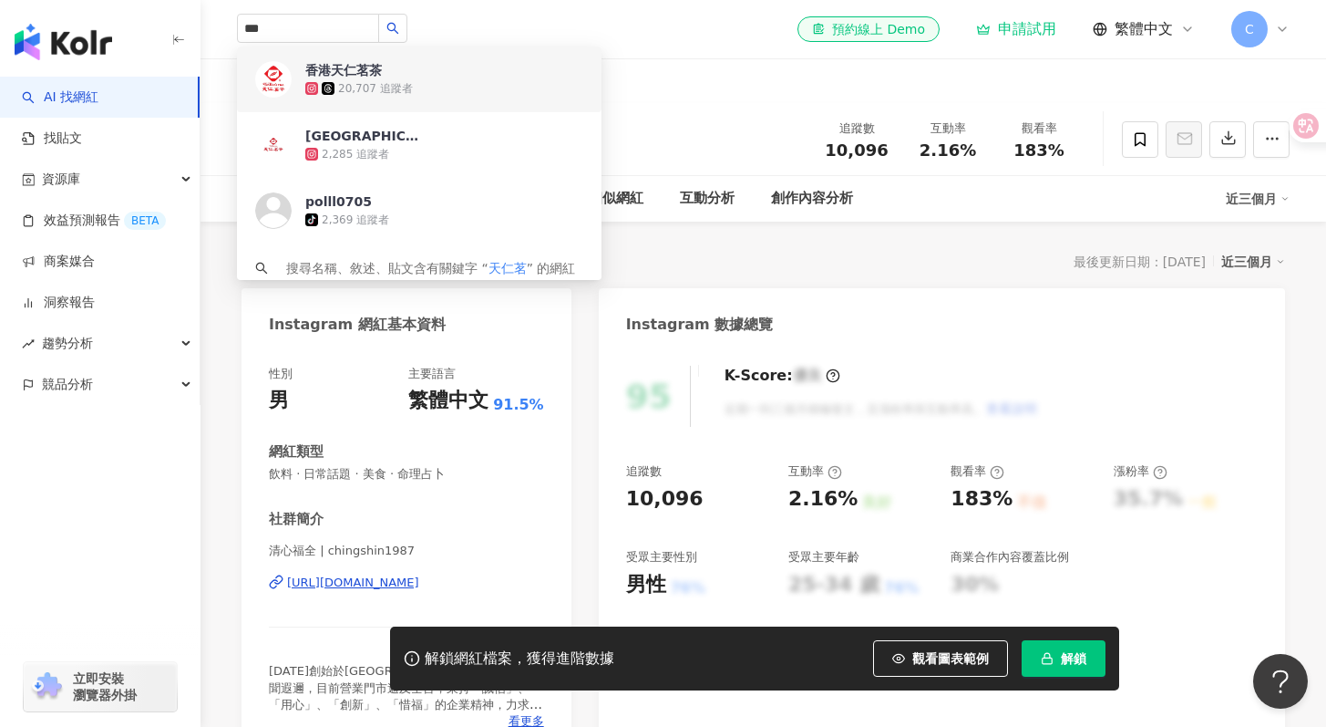
click at [434, 97] on div "20,707 追蹤者" at bounding box center [444, 88] width 278 height 18
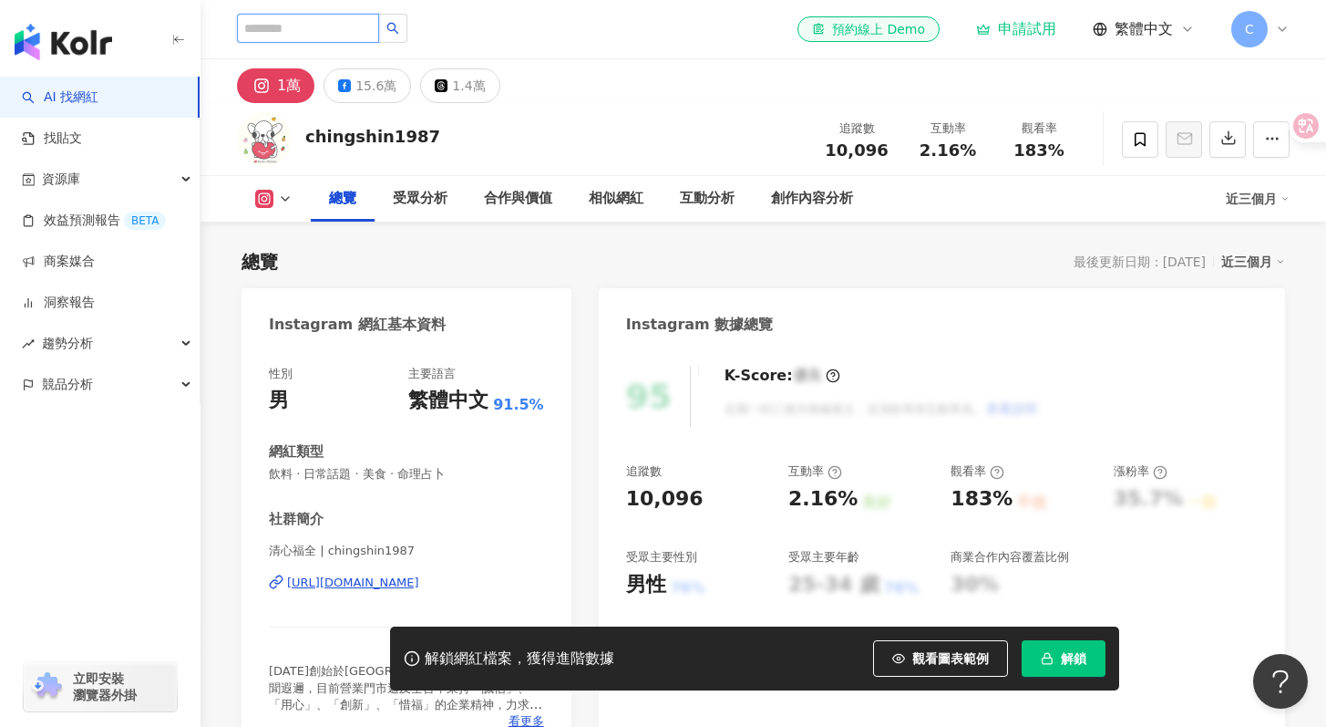
click at [343, 35] on input "search" at bounding box center [308, 28] width 142 height 29
type input "**"
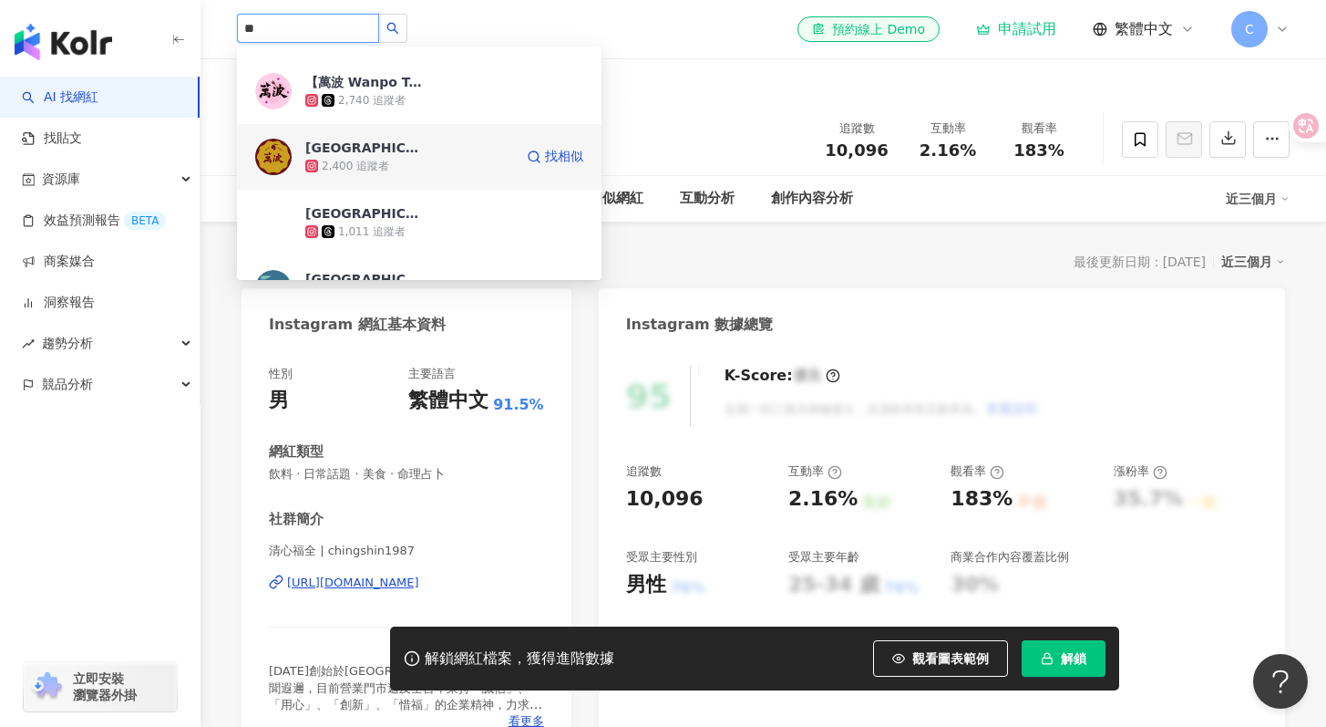
scroll to position [184, 0]
click at [443, 161] on div "36,742 追蹤者" at bounding box center [409, 167] width 208 height 18
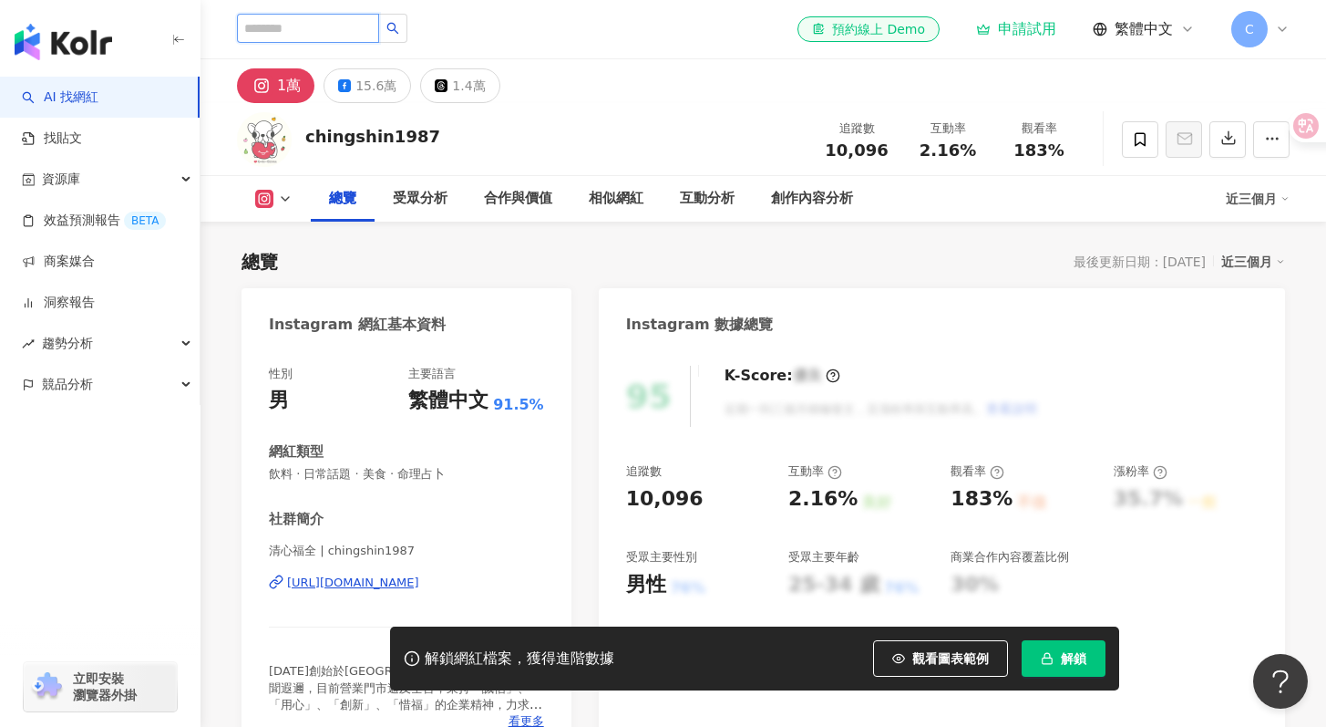
click at [333, 28] on input "search" at bounding box center [308, 28] width 142 height 29
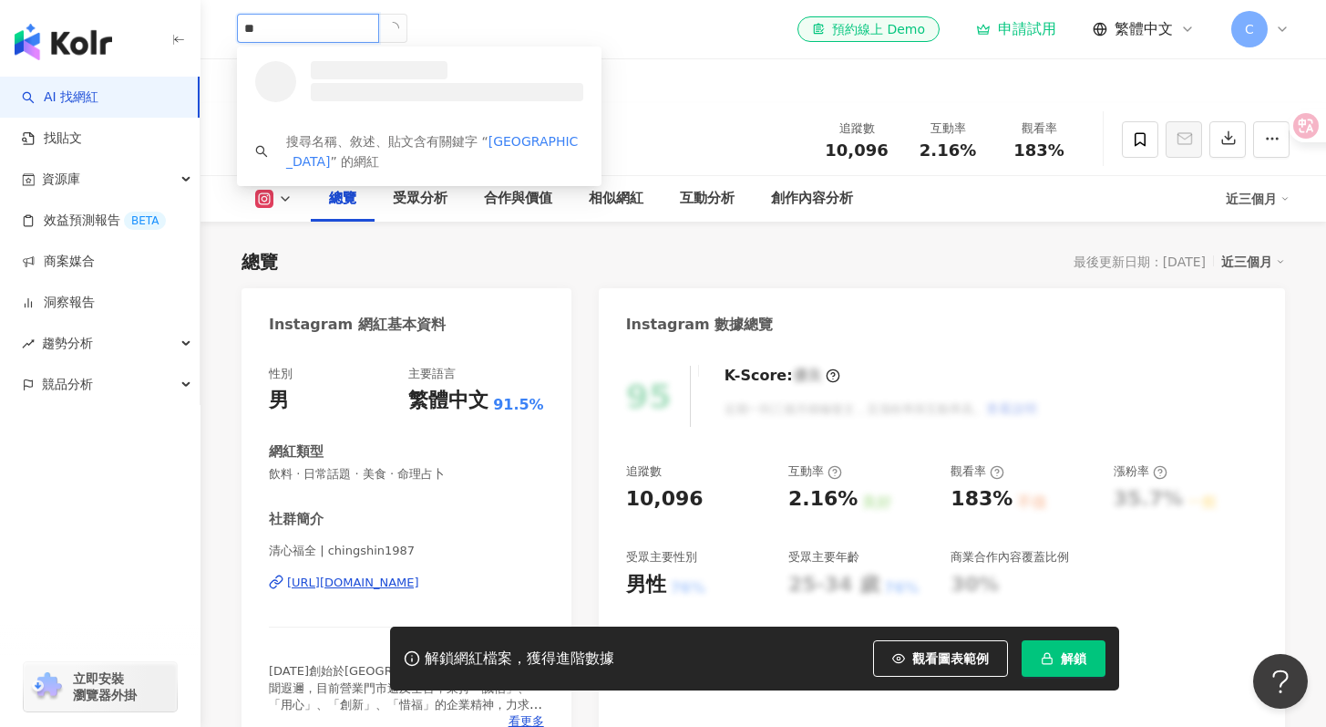
scroll to position [0, 0]
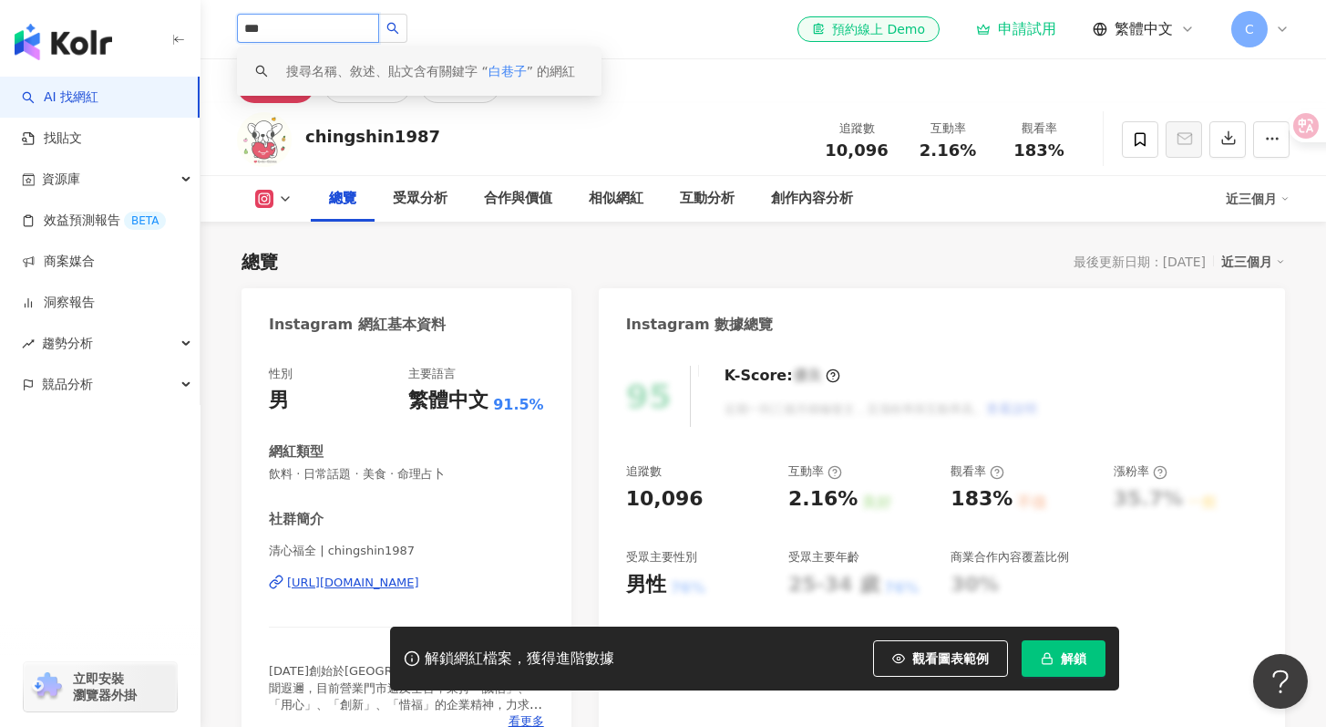
click at [337, 26] on input "***" at bounding box center [308, 28] width 142 height 29
type input "***"
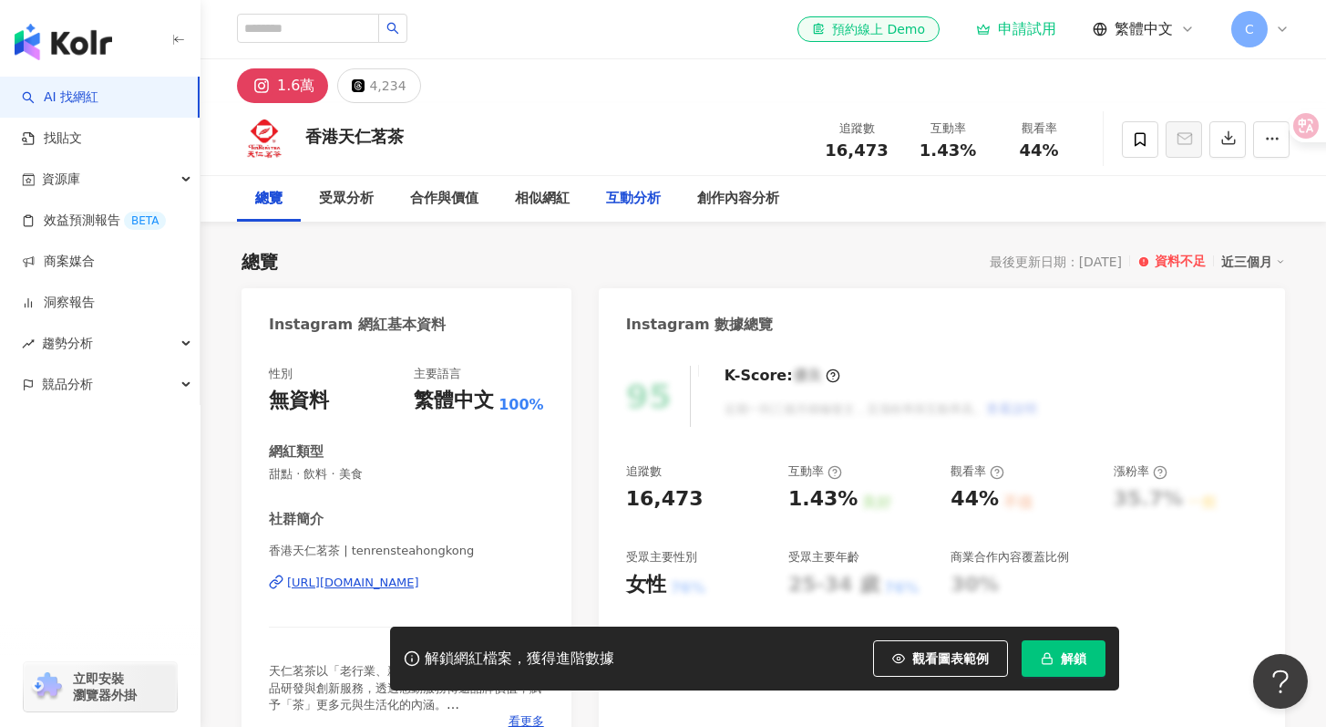
click at [631, 198] on div "互動分析" at bounding box center [633, 199] width 55 height 22
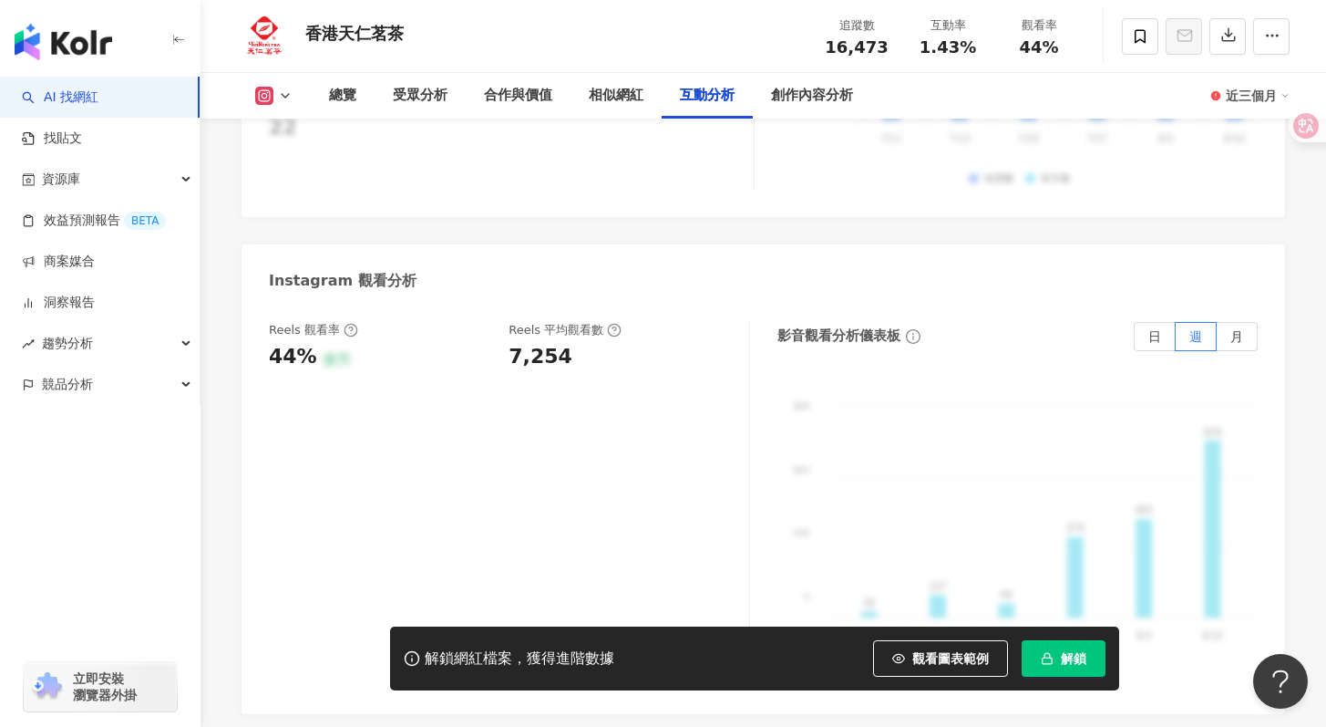
scroll to position [4115, 0]
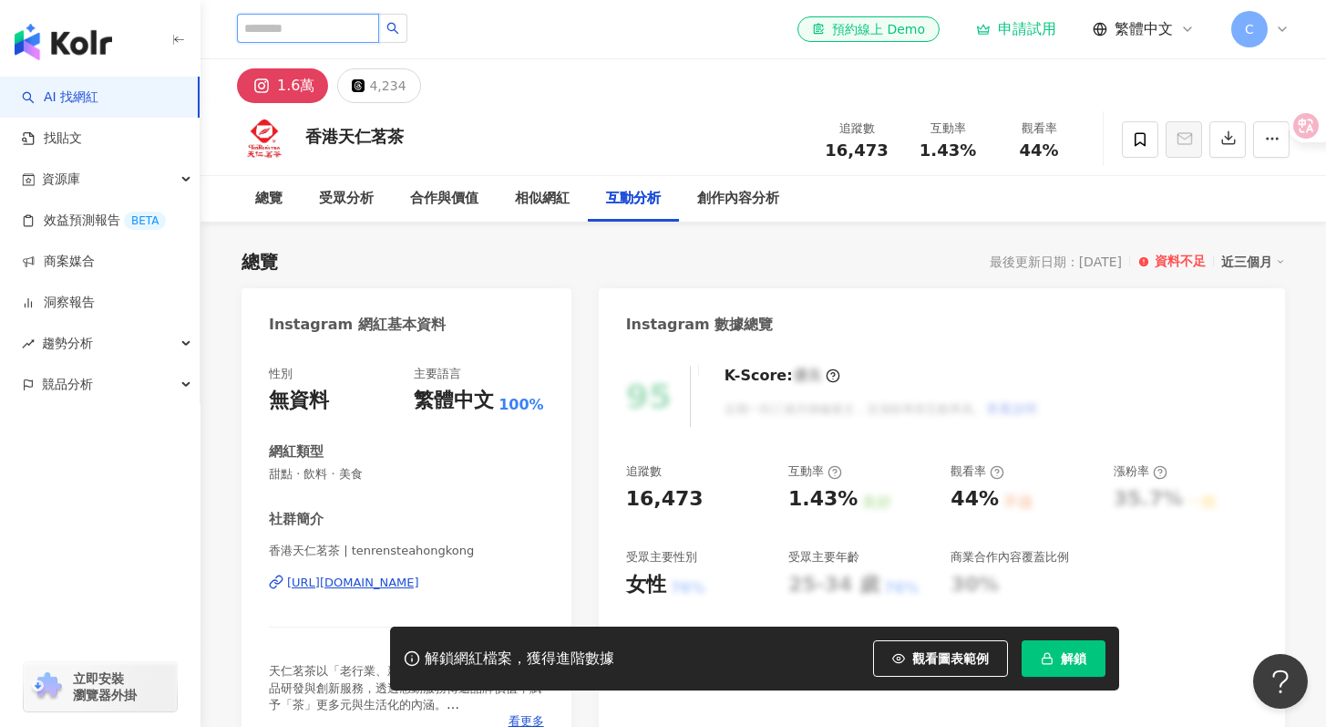
click at [328, 30] on input "search" at bounding box center [308, 28] width 142 height 29
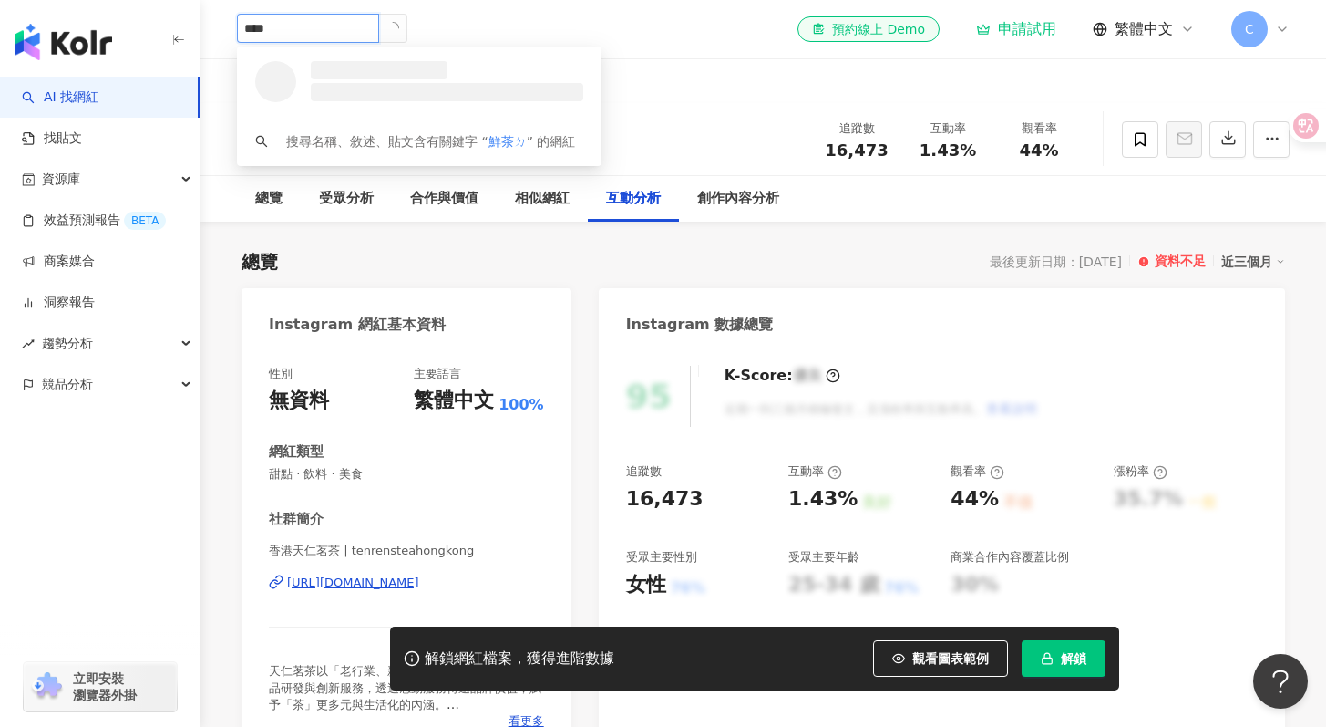
type input "***"
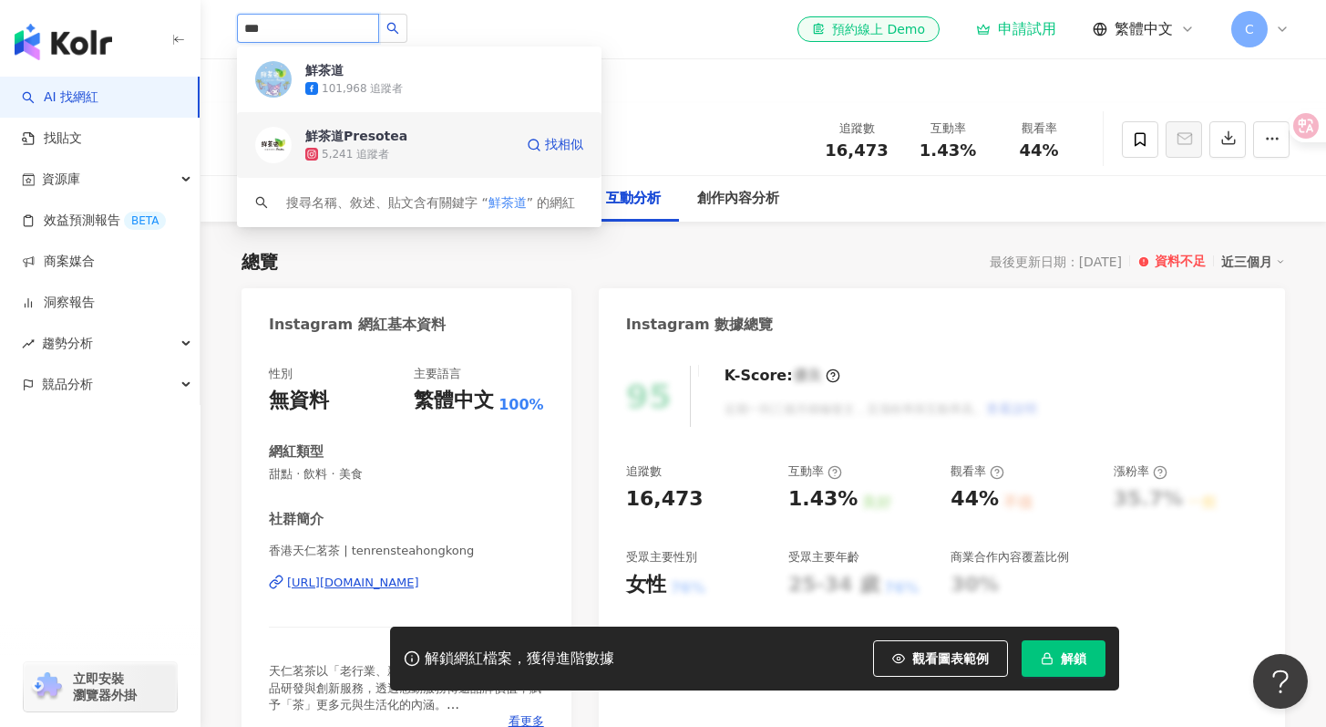
click at [449, 142] on div "鮮茶道Presotea 5,241 追蹤者" at bounding box center [409, 145] width 208 height 36
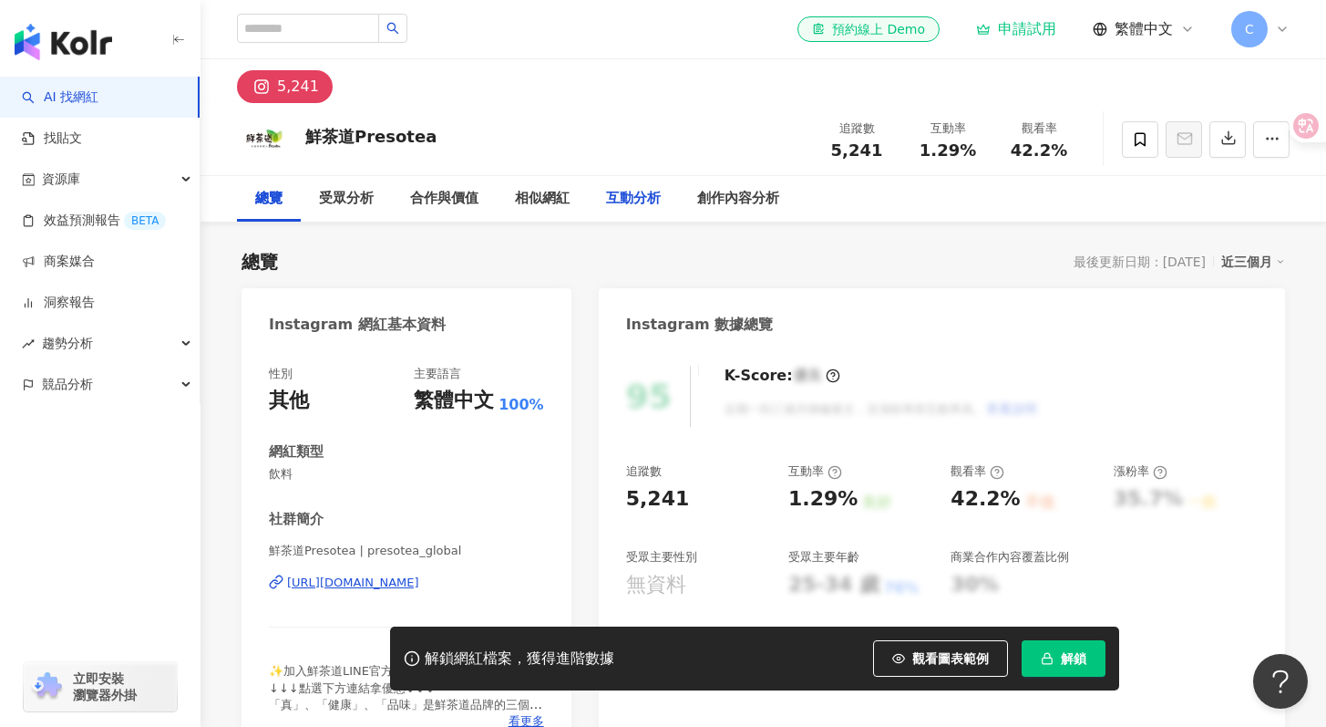
click at [657, 187] on div "互動分析" at bounding box center [633, 199] width 91 height 46
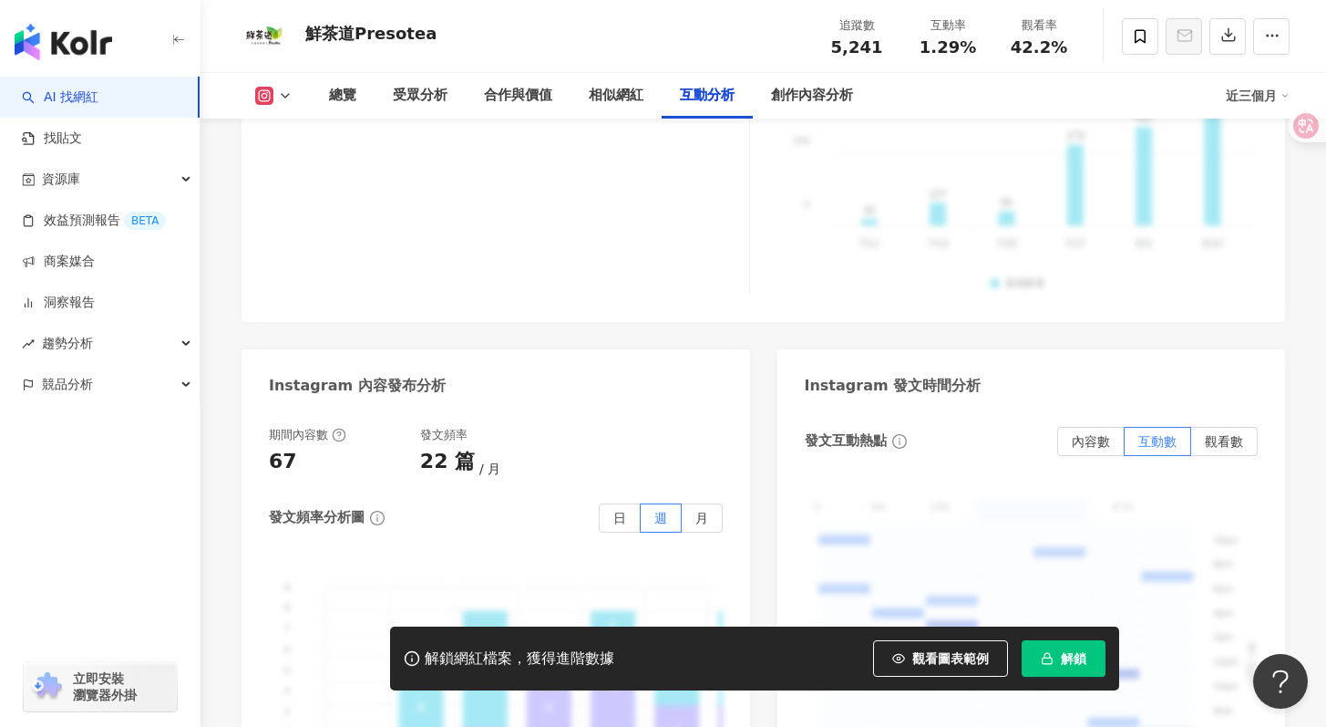
scroll to position [3529, 0]
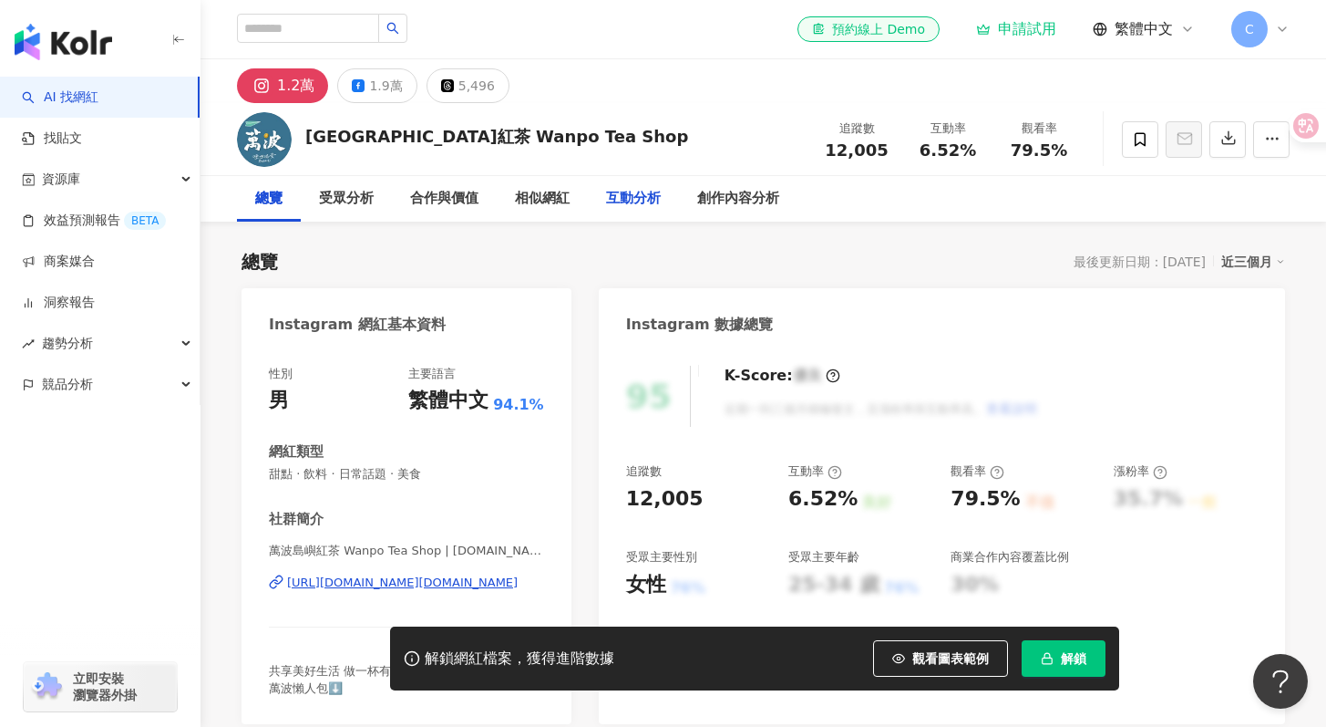
click at [614, 201] on div "互動分析" at bounding box center [633, 199] width 55 height 22
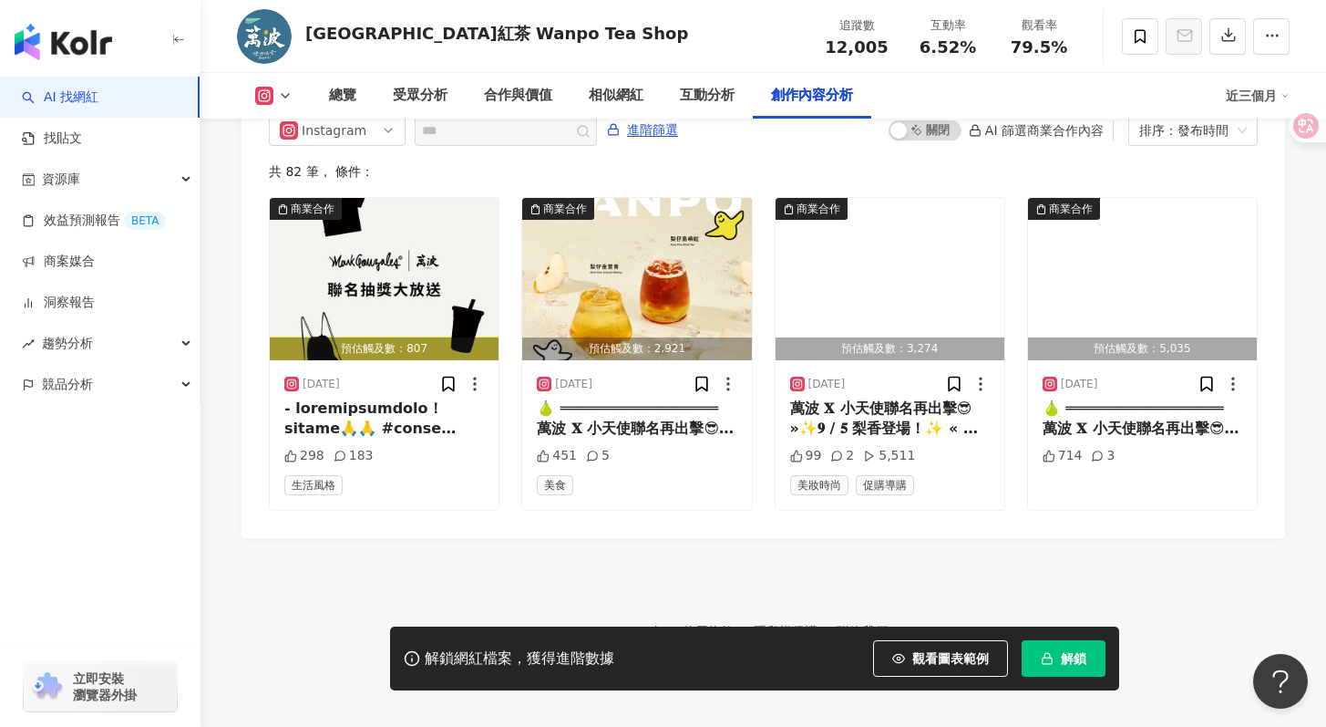
scroll to position [4498, 0]
